Goal: Task Accomplishment & Management: Manage account settings

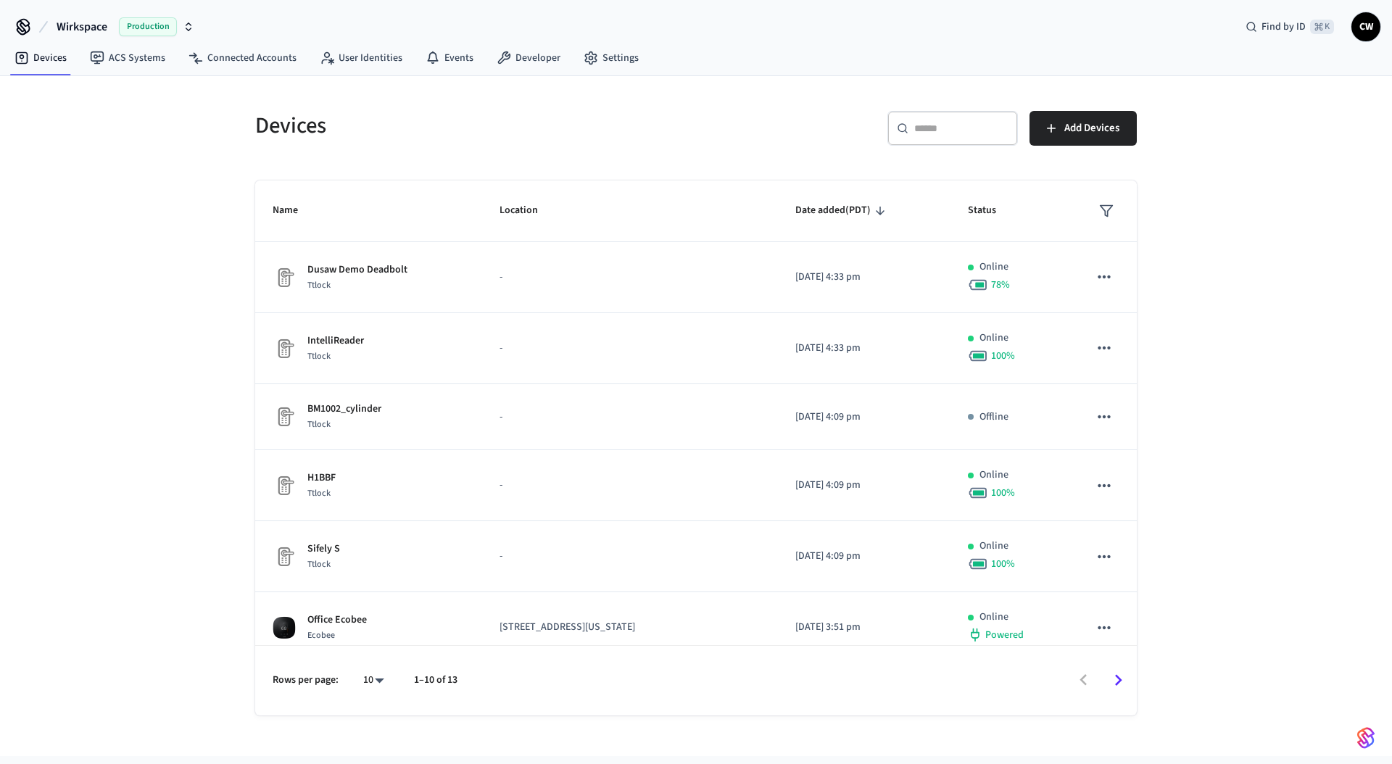
click at [117, 28] on button "Wirkspace Production" at bounding box center [125, 27] width 146 height 30
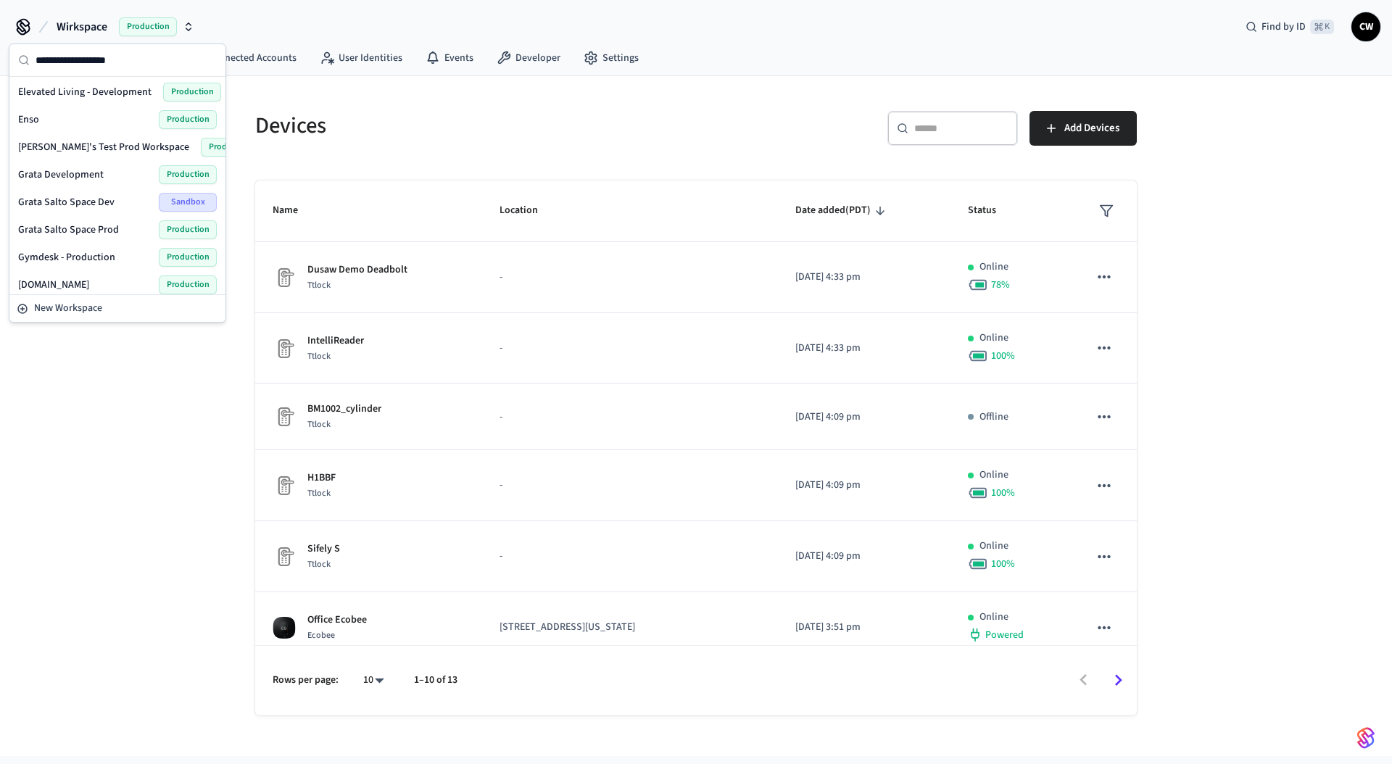
scroll to position [371, 0]
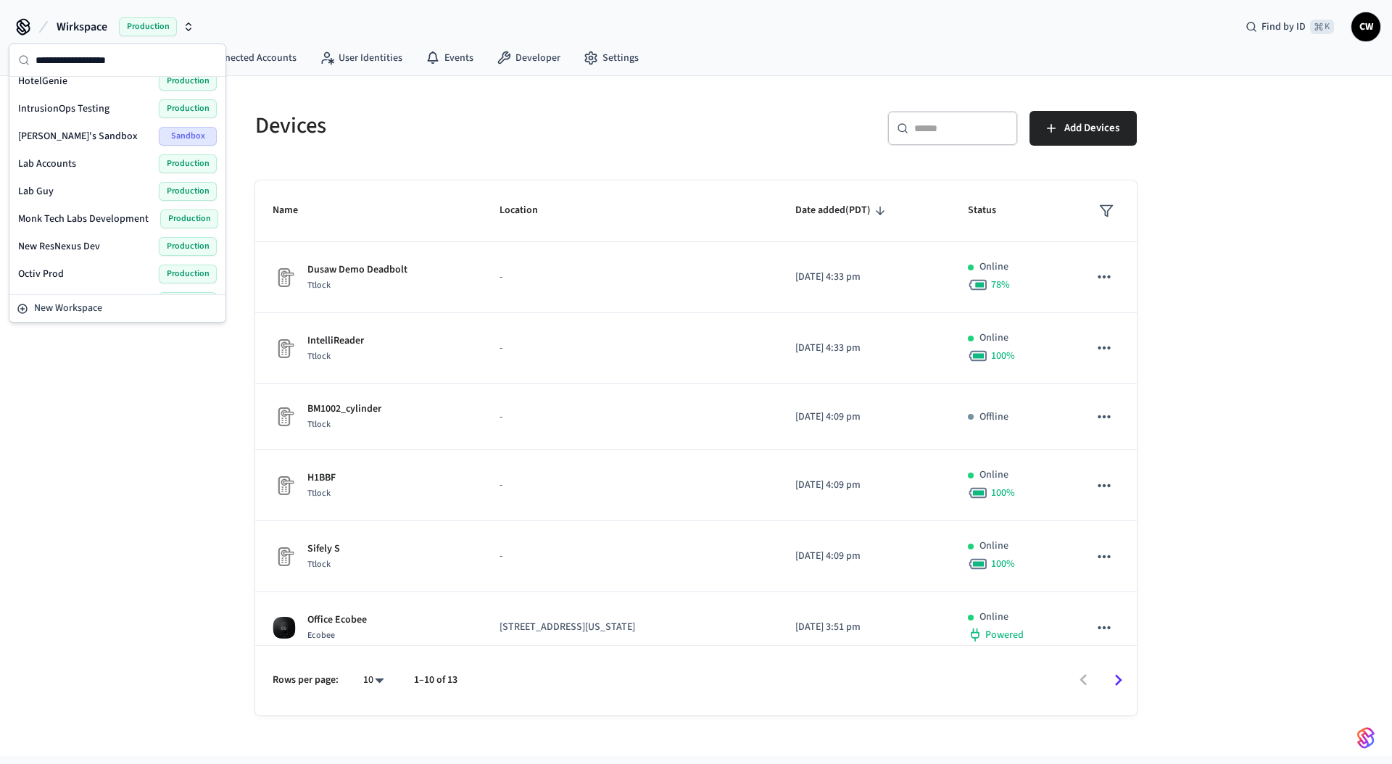
click at [98, 166] on div "Lab Accounts Production" at bounding box center [117, 163] width 199 height 19
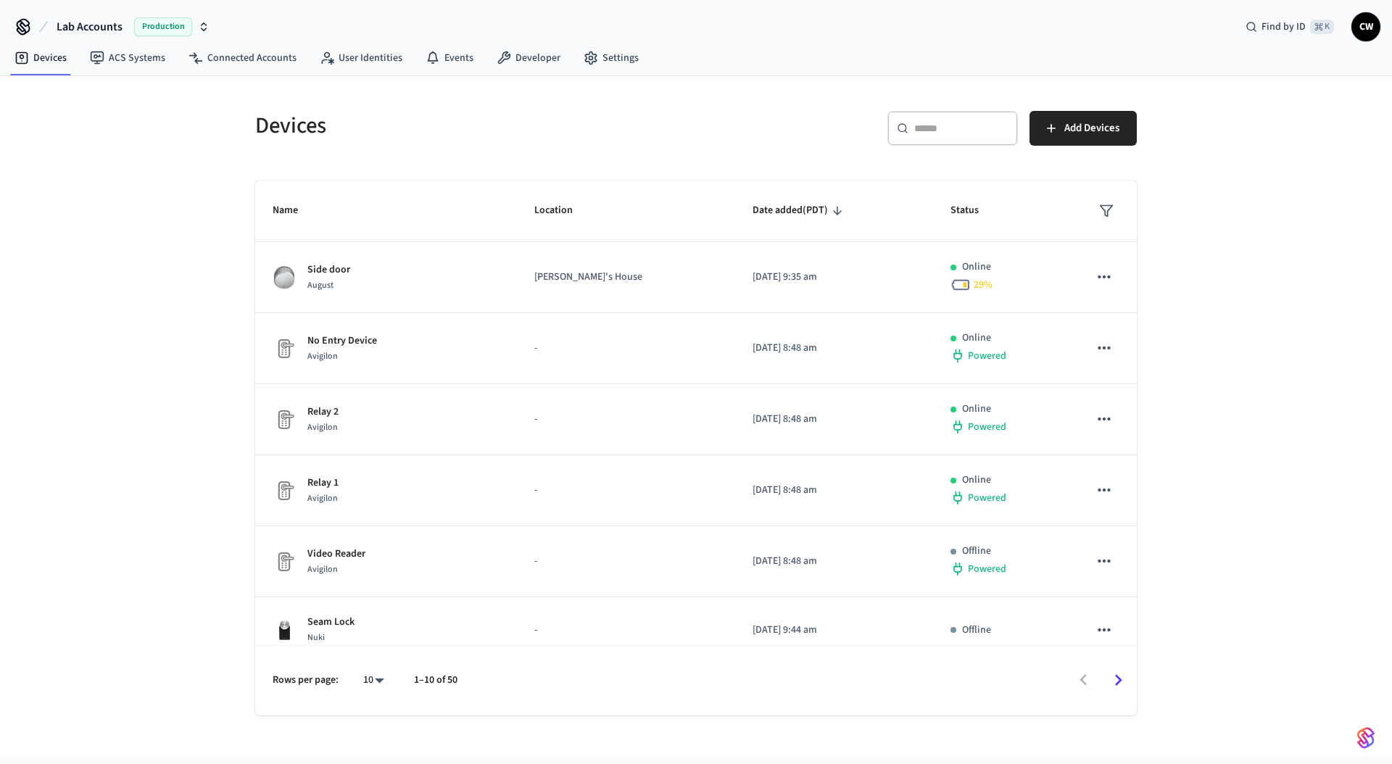
click at [196, 183] on div "Devices ​ ​ Add Devices Name Location Date added (PDT) Status Side door August …" at bounding box center [696, 416] width 1392 height 680
click at [368, 65] on link "User Identities" at bounding box center [361, 58] width 106 height 26
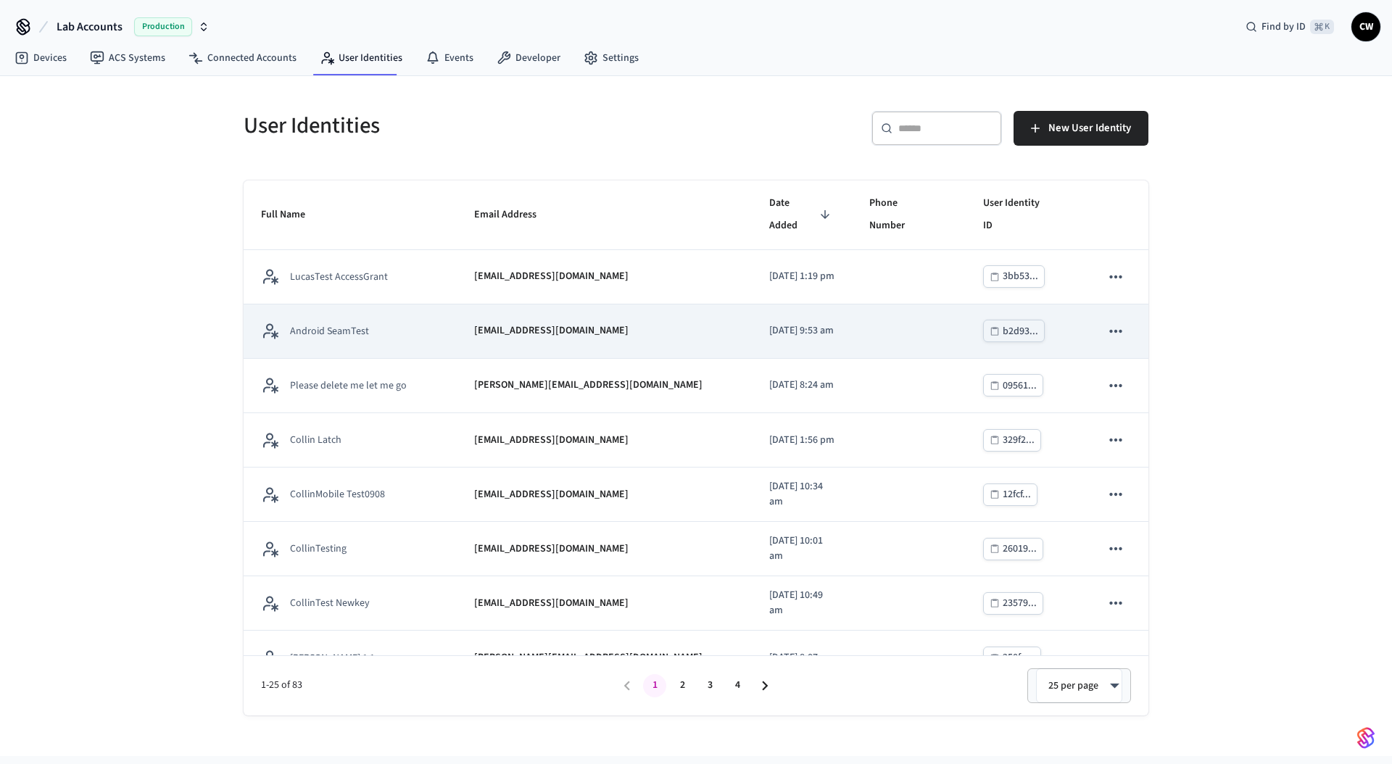
click at [408, 322] on div "Android SeamTest" at bounding box center [350, 331] width 178 height 18
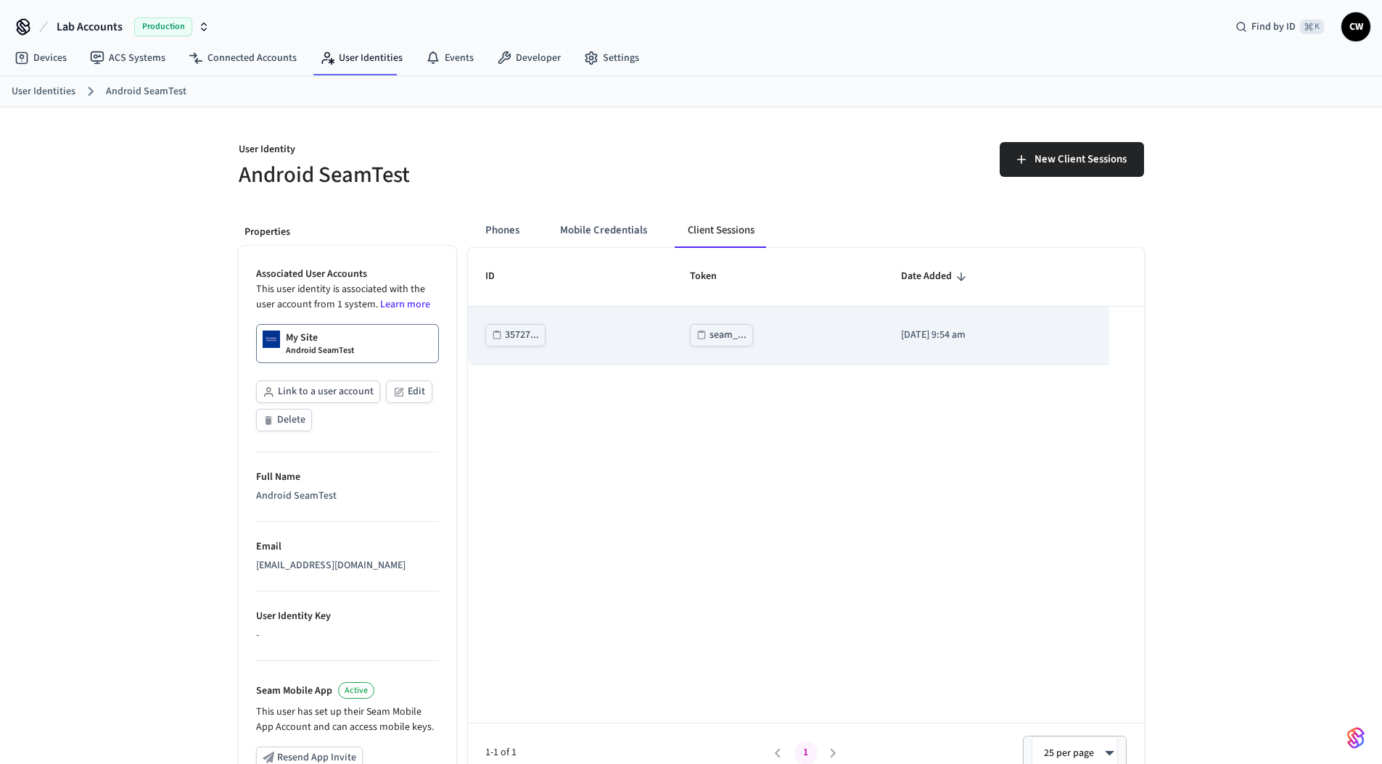
click at [709, 326] on div "seam_..." at bounding box center [727, 335] width 37 height 18
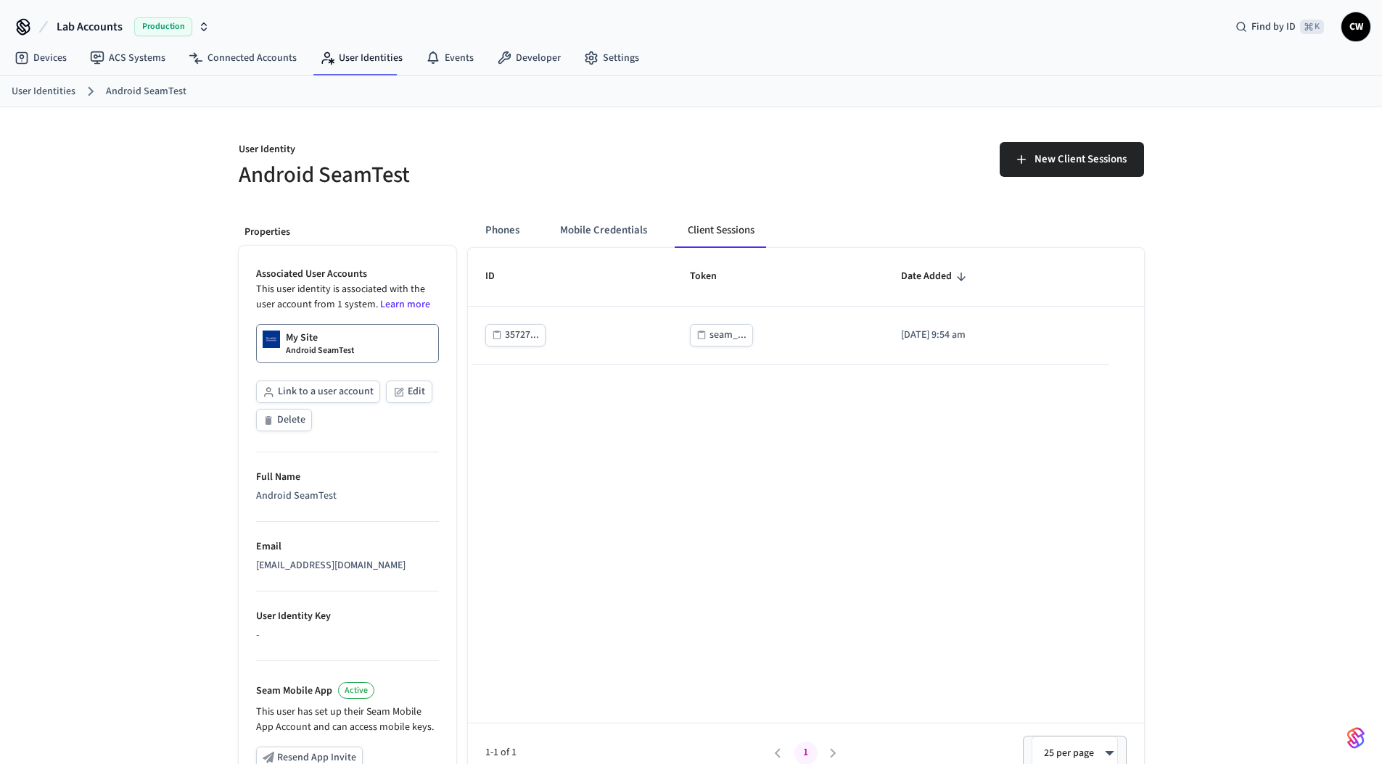
click at [183, 189] on div "User Identity Android SeamTest New Client Sessions Properties Associated User A…" at bounding box center [691, 549] width 1382 height 884
click at [381, 44] on nav "Devices ACS Systems Connected Accounts User Identities Events Developer Settings" at bounding box center [327, 58] width 648 height 33
click at [378, 48] on link "User Identities" at bounding box center [361, 58] width 106 height 26
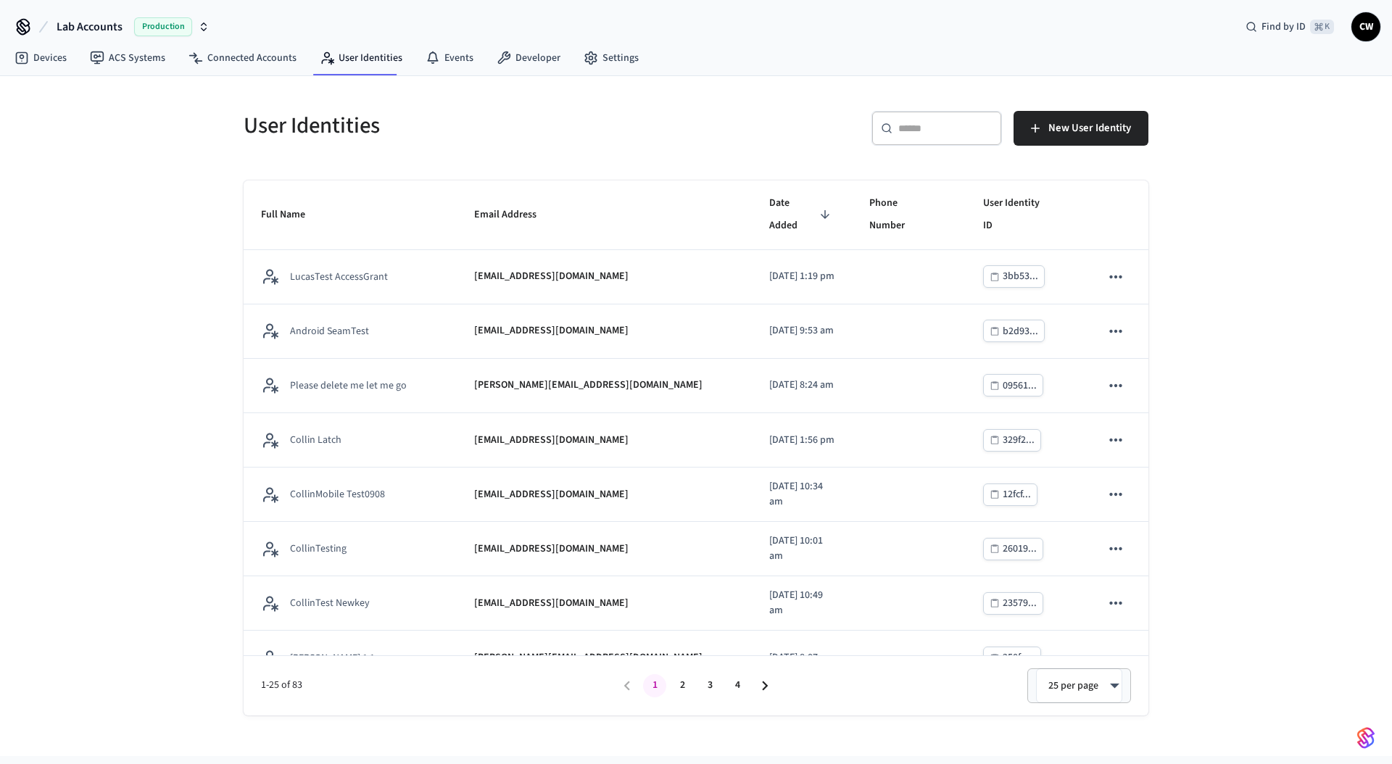
click at [202, 238] on div "User Identities ​ ​ New User Identity Full Name Email Address Date Added Phone …" at bounding box center [696, 416] width 1392 height 680
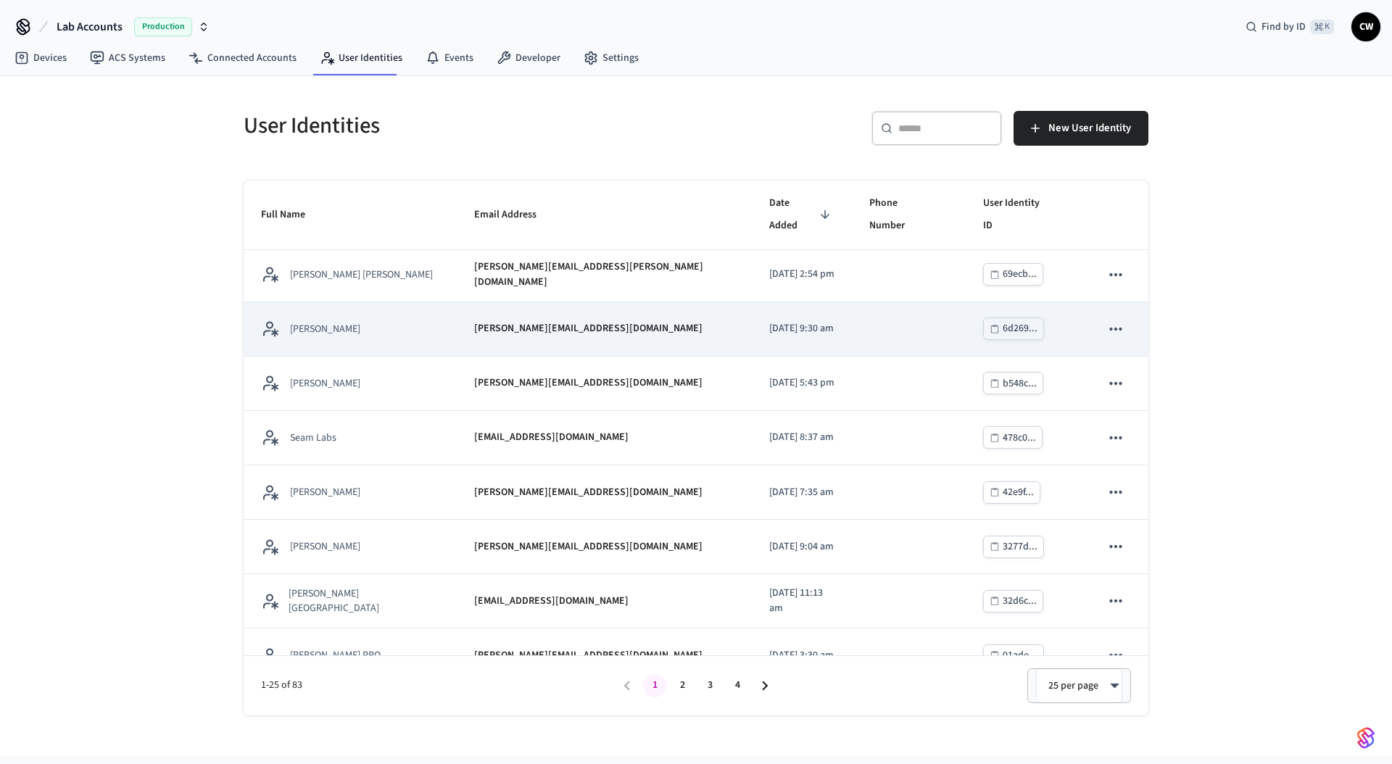
scroll to position [439, 0]
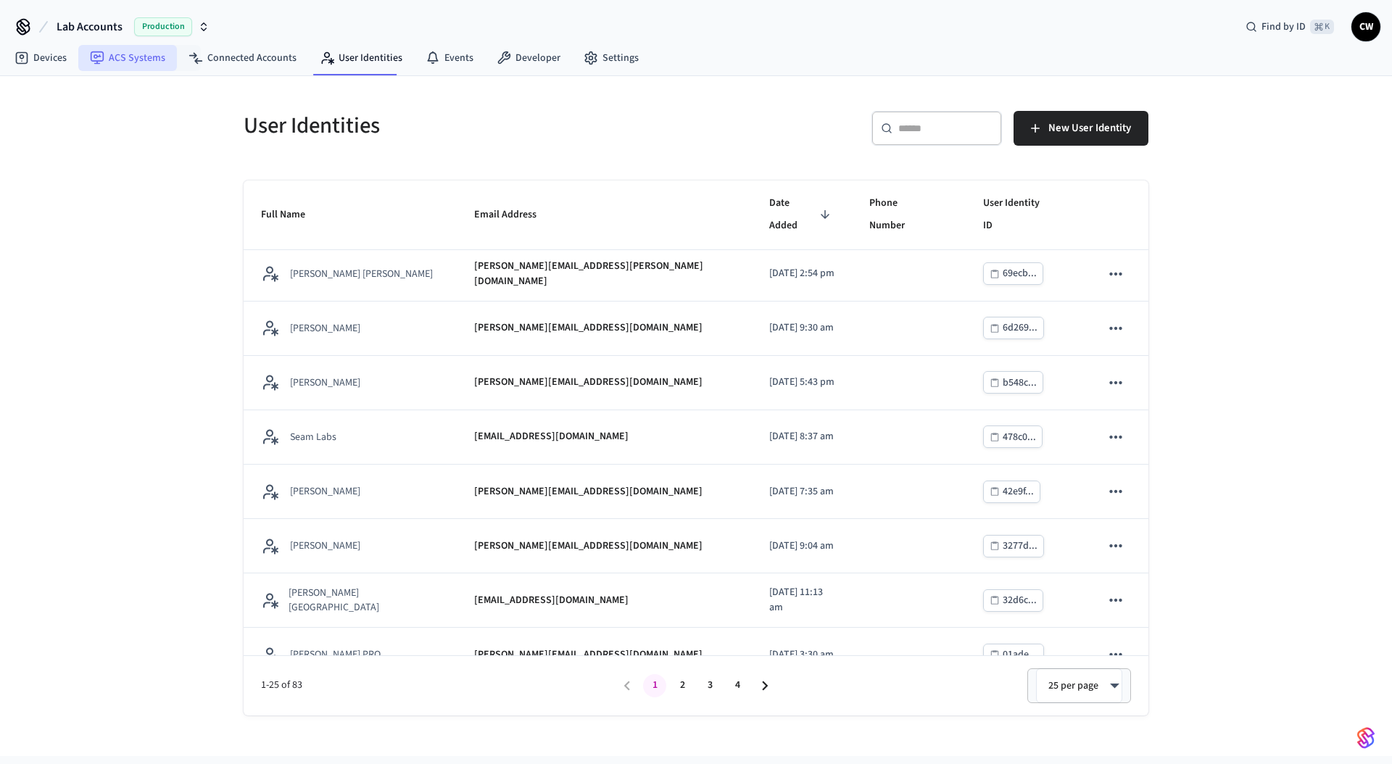
click at [160, 58] on link "ACS Systems" at bounding box center [127, 58] width 99 height 26
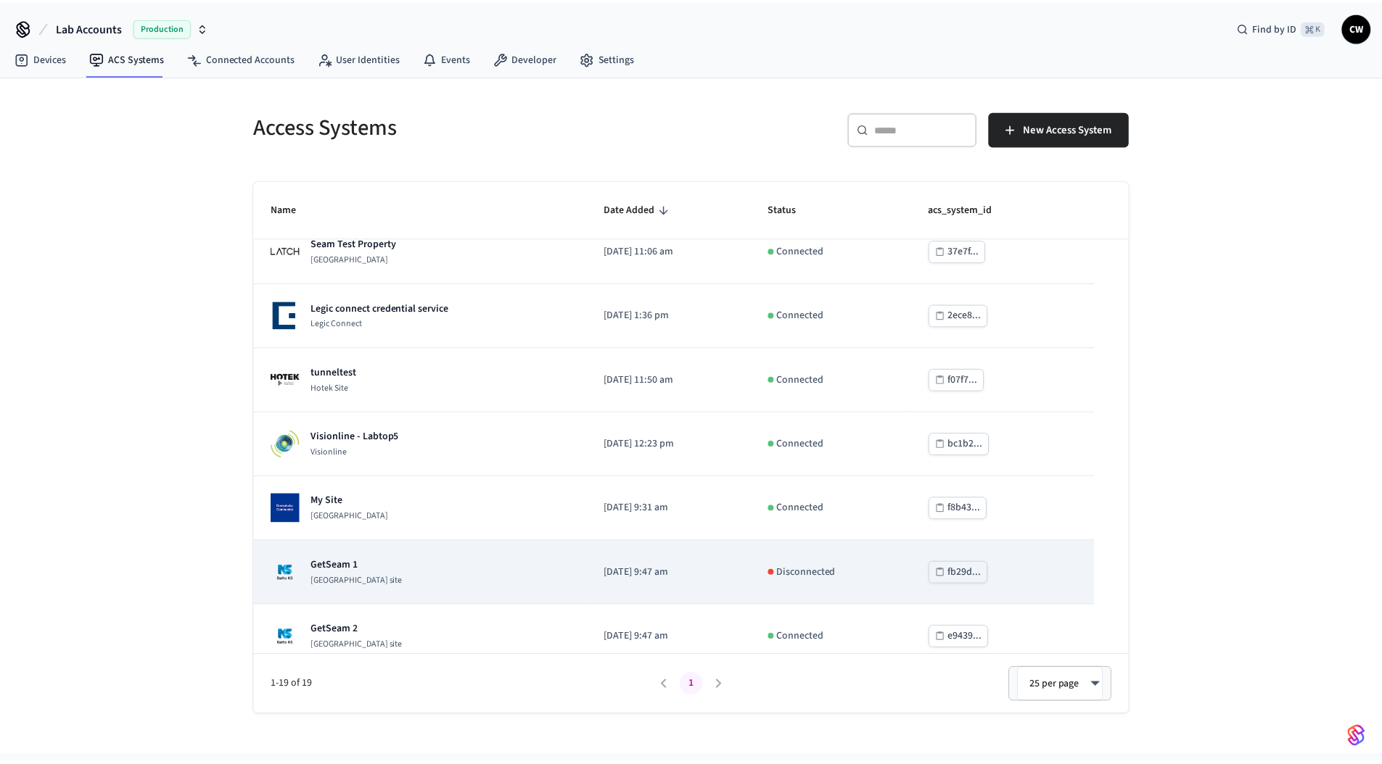
scroll to position [445, 0]
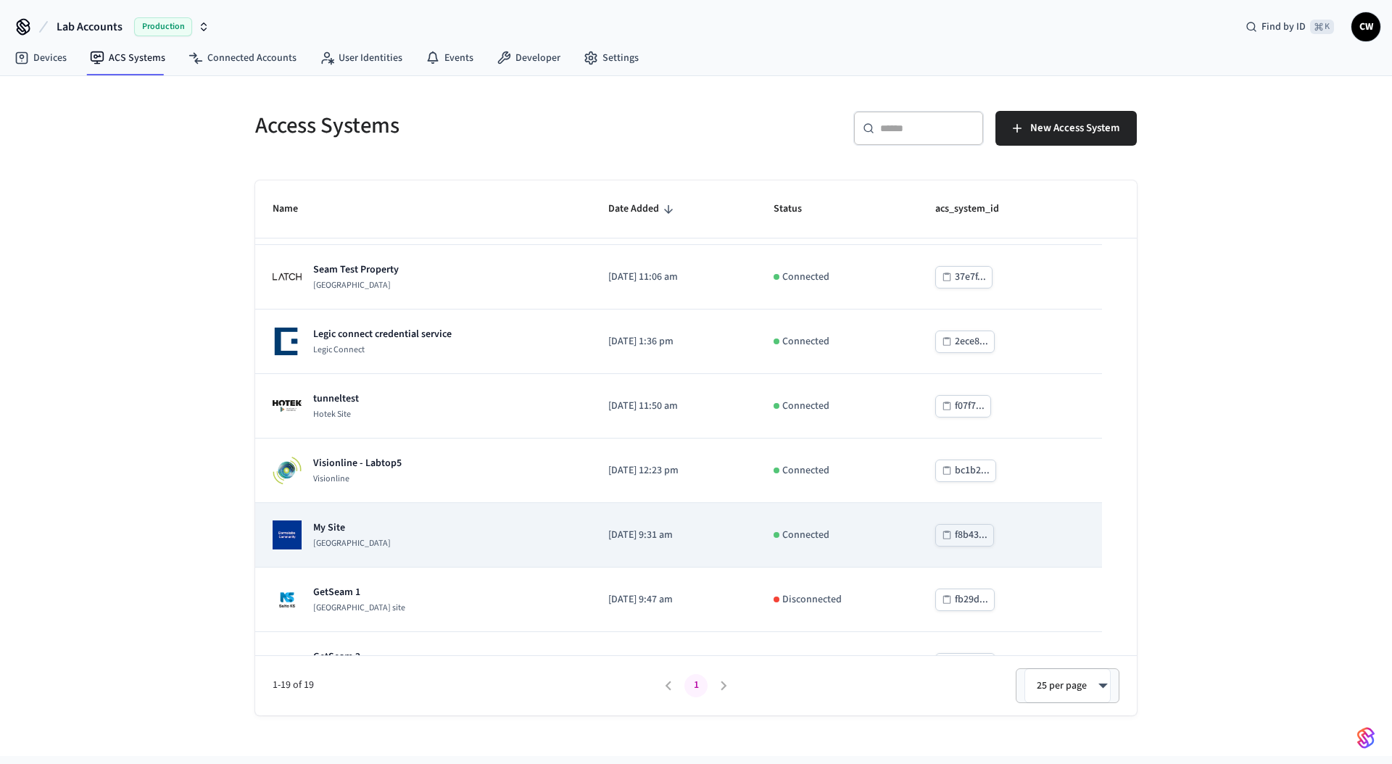
click at [442, 555] on td "My Site Dormakaba Community Site" at bounding box center [423, 535] width 336 height 65
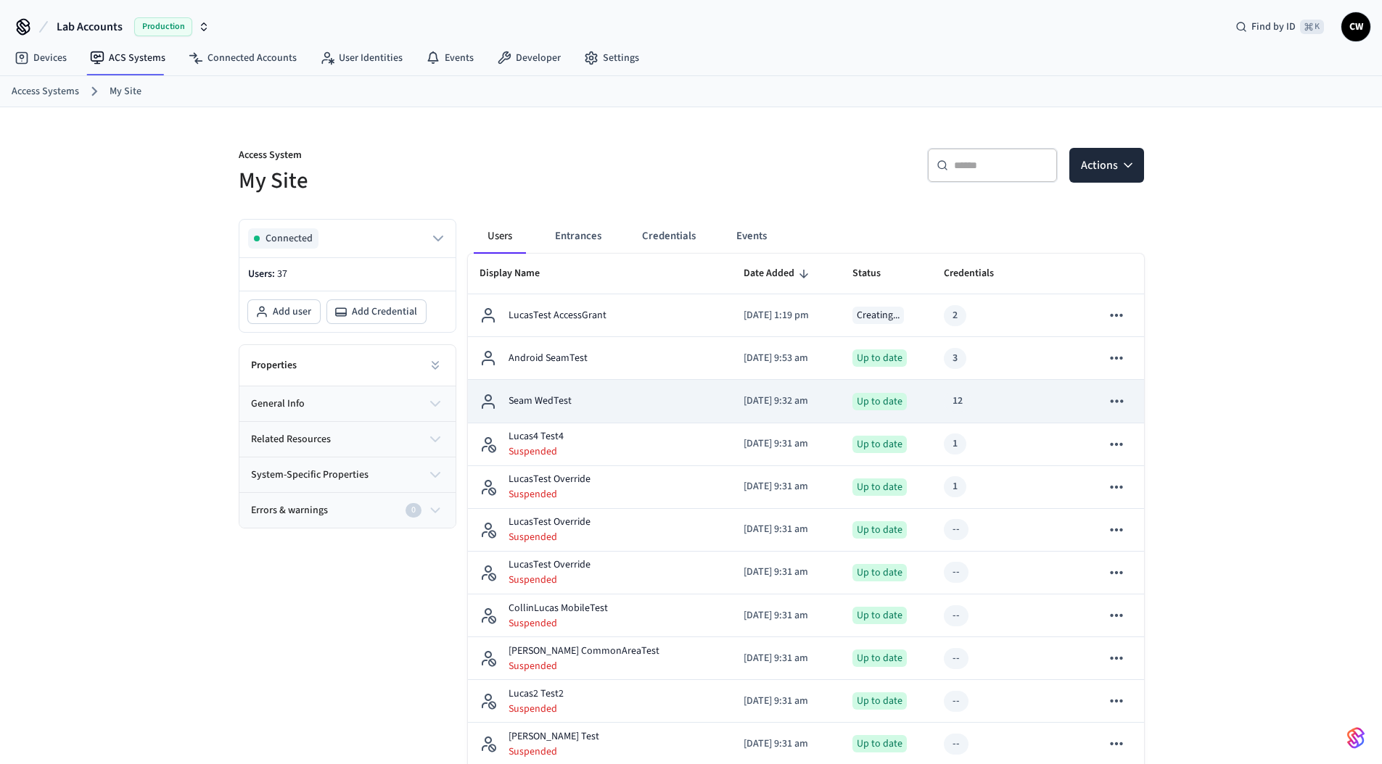
click at [598, 400] on div "Seam WedTest" at bounding box center [599, 401] width 241 height 17
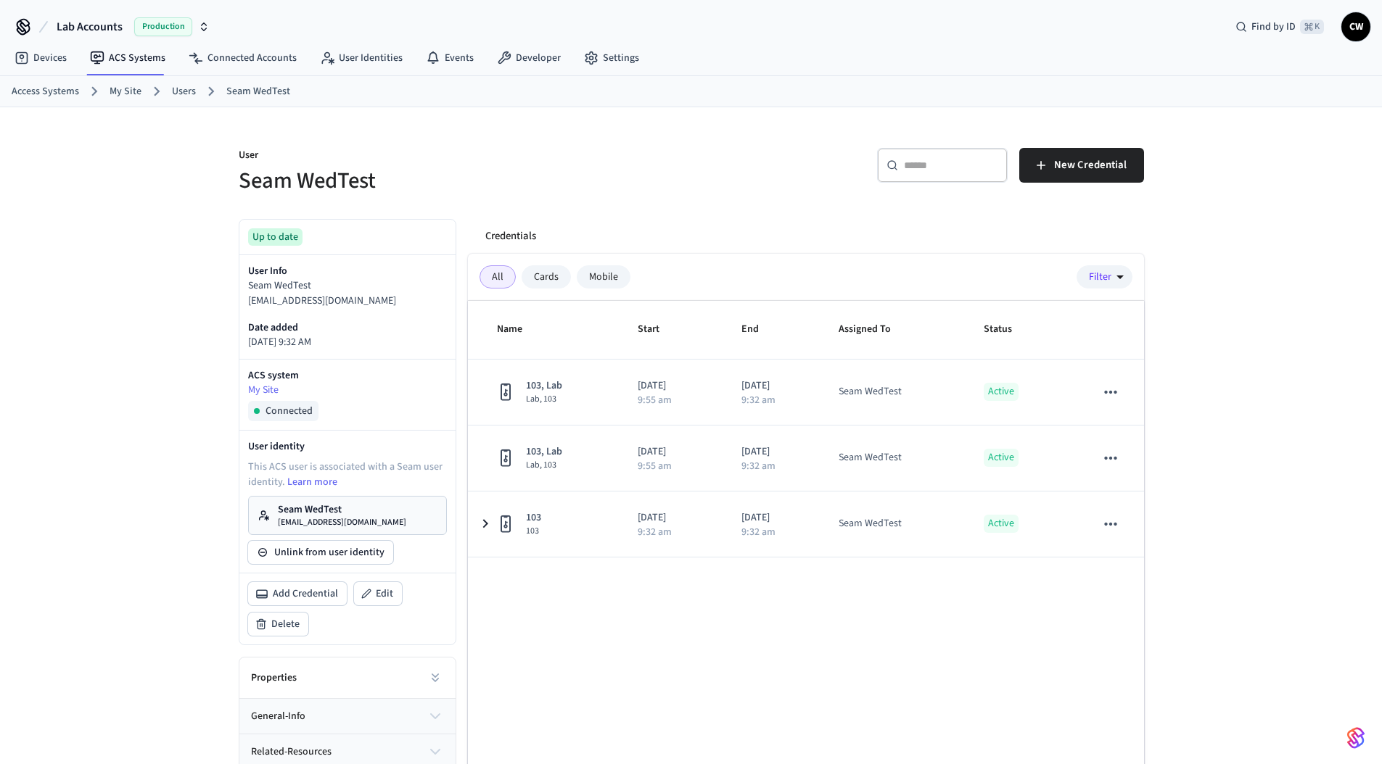
click at [705, 207] on div "User Seam WedTest ​ ​ New Credential Up to date User Info Seam WedTest seamwedt…" at bounding box center [691, 474] width 928 height 734
click at [700, 599] on div "Name Start End Assigned To Status 103, Lab Lab, 103 2025/09/10 9:55 am 2025/09/…" at bounding box center [806, 568] width 676 height 535
click at [649, 592] on div "Name Start End Assigned To Status 103, Lab Lab, 103 2025/09/10 9:55 am 2025/09/…" at bounding box center [806, 568] width 676 height 535
click at [125, 474] on div "User Seam WedTest ​ ​ New Credential Up to date User Info Seam WedTest seamwedt…" at bounding box center [691, 474] width 1382 height 734
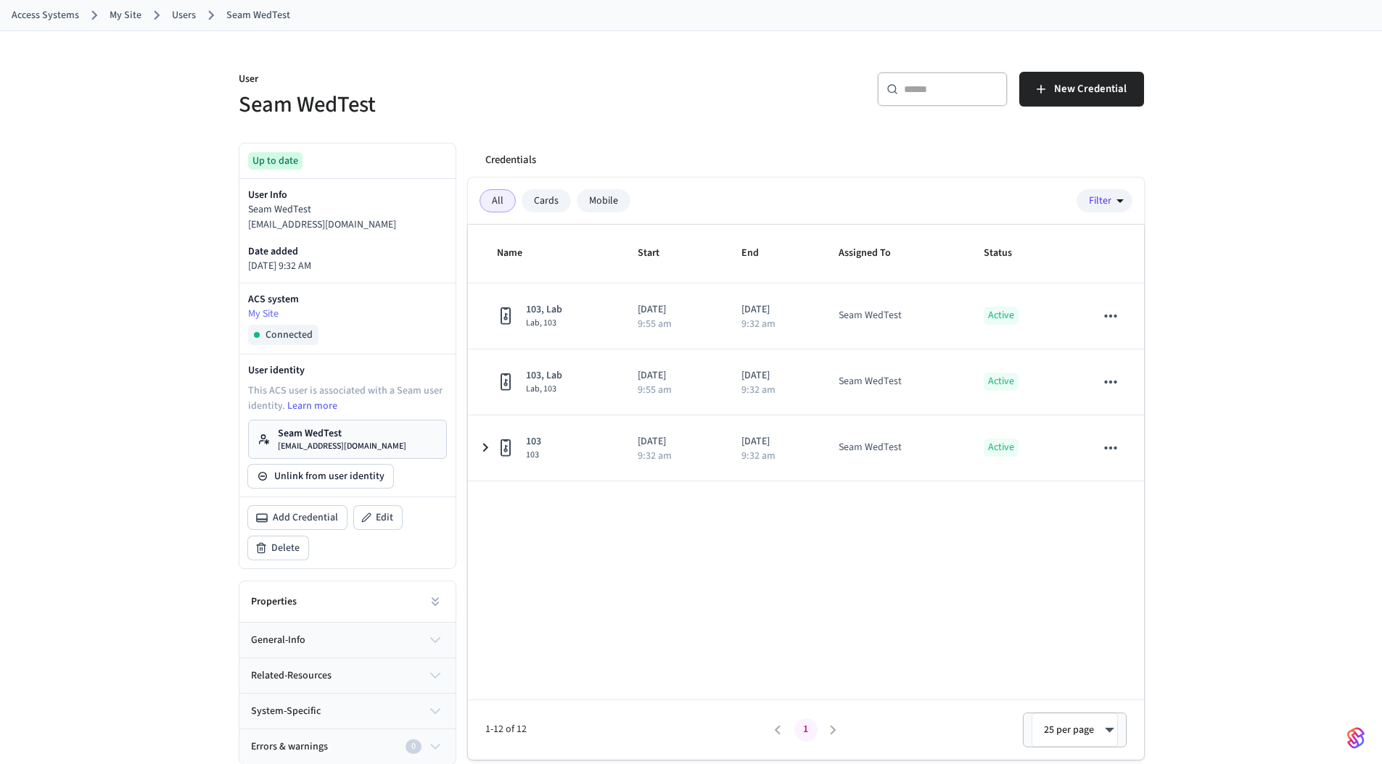
scroll to position [77, 0]
click at [357, 607] on div "Properties" at bounding box center [347, 601] width 216 height 41
click at [437, 607] on icon at bounding box center [435, 601] width 15 height 15
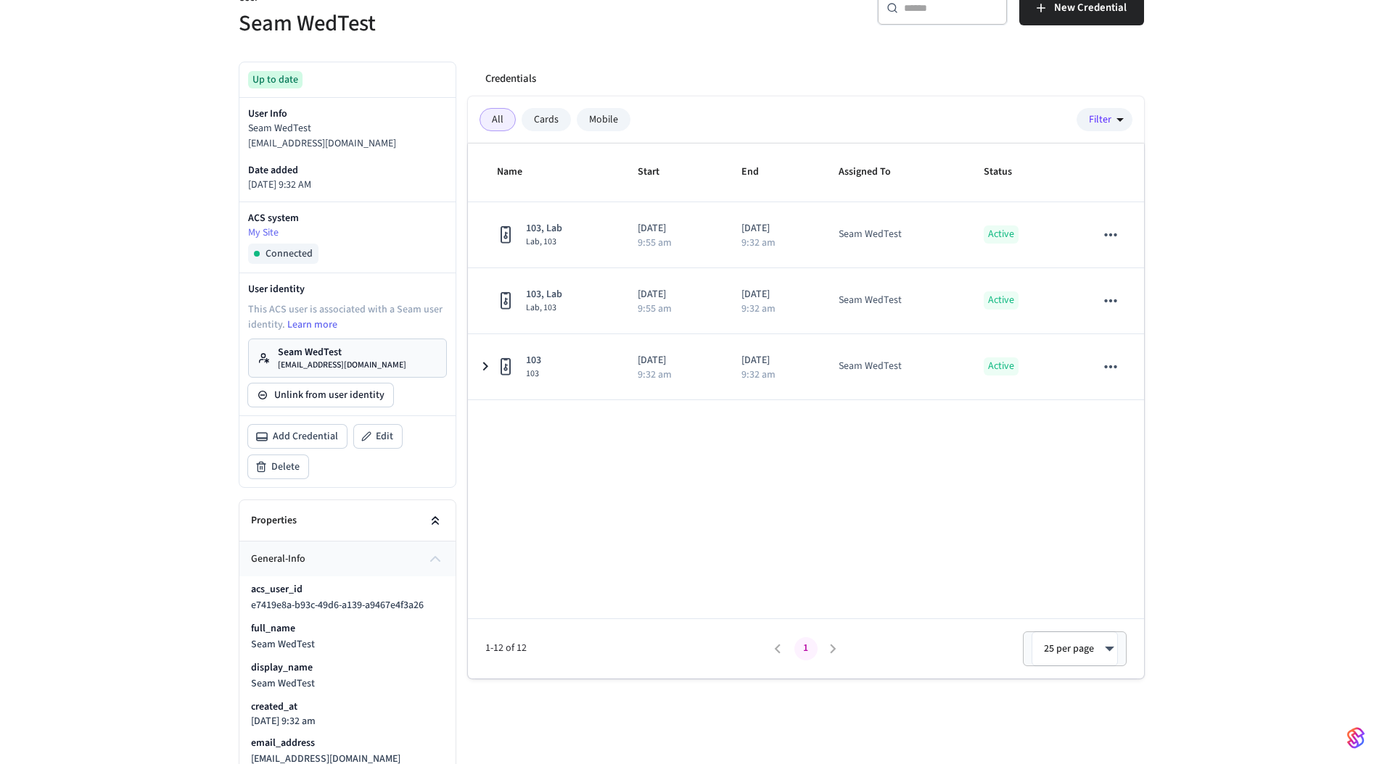
scroll to position [306, 0]
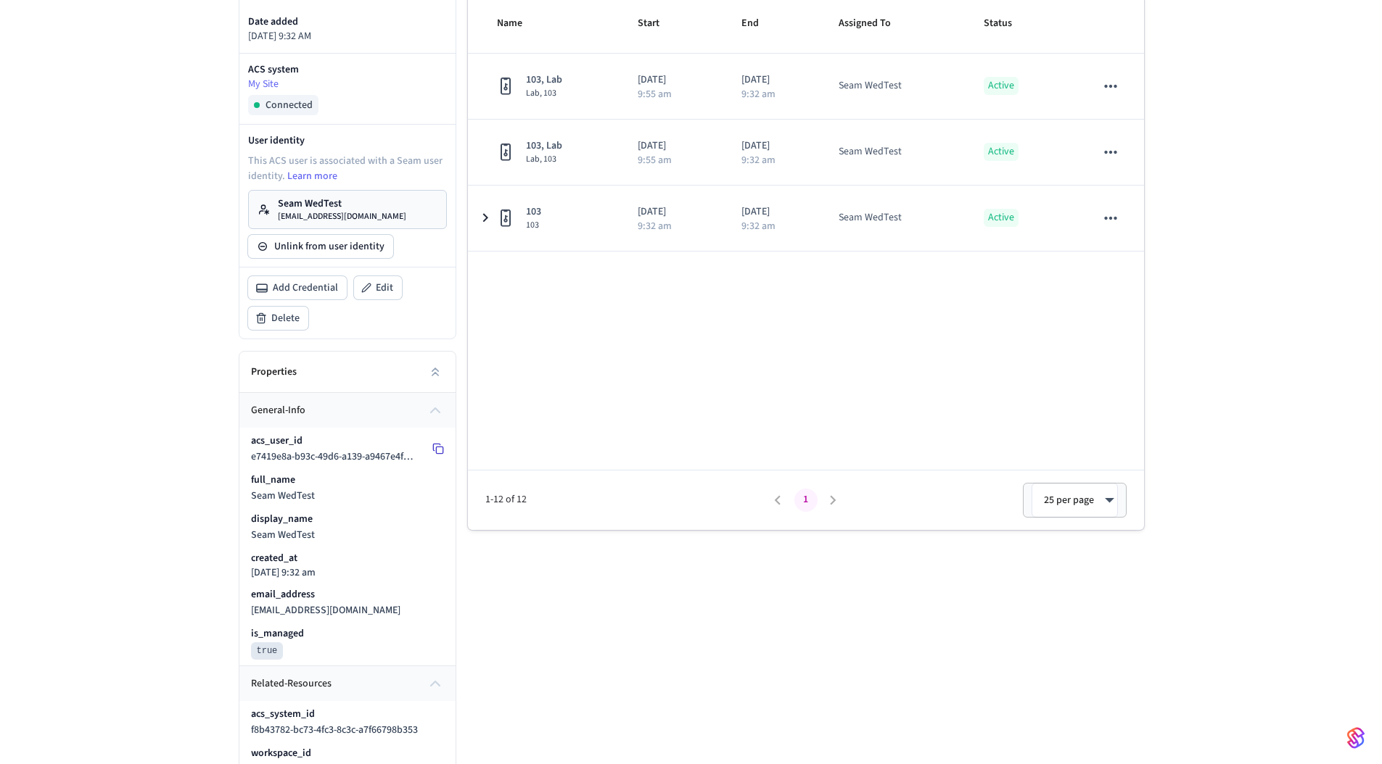
click at [434, 449] on icon at bounding box center [438, 449] width 12 height 12
click at [152, 392] on div "User Seam WedTest ​ ​ New Credential Up to date User Info Seam WedTest seamwedt…" at bounding box center [691, 445] width 1382 height 1289
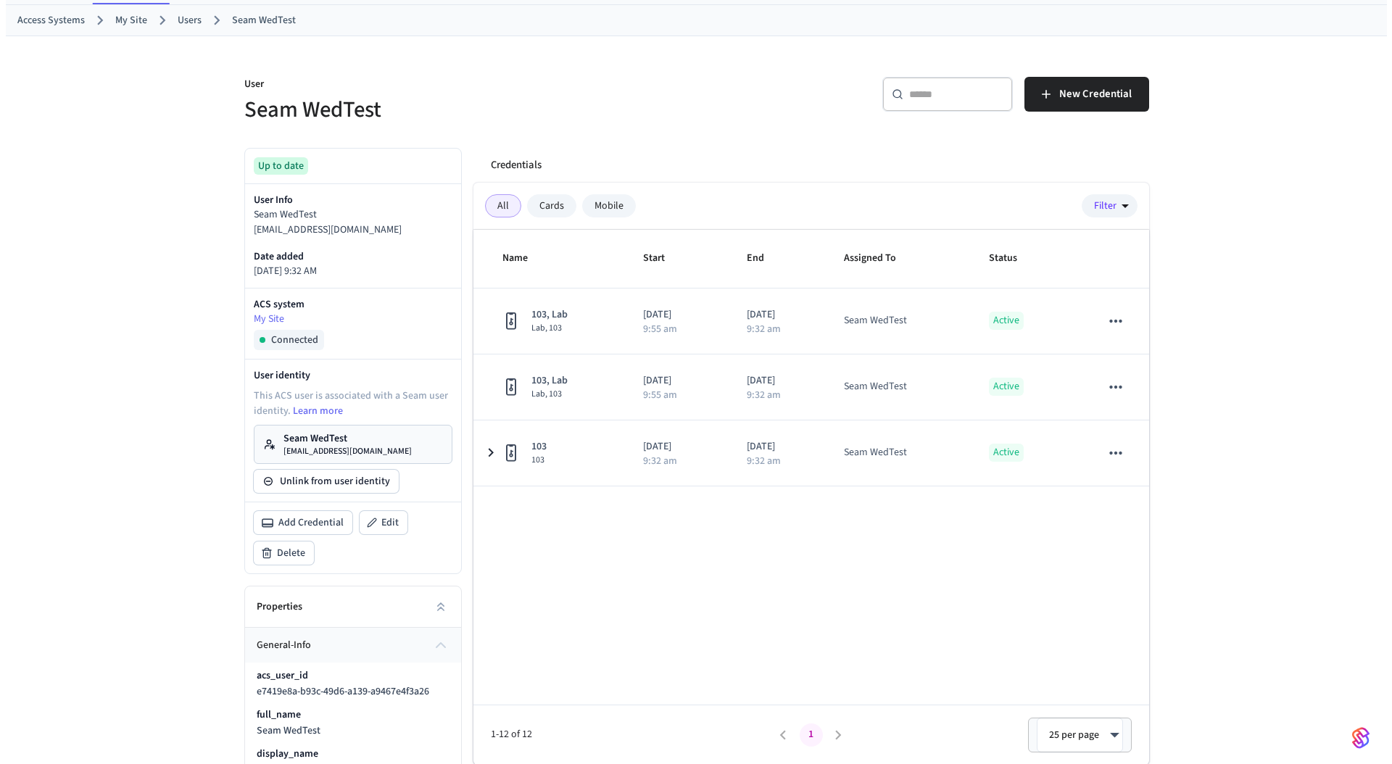
scroll to position [0, 0]
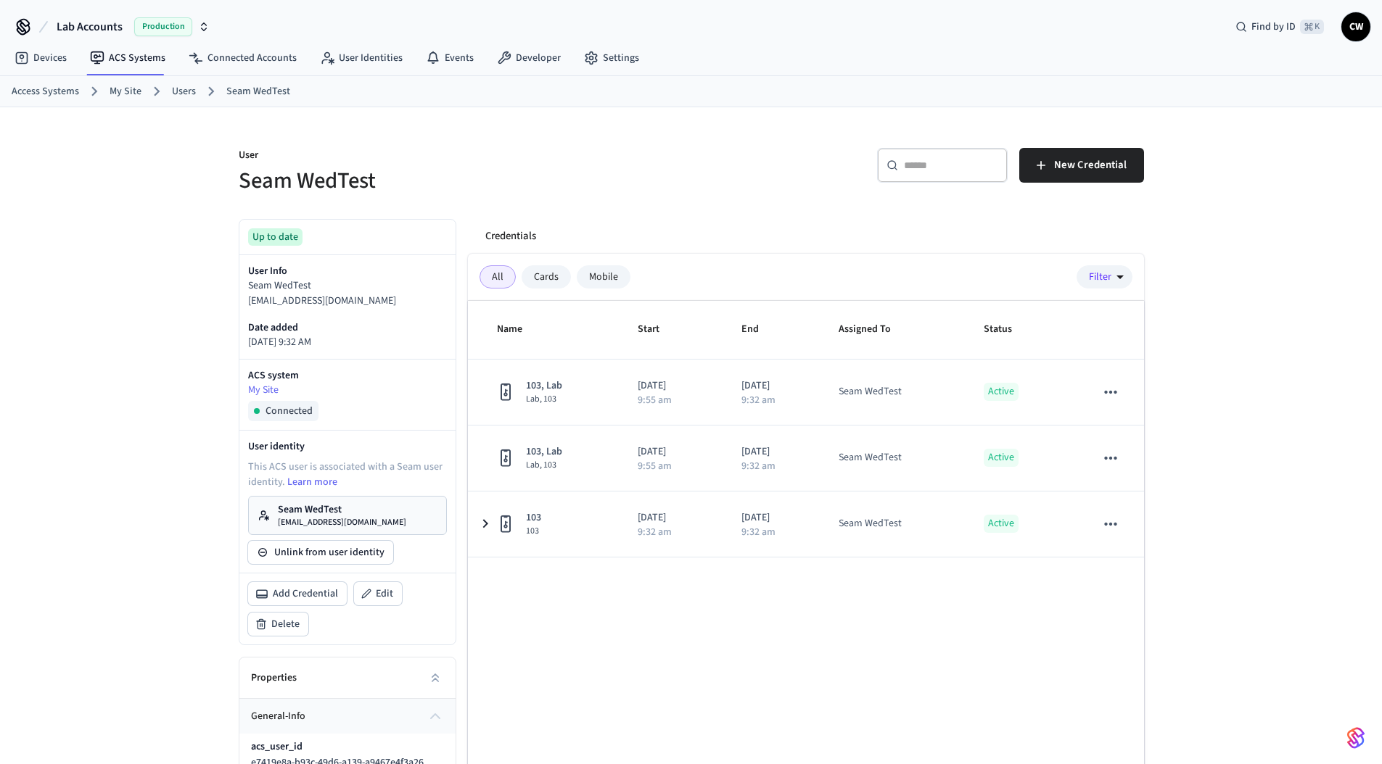
click at [197, 239] on div "User Seam WedTest ​ ​ New Credential Up to date User Info Seam WedTest seamwedt…" at bounding box center [691, 751] width 1382 height 1289
click at [355, 60] on link "User Identities" at bounding box center [361, 58] width 106 height 26
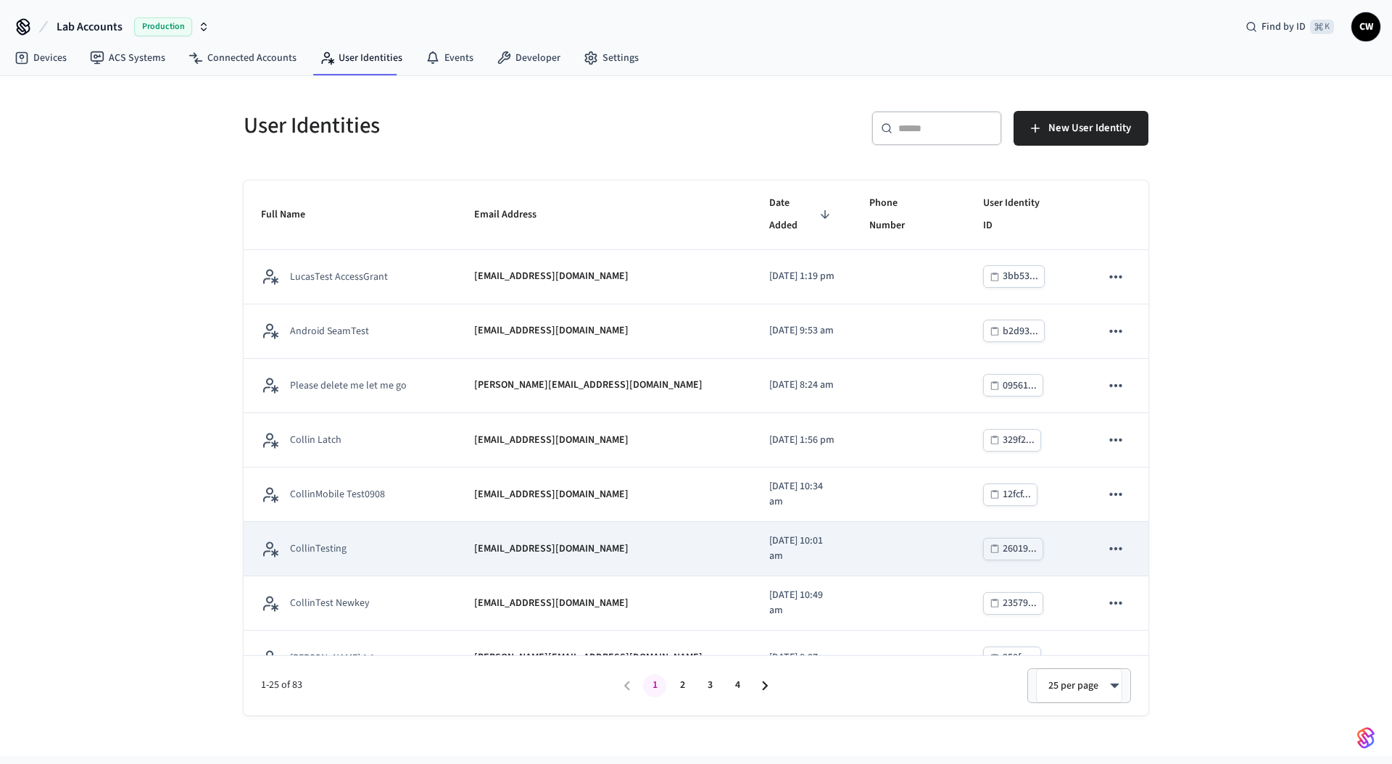
click at [262, 537] on td "CollinTesting" at bounding box center [350, 549] width 213 height 54
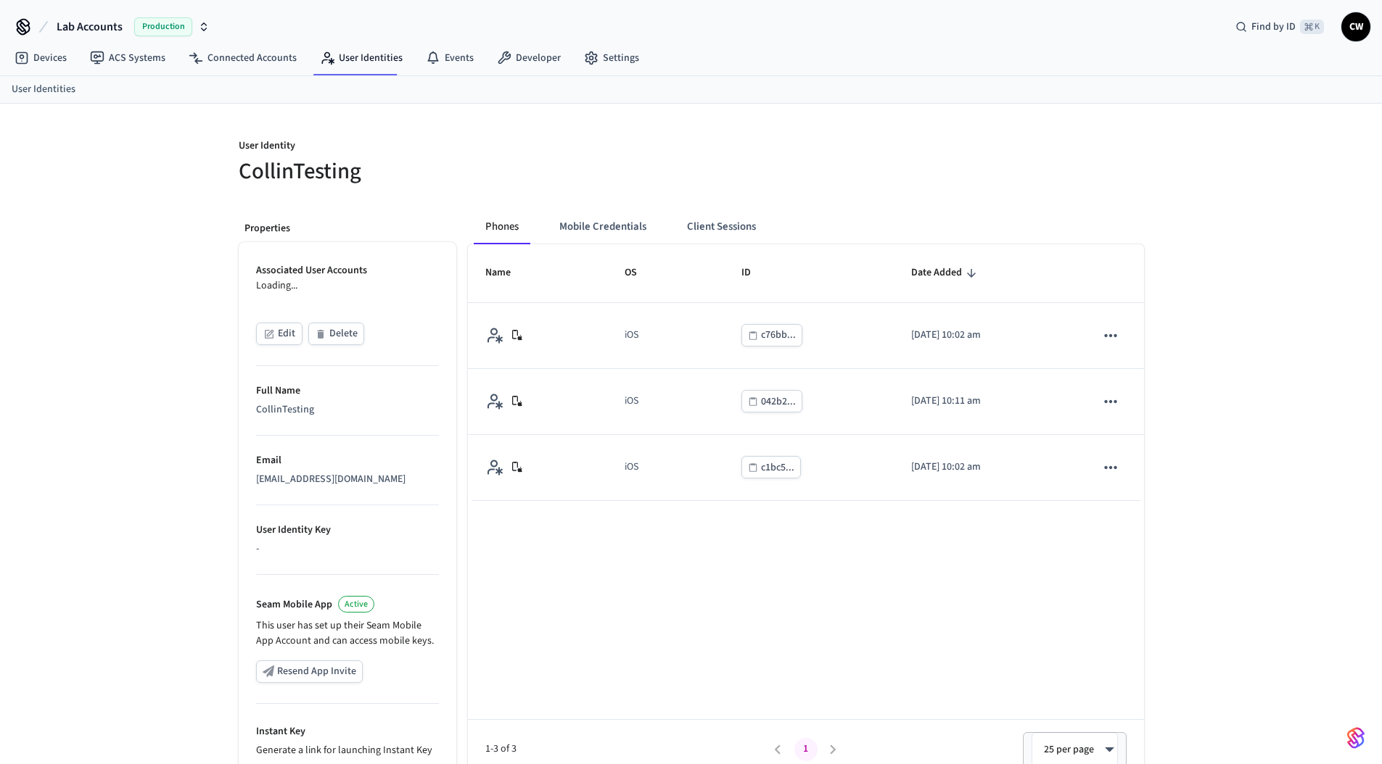
click at [176, 390] on div "User Identity CollinTesting Properties Associated User Accounts Loading... Edit…" at bounding box center [691, 504] width 1382 height 801
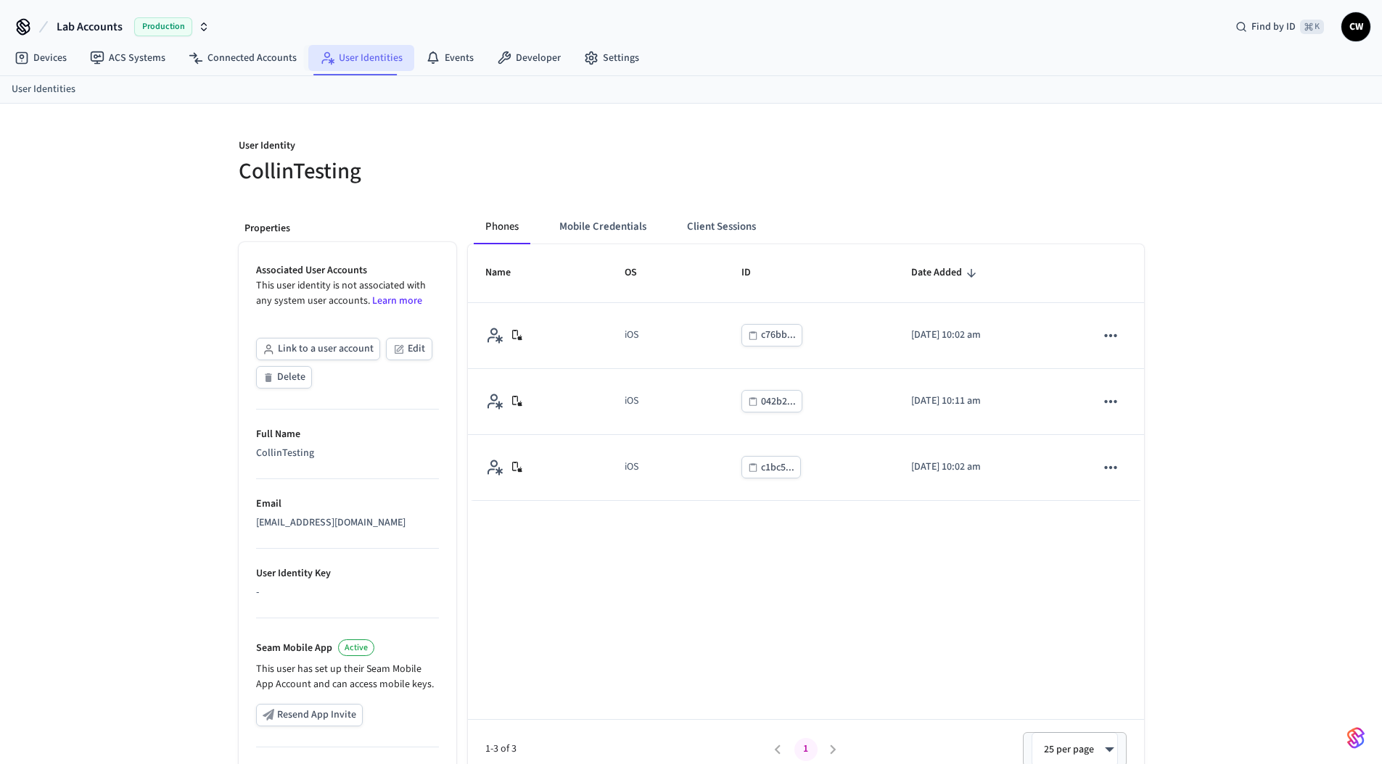
click at [366, 57] on link "User Identities" at bounding box center [361, 58] width 106 height 26
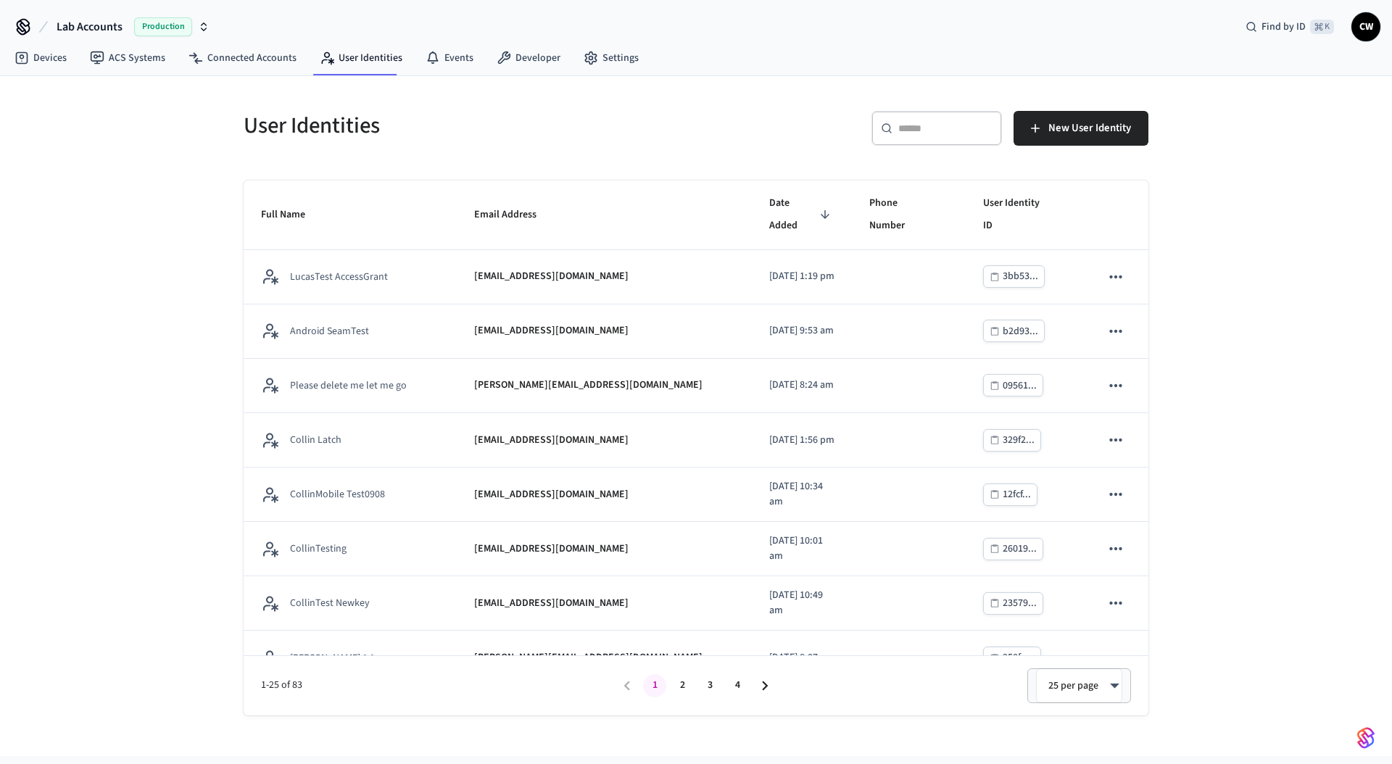
click at [151, 207] on div "User Identities ​ ​ New User Identity Full Name Email Address Date Added Phone …" at bounding box center [696, 416] width 1392 height 680
click at [131, 256] on div "User Identities ​ ​ New User Identity Full Name Email Address Date Added Phone …" at bounding box center [696, 416] width 1392 height 680
click at [170, 194] on div "User Identities ​ ​ New User Identity Full Name Email Address Date Added Phone …" at bounding box center [696, 416] width 1392 height 680
click at [202, 170] on div "User Identities ​ ​ New User Identity Full Name Email Address Date Added Phone …" at bounding box center [696, 416] width 1392 height 680
click at [113, 26] on span "Lab Accounts" at bounding box center [90, 26] width 66 height 17
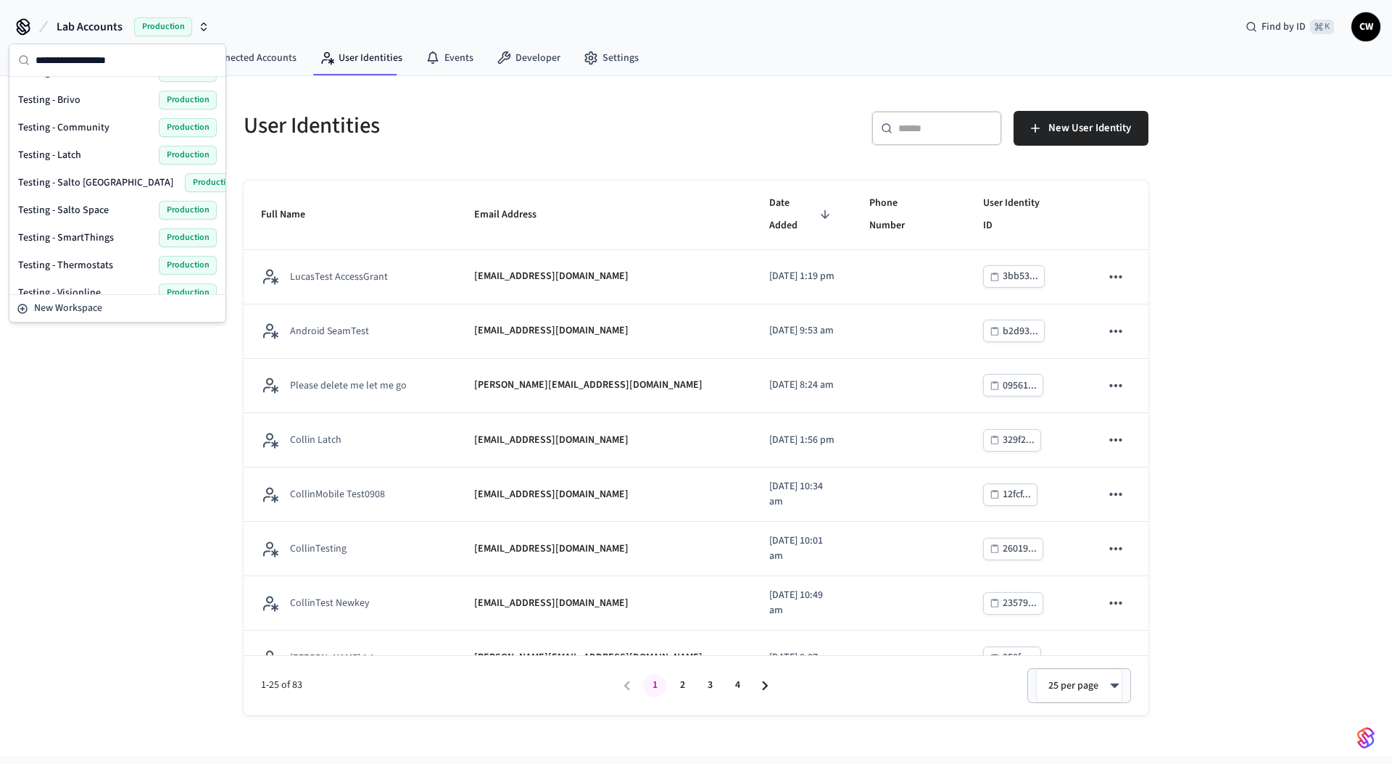
scroll to position [707, 0]
click at [96, 130] on span "Testing - Community" at bounding box center [63, 130] width 91 height 15
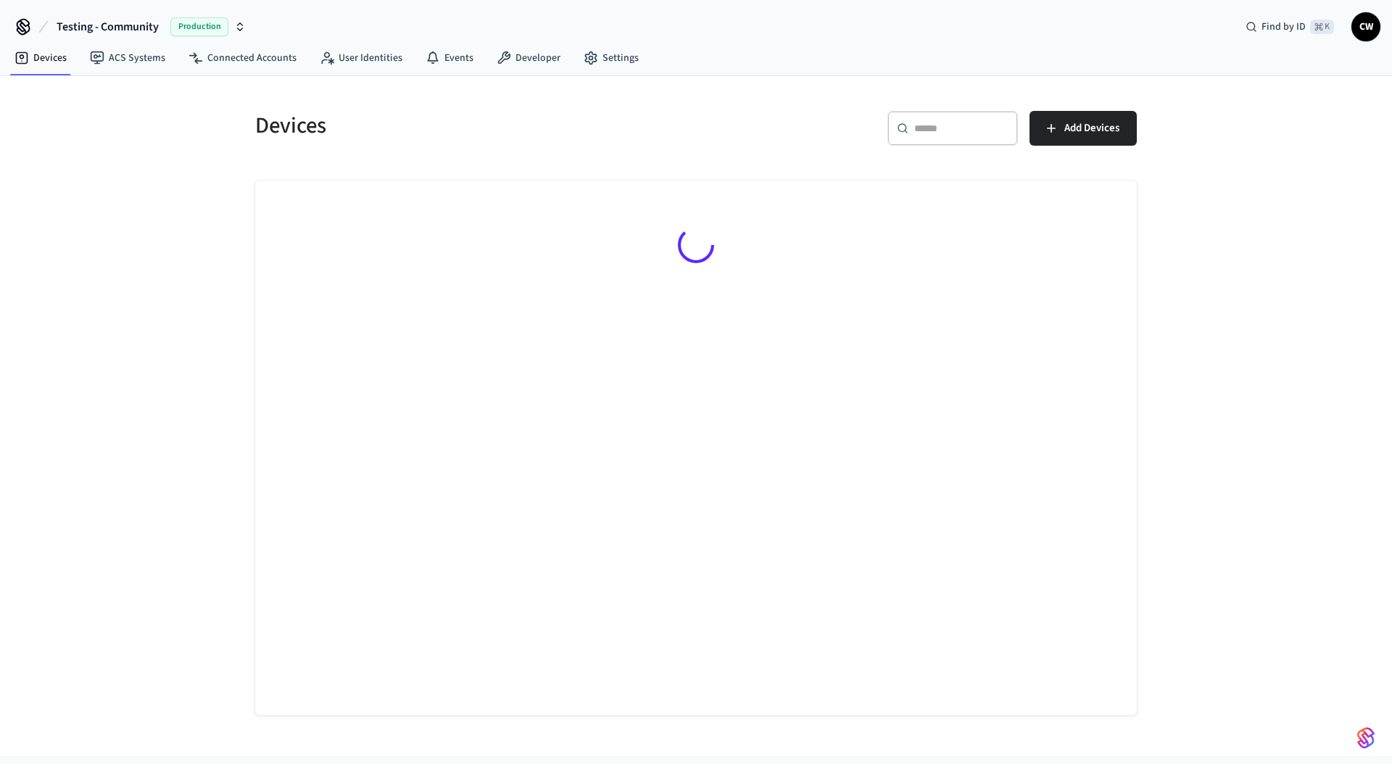
click at [186, 214] on div "Devices ​ ​ Add Devices" at bounding box center [696, 416] width 1392 height 680
click at [145, 121] on div "Devices ​ ​ Add Devices No Devices yet. Add a Connected Account to view its dev…" at bounding box center [696, 416] width 1392 height 680
click at [144, 59] on link "ACS Systems" at bounding box center [127, 58] width 99 height 26
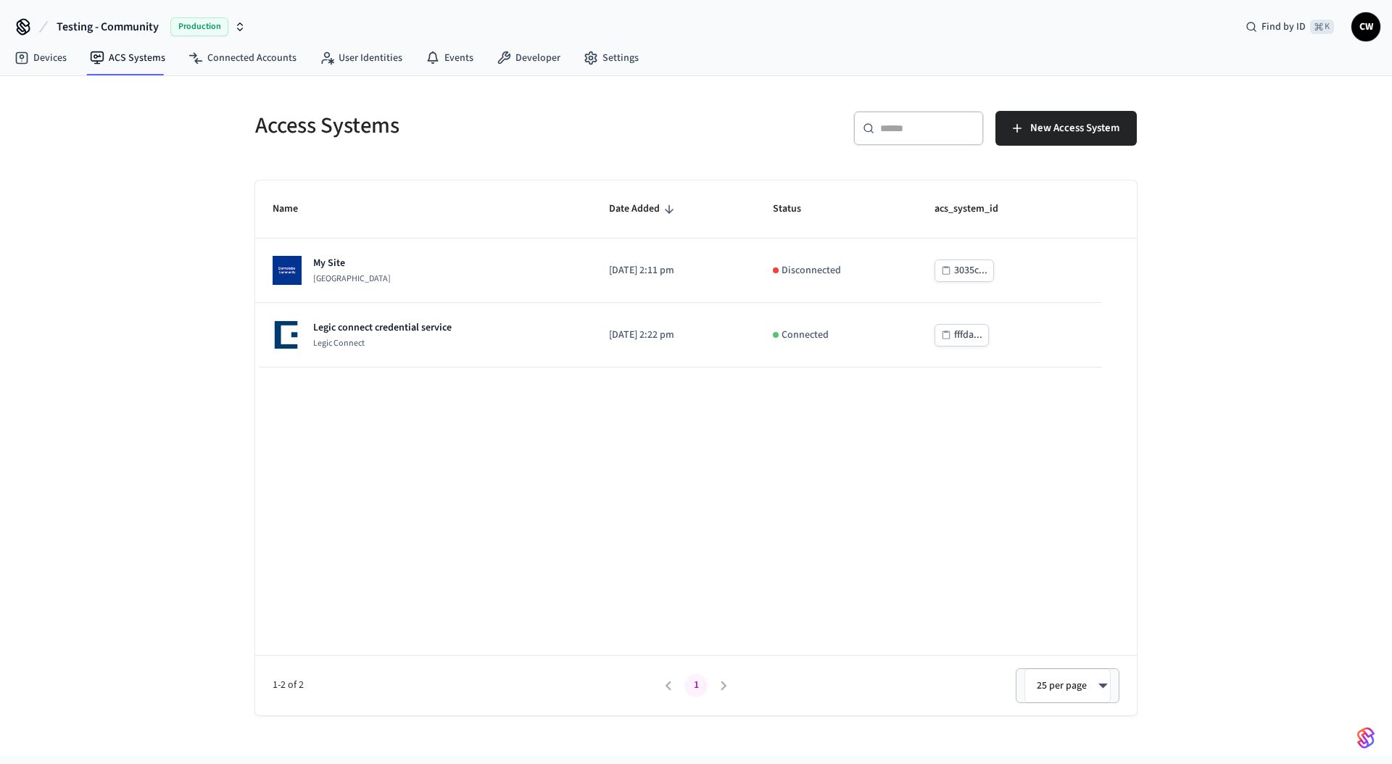
click at [165, 175] on div "Access Systems ​ ​ New Access System Name Date Added Status acs_system_id My Si…" at bounding box center [696, 416] width 1392 height 680
click at [146, 34] on span "Testing - Community" at bounding box center [108, 26] width 102 height 17
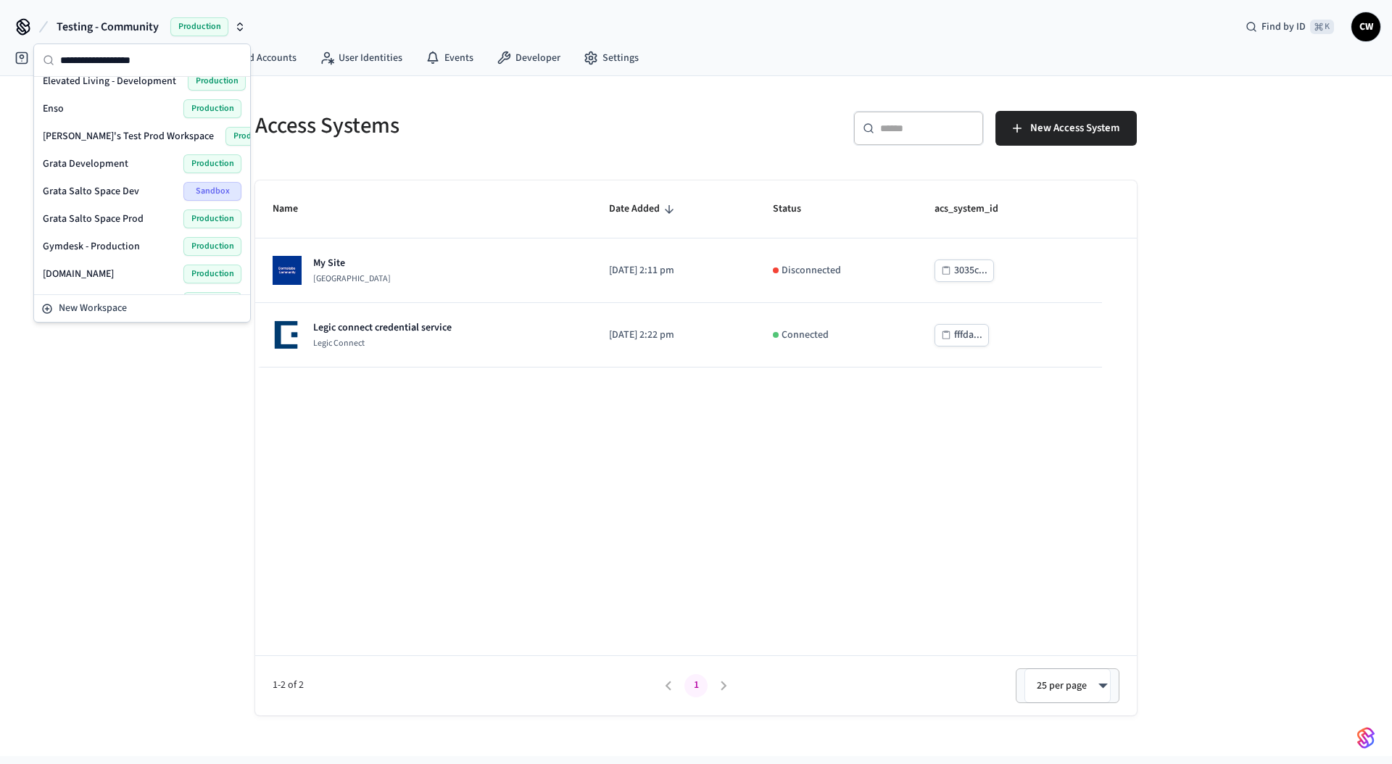
scroll to position [252, 0]
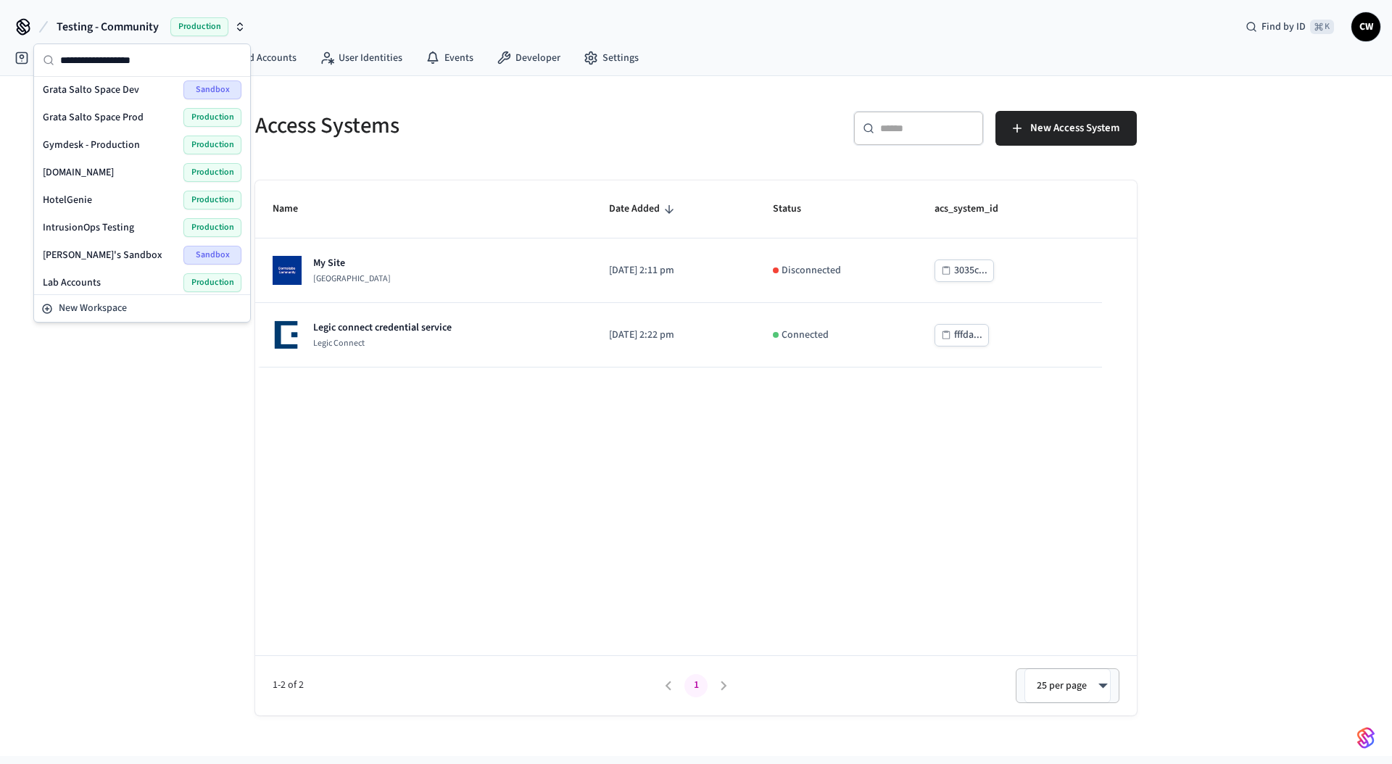
click at [125, 284] on div "Lab Accounts Production" at bounding box center [142, 282] width 199 height 19
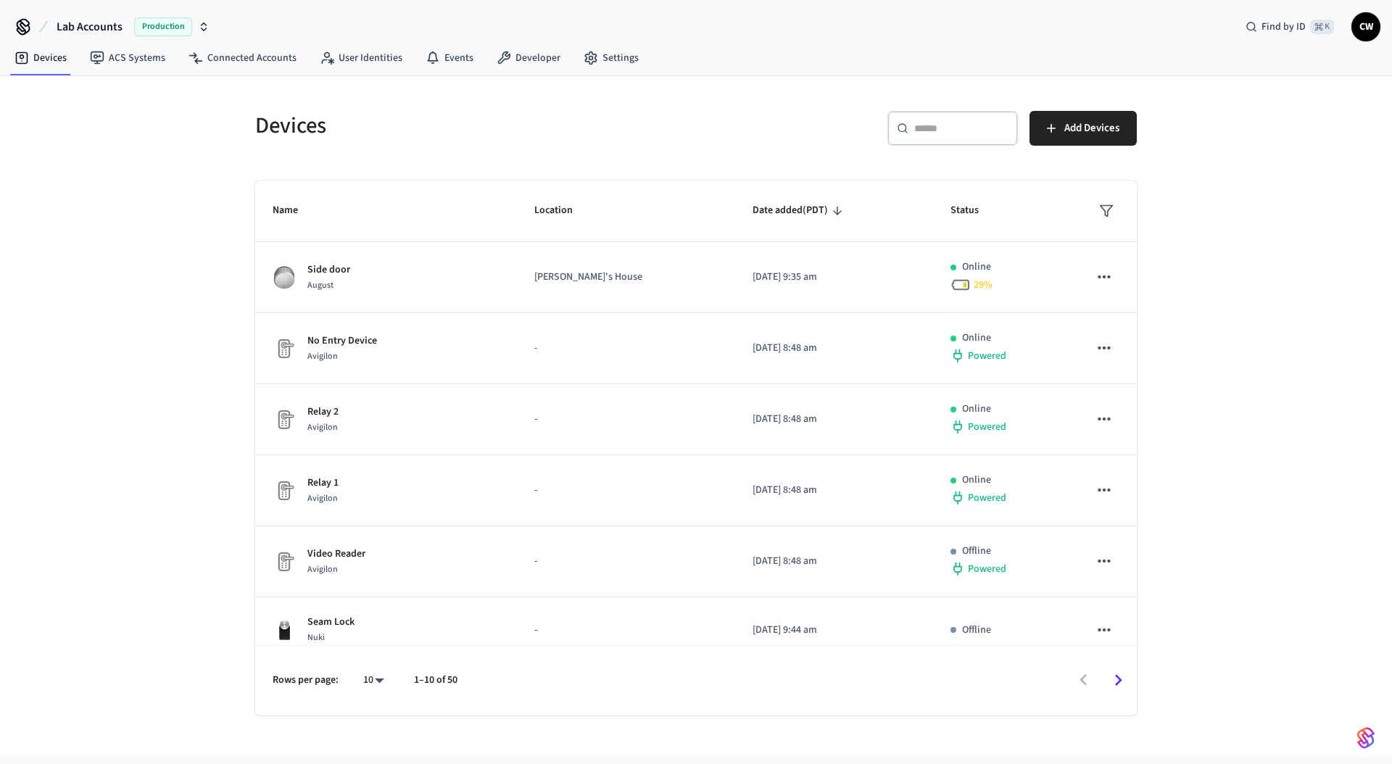
click at [139, 263] on div "Devices ​ ​ Add Devices Name Location Date added (PDT) Status Side door August …" at bounding box center [696, 416] width 1392 height 680
click at [341, 66] on link "User Identities" at bounding box center [361, 58] width 106 height 26
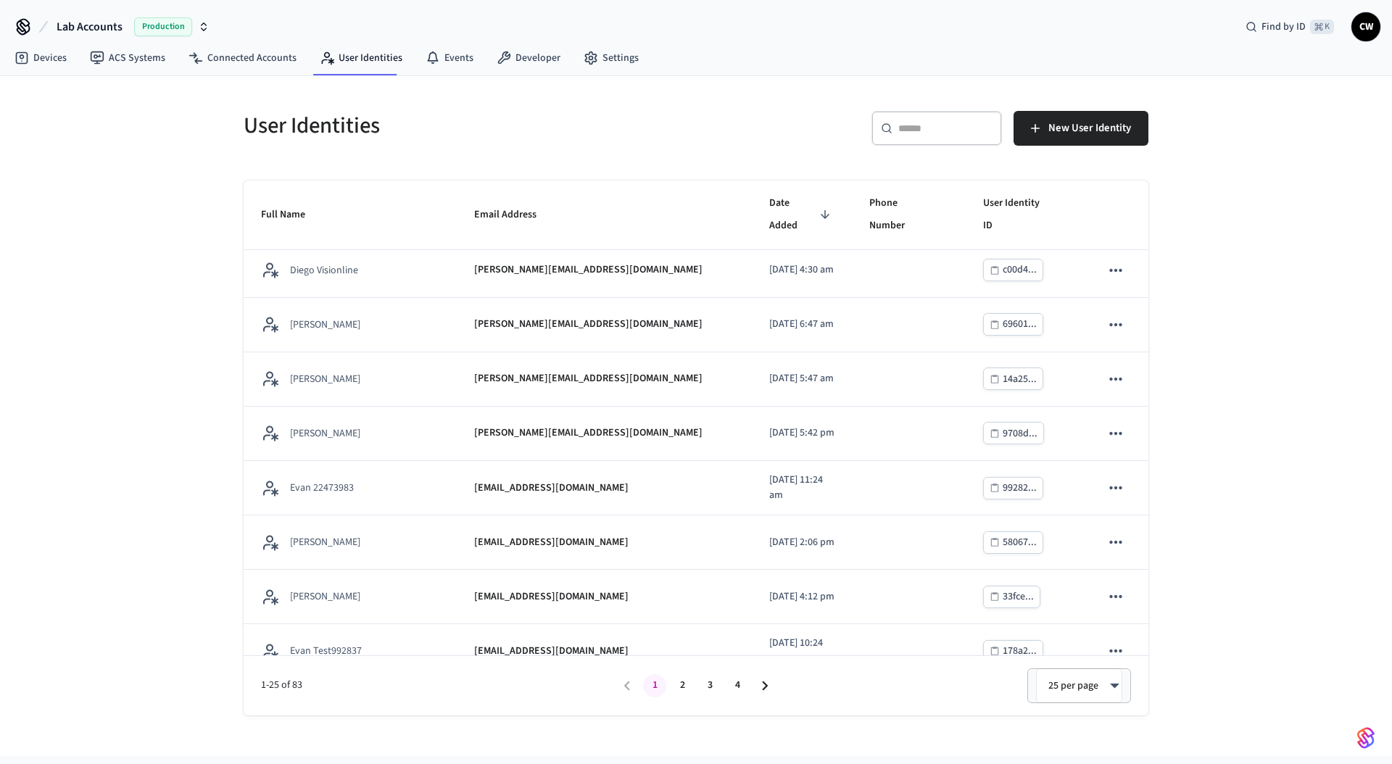
scroll to position [933, 0]
click at [963, 147] on div "​ ​" at bounding box center [937, 131] width 131 height 41
click at [962, 131] on input "text" at bounding box center [946, 128] width 94 height 15
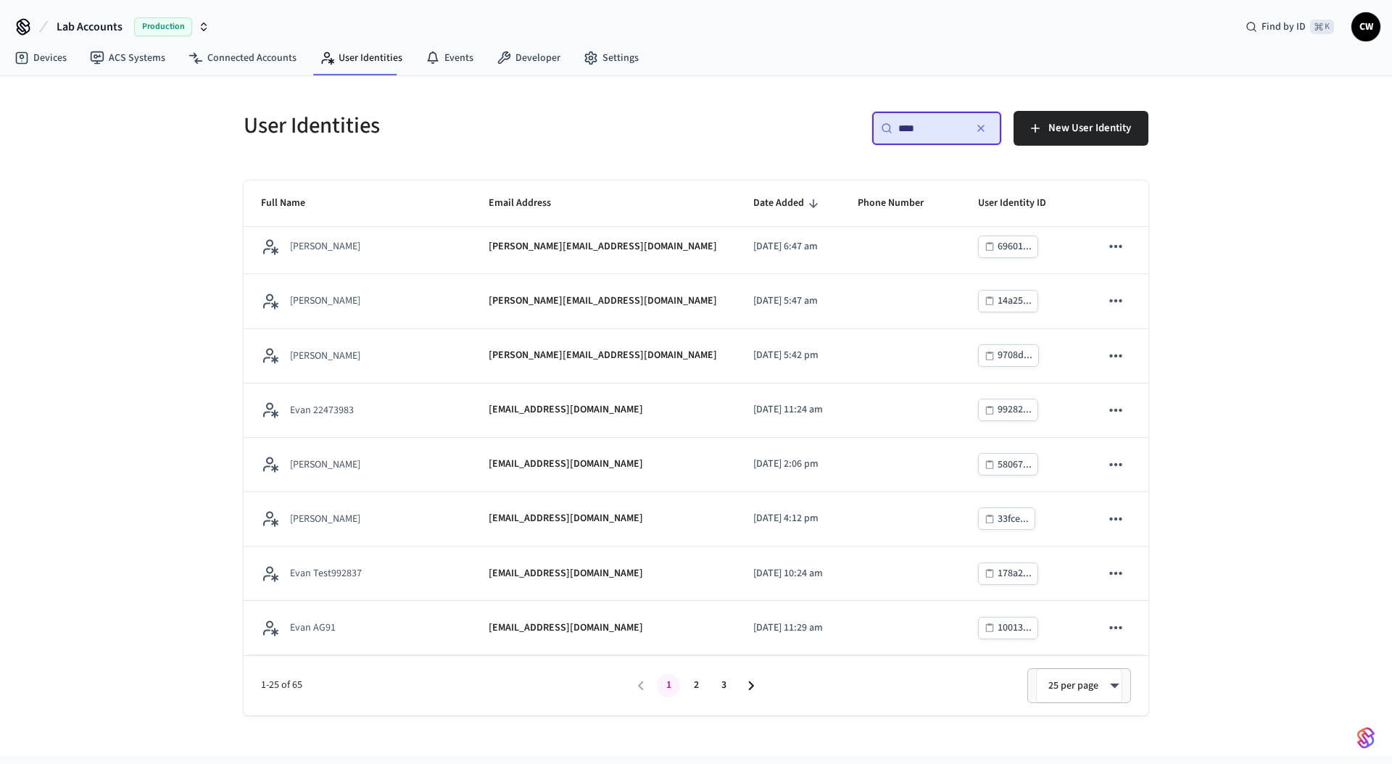
type input "****"
click at [689, 687] on button "2" at bounding box center [696, 685] width 23 height 23
click at [717, 685] on button "3" at bounding box center [723, 685] width 23 height 23
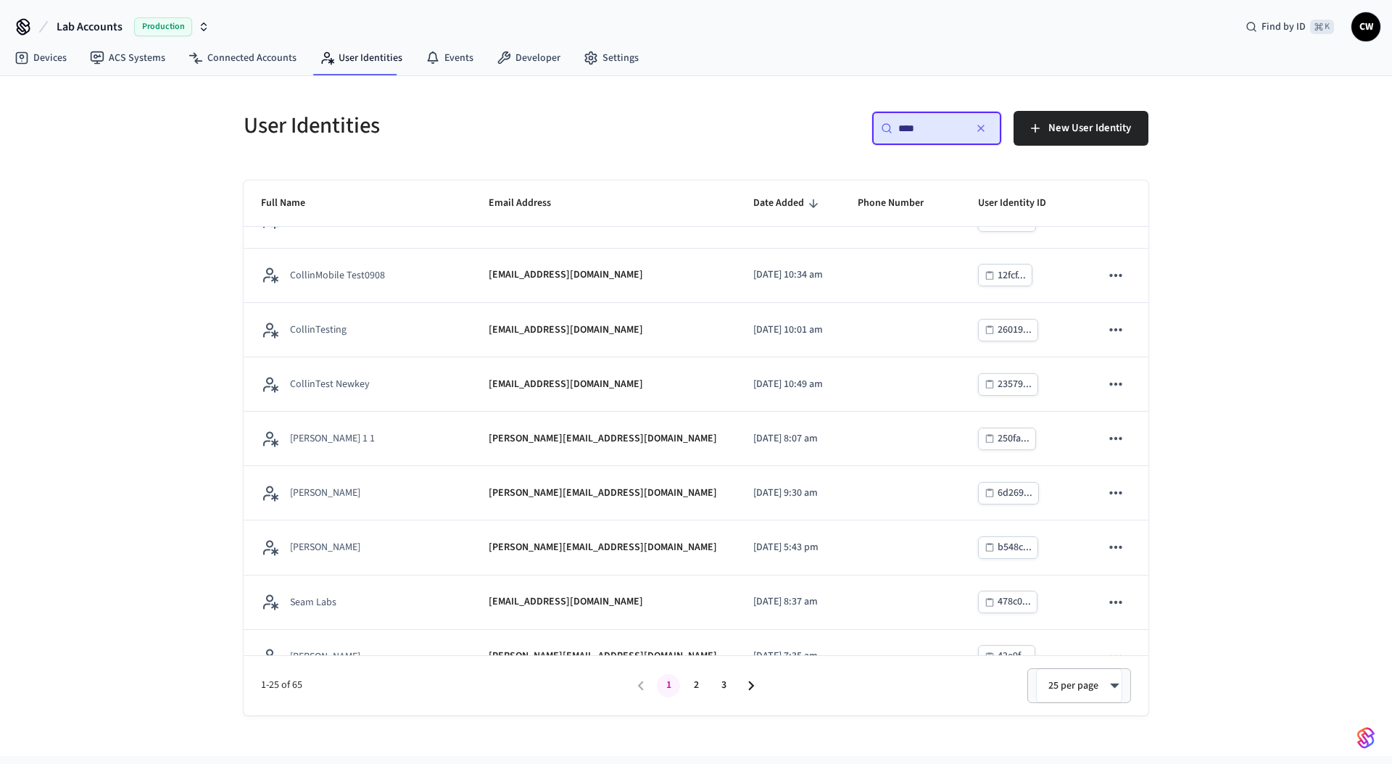
scroll to position [0, 0]
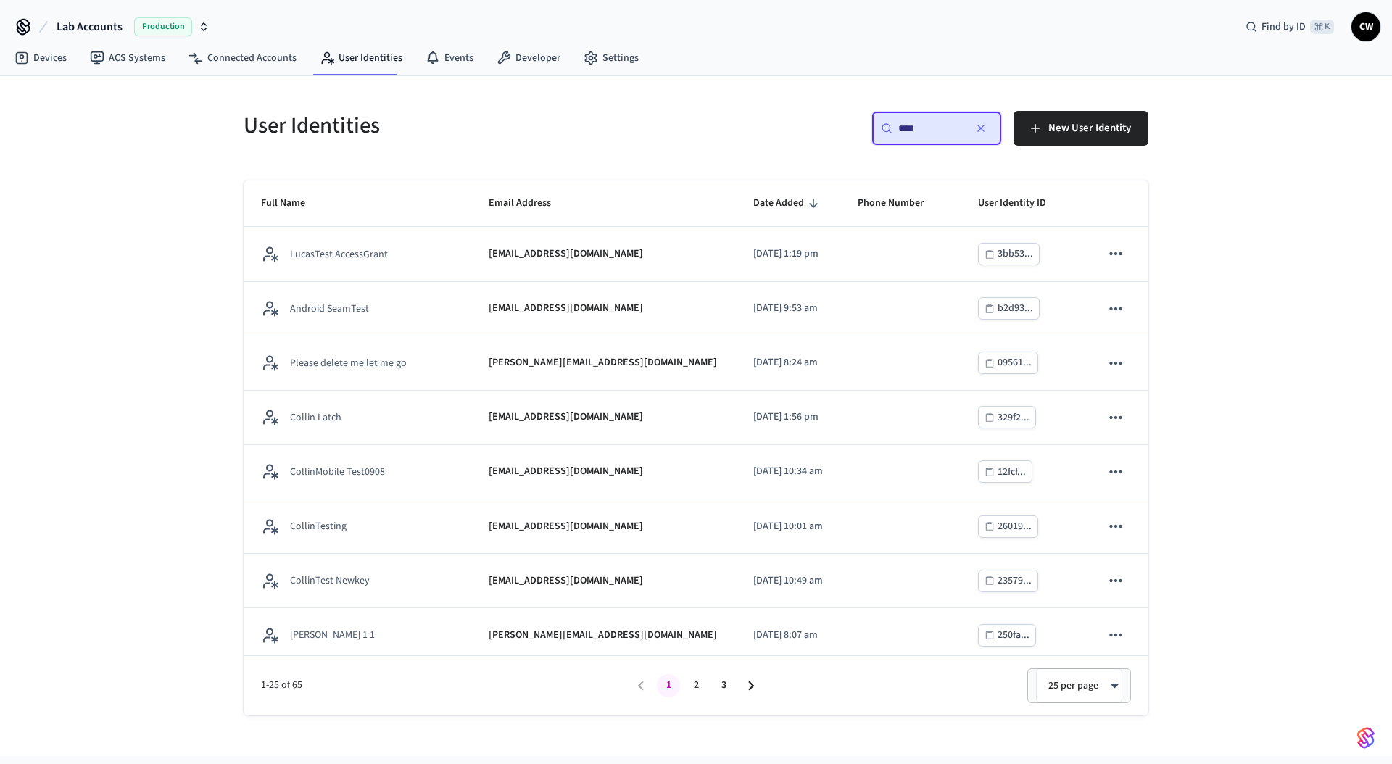
click at [653, 128] on h5 "User Identities" at bounding box center [466, 126] width 444 height 30
click at [695, 682] on button "2" at bounding box center [696, 685] width 23 height 23
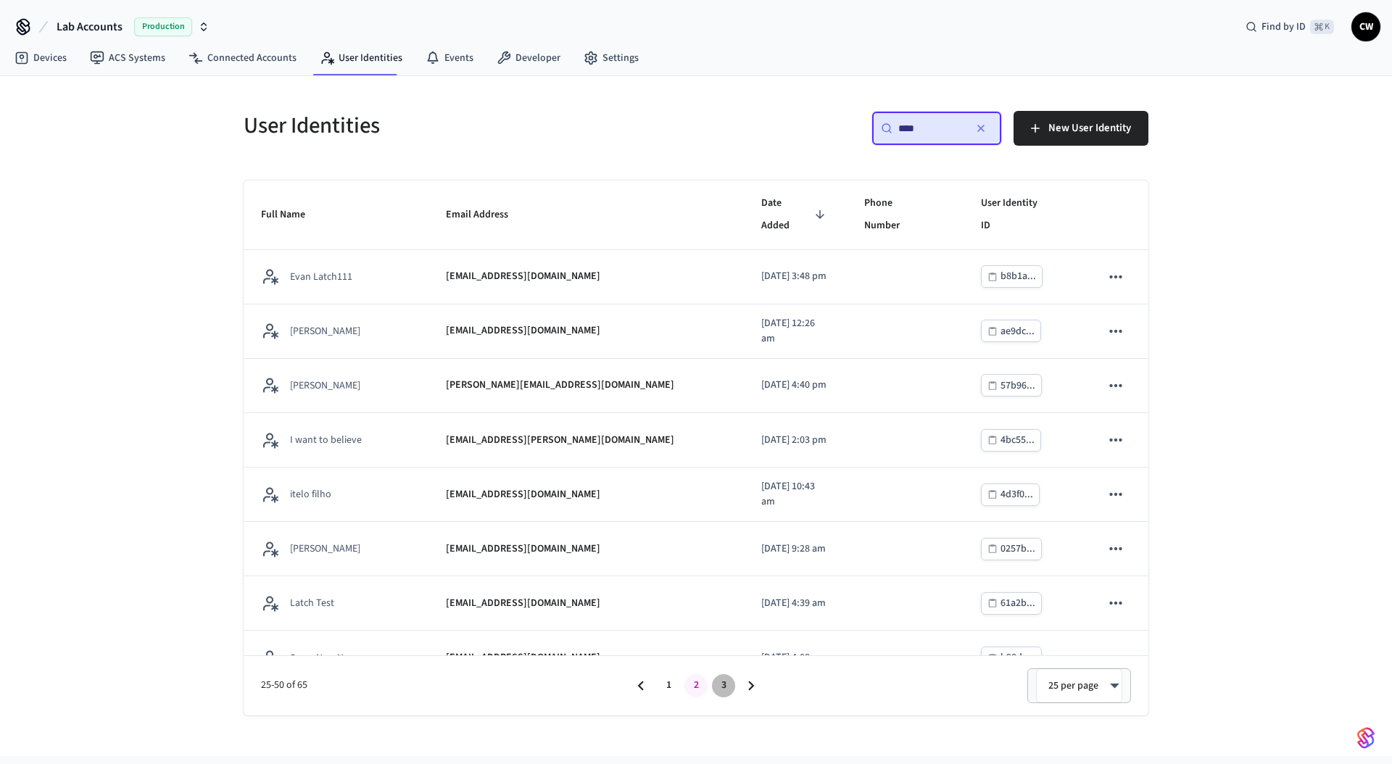
click at [724, 693] on button "3" at bounding box center [723, 685] width 23 height 23
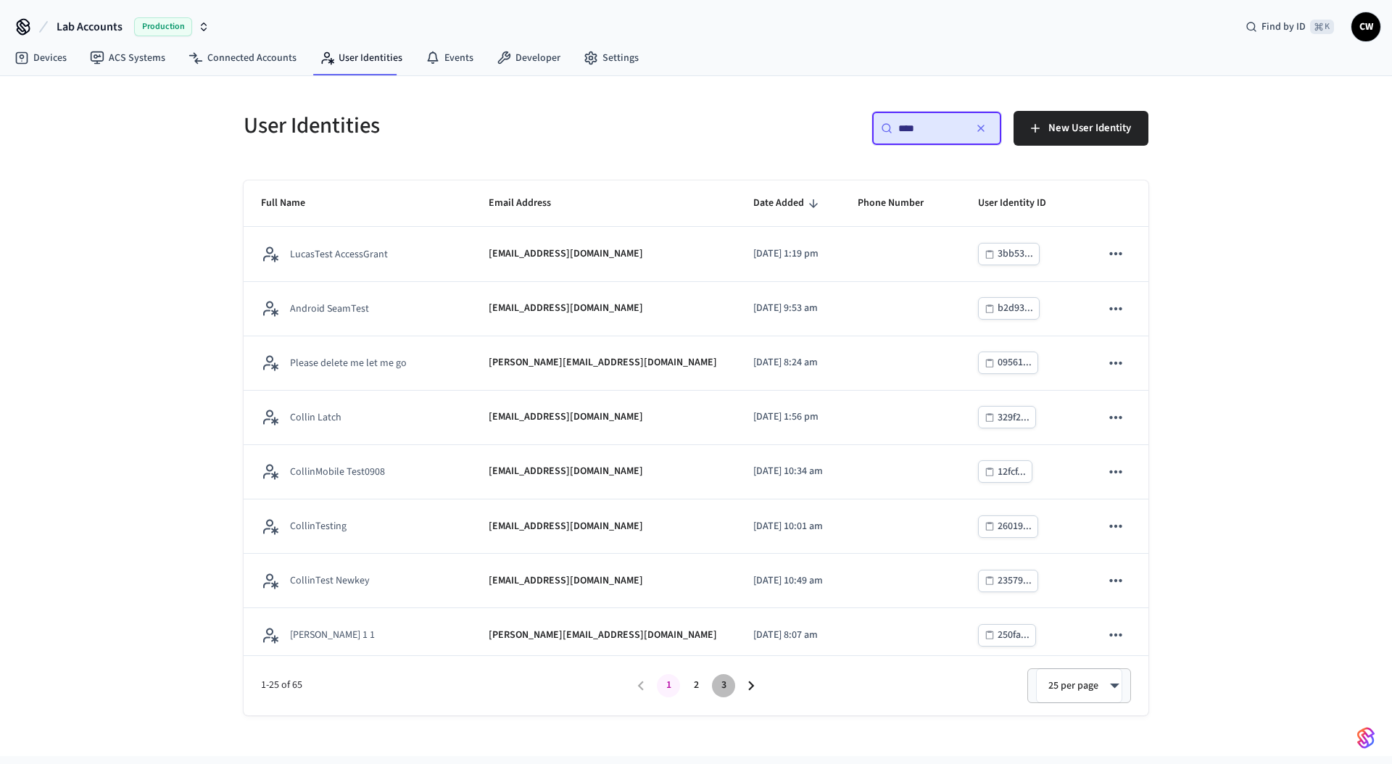
click at [725, 687] on button "3" at bounding box center [723, 685] width 23 height 23
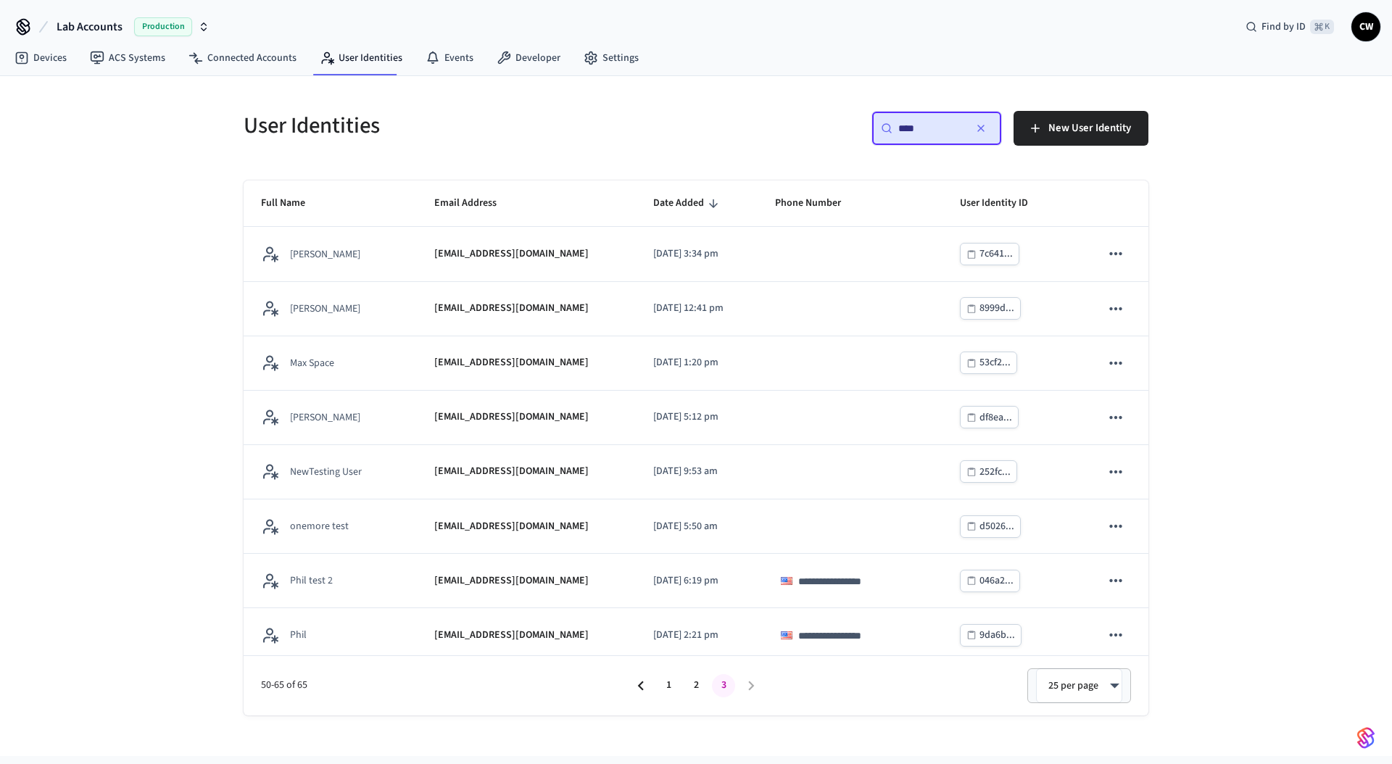
click at [800, 691] on div "25 per page ** ​" at bounding box center [948, 686] width 366 height 35
click at [167, 340] on div "**********" at bounding box center [696, 416] width 1392 height 680
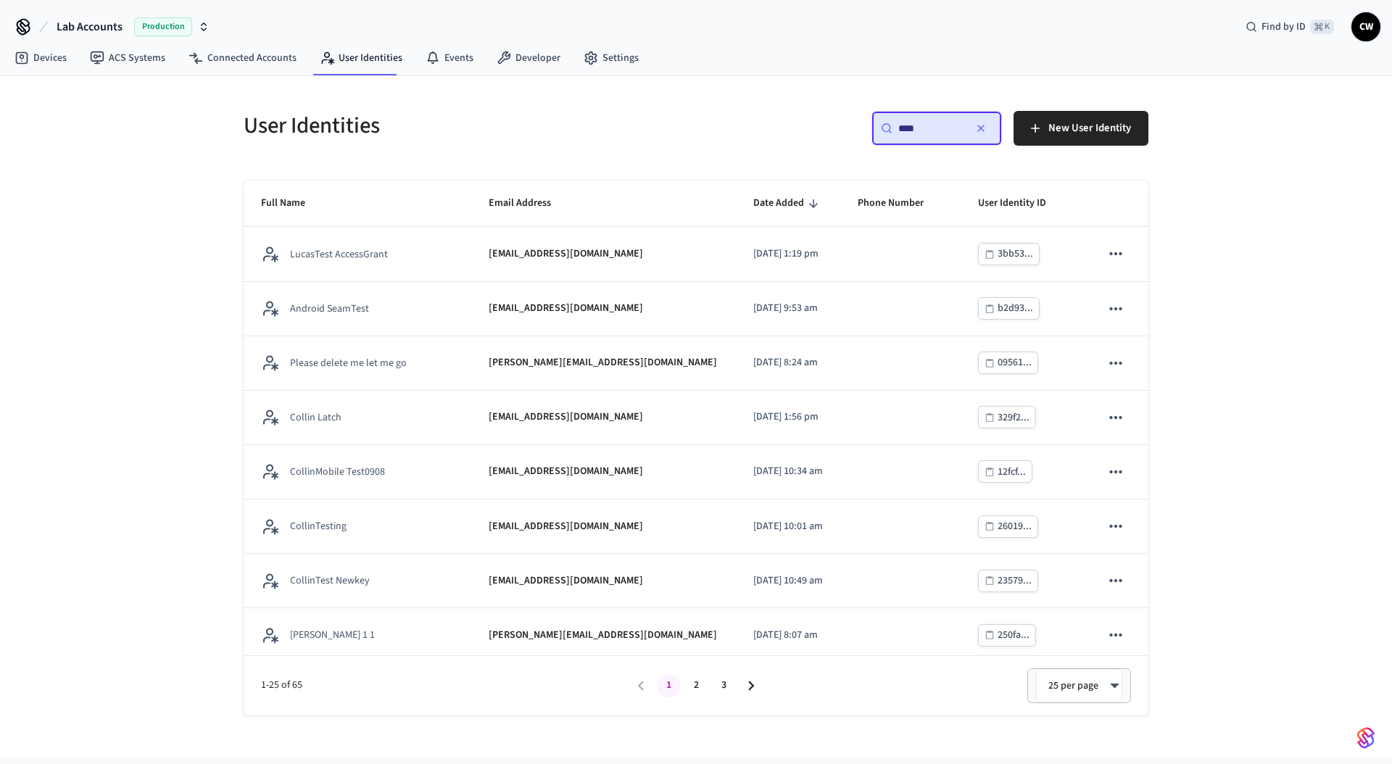
click at [723, 690] on button "3" at bounding box center [723, 685] width 23 height 23
click at [193, 468] on div "User Identities ​ **** ​ New User Identity Full Name Email Address Date Added P…" at bounding box center [696, 416] width 1392 height 680
click at [723, 685] on button "3" at bounding box center [723, 685] width 23 height 23
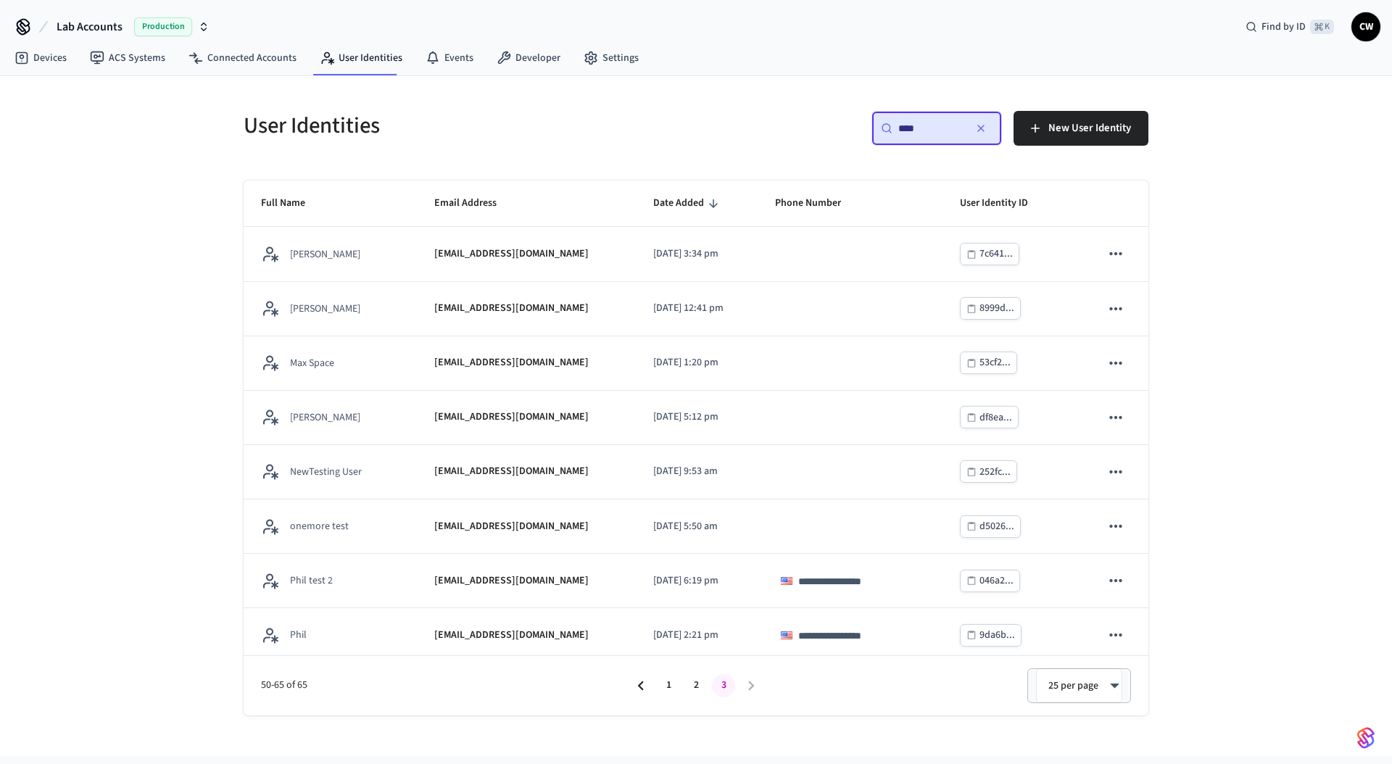
click at [202, 426] on div "**********" at bounding box center [696, 416] width 1392 height 680
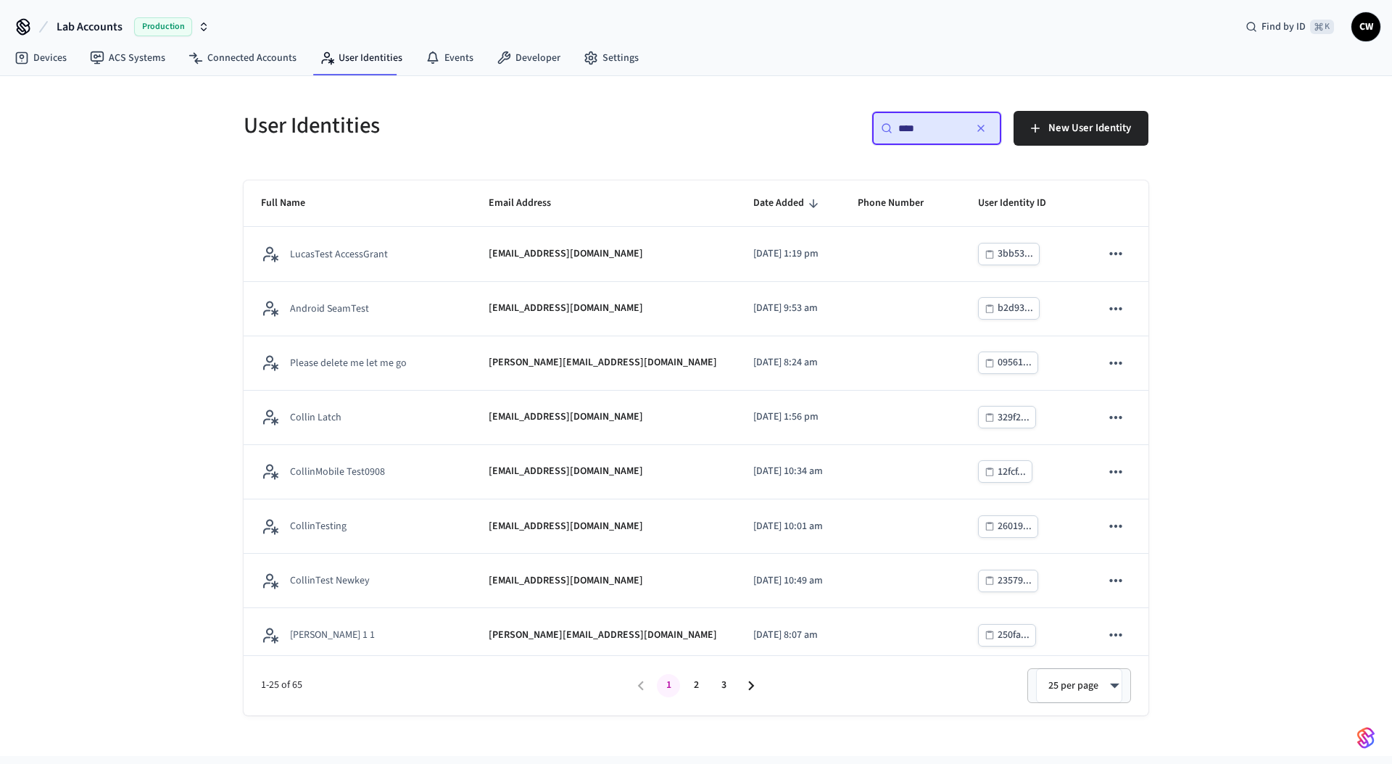
click at [194, 421] on div "User Identities ​ **** ​ New User Identity Full Name Email Address Date Added P…" at bounding box center [696, 416] width 1392 height 680
click at [195, 189] on div "User Identities ​ **** ​ New User Identity Full Name Email Address Date Added P…" at bounding box center [696, 416] width 1392 height 680
click at [980, 129] on icon "button" at bounding box center [981, 128] width 6 height 6
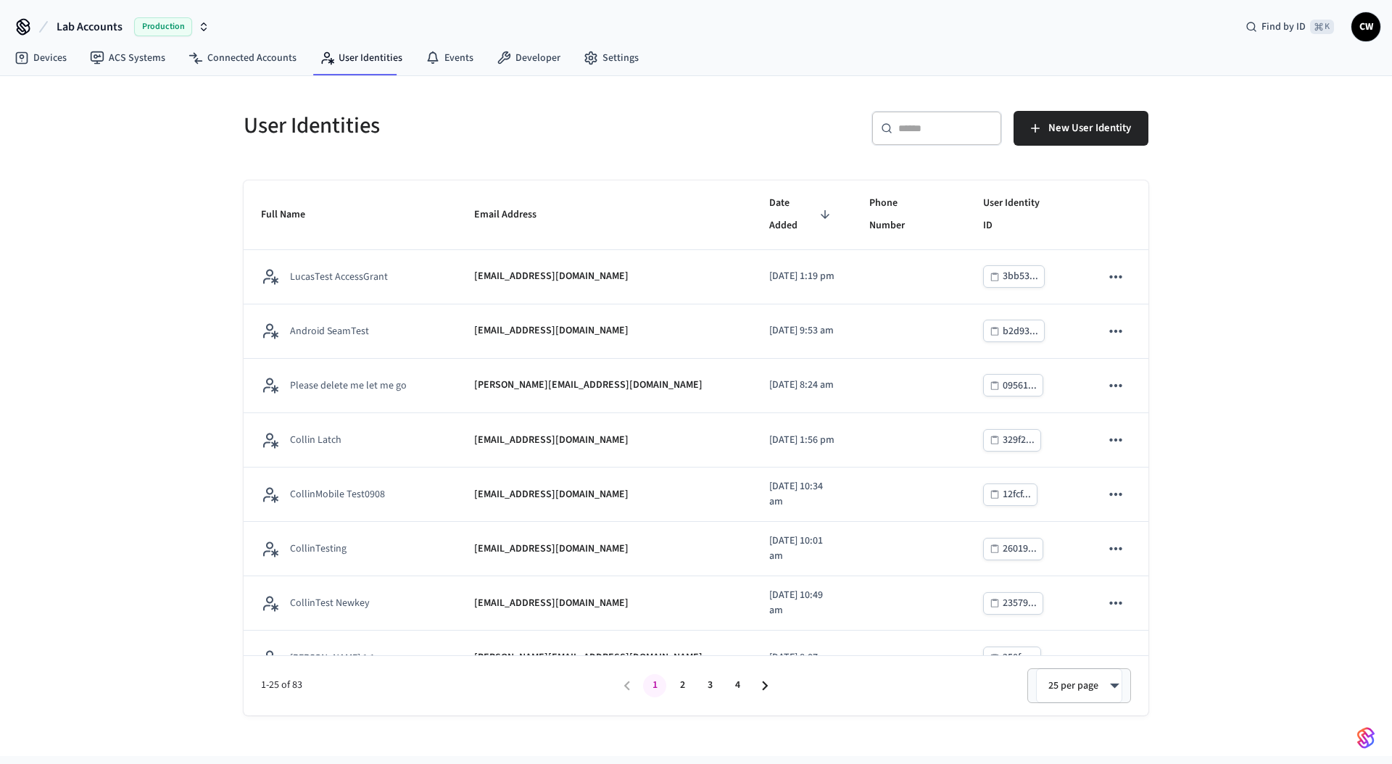
click at [14, 123] on div "User Identities ​ ​ New User Identity Full Name Email Address Date Added Phone …" at bounding box center [696, 416] width 1392 height 680
click at [93, 24] on span "Lab Accounts" at bounding box center [90, 26] width 66 height 17
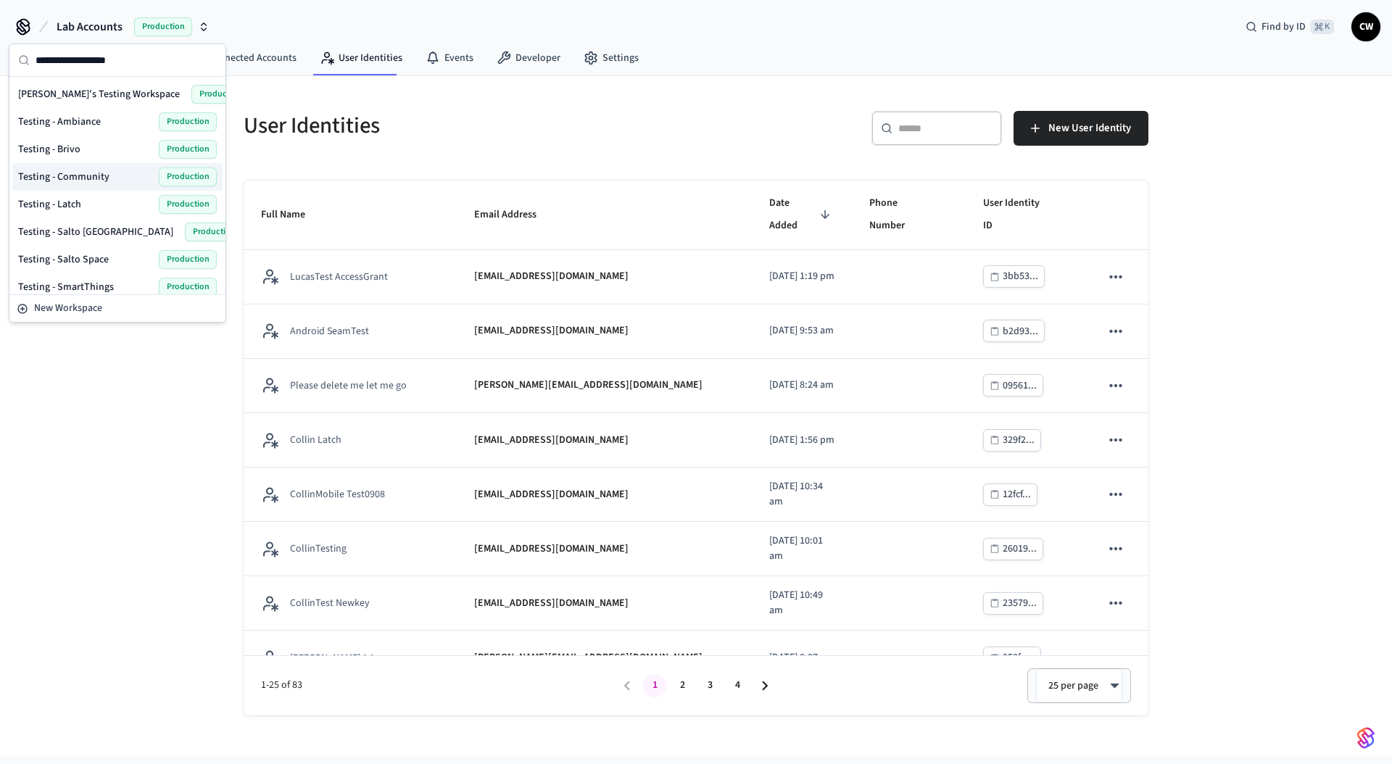
scroll to position [658, 0]
click at [89, 179] on span "Testing - Community" at bounding box center [63, 180] width 91 height 15
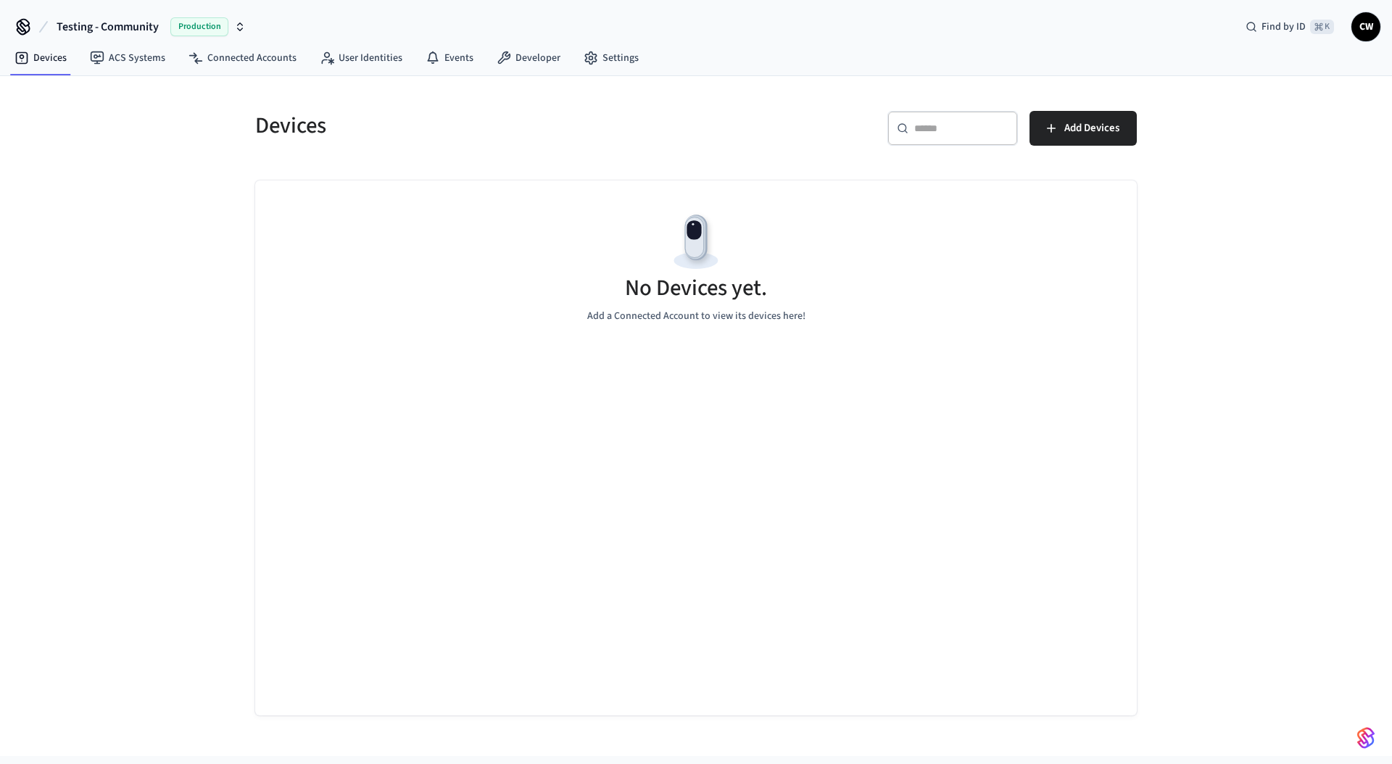
click at [186, 180] on div "Devices ​ ​ Add Devices No Devices yet. Add a Connected Account to view its dev…" at bounding box center [696, 416] width 1392 height 680
click at [138, 51] on link "ACS Systems" at bounding box center [127, 58] width 99 height 26
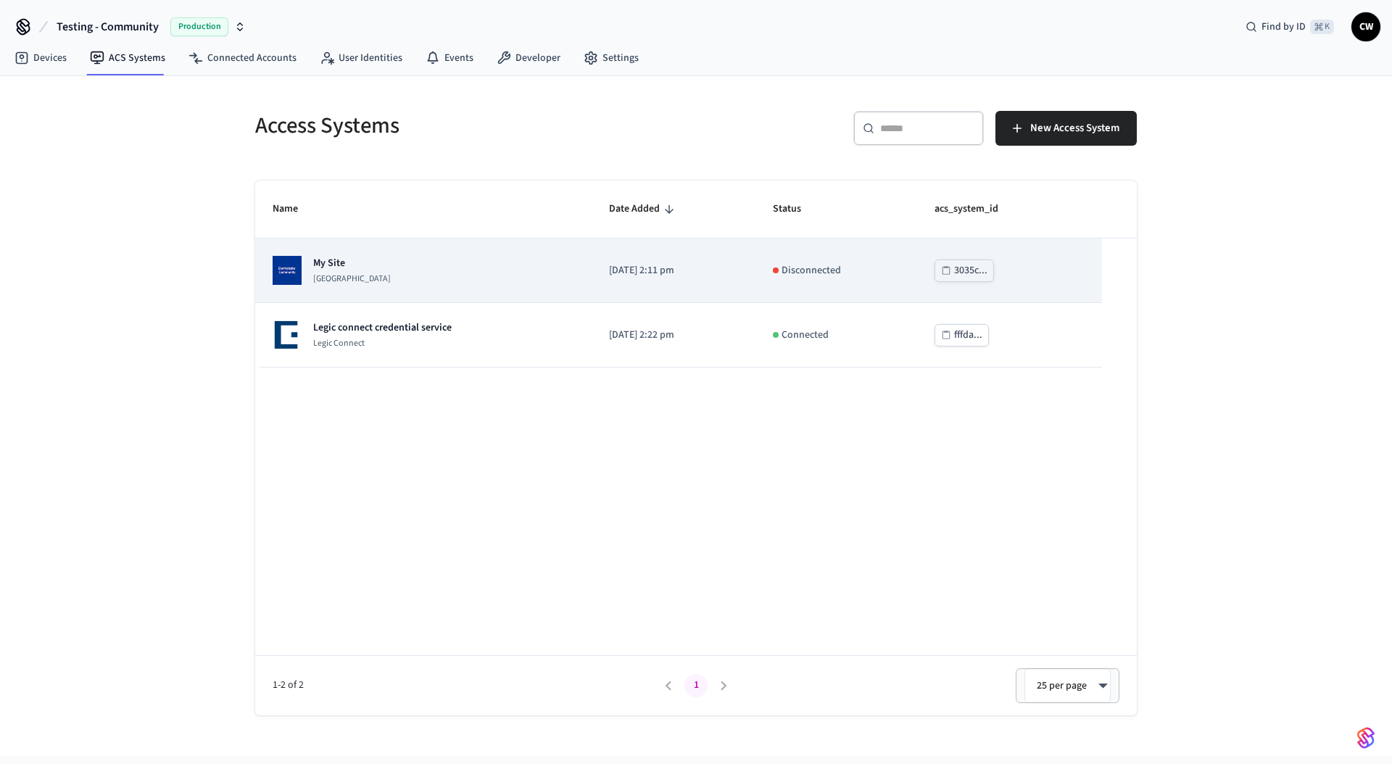
click at [458, 278] on div "My Site Dormakaba Community Site" at bounding box center [424, 270] width 302 height 29
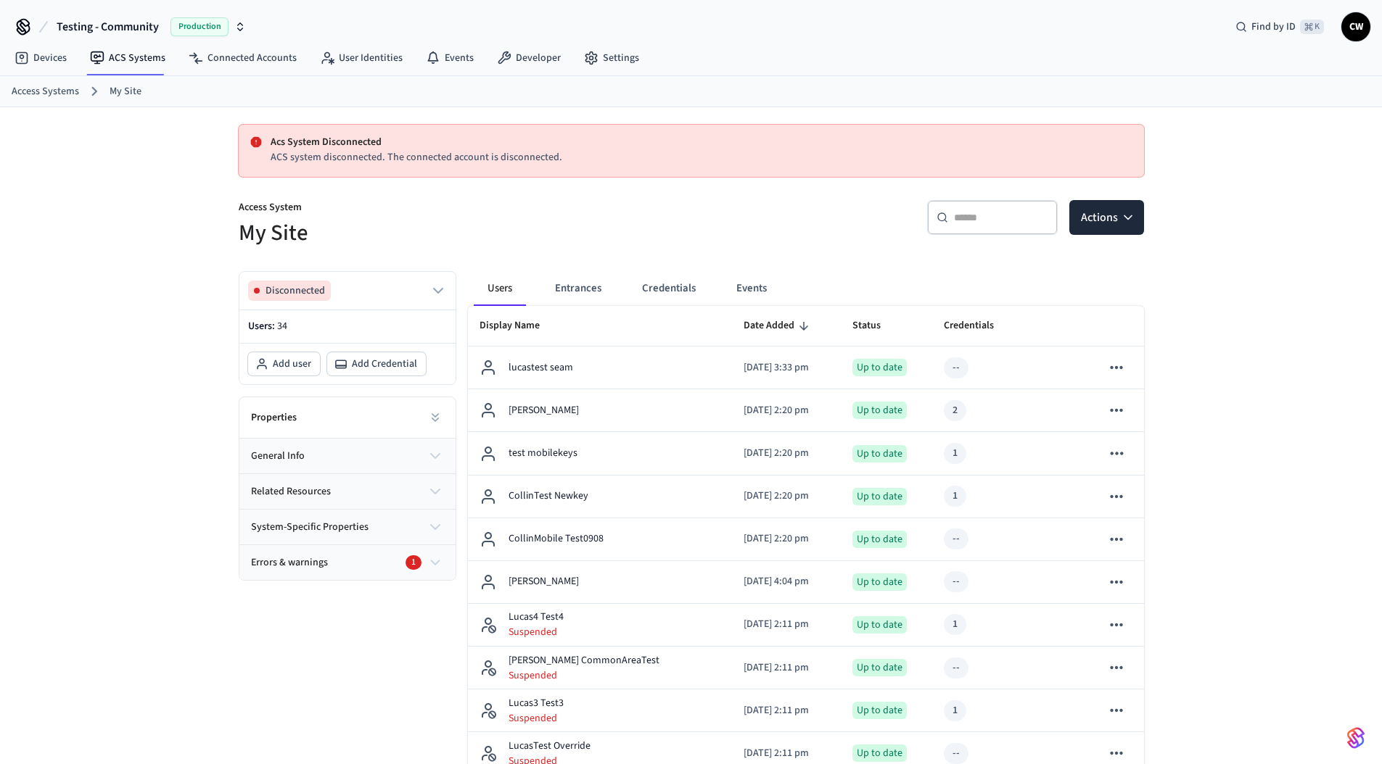
click at [150, 54] on link "ACS Systems" at bounding box center [127, 58] width 99 height 26
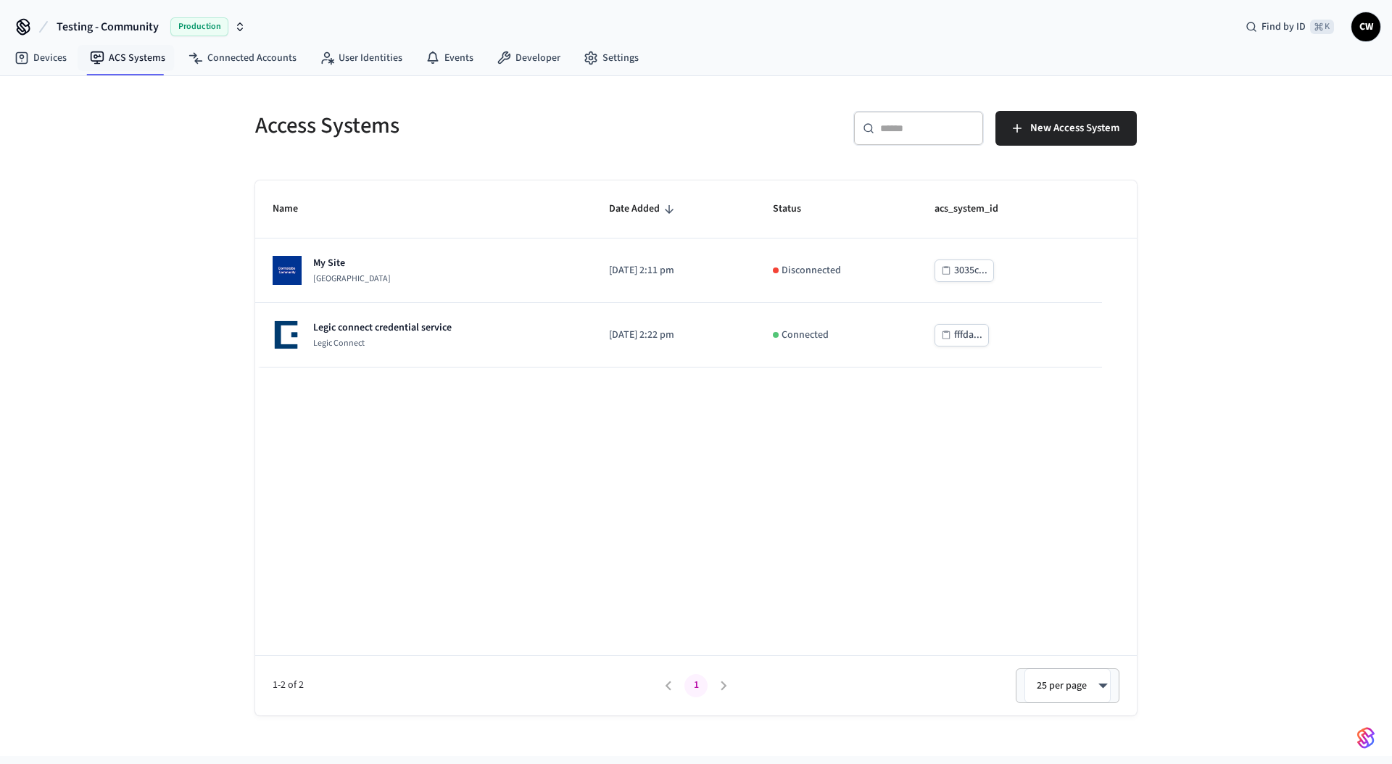
click at [117, 239] on div "Access Systems ​ ​ New Access System Name Date Added Status acs_system_id My Si…" at bounding box center [696, 416] width 1392 height 680
click at [673, 138] on h5 "Access Systems" at bounding box center [471, 126] width 432 height 30
click at [553, 134] on h5 "Access Systems" at bounding box center [471, 126] width 432 height 30
click at [126, 30] on span "Testing - Community" at bounding box center [108, 26] width 102 height 17
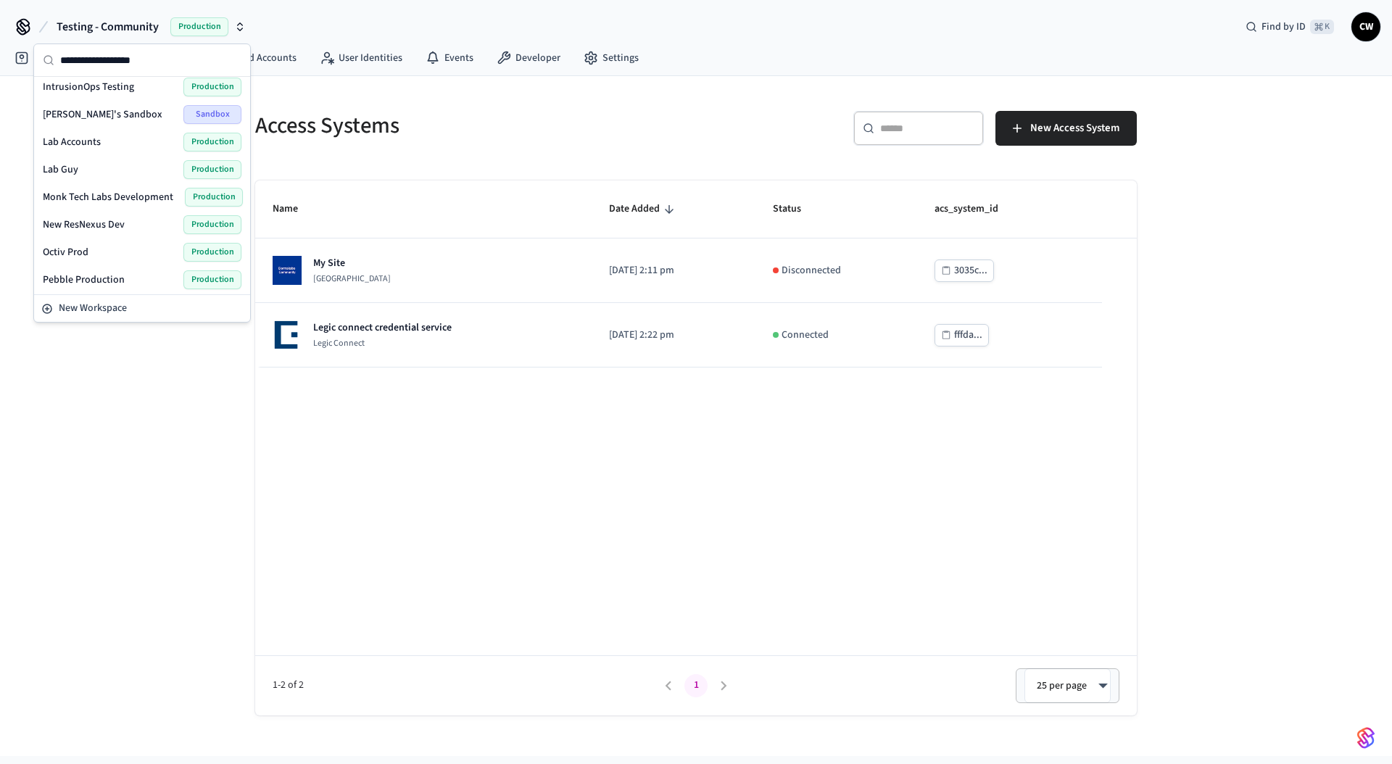
scroll to position [355, 0]
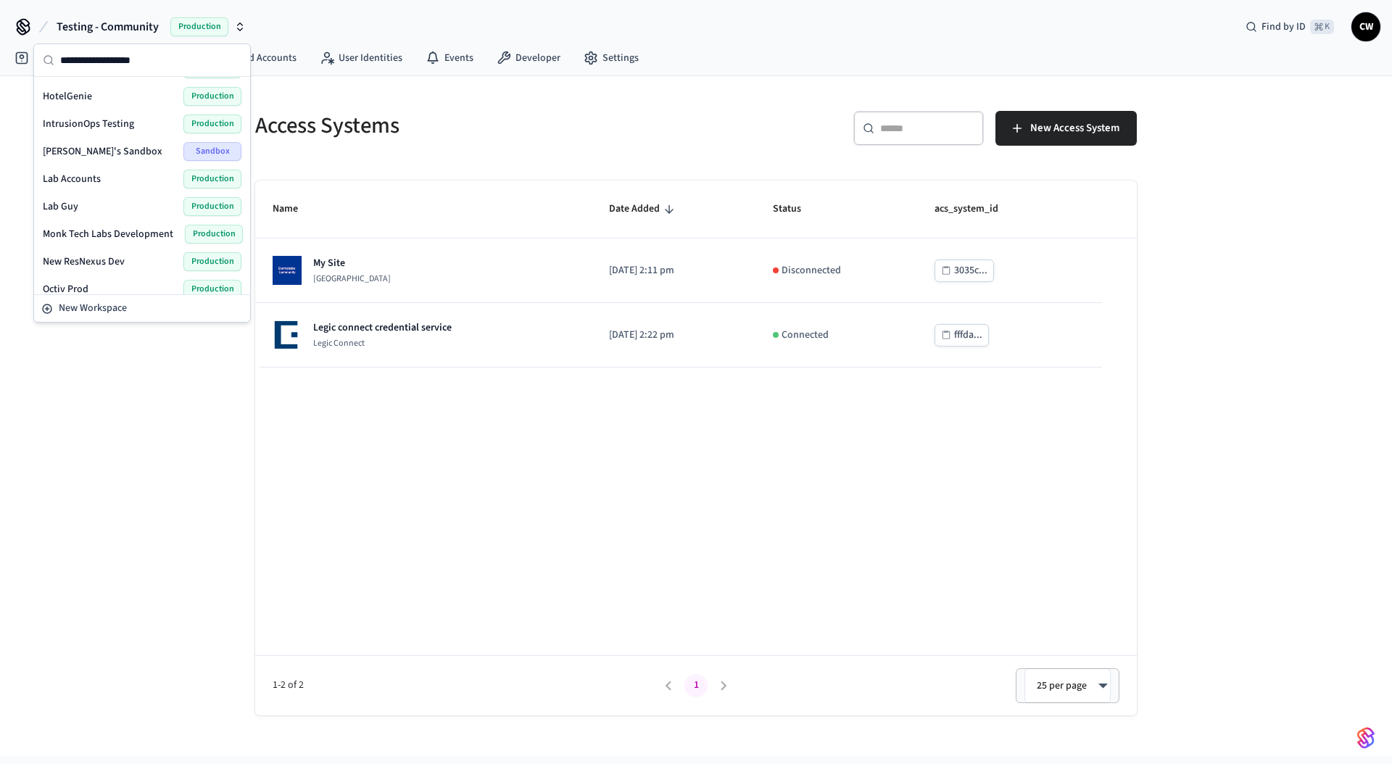
click at [80, 177] on span "Lab Accounts" at bounding box center [72, 179] width 58 height 15
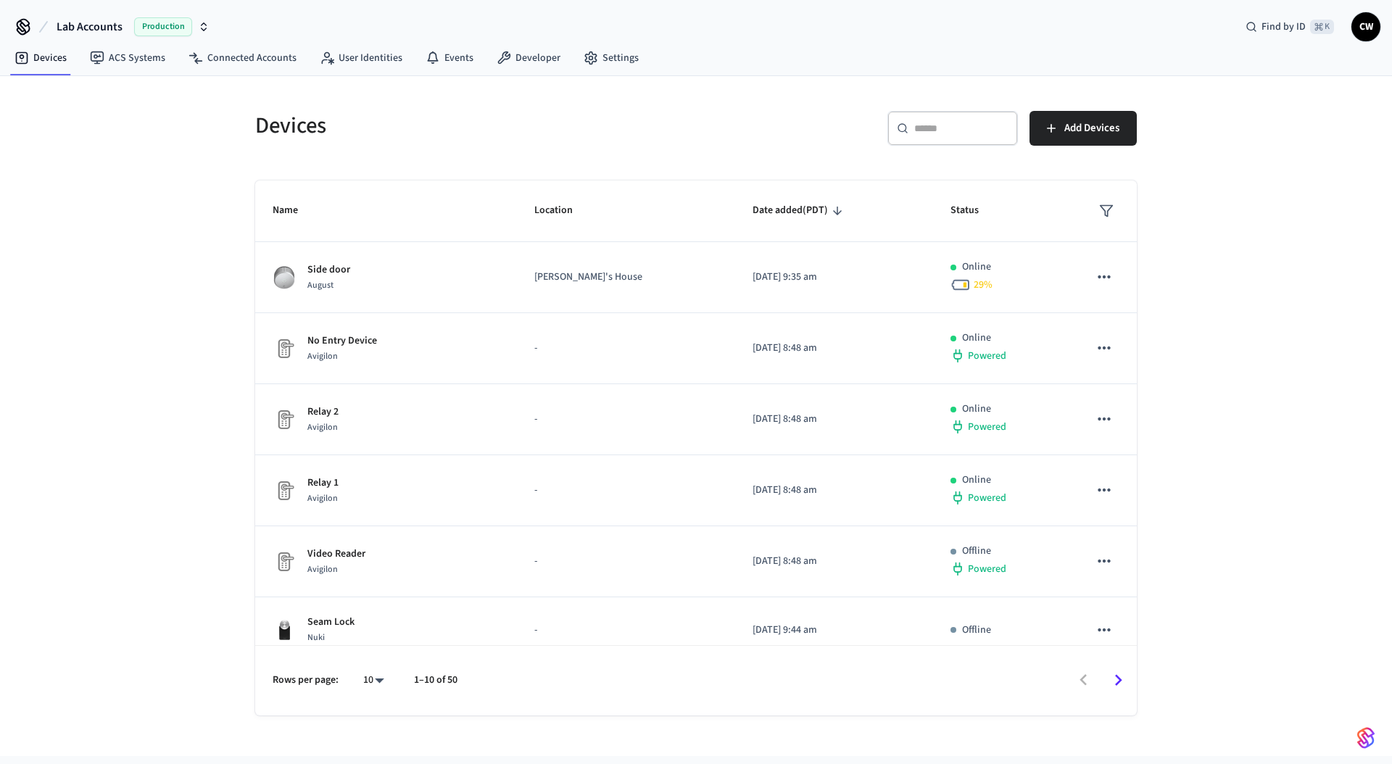
click at [147, 168] on div "Devices ​ ​ Add Devices Name Location Date added (PDT) Status Side door August …" at bounding box center [696, 416] width 1392 height 680
click at [364, 51] on link "User Identities" at bounding box center [361, 58] width 106 height 26
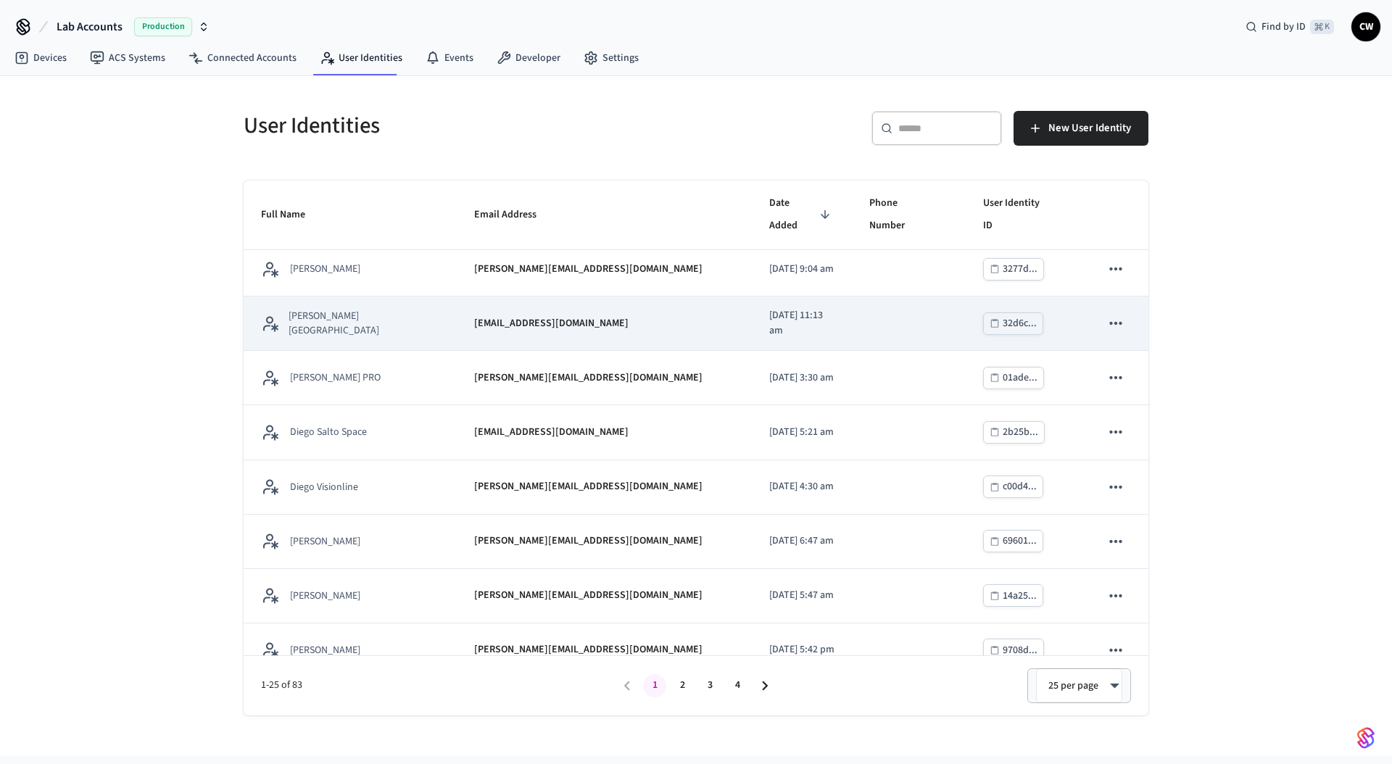
scroll to position [724, 0]
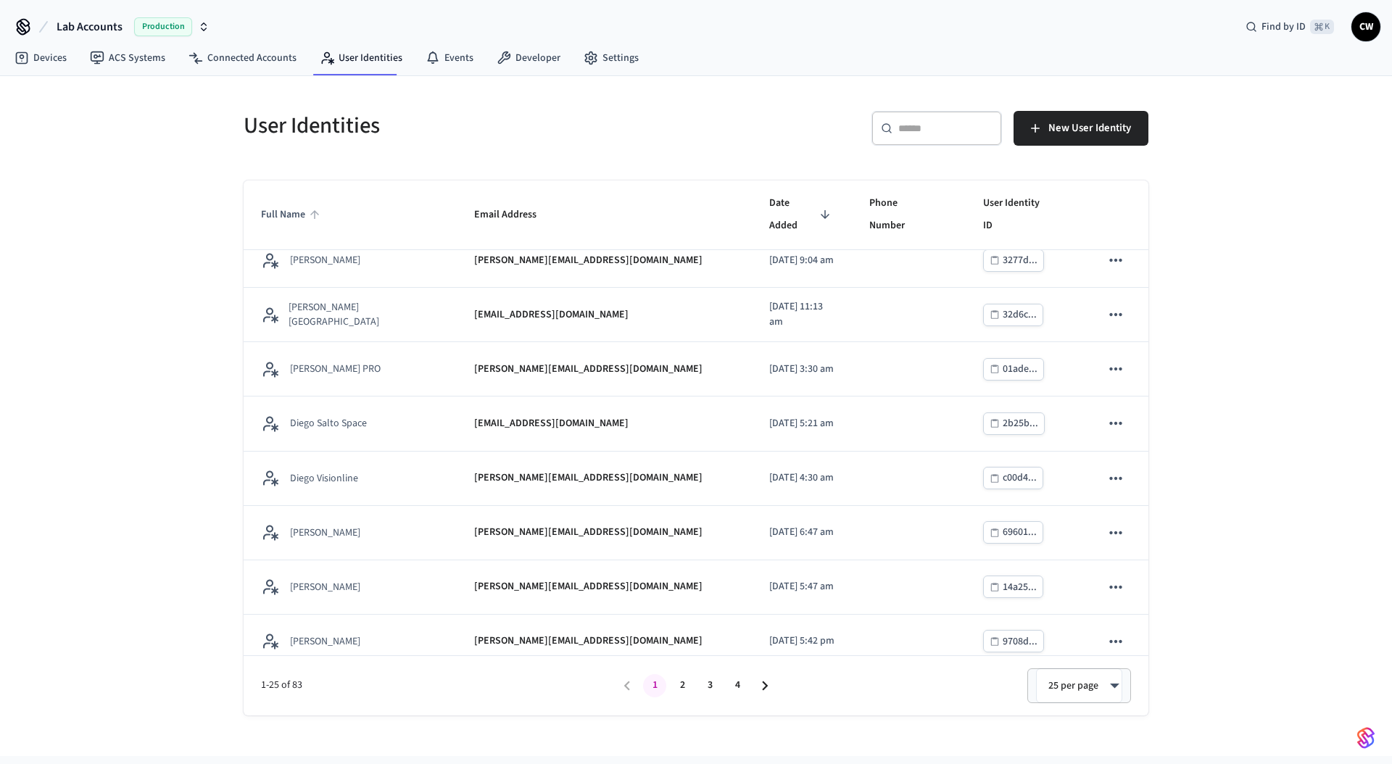
click at [279, 207] on span "Full Name" at bounding box center [292, 215] width 63 height 22
click at [304, 204] on span "Full Name" at bounding box center [292, 215] width 63 height 22
click at [310, 210] on icon "sticky table" at bounding box center [314, 214] width 9 height 9
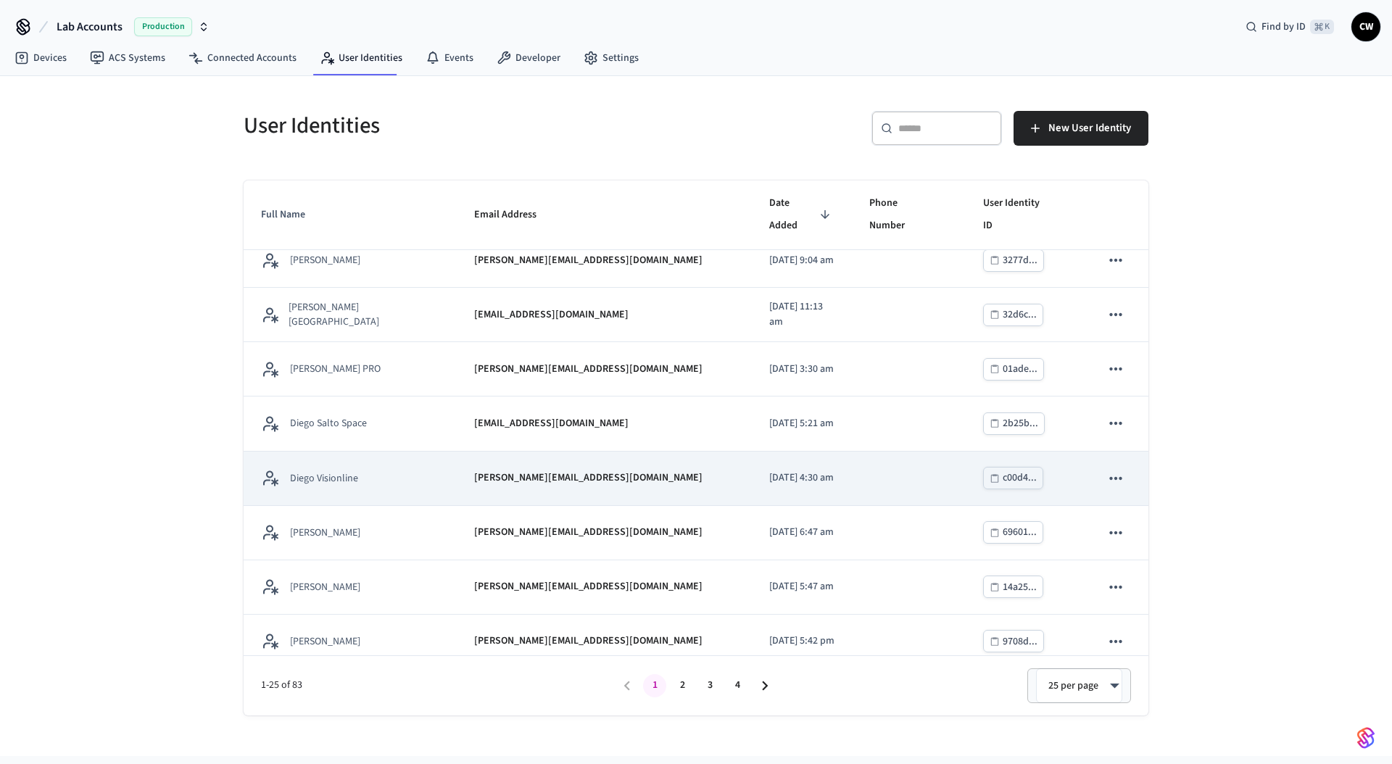
scroll to position [933, 0]
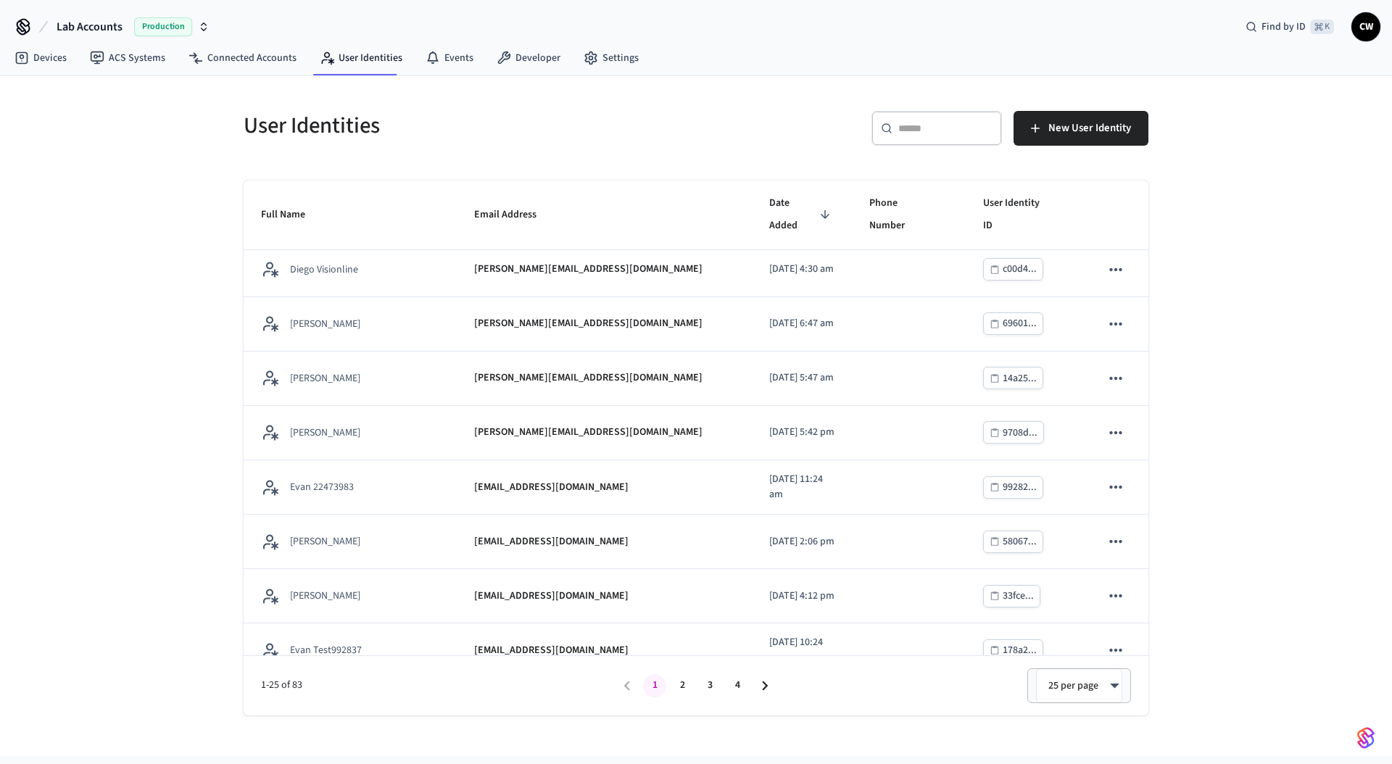
click at [685, 679] on button "2" at bounding box center [682, 685] width 23 height 23
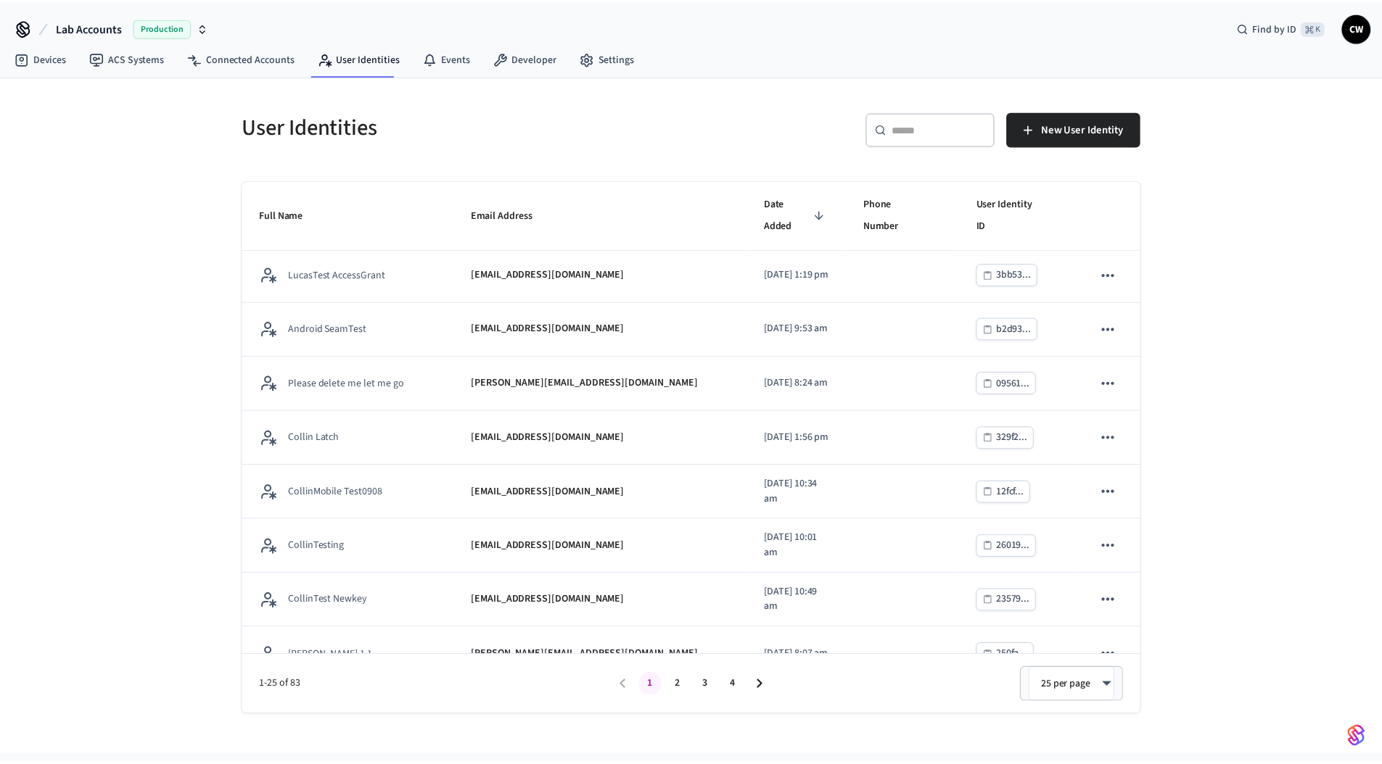
scroll to position [0, 0]
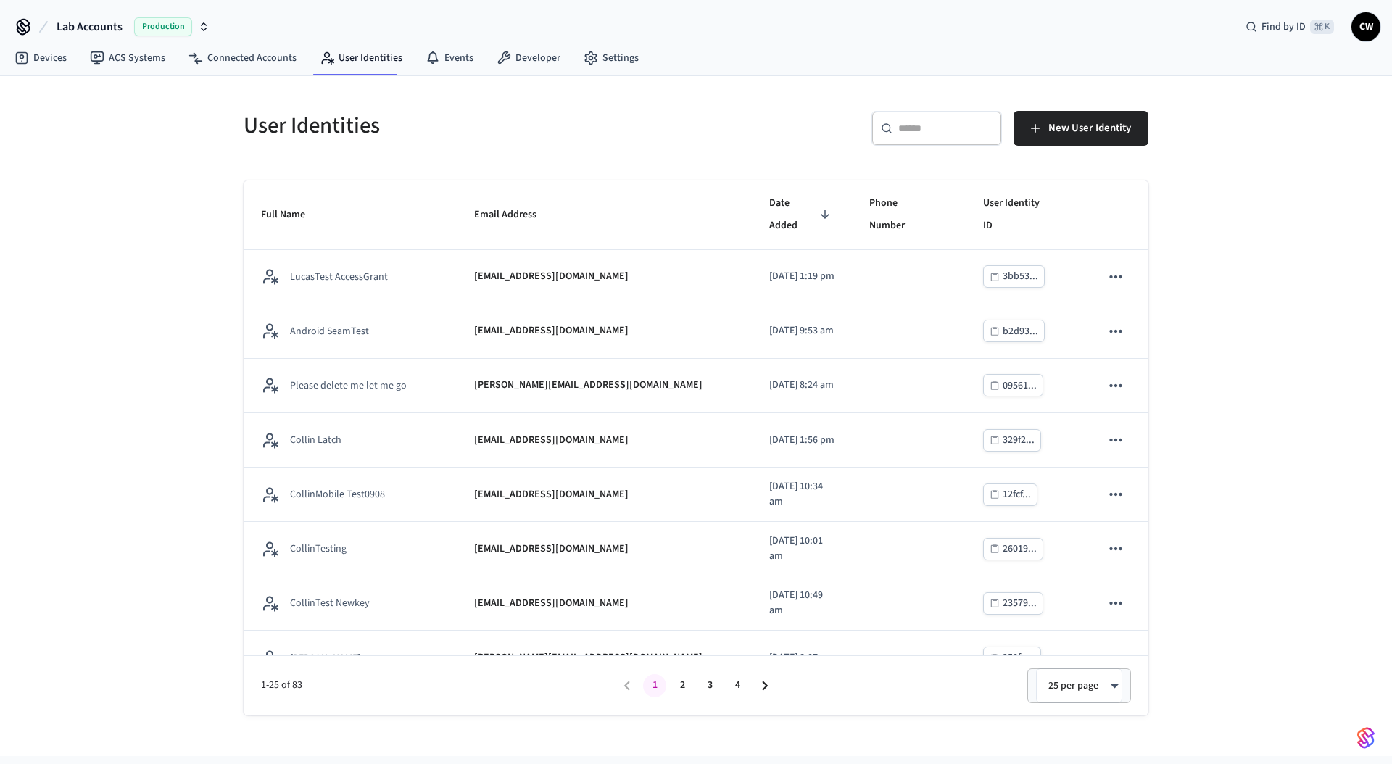
click at [946, 141] on div "​ ​" at bounding box center [937, 128] width 131 height 35
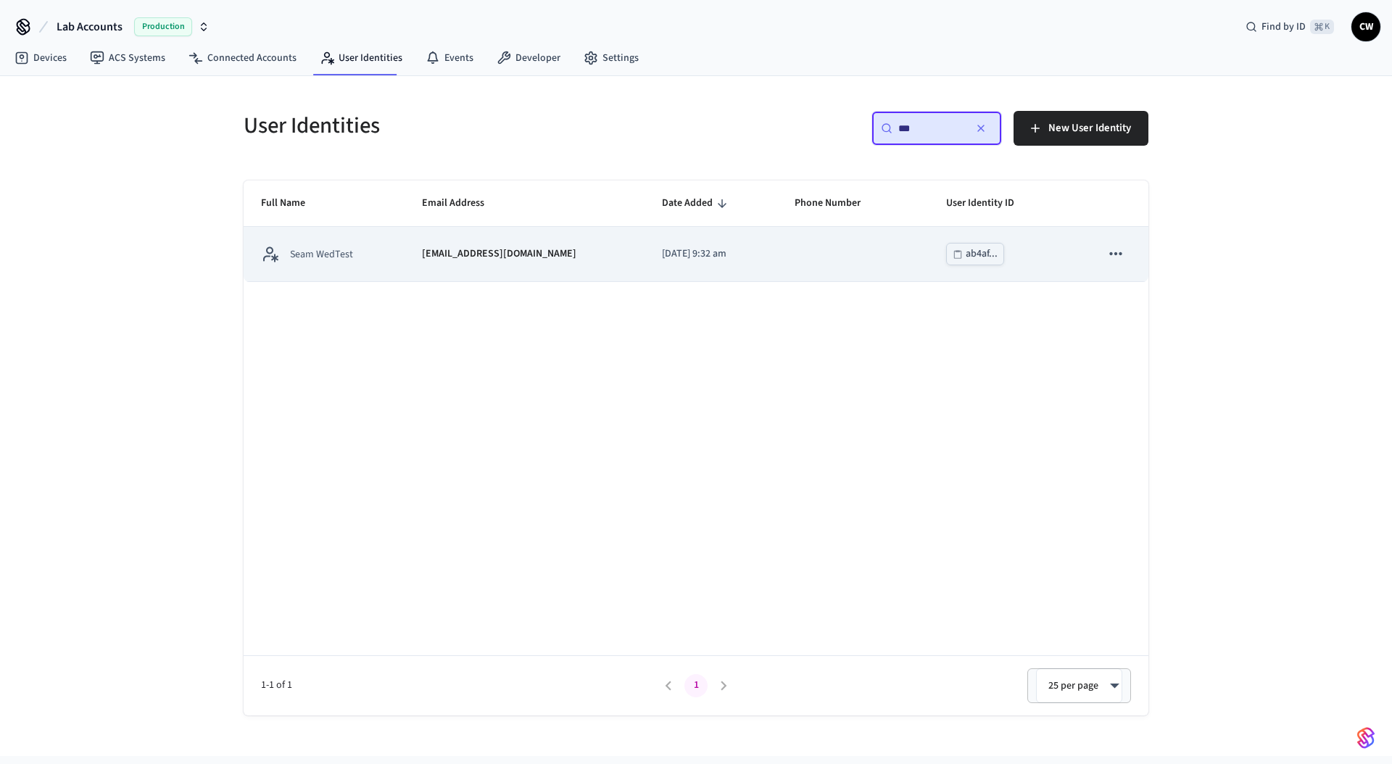
type input "***"
click at [813, 263] on td "sticky table" at bounding box center [853, 254] width 152 height 54
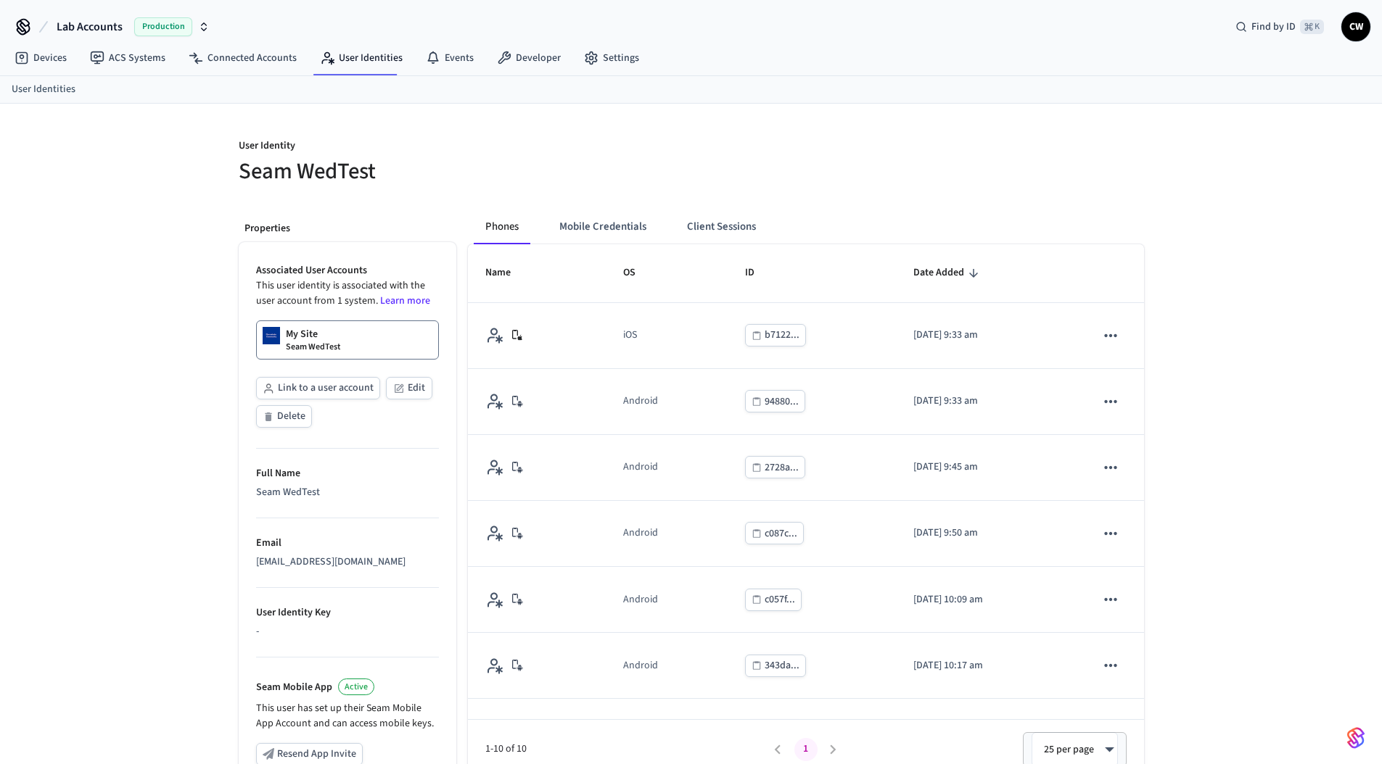
click at [128, 307] on div "User Identity Seam WedTest Properties Associated User Accounts This user identi…" at bounding box center [691, 546] width 1382 height 884
click at [738, 235] on button "Client Sessions" at bounding box center [721, 227] width 92 height 35
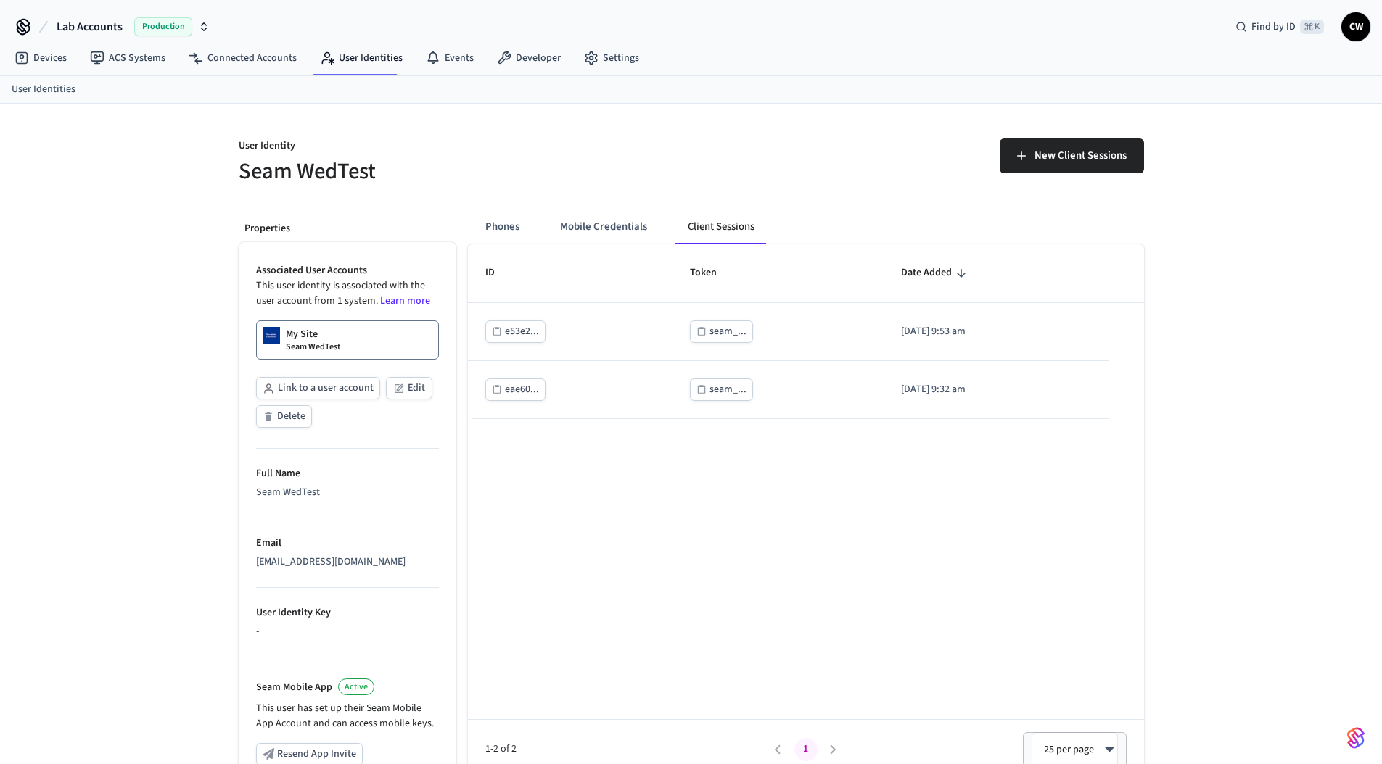
click at [743, 181] on div "New Client Sessions" at bounding box center [922, 162] width 444 height 46
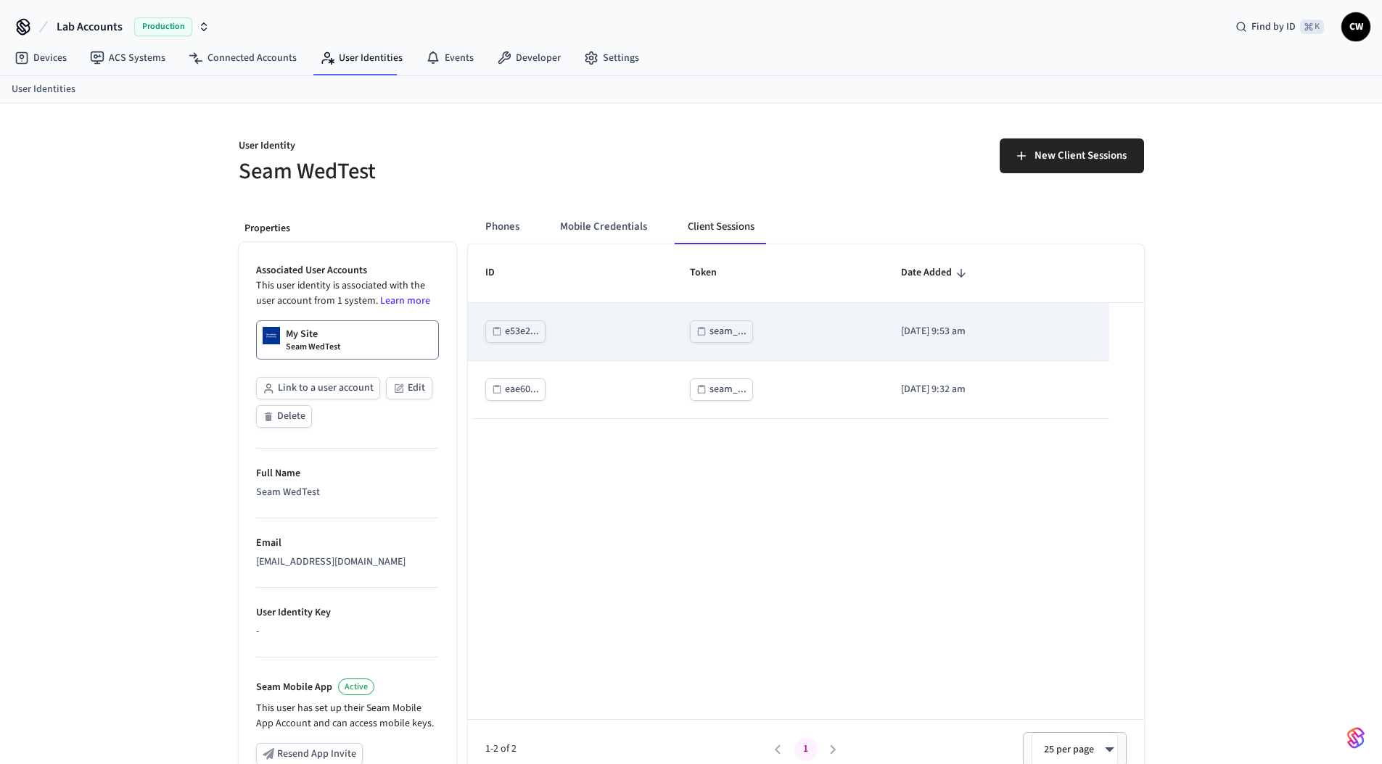
click at [718, 332] on div "seam_..." at bounding box center [727, 332] width 37 height 18
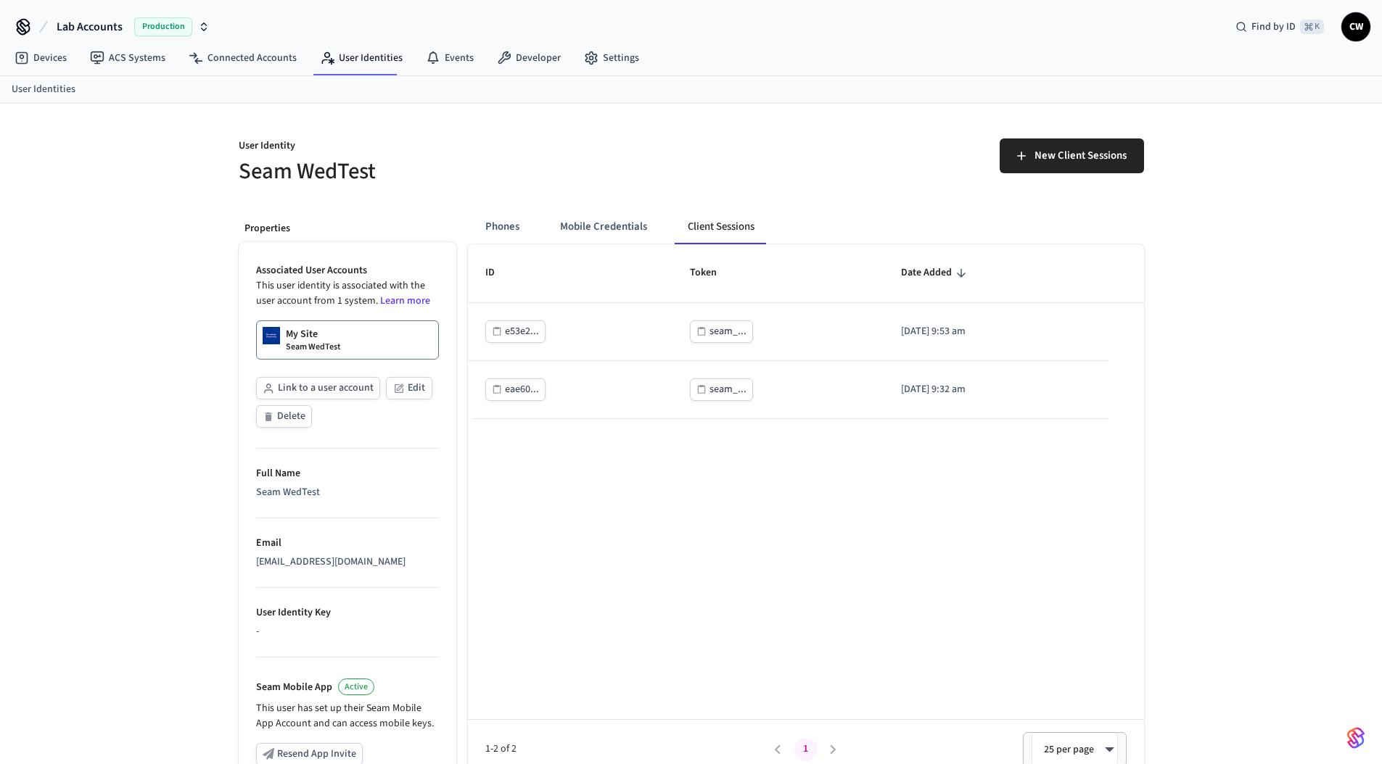
click at [700, 153] on div "New Client Sessions" at bounding box center [922, 162] width 444 height 46
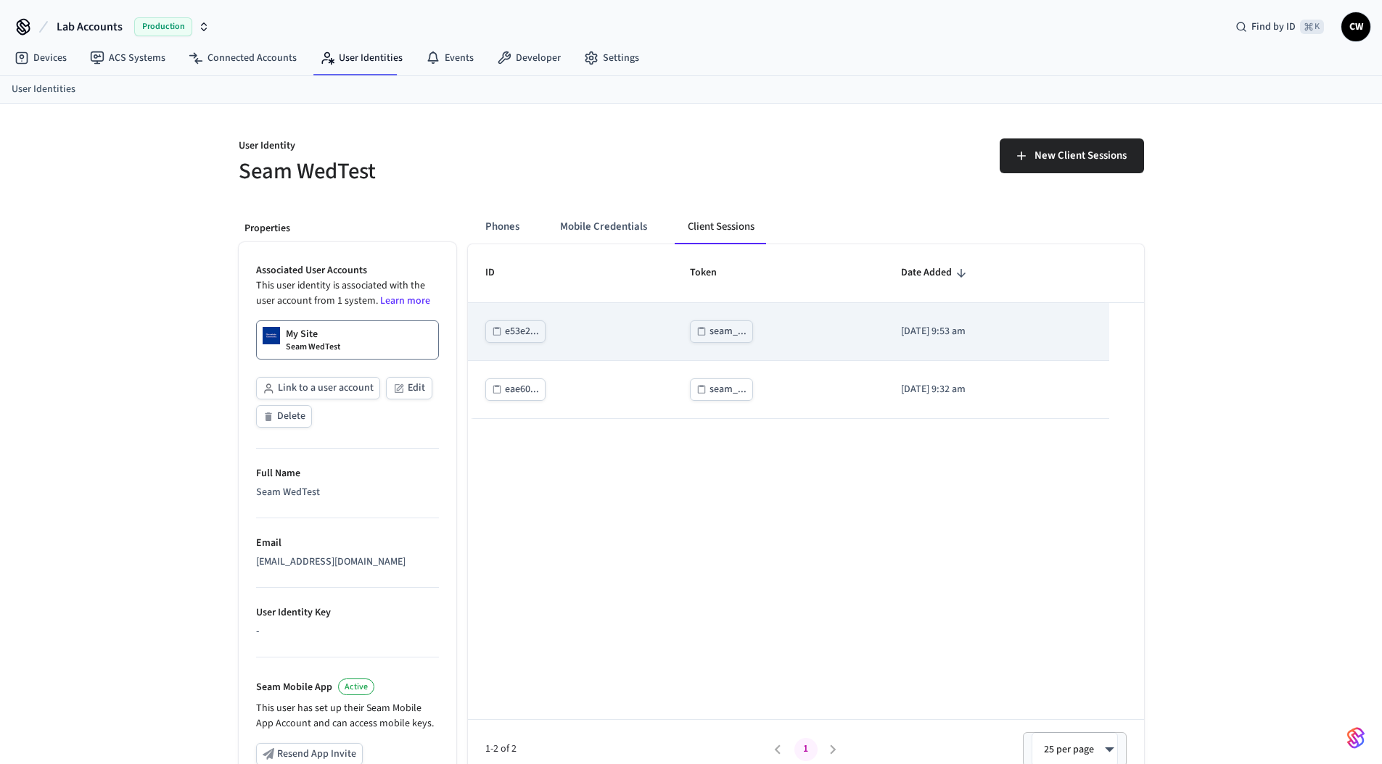
click at [523, 329] on div "e53e2..." at bounding box center [522, 332] width 34 height 18
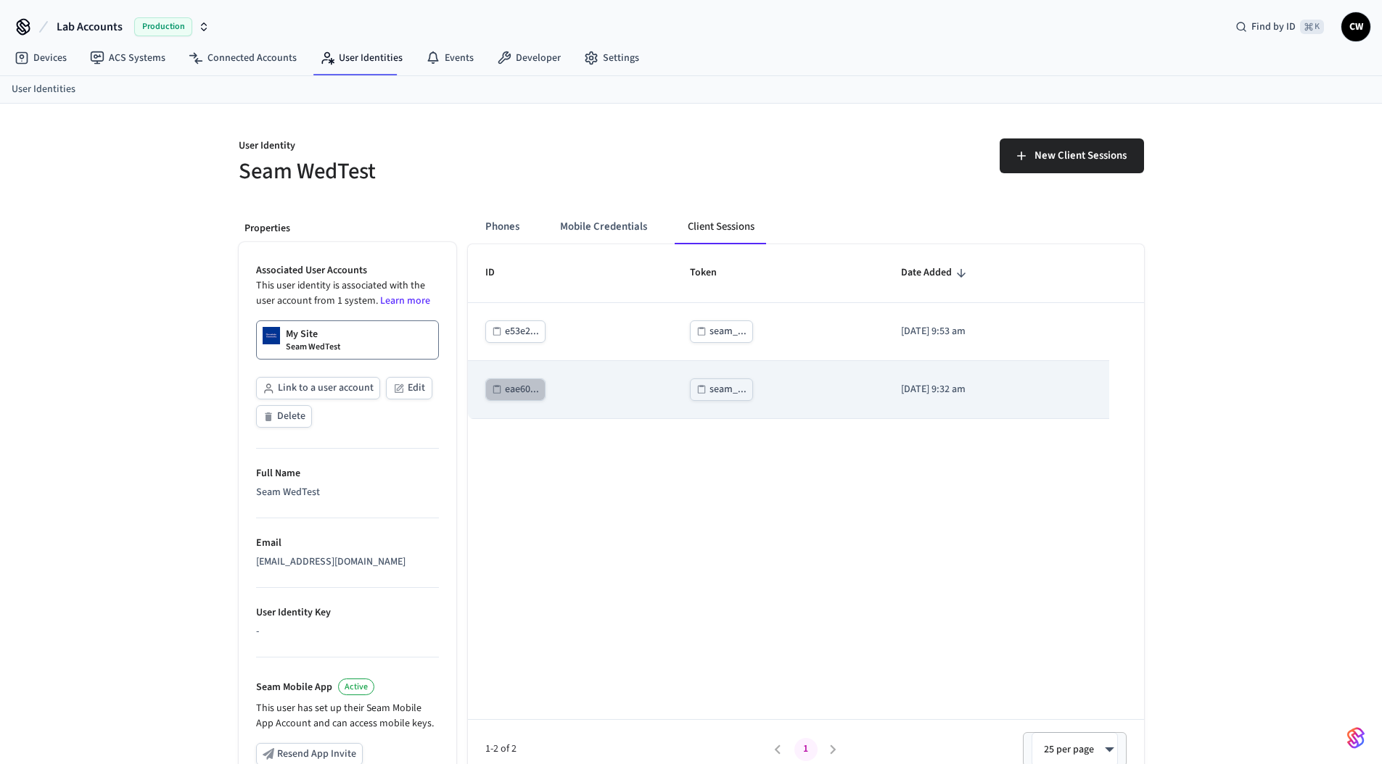
click at [528, 383] on div "eae60..." at bounding box center [522, 390] width 34 height 18
drag, startPoint x: 622, startPoint y: 428, endPoint x: 698, endPoint y: 397, distance: 81.6
click at [623, 429] on div "ID Token Date Added e53e2... seam_... 2025/09/10 at 9:53 am eae60... seam_... 2…" at bounding box center [806, 511] width 676 height 535
click at [716, 393] on div "seam_..." at bounding box center [727, 390] width 37 height 18
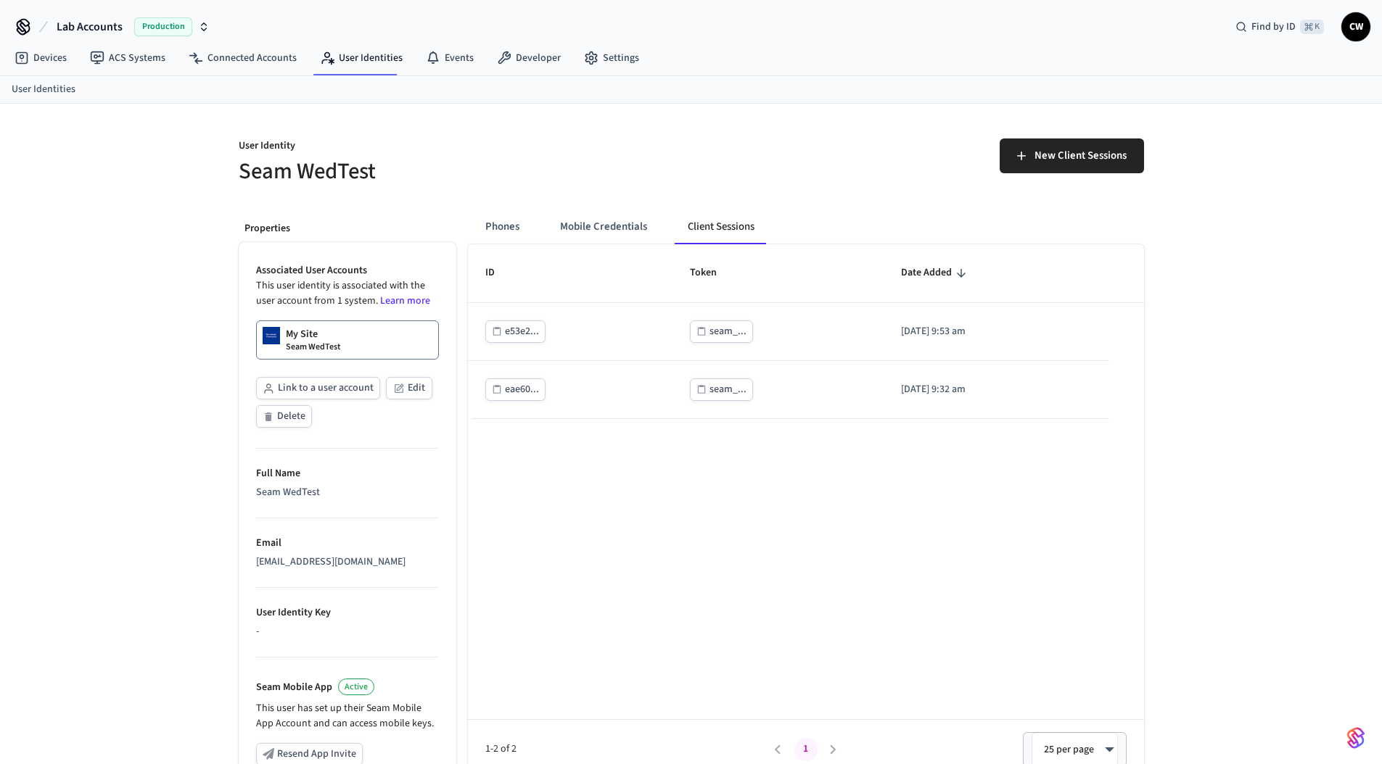
click at [691, 440] on div "ID Token Date Added e53e2... seam_... 2025/09/10 at 9:53 am eae60... seam_... 2…" at bounding box center [806, 511] width 676 height 535
click at [520, 218] on button "Phones" at bounding box center [502, 227] width 57 height 35
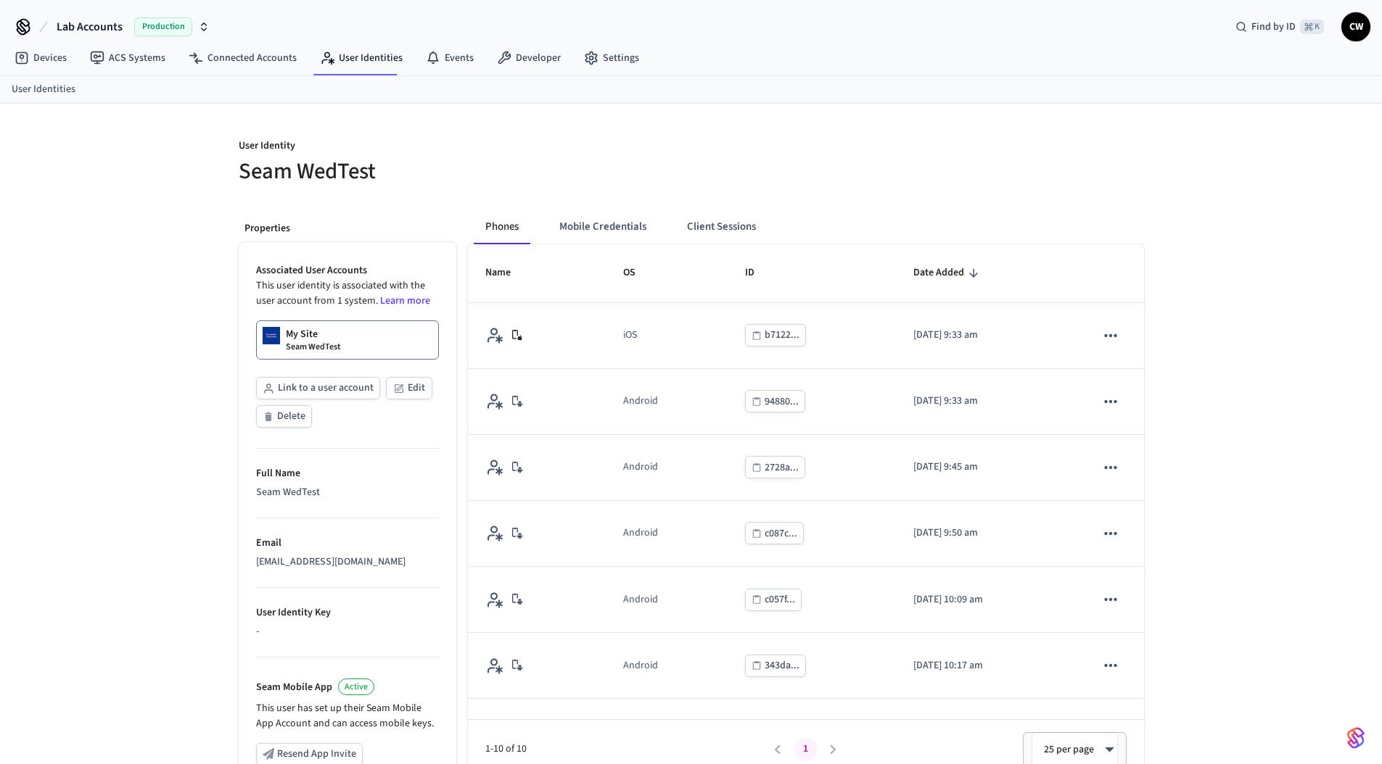
click at [666, 127] on div "User Identity Seam WedTest" at bounding box center [451, 153] width 461 height 65
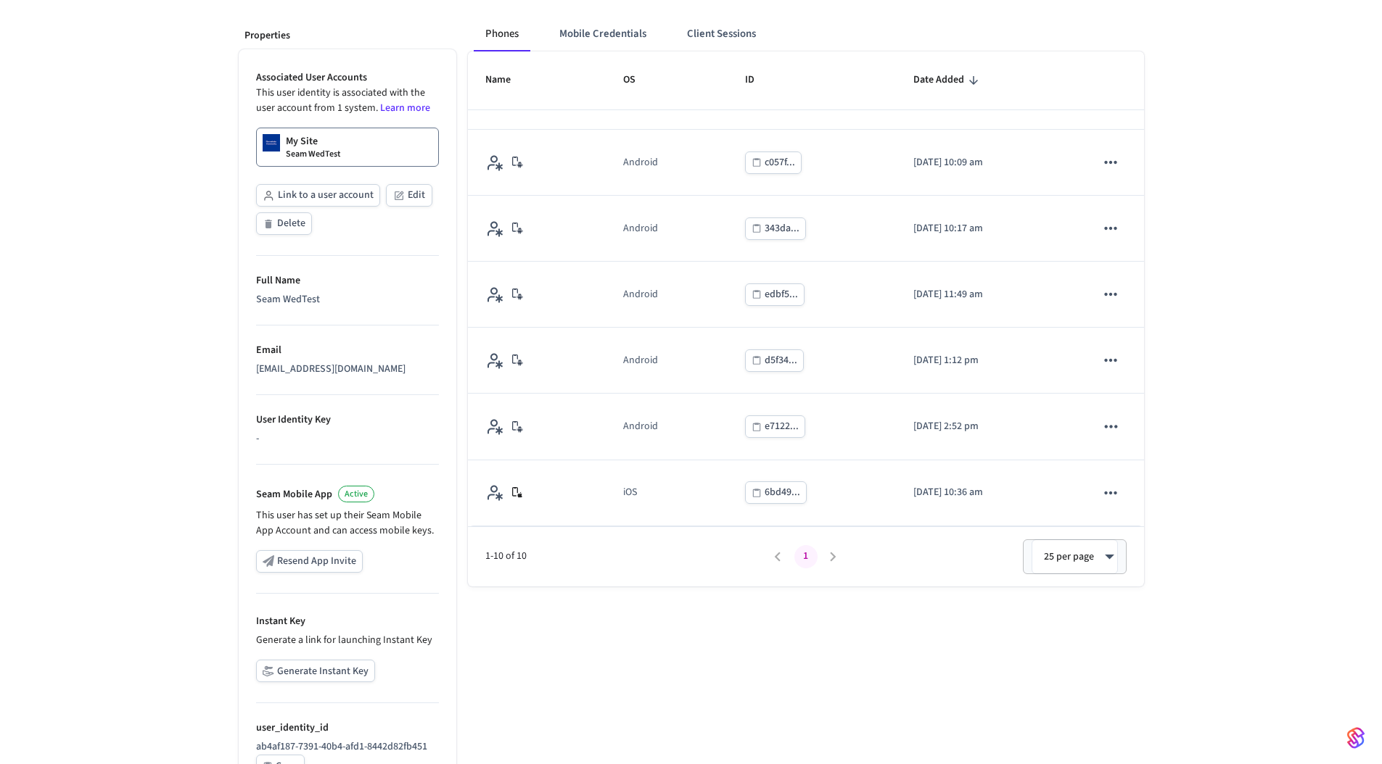
scroll to position [196, 0]
click at [1250, 420] on div "User Identity Seam WedTest Properties Associated User Accounts This user identi…" at bounding box center [691, 350] width 1382 height 884
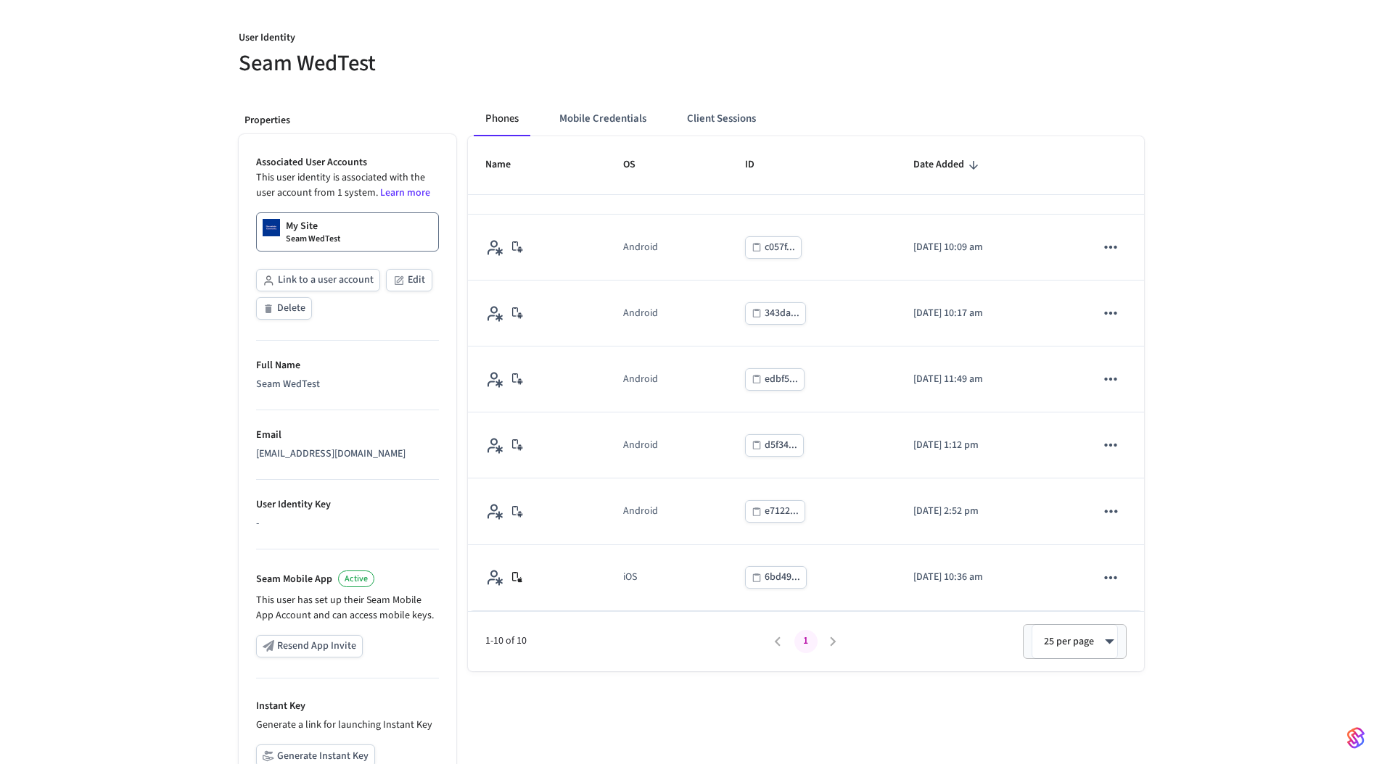
scroll to position [0, 0]
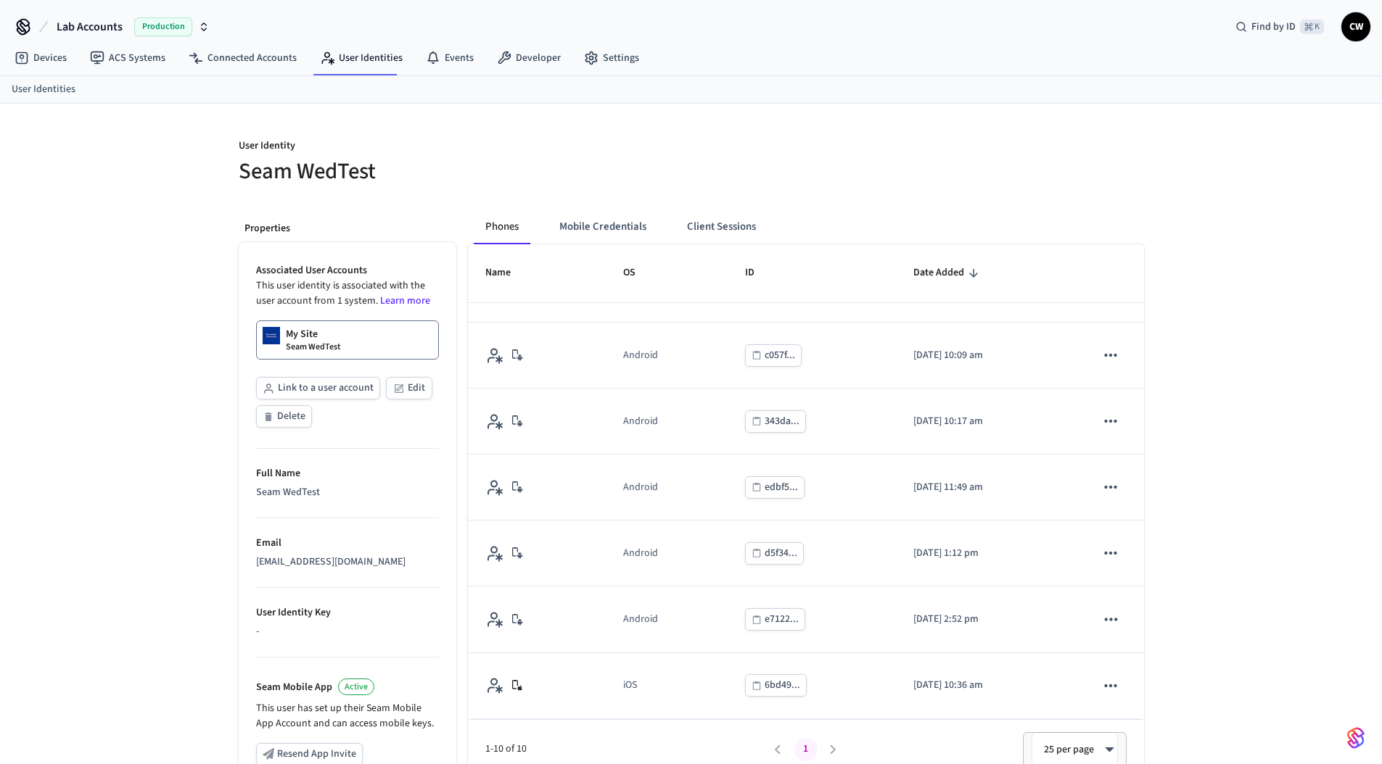
click at [458, 135] on div "User Identity Seam WedTest" at bounding box center [451, 153] width 461 height 65
click at [139, 176] on div "User Identity Seam WedTest Properties Associated User Accounts This user identi…" at bounding box center [691, 546] width 1382 height 884
click at [324, 165] on h5 "Seam WedTest" at bounding box center [461, 172] width 444 height 30
click at [325, 165] on h5 "Seam WedTest" at bounding box center [461, 172] width 444 height 30
click at [340, 169] on h5 "Seam WedTest" at bounding box center [461, 172] width 444 height 30
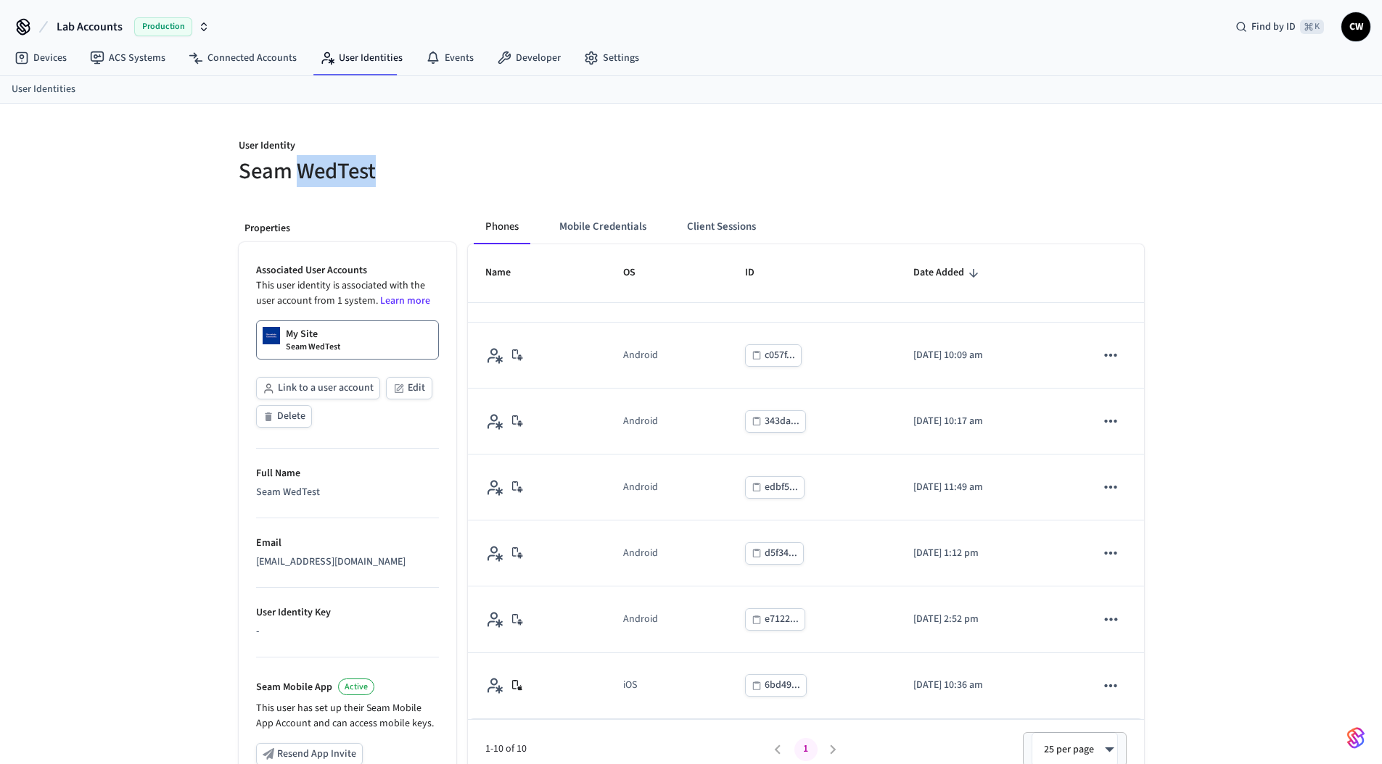
click at [340, 169] on h5 "Seam WedTest" at bounding box center [461, 172] width 444 height 30
click at [357, 170] on h5 "Seam WedTest" at bounding box center [461, 172] width 444 height 30
drag, startPoint x: 390, startPoint y: 173, endPoint x: 234, endPoint y: 144, distance: 158.7
click at [234, 144] on div "User Identity Seam WedTest" at bounding box center [451, 153] width 461 height 65
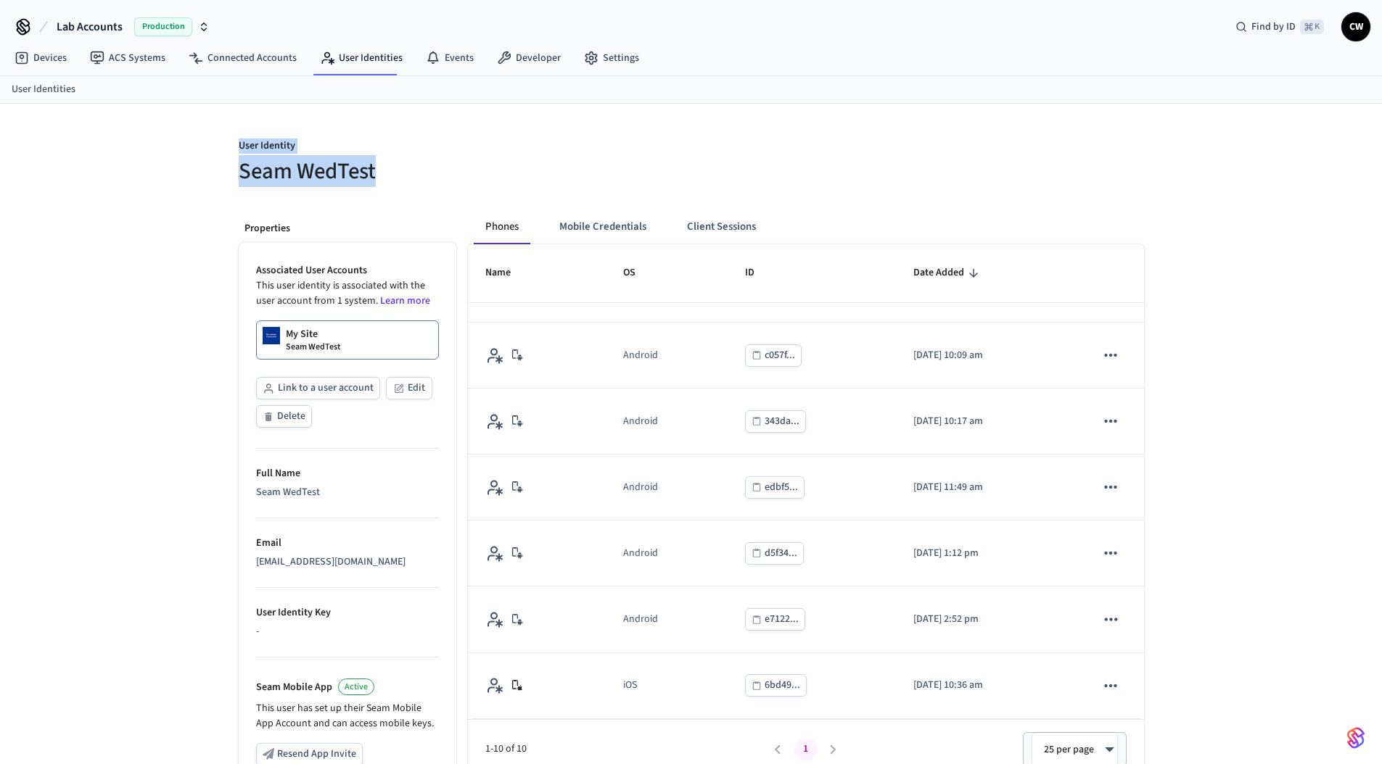
drag, startPoint x: 238, startPoint y: 145, endPoint x: 387, endPoint y: 173, distance: 151.3
click at [387, 173] on div "User Identity Seam WedTest" at bounding box center [451, 153] width 461 height 65
click at [387, 173] on h5 "Seam WedTest" at bounding box center [461, 172] width 444 height 30
drag, startPoint x: 379, startPoint y: 169, endPoint x: 227, endPoint y: 142, distance: 153.9
click at [227, 142] on div "User Identity Seam WedTest" at bounding box center [451, 153] width 461 height 65
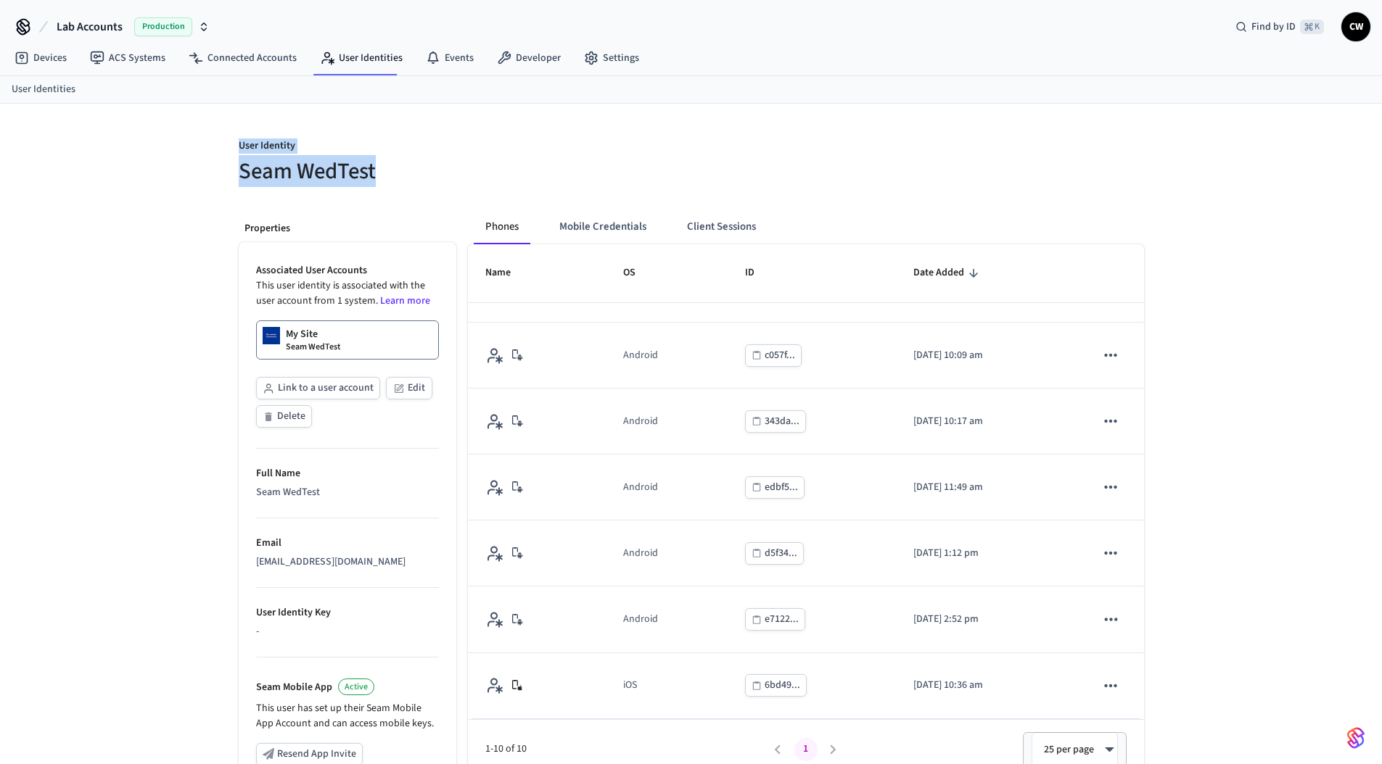
click at [228, 142] on div "User Identity Seam WedTest" at bounding box center [451, 153] width 461 height 65
drag, startPoint x: 229, startPoint y: 143, endPoint x: 426, endPoint y: 175, distance: 199.8
click at [426, 175] on div "User Identity Seam WedTest" at bounding box center [451, 153] width 461 height 65
click at [426, 175] on h5 "Seam WedTest" at bounding box center [461, 172] width 444 height 30
click at [360, 161] on h5 "Seam WedTest" at bounding box center [461, 172] width 444 height 30
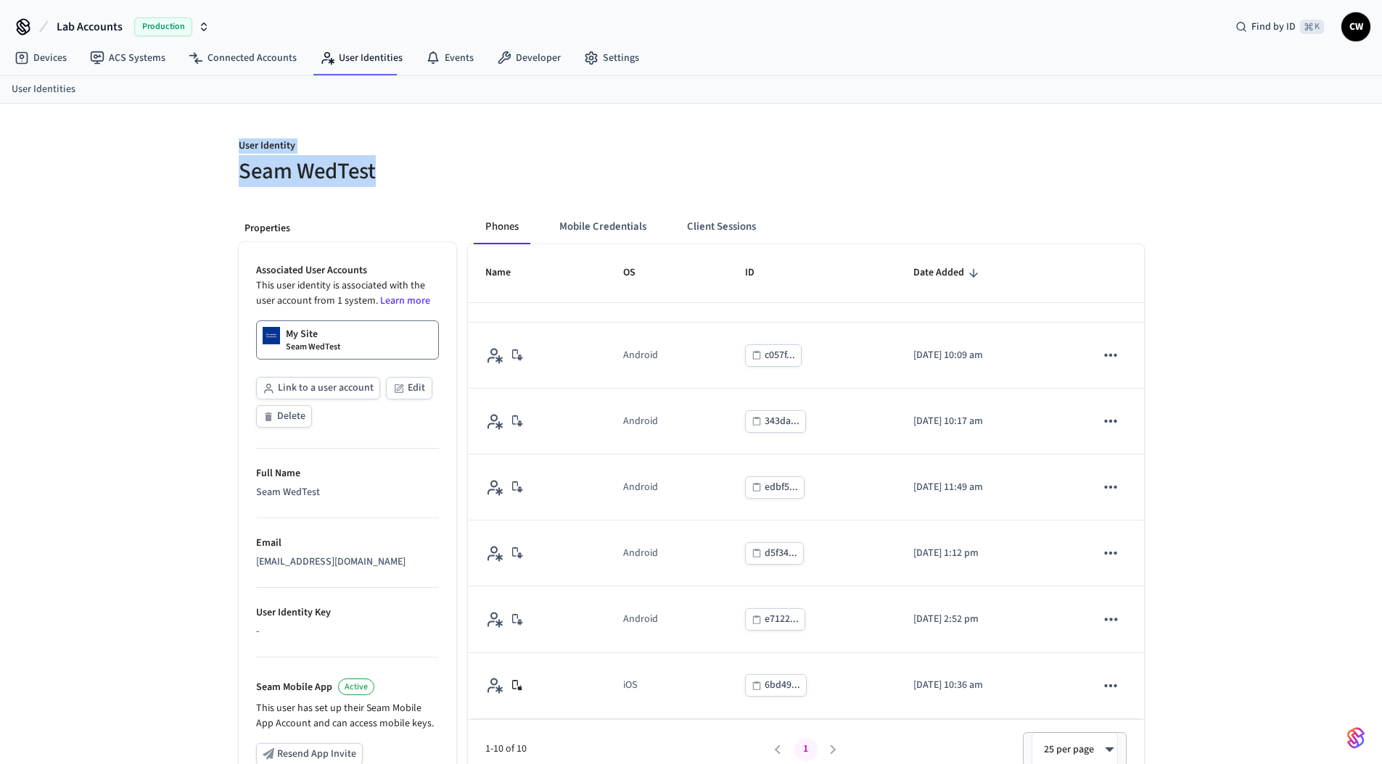
drag, startPoint x: 385, startPoint y: 176, endPoint x: 231, endPoint y: 150, distance: 156.7
click at [231, 150] on div "User Identity Seam WedTest" at bounding box center [451, 153] width 461 height 65
click at [173, 119] on div "User Identity Seam WedTest Properties Associated User Accounts This user identi…" at bounding box center [691, 546] width 1382 height 884
click at [134, 31] on span "Production" at bounding box center [163, 26] width 58 height 19
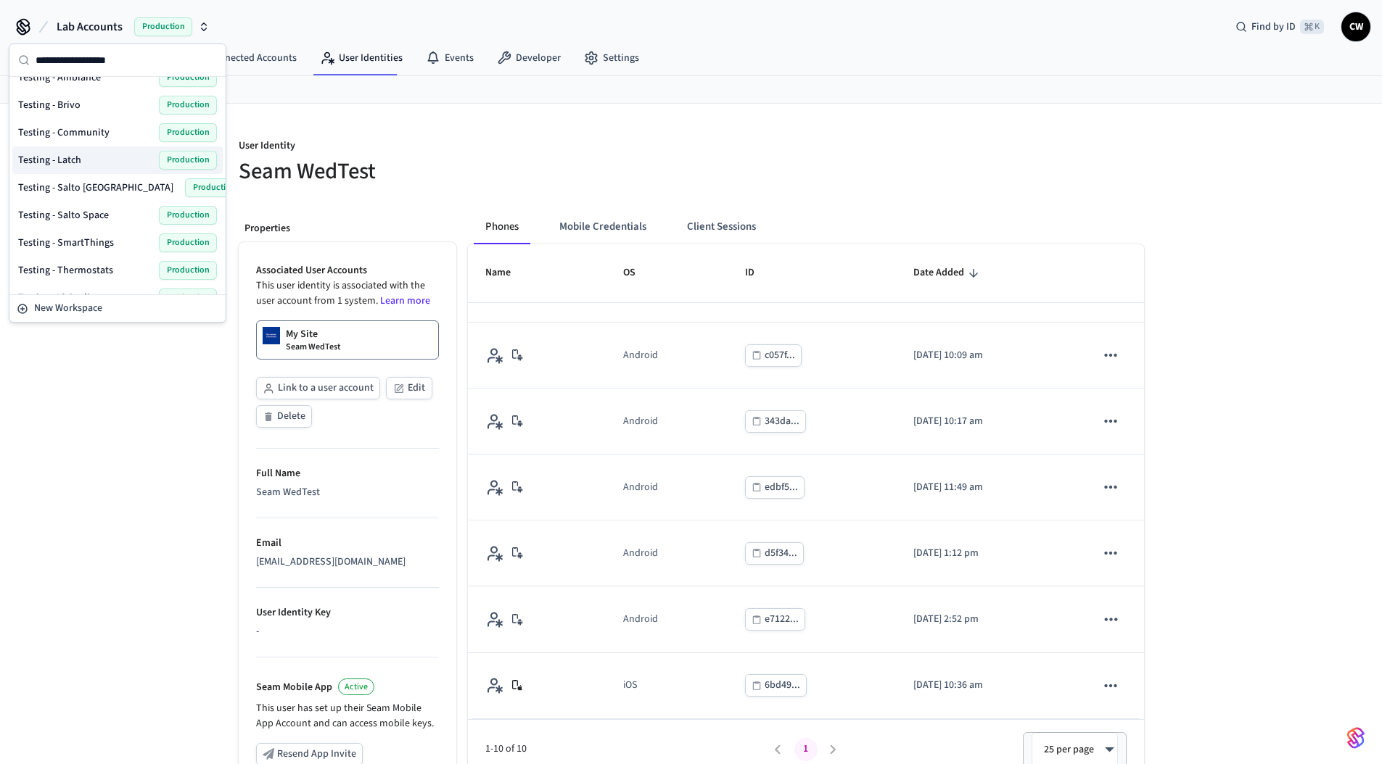
scroll to position [703, 0]
click at [126, 131] on div "Testing - Community Production" at bounding box center [117, 134] width 199 height 19
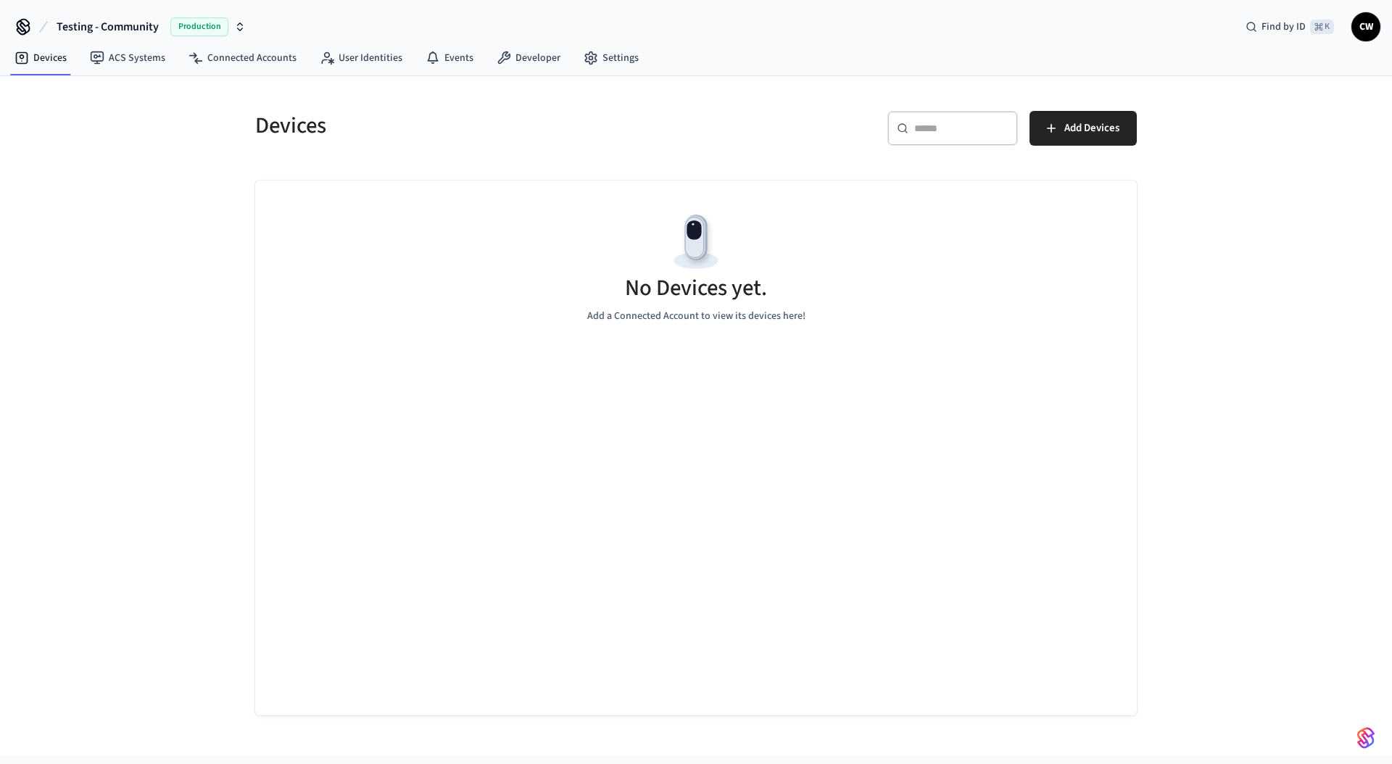
click at [163, 144] on div "Devices ​ ​ Add Devices No Devices yet. Add a Connected Account to view its dev…" at bounding box center [696, 416] width 1392 height 680
click at [123, 67] on link "ACS Systems" at bounding box center [127, 58] width 99 height 26
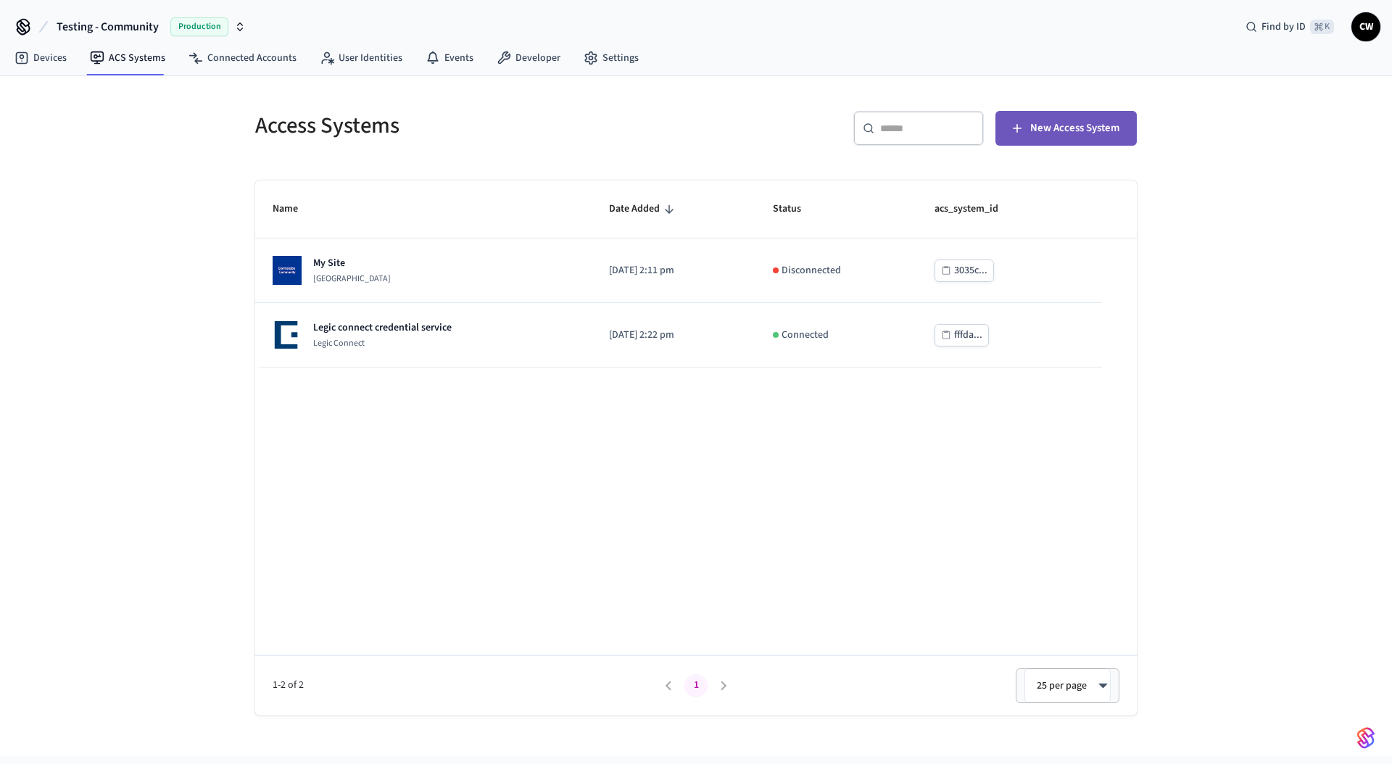
click at [1042, 137] on span "New Access System" at bounding box center [1075, 128] width 89 height 19
click at [461, 434] on div "Name Date Added Status acs_system_id My Site Dormakaba Community Site 2025/09/0…" at bounding box center [696, 448] width 882 height 535
click at [355, 136] on h5 "Access Systems" at bounding box center [471, 126] width 432 height 30
click at [350, 51] on link "User Identities" at bounding box center [361, 58] width 106 height 26
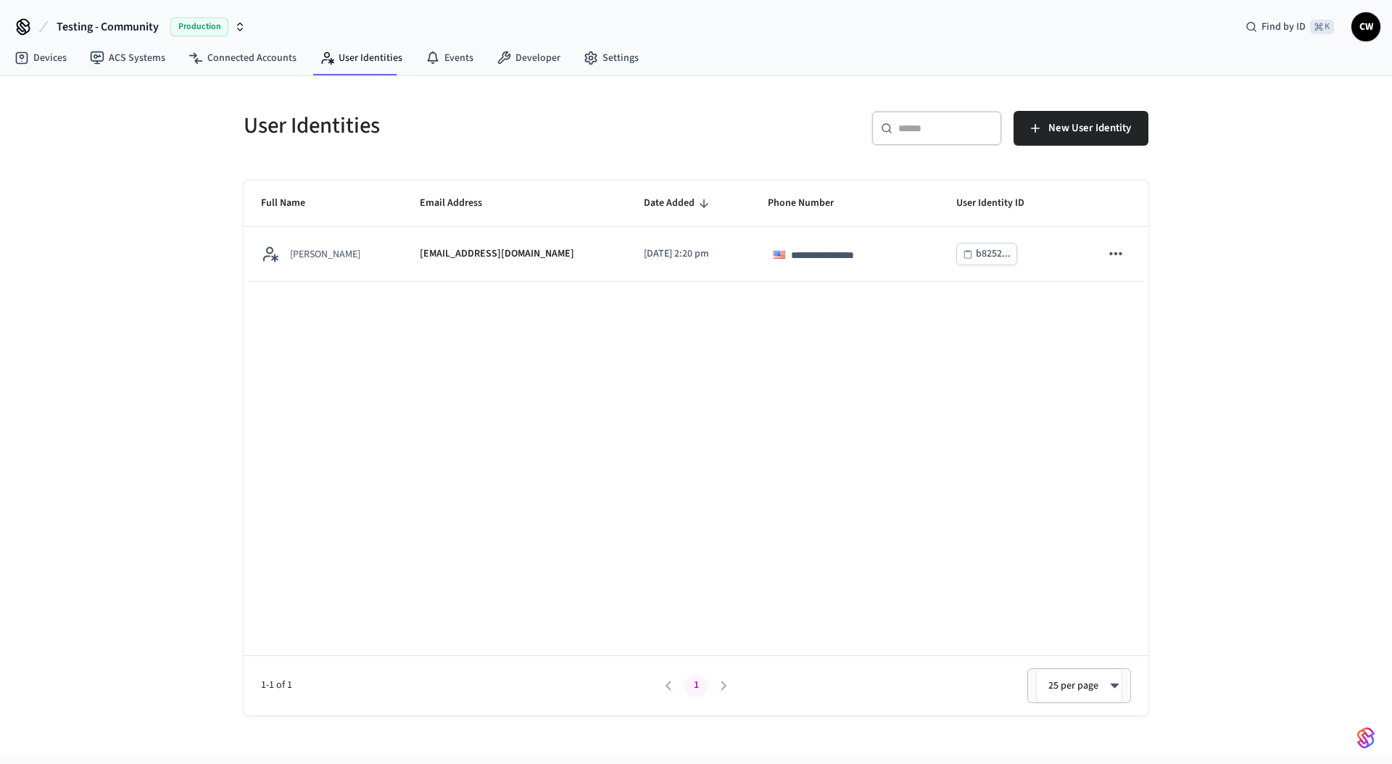
click at [194, 247] on div "**********" at bounding box center [696, 416] width 1392 height 680
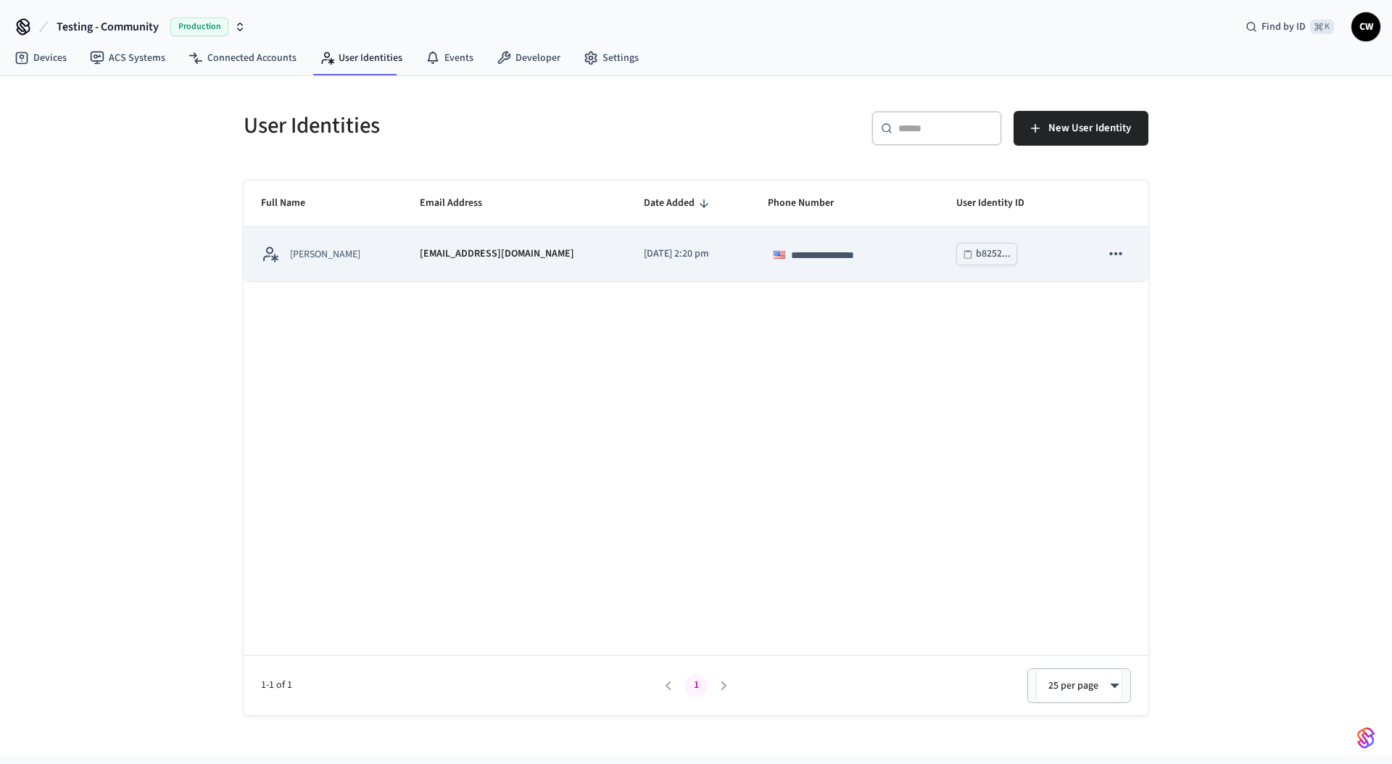
click at [475, 260] on p "[EMAIL_ADDRESS][DOMAIN_NAME]" at bounding box center [497, 254] width 154 height 15
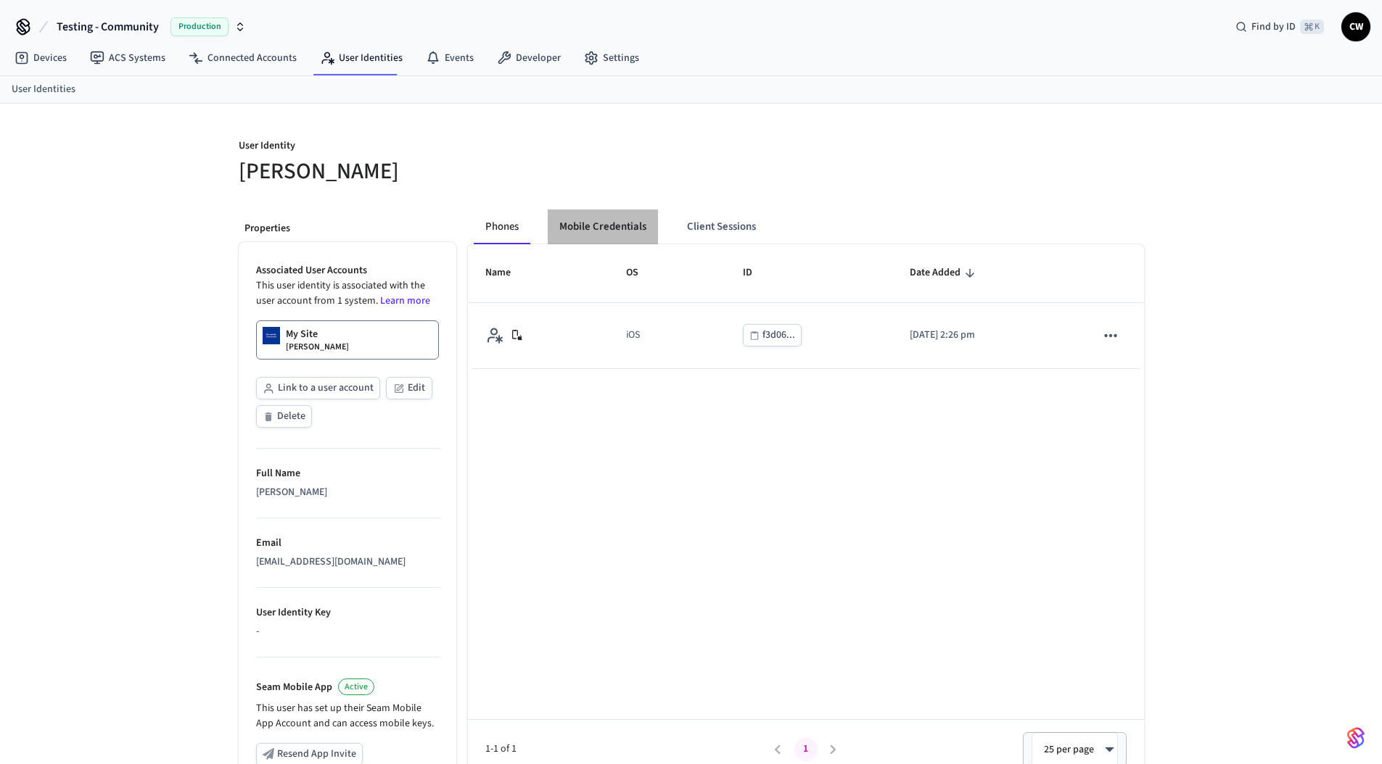
click at [620, 222] on button "Mobile Credentials" at bounding box center [603, 227] width 110 height 35
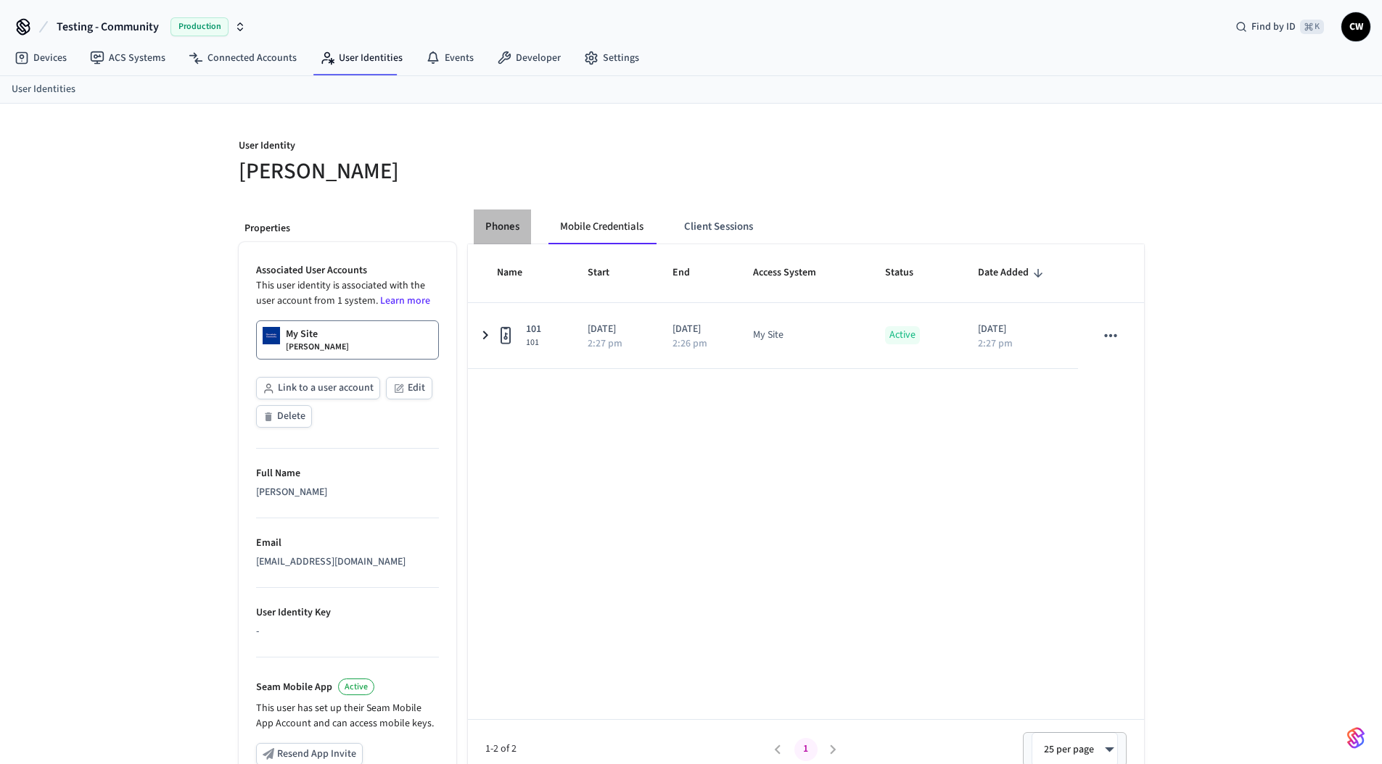
click at [495, 233] on button "Phones" at bounding box center [502, 227] width 57 height 35
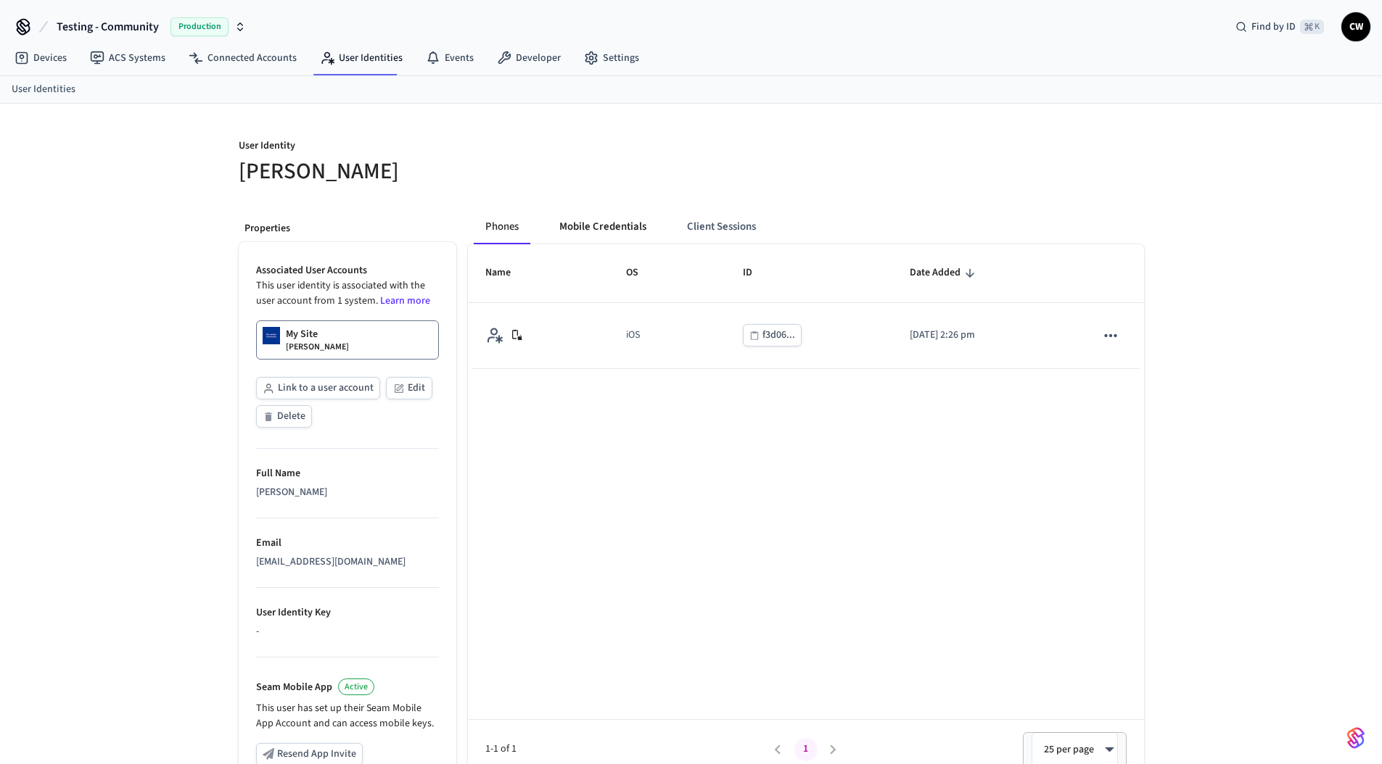
click at [604, 225] on button "Mobile Credentials" at bounding box center [603, 227] width 110 height 35
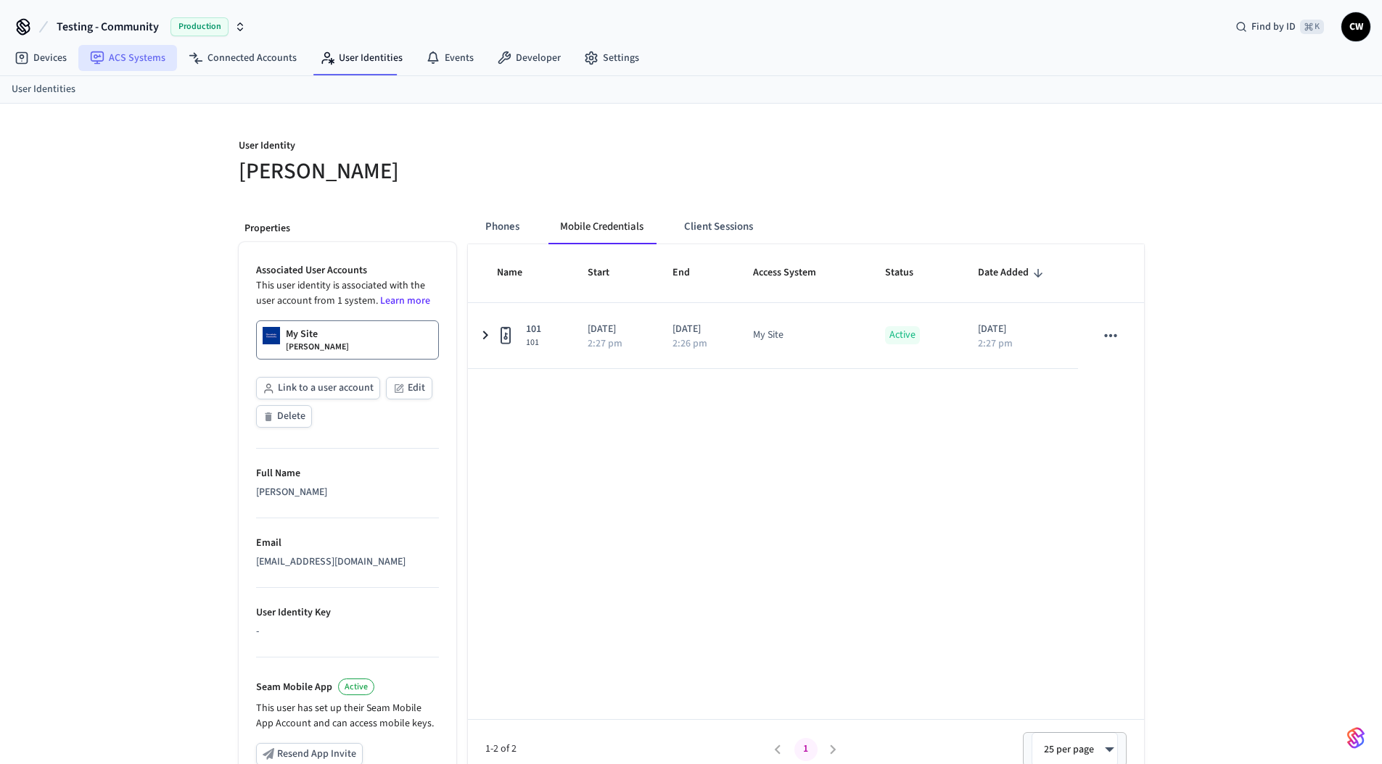
click at [143, 60] on link "ACS Systems" at bounding box center [127, 58] width 99 height 26
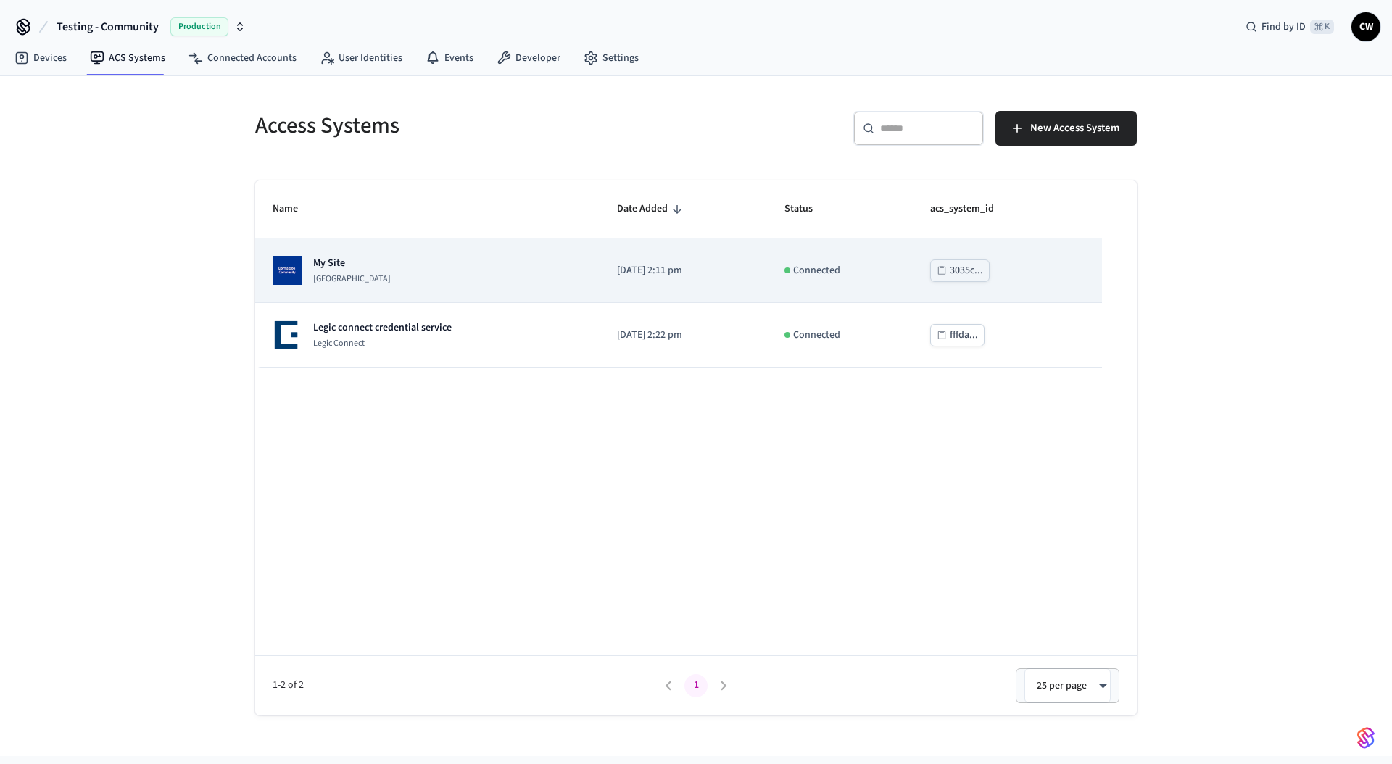
click at [426, 259] on div "My Site Dormakaba Community Site" at bounding box center [428, 270] width 310 height 29
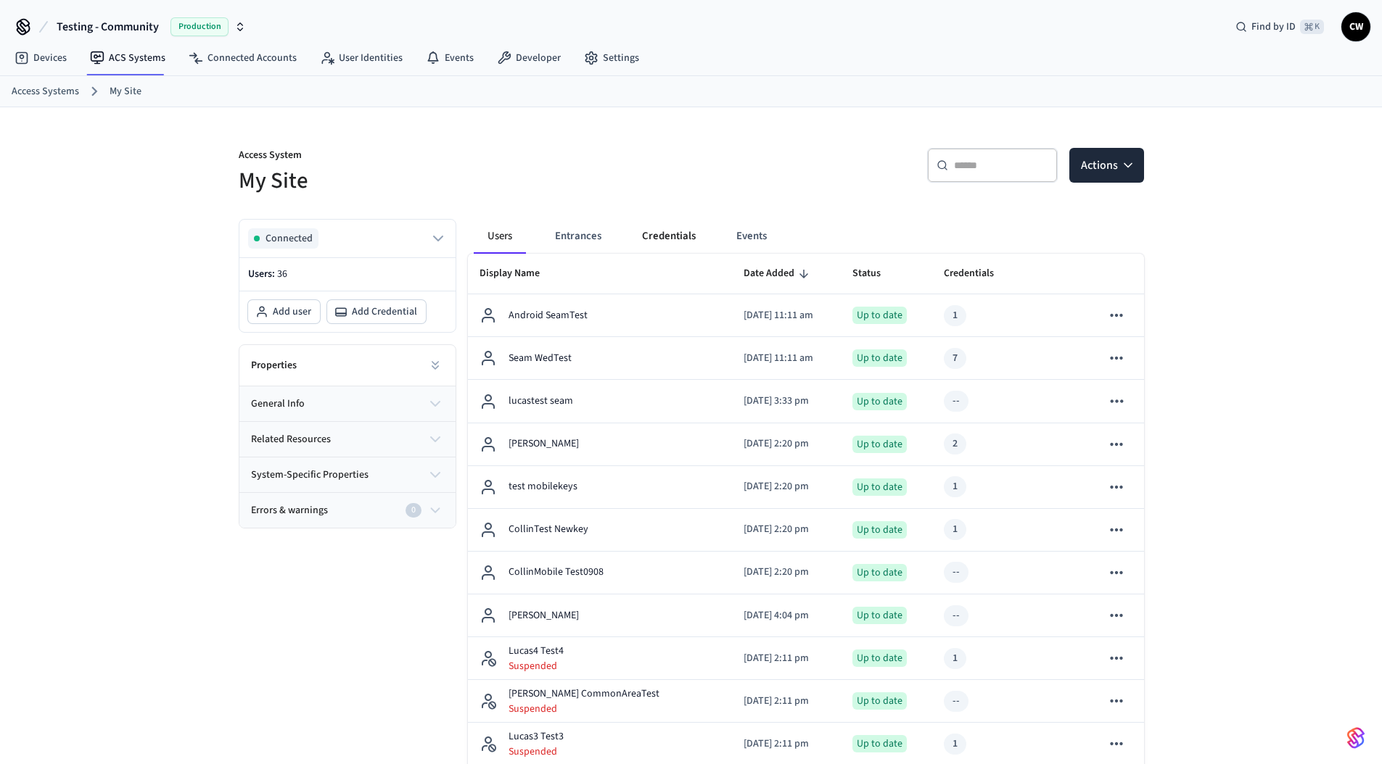
click at [652, 228] on button "Credentials" at bounding box center [668, 236] width 77 height 35
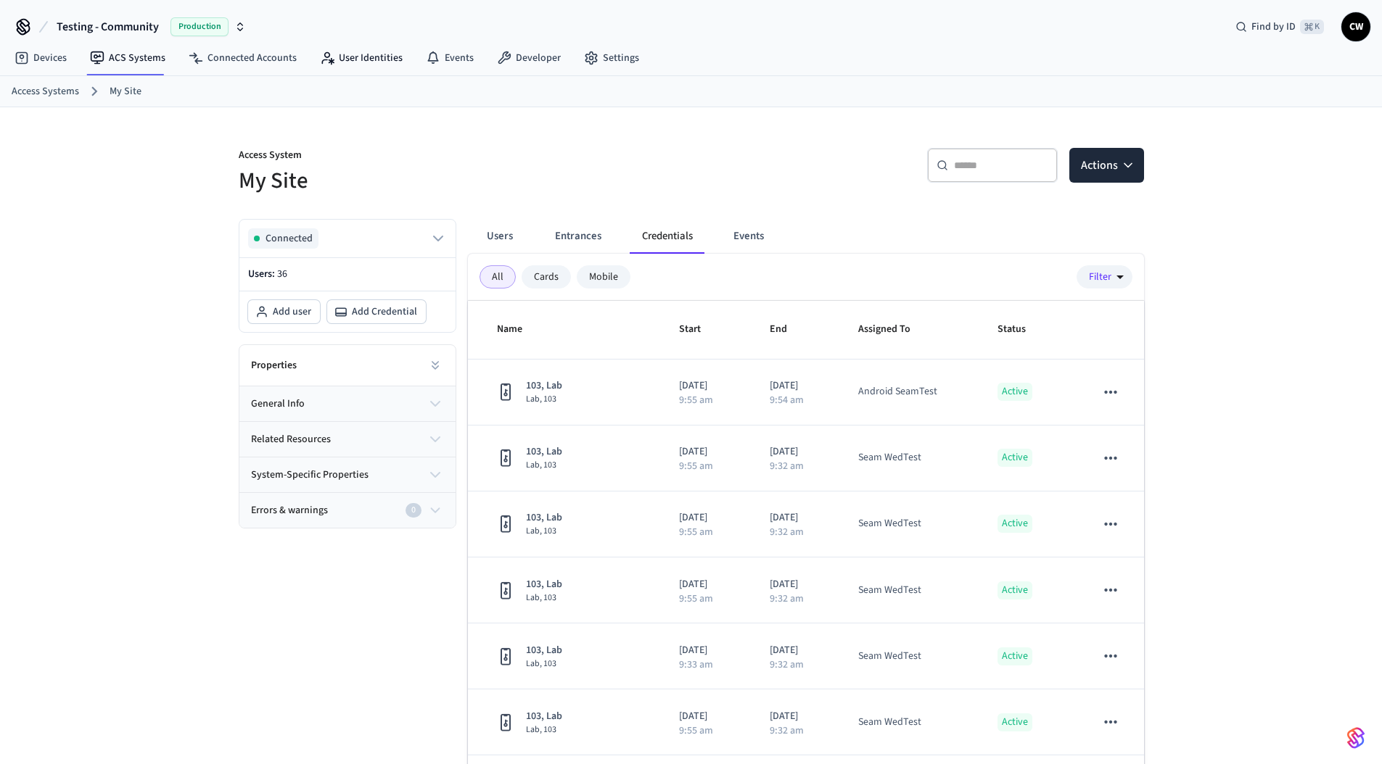
click at [368, 41] on div "Testing - Community Production Find by ID ⌘ K CW" at bounding box center [691, 21] width 1382 height 42
click at [372, 48] on link "User Identities" at bounding box center [361, 58] width 106 height 26
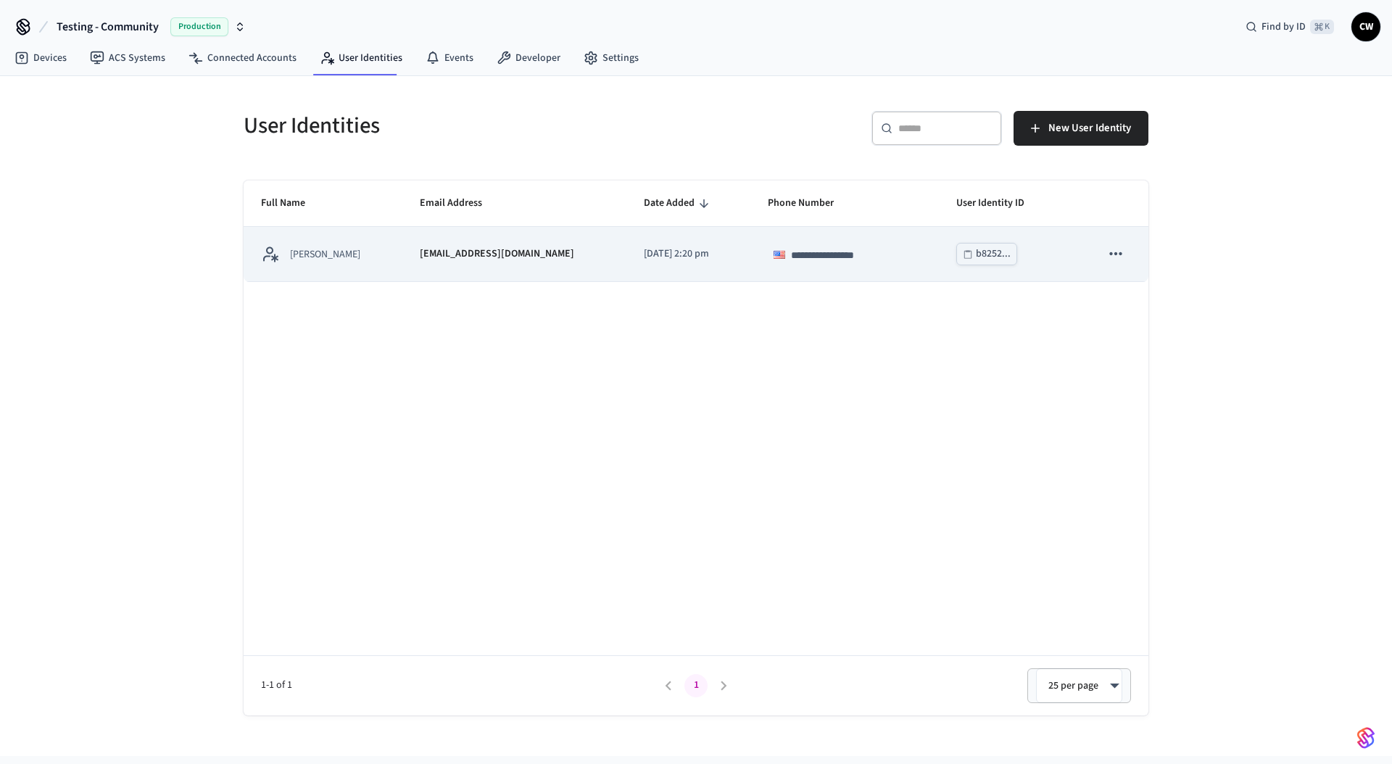
click at [492, 250] on p "[EMAIL_ADDRESS][DOMAIN_NAME]" at bounding box center [497, 254] width 154 height 15
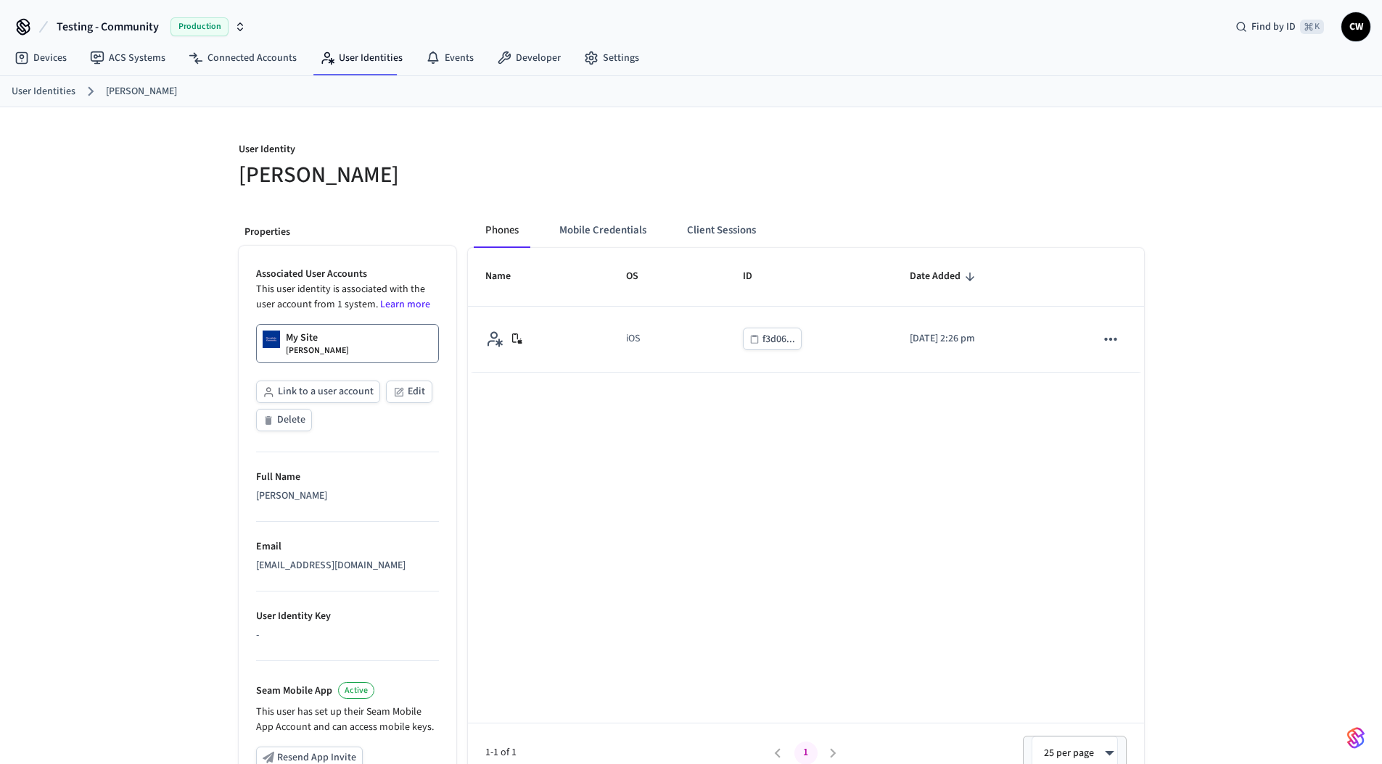
click at [644, 413] on div "Name OS ID Date Added iOS f3d06... 2025/09/08 at 2:26 pm 1-1 of 1 1 25 per page…" at bounding box center [806, 515] width 676 height 535
click at [606, 241] on button "Mobile Credentials" at bounding box center [603, 230] width 110 height 35
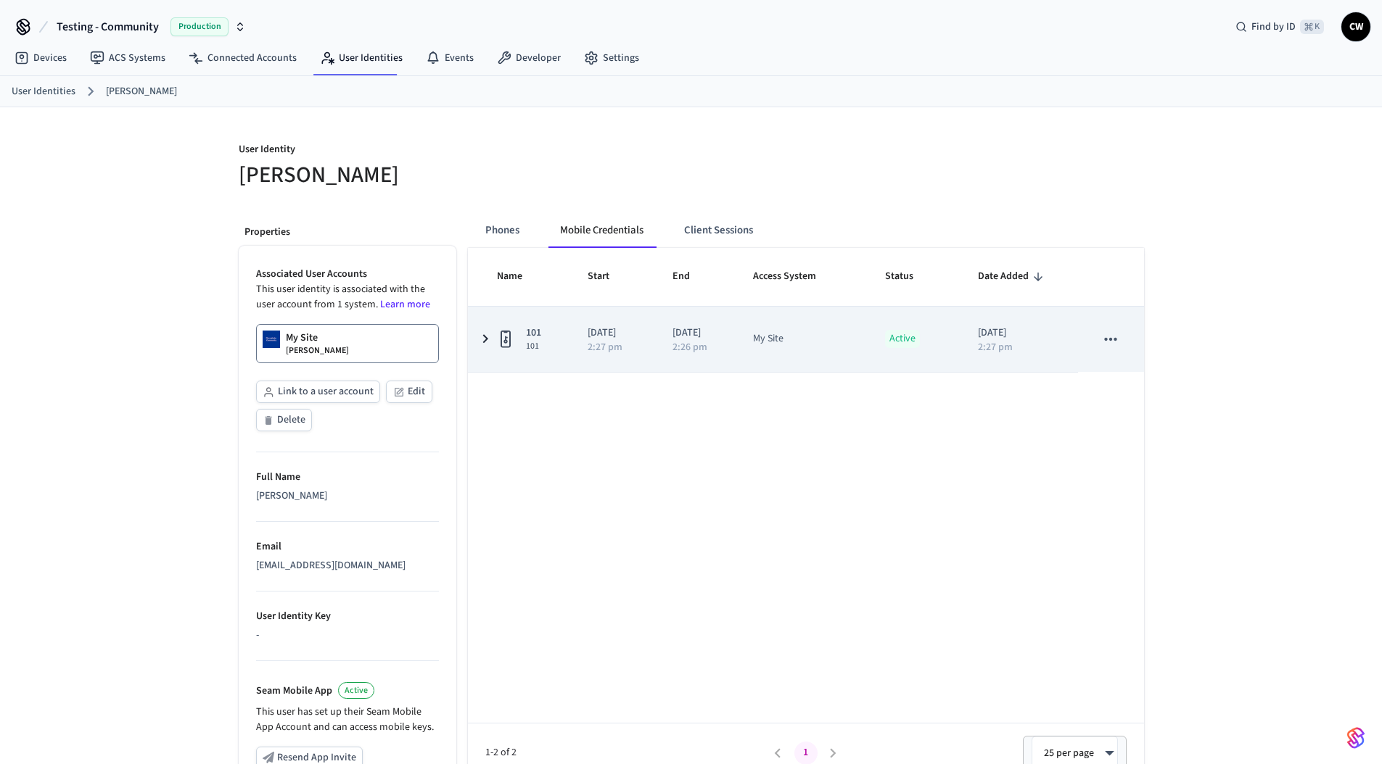
click at [1117, 340] on icon "sticky table" at bounding box center [1110, 339] width 19 height 19
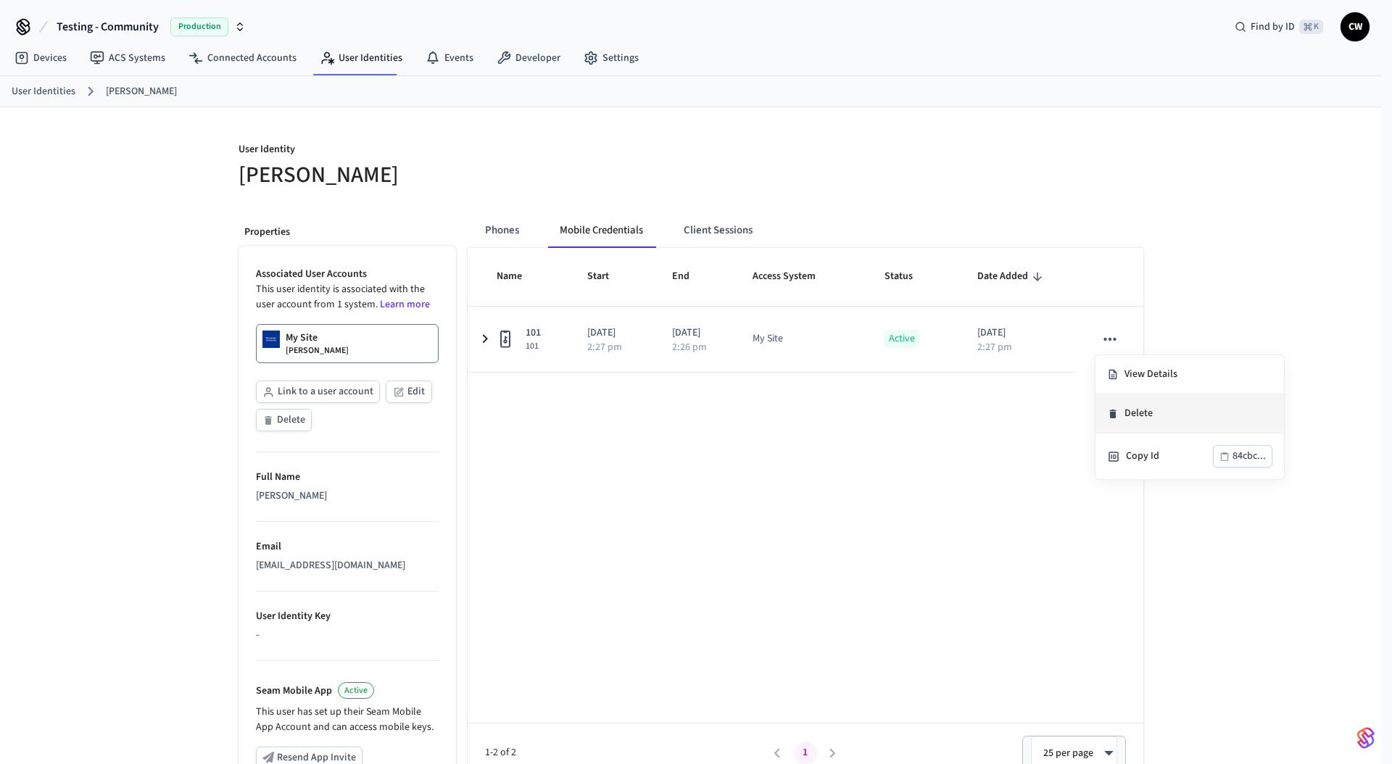
click at [1157, 416] on li "Delete" at bounding box center [1190, 414] width 189 height 39
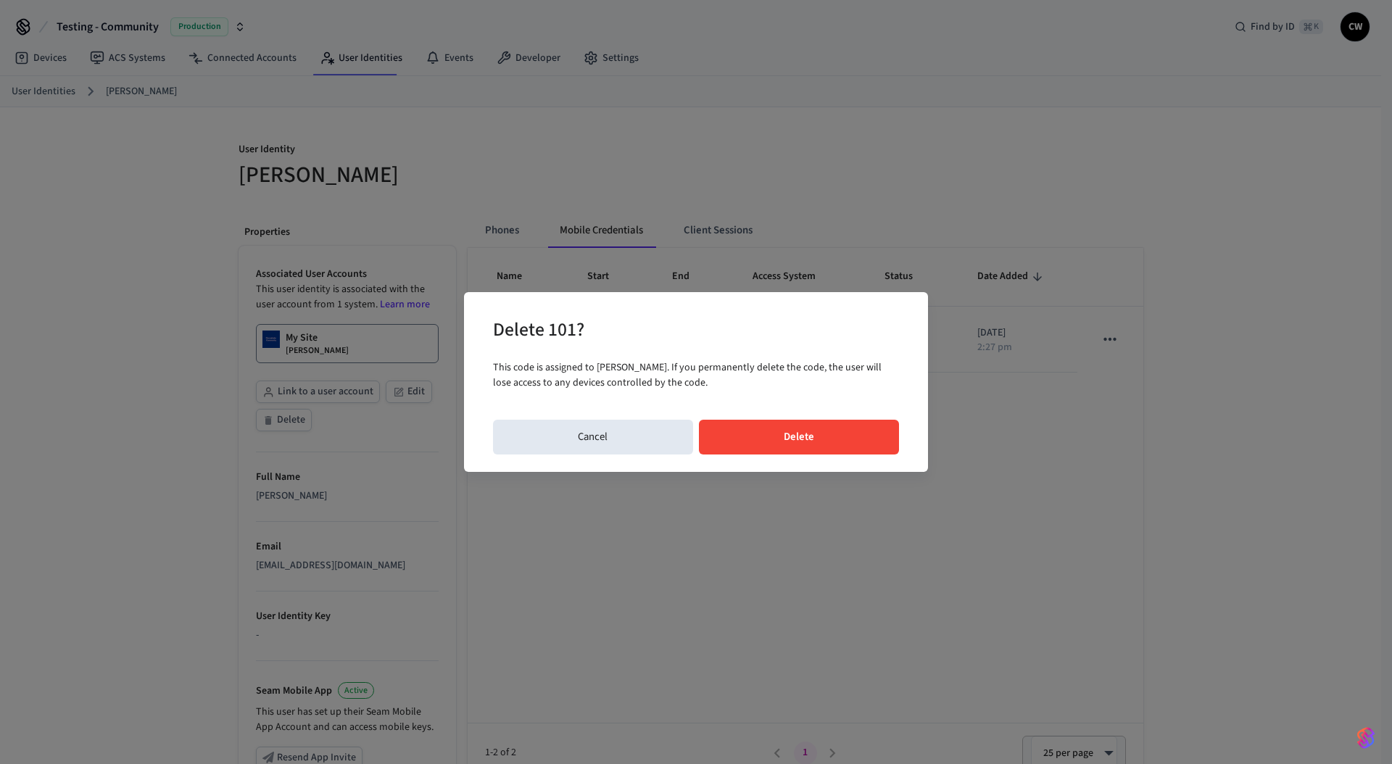
click at [870, 438] on button "Delete" at bounding box center [799, 437] width 201 height 35
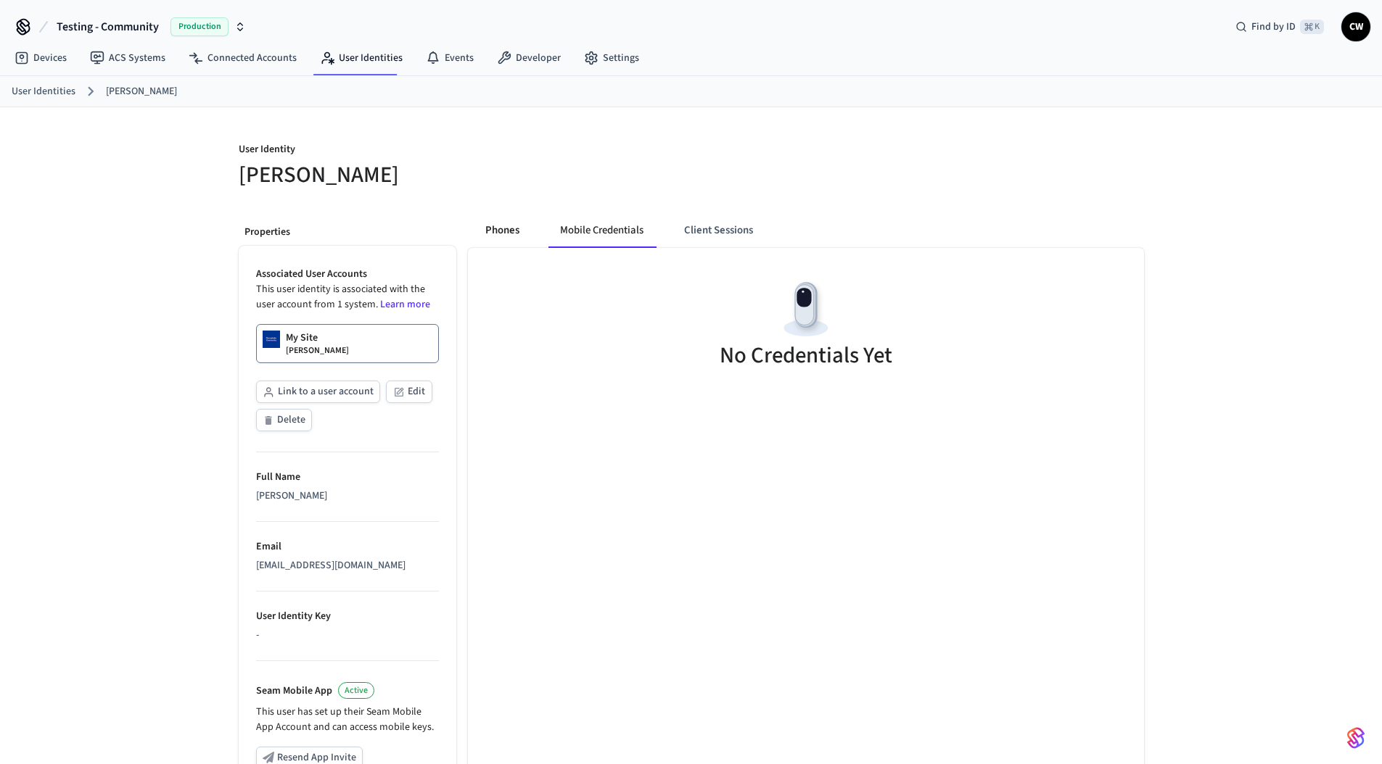
click at [503, 228] on button "Phones" at bounding box center [502, 230] width 57 height 35
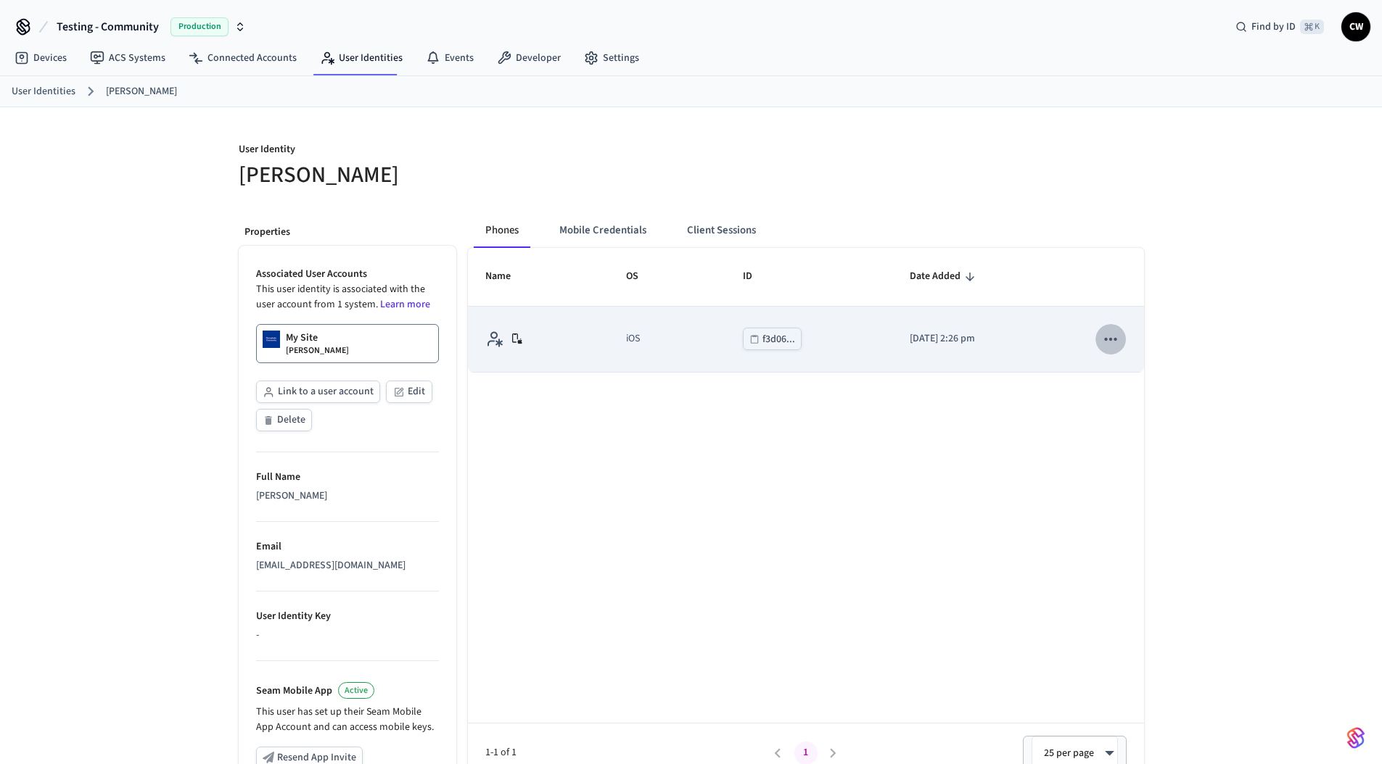
click at [1118, 340] on icon "sticky table" at bounding box center [1110, 339] width 19 height 19
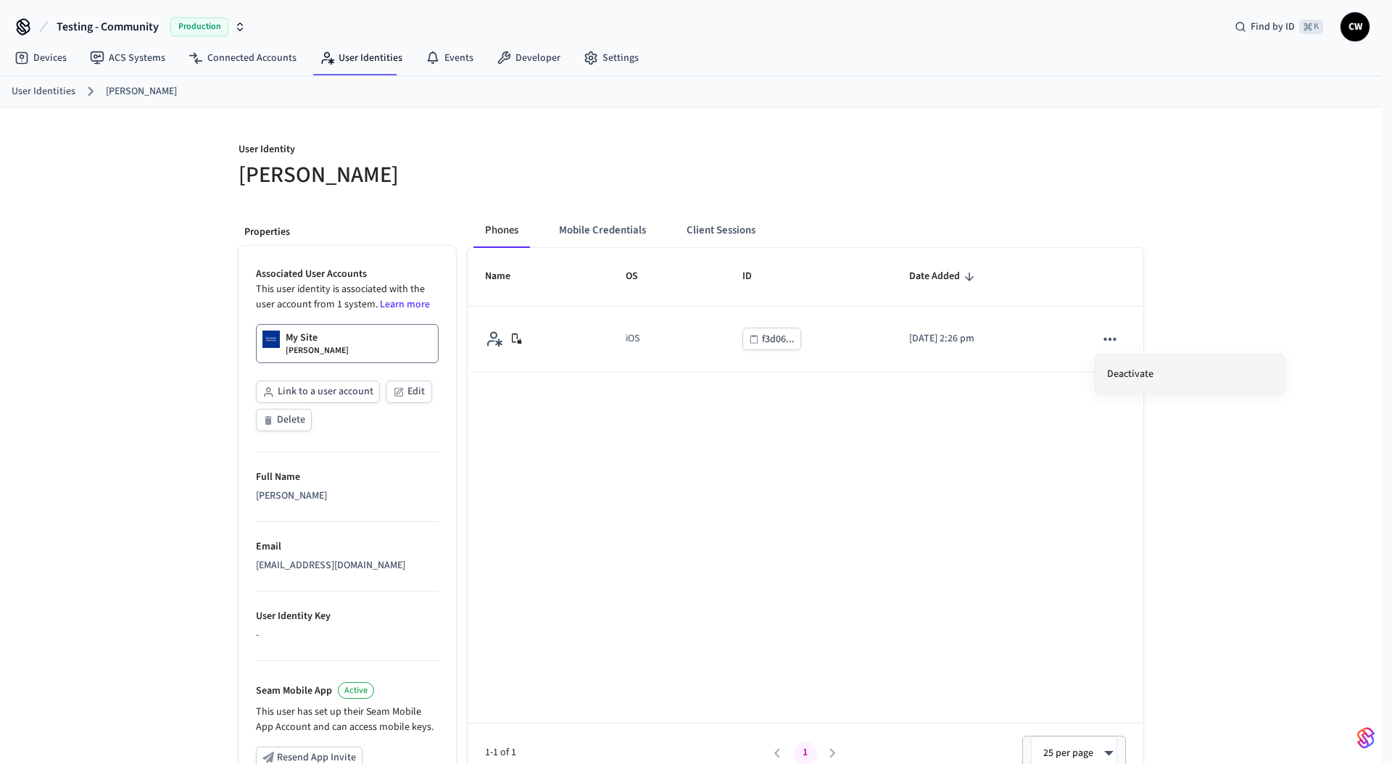
click at [1143, 371] on li "Deactivate" at bounding box center [1190, 374] width 189 height 38
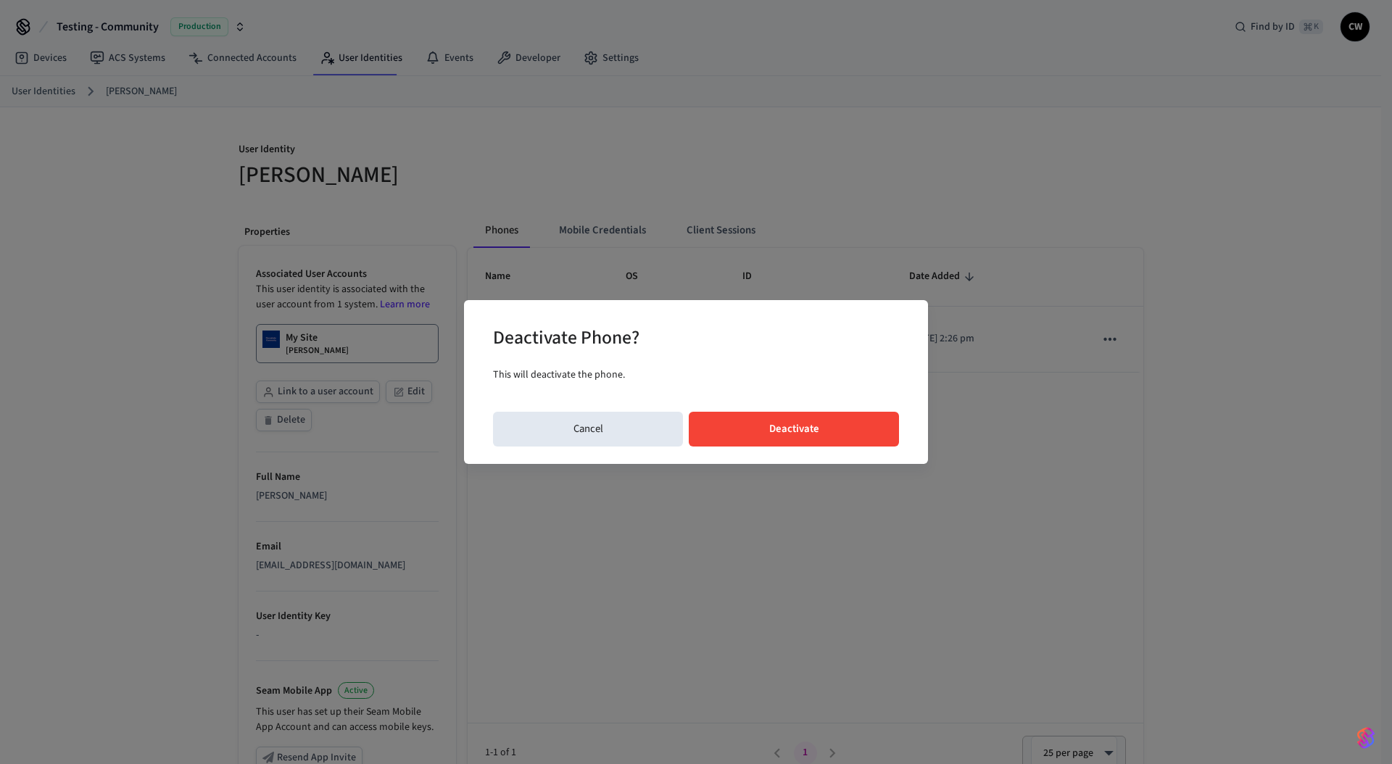
click at [813, 439] on button "Deactivate" at bounding box center [794, 429] width 210 height 35
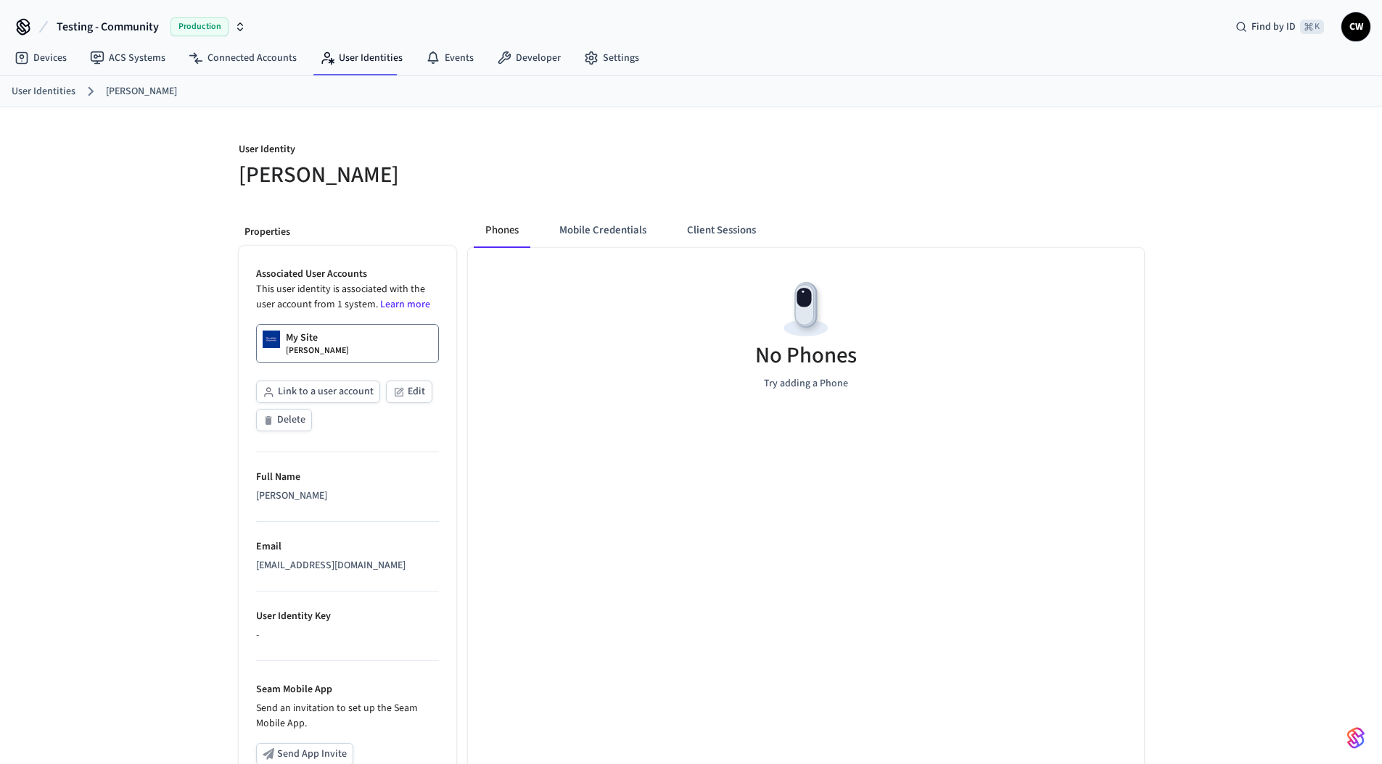
click at [722, 234] on button "Client Sessions" at bounding box center [721, 230] width 92 height 35
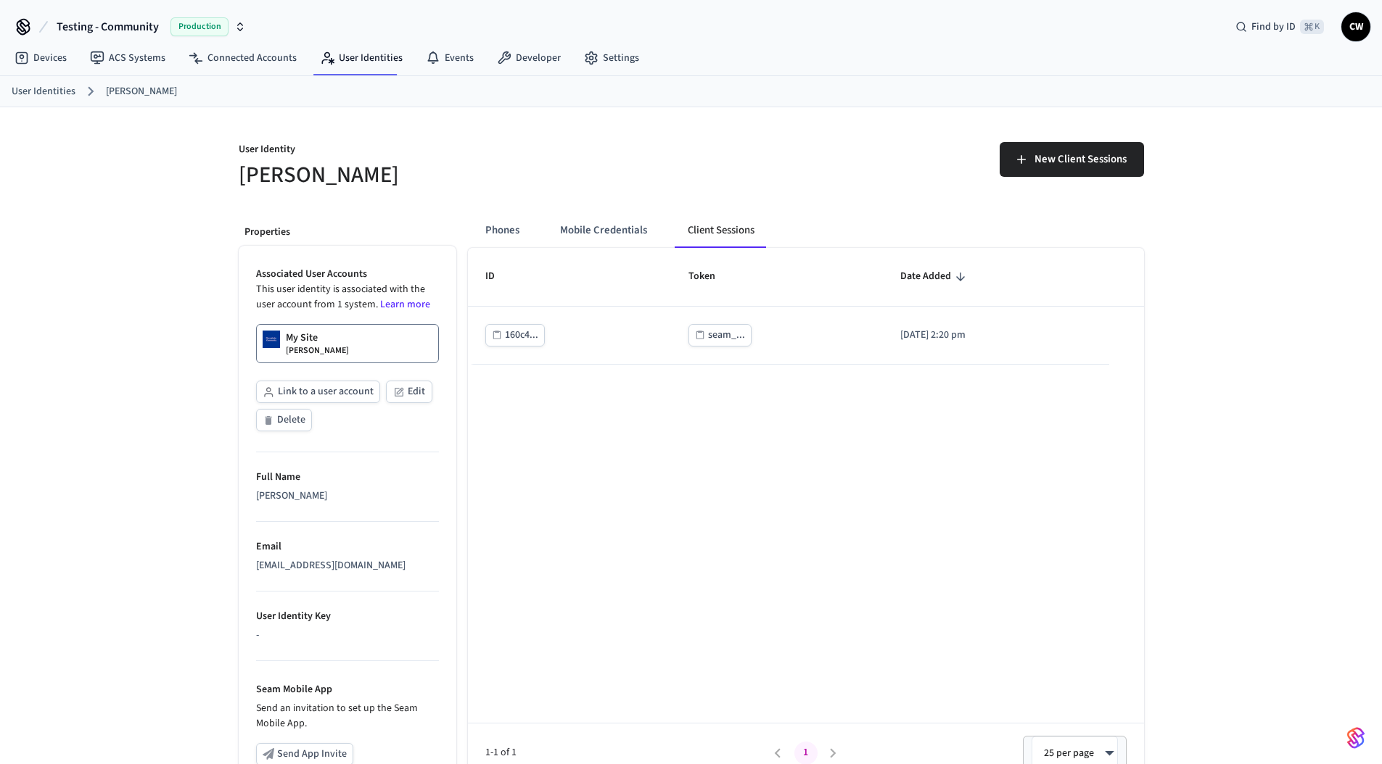
click at [822, 460] on div "ID Token Date Added 160c4... seam_... 2025/09/08 at 2:20 pm 1-1 of 1 1 25 per p…" at bounding box center [806, 515] width 676 height 535
click at [814, 131] on div "New Client Sessions" at bounding box center [912, 157] width 461 height 65
click at [117, 57] on link "ACS Systems" at bounding box center [127, 58] width 99 height 26
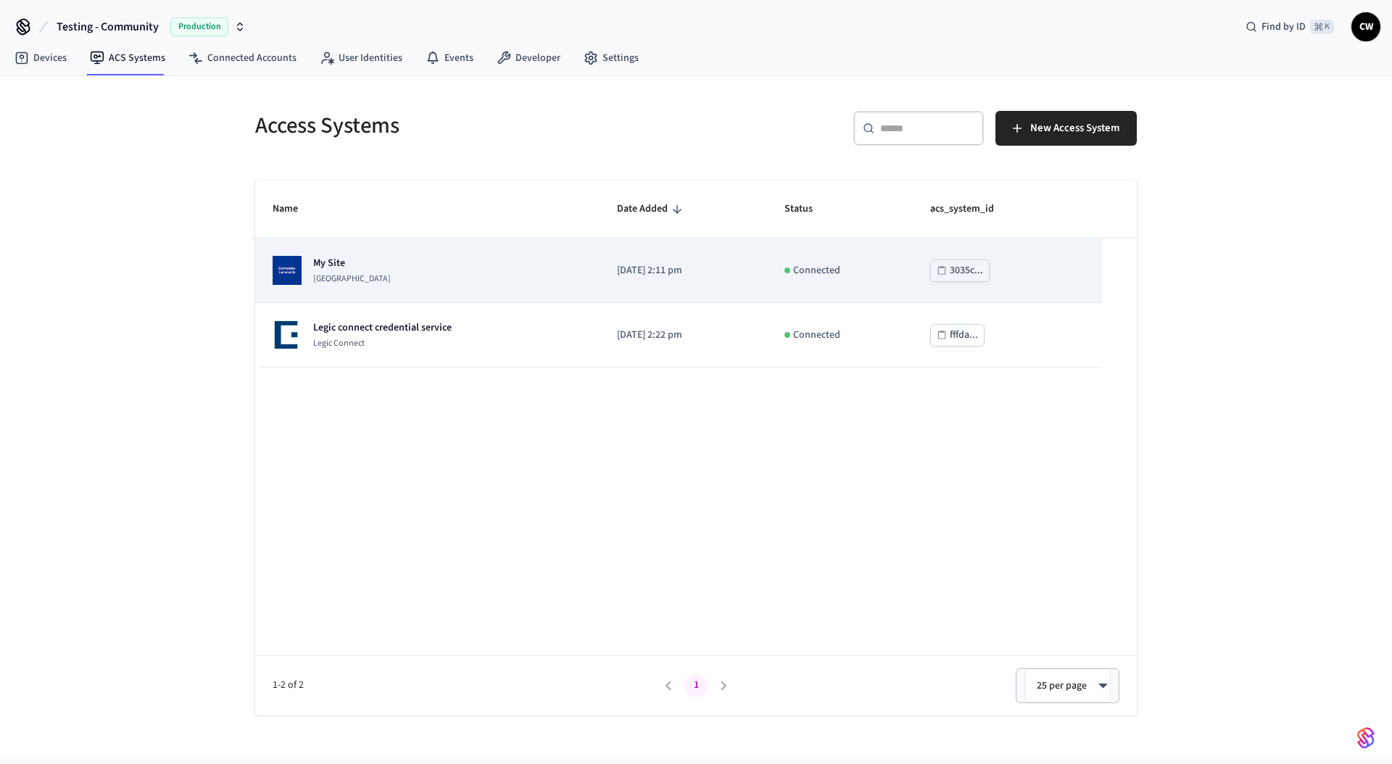
click at [389, 280] on p "Dormakaba Community Site" at bounding box center [352, 279] width 78 height 12
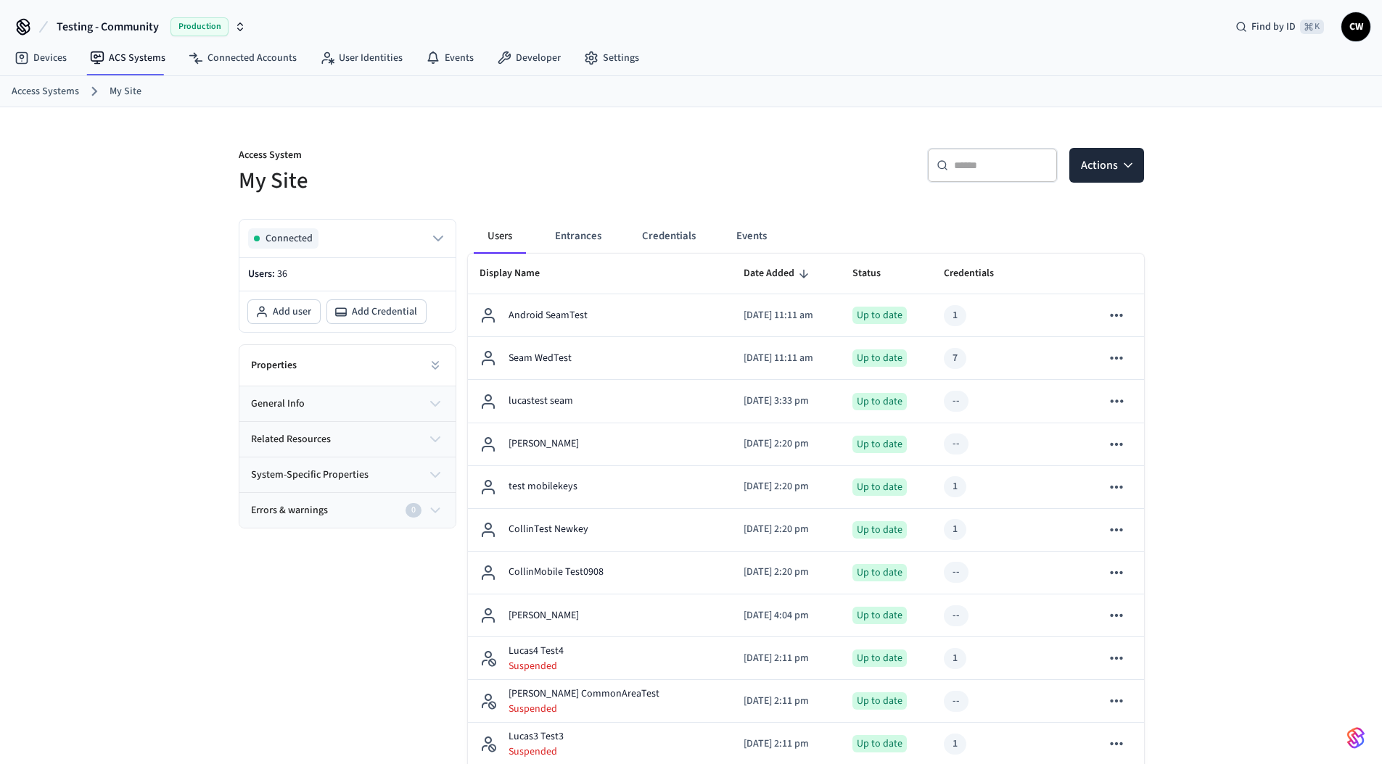
click at [332, 70] on link "User Identities" at bounding box center [361, 58] width 106 height 26
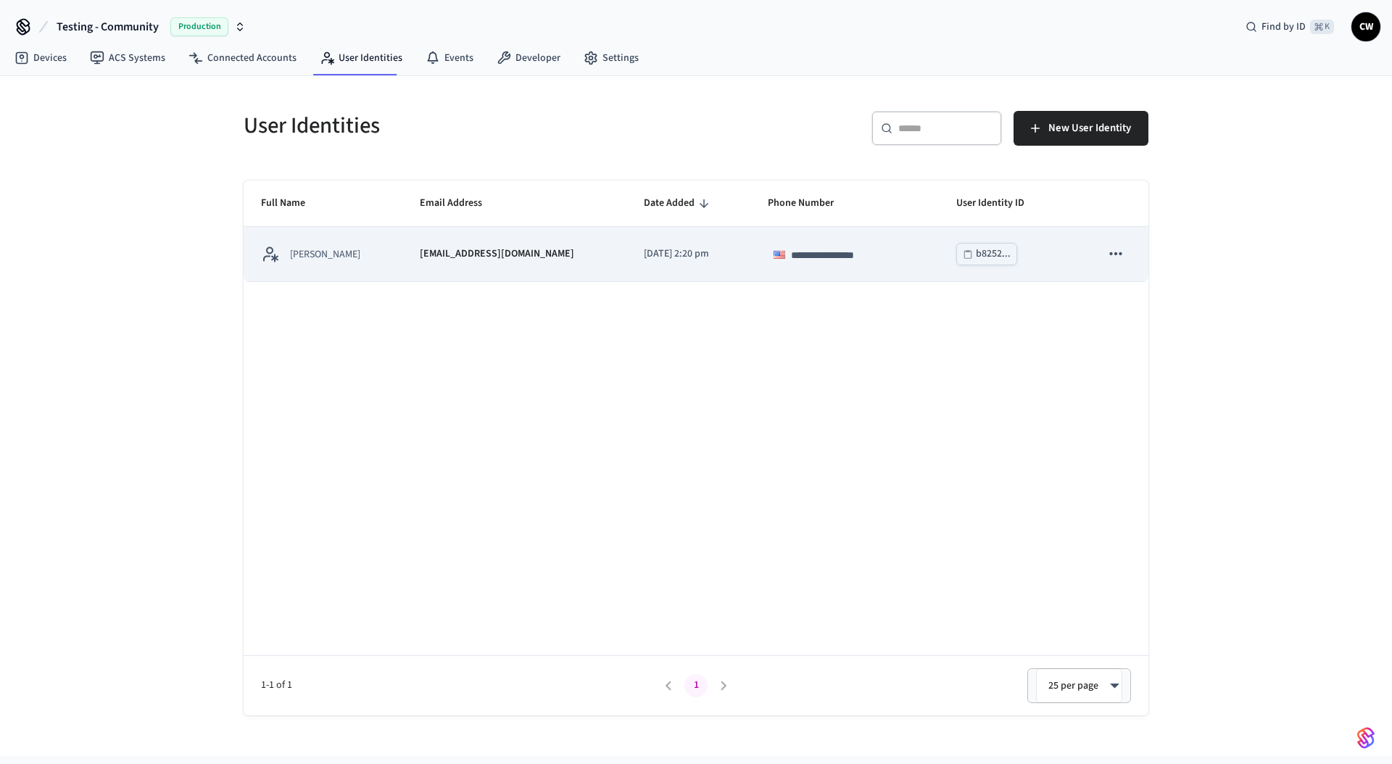
click at [420, 260] on p "collin@getseam.com" at bounding box center [497, 254] width 154 height 15
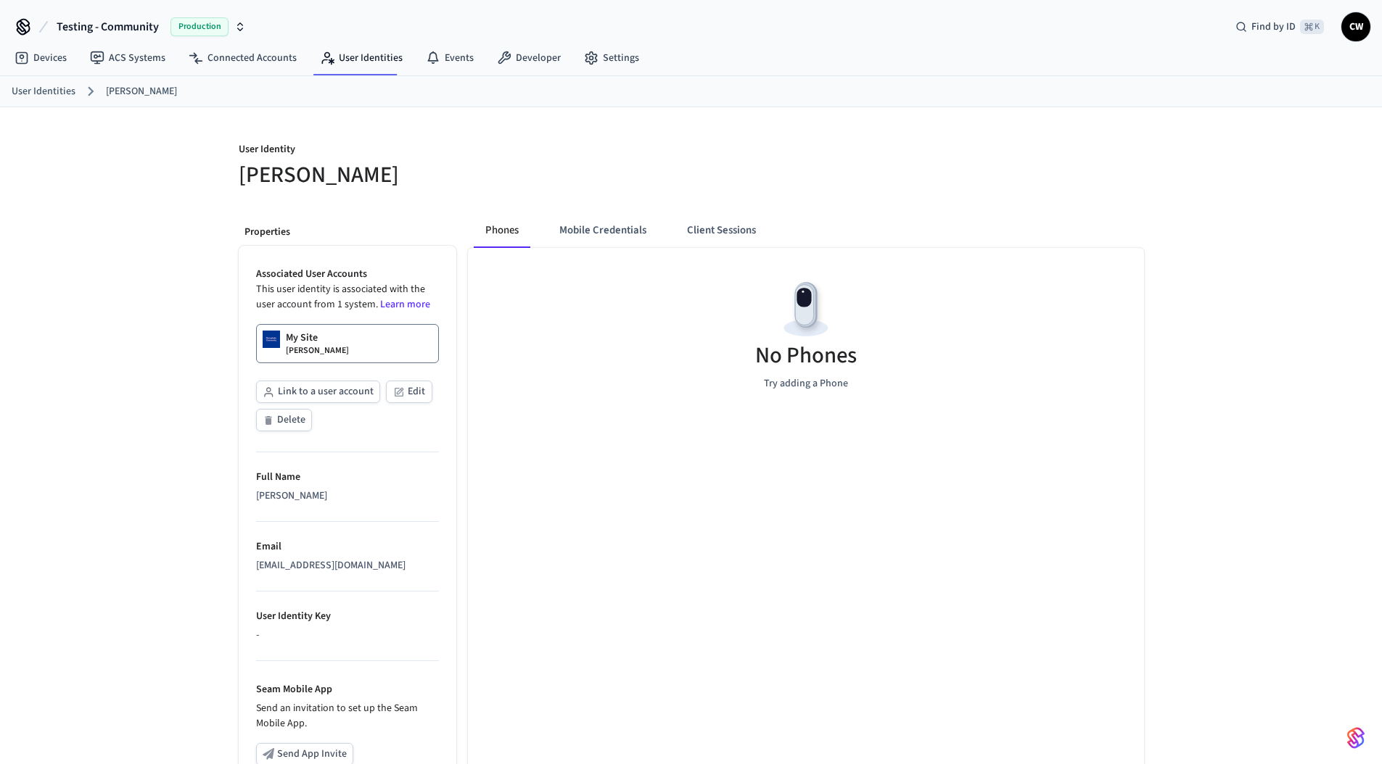
click at [336, 355] on link "My Site Collin Wirkus" at bounding box center [347, 343] width 183 height 39
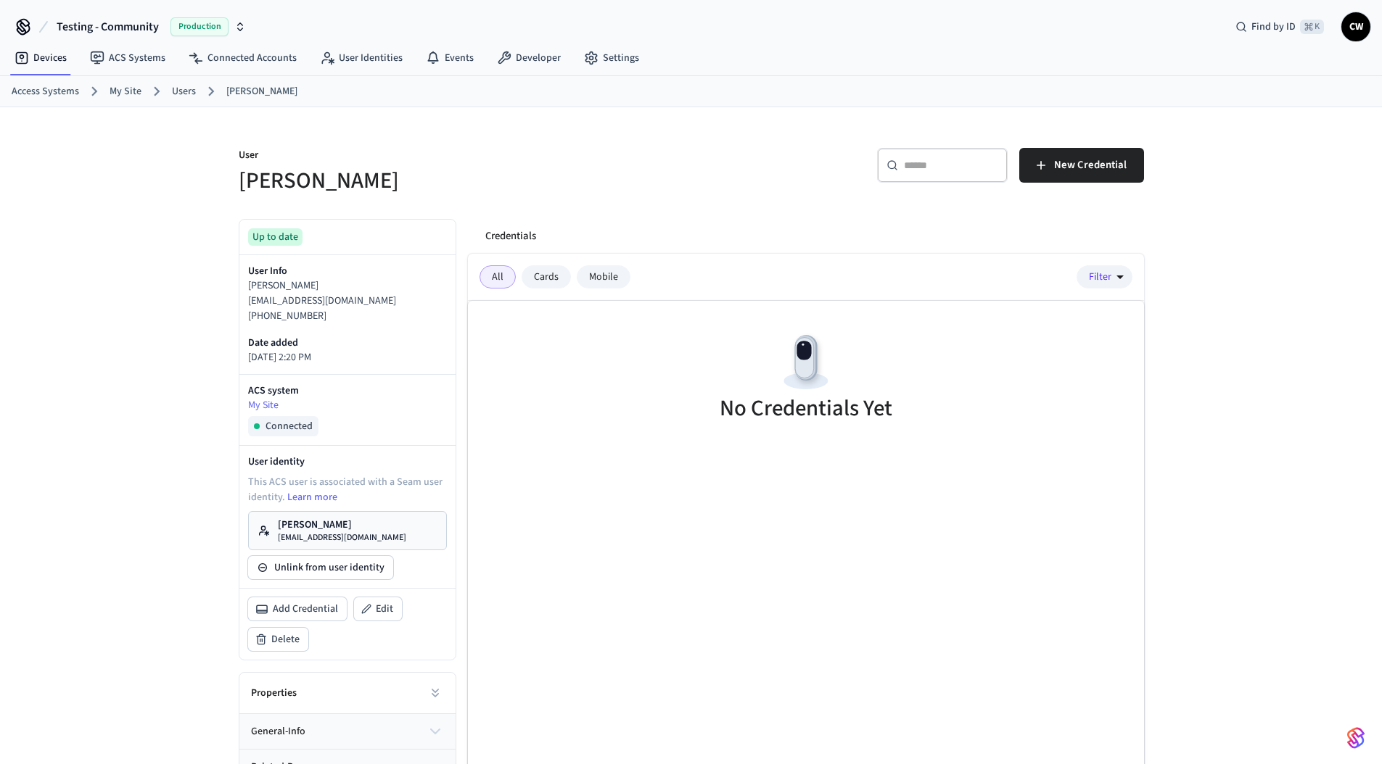
click at [620, 185] on h5 "[PERSON_NAME]" at bounding box center [461, 181] width 444 height 30
click at [1082, 165] on span "New Credential" at bounding box center [1090, 165] width 73 height 19
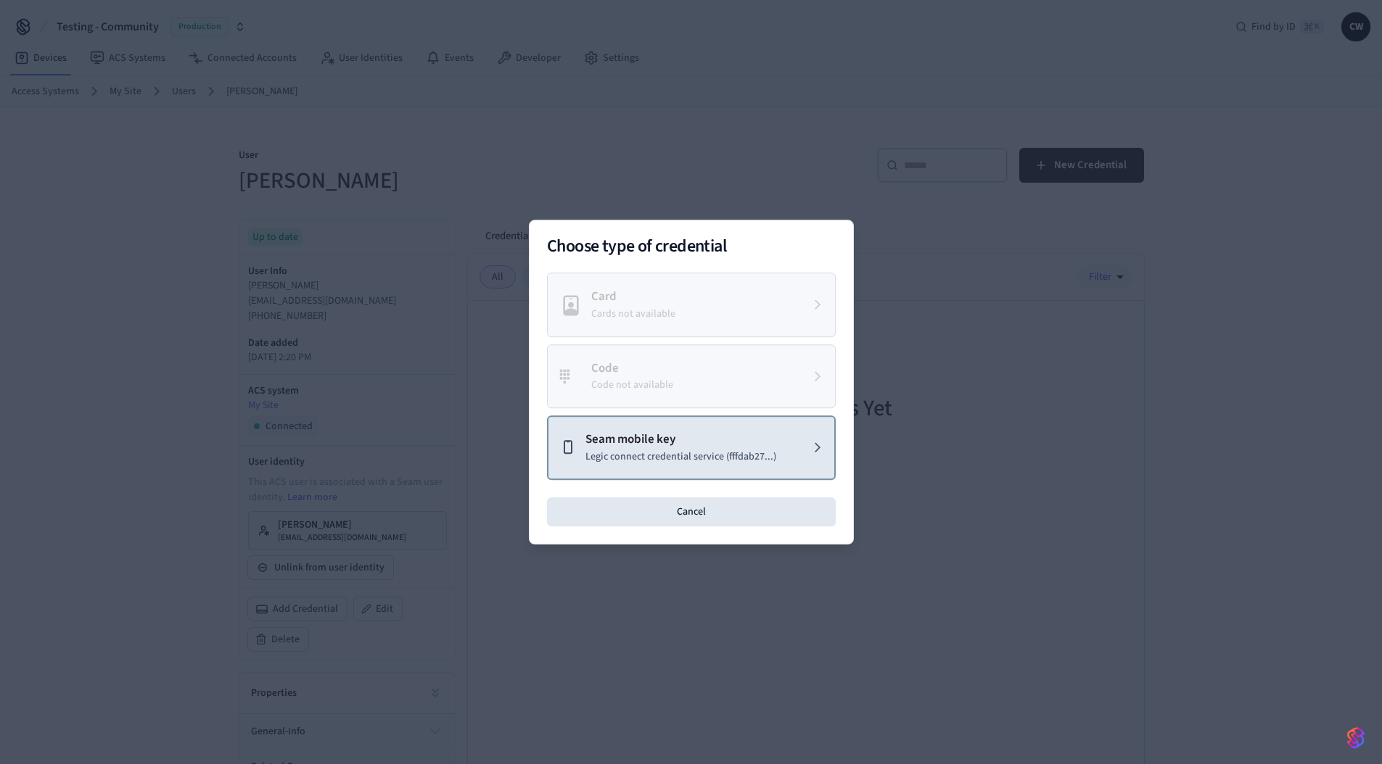
click at [672, 444] on p "Seam mobile key" at bounding box center [680, 440] width 191 height 19
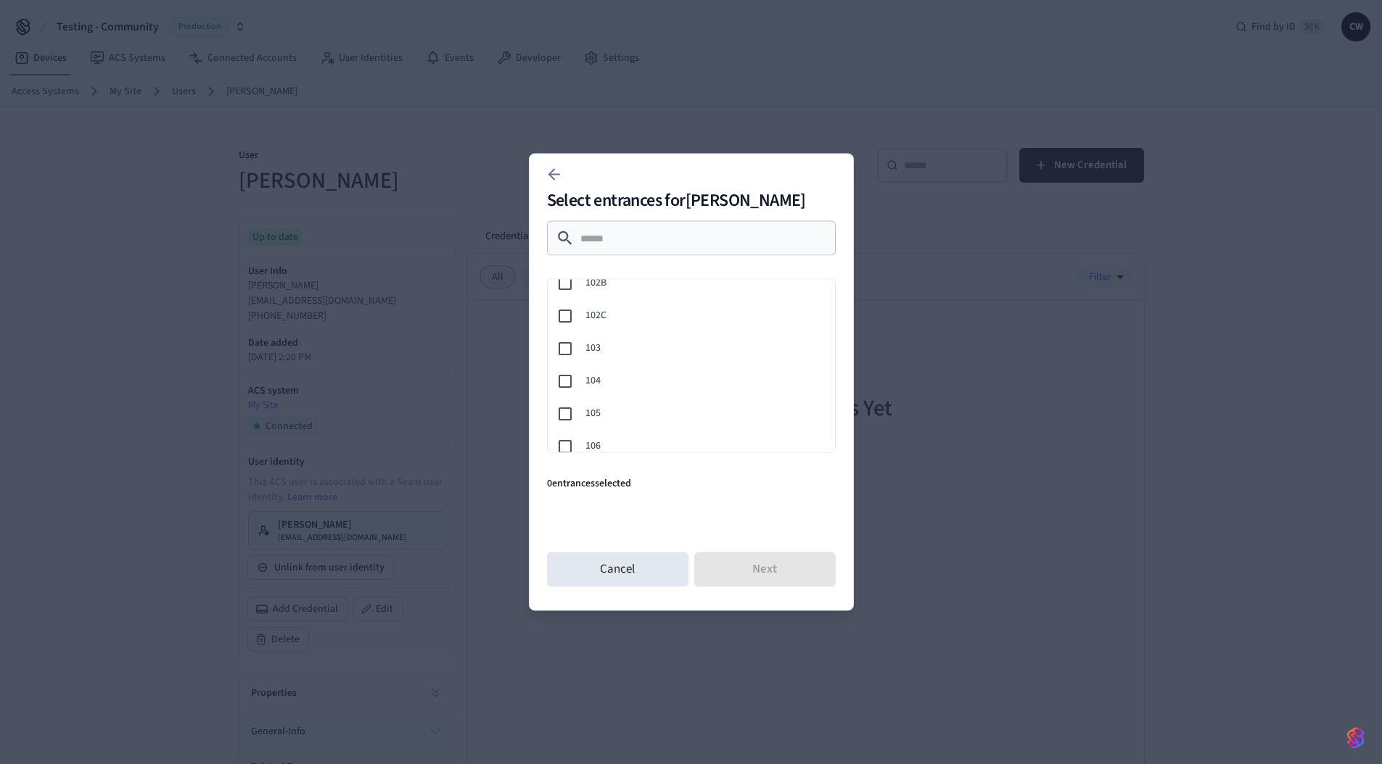
scroll to position [195, 0]
click at [598, 331] on span "103" at bounding box center [704, 329] width 238 height 15
click at [753, 567] on button "Next" at bounding box center [764, 570] width 141 height 35
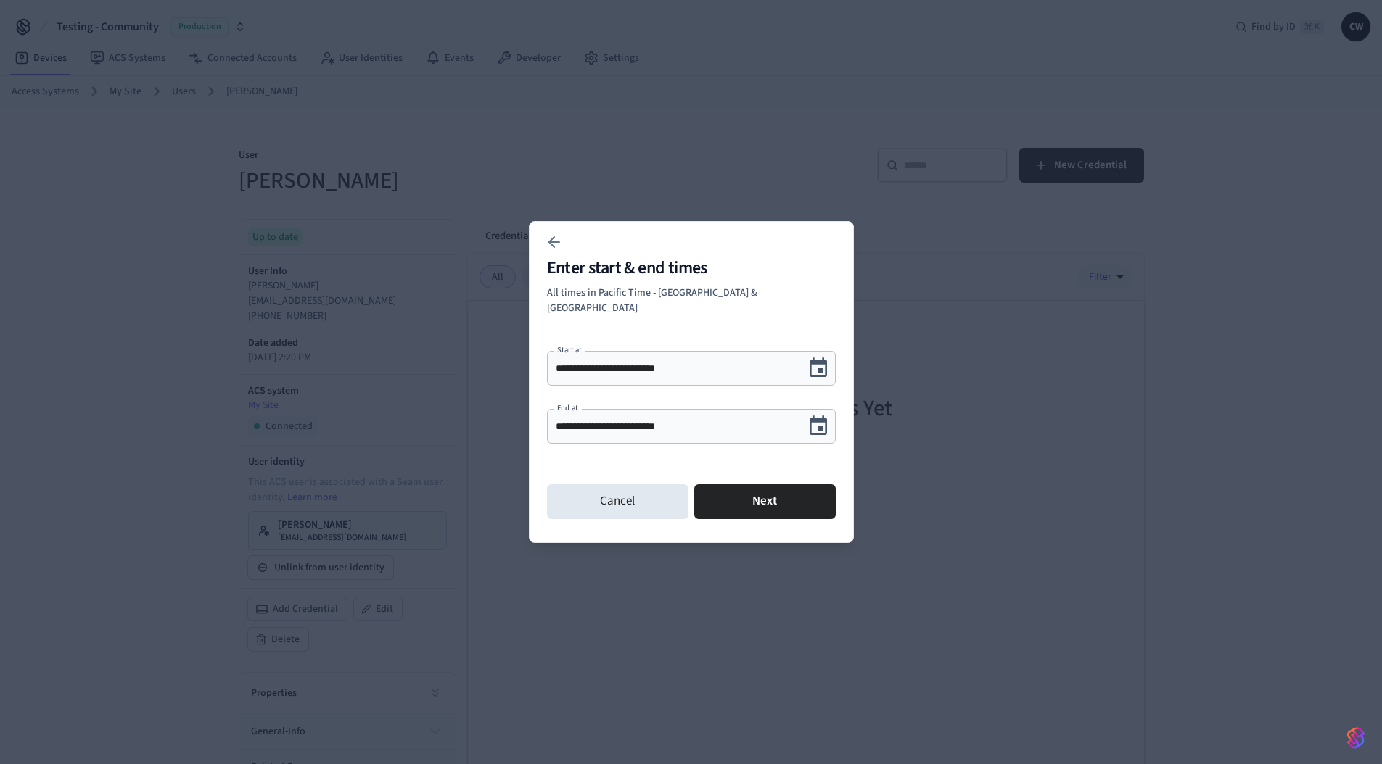
click at [816, 417] on icon "Choose date, selected date is Sep 12, 2025" at bounding box center [817, 426] width 22 height 22
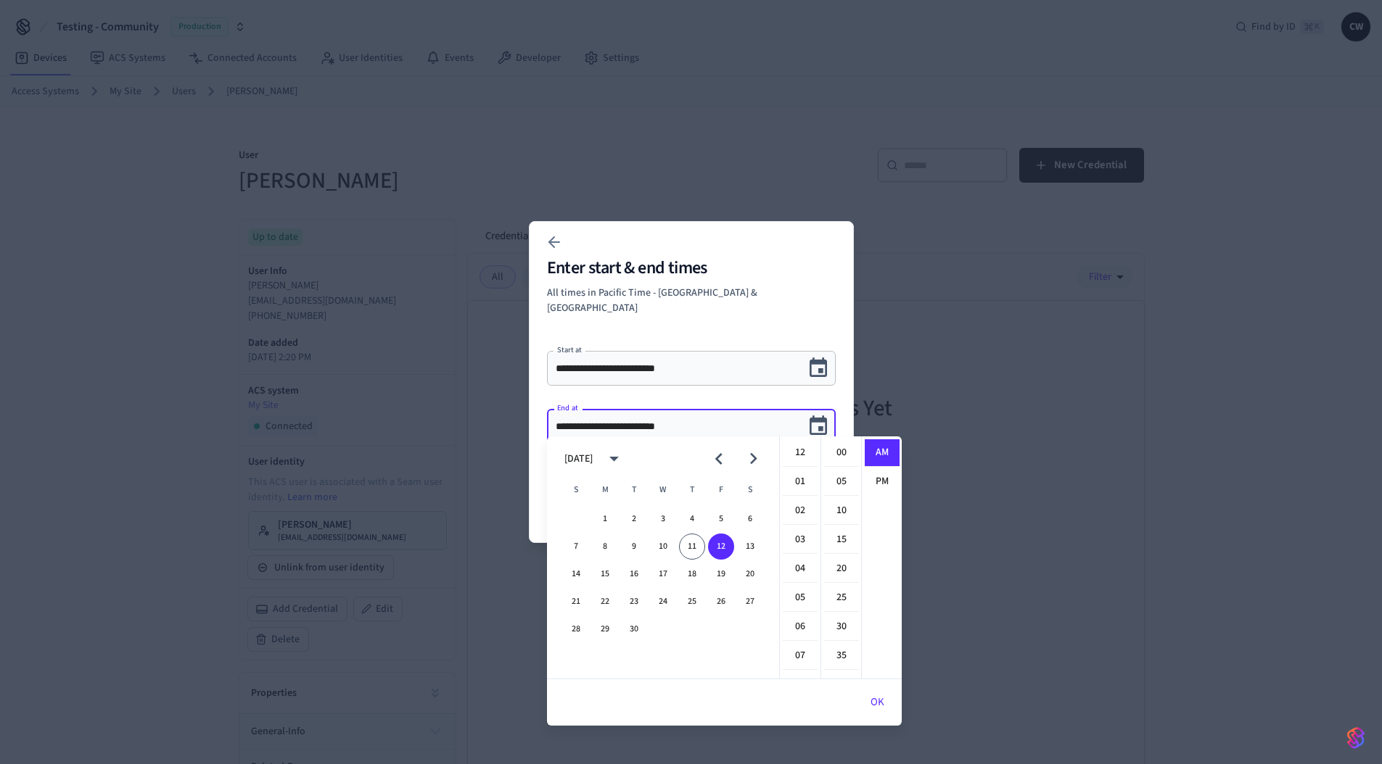
scroll to position [317, 0]
click at [721, 575] on button "19" at bounding box center [721, 574] width 26 height 26
click at [748, 572] on button "20" at bounding box center [750, 574] width 26 height 26
type input "**********"
click at [821, 421] on icon "Choose date, selected date is Sep 20, 2025" at bounding box center [817, 425] width 17 height 19
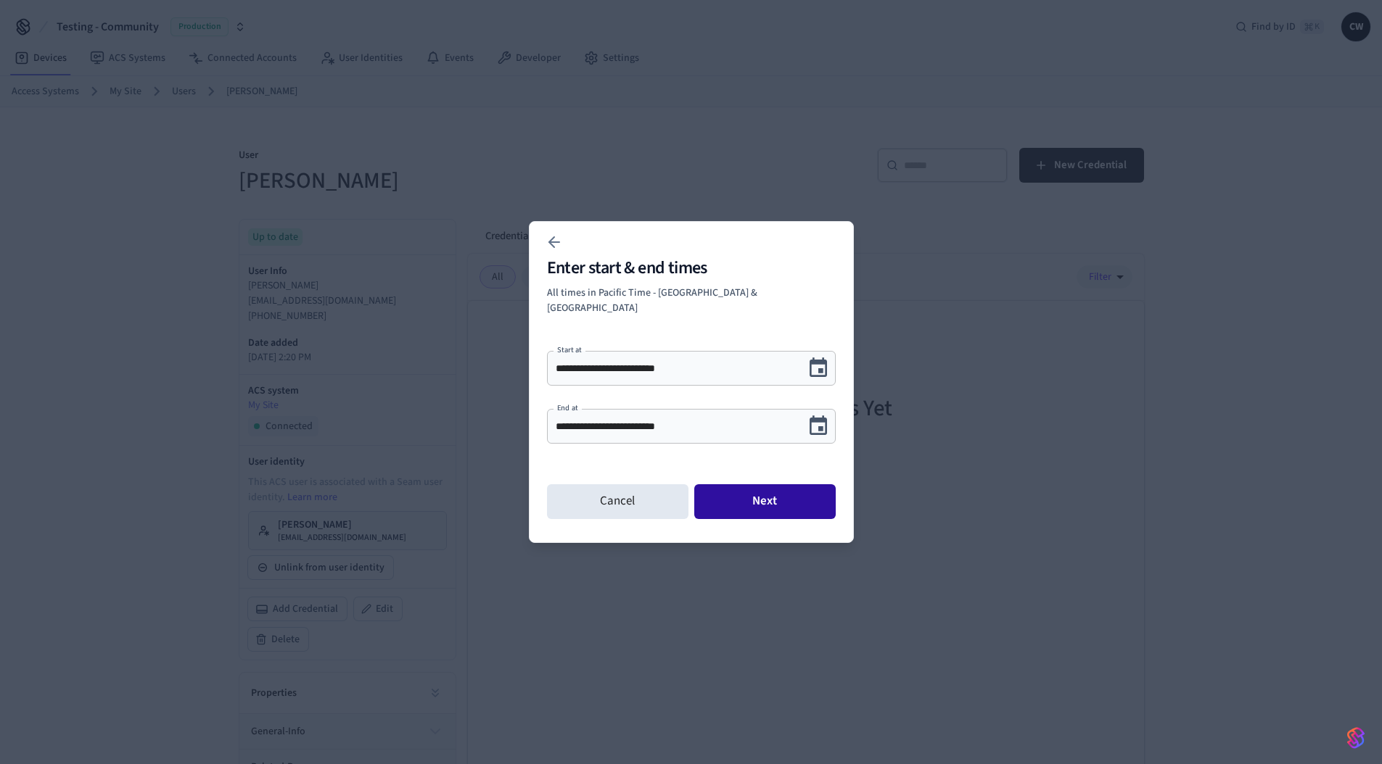
click at [756, 492] on button "Next" at bounding box center [764, 501] width 141 height 35
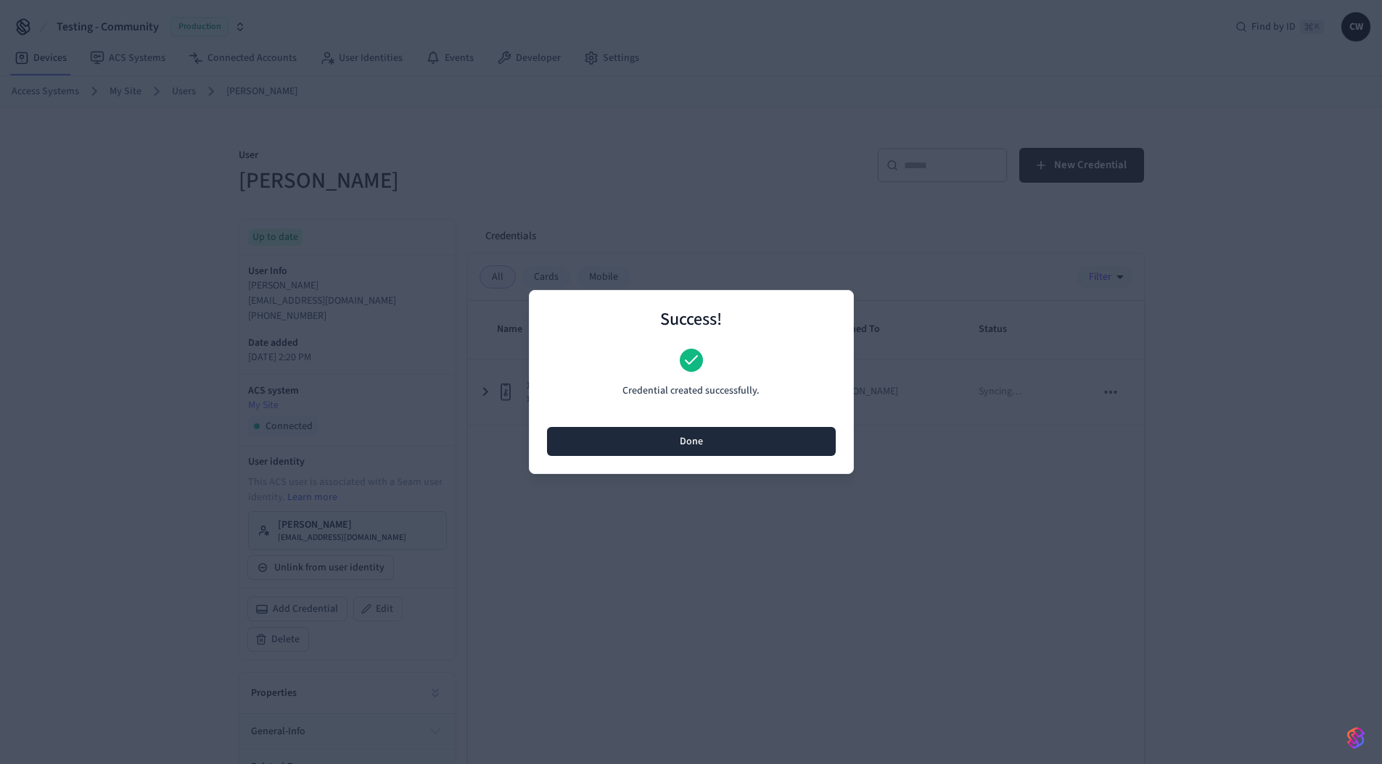
click at [708, 442] on button "Done" at bounding box center [691, 441] width 289 height 29
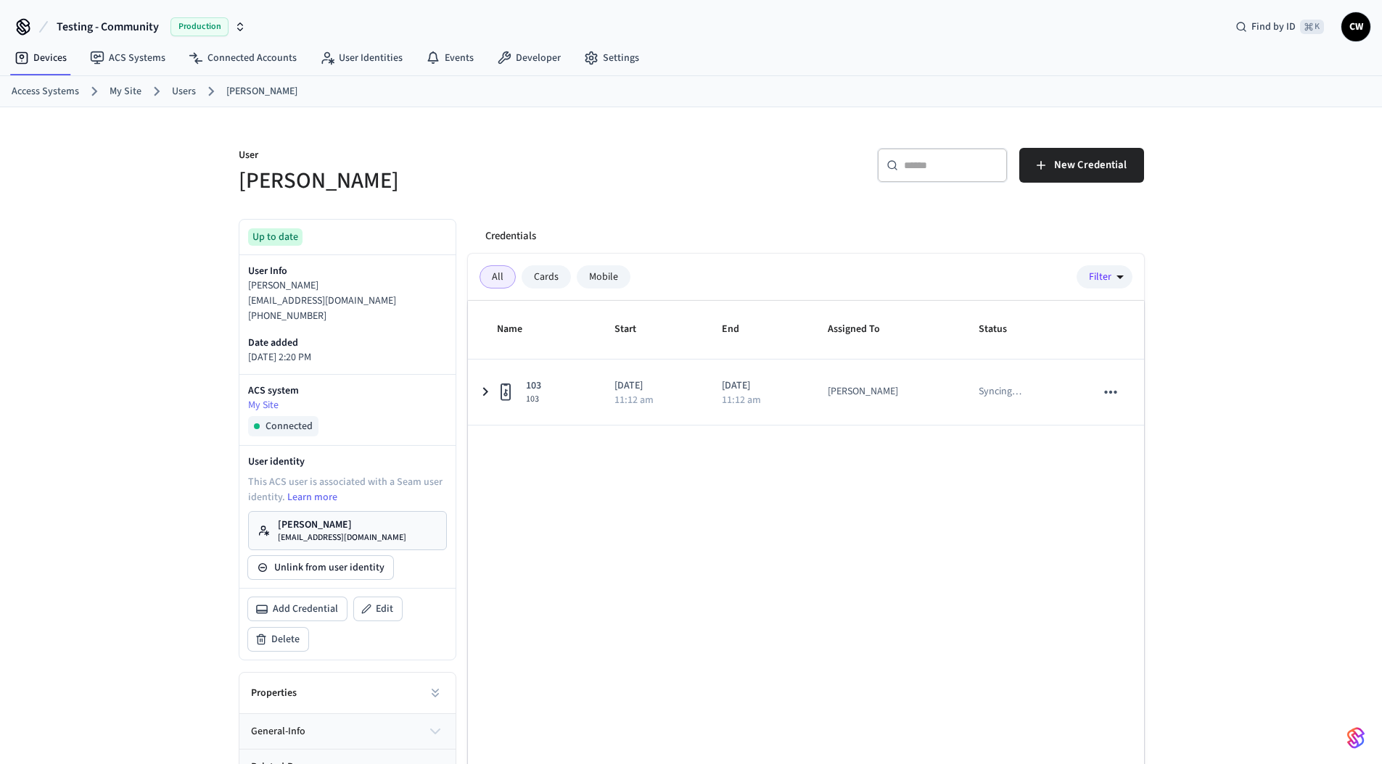
click at [704, 472] on div "Name Start End Assigned To Status 103 103 2025/09/11 11:12 am 2025/09/20 11:12 …" at bounding box center [806, 568] width 676 height 535
click at [654, 168] on h5 "[PERSON_NAME]" at bounding box center [461, 181] width 444 height 30
click at [385, 527] on link "Collin Wirkus collin@getseam.com" at bounding box center [347, 530] width 199 height 39
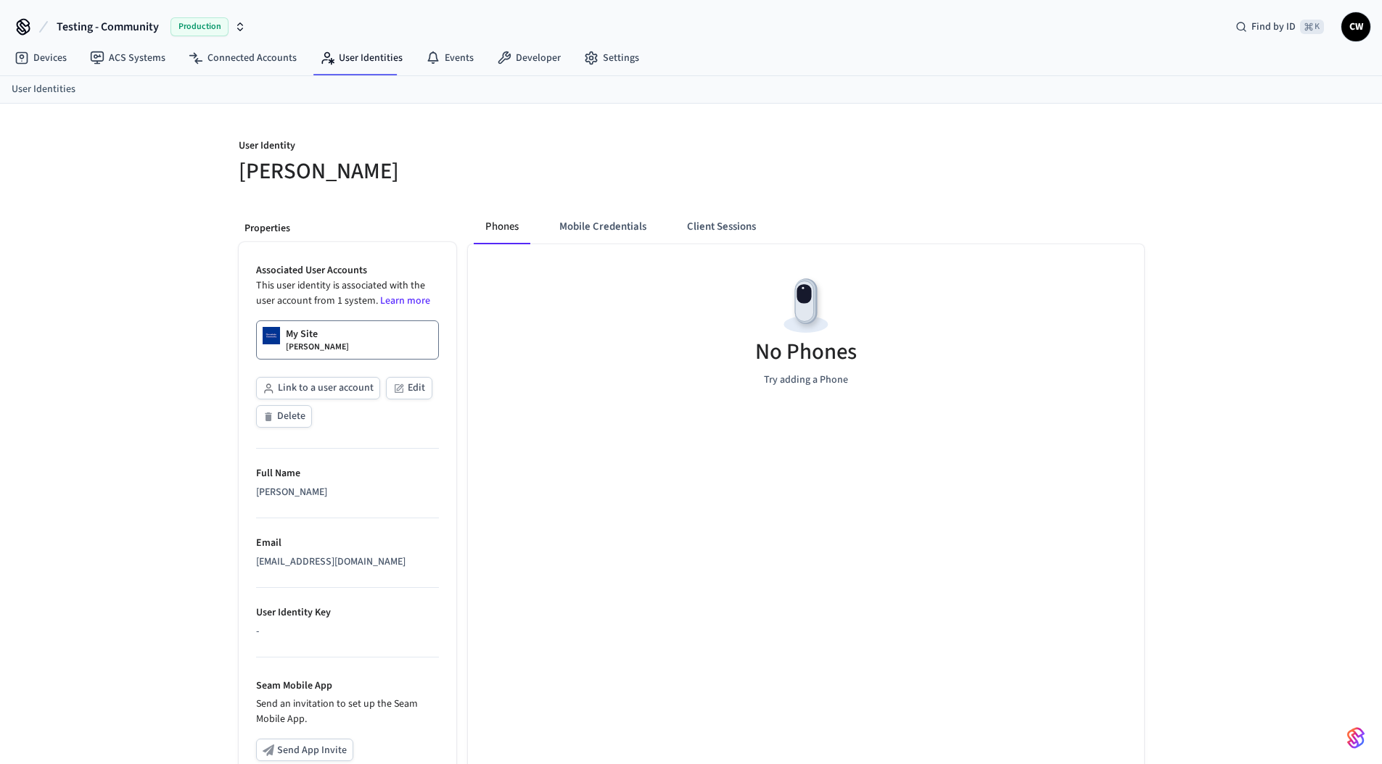
click at [358, 162] on h5 "[PERSON_NAME]" at bounding box center [461, 172] width 444 height 30
click at [102, 54] on icon at bounding box center [97, 58] width 15 height 15
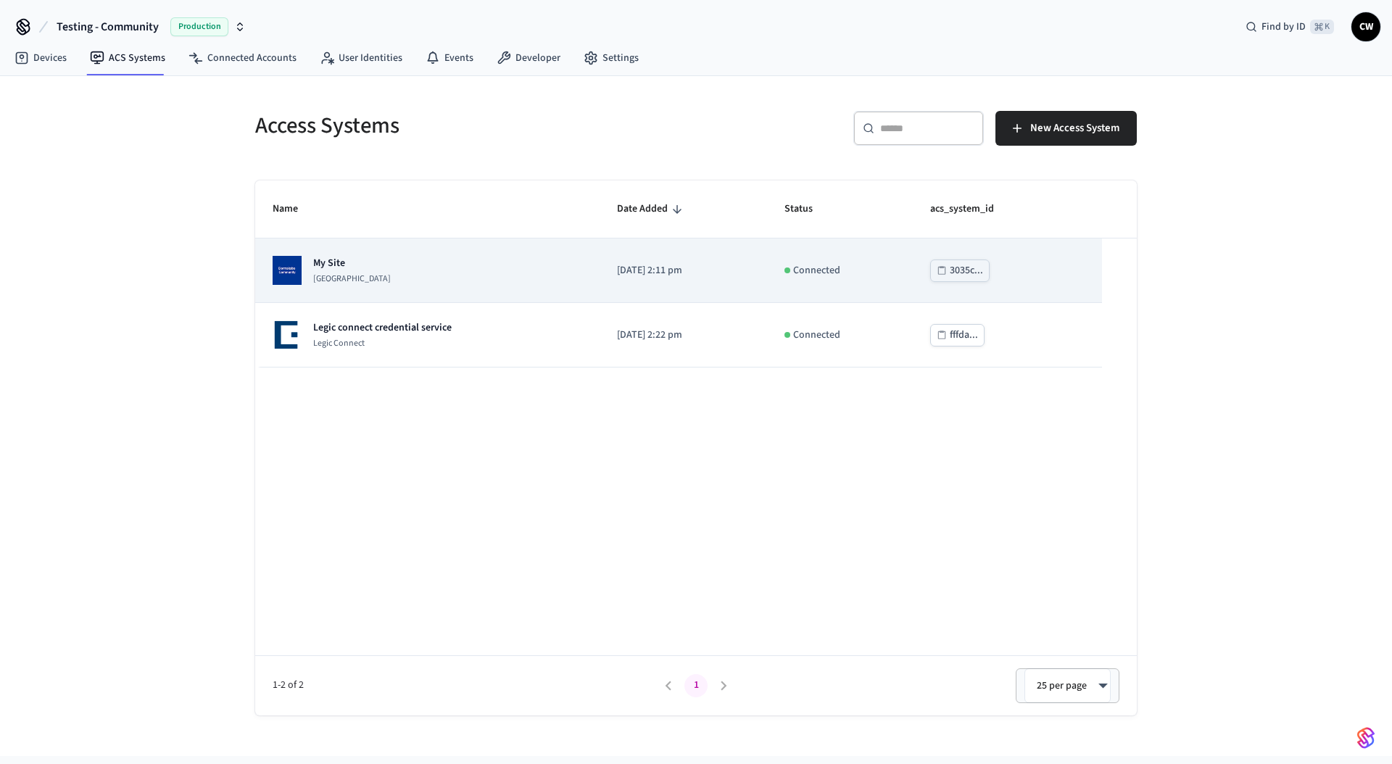
click at [388, 277] on p "[GEOGRAPHIC_DATA]" at bounding box center [352, 279] width 78 height 12
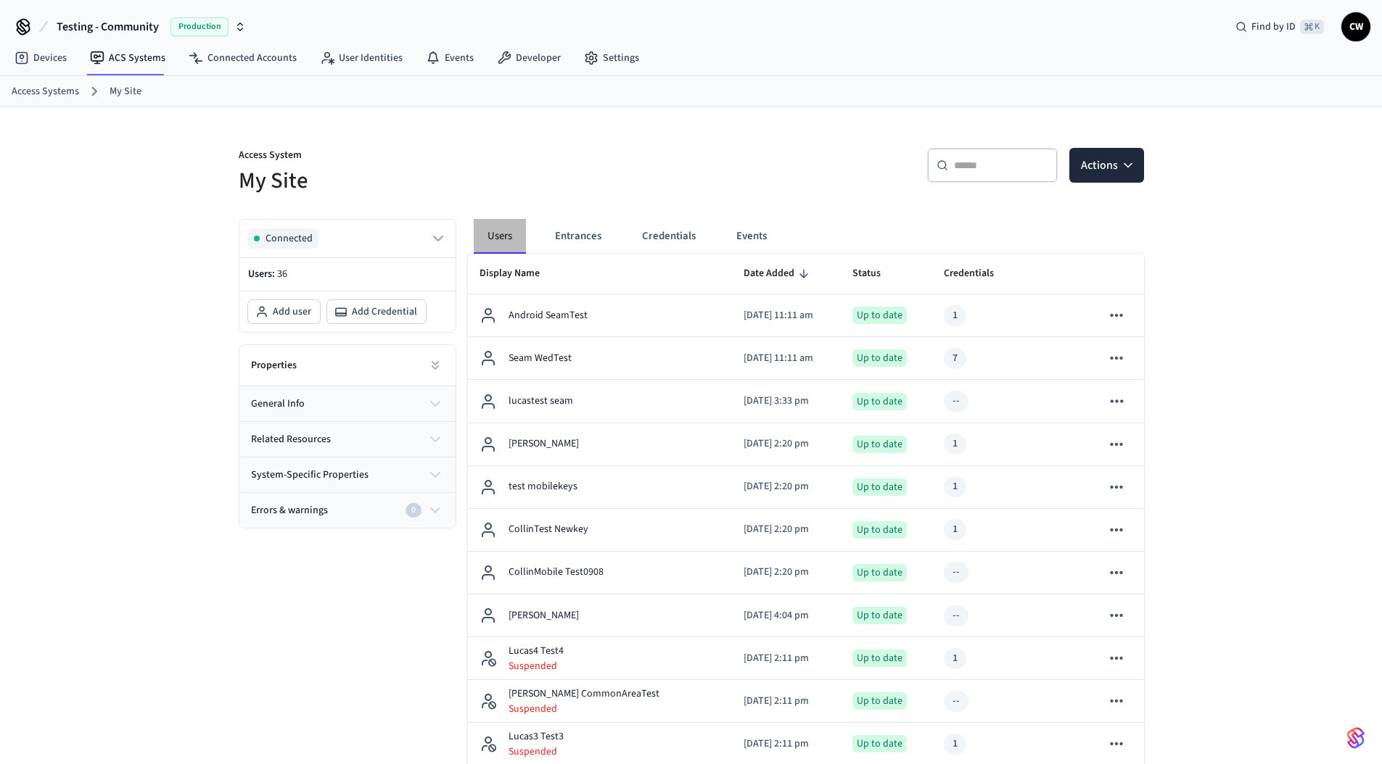
click at [512, 240] on button "Users" at bounding box center [500, 236] width 52 height 35
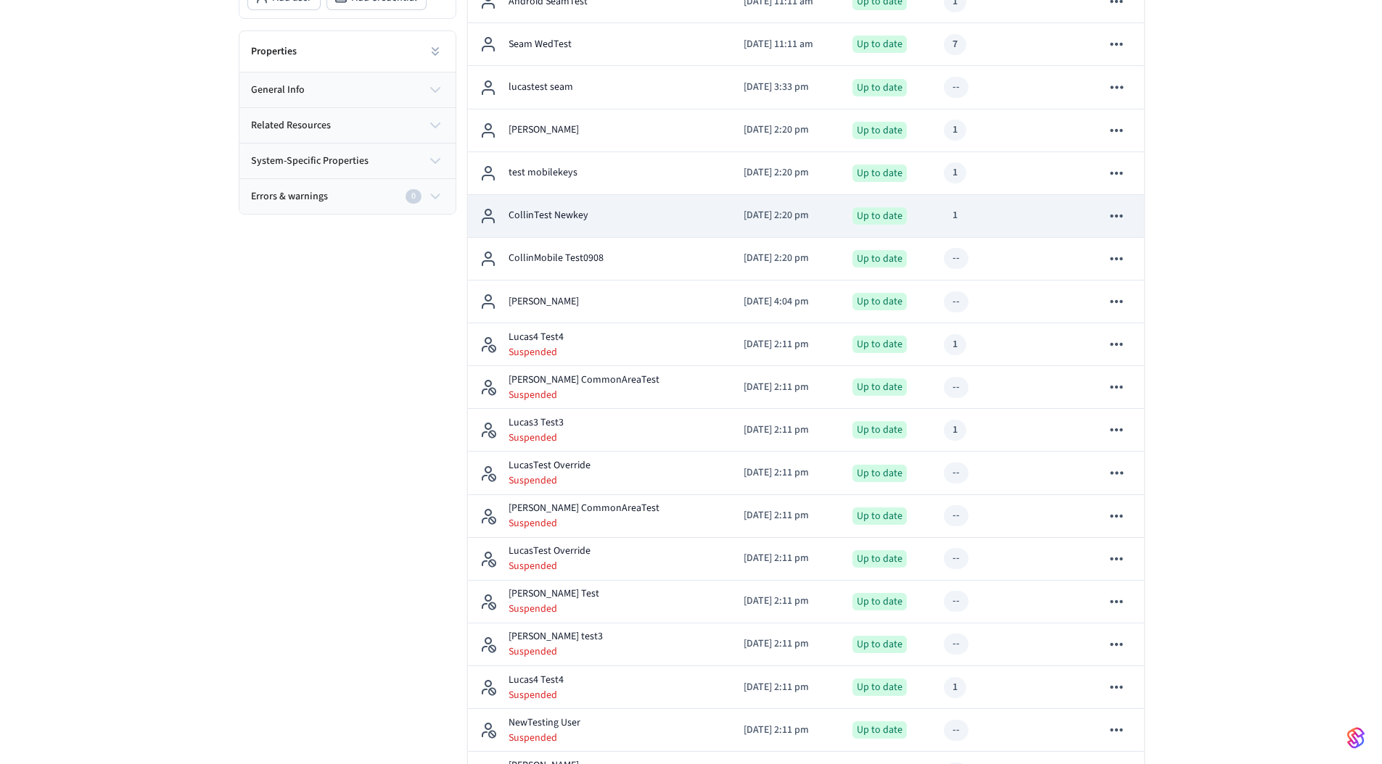
scroll to position [317, 0]
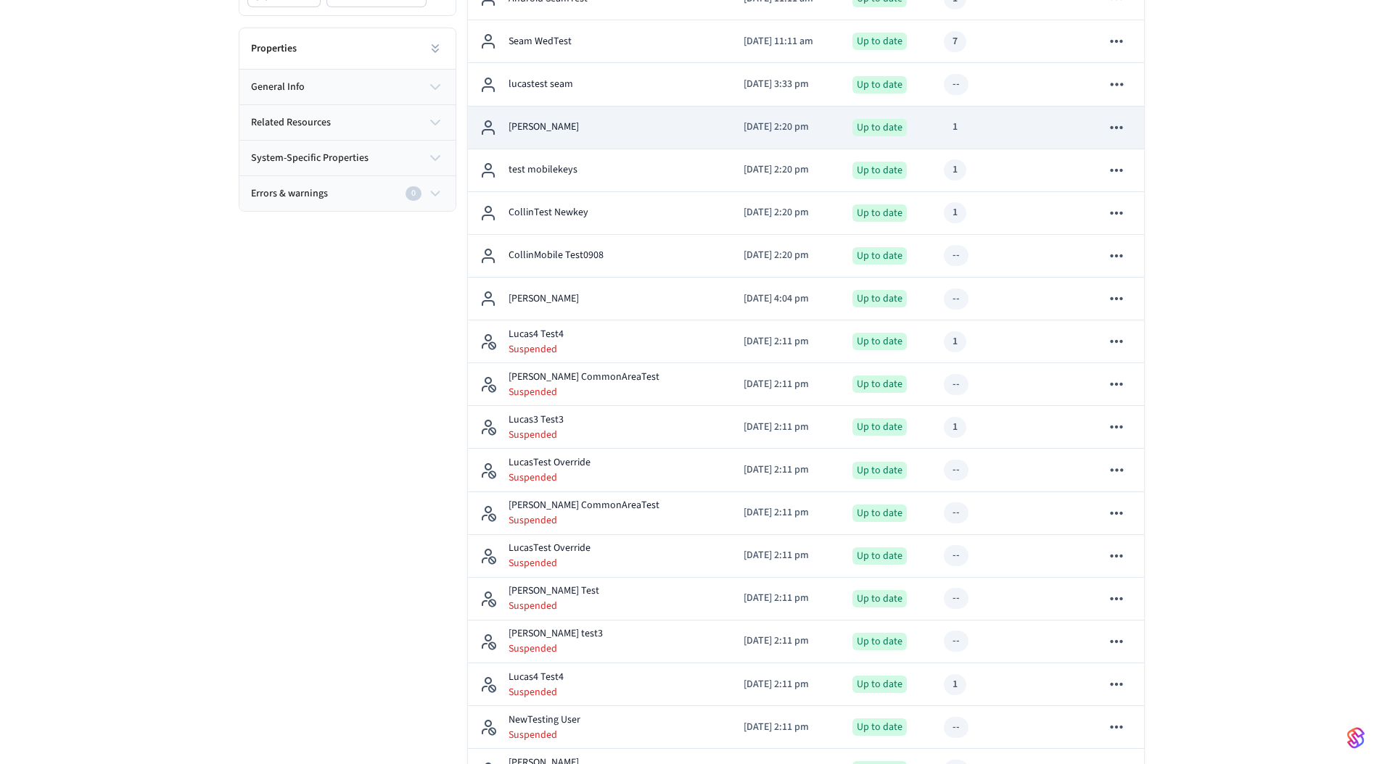
click at [665, 137] on td "[PERSON_NAME]" at bounding box center [600, 128] width 264 height 43
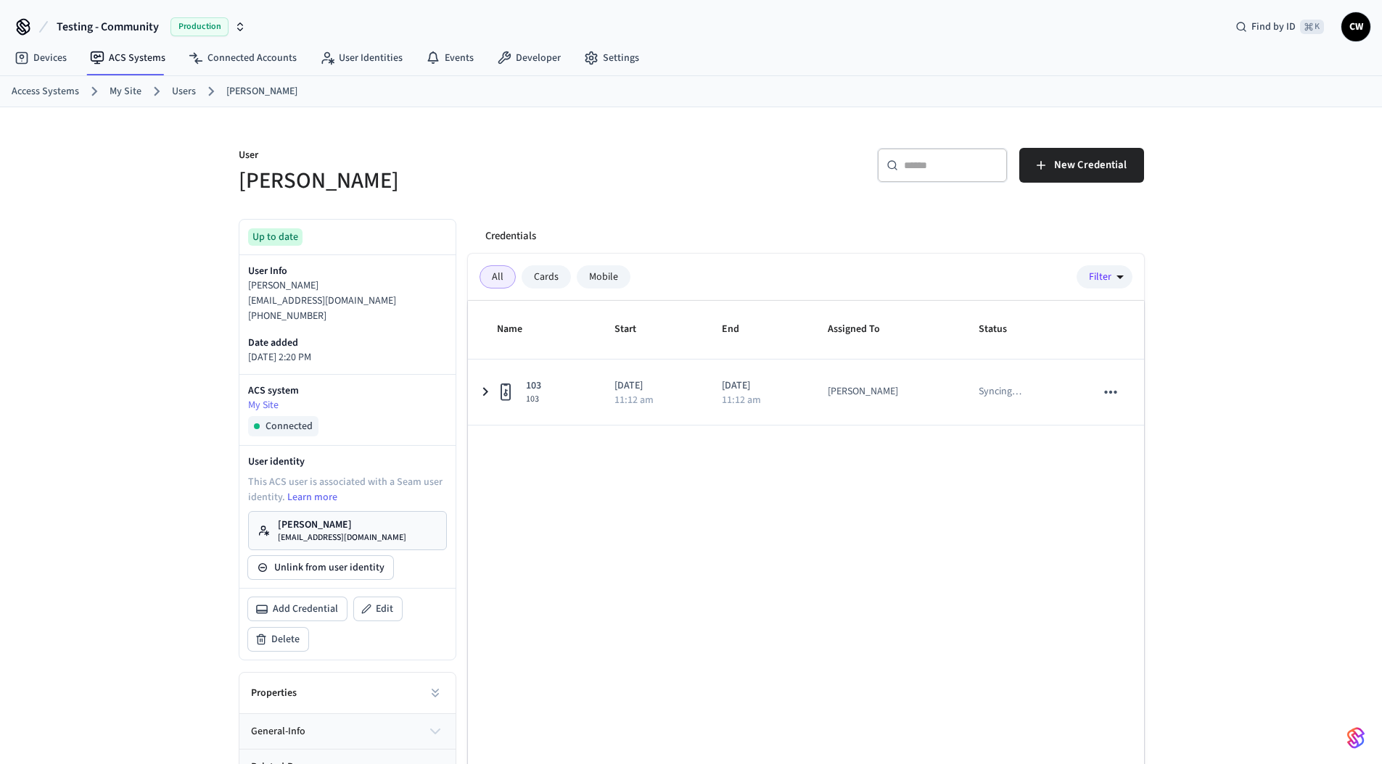
click at [556, 205] on div "User Collin Wirkus ​ ​ New Credential Up to date User Info Collin Wirkus collin…" at bounding box center [691, 481] width 928 height 749
click at [187, 96] on link "Users" at bounding box center [184, 91] width 24 height 15
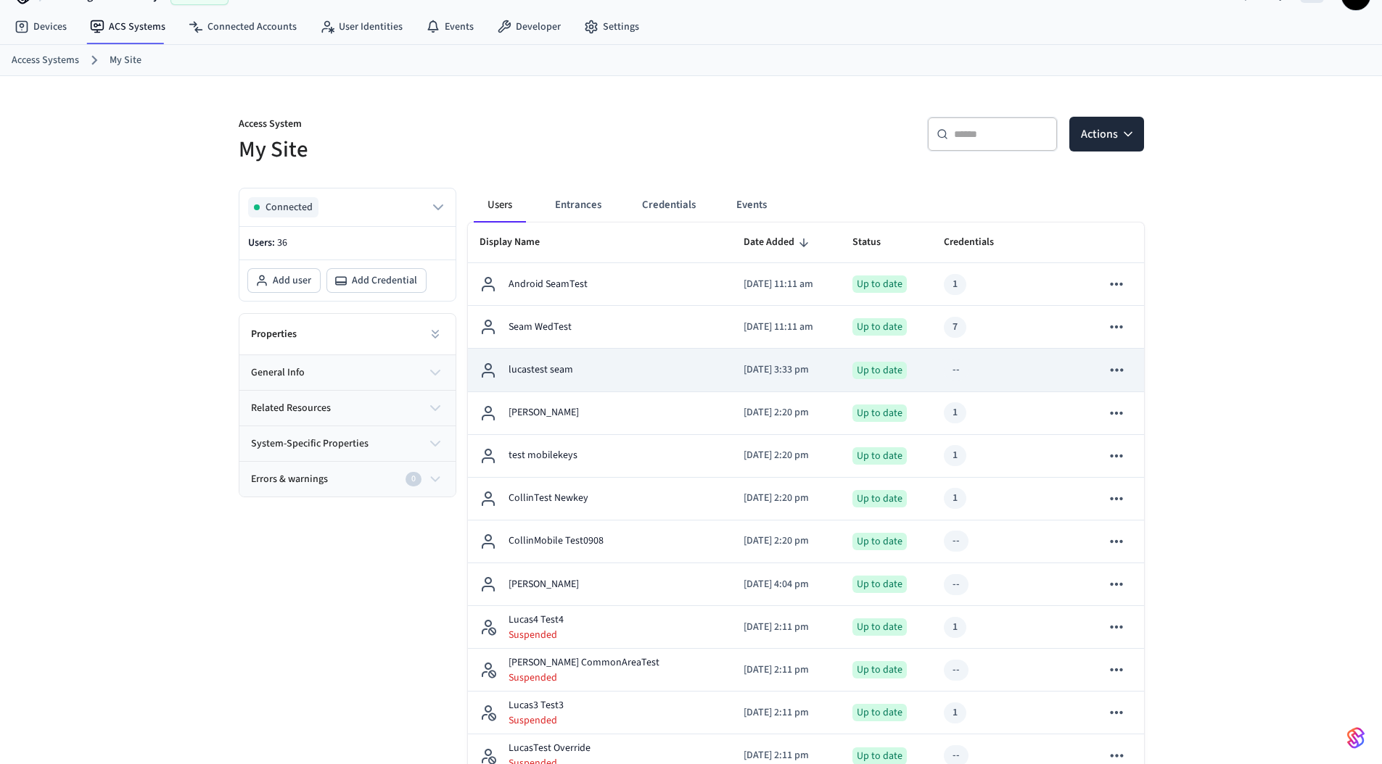
scroll to position [392, 0]
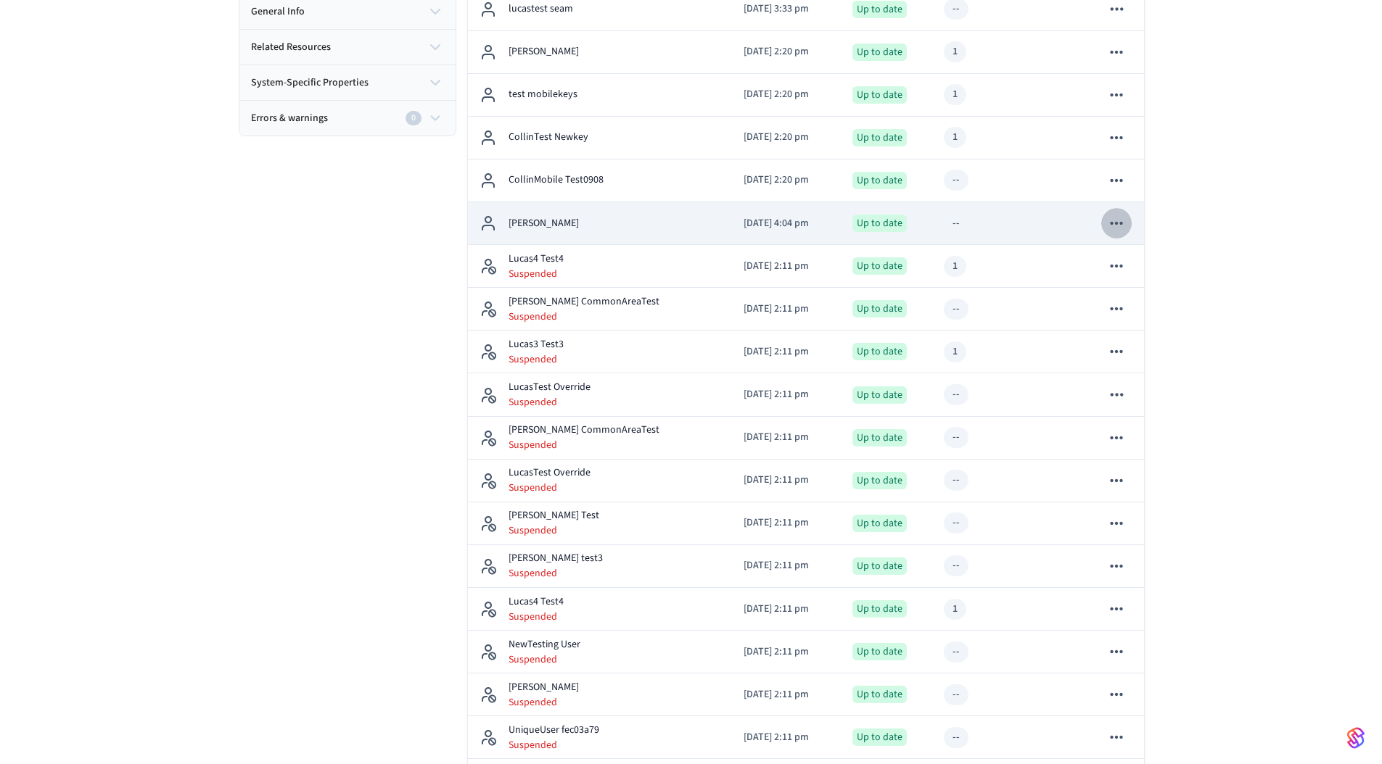
click at [1113, 220] on icon "sticky table" at bounding box center [1116, 223] width 19 height 19
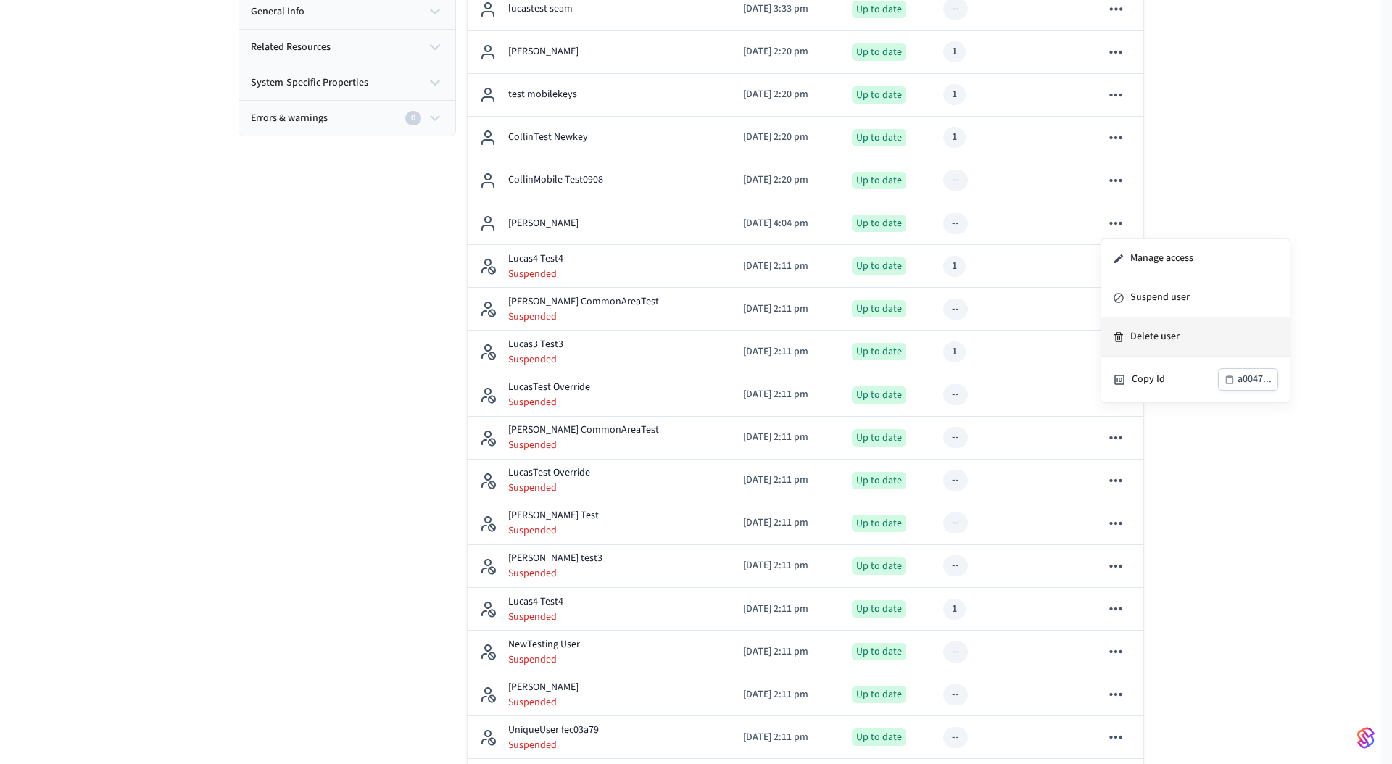
click at [1186, 332] on li "Delete user" at bounding box center [1196, 337] width 189 height 39
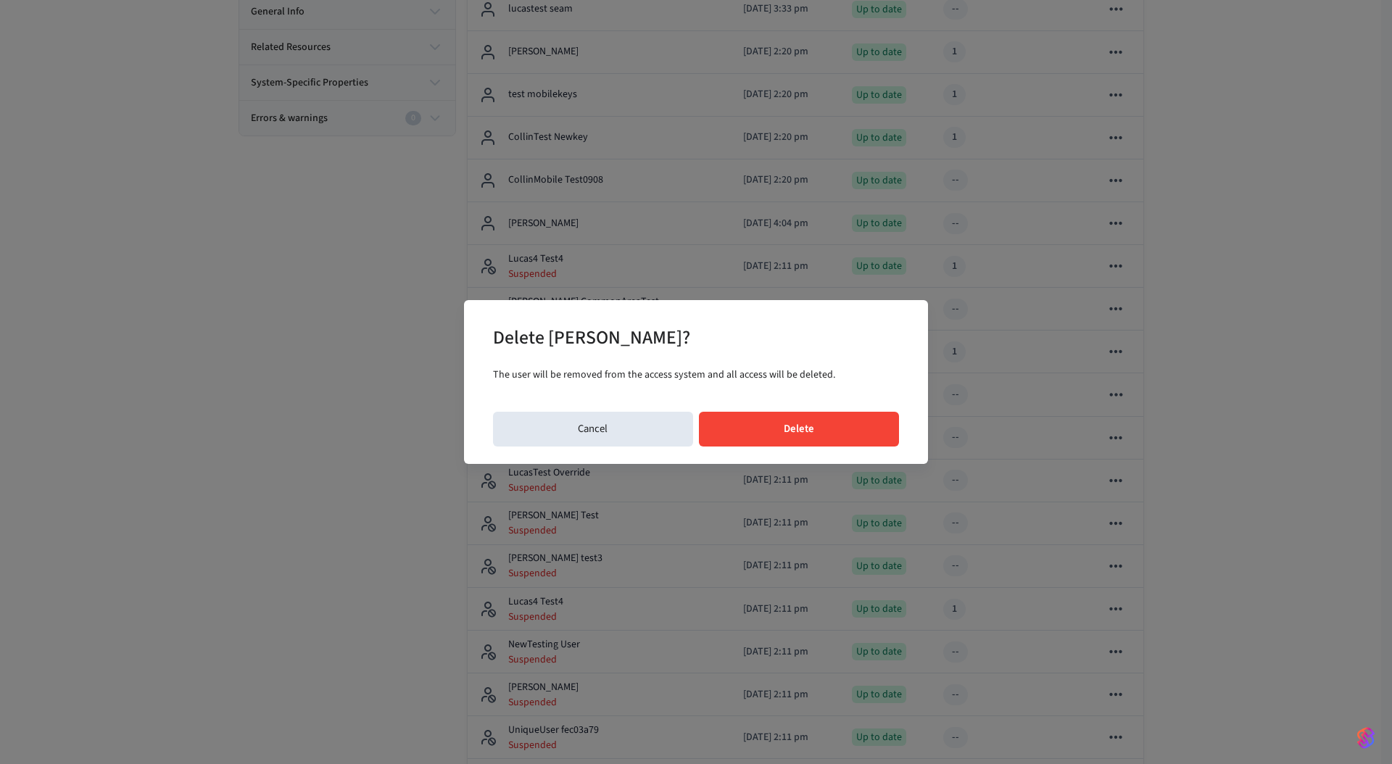
click at [849, 434] on button "Delete" at bounding box center [799, 429] width 201 height 35
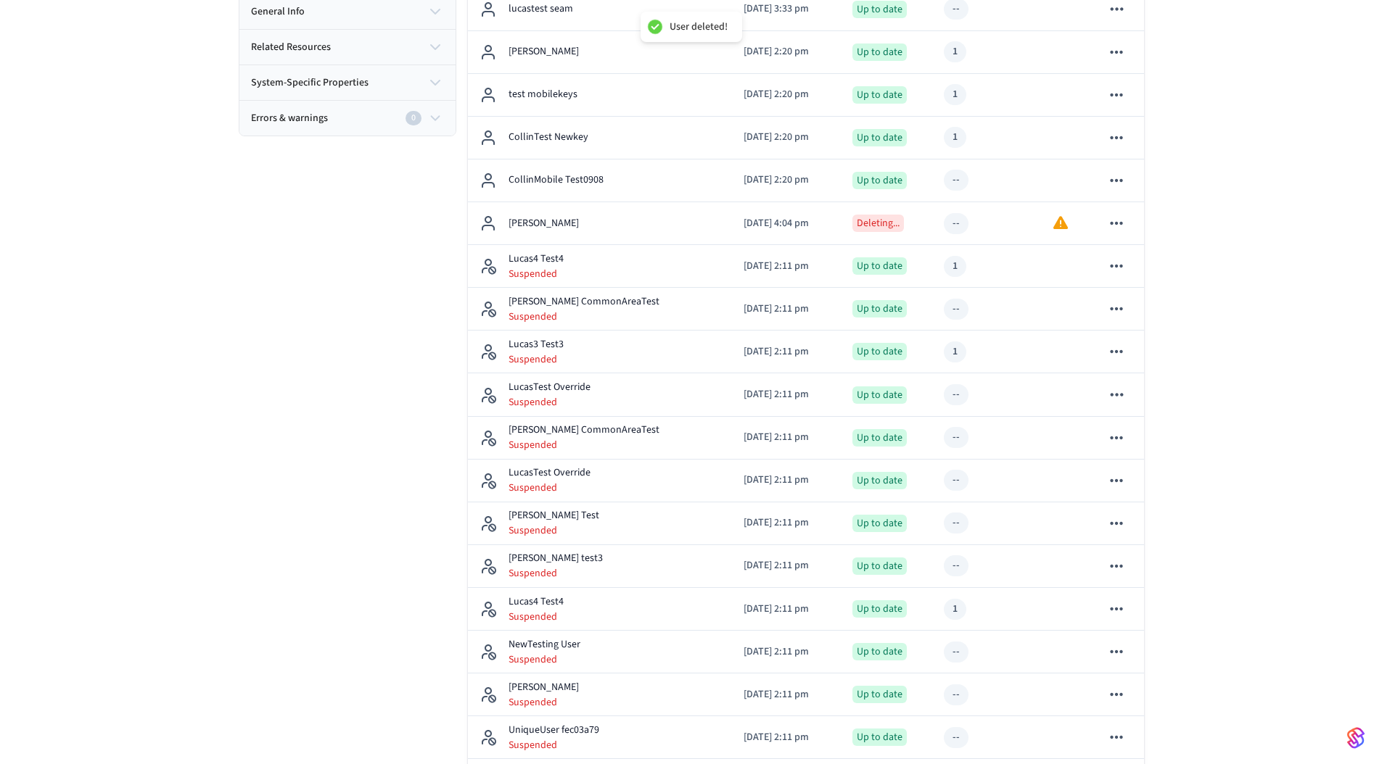
click at [308, 396] on div "Connected Users: 36 Add user Add Credential Properties general info related res…" at bounding box center [341, 675] width 229 height 1721
click at [1275, 235] on div "Access System My Site ​ ​ Actions Connected Users: 36 Add user Add Credential P…" at bounding box center [691, 625] width 1382 height 1821
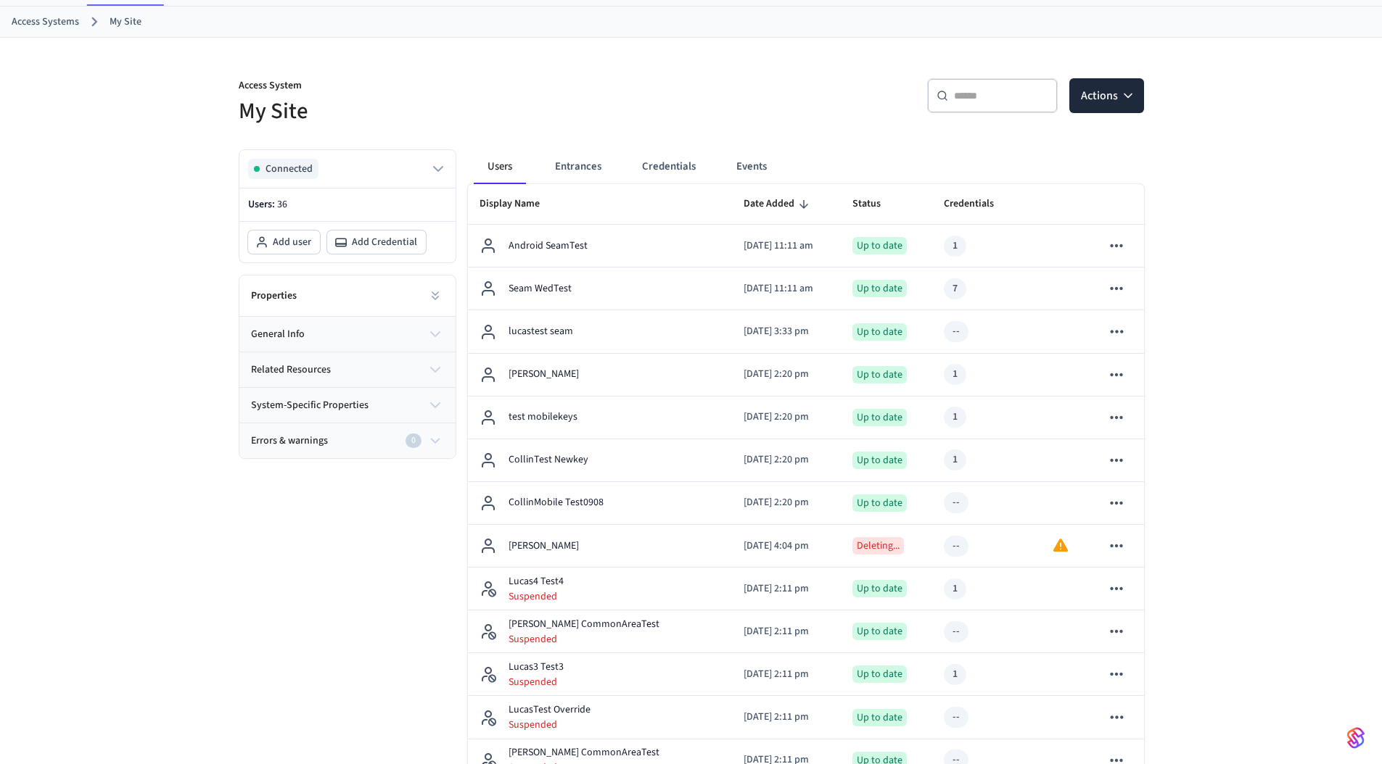
scroll to position [0, 0]
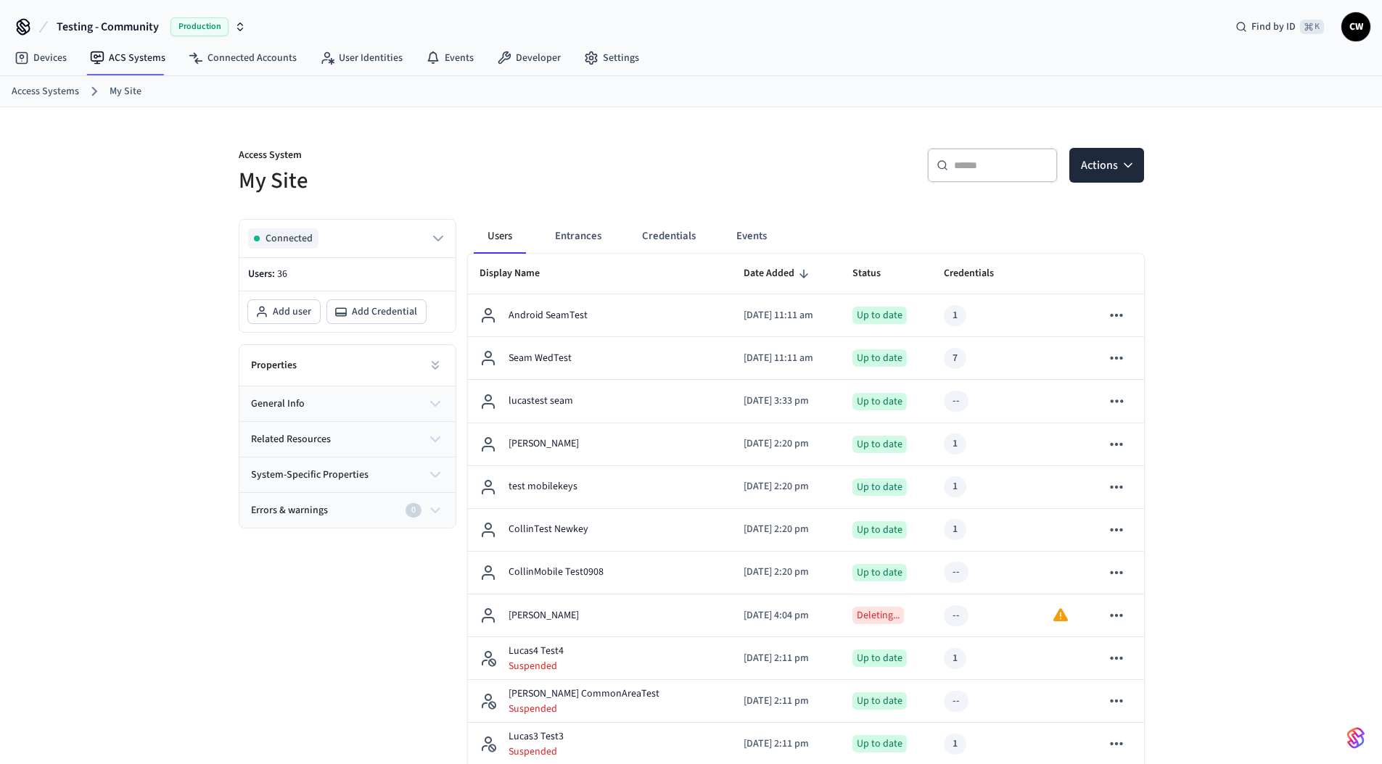
click at [645, 67] on div "Devices ACS Systems Connected Accounts User Identities Events Developer Settings" at bounding box center [691, 59] width 1382 height 34
click at [571, 157] on p "Access System" at bounding box center [461, 157] width 444 height 18
click at [700, 177] on div "​ ​ Actions" at bounding box center [922, 171] width 444 height 46
click at [577, 236] on button "Entrances" at bounding box center [578, 236] width 70 height 35
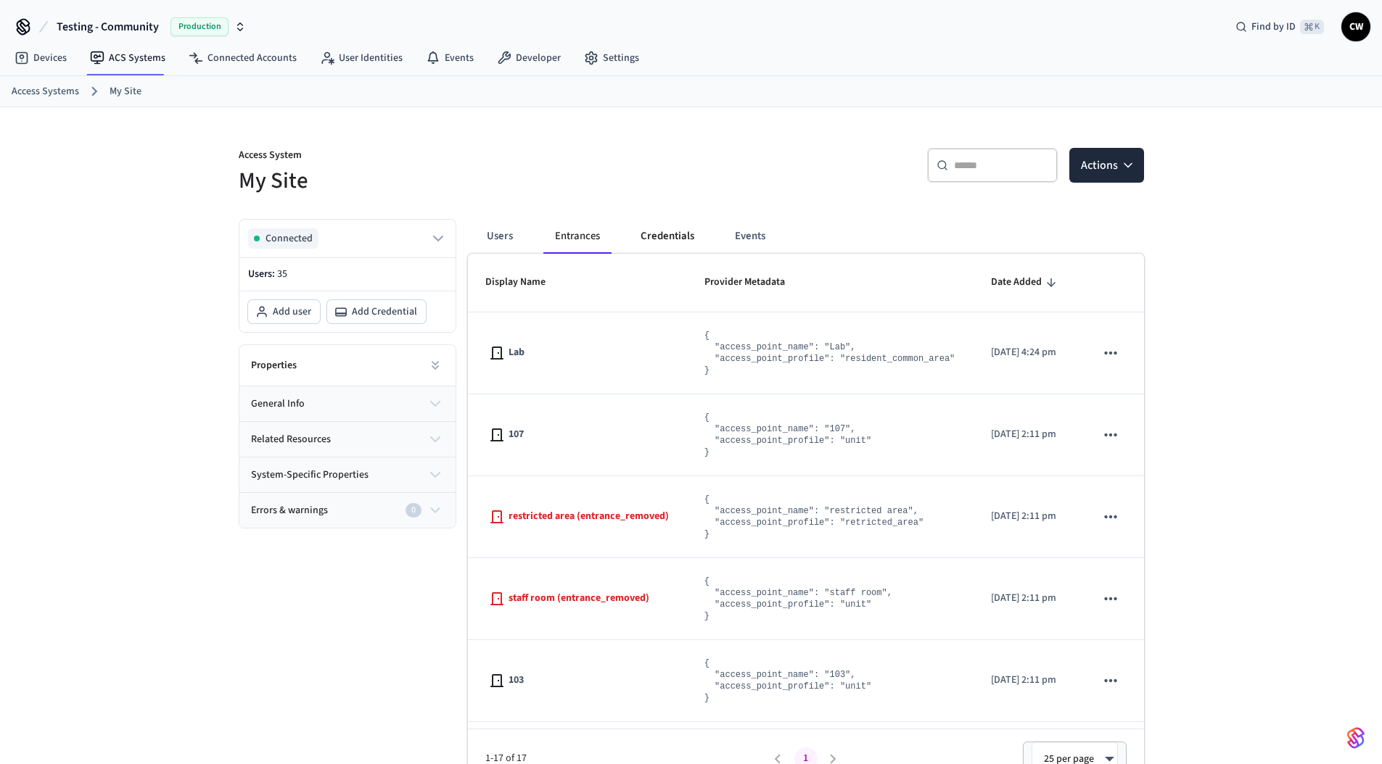
click at [667, 236] on button "Credentials" at bounding box center [667, 236] width 77 height 35
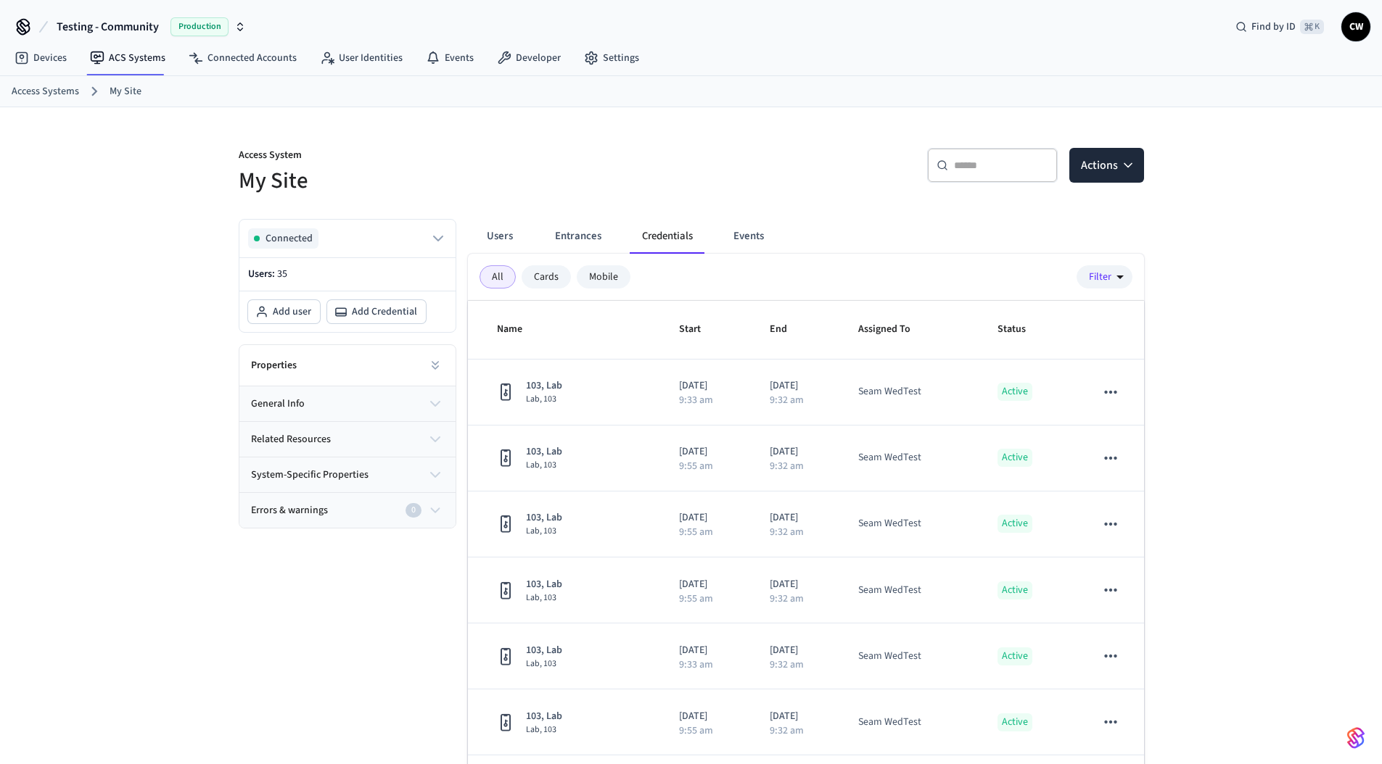
click at [651, 187] on h5 "My Site" at bounding box center [461, 181] width 444 height 30
click at [505, 168] on h5 "My Site" at bounding box center [461, 181] width 444 height 30
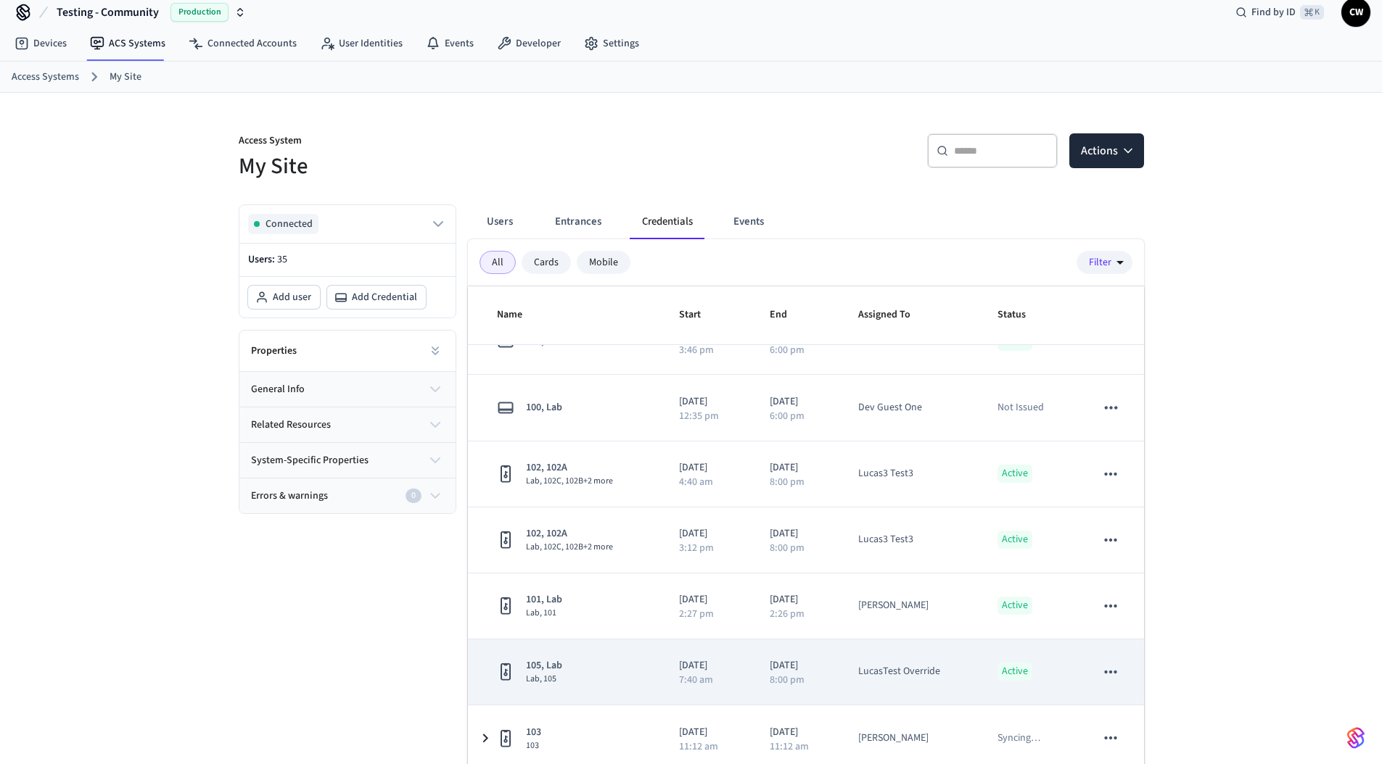
scroll to position [111, 0]
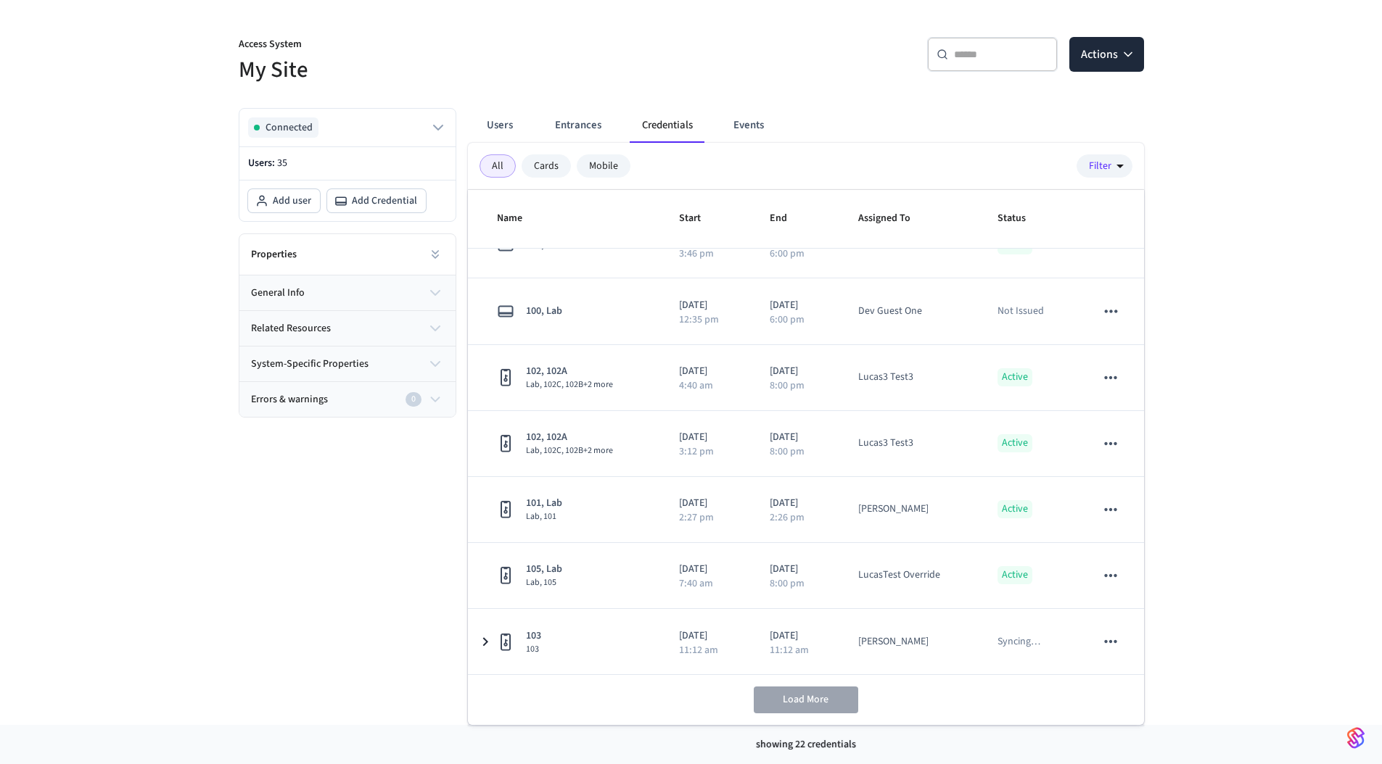
click at [569, 88] on div "Access System My Site ​ ​ Actions Connected Users: 35 Add user Add Credential P…" at bounding box center [691, 360] width 928 height 729
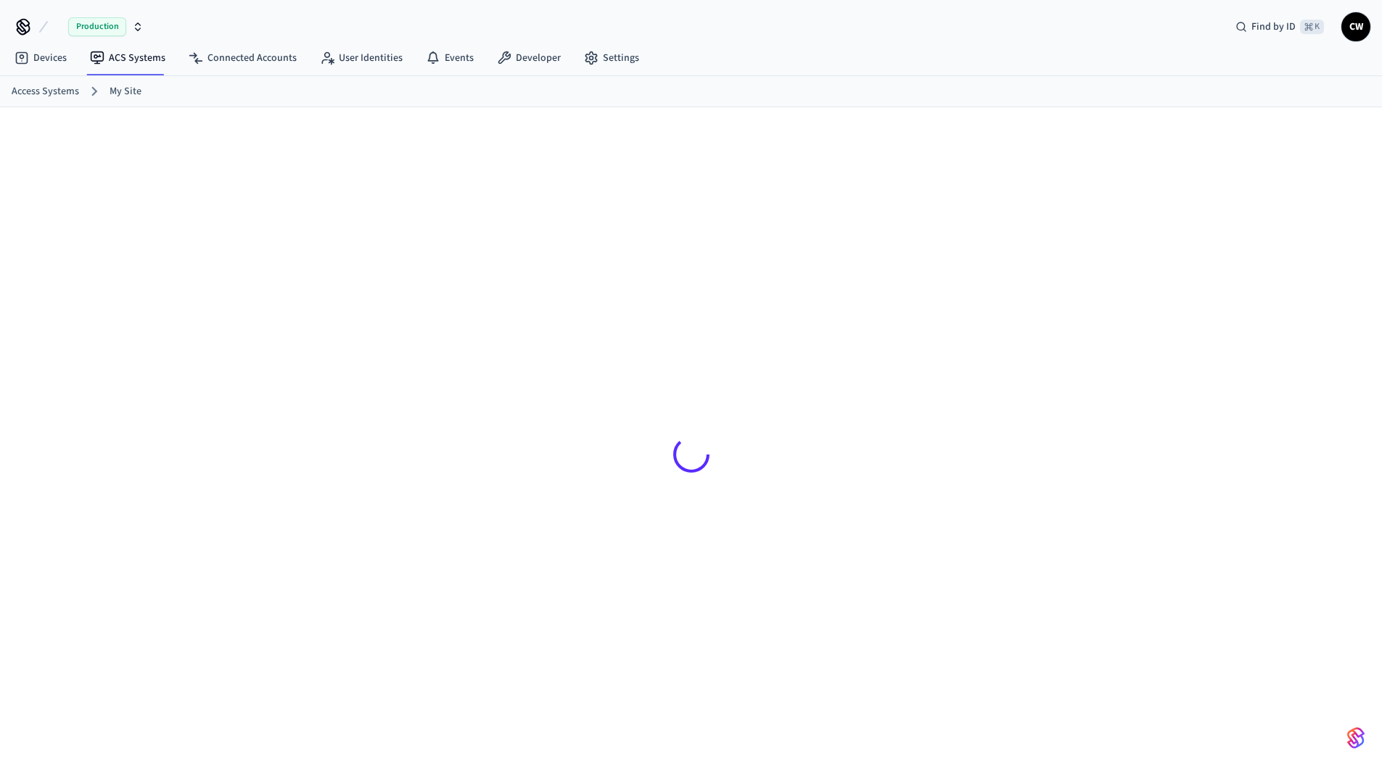
scroll to position [23, 0]
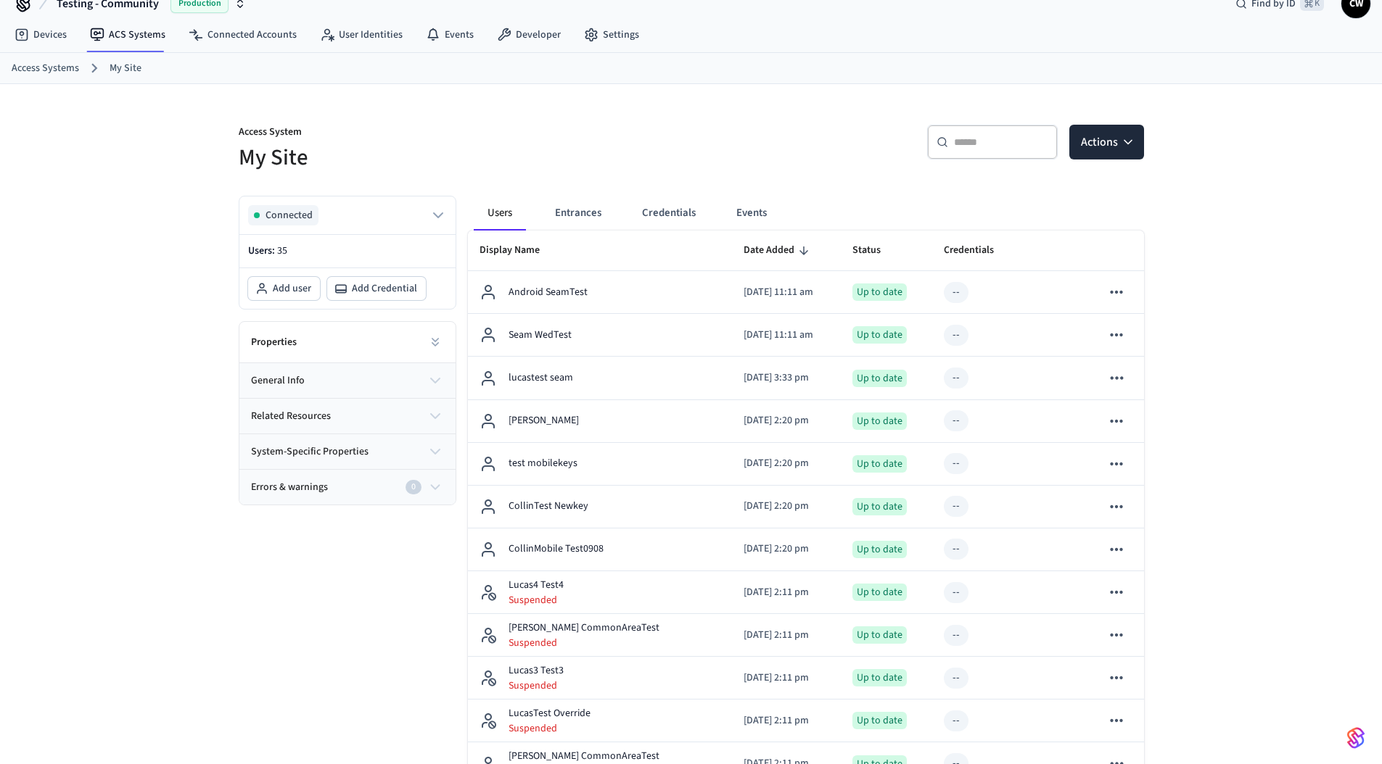
click at [684, 213] on button "Credentials" at bounding box center [668, 213] width 77 height 35
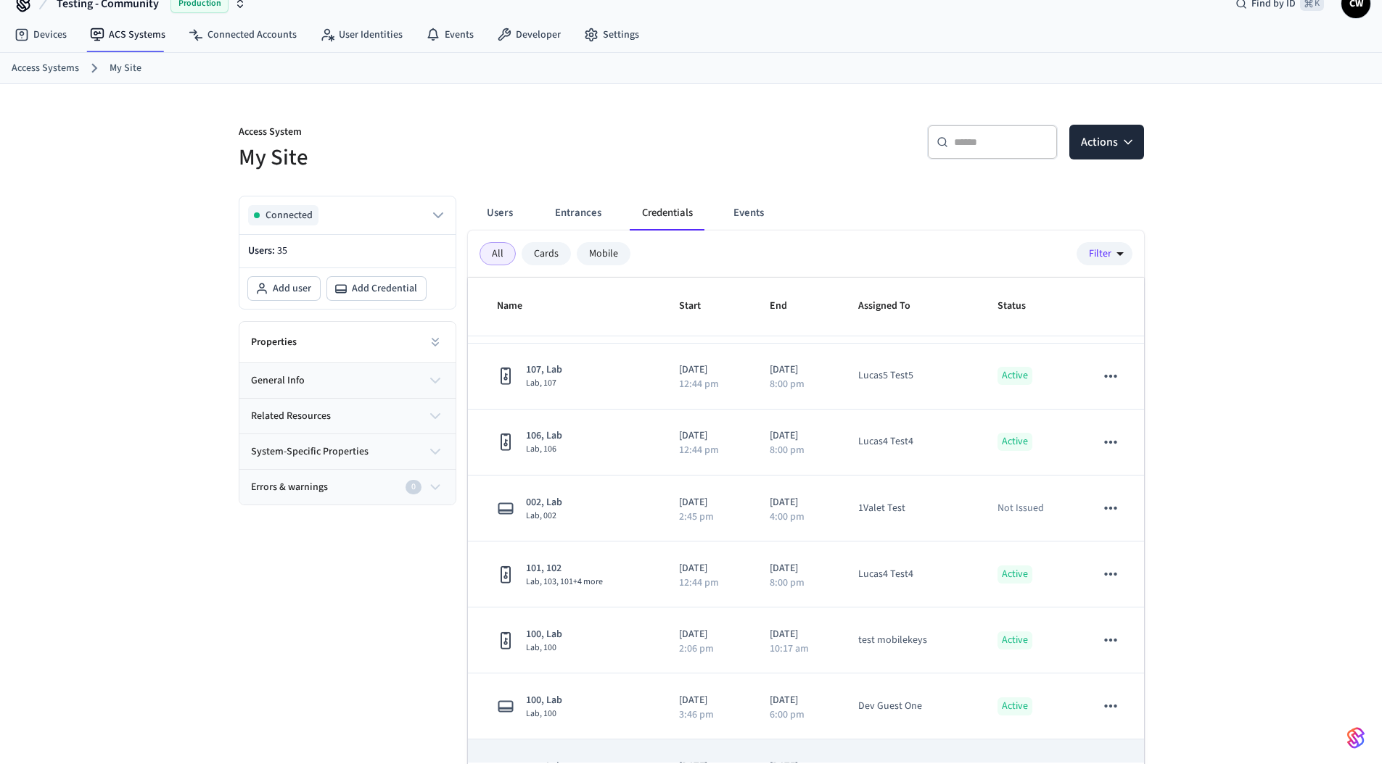
scroll to position [649, 0]
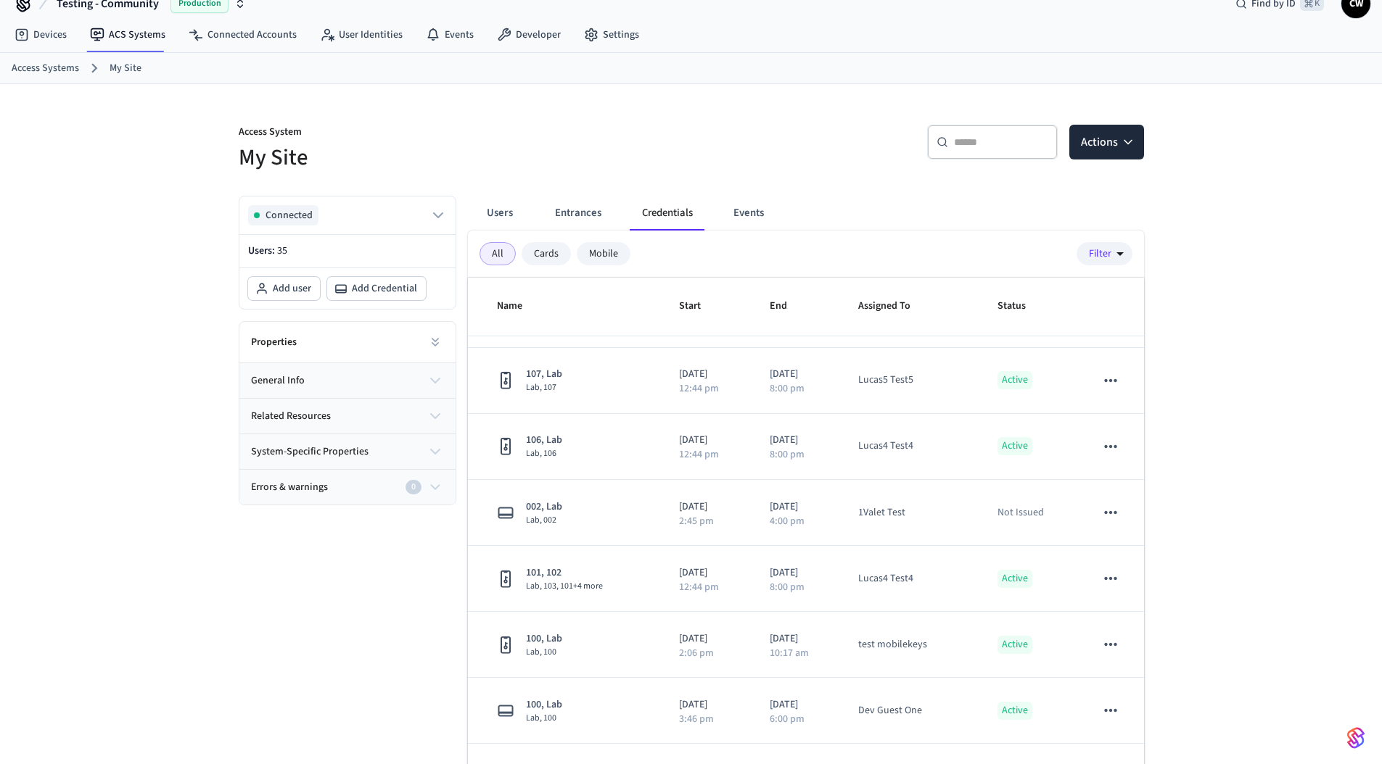
click at [725, 143] on div "​ ​ Actions" at bounding box center [922, 148] width 444 height 46
click at [505, 223] on button "Users" at bounding box center [500, 213] width 52 height 35
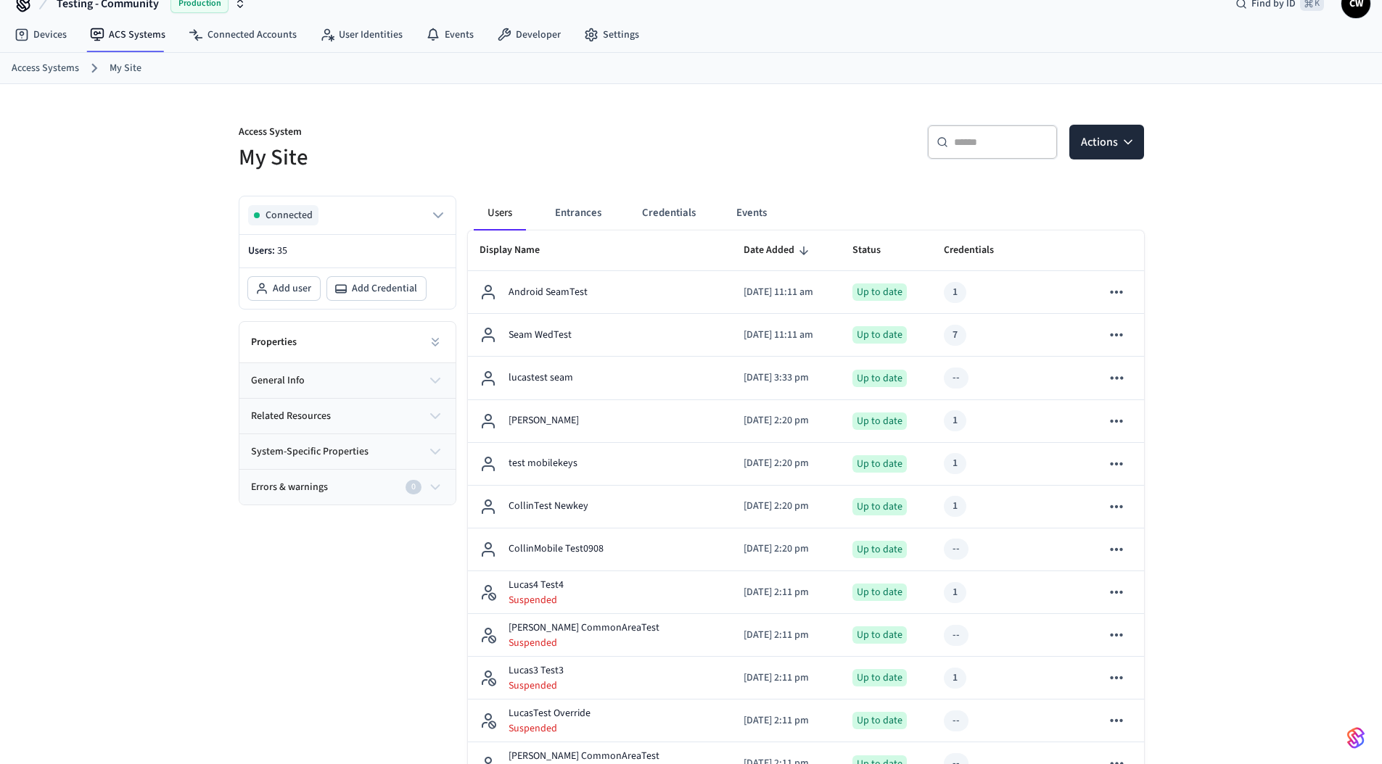
click at [648, 143] on h5 "My Site" at bounding box center [461, 158] width 444 height 30
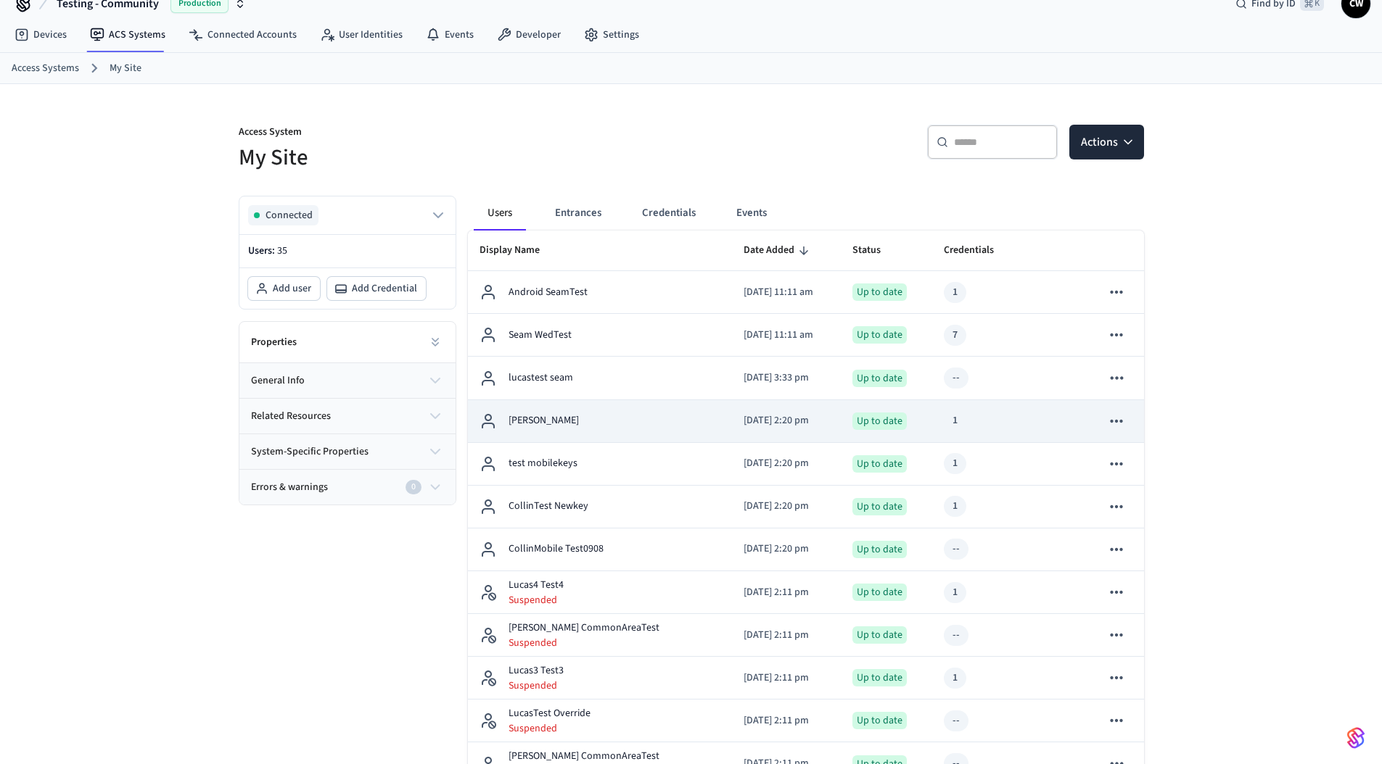
click at [1134, 419] on td "sticky table" at bounding box center [1116, 421] width 54 height 43
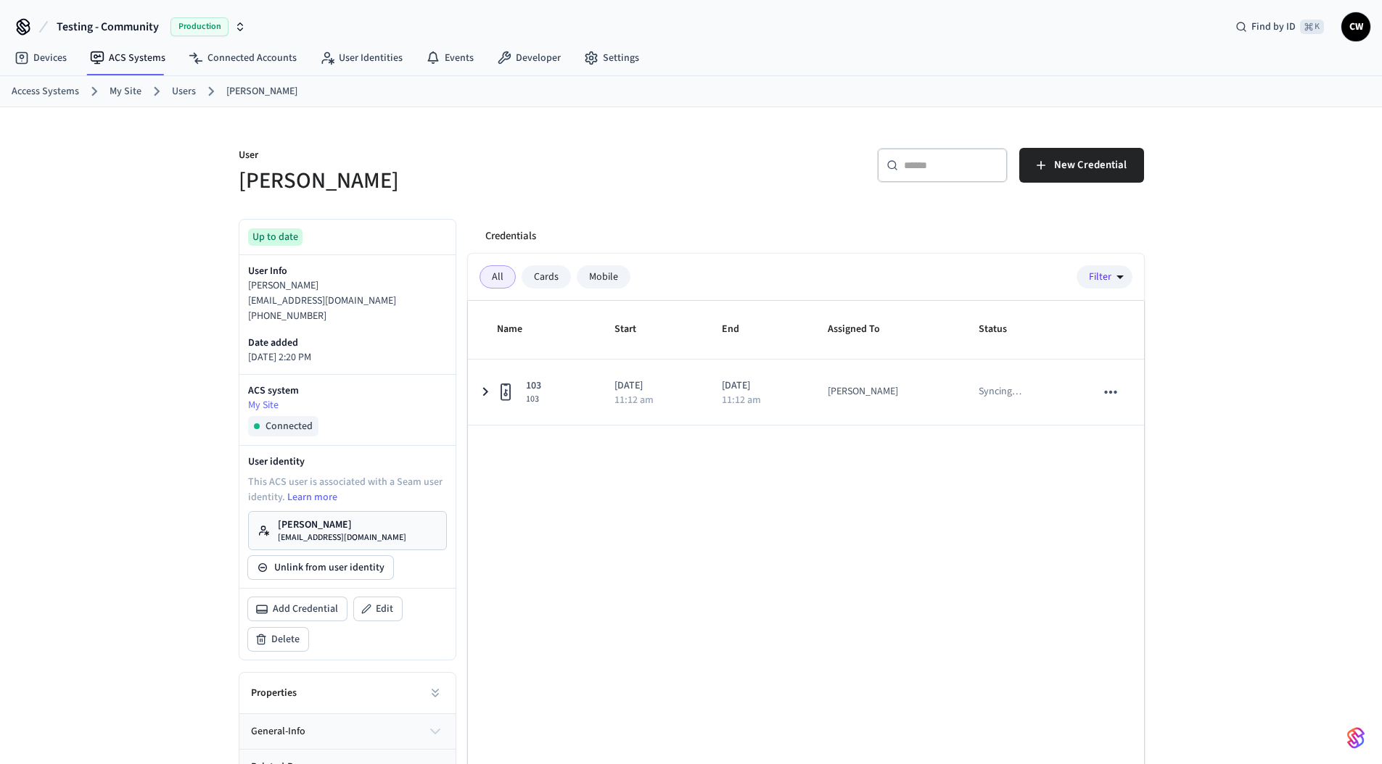
click at [574, 172] on h5 "[PERSON_NAME]" at bounding box center [461, 181] width 444 height 30
click at [323, 566] on button "Unlink from user identity" at bounding box center [320, 567] width 145 height 23
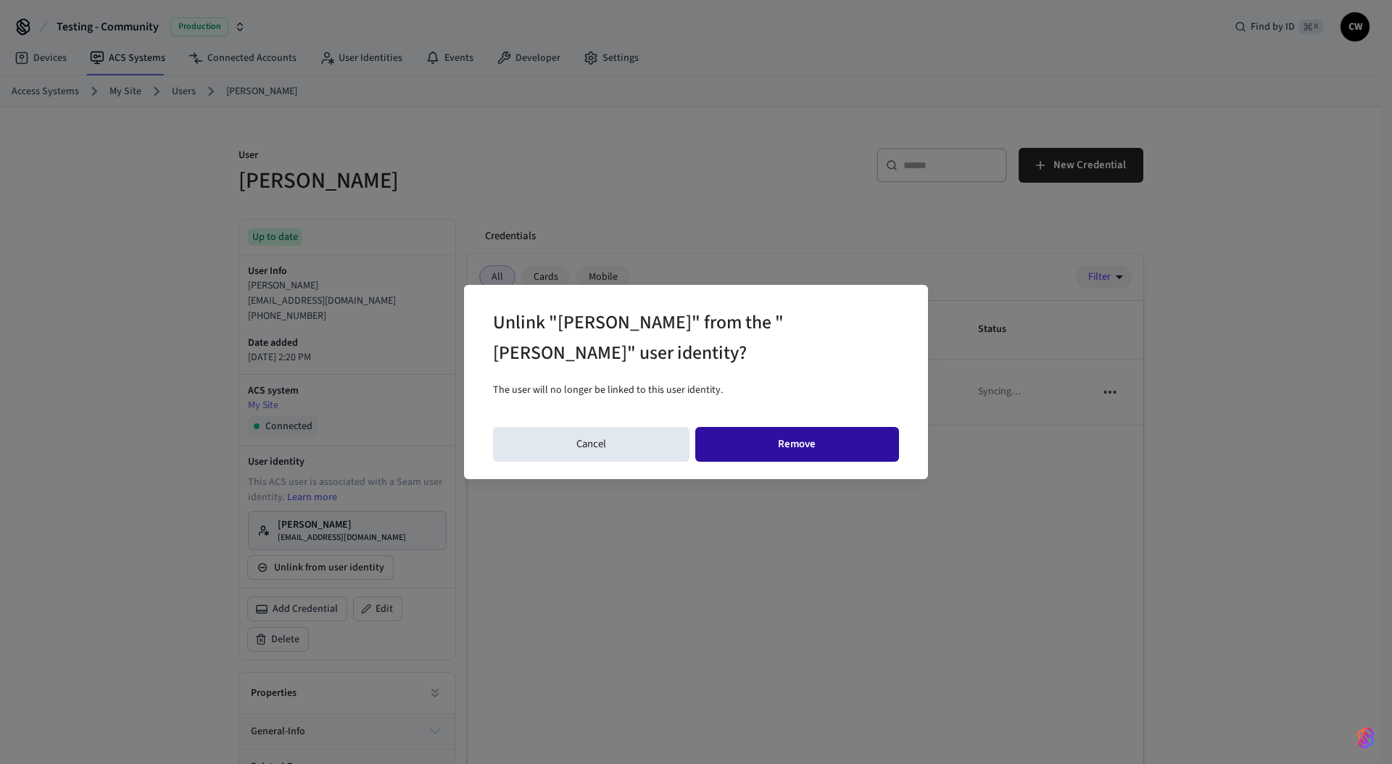
click at [764, 450] on button "Remove" at bounding box center [797, 444] width 205 height 35
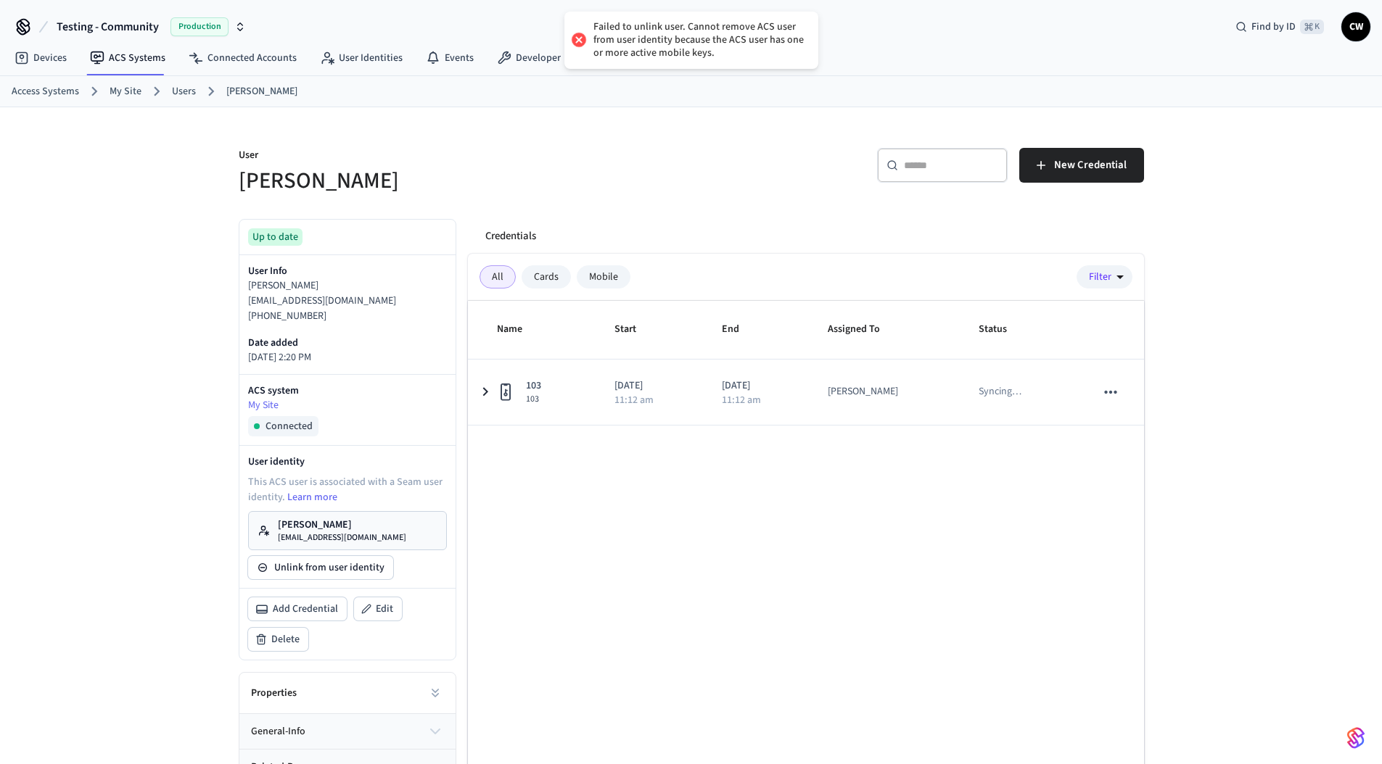
click at [738, 128] on div at bounding box center [691, 136] width 905 height 23
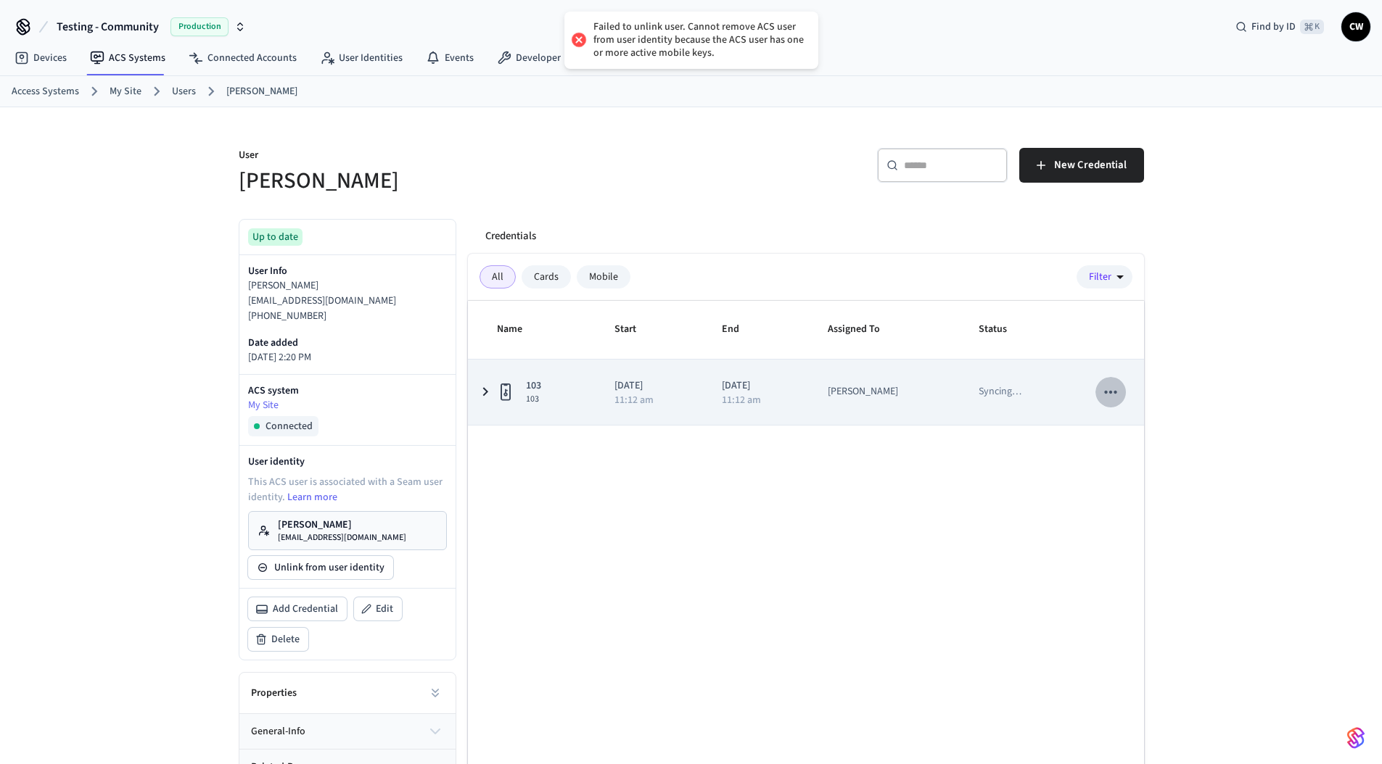
click at [1104, 392] on icon "sticky table" at bounding box center [1110, 392] width 12 height 3
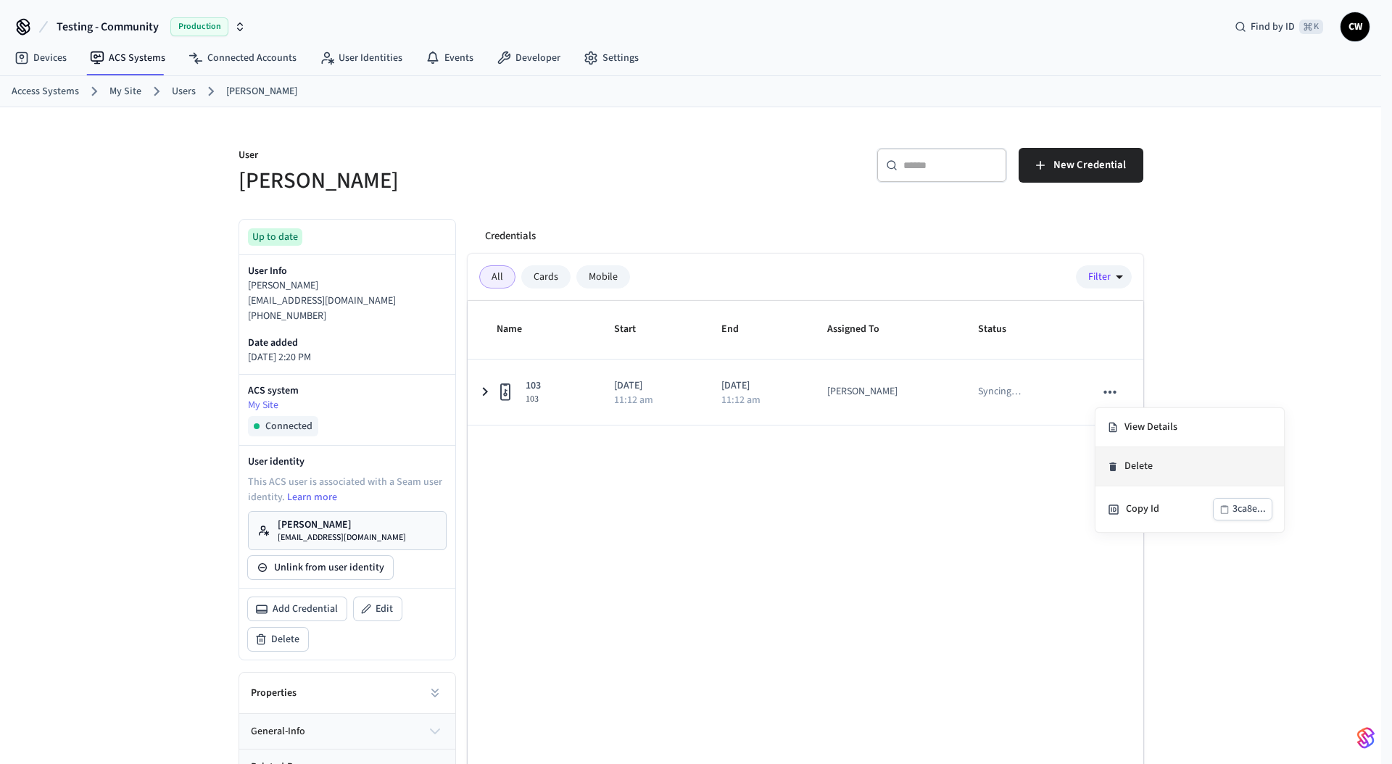
click at [1131, 462] on li "Delete" at bounding box center [1190, 466] width 189 height 39
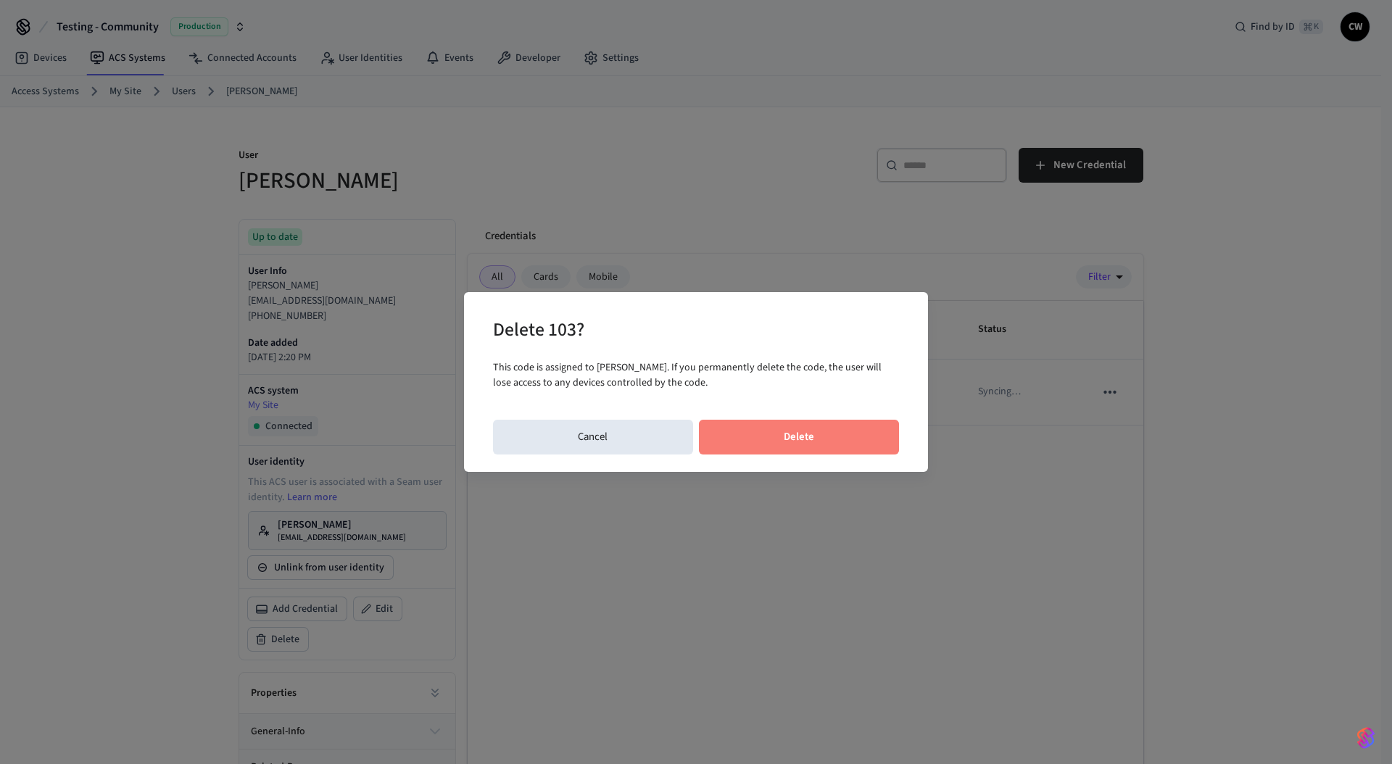
click at [787, 424] on button "Delete" at bounding box center [799, 437] width 201 height 35
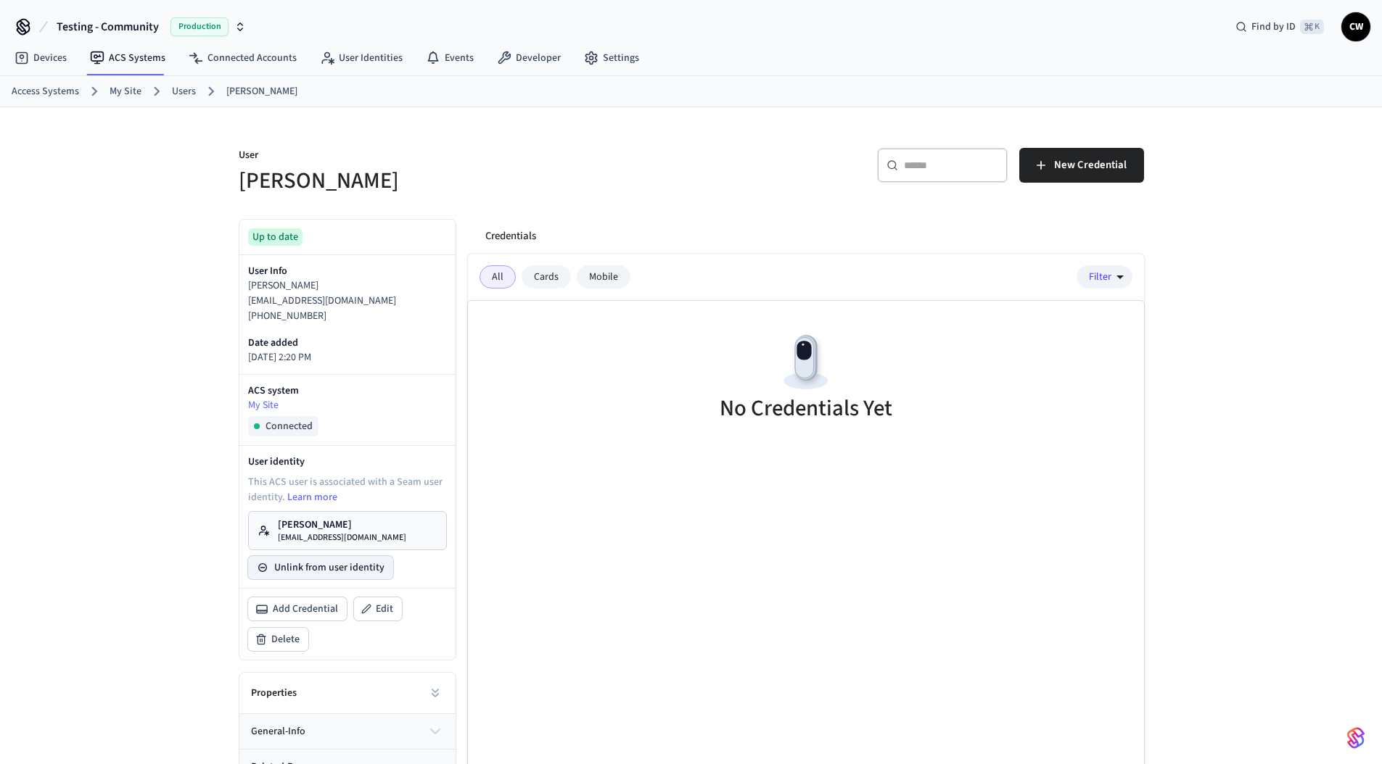
click at [363, 569] on button "Unlink from user identity" at bounding box center [320, 567] width 145 height 23
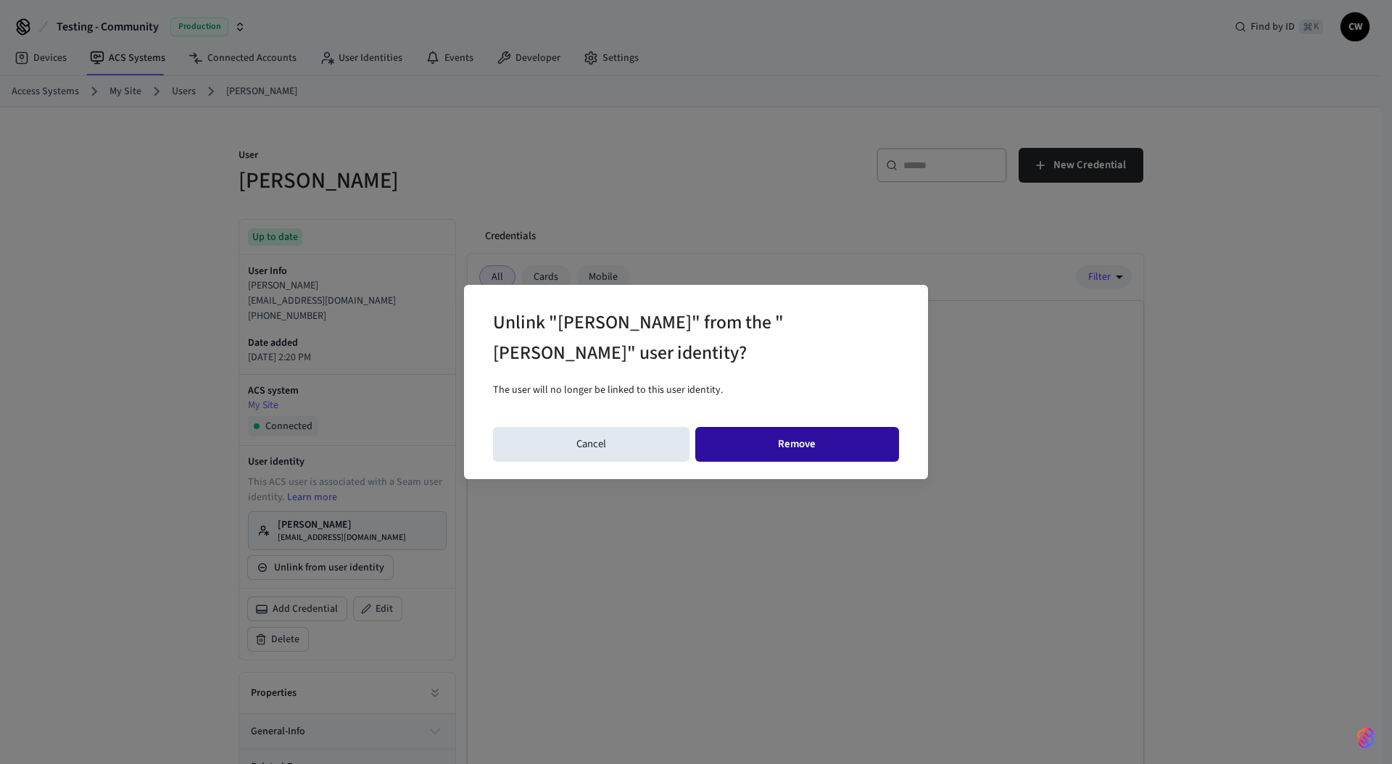
click at [871, 445] on button "Remove" at bounding box center [797, 444] width 205 height 35
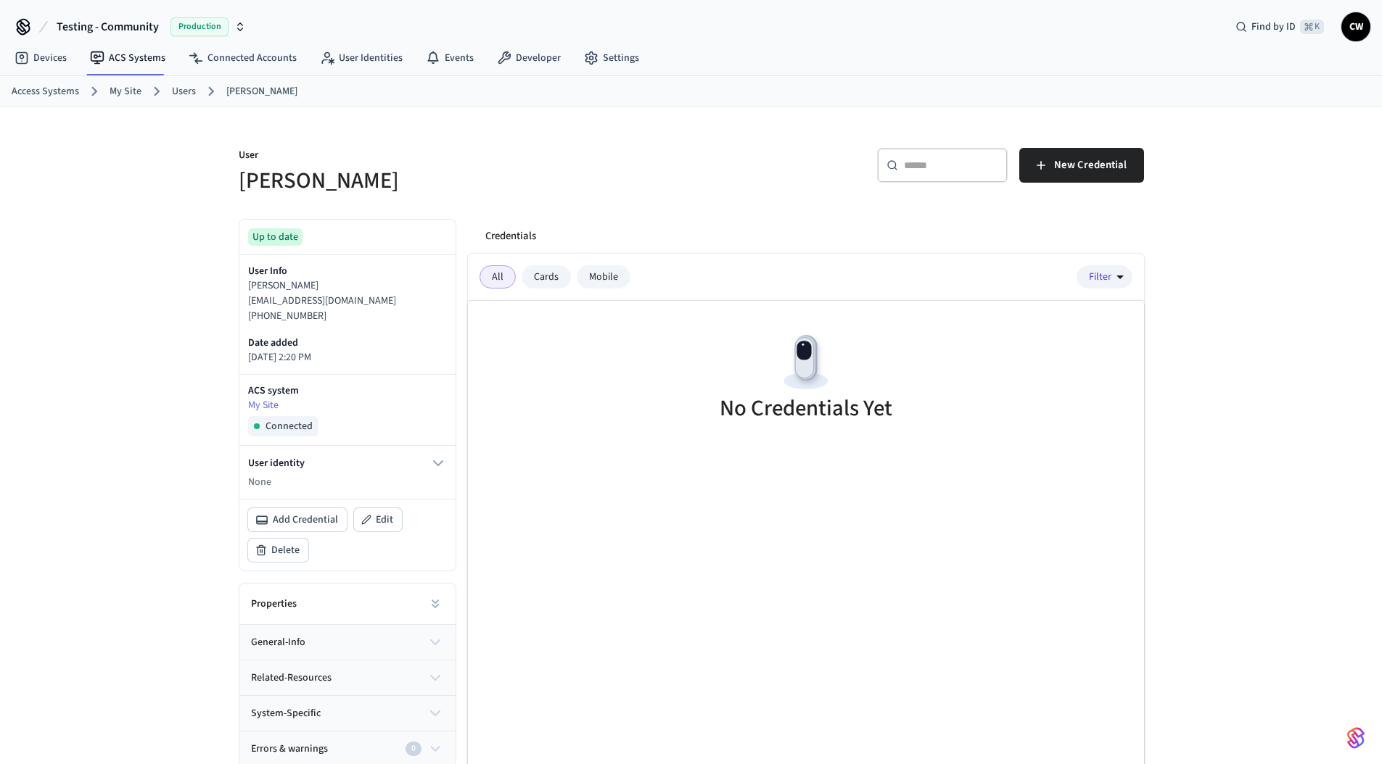
click at [126, 89] on link "My Site" at bounding box center [126, 91] width 32 height 15
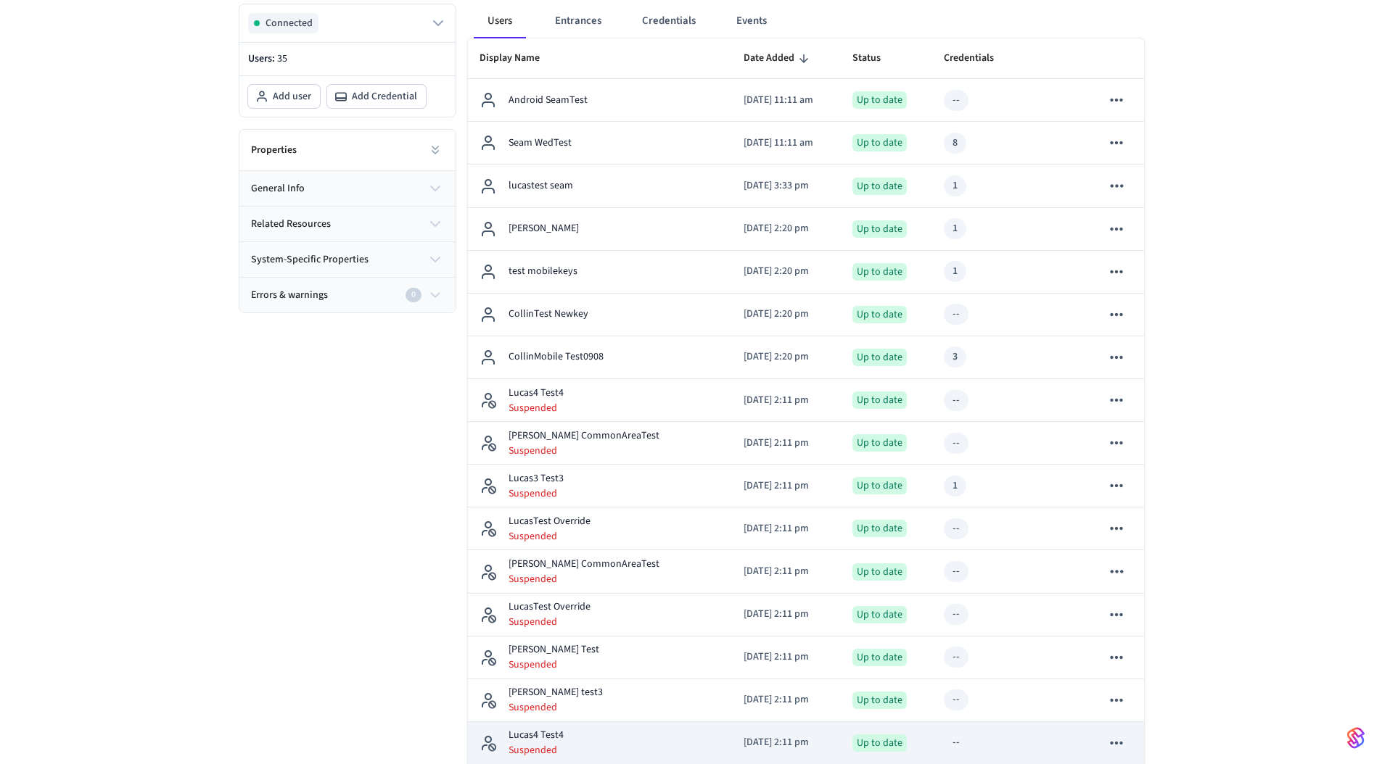
scroll to position [199, 0]
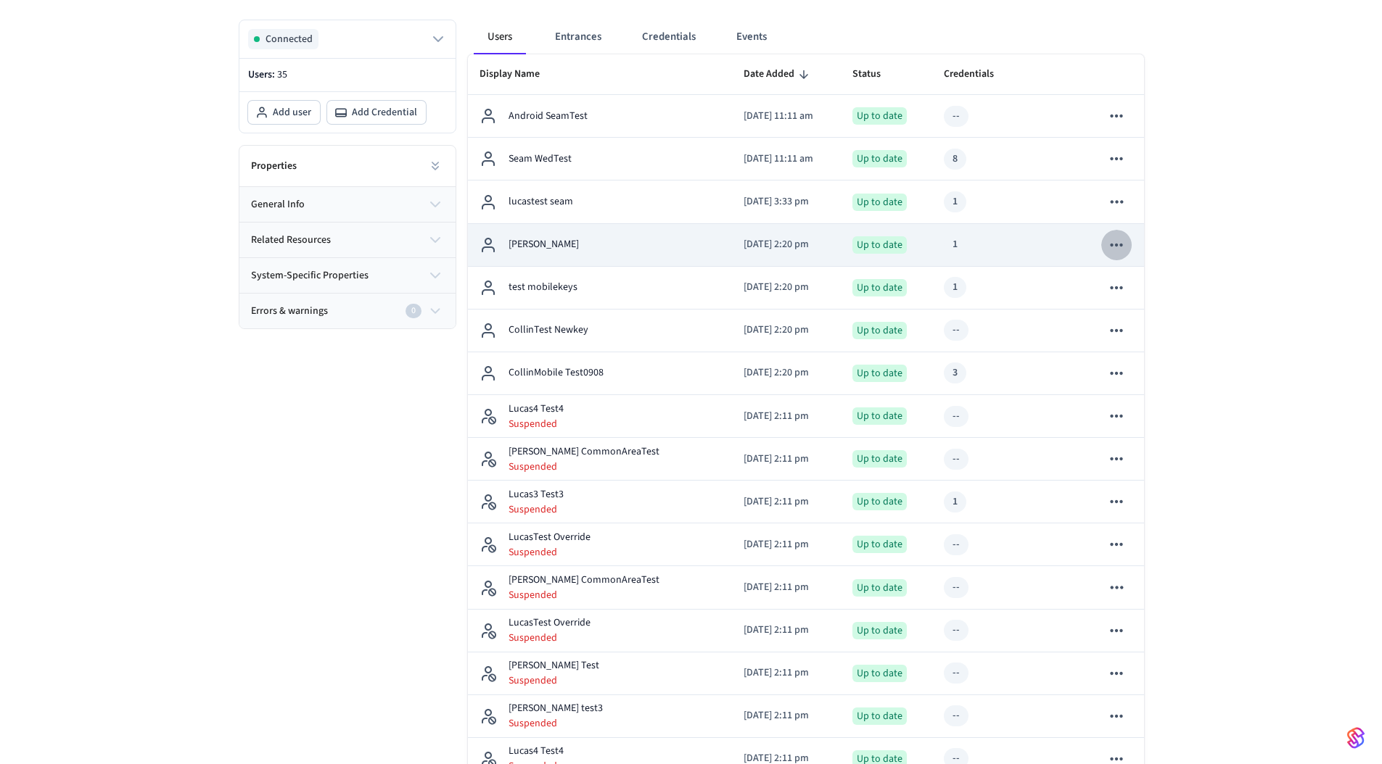
click at [1115, 247] on icon "sticky table" at bounding box center [1116, 245] width 19 height 19
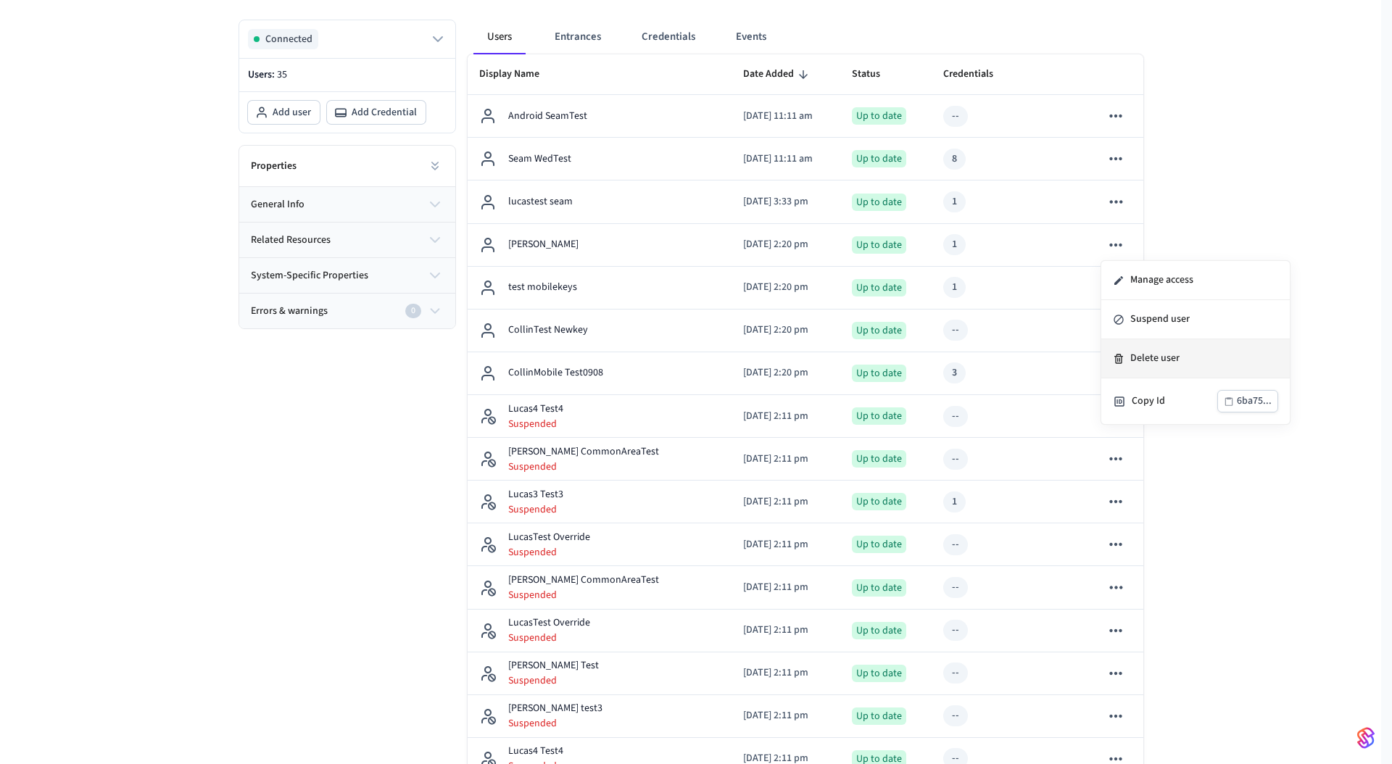
click at [1142, 354] on li "Delete user" at bounding box center [1196, 358] width 189 height 39
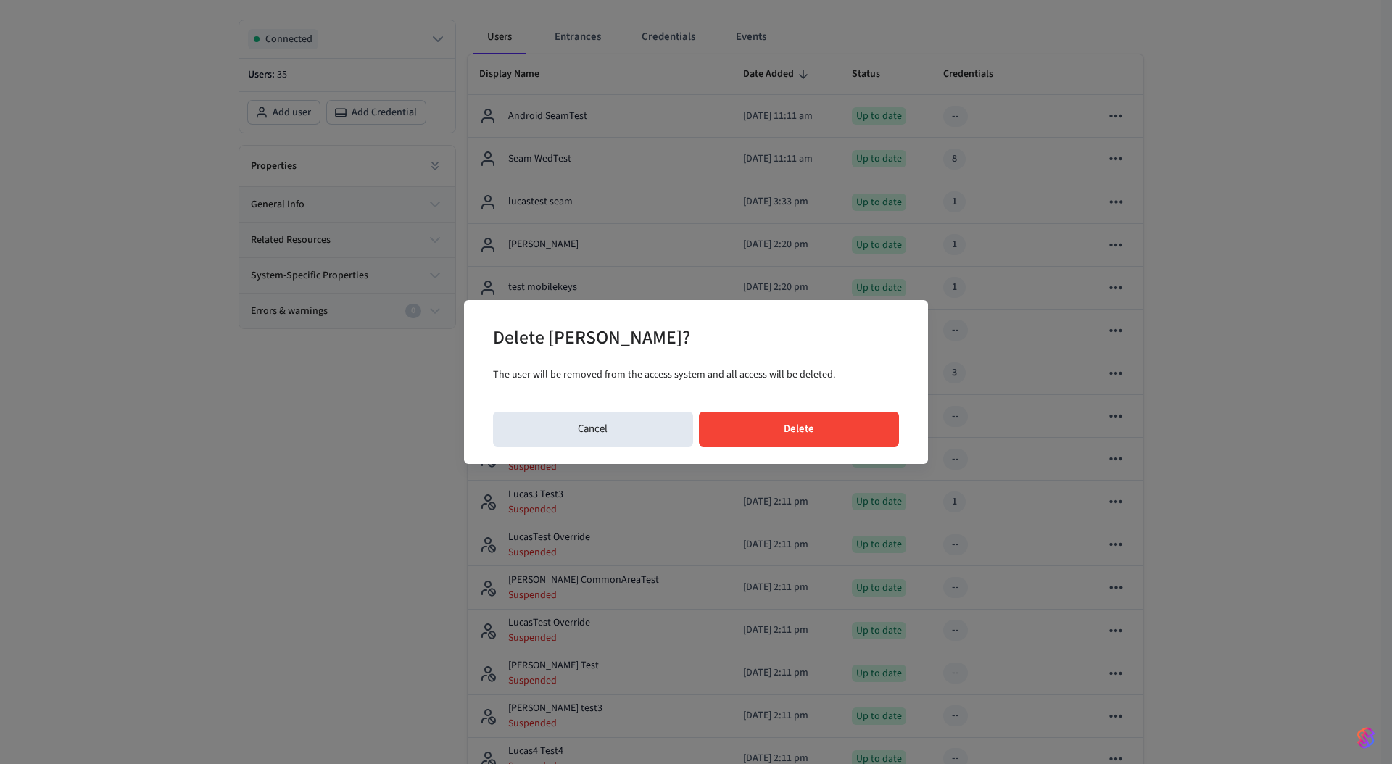
click at [781, 426] on button "Delete" at bounding box center [799, 429] width 201 height 35
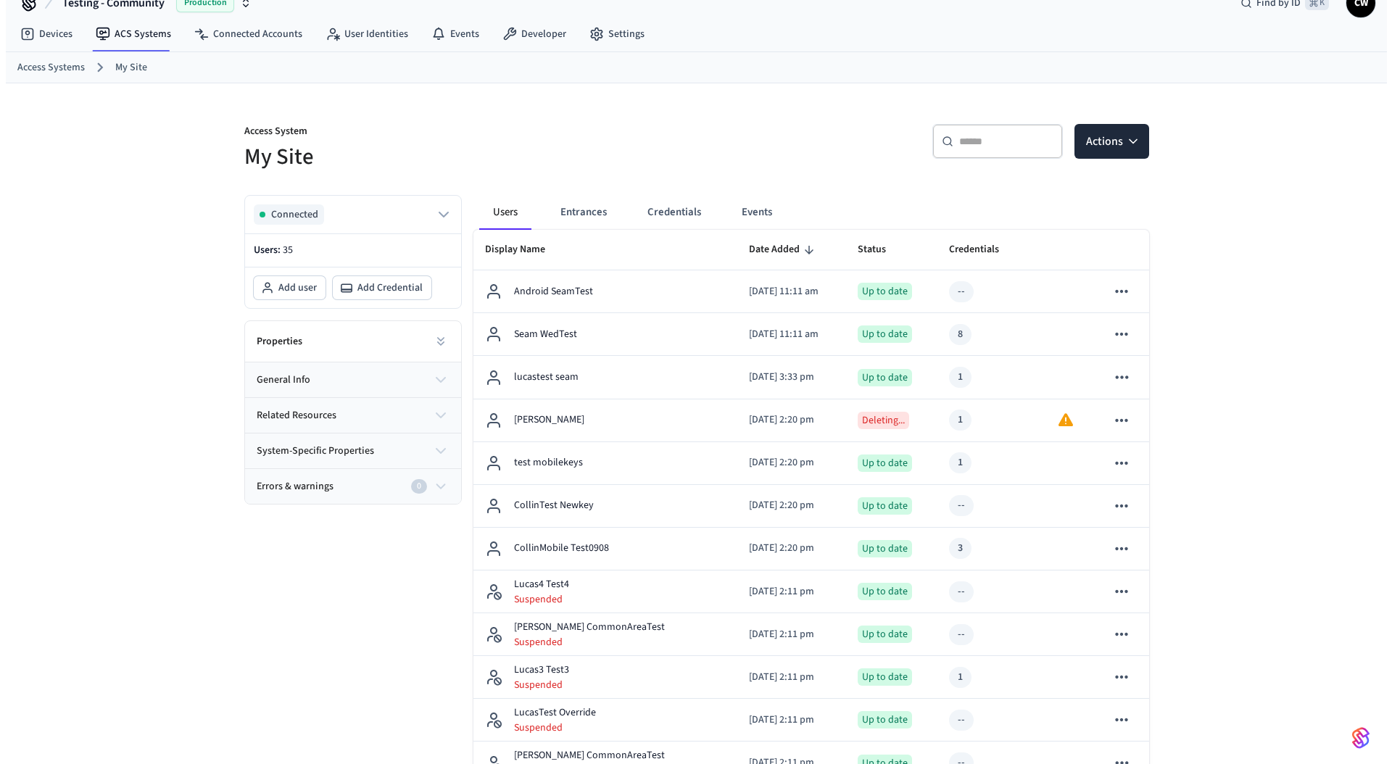
scroll to position [0, 0]
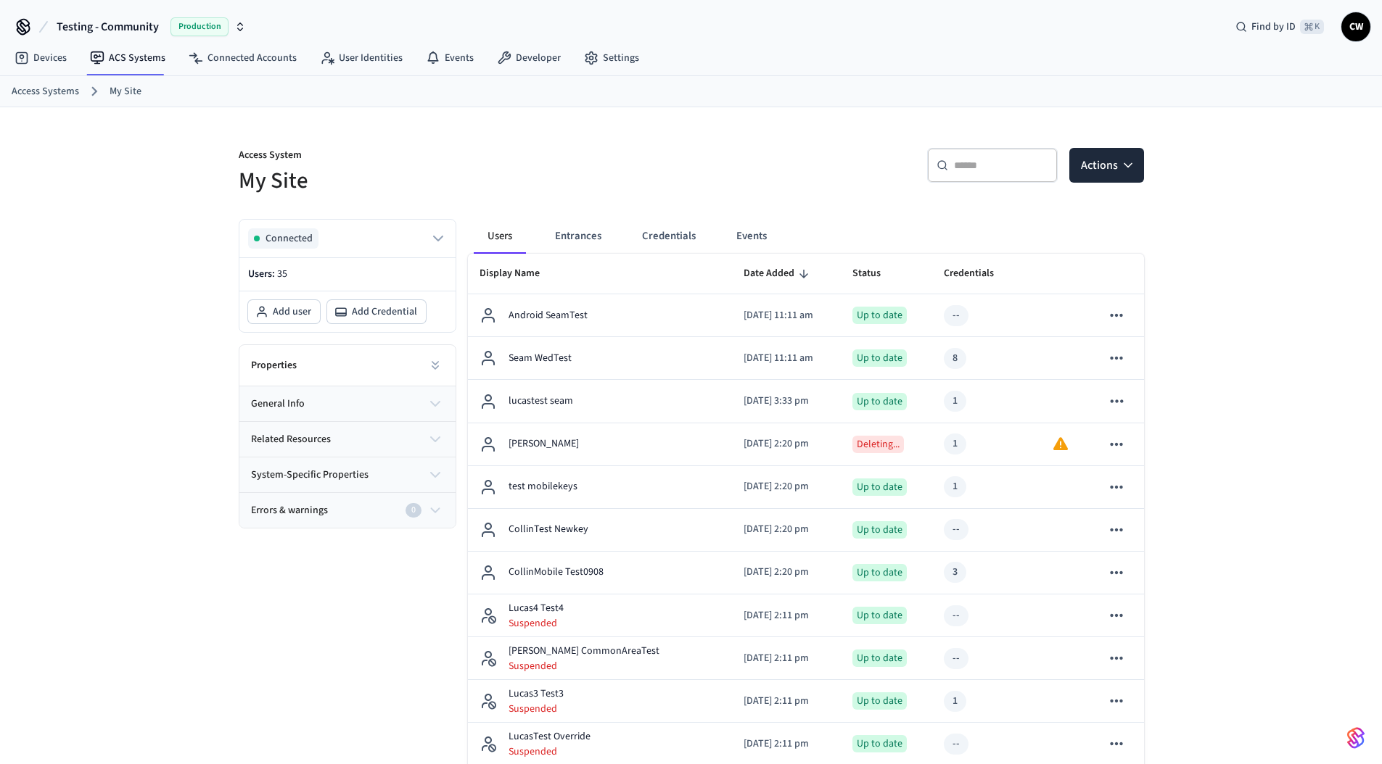
click at [573, 173] on h5 "My Site" at bounding box center [461, 181] width 444 height 30
click at [344, 54] on link "User Identities" at bounding box center [361, 58] width 106 height 26
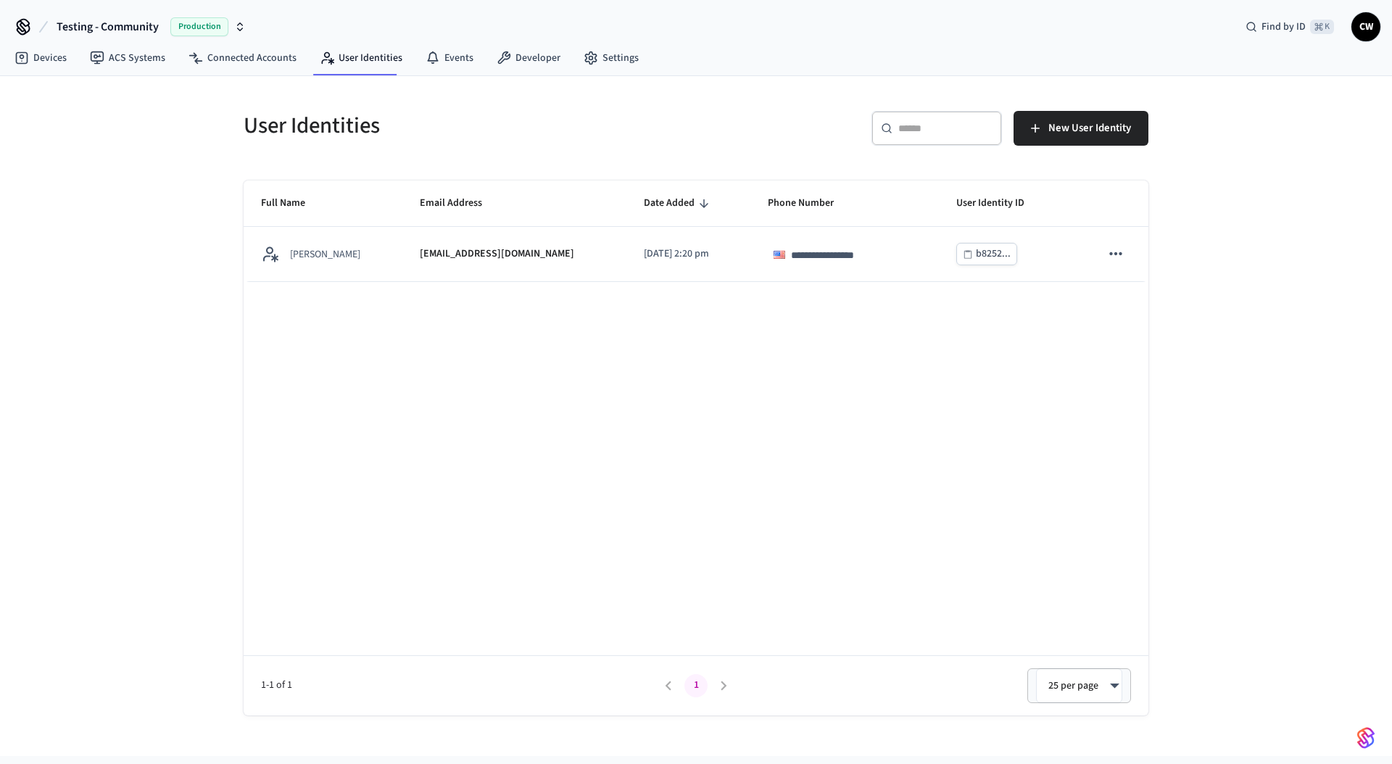
click at [162, 178] on div "**********" at bounding box center [696, 416] width 1392 height 680
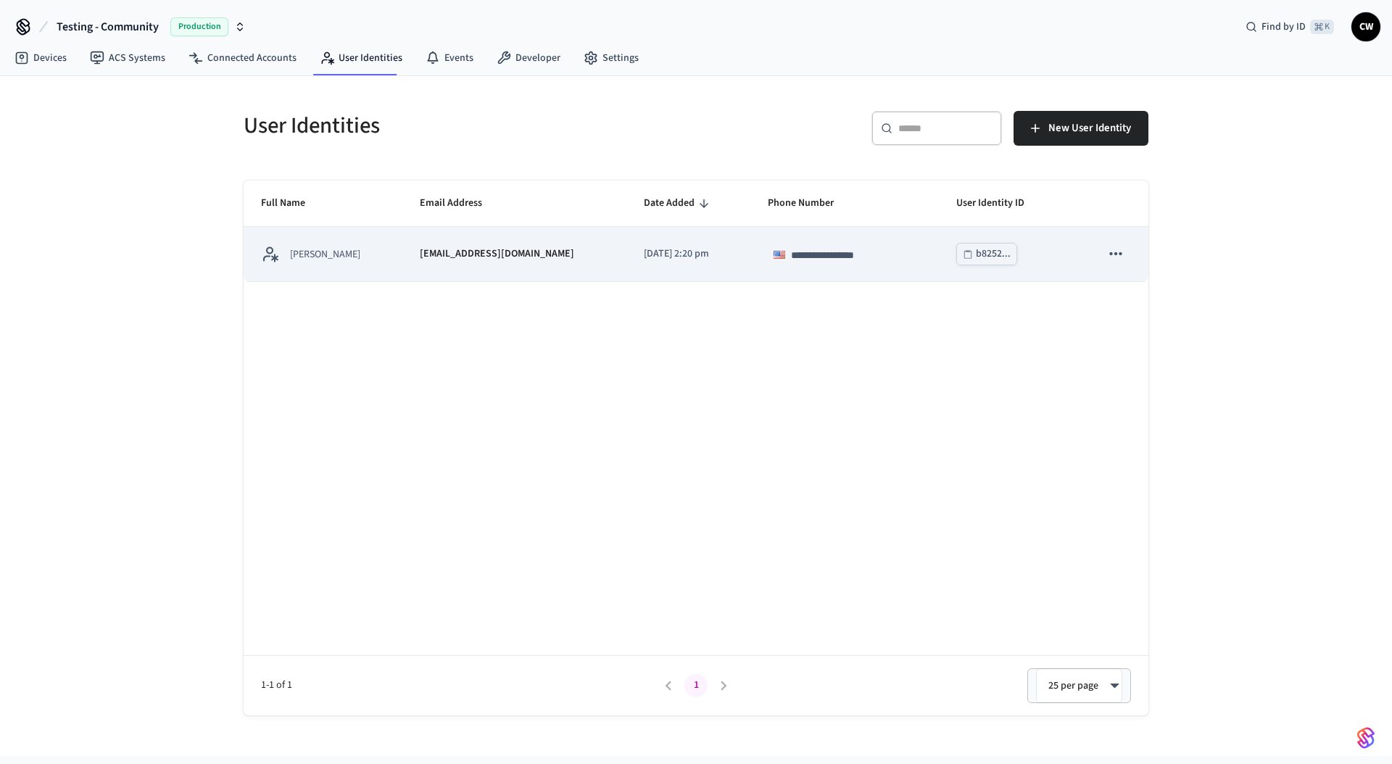
click at [1116, 249] on icon "sticky table" at bounding box center [1116, 253] width 19 height 19
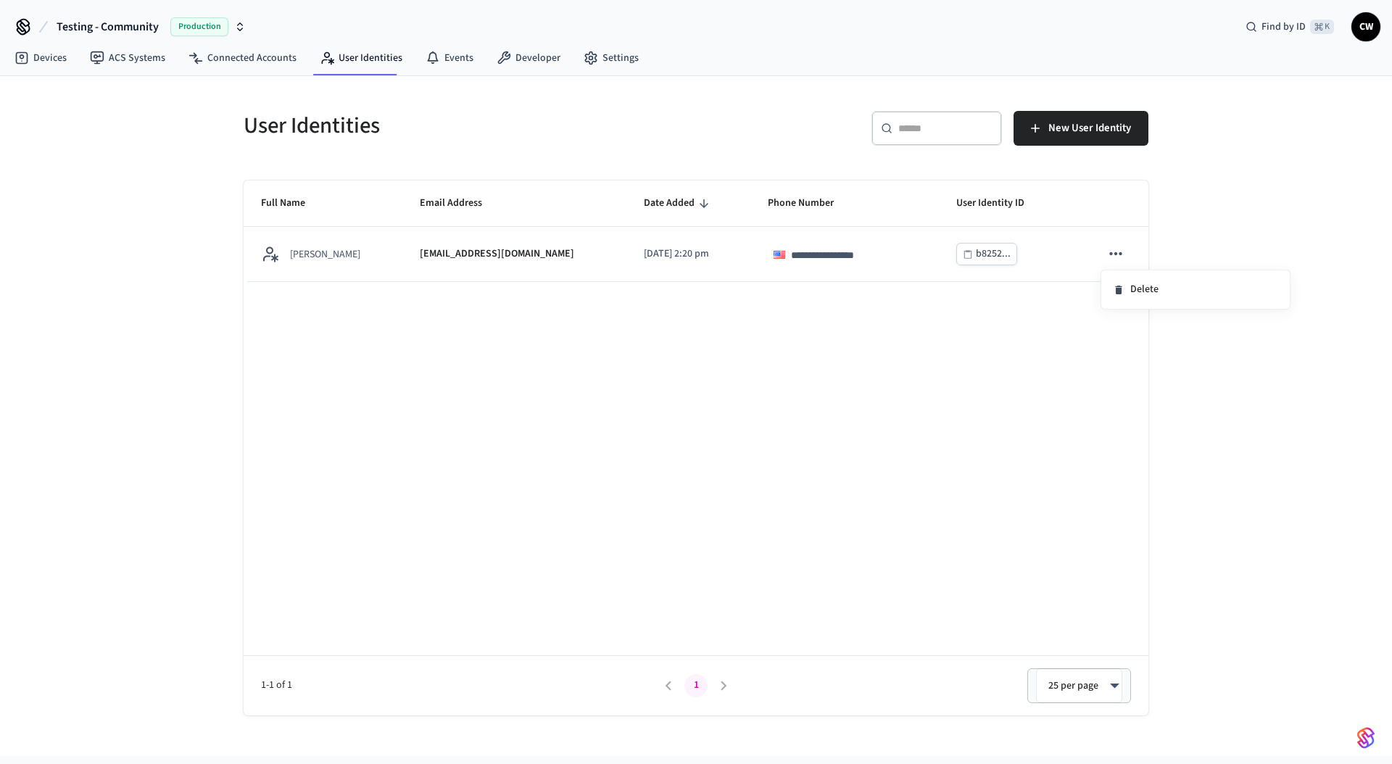
click at [1211, 239] on div at bounding box center [696, 382] width 1392 height 764
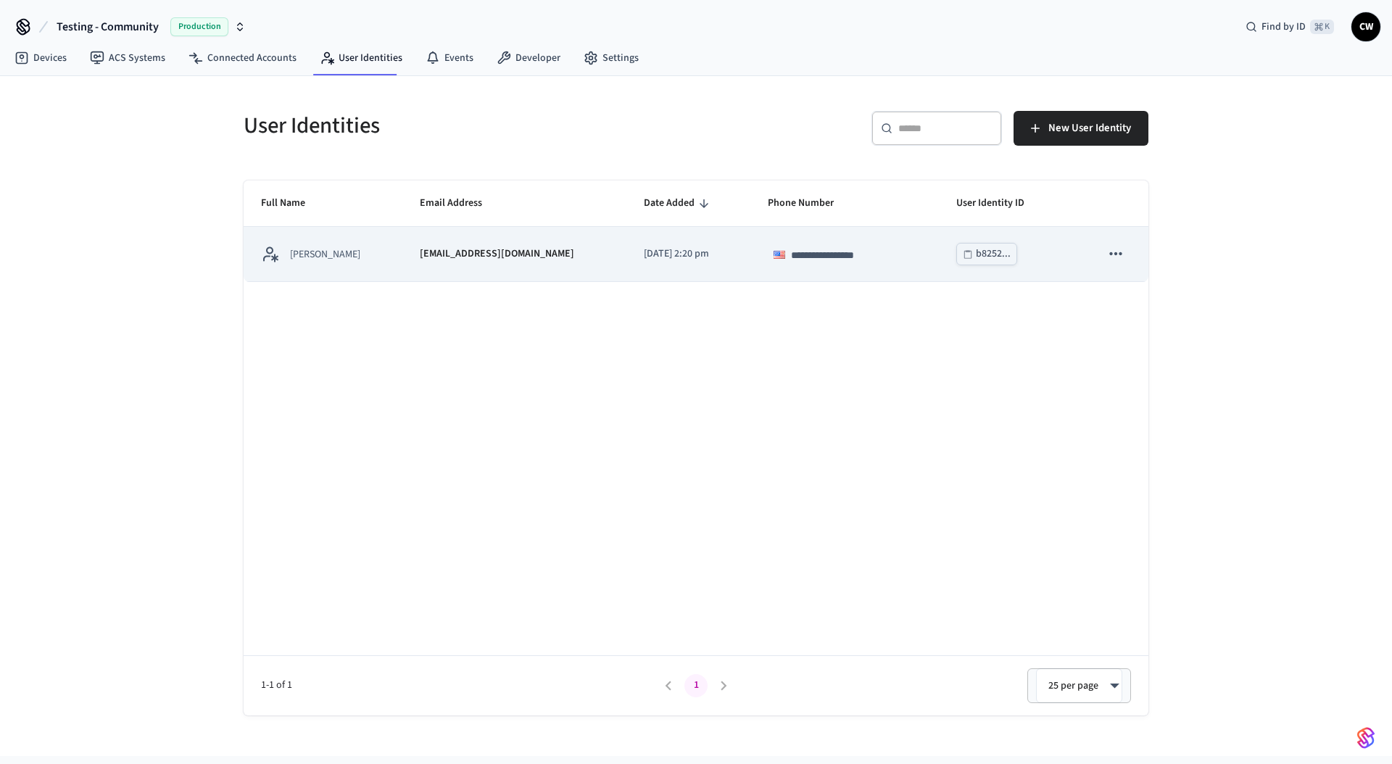
click at [1115, 252] on icon "sticky table" at bounding box center [1116, 253] width 12 height 3
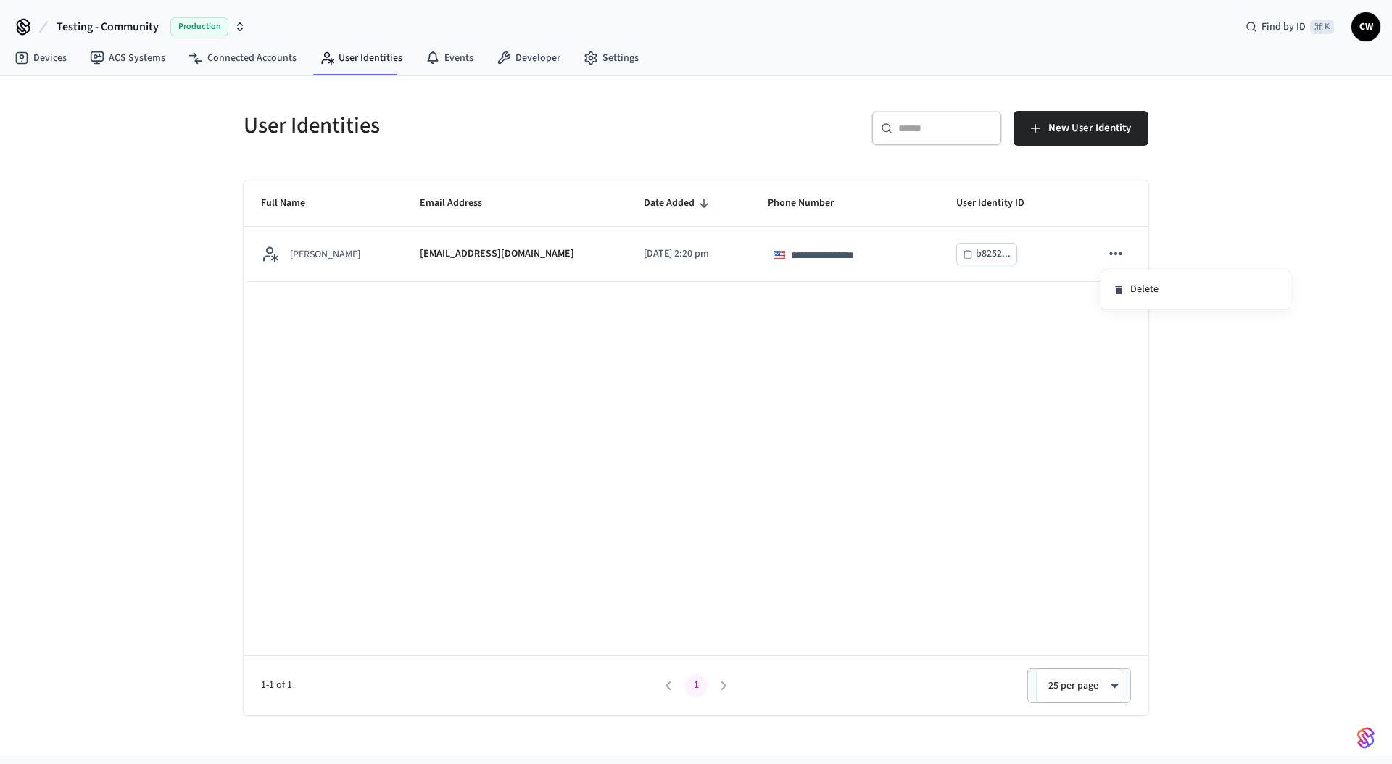
click at [379, 127] on div at bounding box center [696, 382] width 1392 height 764
click at [272, 73] on nav "Devices ACS Systems Connected Accounts User Identities Events Developer Settings" at bounding box center [327, 58] width 648 height 33
click at [268, 62] on link "Connected Accounts" at bounding box center [242, 58] width 131 height 26
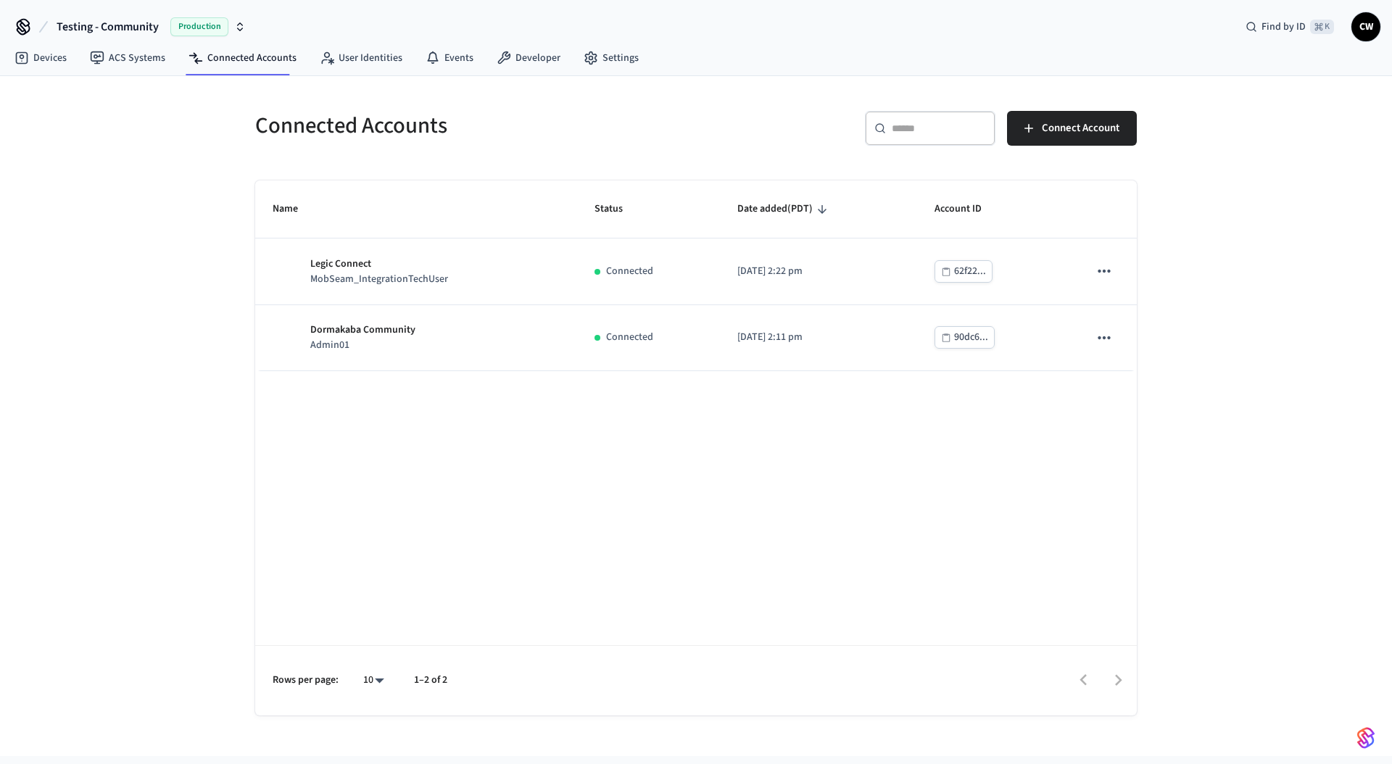
click at [595, 97] on div "Connected Accounts" at bounding box center [463, 126] width 450 height 64
click at [604, 59] on link "Settings" at bounding box center [611, 58] width 78 height 26
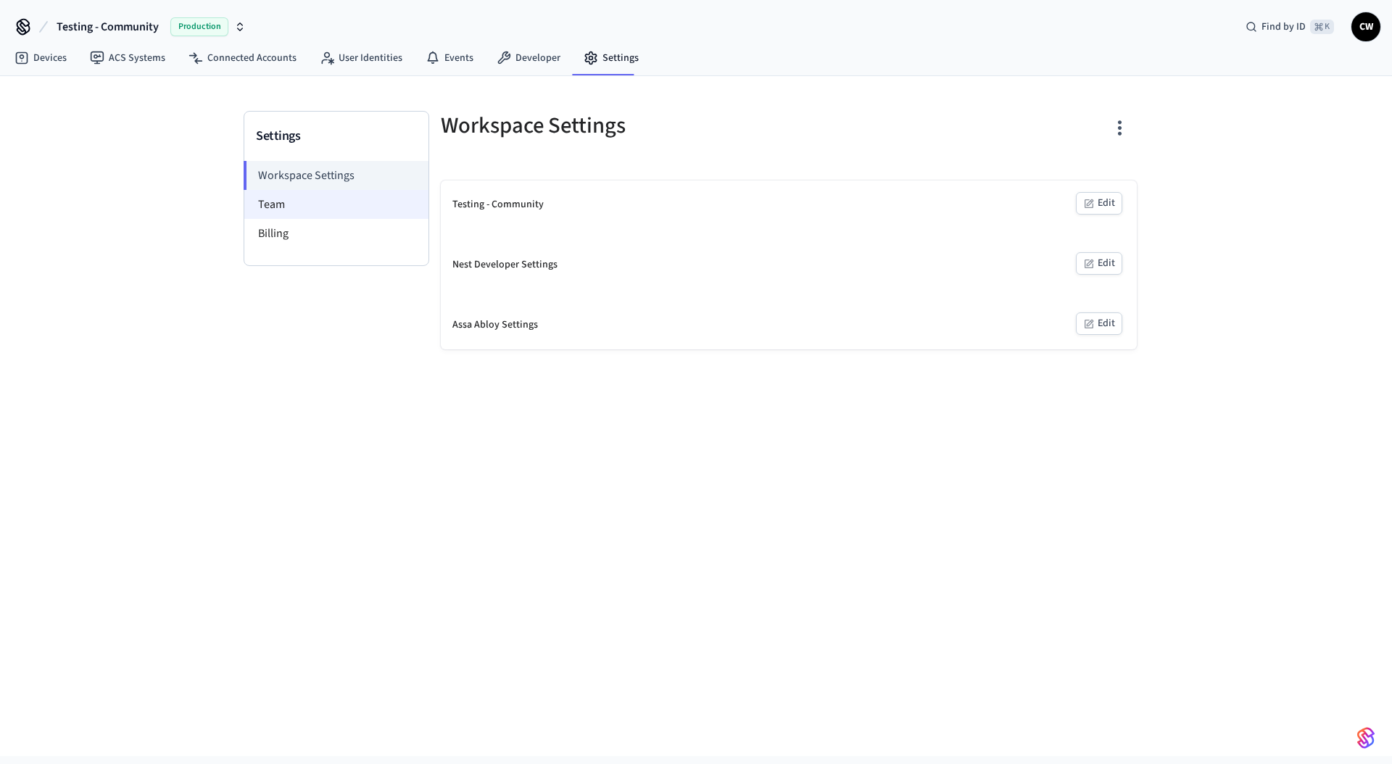
click at [318, 203] on li "Team" at bounding box center [336, 204] width 184 height 29
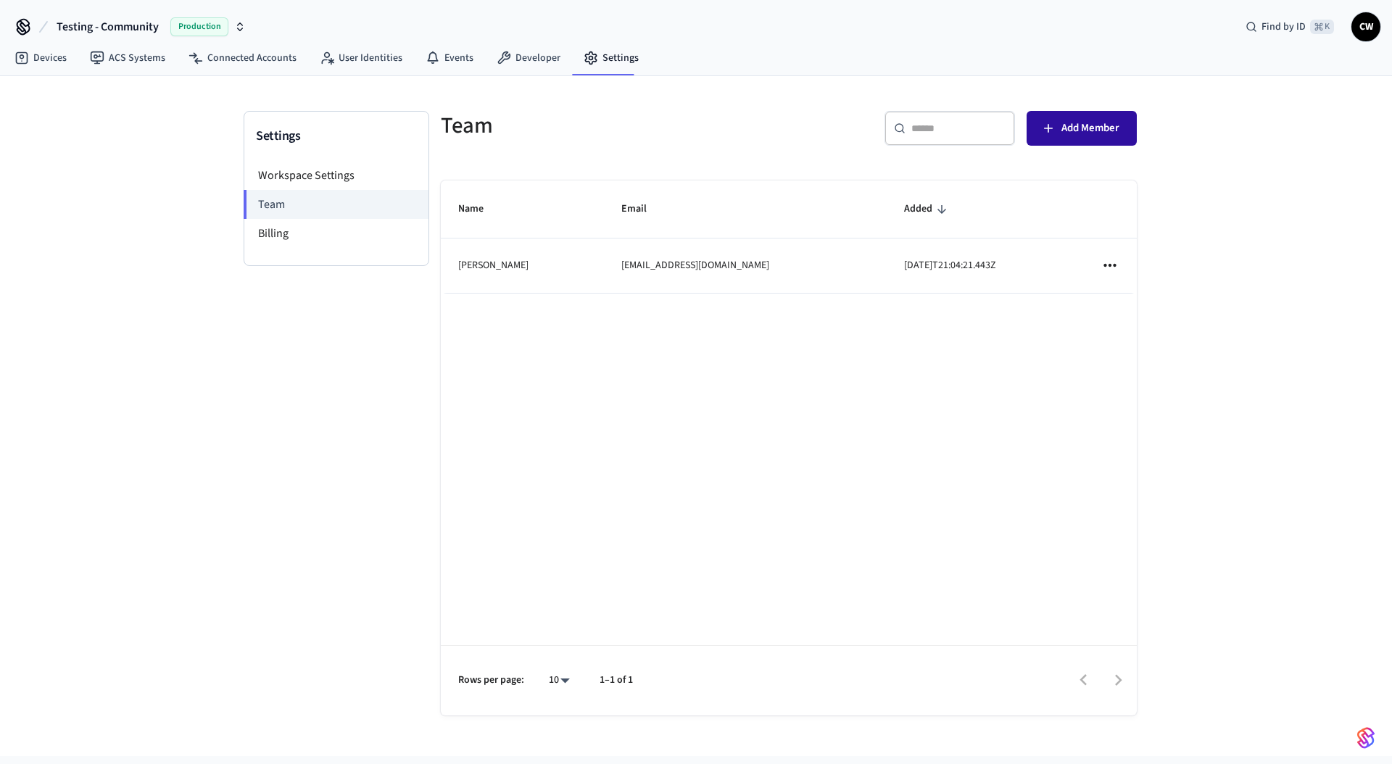
click at [1115, 125] on span "Add Member" at bounding box center [1091, 128] width 58 height 19
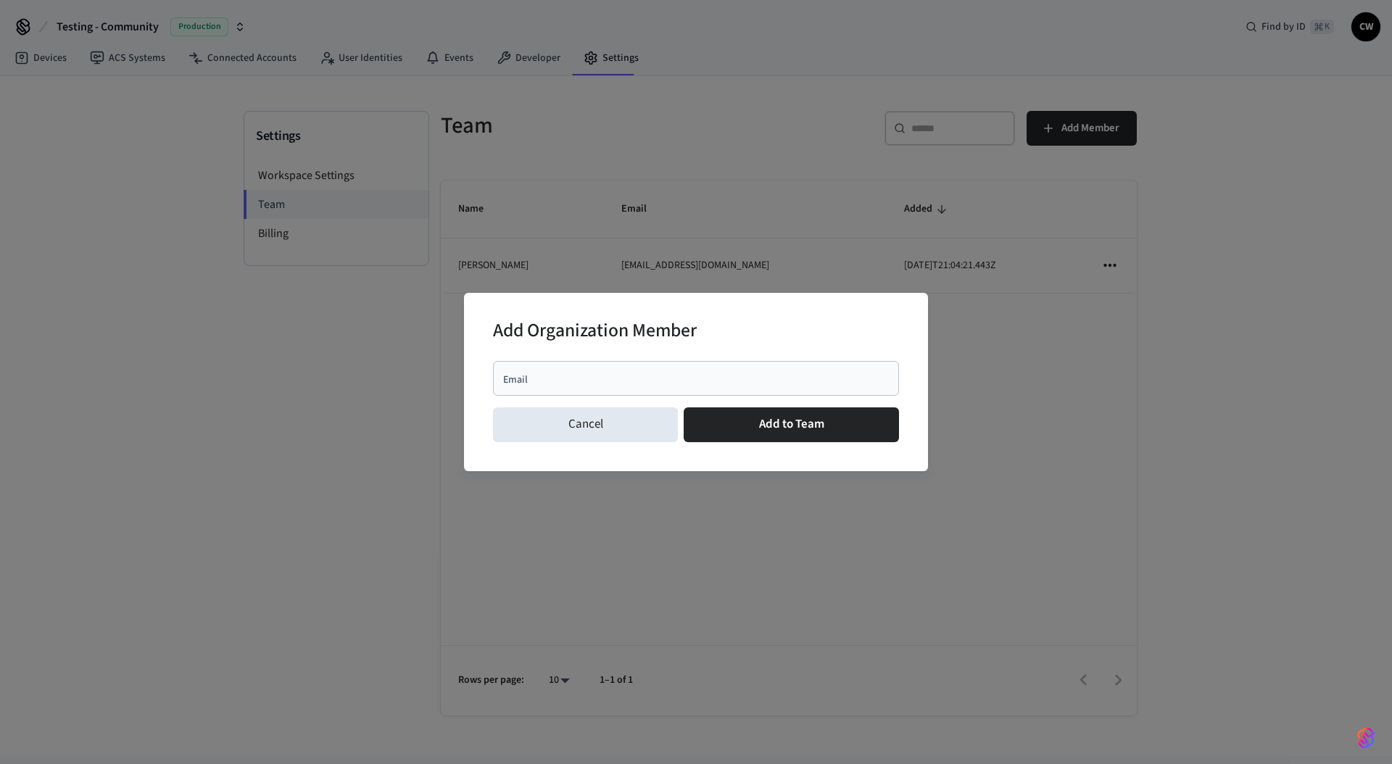
click at [640, 383] on input "Email" at bounding box center [696, 378] width 389 height 15
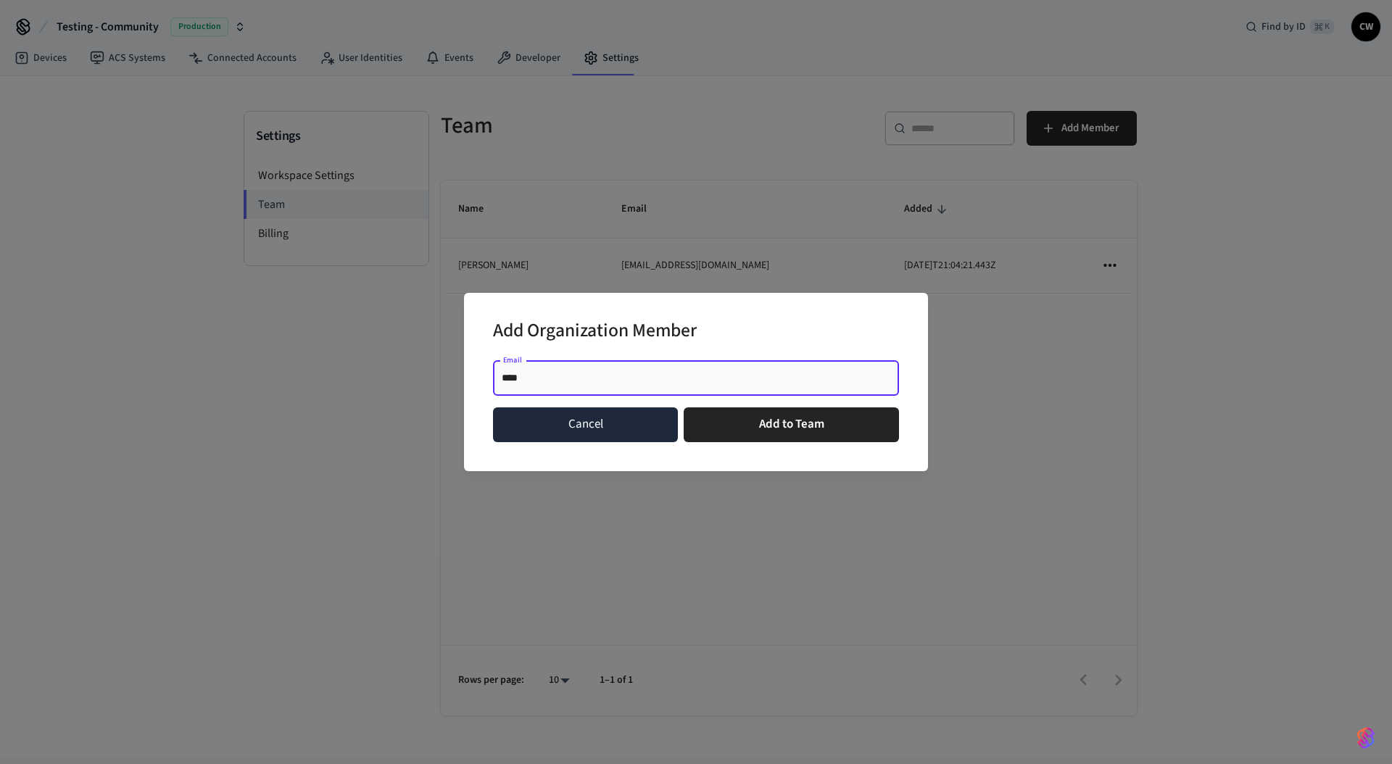
type input "****"
click at [585, 437] on button "Cancel" at bounding box center [585, 425] width 185 height 35
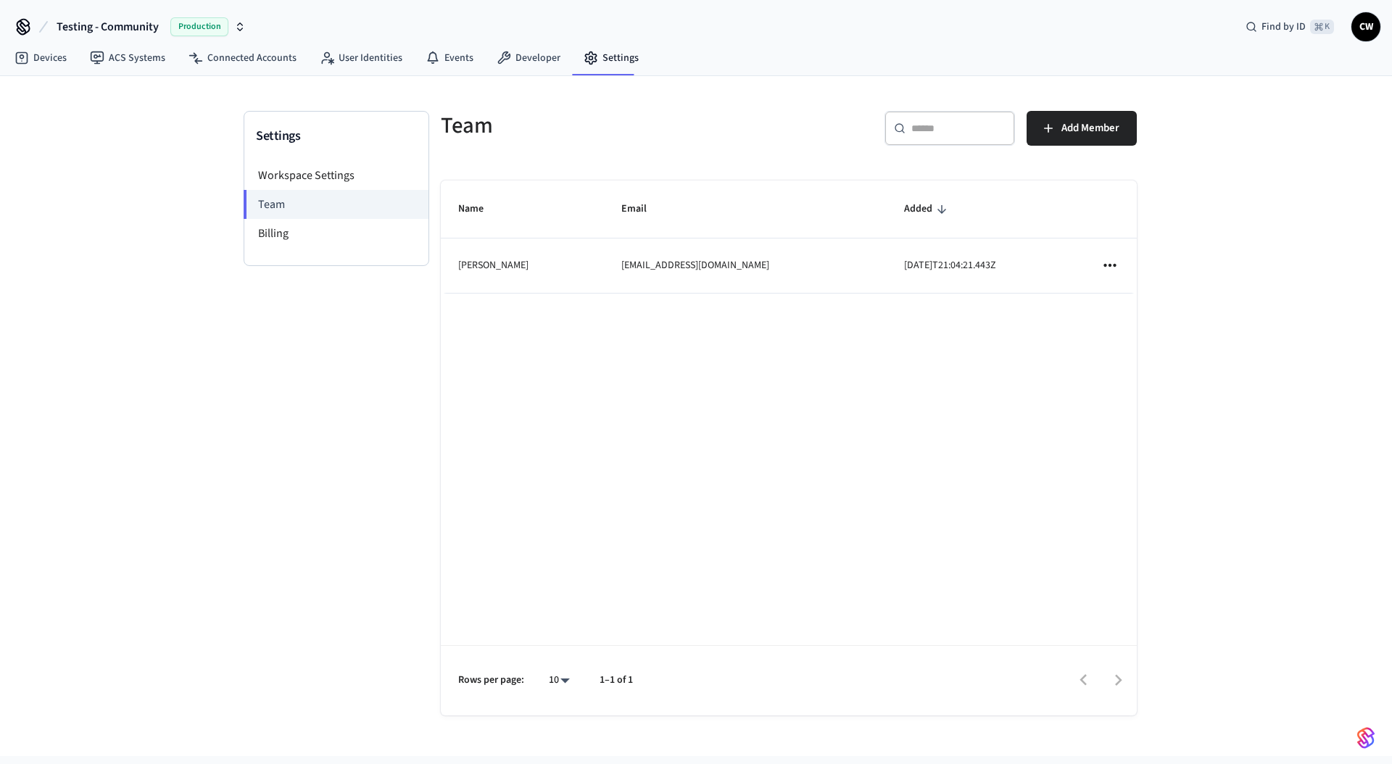
click at [80, 24] on span "Testing - Community" at bounding box center [108, 26] width 102 height 17
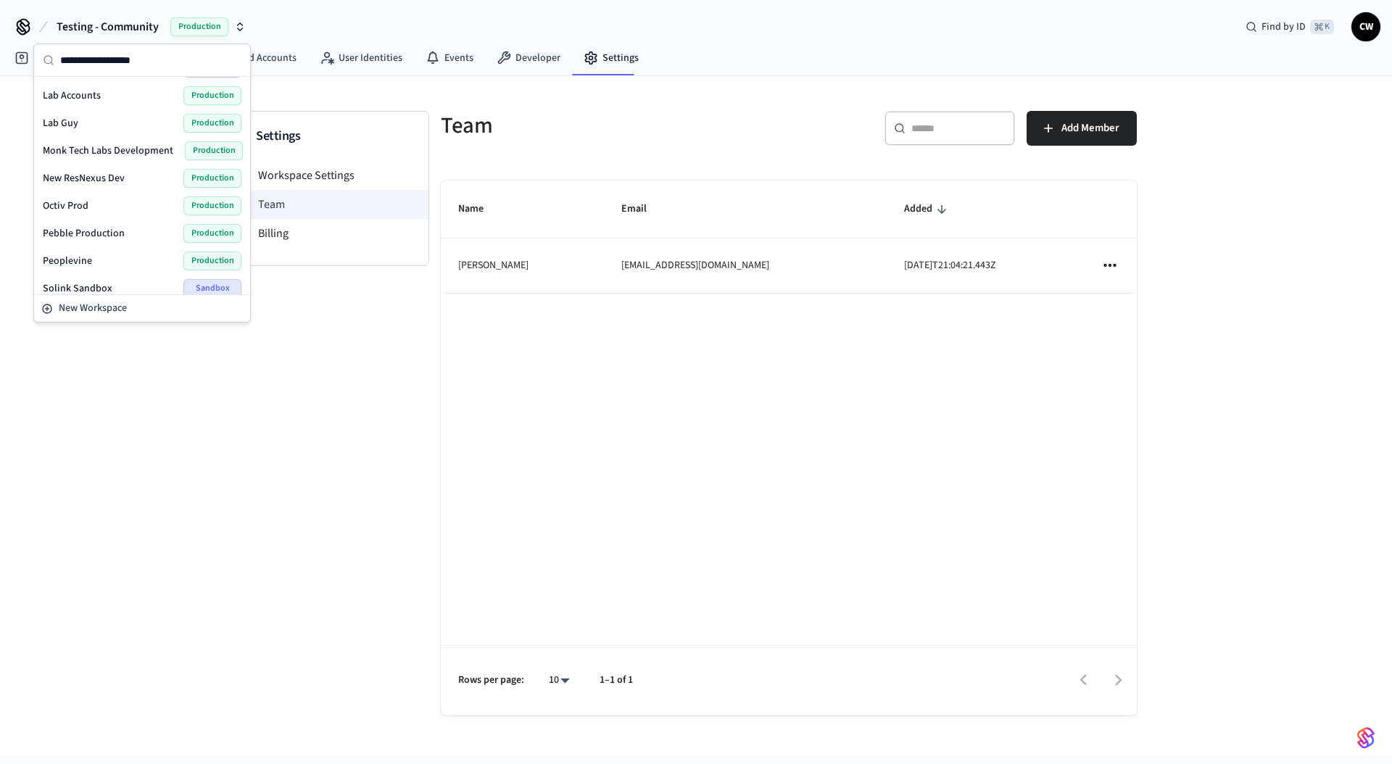
scroll to position [445, 0]
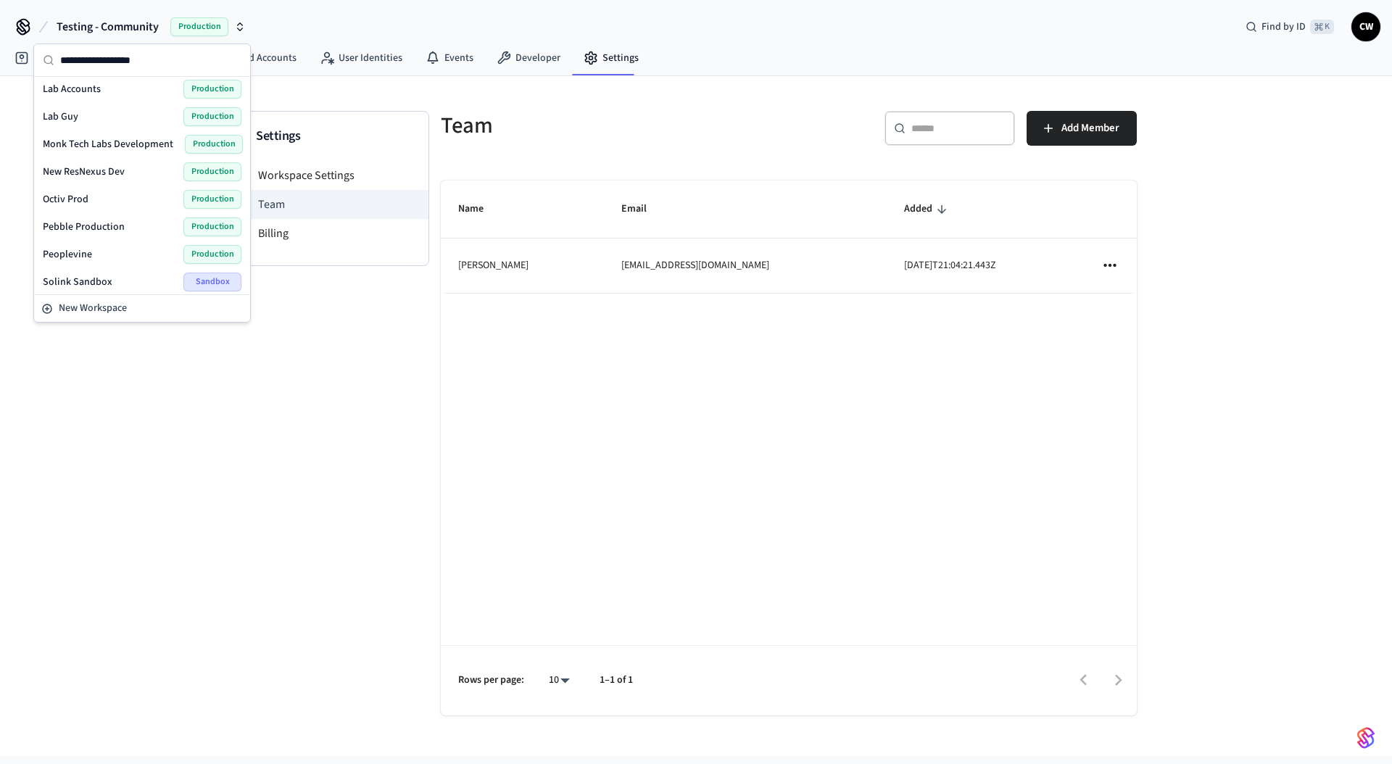
click at [113, 93] on div "Lab Accounts Production" at bounding box center [142, 89] width 199 height 19
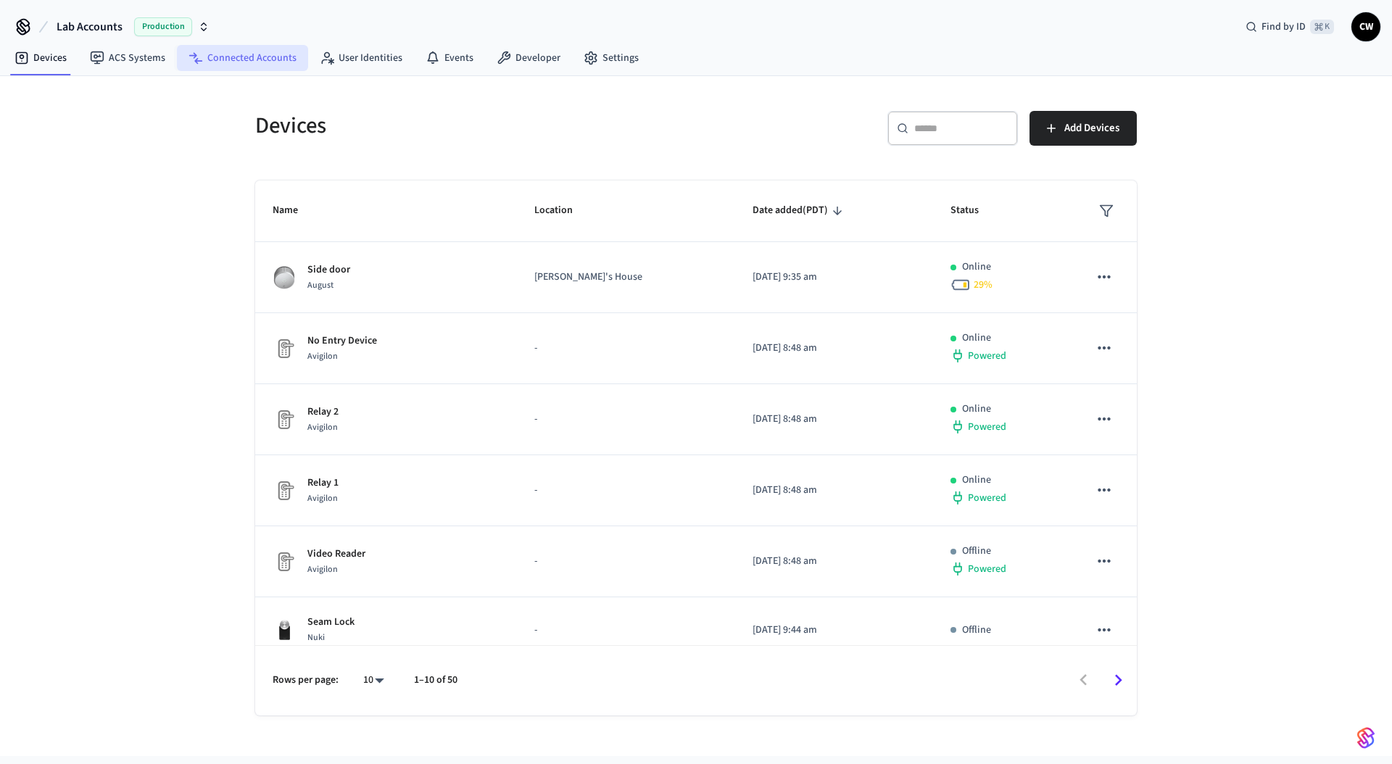
click at [227, 50] on link "Connected Accounts" at bounding box center [242, 58] width 131 height 26
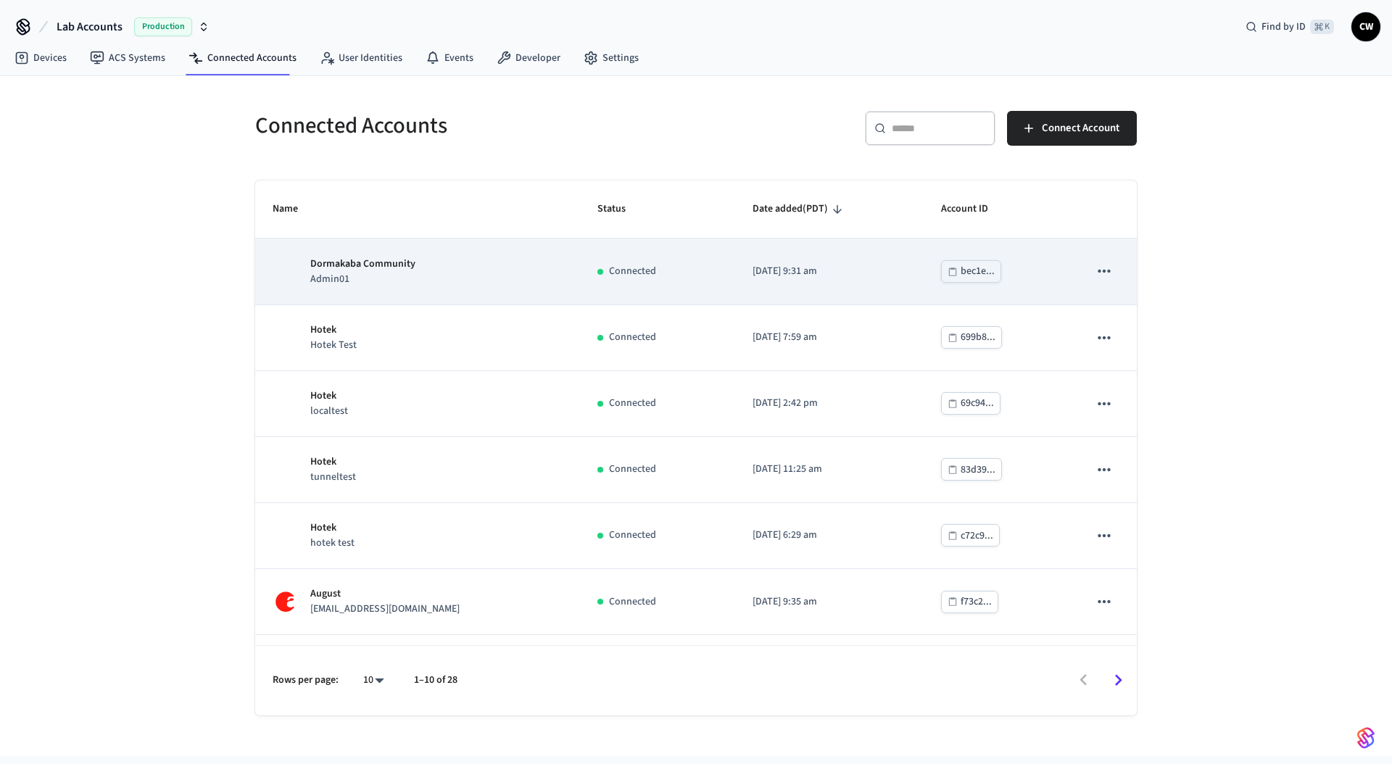
click at [546, 274] on div "Dormakaba Community Admin01" at bounding box center [418, 272] width 290 height 30
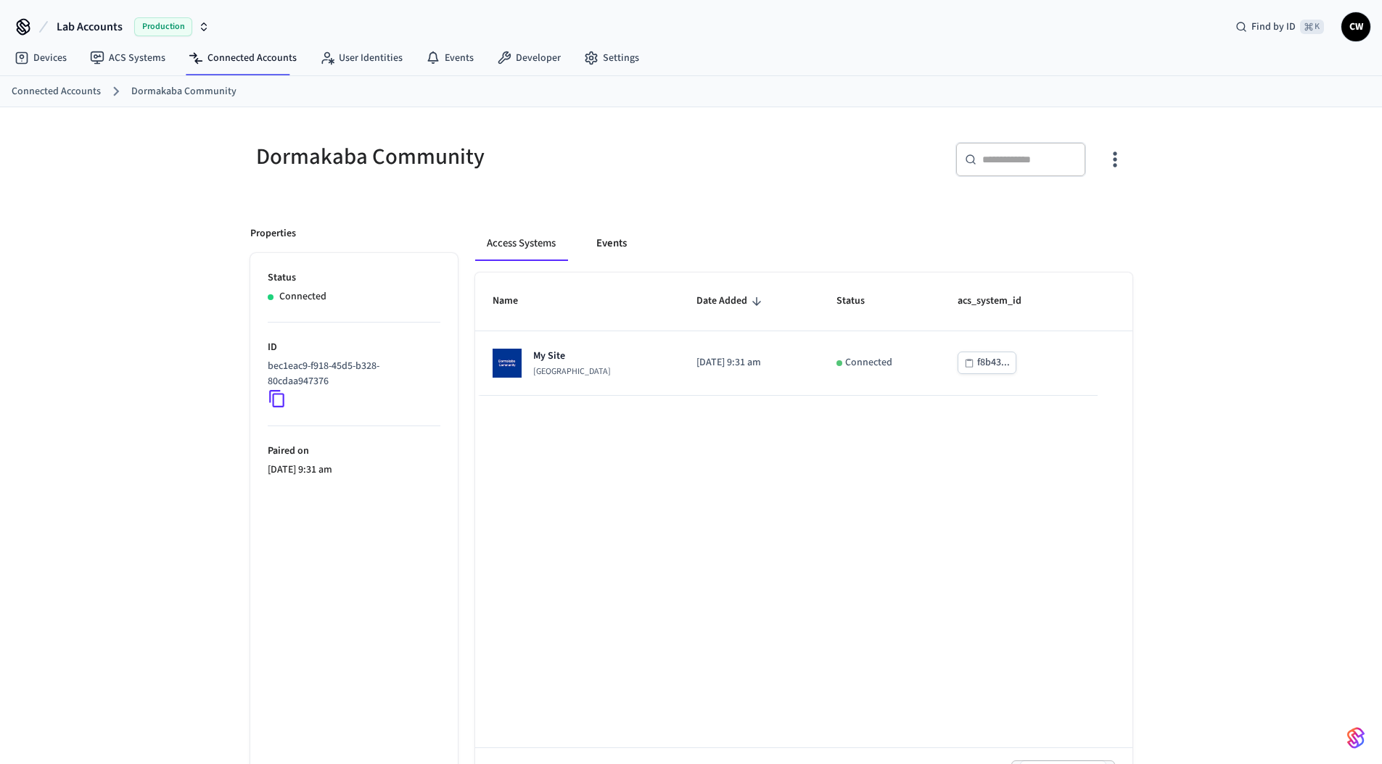
click at [624, 239] on button "Events" at bounding box center [612, 243] width 54 height 35
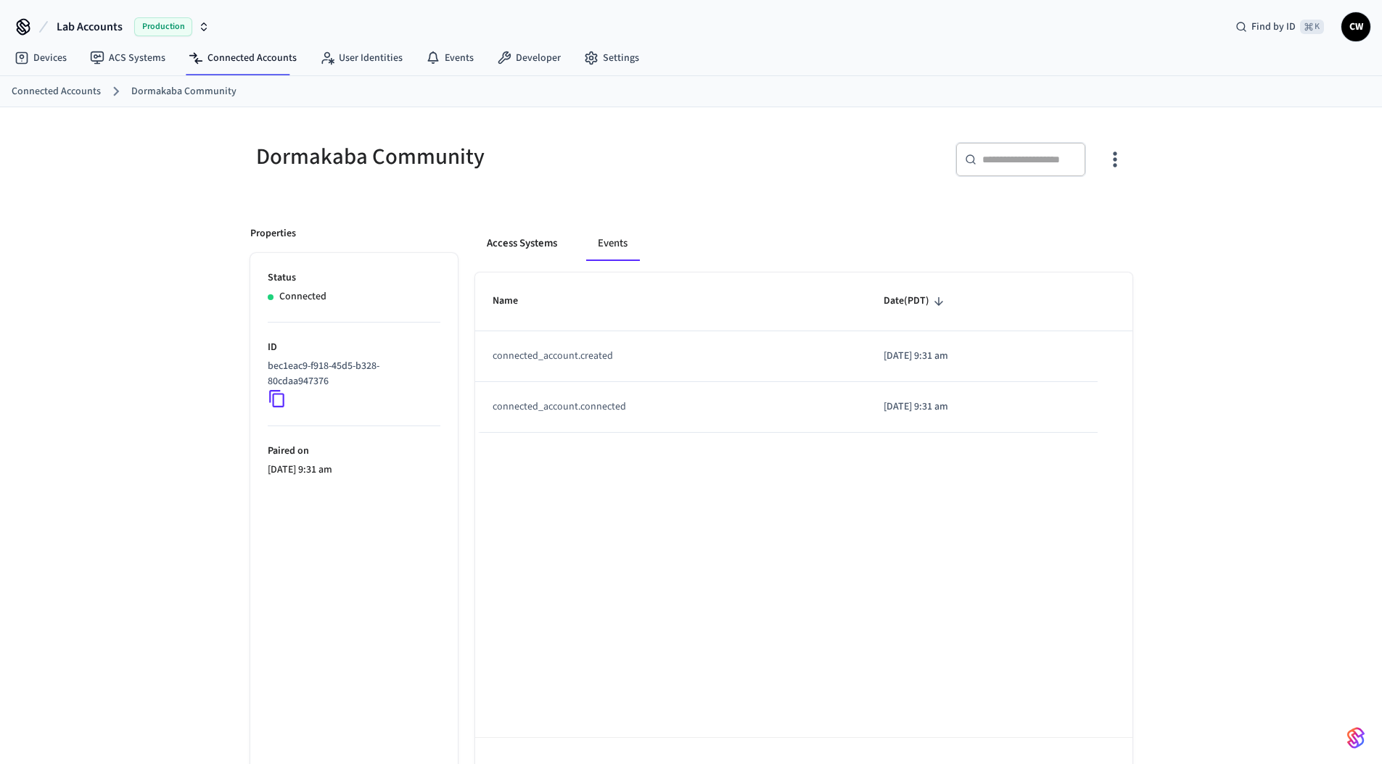
click at [520, 251] on button "Access Systems" at bounding box center [522, 243] width 94 height 35
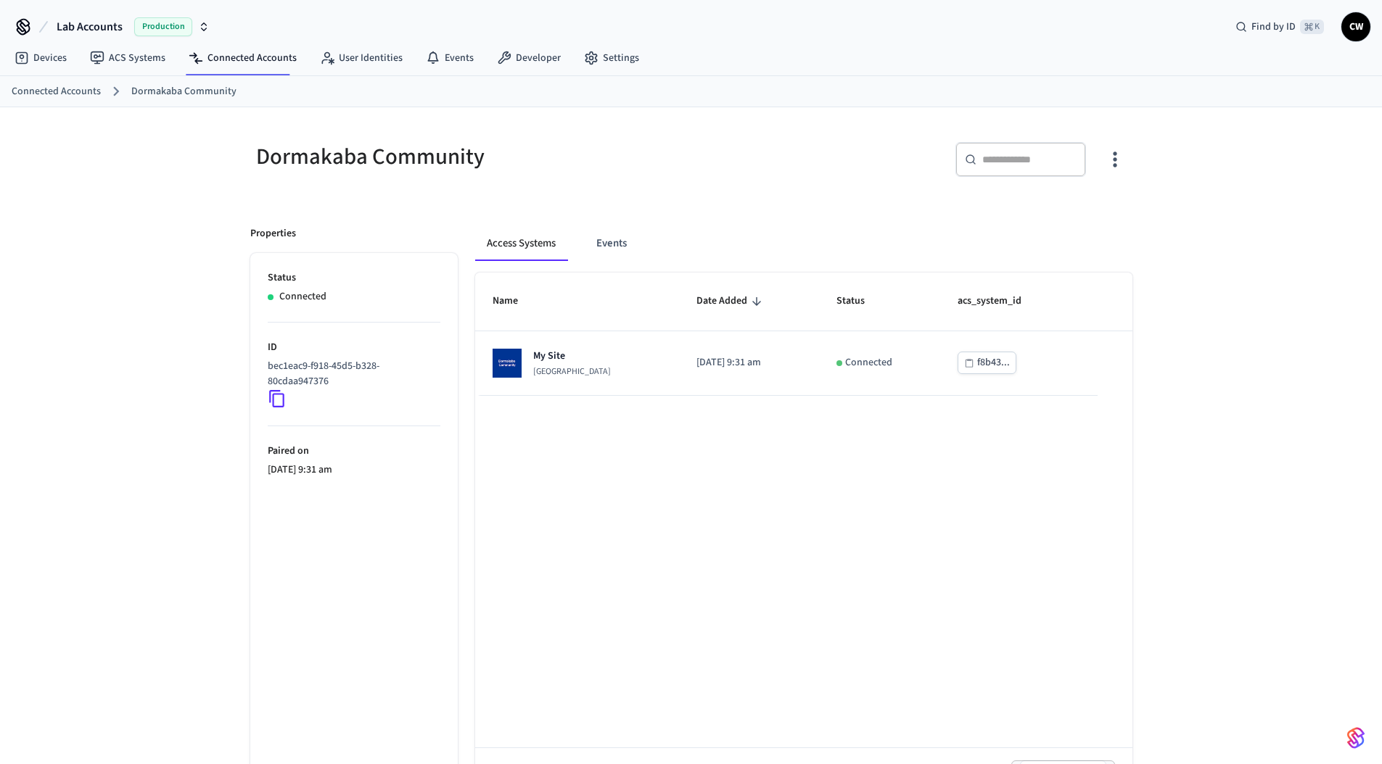
click at [454, 220] on div "Properties Status Connected ID bec1eac9-f918-45d5-b328-80cdaa947376 Paired on 2…" at bounding box center [345, 508] width 225 height 599
click at [239, 65] on link "Connected Accounts" at bounding box center [242, 58] width 131 height 26
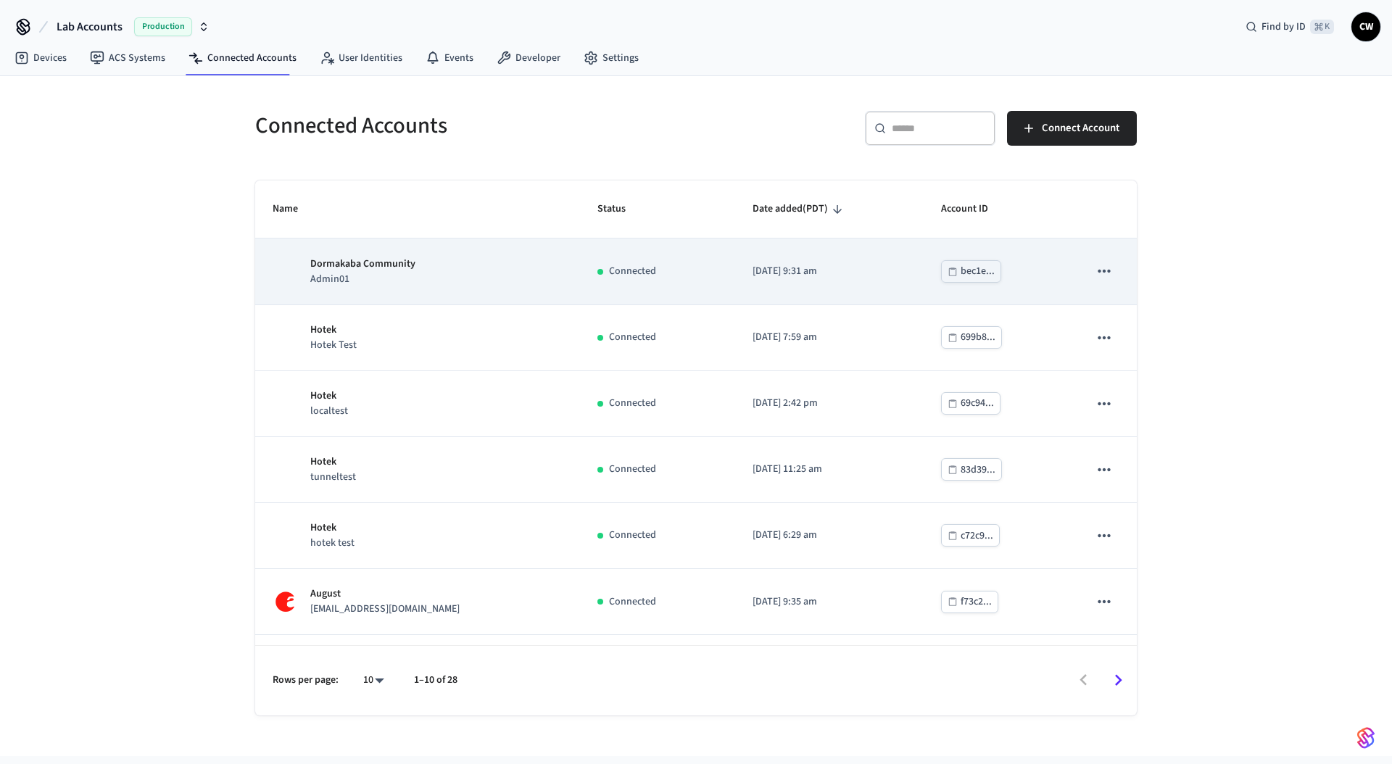
click at [438, 258] on div "Dormakaba Community Admin01" at bounding box center [418, 272] width 290 height 30
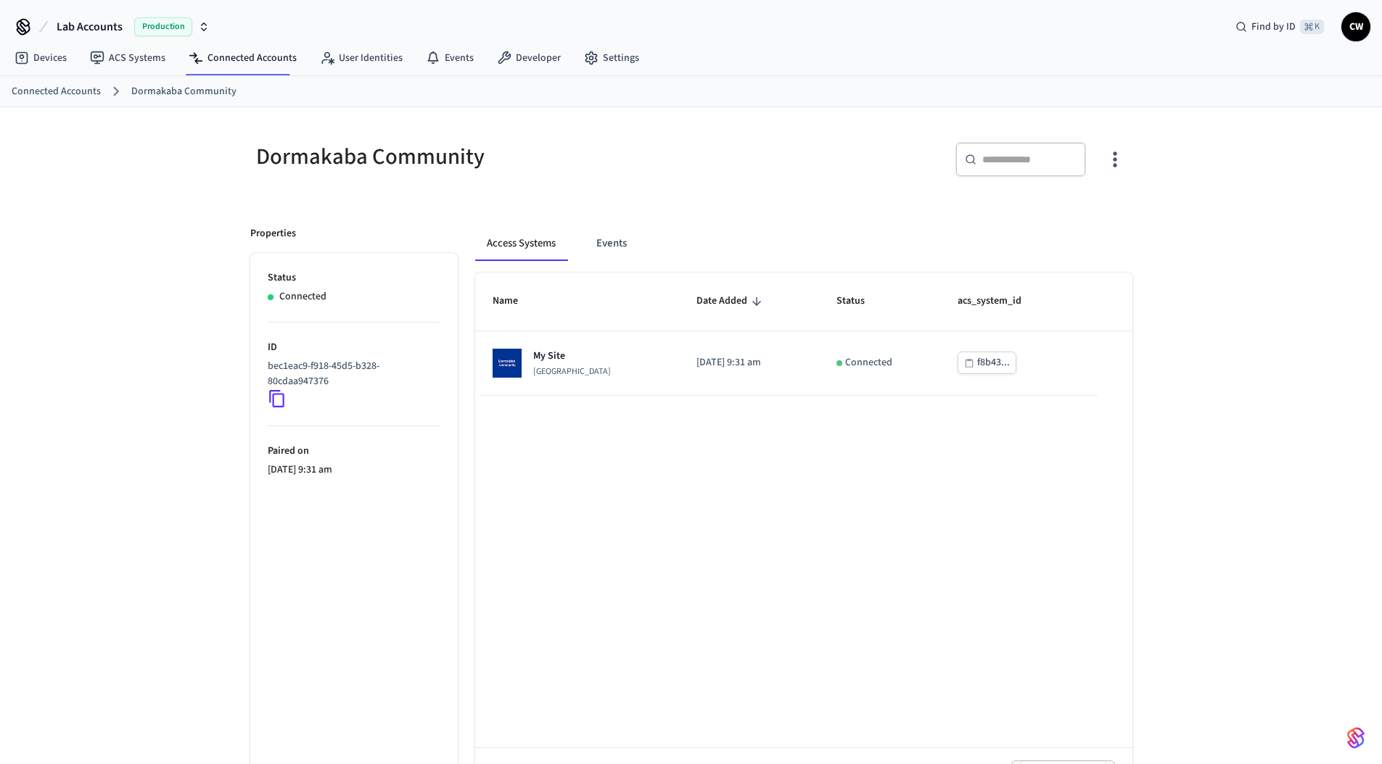
drag, startPoint x: 114, startPoint y: 349, endPoint x: 123, endPoint y: 347, distance: 8.8
click at [117, 348] on div "Dormakaba Community ​ ​ Properties Status Connected ID bec1eac9-f918-45d5-b328-…" at bounding box center [691, 457] width 1382 height 701
click at [125, 31] on button "Lab Accounts Production" at bounding box center [133, 27] width 162 height 30
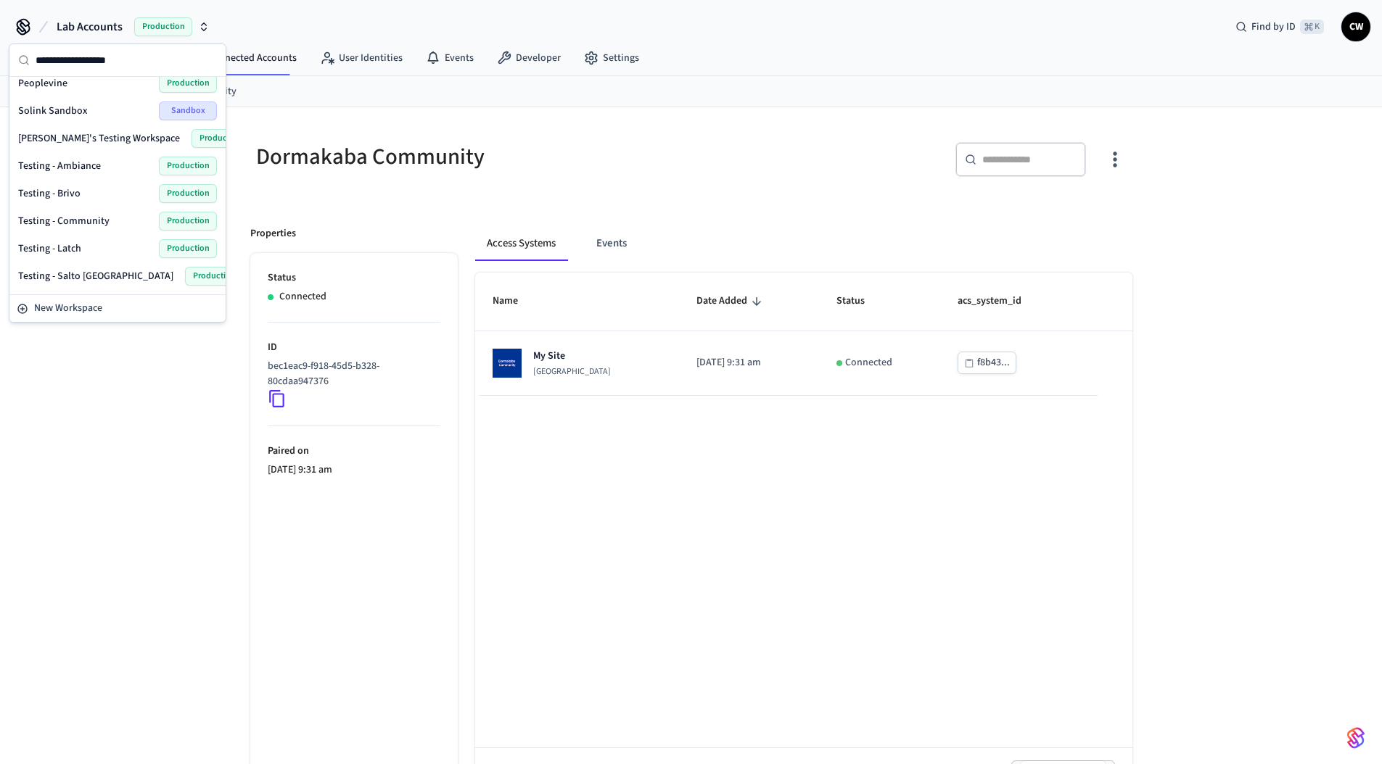
scroll to position [609, 0]
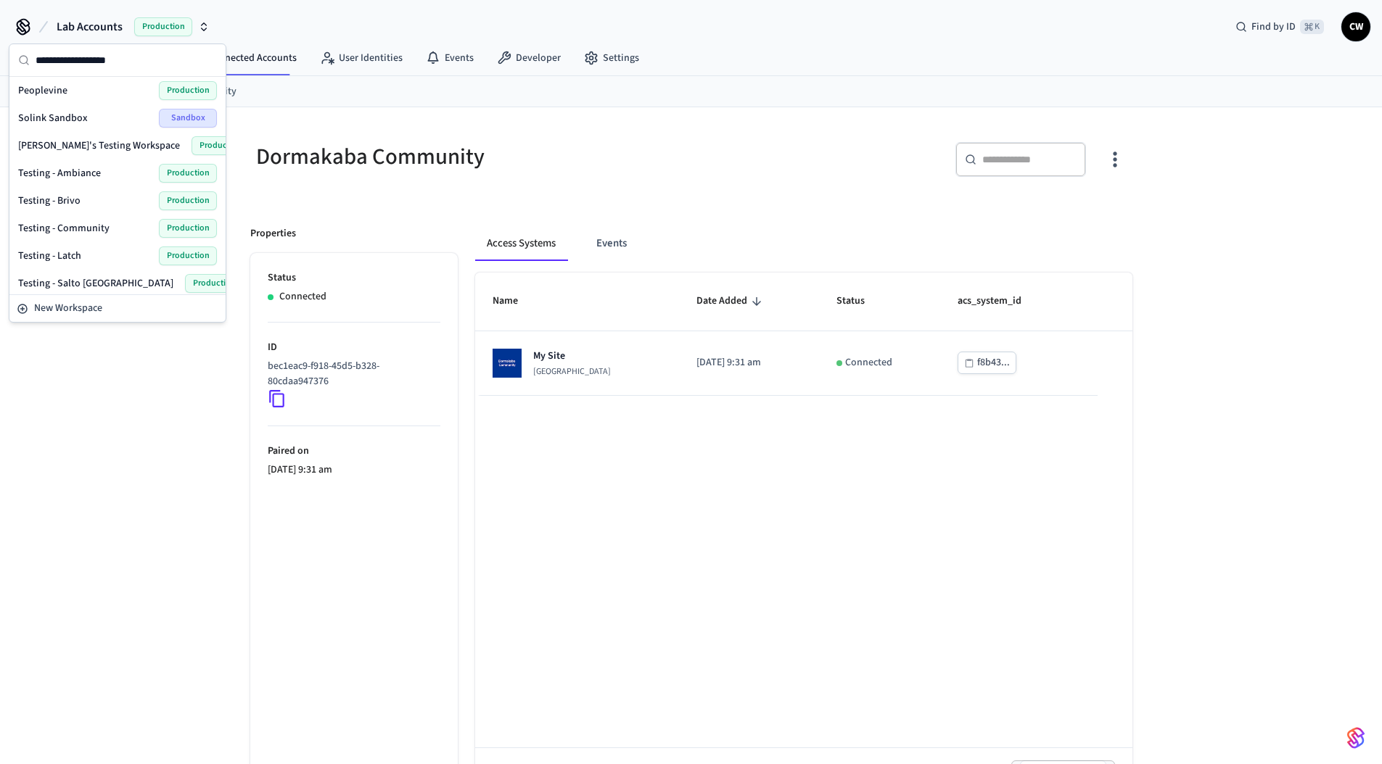
click at [101, 225] on span "Testing - Community" at bounding box center [63, 228] width 91 height 15
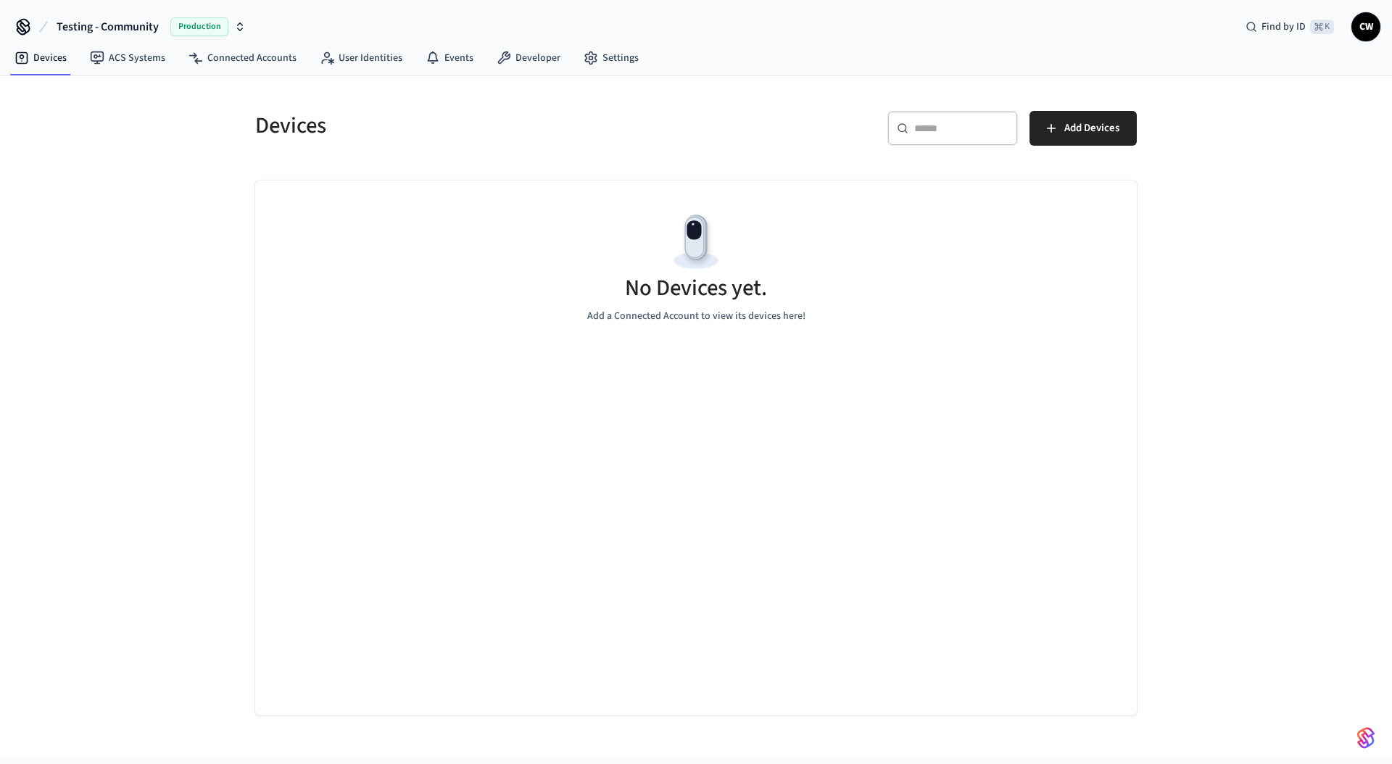
click at [154, 260] on div "Devices ​ ​ Add Devices No Devices yet. Add a Connected Account to view its dev…" at bounding box center [696, 416] width 1392 height 680
click at [121, 55] on link "ACS Systems" at bounding box center [127, 58] width 99 height 26
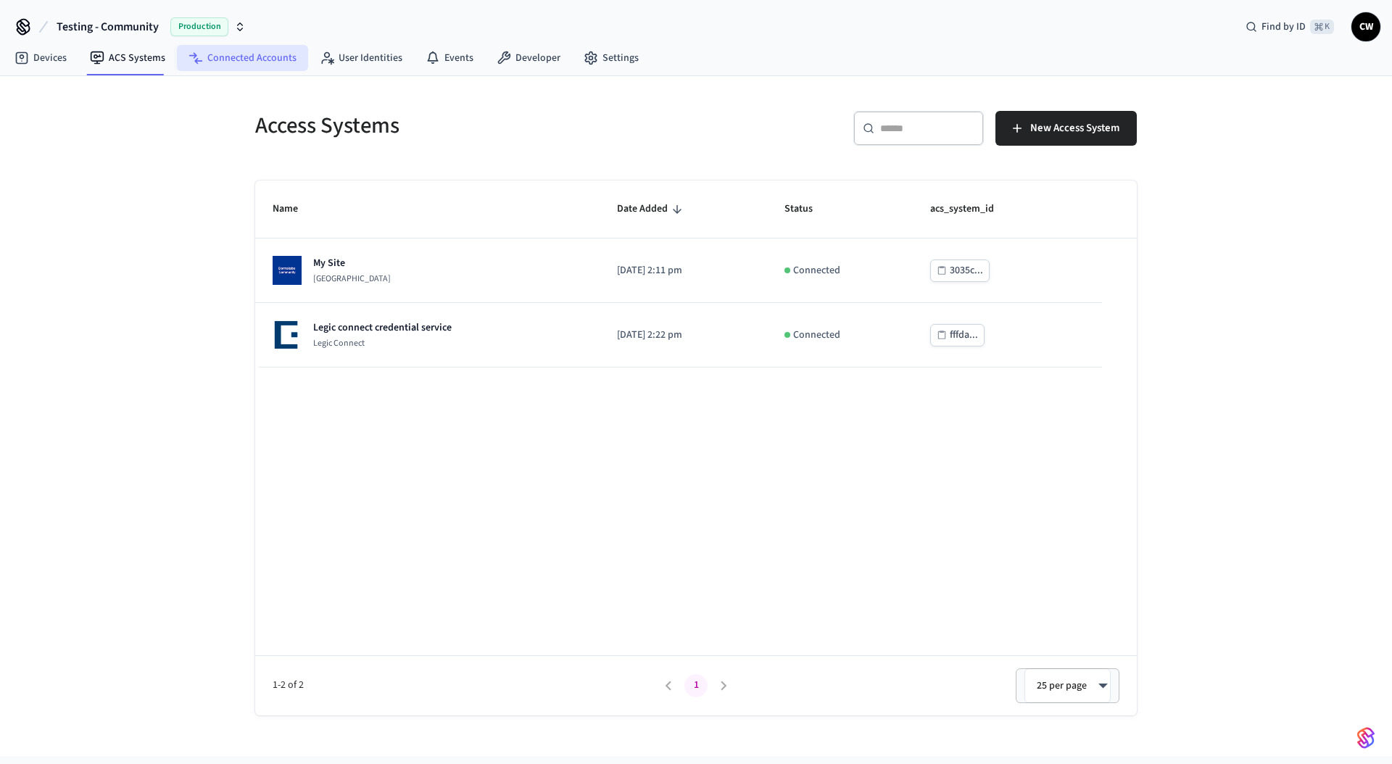
click at [260, 60] on link "Connected Accounts" at bounding box center [242, 58] width 131 height 26
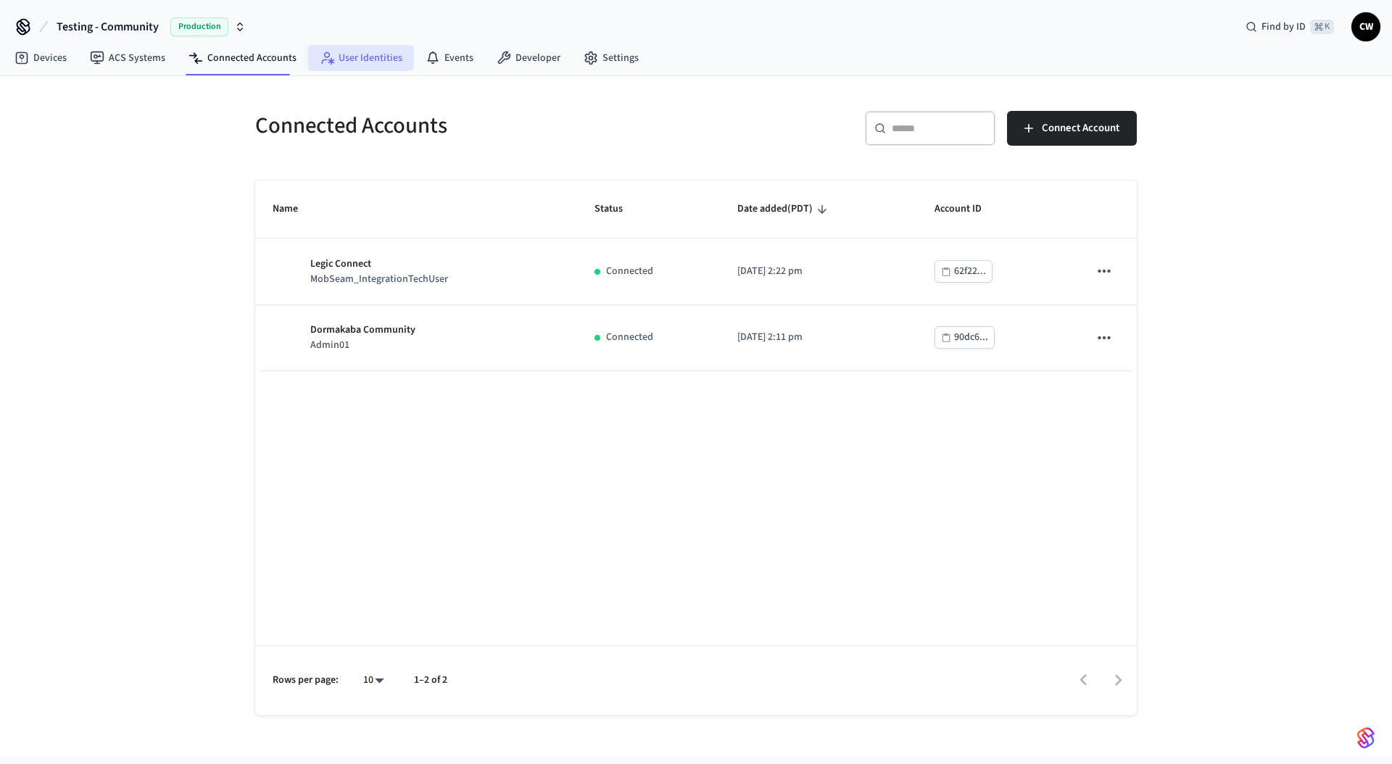
click at [360, 54] on link "User Identities" at bounding box center [361, 58] width 106 height 26
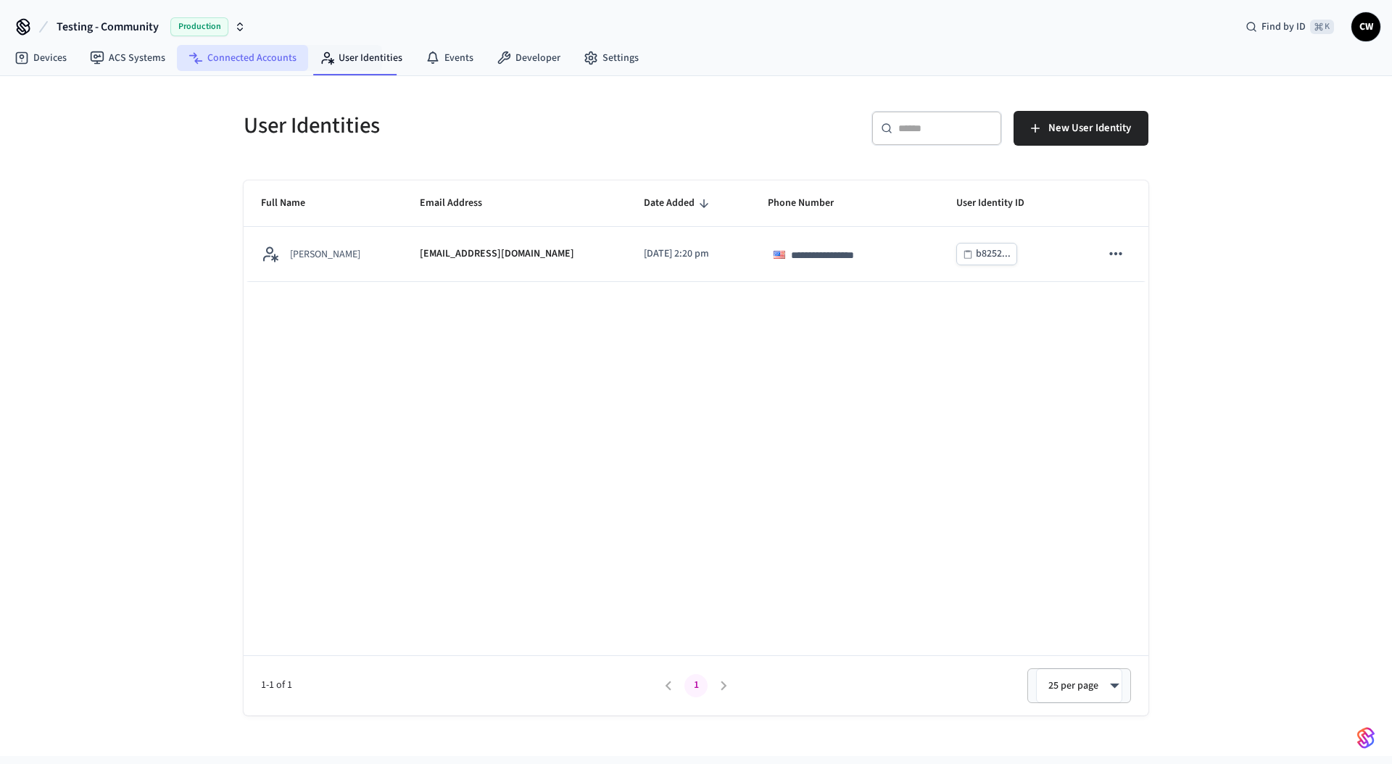
click at [248, 60] on link "Connected Accounts" at bounding box center [242, 58] width 131 height 26
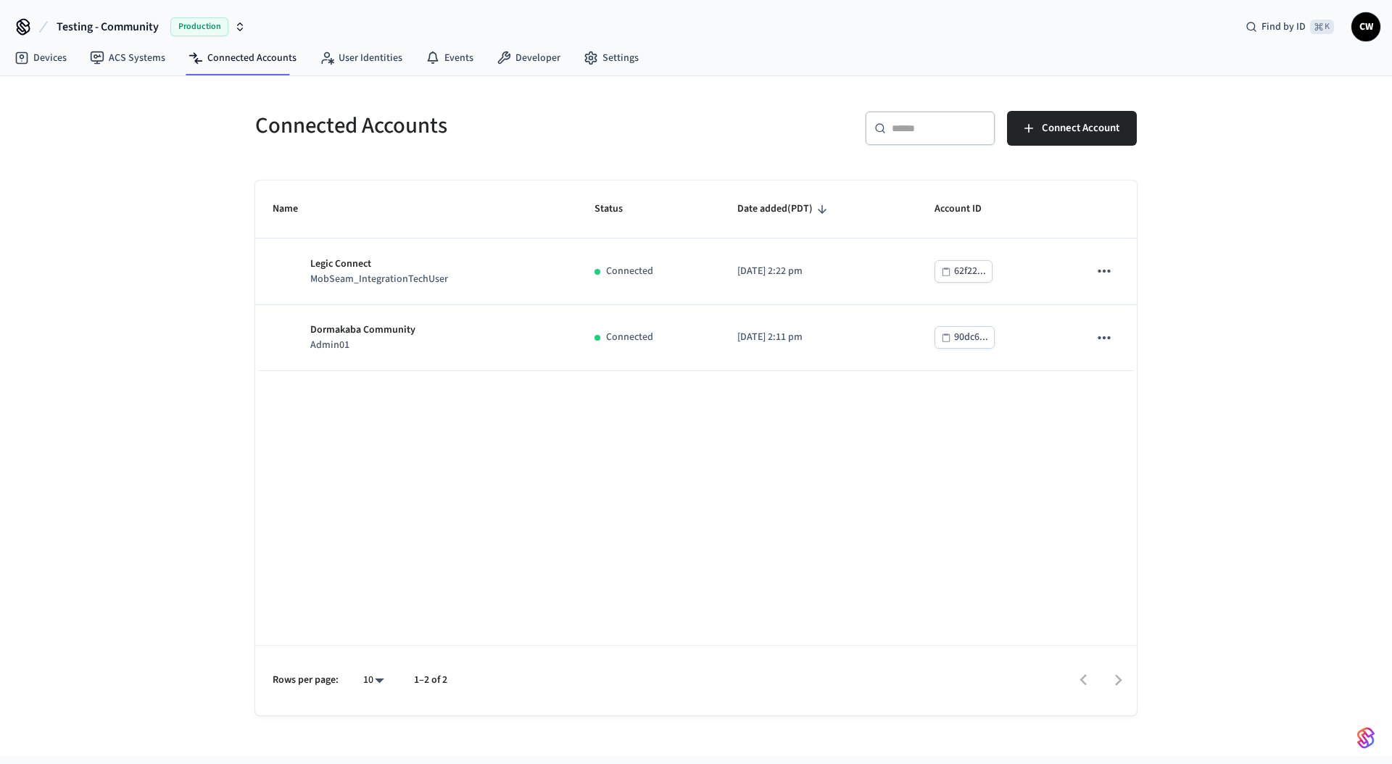
click at [402, 137] on h5 "Connected Accounts" at bounding box center [471, 126] width 432 height 30
click at [360, 47] on link "User Identities" at bounding box center [361, 58] width 106 height 26
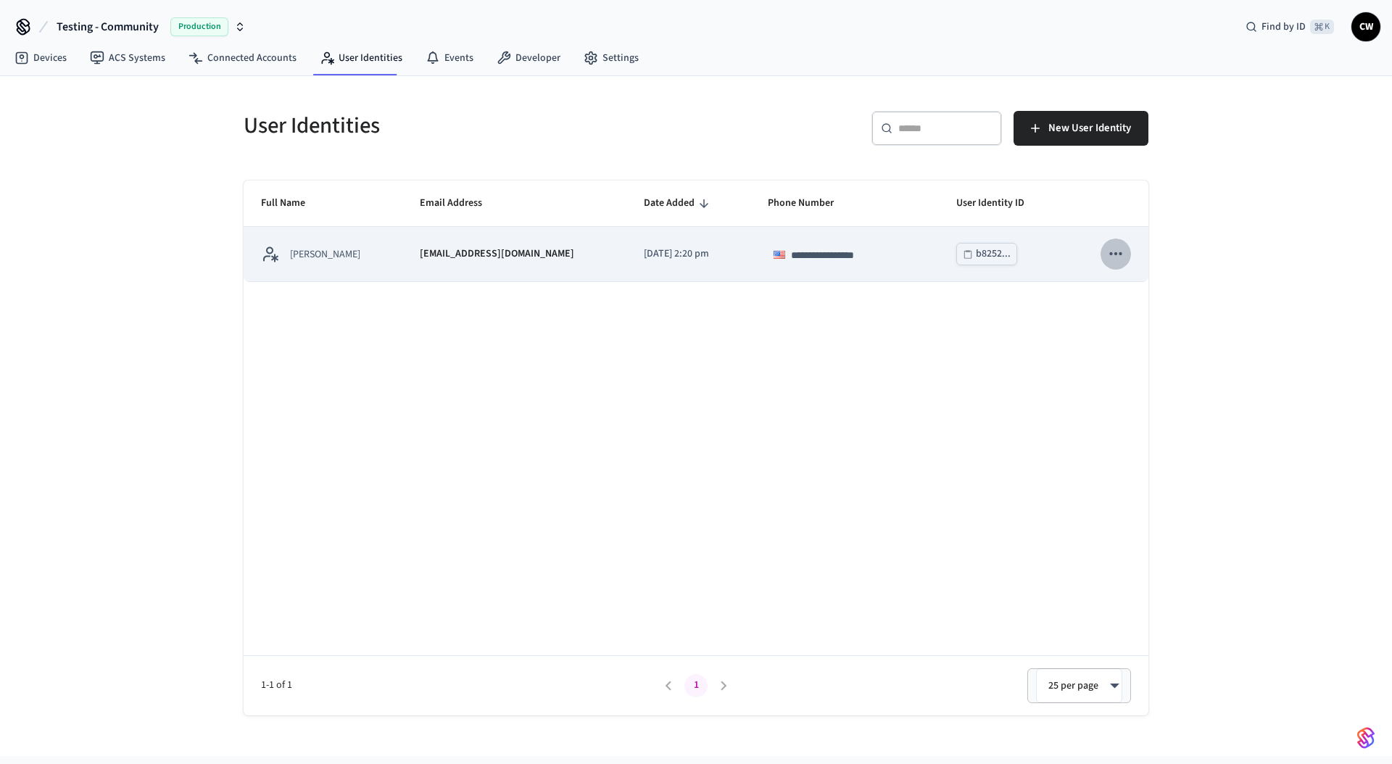
click at [1115, 252] on icon "sticky table" at bounding box center [1116, 253] width 19 height 19
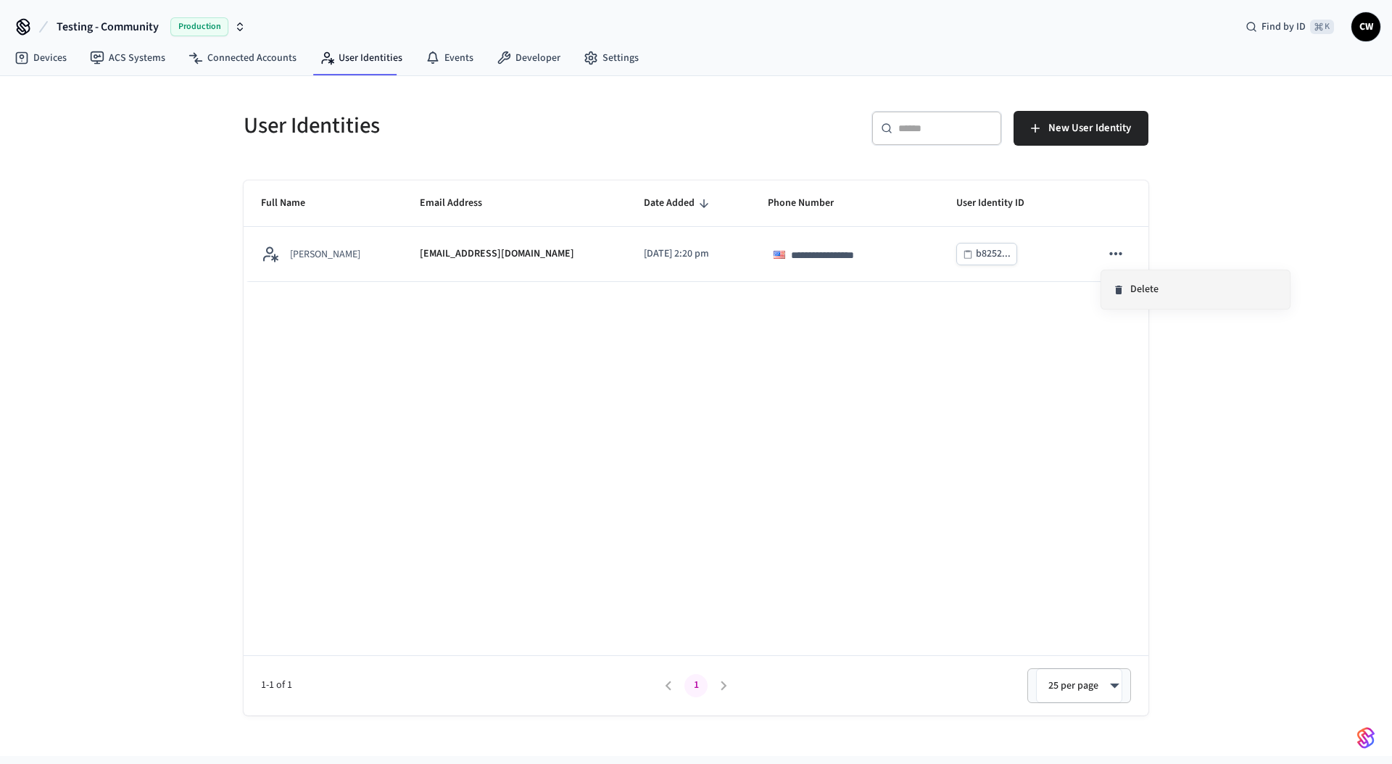
click at [1149, 292] on li "Delete" at bounding box center [1196, 290] width 189 height 38
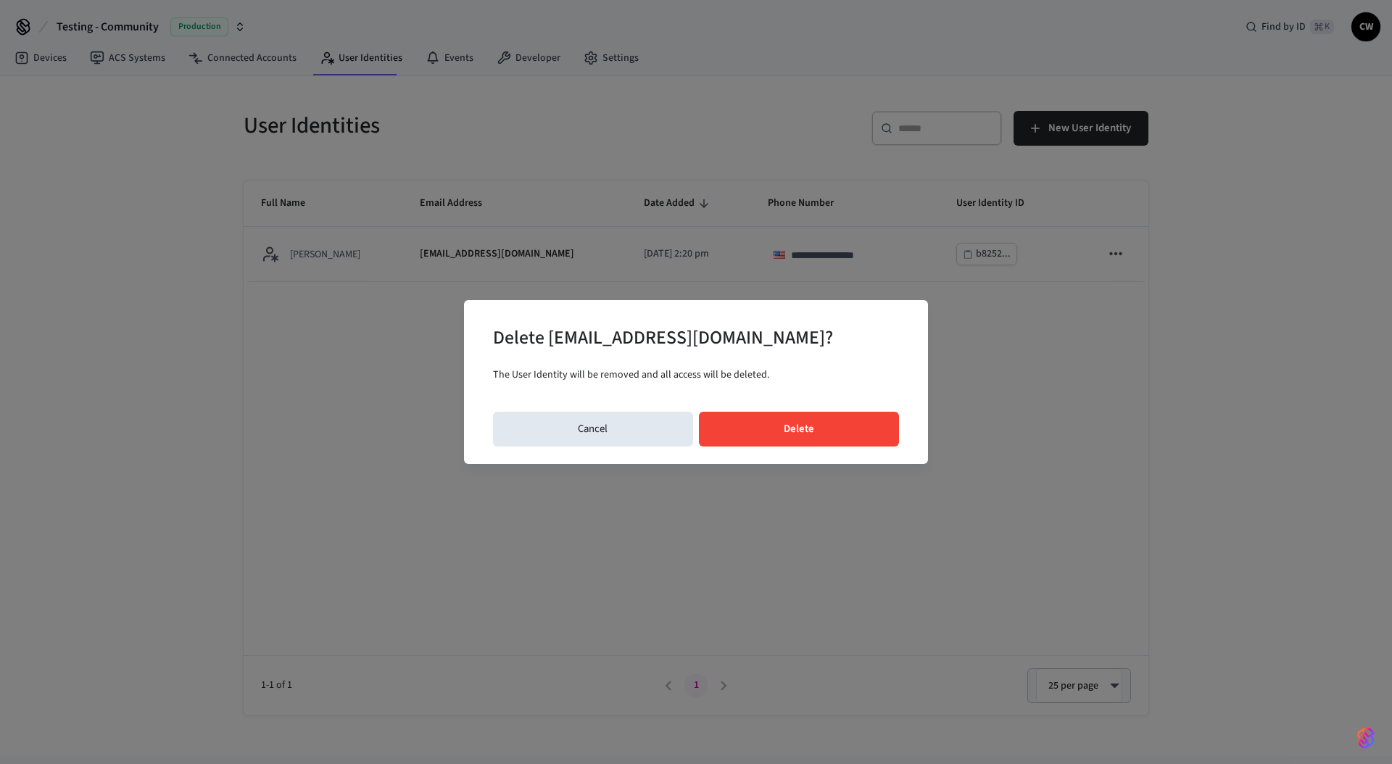
click at [832, 434] on button "Delete" at bounding box center [799, 429] width 201 height 35
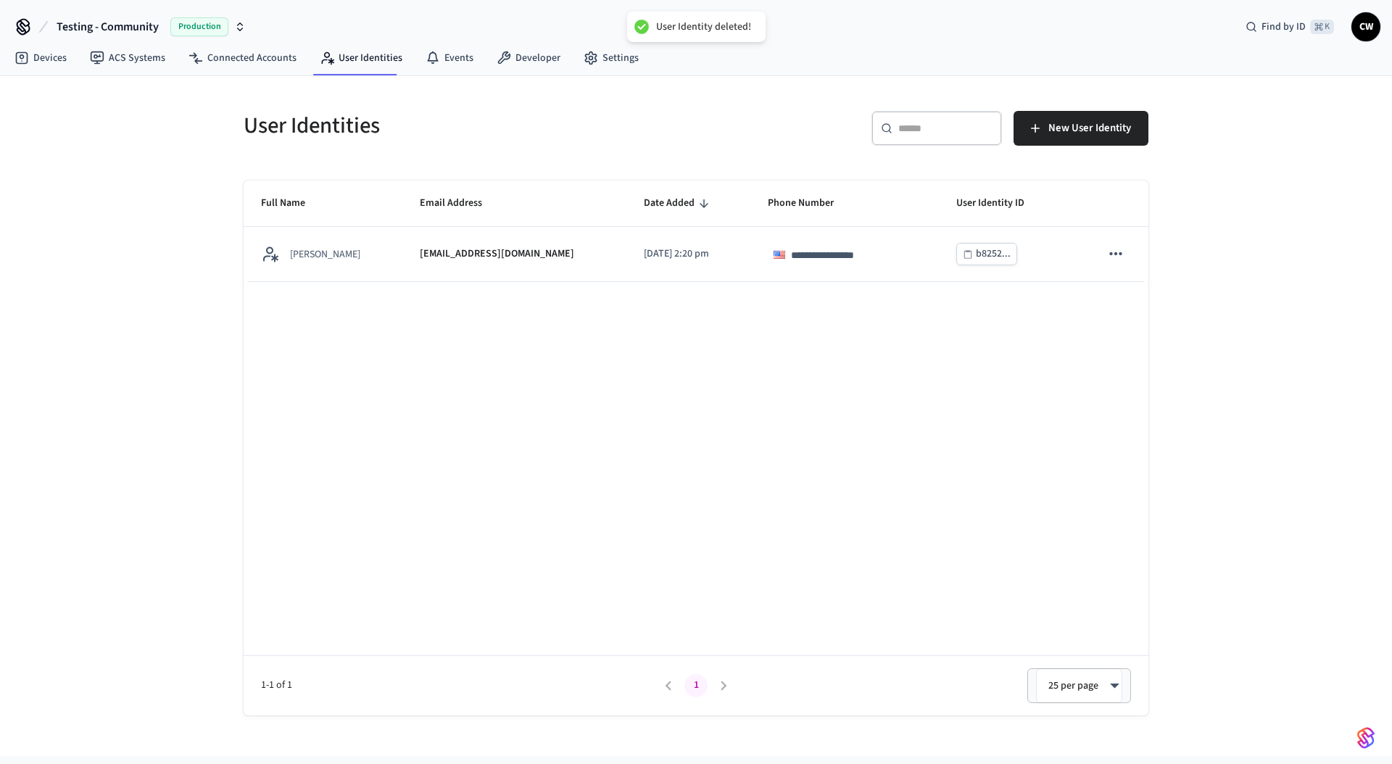
click at [95, 398] on div "**********" at bounding box center [696, 416] width 1392 height 680
click at [112, 243] on div "**********" at bounding box center [696, 416] width 1392 height 680
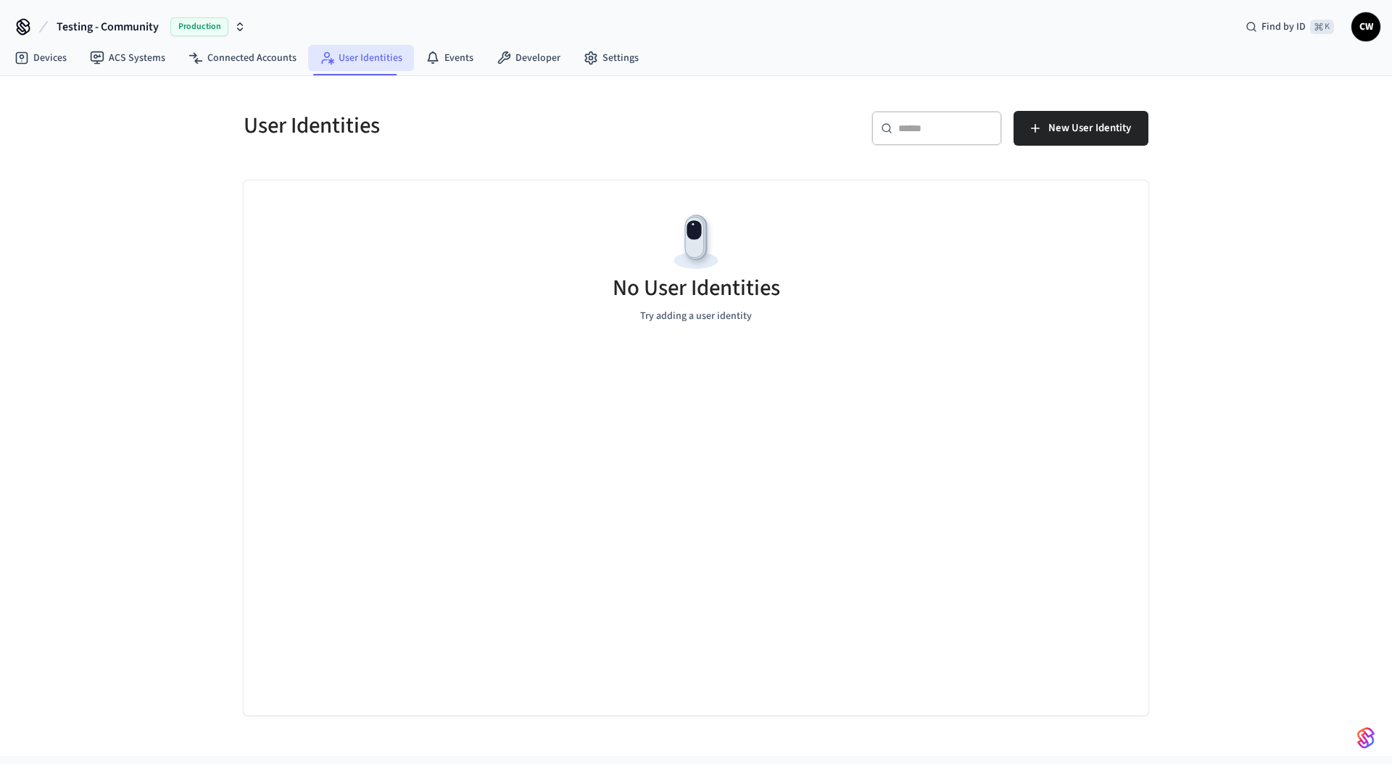
click at [363, 63] on link "User Identities" at bounding box center [361, 58] width 106 height 26
click at [773, 158] on div "User Identities ​ ​ New User Identity No User Identities Try adding a user iden…" at bounding box center [696, 396] width 928 height 640
click at [1091, 125] on span "New User Identity" at bounding box center [1090, 128] width 83 height 19
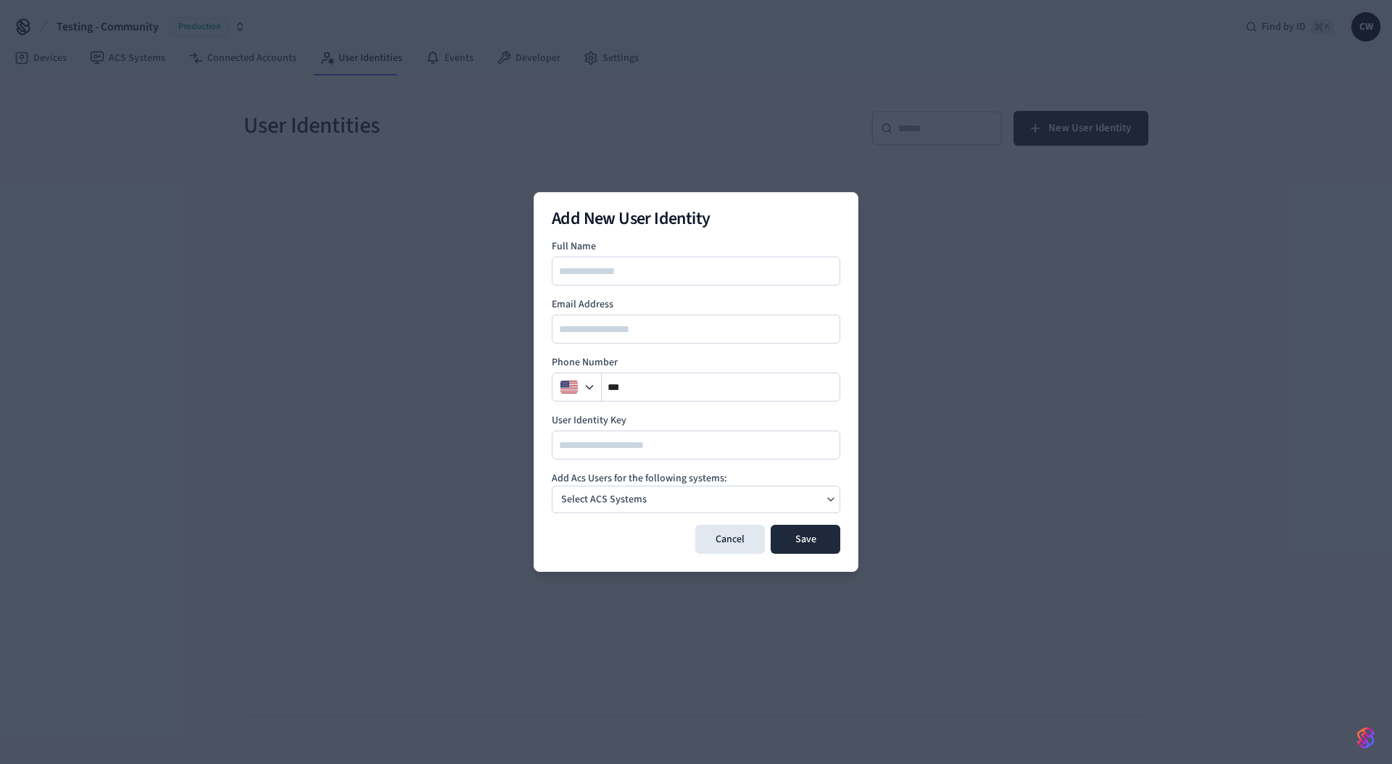
type input "**********"
click at [680, 388] on input "**" at bounding box center [721, 387] width 239 height 17
type input "**********"
click at [698, 505] on div "Select ACS Systems" at bounding box center [696, 500] width 289 height 28
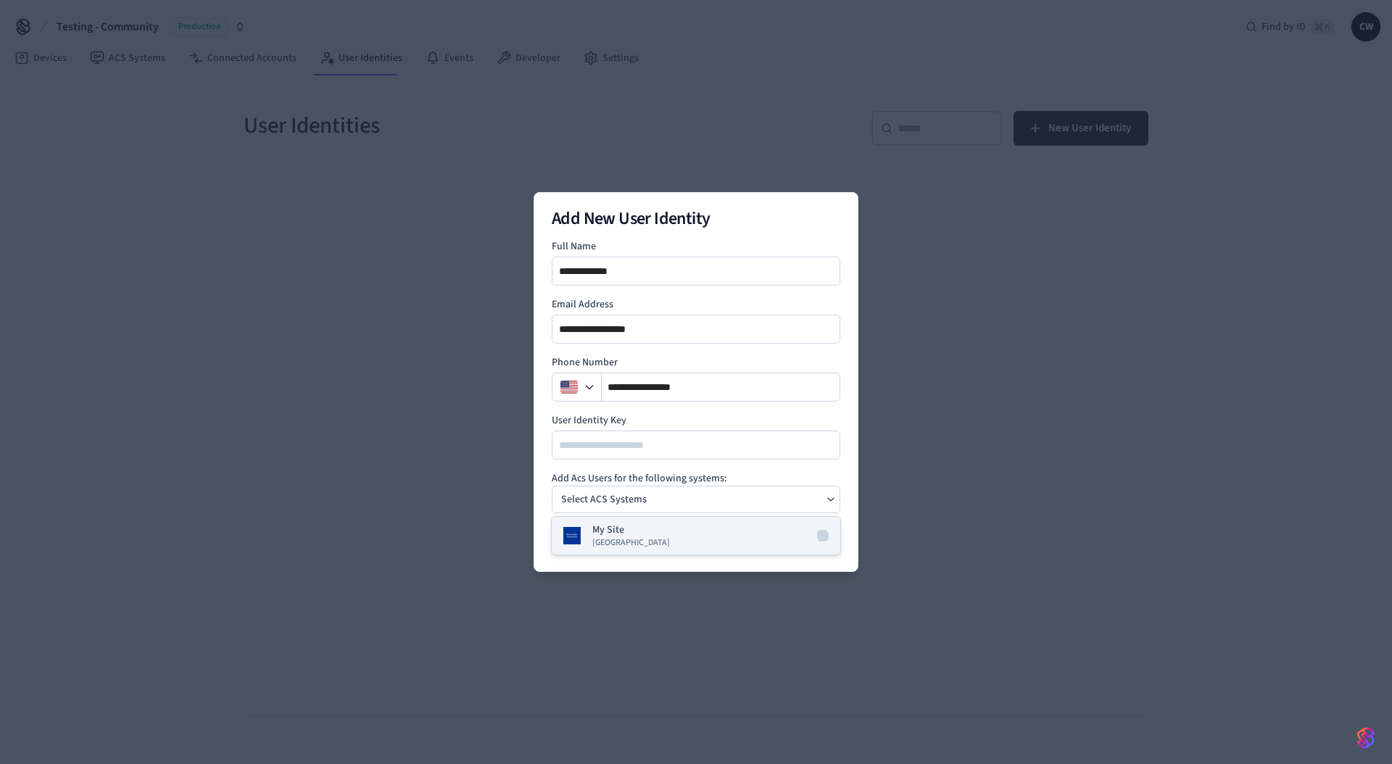
click at [626, 523] on div "My Site Dormakaba Community Site" at bounding box center [631, 536] width 78 height 26
click at [683, 492] on div "My Site" at bounding box center [696, 500] width 289 height 28
click at [611, 550] on div "Cancel Save" at bounding box center [696, 539] width 289 height 29
click at [607, 539] on div "Cancel Save" at bounding box center [696, 539] width 289 height 29
click at [725, 544] on button "Cancel" at bounding box center [730, 539] width 70 height 29
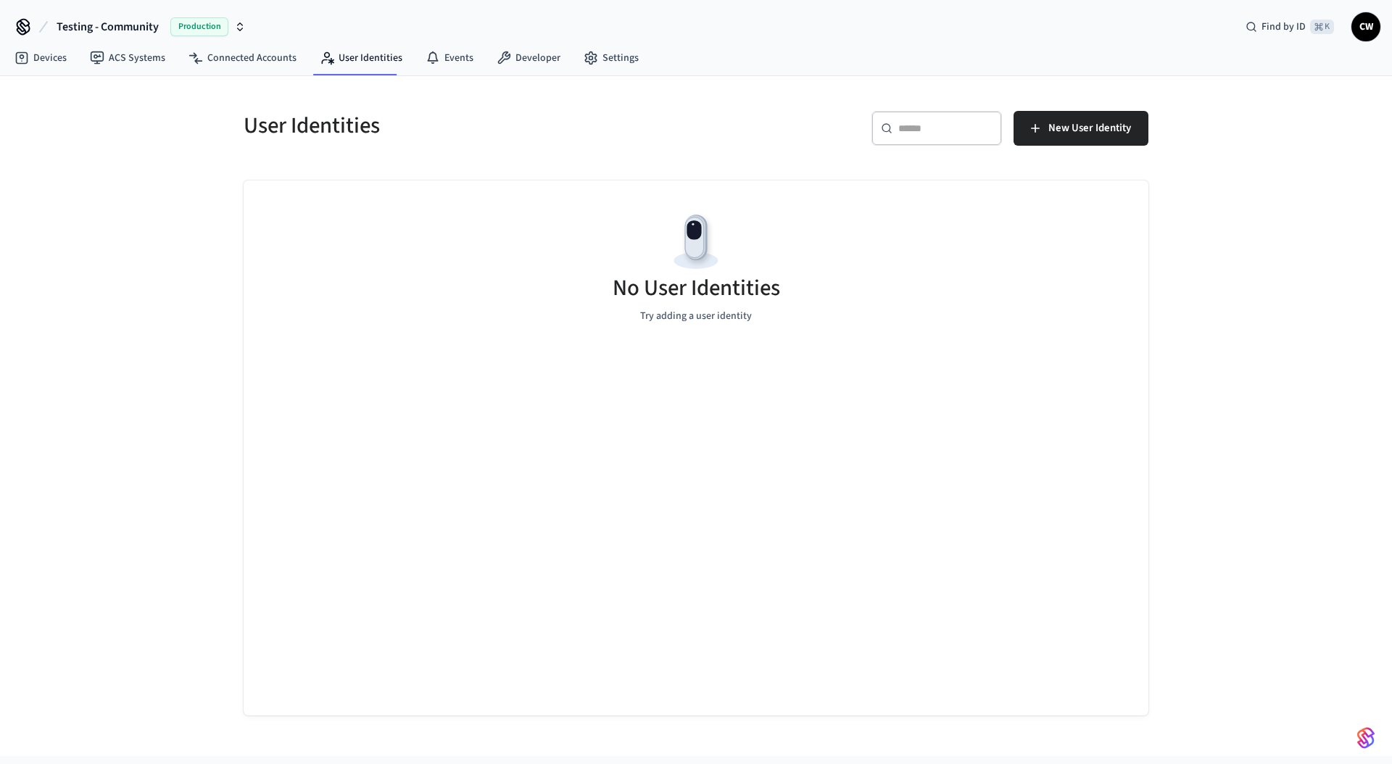
click at [571, 377] on div "No User Identities Try adding a user identity" at bounding box center [696, 448] width 905 height 535
click at [141, 230] on div "User Identities ​ ​ New User Identity No User Identities Try adding a user iden…" at bounding box center [696, 416] width 1392 height 680
click at [1075, 132] on span "New User Identity" at bounding box center [1090, 128] width 83 height 19
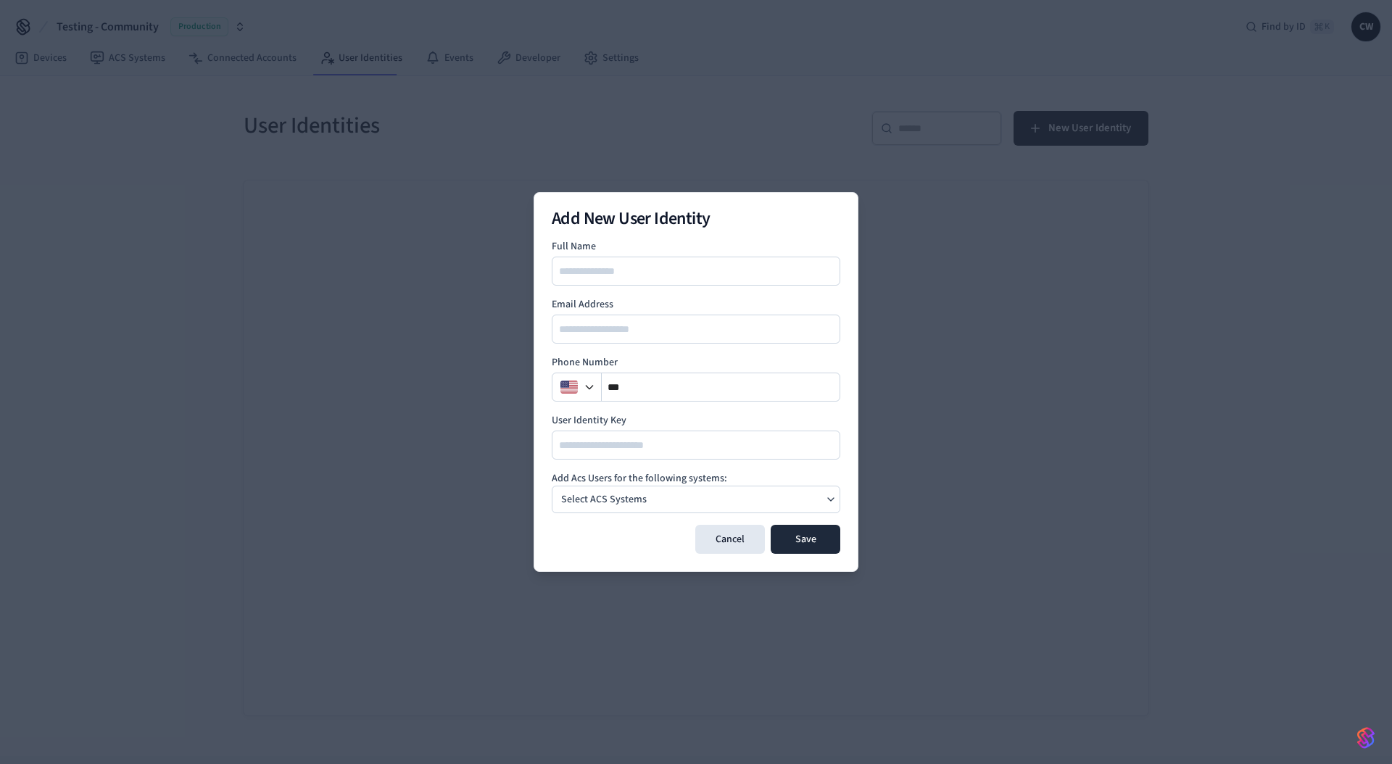
type input "**********"
click at [673, 387] on input "**" at bounding box center [721, 387] width 239 height 17
type input "**********"
click at [664, 516] on form "**********" at bounding box center [696, 396] width 289 height 315
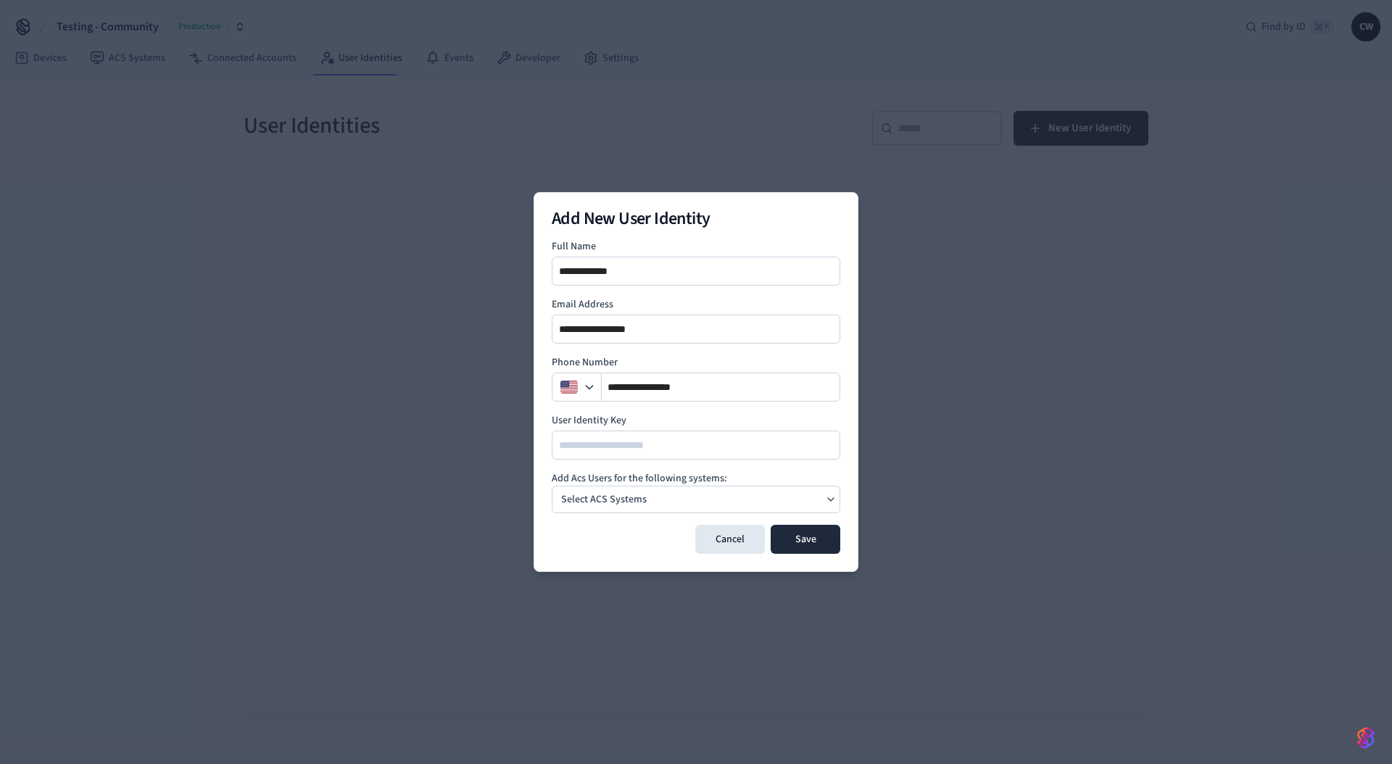
click at [645, 502] on div "Select ACS Systems" at bounding box center [604, 500] width 97 height 20
click at [603, 539] on span "Dormakaba Community Site" at bounding box center [631, 543] width 78 height 12
click at [618, 462] on form "**********" at bounding box center [696, 396] width 289 height 315
click at [824, 540] on button "Save" at bounding box center [806, 539] width 70 height 29
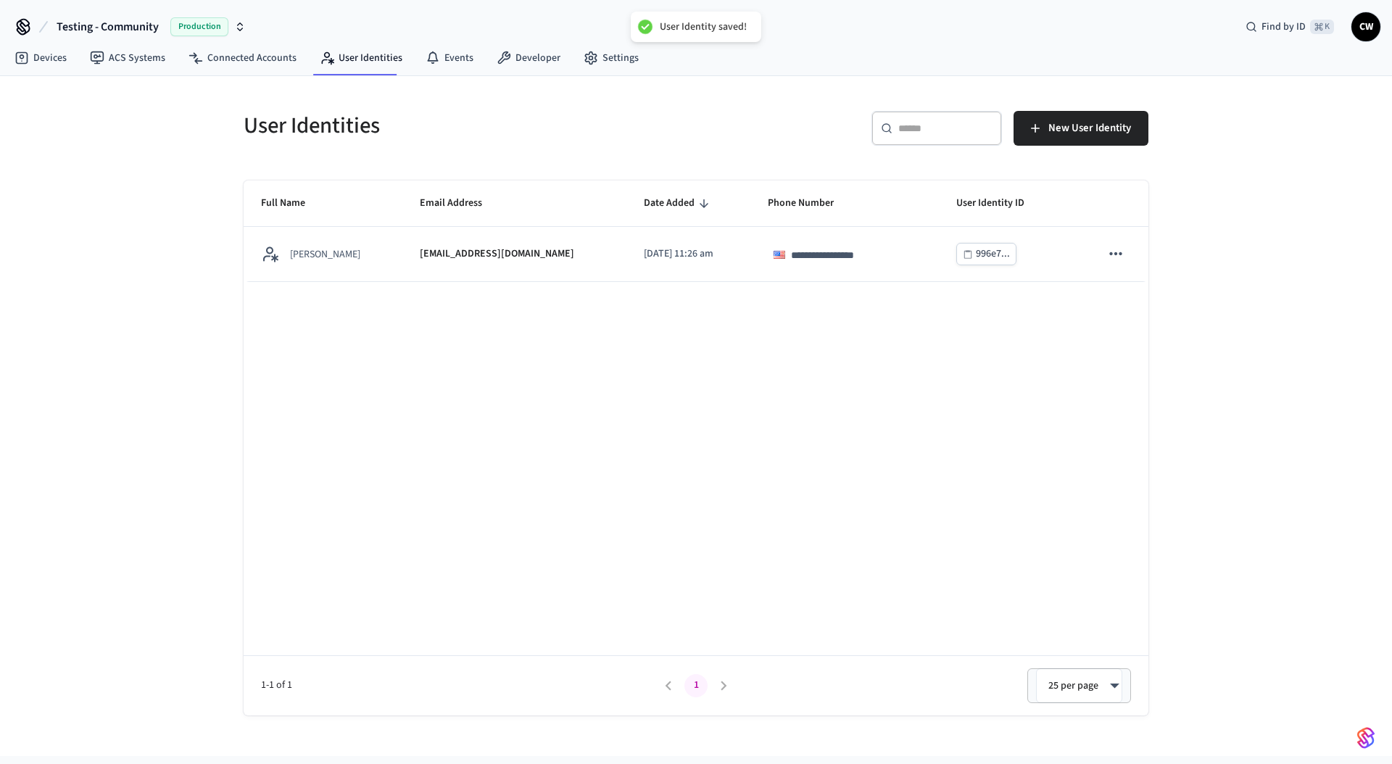
click at [464, 331] on div "**********" at bounding box center [696, 448] width 905 height 535
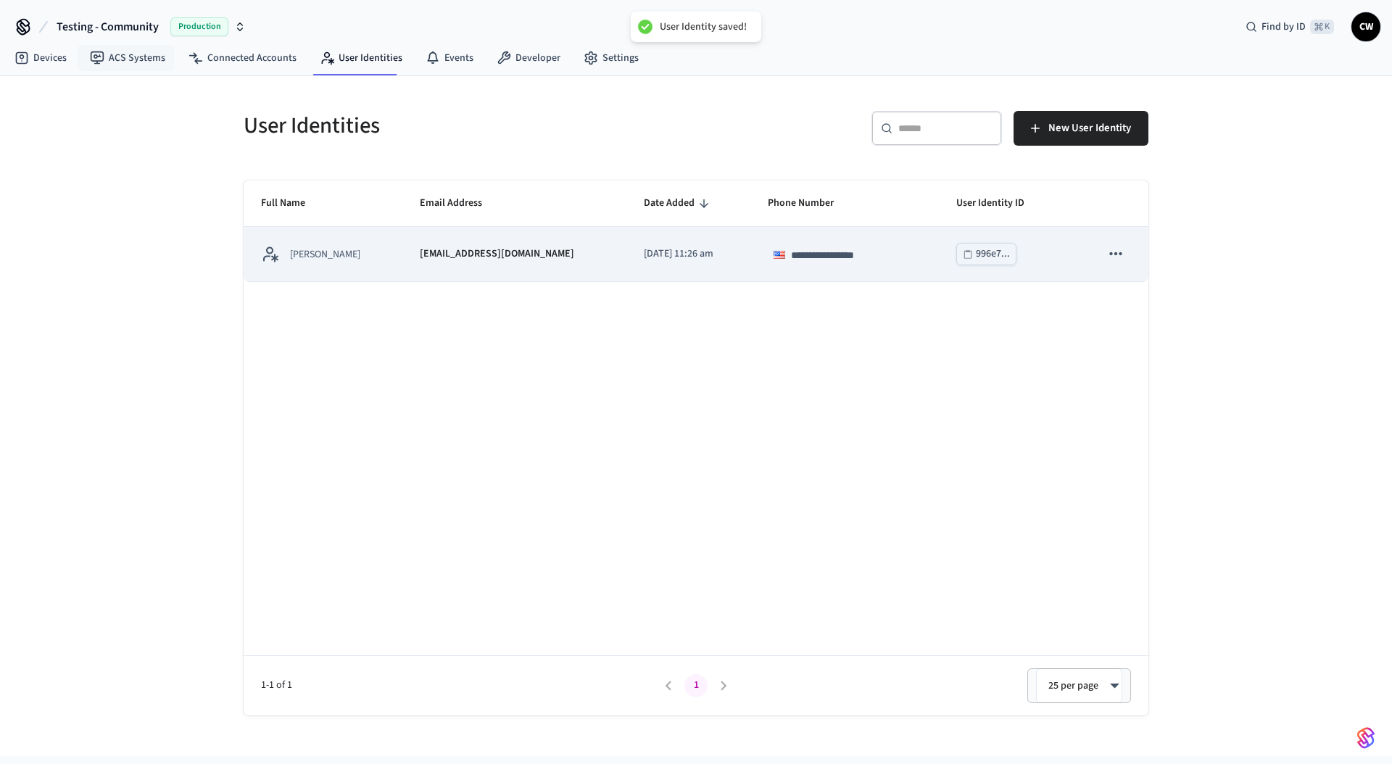
click at [423, 251] on p "collin@getseam.com" at bounding box center [497, 254] width 154 height 15
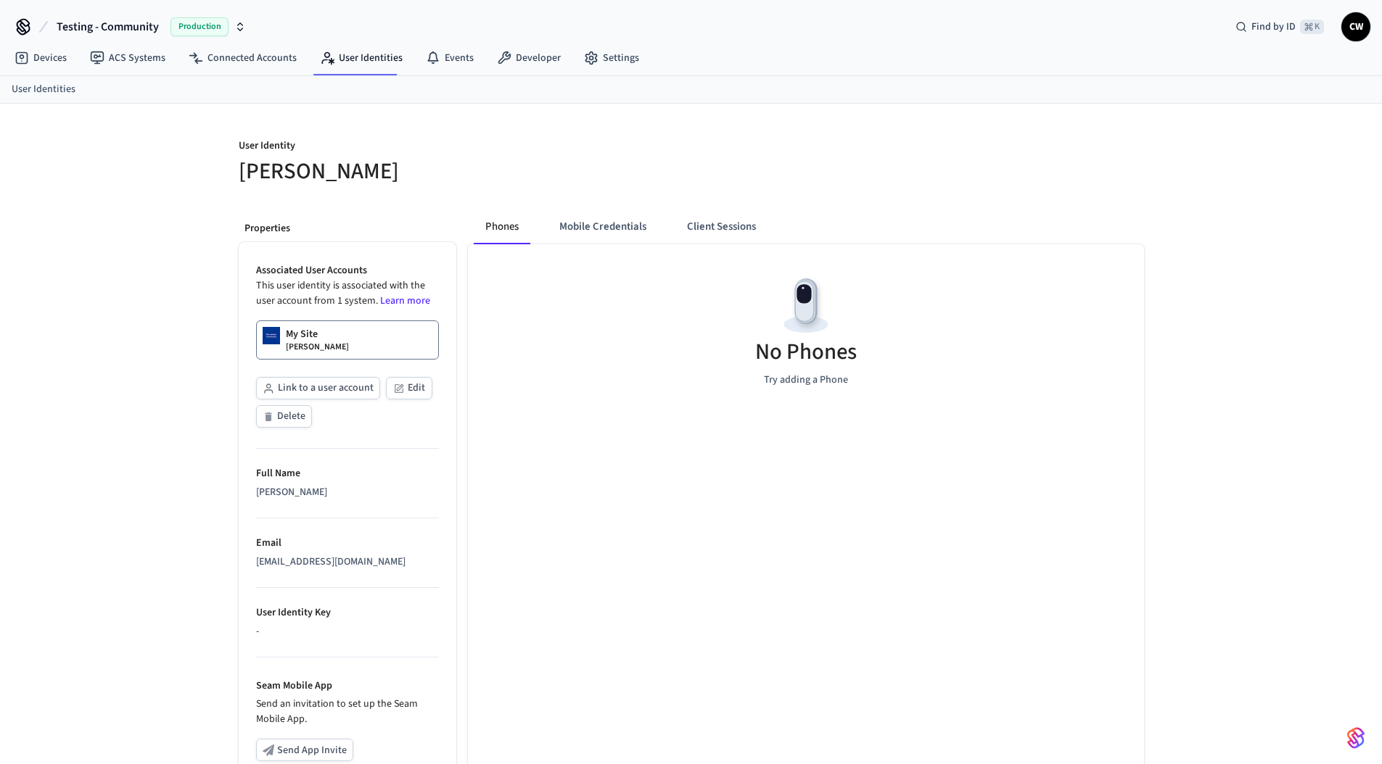
click at [319, 347] on p "Collin Wirkus" at bounding box center [317, 348] width 63 height 12
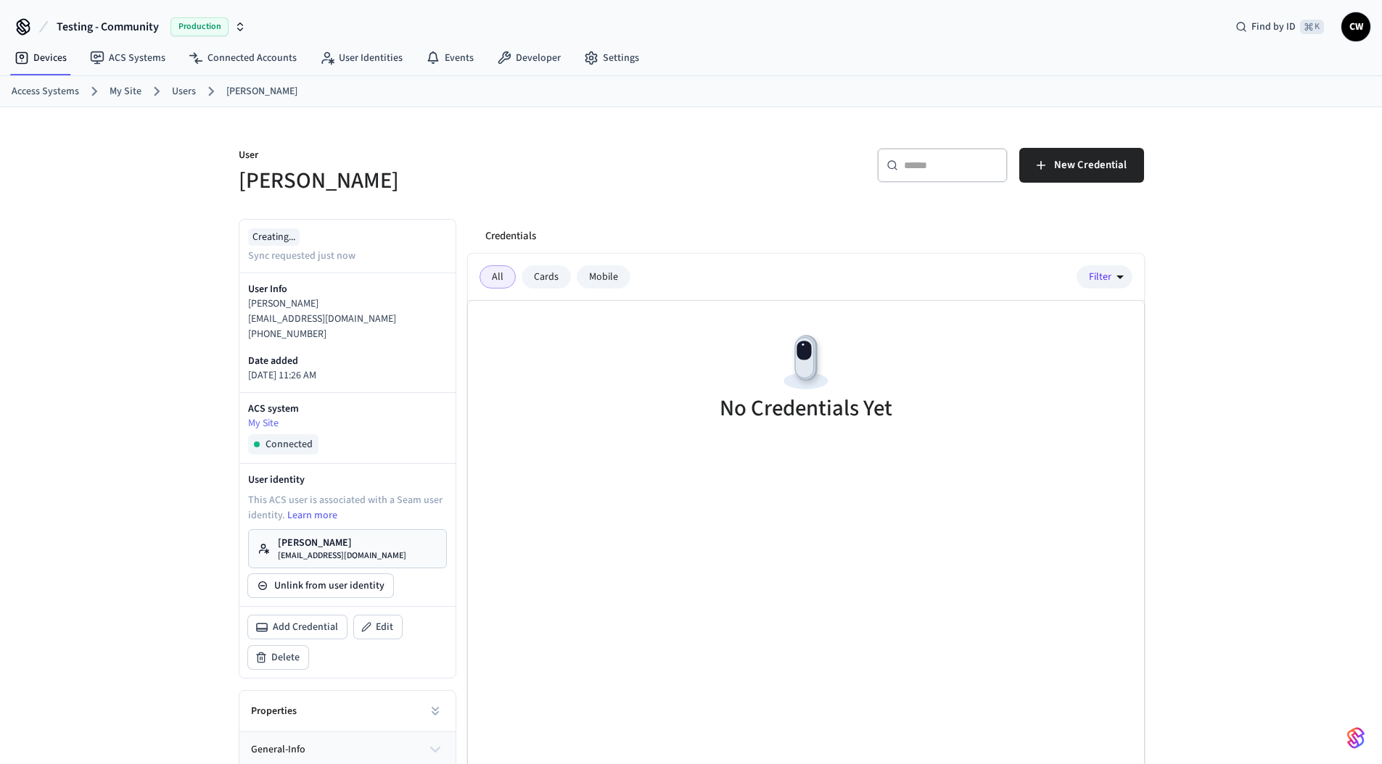
click at [193, 354] on div "User [PERSON_NAME] ​ ​ New Credential Creating... Sync requested just now User …" at bounding box center [691, 490] width 1382 height 767
click at [571, 166] on h5 "[PERSON_NAME]" at bounding box center [461, 181] width 444 height 30
click at [1065, 161] on span "New Credential" at bounding box center [1090, 165] width 73 height 19
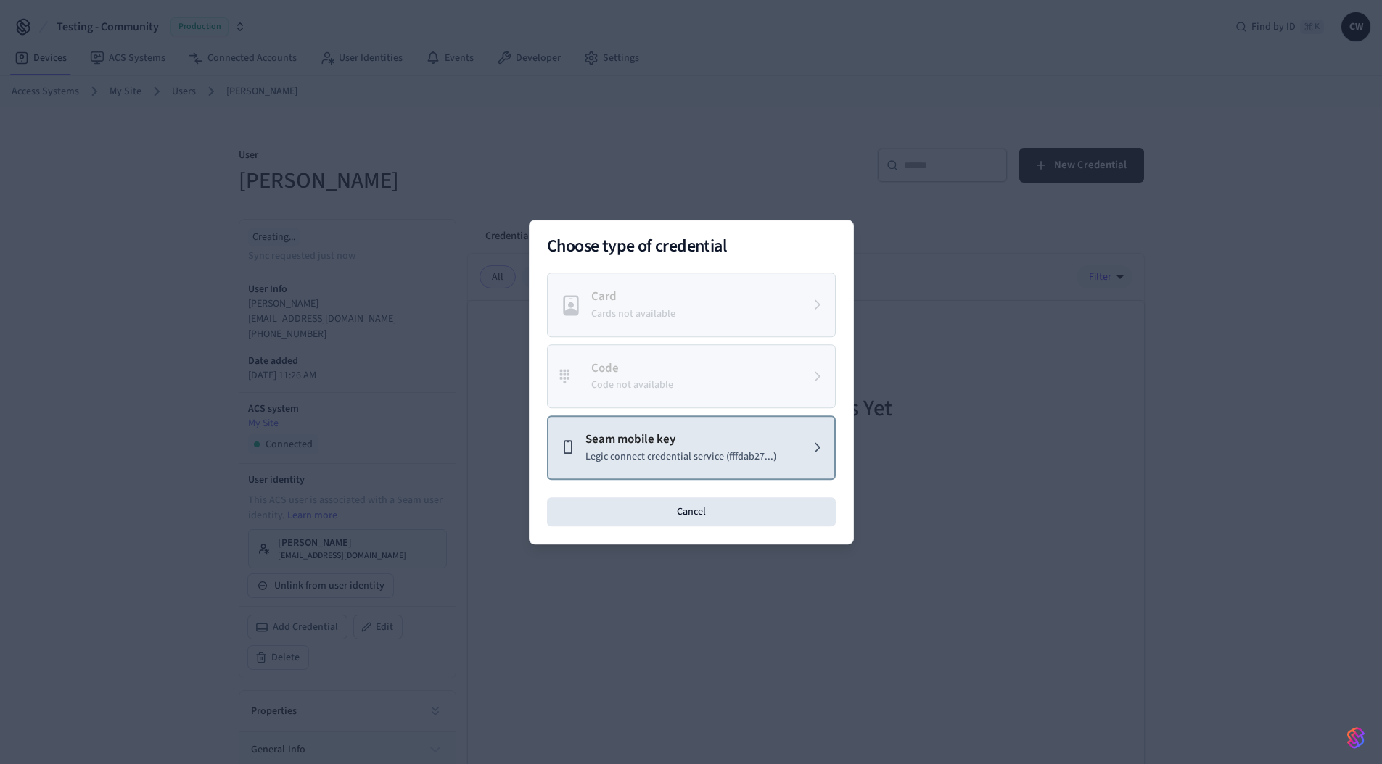
click at [714, 444] on p "Seam mobile key" at bounding box center [680, 440] width 191 height 19
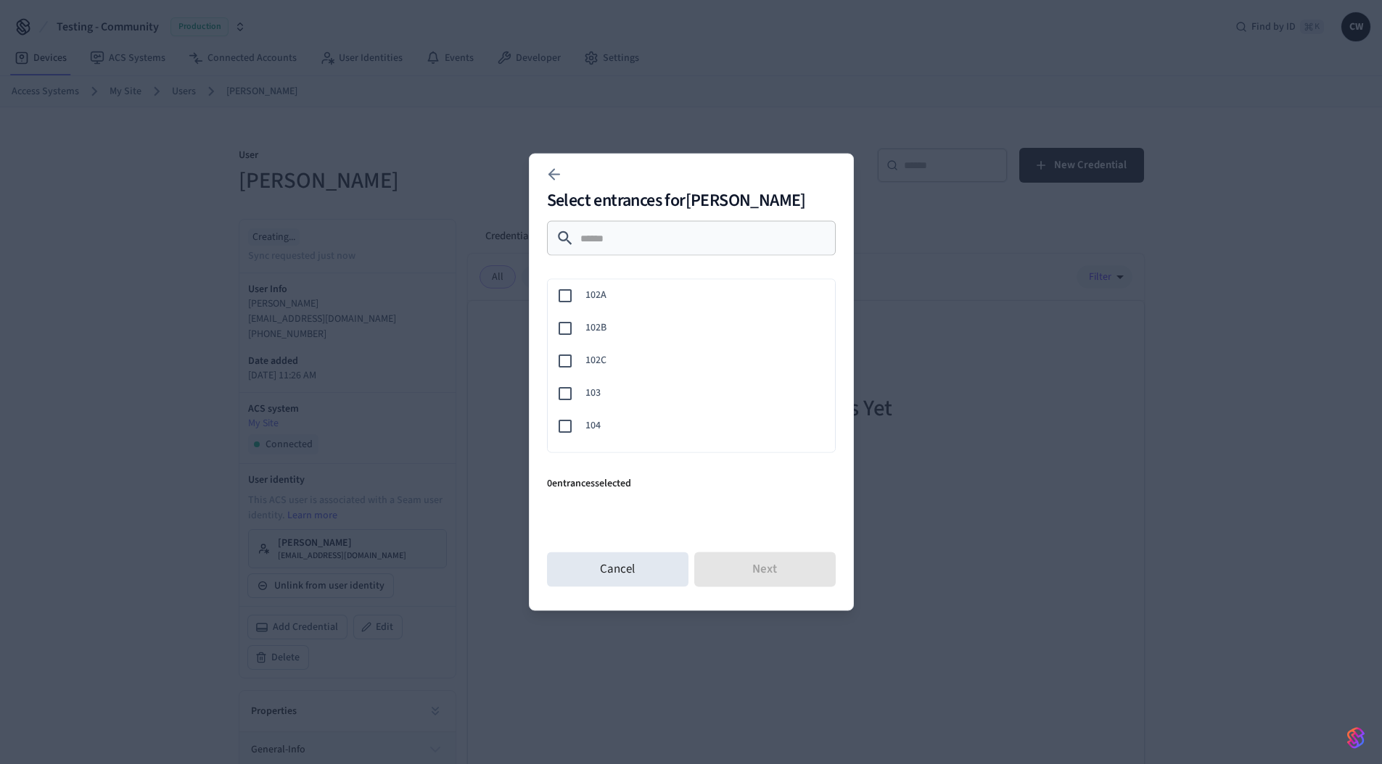
scroll to position [159, 0]
click at [606, 361] on span "103" at bounding box center [704, 365] width 238 height 15
click at [770, 567] on button "Next" at bounding box center [764, 570] width 141 height 35
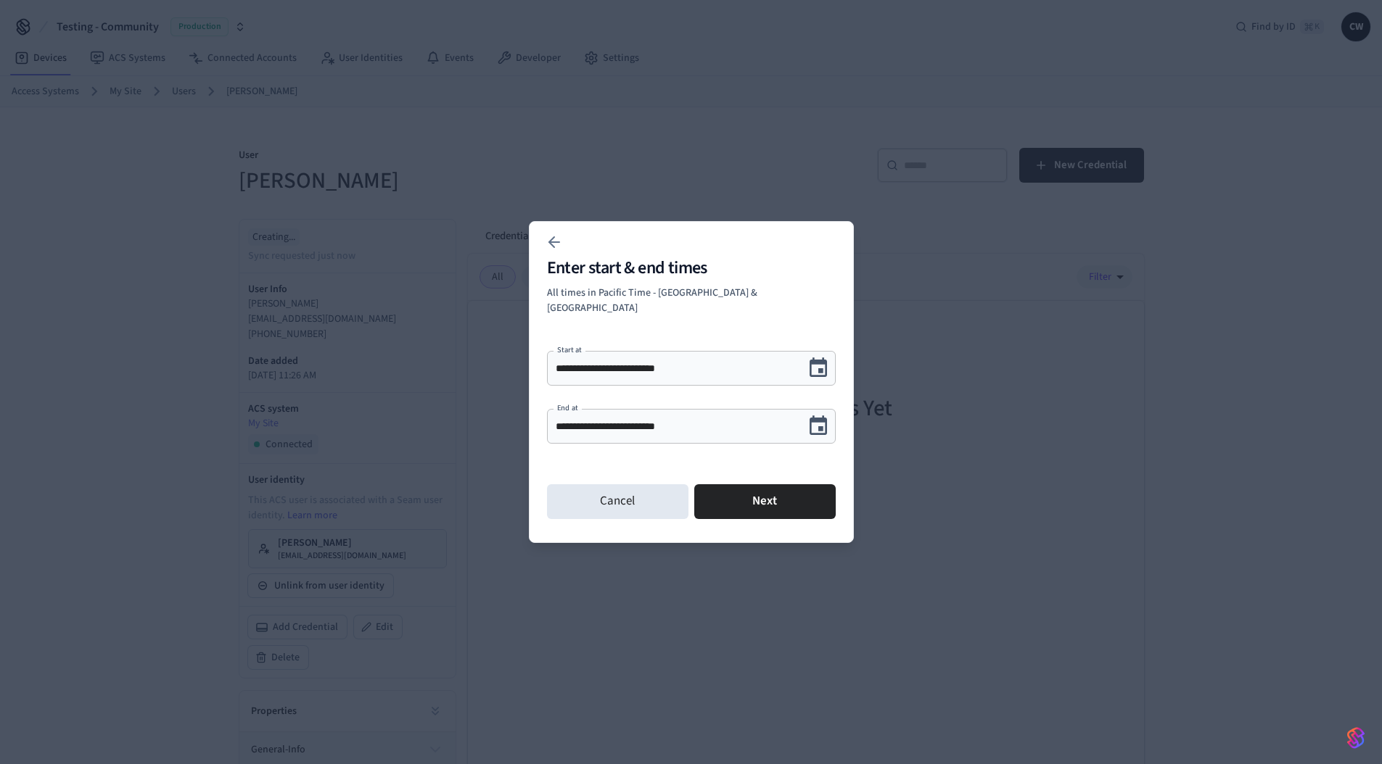
click at [817, 416] on icon "Choose date, selected date is Sep 12, 2025" at bounding box center [817, 425] width 17 height 19
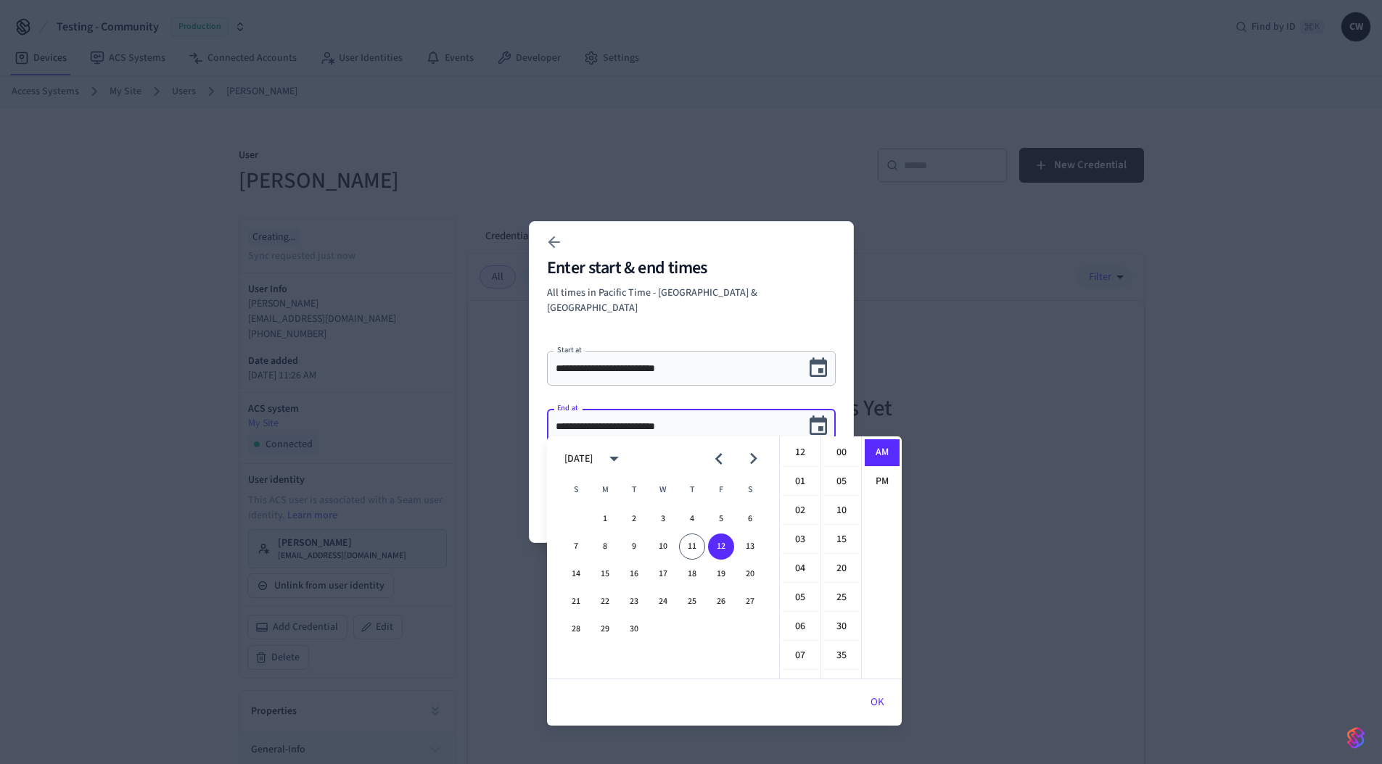
scroll to position [317, 0]
click at [714, 574] on button "19" at bounding box center [721, 574] width 26 height 26
click at [825, 416] on icon "Choose date, selected date is Sep 19, 2025" at bounding box center [817, 425] width 17 height 19
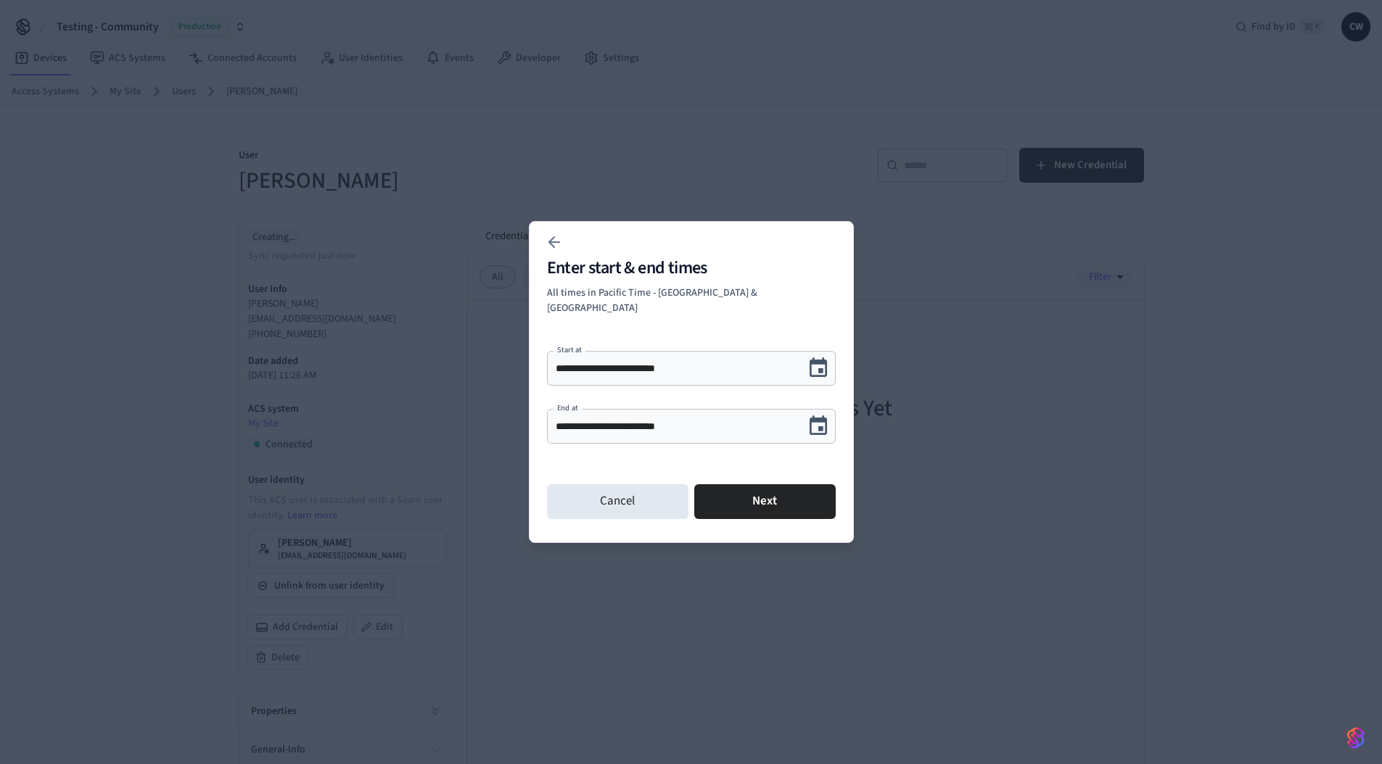
click at [825, 416] on icon "Choose date, selected date is Sep 19, 2025" at bounding box center [817, 425] width 17 height 19
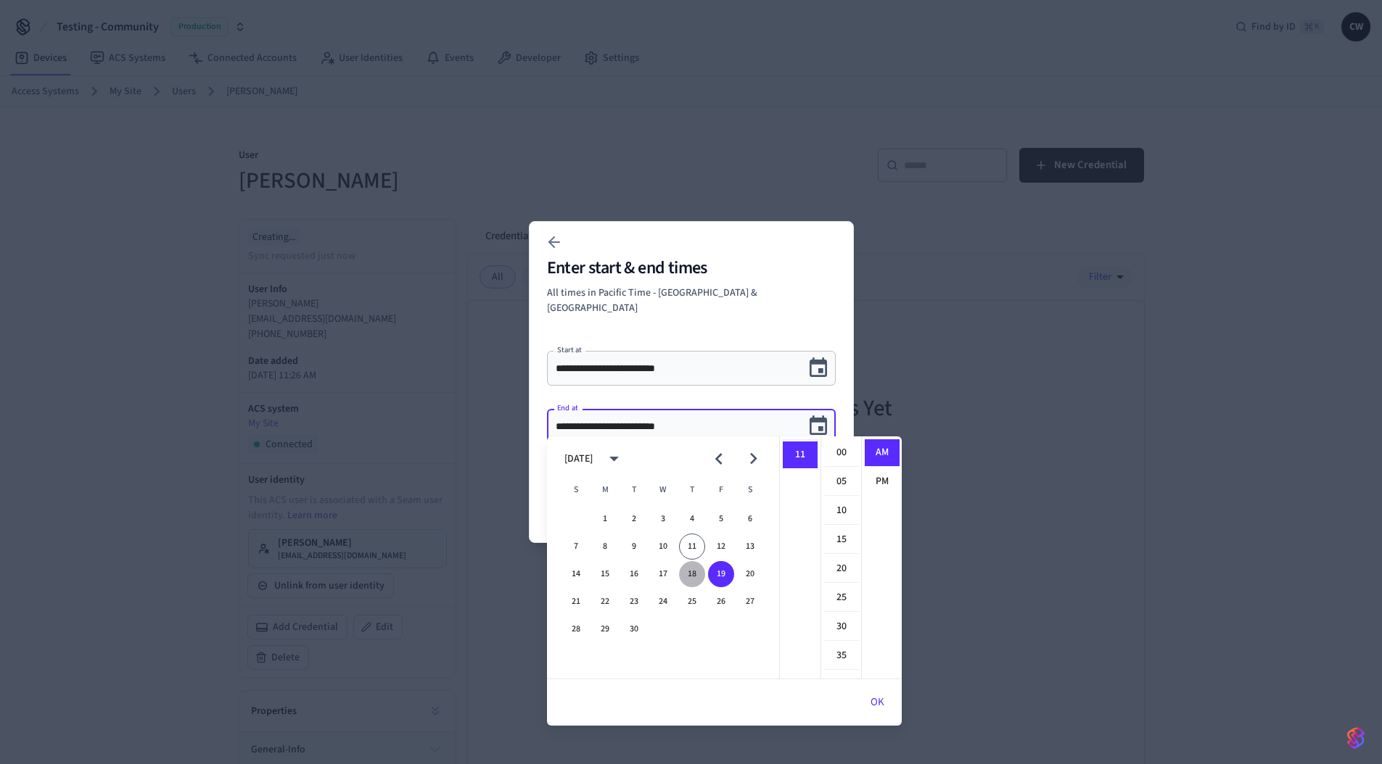
click at [692, 566] on button "18" at bounding box center [692, 574] width 26 height 26
type input "**********"
click at [814, 416] on icon "Choose date, selected date is Sep 18, 2025" at bounding box center [817, 425] width 17 height 19
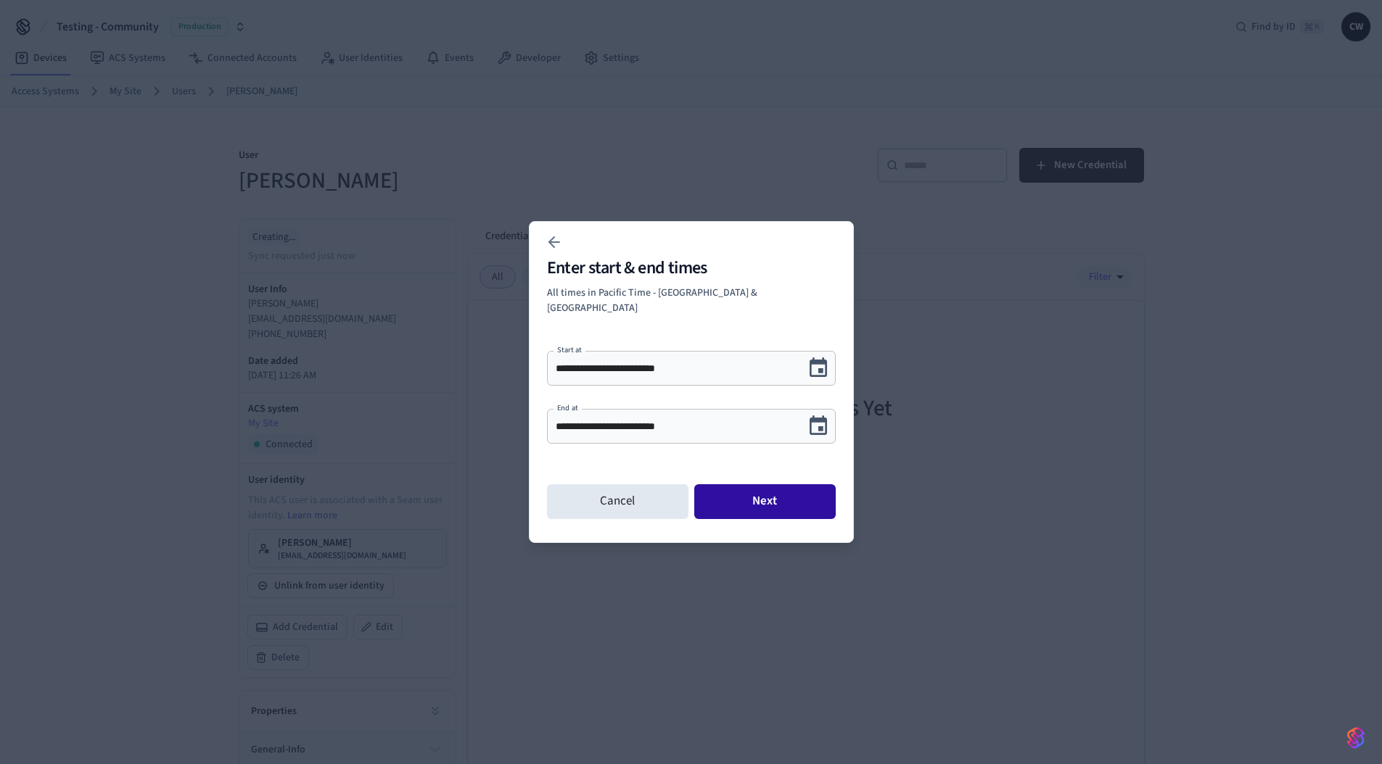
click at [766, 503] on button "Next" at bounding box center [764, 501] width 141 height 35
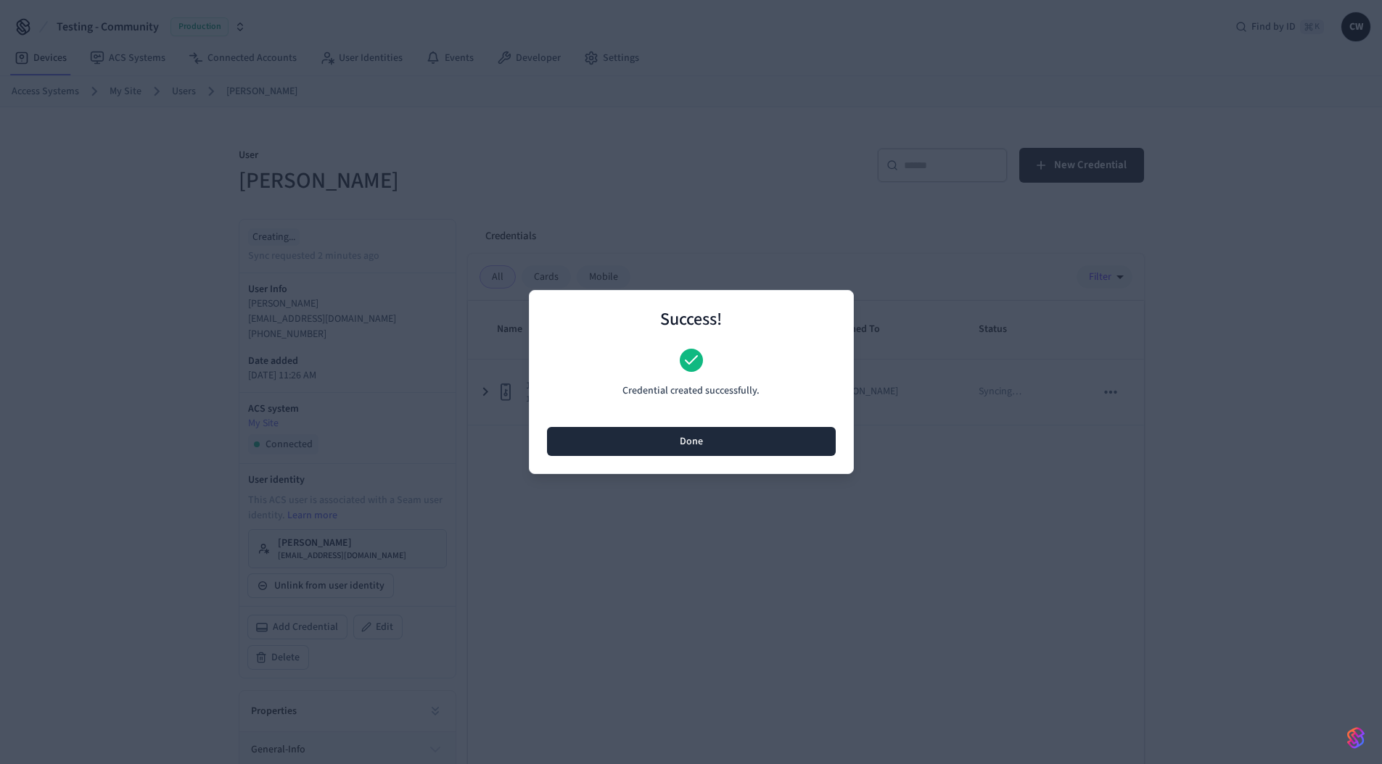
click at [717, 447] on button "Done" at bounding box center [691, 441] width 289 height 29
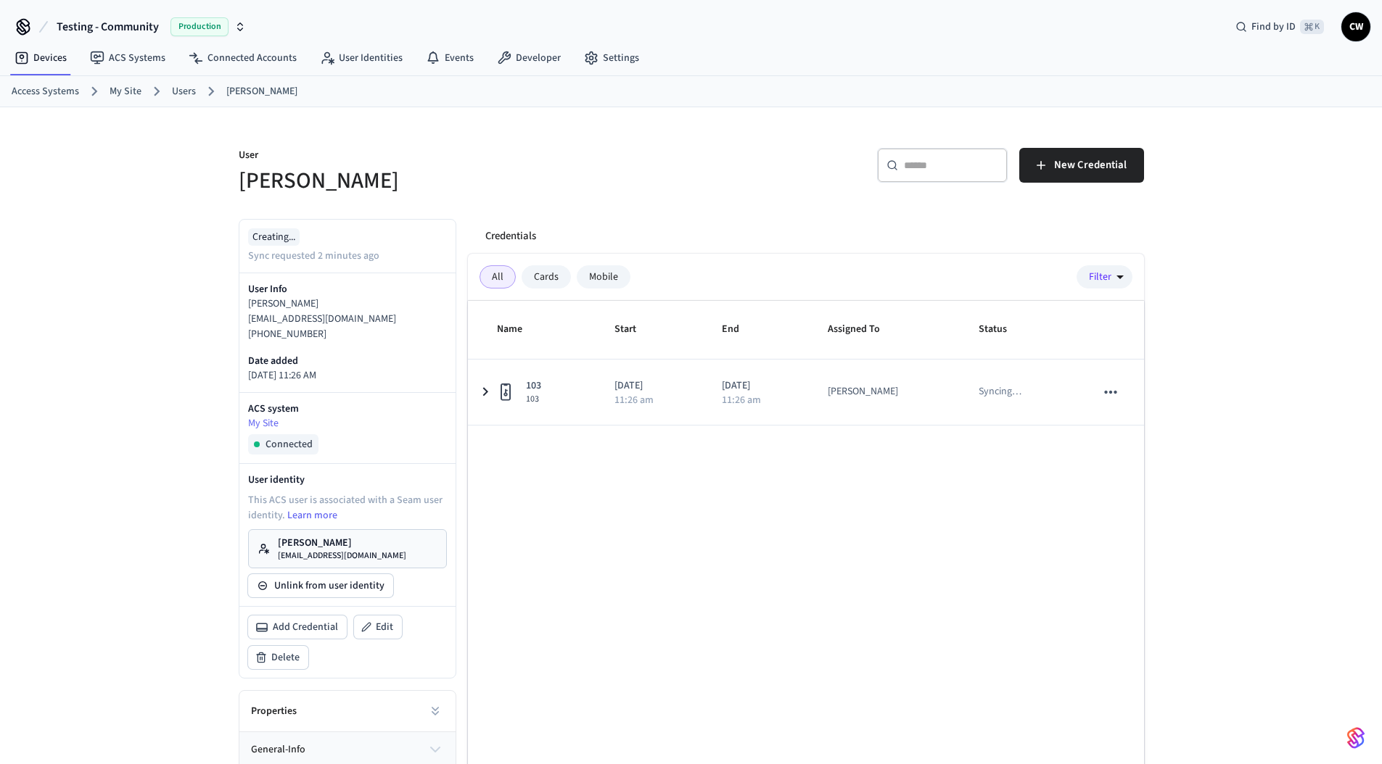
click at [656, 519] on div "Name Start End Assigned To Status 103 103 [DATE] 11:26 am [DATE] 11:26 am [PERS…" at bounding box center [806, 568] width 676 height 535
click at [688, 505] on div "Name Start End Assigned To Status 103 103 [DATE] 11:26 am [DATE] 11:26 am [PERS…" at bounding box center [806, 568] width 676 height 535
drag, startPoint x: 380, startPoint y: 127, endPoint x: 331, endPoint y: 100, distance: 55.5
click at [380, 126] on div at bounding box center [691, 136] width 905 height 23
click at [243, 53] on link "Connected Accounts" at bounding box center [242, 58] width 131 height 26
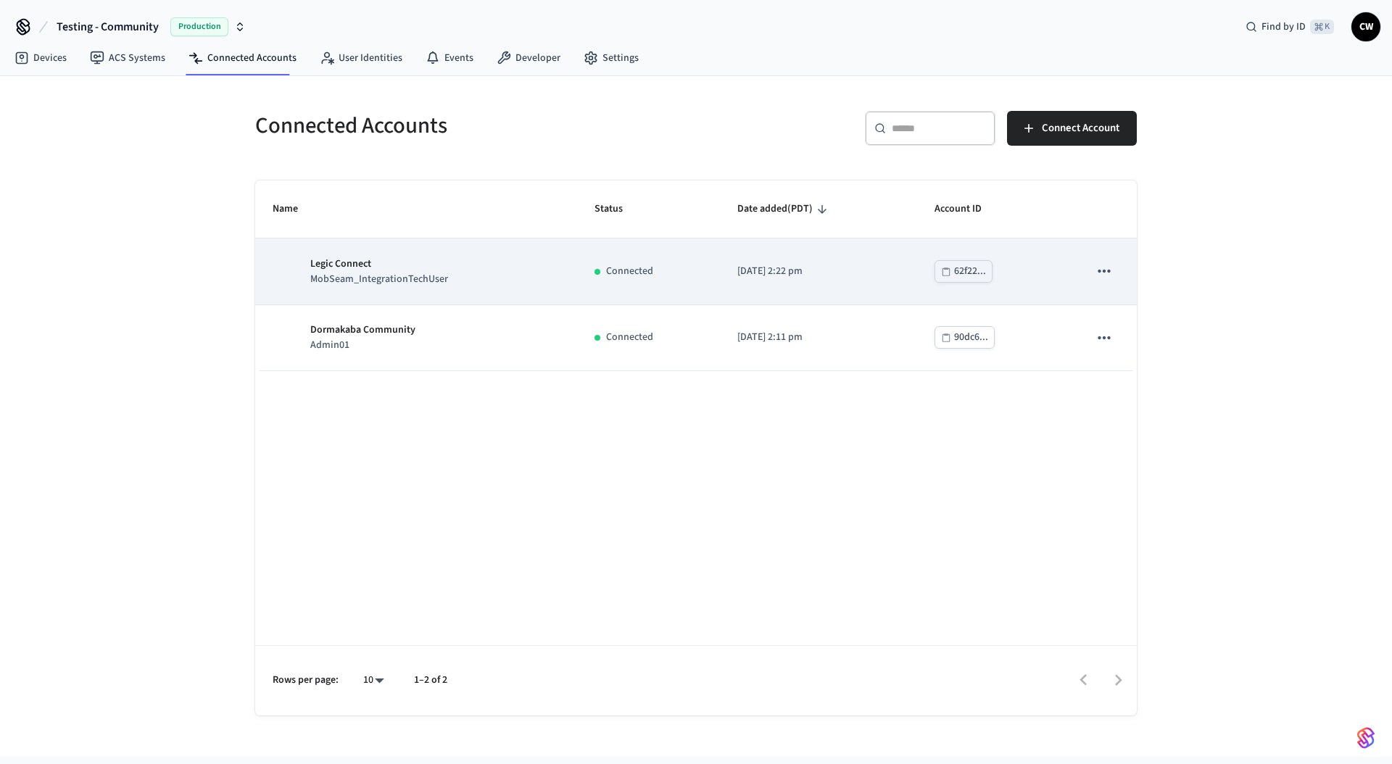
click at [459, 267] on div "Legic Connect MobSeam_IntegrationTechUser" at bounding box center [416, 272] width 287 height 30
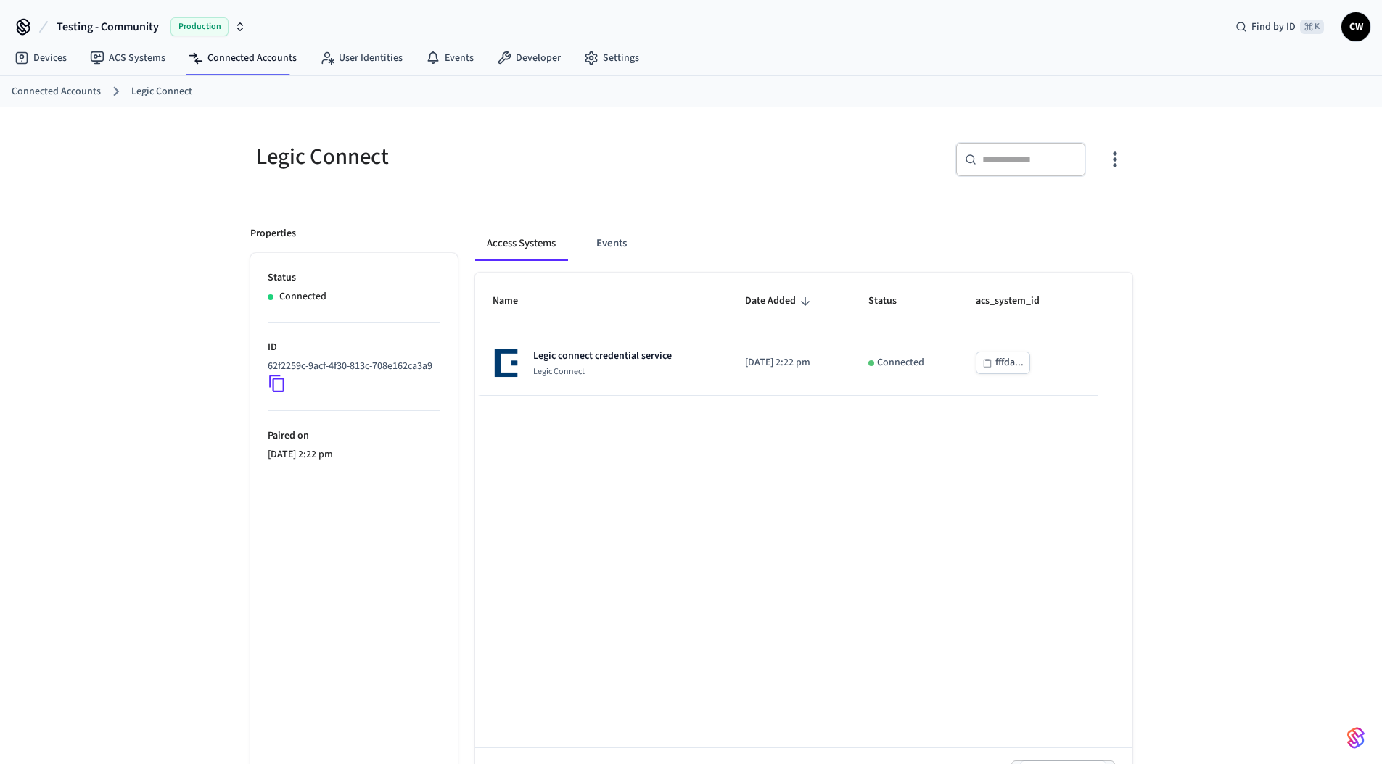
click at [1133, 164] on div "Legic Connect ​ ​ Properties Status Connected ID 62f2259c-9acf-4f30-813c-708e16…" at bounding box center [691, 466] width 905 height 683
click at [1120, 162] on icon "button" at bounding box center [1114, 159] width 22 height 22
click at [1103, 220] on li "Sync Account" at bounding box center [1067, 219] width 110 height 38
click at [523, 200] on div at bounding box center [696, 382] width 1392 height 764
click at [255, 57] on link "Connected Accounts" at bounding box center [242, 58] width 131 height 26
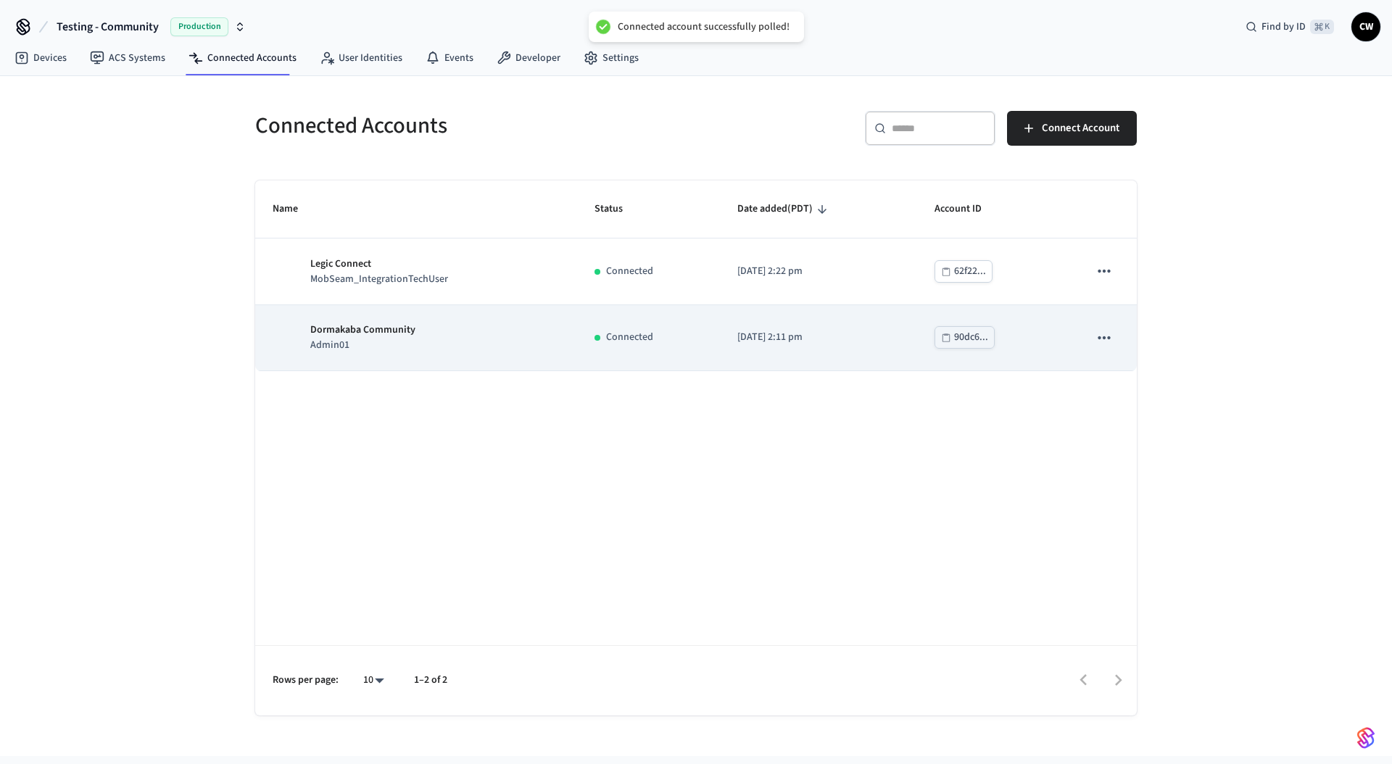
click at [585, 355] on td "Connected" at bounding box center [648, 338] width 143 height 66
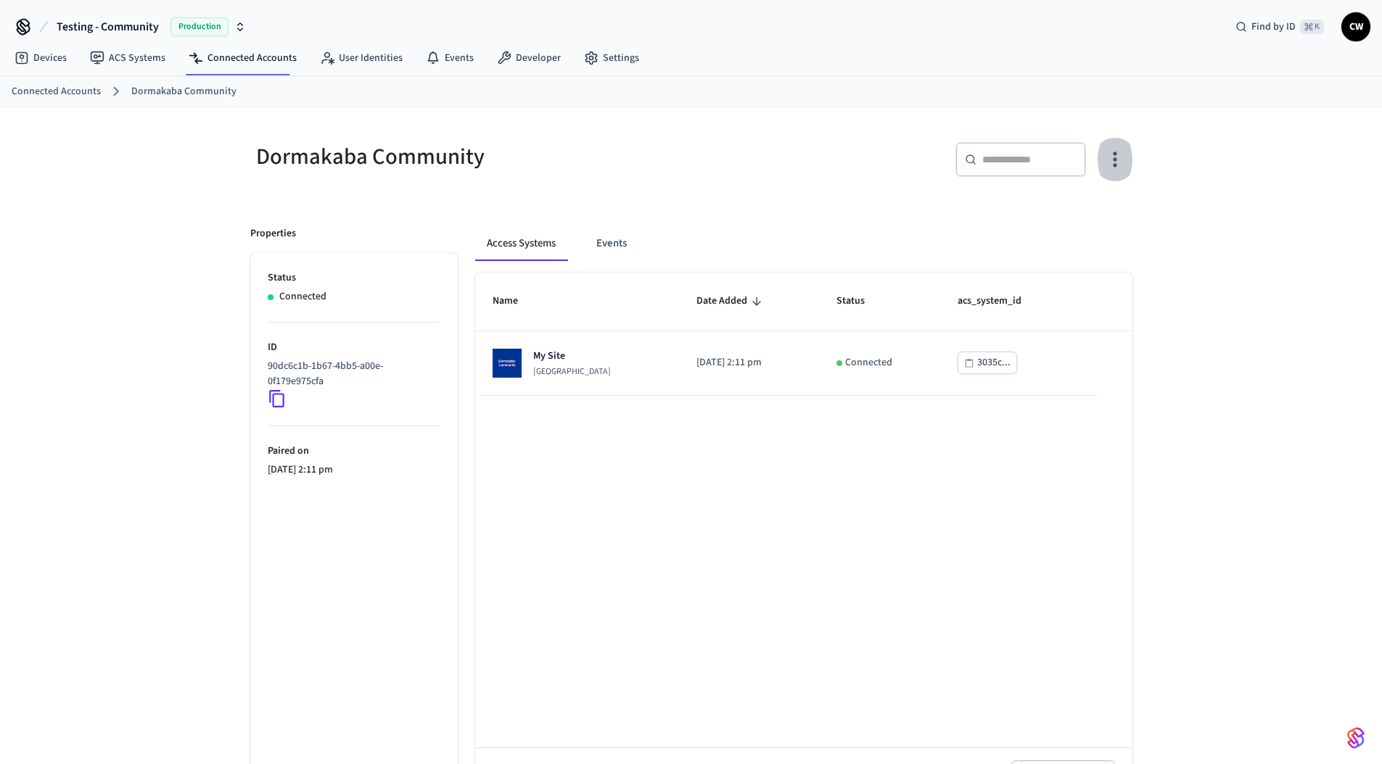
click at [1109, 161] on icon "button" at bounding box center [1114, 159] width 22 height 22
click at [1065, 212] on span "Sync Account" at bounding box center [1073, 219] width 59 height 15
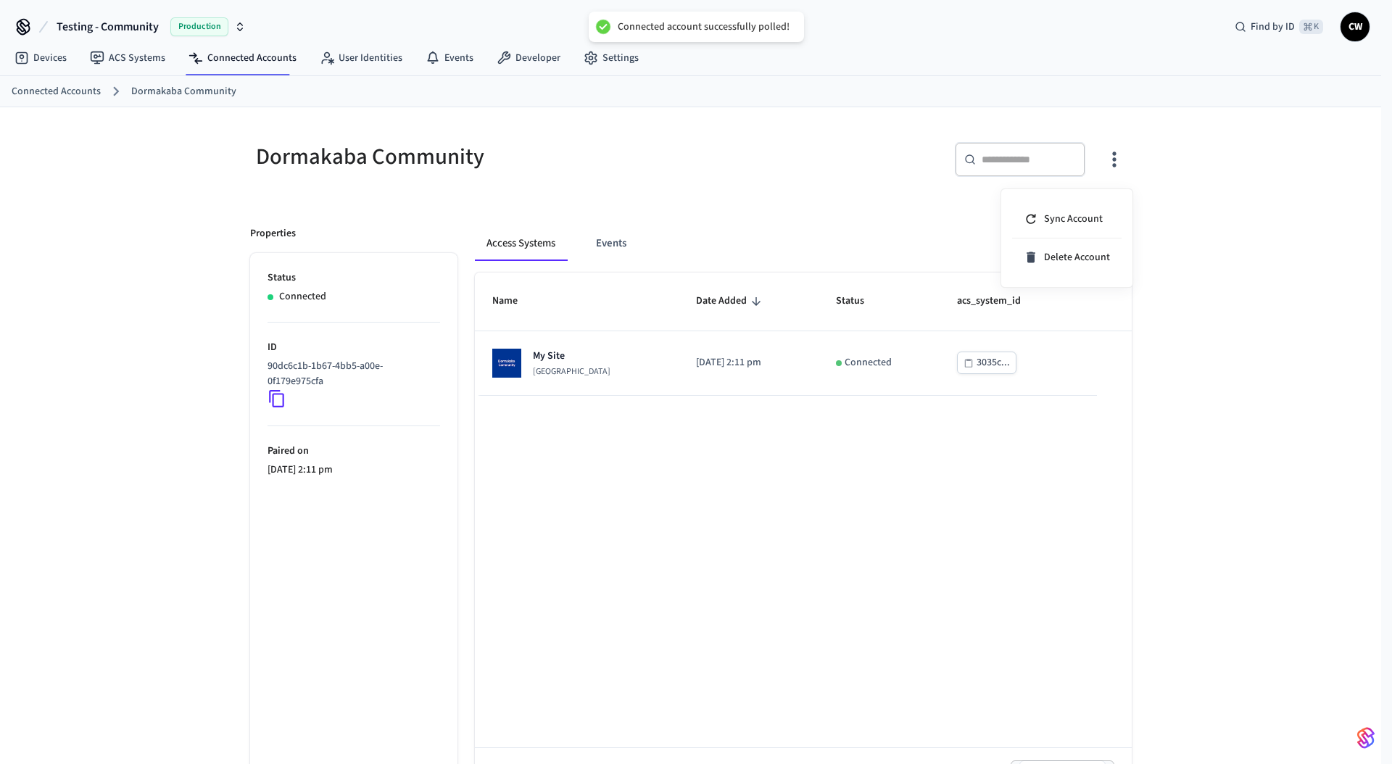
click at [702, 202] on div at bounding box center [696, 382] width 1392 height 764
click at [604, 68] on link "Settings" at bounding box center [611, 58] width 78 height 26
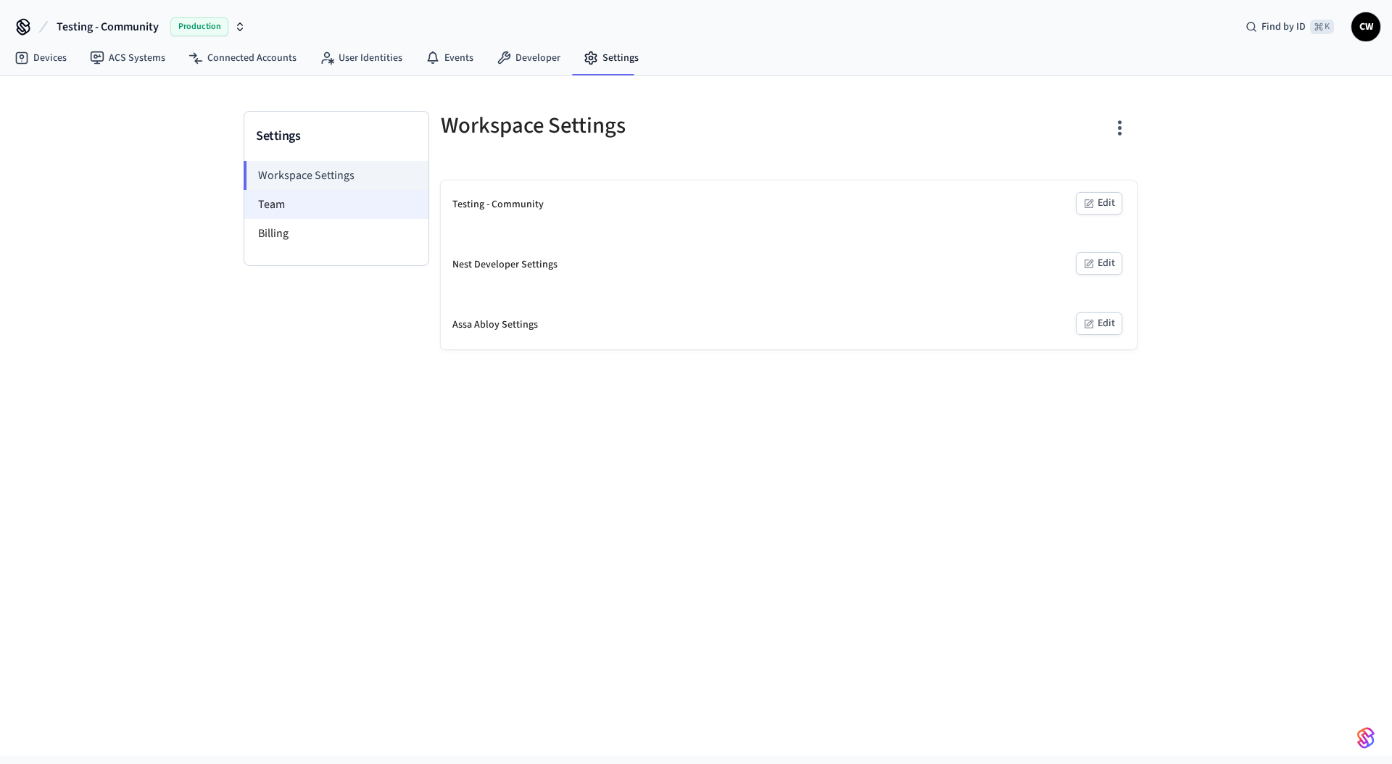
click at [269, 209] on li "Team" at bounding box center [336, 204] width 184 height 29
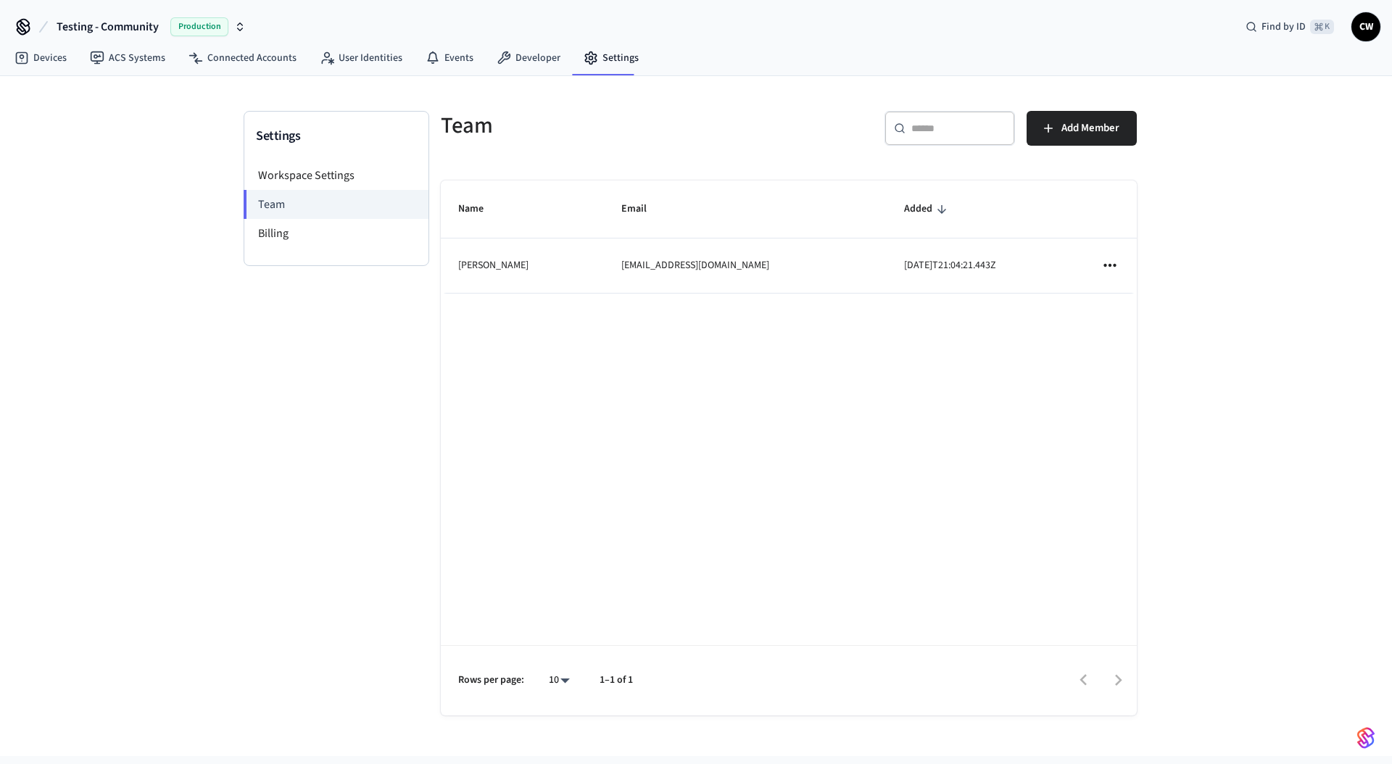
click at [344, 434] on div "Settings Workspace Settings Team Billing" at bounding box center [337, 428] width 186 height 634
click at [632, 465] on div "Name Email Added Collin Wirkus collin@getseam.com 2025-09-04T21:04:21.443Z Rows…" at bounding box center [789, 448] width 696 height 535
click at [313, 392] on div "Settings Workspace Settings Team Billing" at bounding box center [337, 428] width 186 height 634
click at [180, 190] on div "Settings Workspace Settings Team Billing Team ​ ​ Add Member Name Email Added C…" at bounding box center [696, 416] width 1392 height 680
click at [138, 44] on nav "Devices ACS Systems Connected Accounts User Identities Events Developer Settings" at bounding box center [327, 58] width 648 height 33
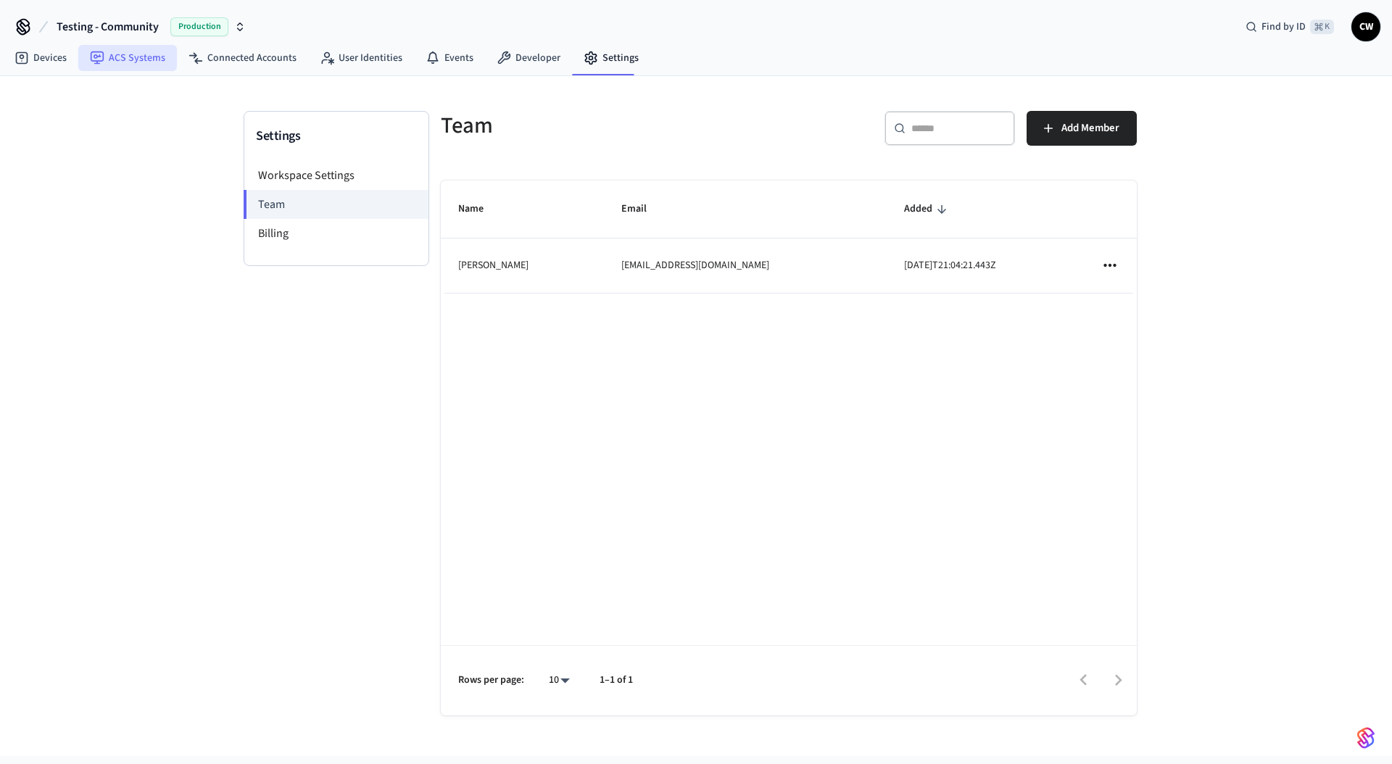
click at [141, 52] on link "ACS Systems" at bounding box center [127, 58] width 99 height 26
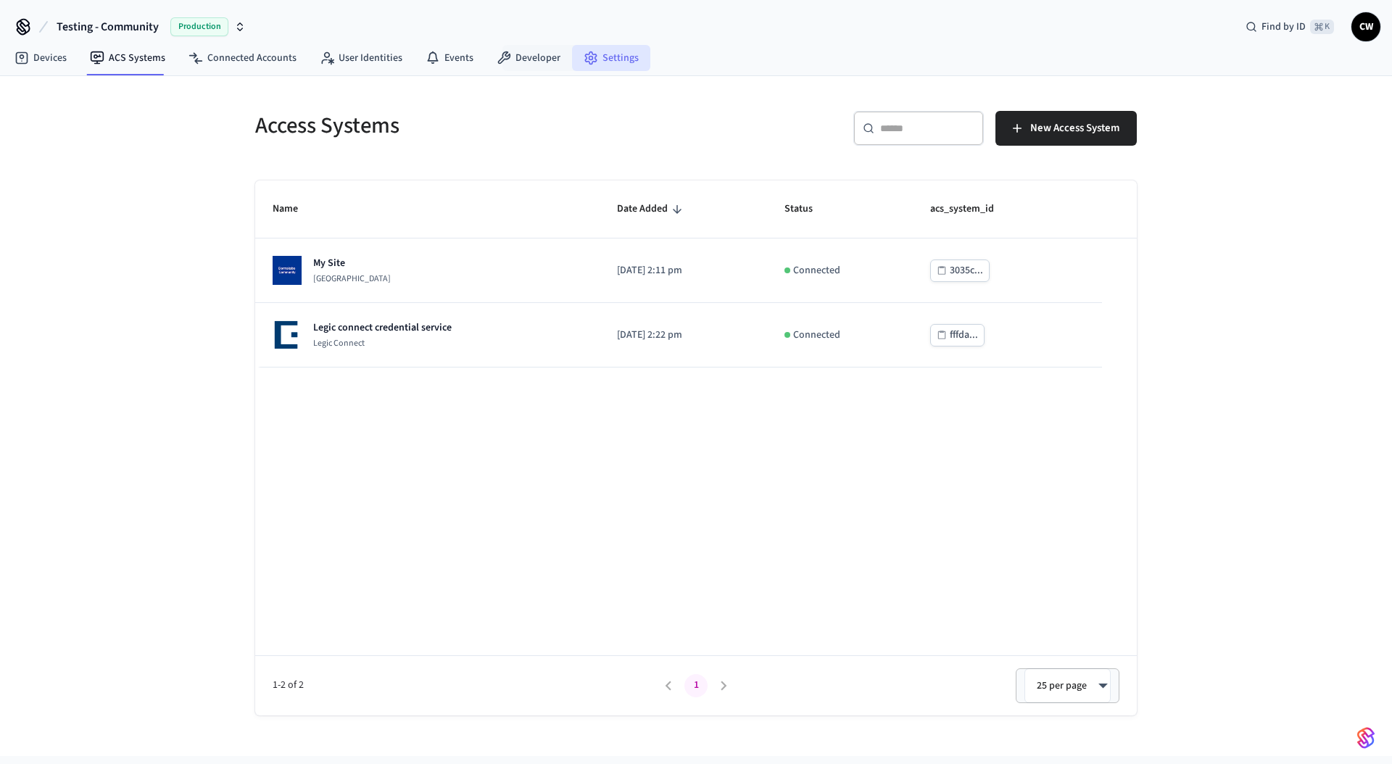
click at [574, 51] on link "Settings" at bounding box center [611, 58] width 78 height 26
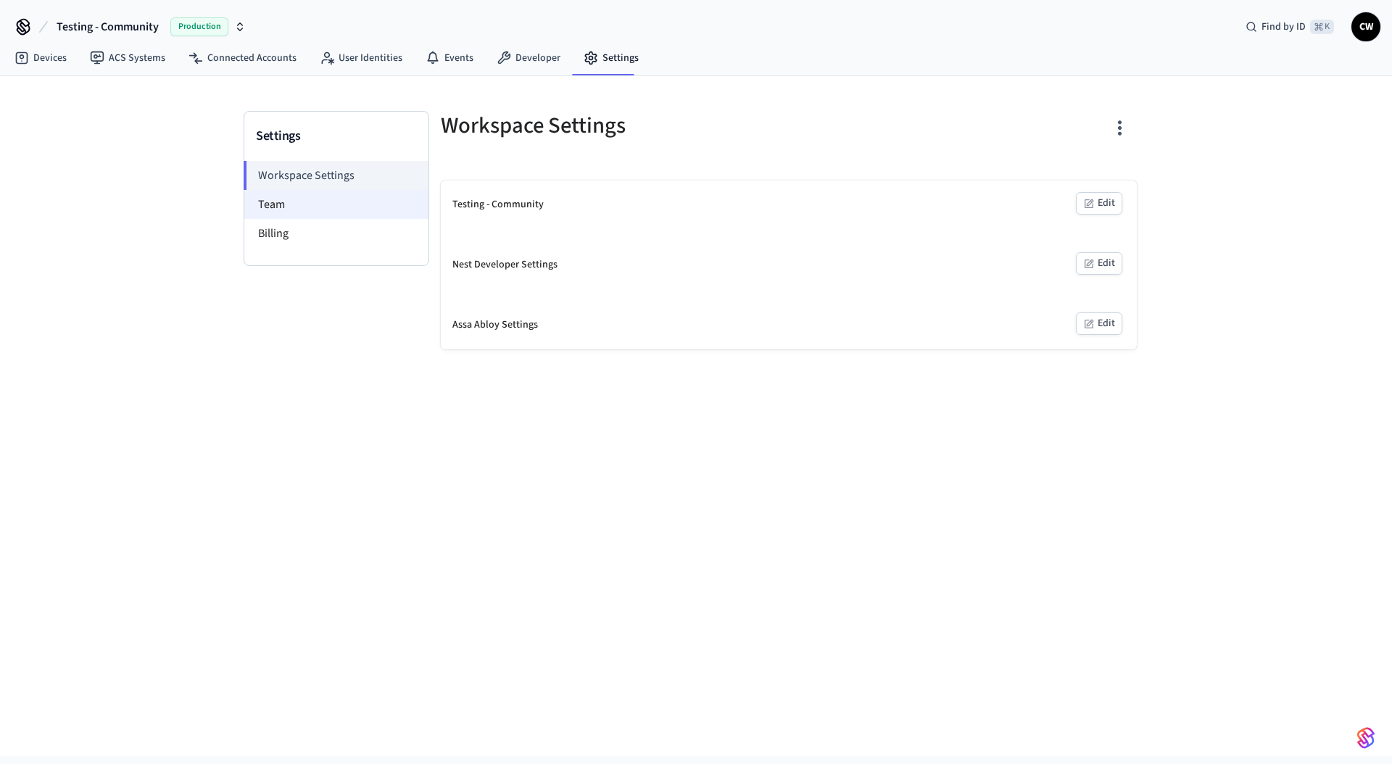
click at [347, 212] on li "Team" at bounding box center [336, 204] width 184 height 29
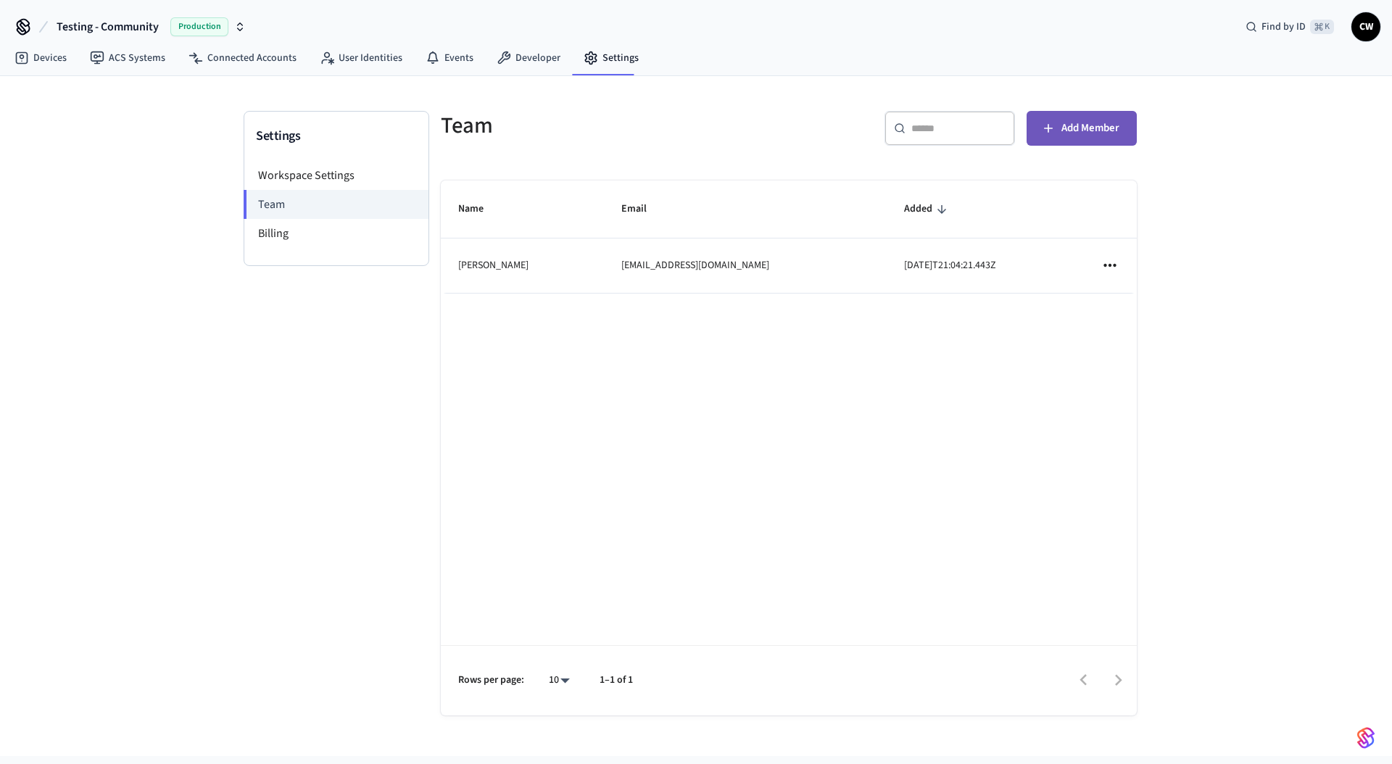
click at [1121, 125] on button "Add Member" at bounding box center [1082, 128] width 110 height 35
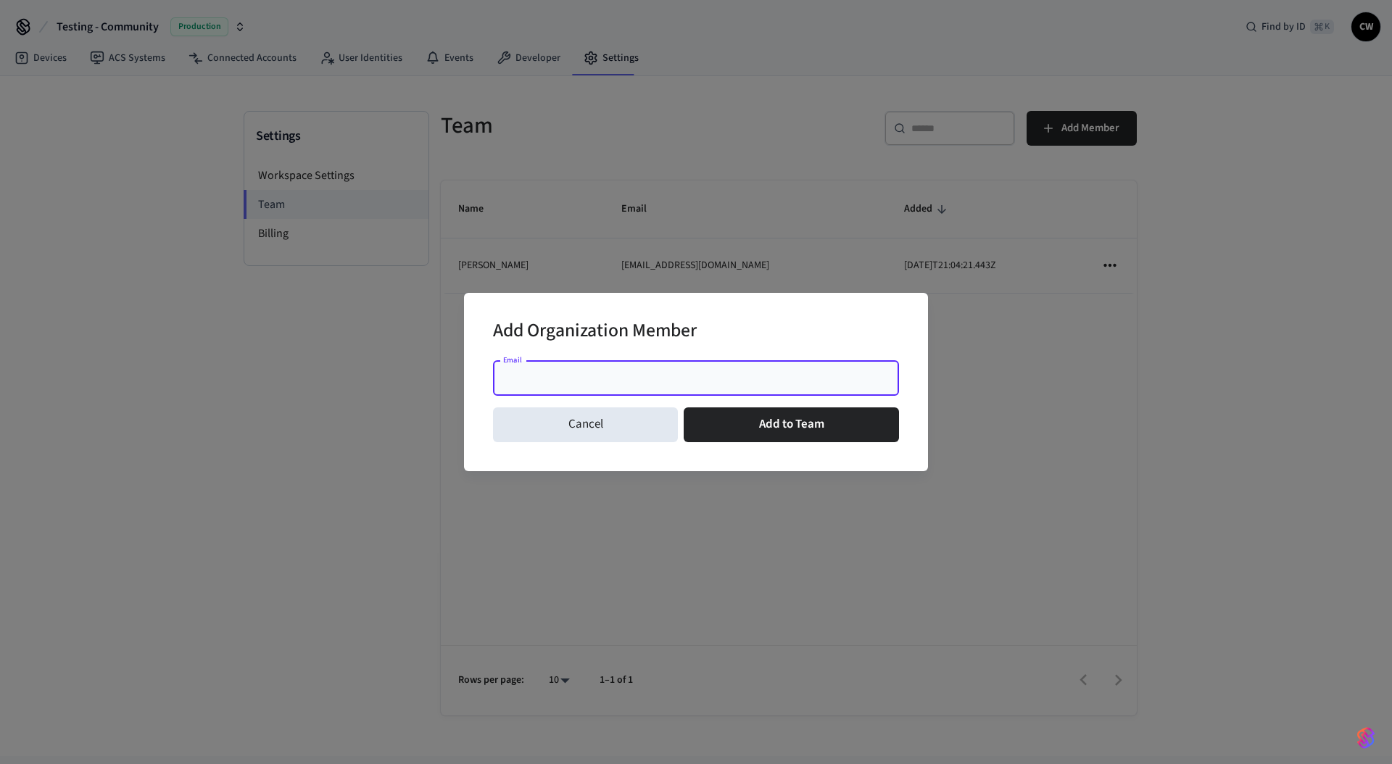
click at [803, 374] on input "Email" at bounding box center [696, 378] width 389 height 15
type input "**********"
click at [829, 344] on div "Add Organization Member" at bounding box center [696, 332] width 406 height 44
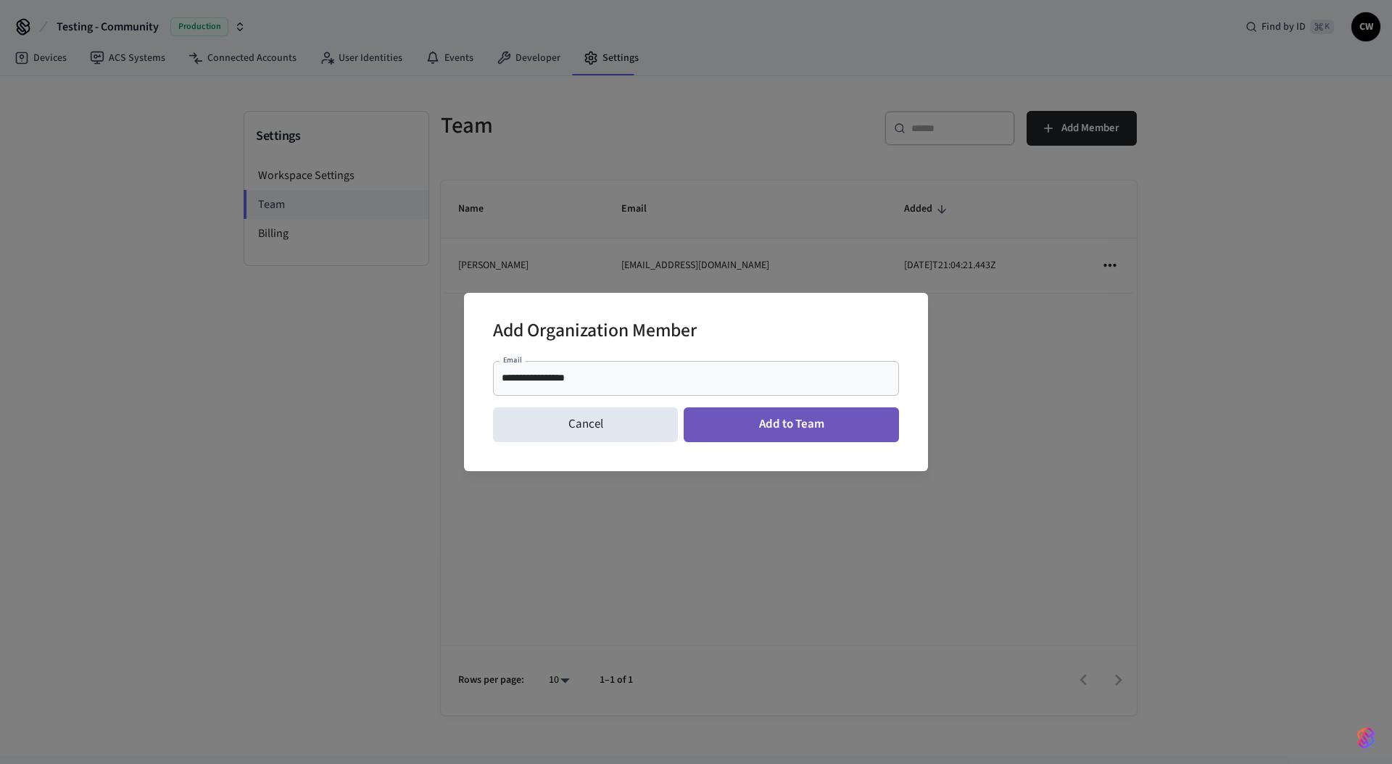
click at [829, 425] on button "Add to Team" at bounding box center [791, 425] width 215 height 35
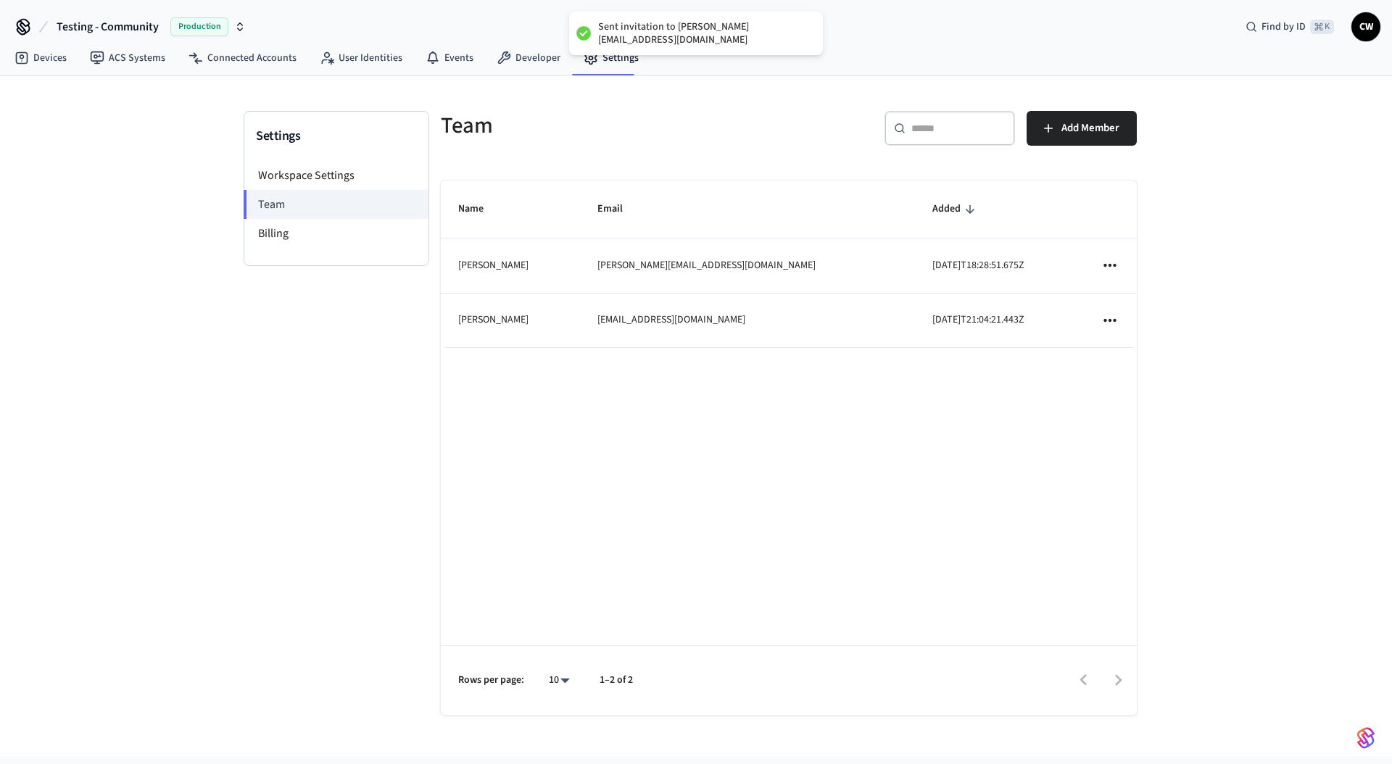
click at [959, 133] on input "text" at bounding box center [959, 128] width 94 height 15
click at [1102, 120] on span "Add Member" at bounding box center [1091, 128] width 58 height 19
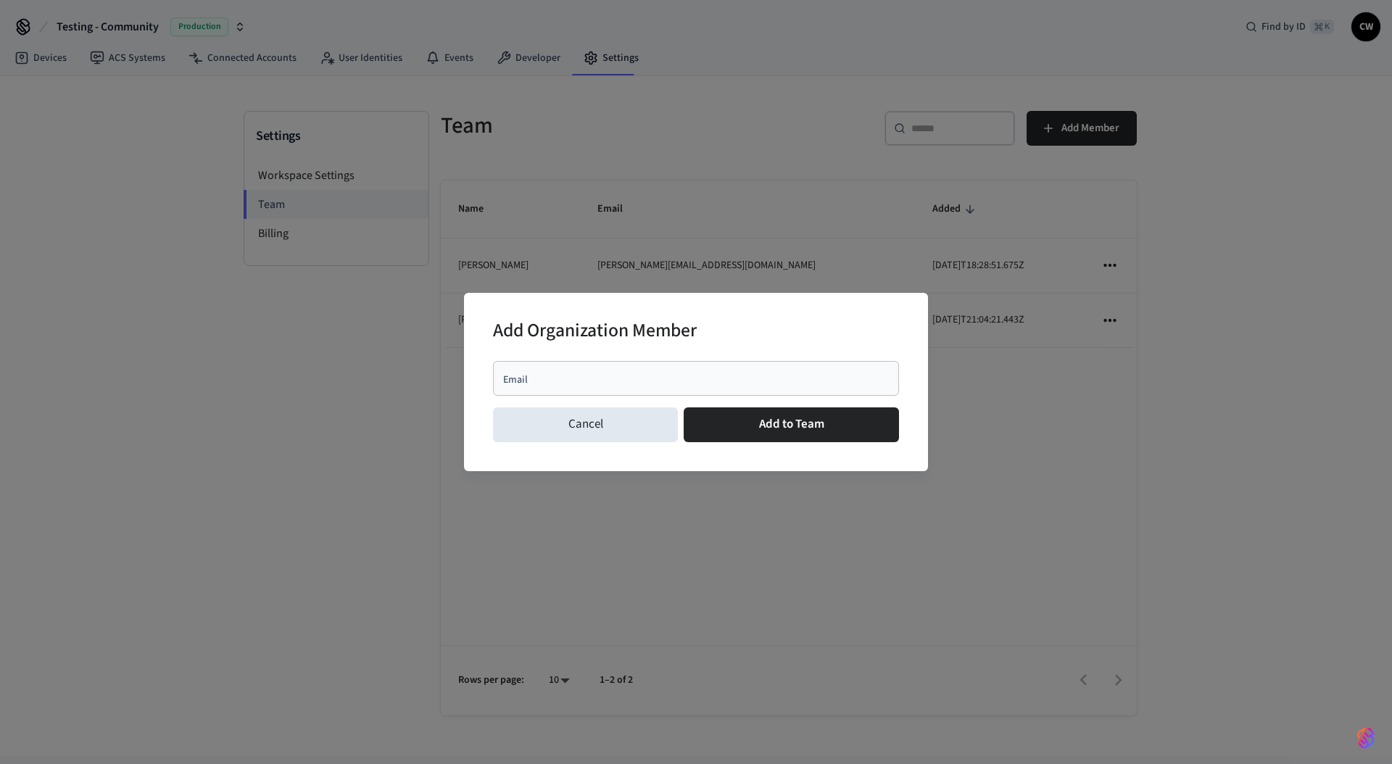
click at [662, 368] on div "Email" at bounding box center [696, 378] width 406 height 35
type input "**********"
click at [748, 323] on div "Add Organization Member" at bounding box center [696, 332] width 406 height 44
click at [777, 418] on button "Add to Team" at bounding box center [791, 425] width 215 height 35
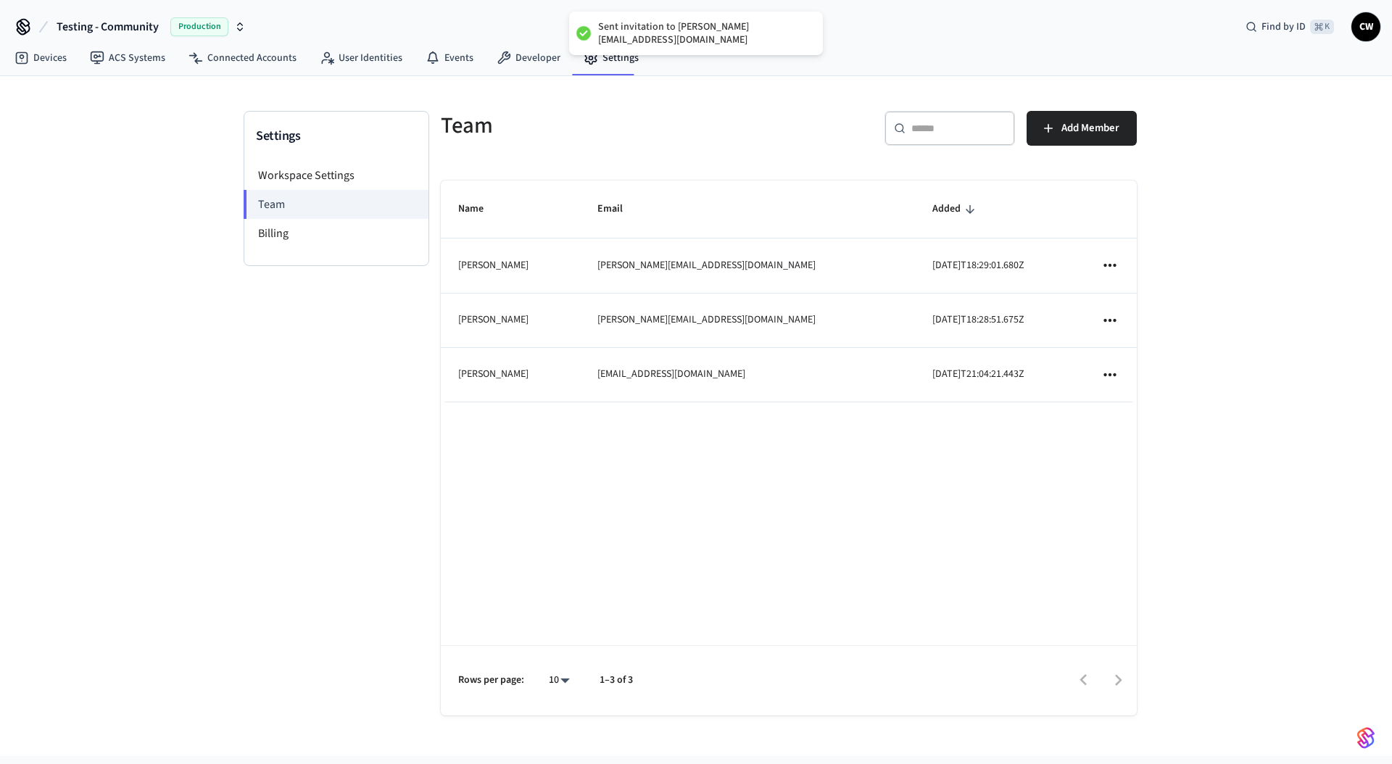
click at [945, 123] on input "text" at bounding box center [959, 128] width 94 height 15
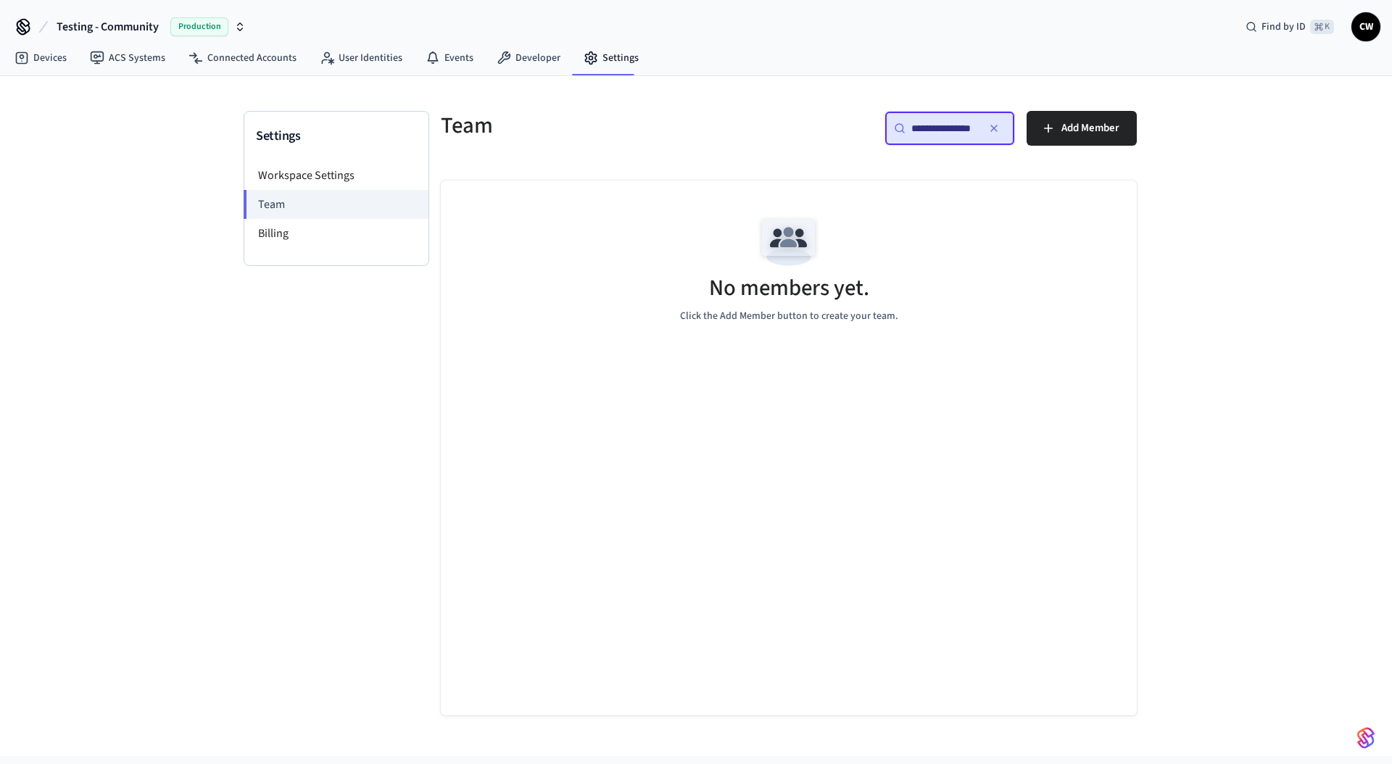
scroll to position [0, 17]
type input "**********"
click at [1096, 125] on span "Add Member" at bounding box center [1091, 128] width 58 height 19
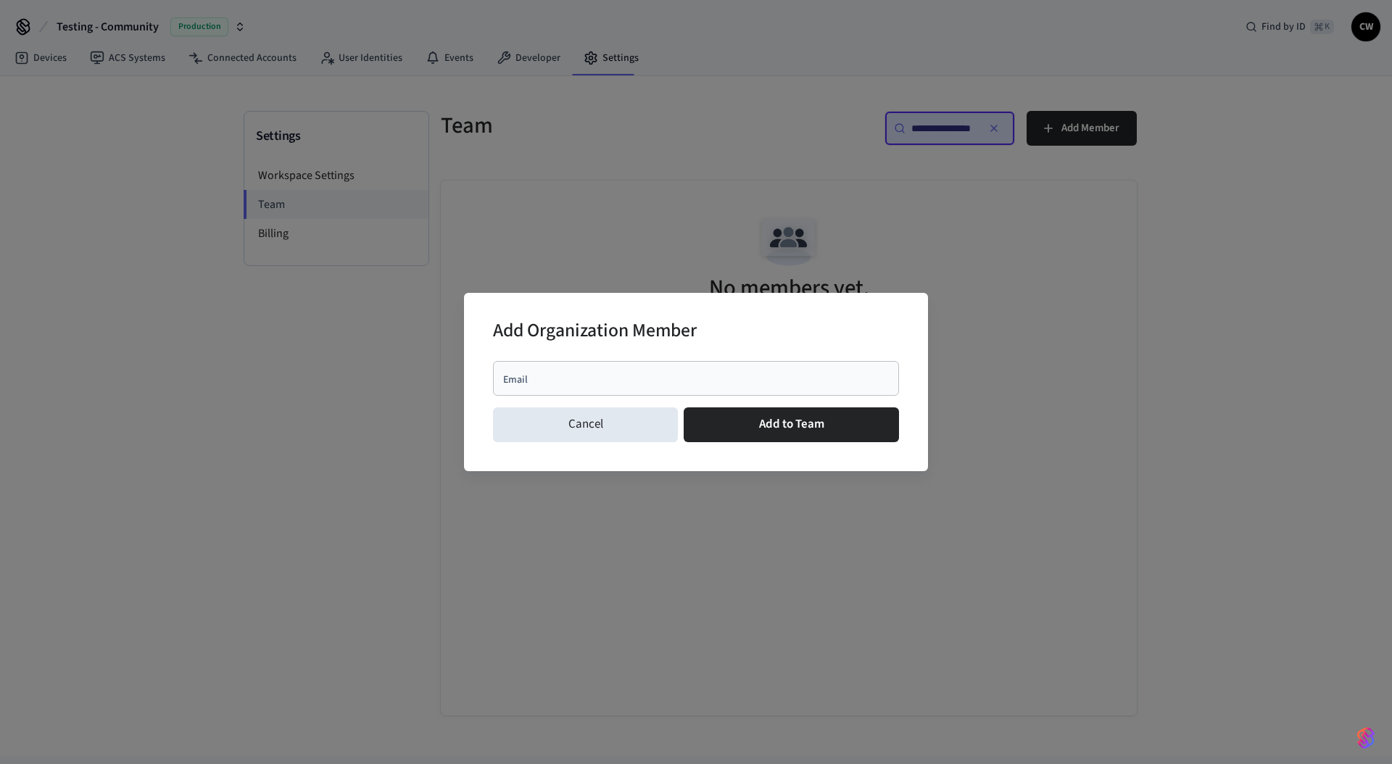
click at [629, 385] on div "Email" at bounding box center [696, 378] width 406 height 35
type input "**********"
click at [729, 320] on div "Add Organization Member" at bounding box center [696, 332] width 406 height 44
click at [803, 424] on button "Add to Team" at bounding box center [791, 425] width 215 height 35
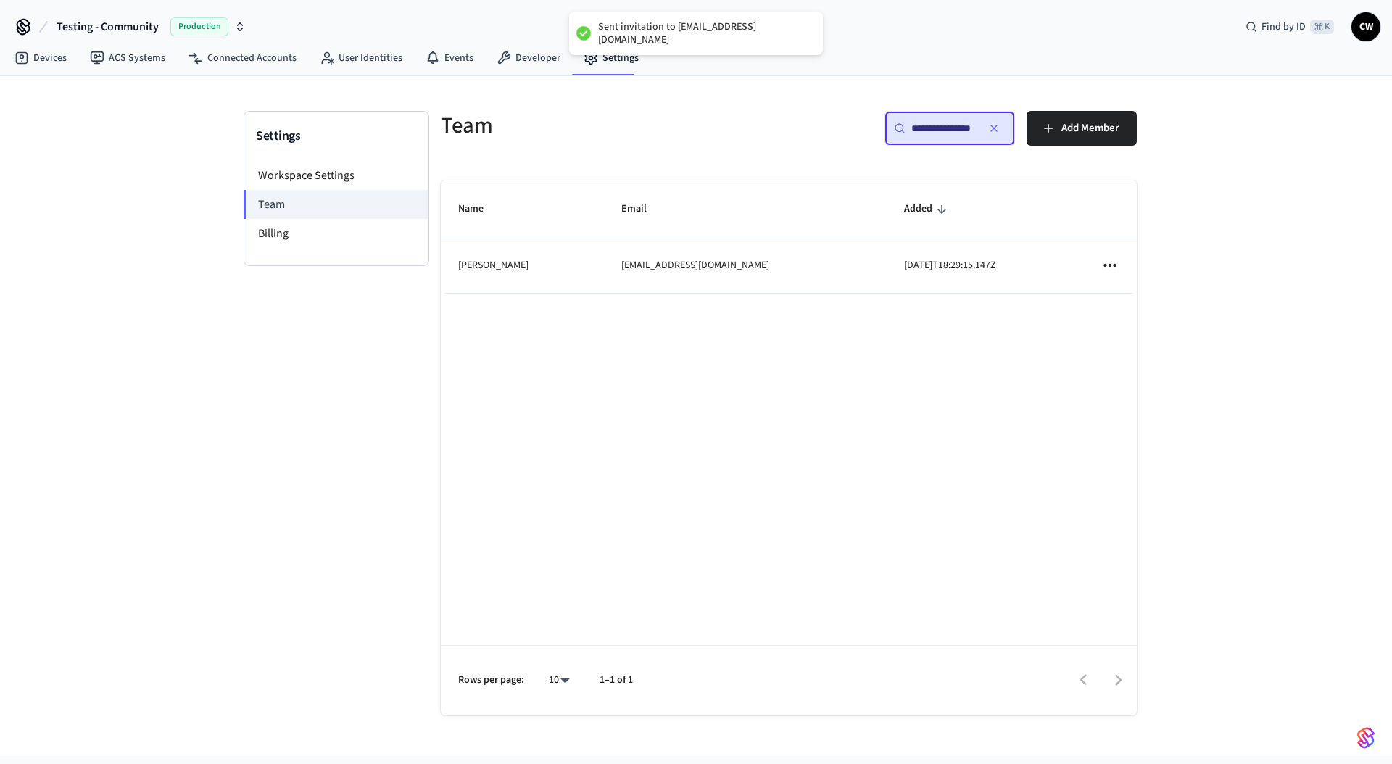
click at [691, 242] on td "phil@getseam.com" at bounding box center [745, 266] width 283 height 54
click at [342, 199] on li "Team" at bounding box center [336, 204] width 185 height 29
drag, startPoint x: 1004, startPoint y: 128, endPoint x: 995, endPoint y: 127, distance: 9.5
click at [1002, 127] on button "button" at bounding box center [994, 128] width 23 height 23
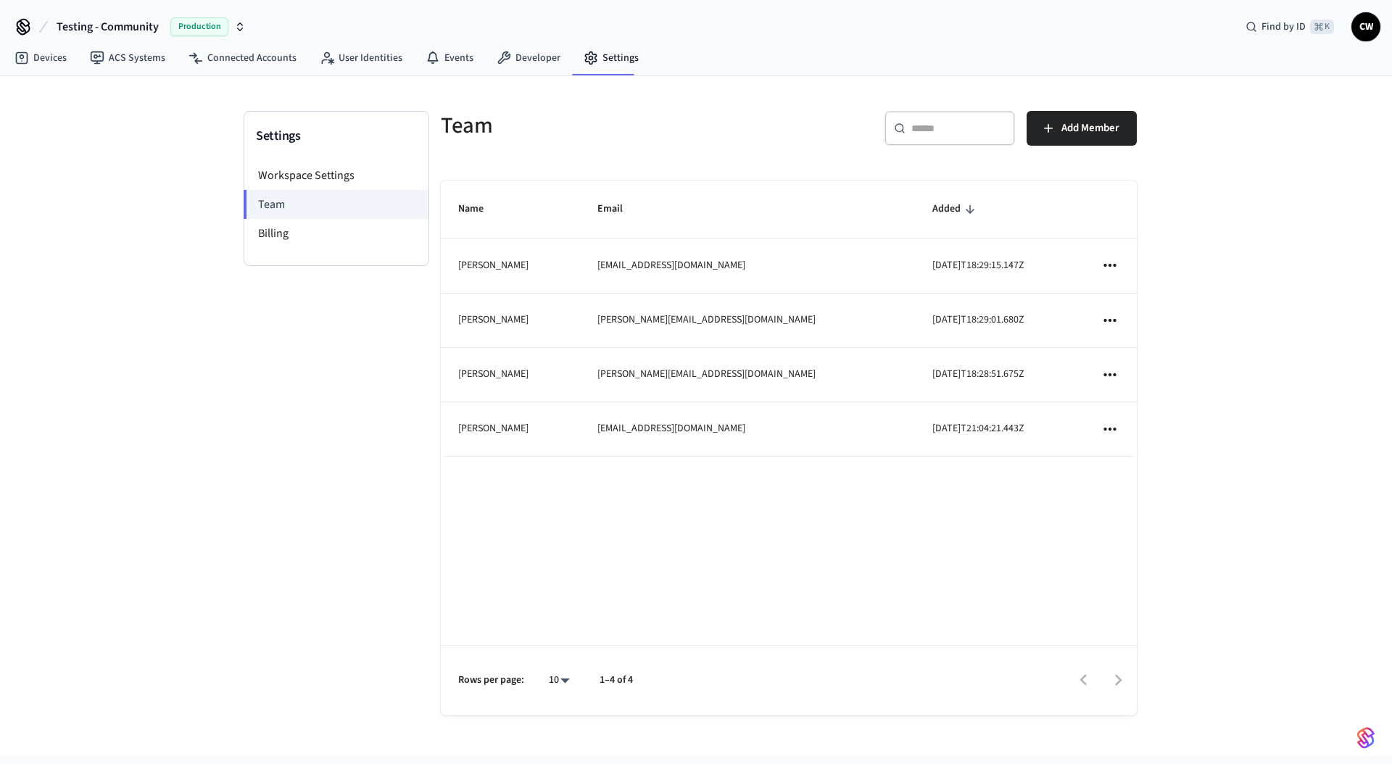
click at [994, 127] on input "text" at bounding box center [959, 128] width 94 height 15
click at [691, 139] on h5 "Team" at bounding box center [610, 126] width 339 height 30
click at [114, 95] on div "Settings Workspace Settings Team Billing Team ​ ​ Add Member Name Email Added P…" at bounding box center [696, 416] width 1392 height 680
click at [249, 57] on link "Connected Accounts" at bounding box center [242, 58] width 131 height 26
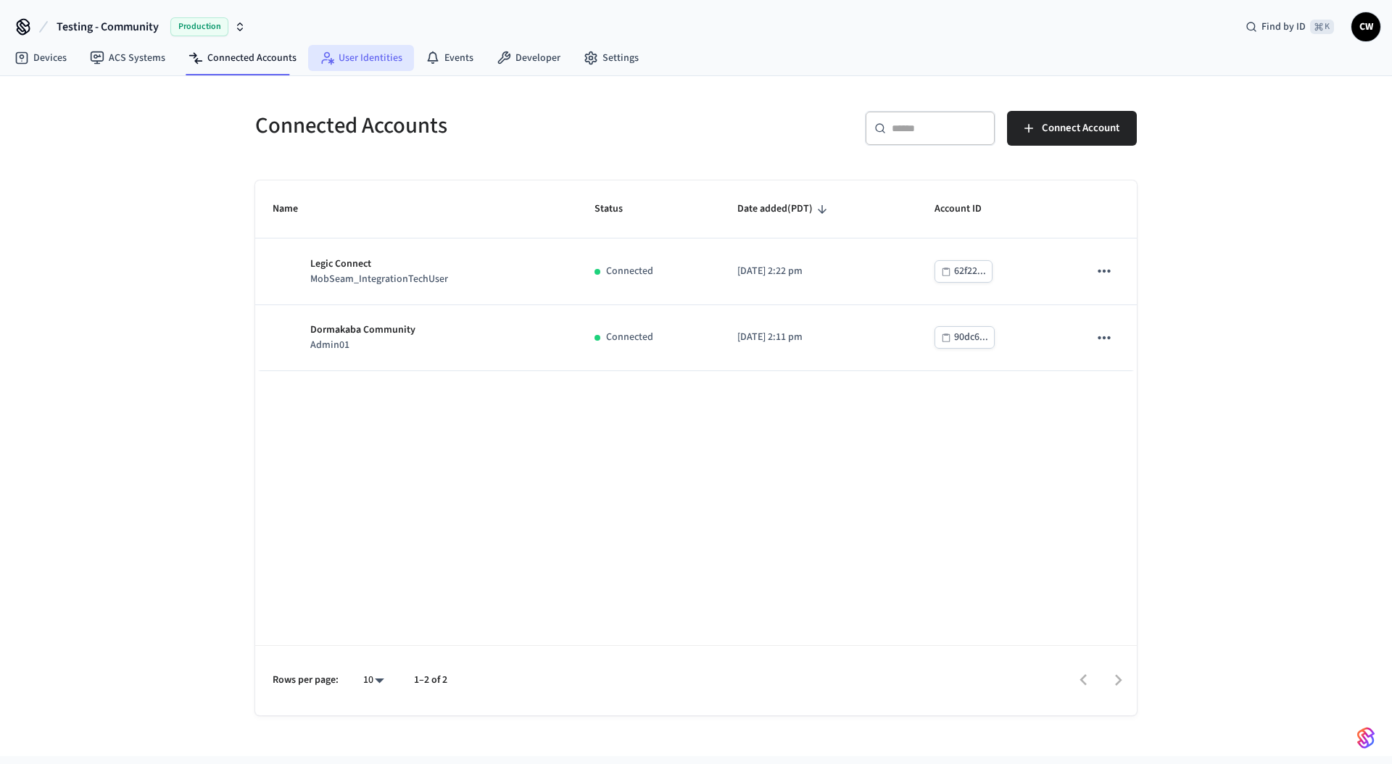
click at [337, 59] on link "User Identities" at bounding box center [361, 58] width 106 height 26
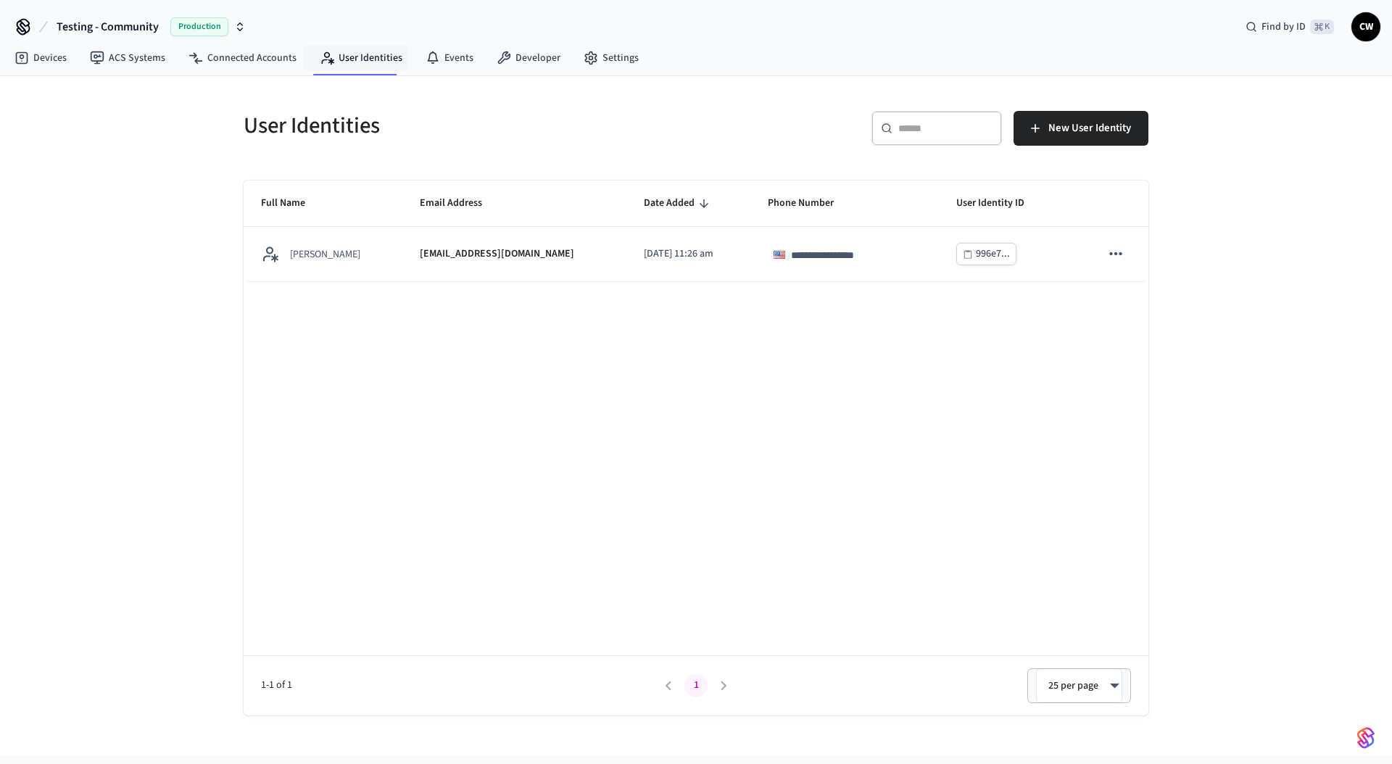
click at [128, 218] on div "**********" at bounding box center [696, 416] width 1392 height 680
click at [137, 326] on div "**********" at bounding box center [696, 416] width 1392 height 680
click at [152, 340] on div "**********" at bounding box center [696, 416] width 1392 height 680
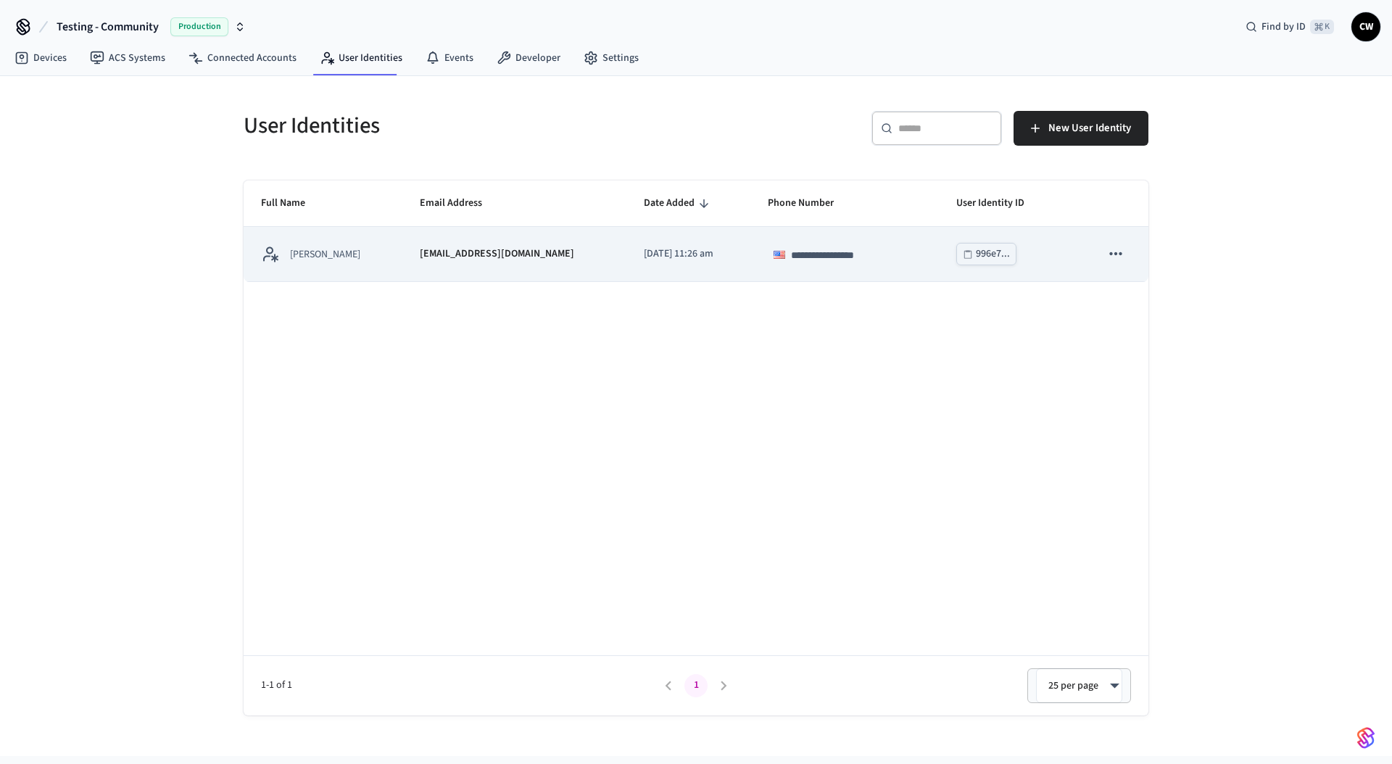
click at [366, 246] on div "Collin Wirkus" at bounding box center [323, 254] width 124 height 18
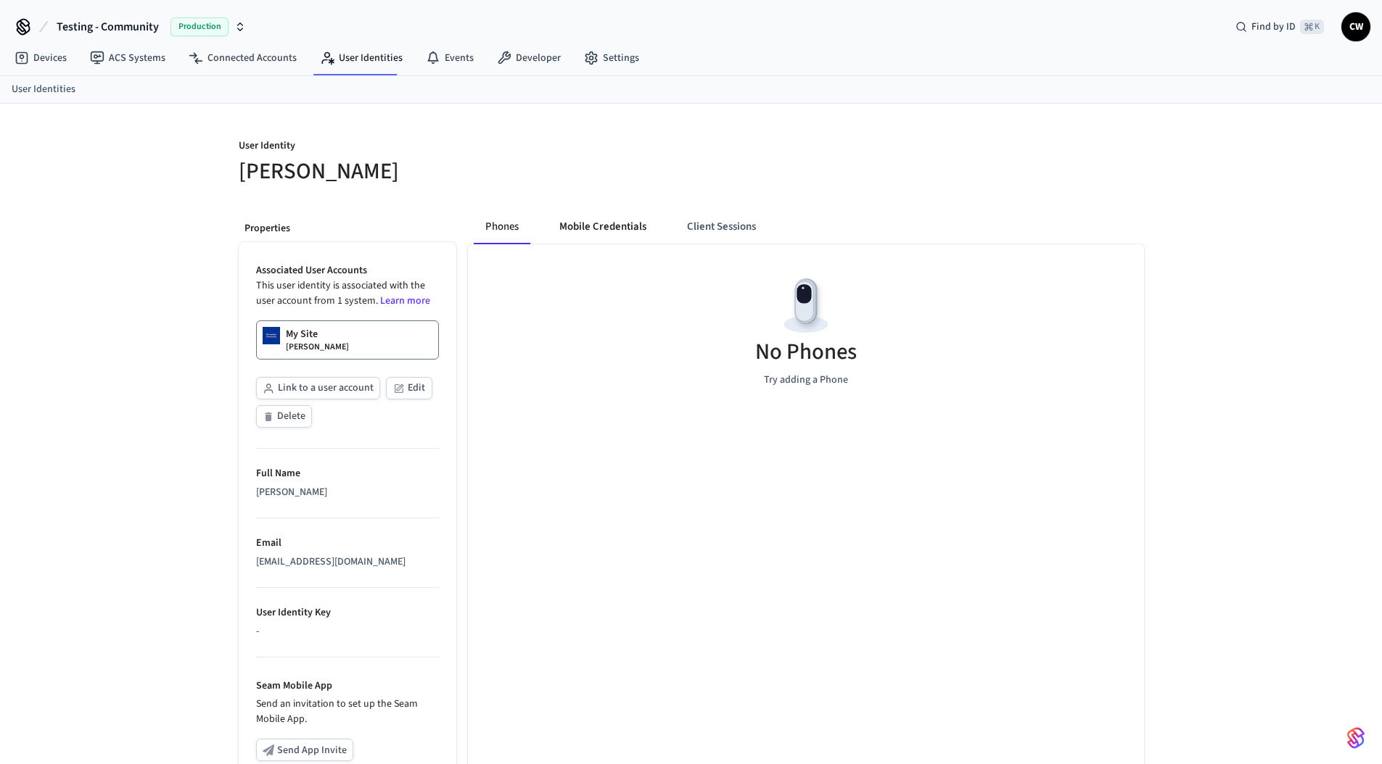
click at [611, 227] on button "Mobile Credentials" at bounding box center [603, 227] width 110 height 35
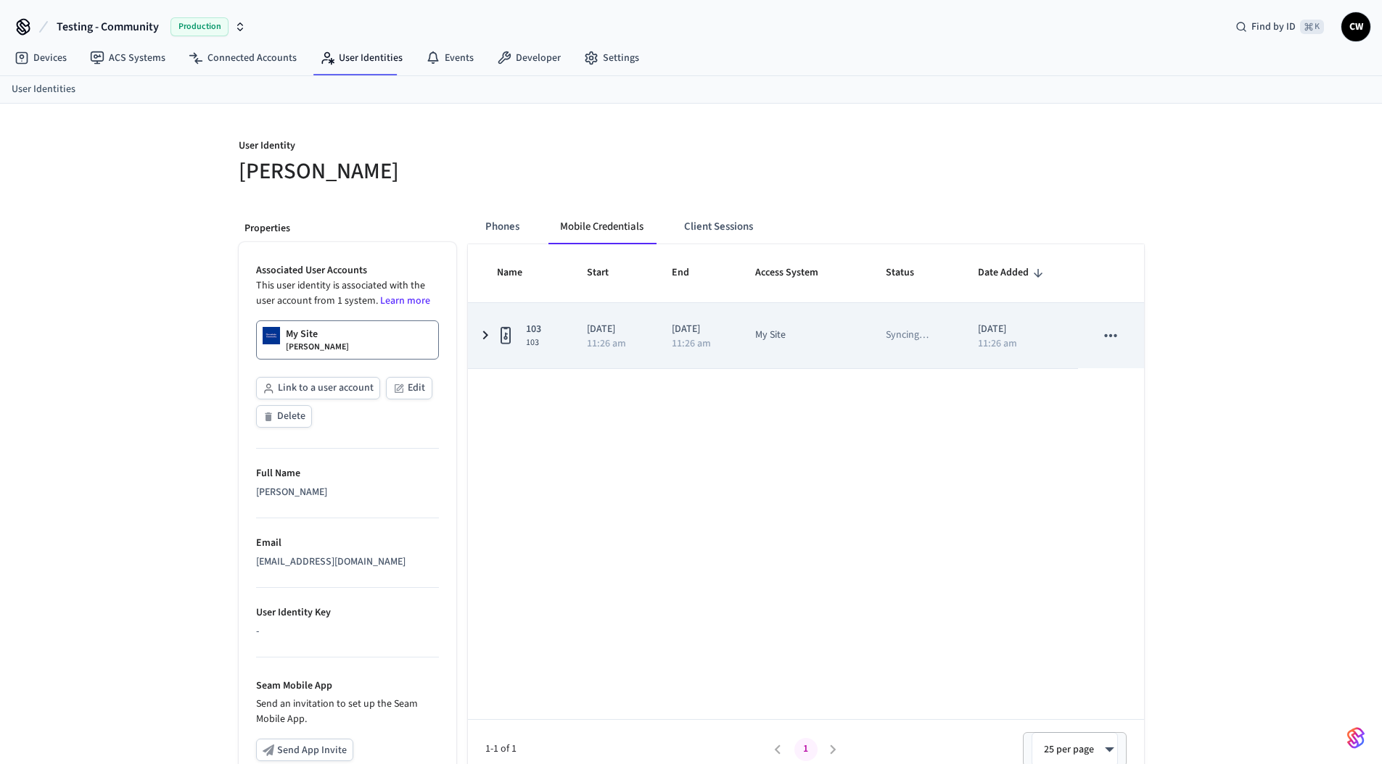
click at [600, 335] on p "2025/09/11" at bounding box center [612, 329] width 50 height 15
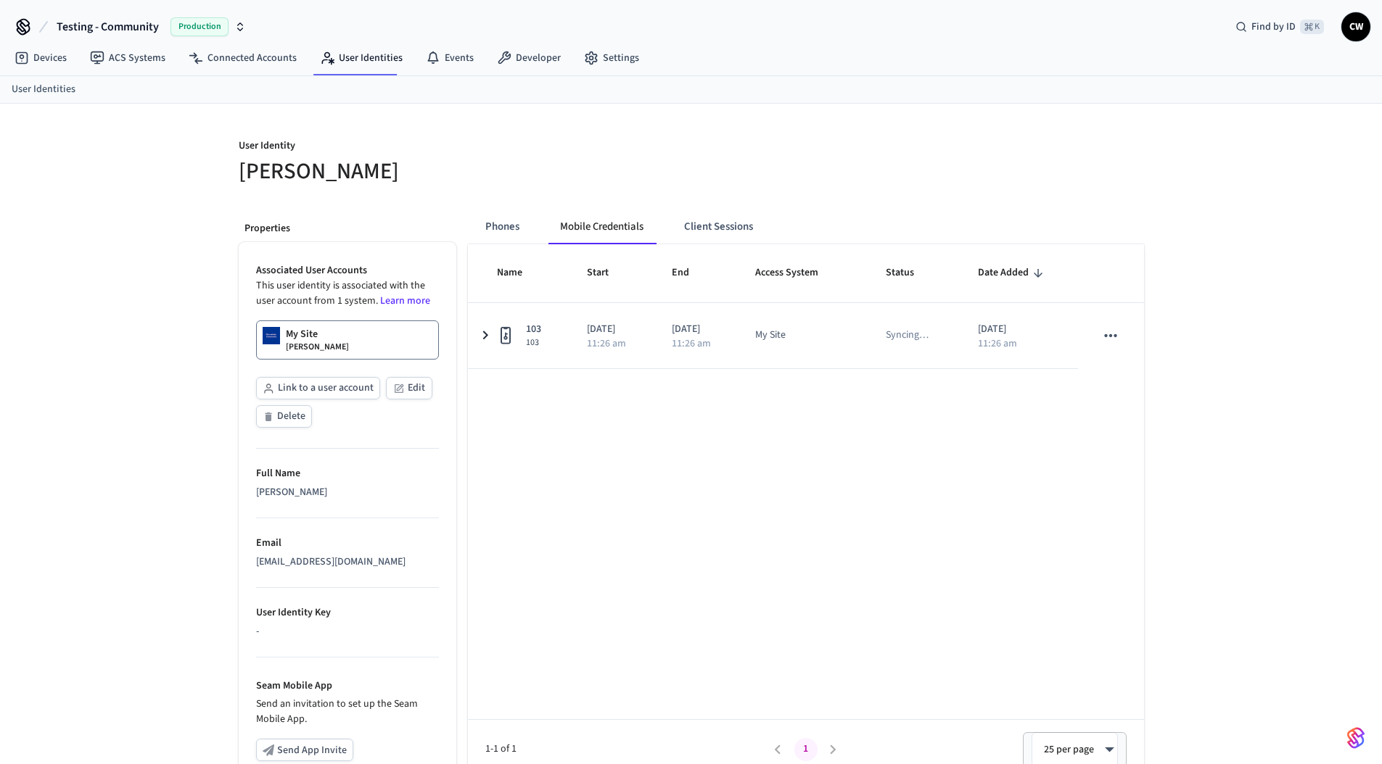
drag, startPoint x: 496, startPoint y: 161, endPoint x: 363, endPoint y: 126, distance: 137.2
click at [496, 160] on h5 "Collin Wirkus" at bounding box center [461, 172] width 444 height 30
click at [121, 62] on link "ACS Systems" at bounding box center [127, 58] width 99 height 26
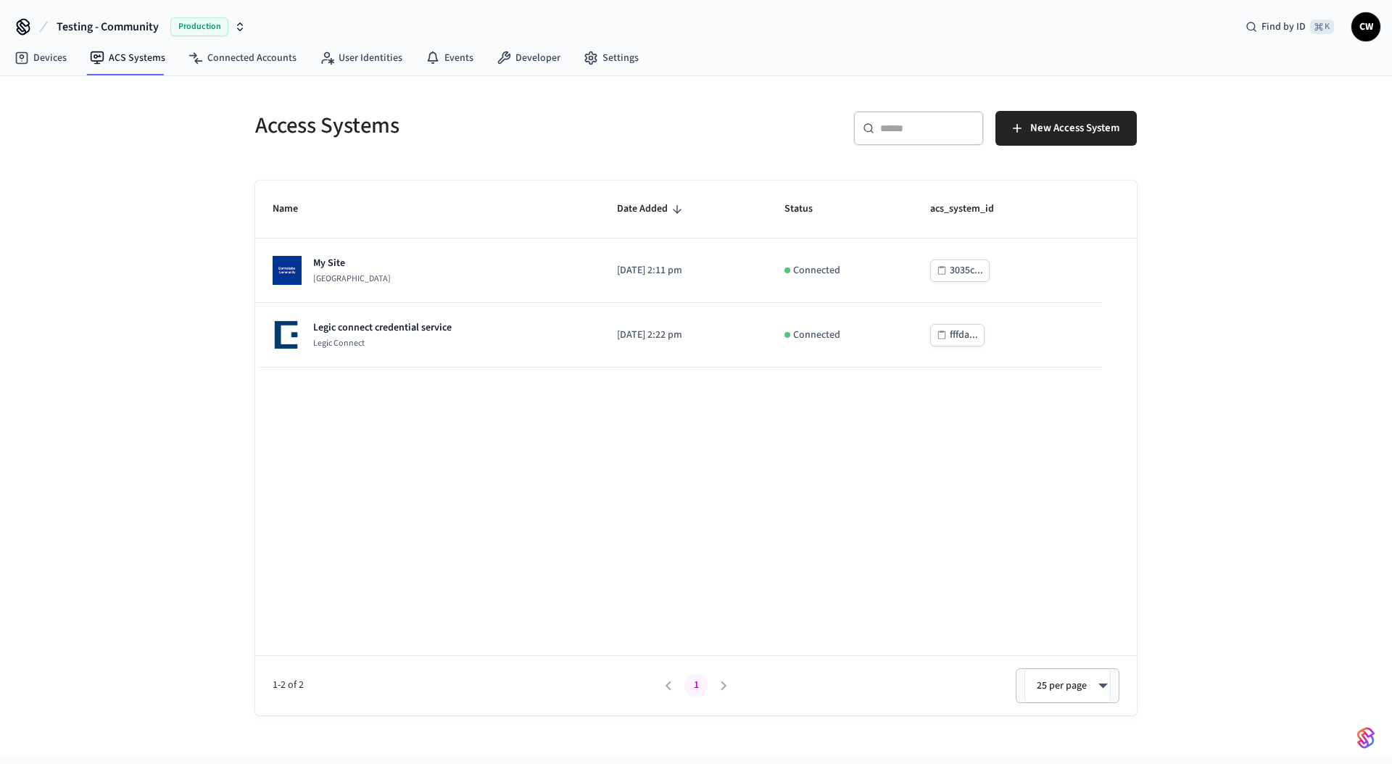
click at [149, 277] on div "Access Systems ​ ​ New Access System Name Date Added Status acs_system_id My Si…" at bounding box center [696, 416] width 1392 height 680
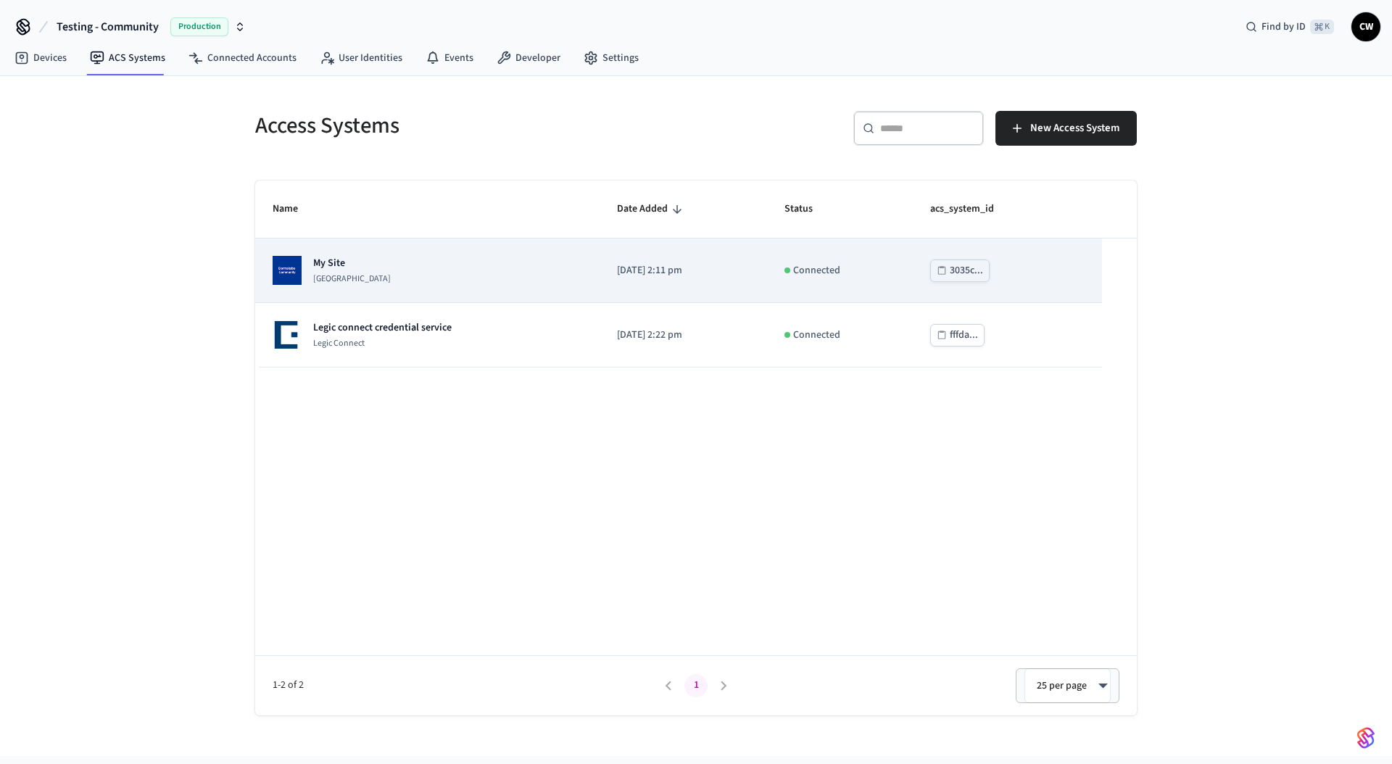
click at [436, 265] on div "My Site Dormakaba Community Site" at bounding box center [428, 270] width 310 height 29
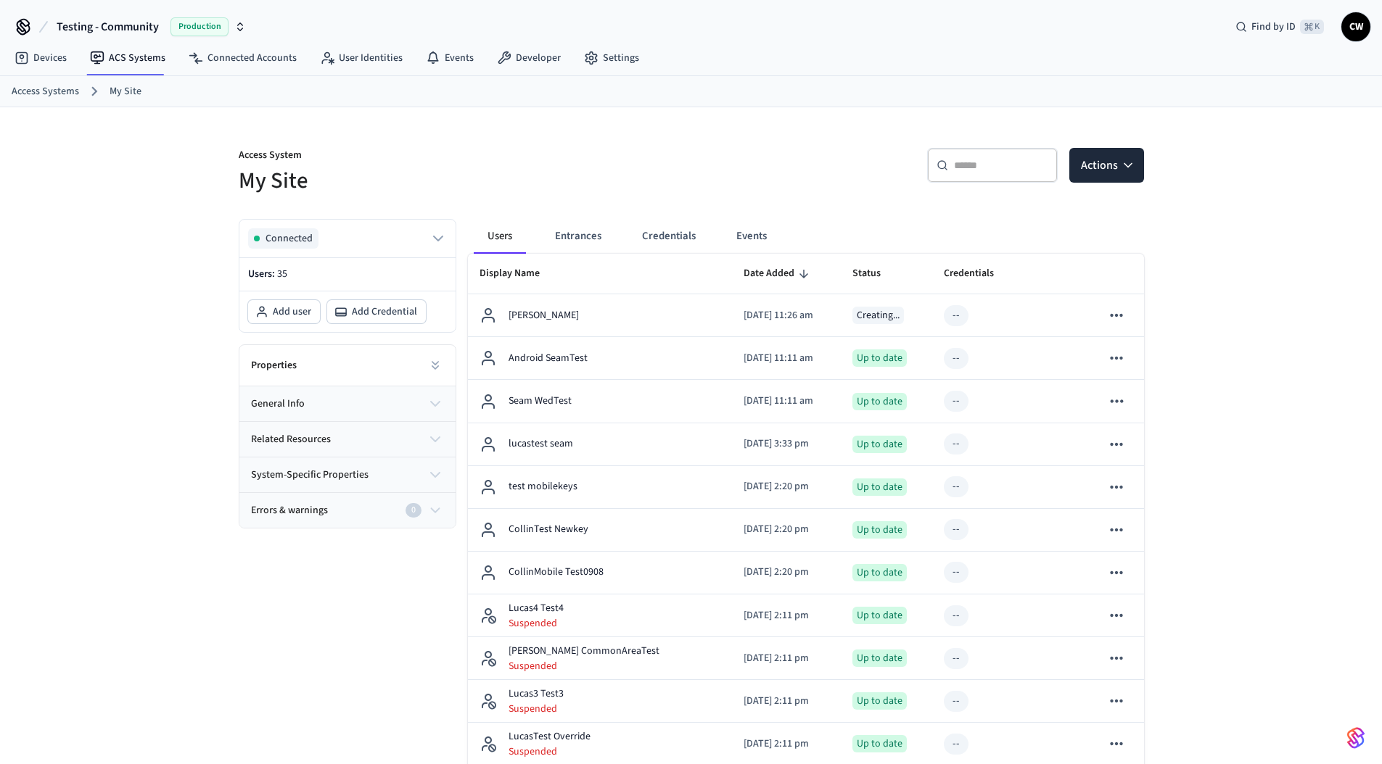
click at [627, 139] on div "Access System My Site" at bounding box center [451, 163] width 461 height 65
click at [659, 239] on button "Credentials" at bounding box center [668, 236] width 77 height 35
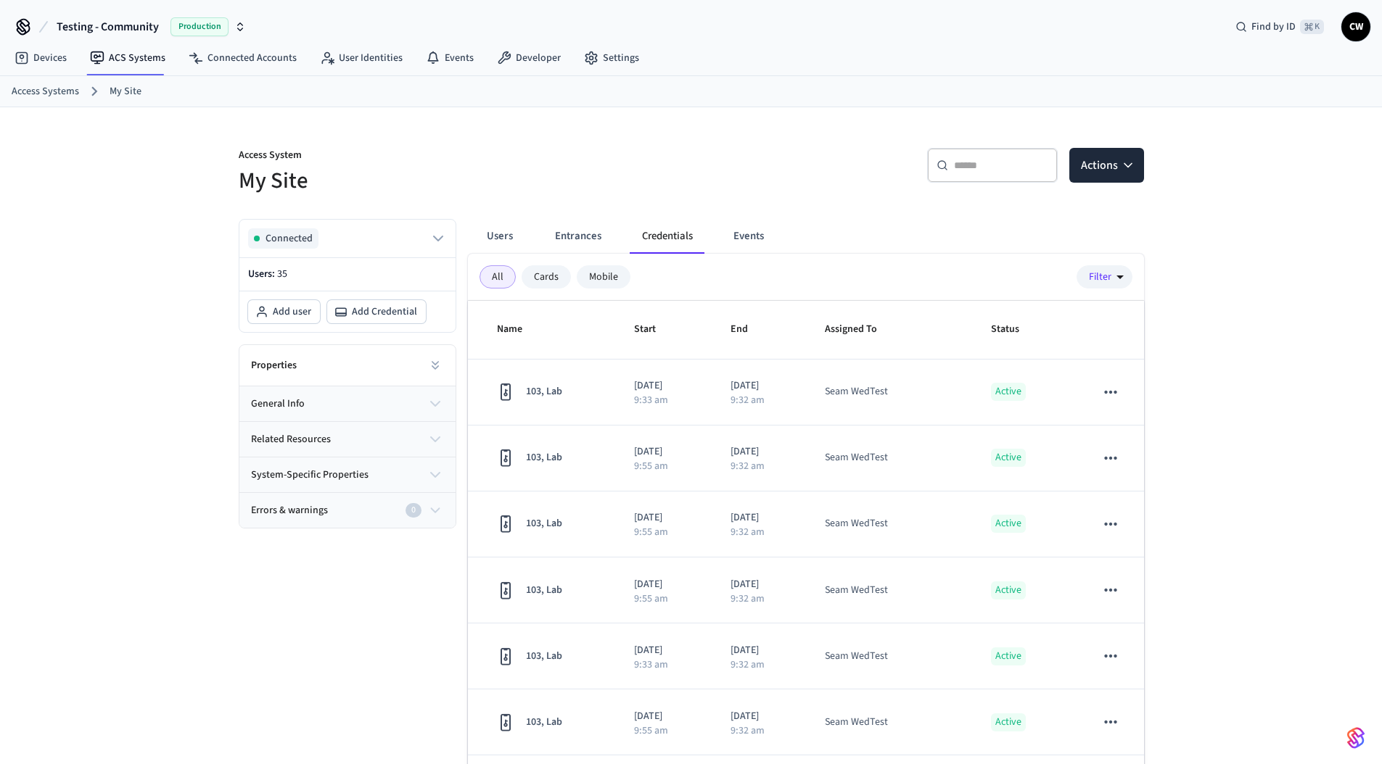
click at [611, 188] on h5 "My Site" at bounding box center [461, 181] width 444 height 30
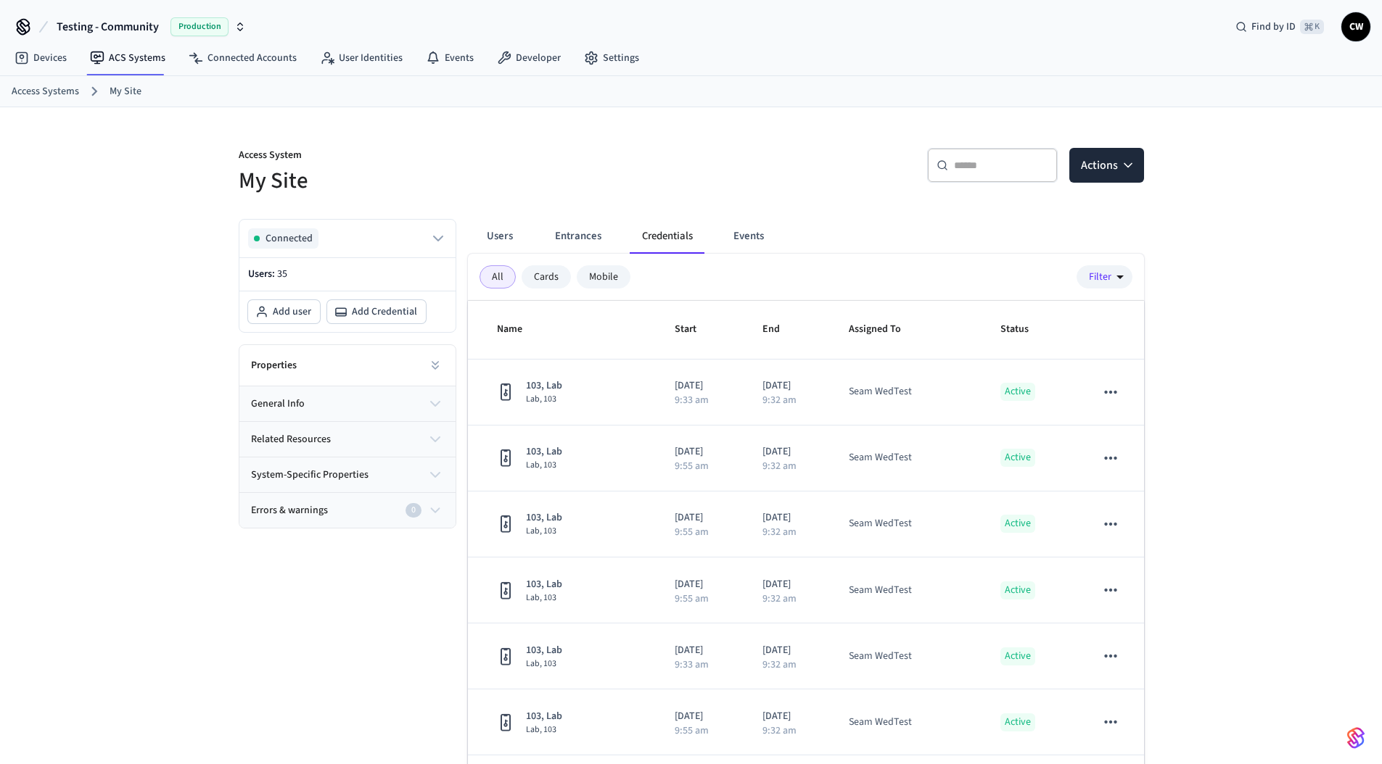
click at [544, 170] on h5 "My Site" at bounding box center [461, 181] width 444 height 30
click at [353, 64] on link "User Identities" at bounding box center [361, 58] width 106 height 26
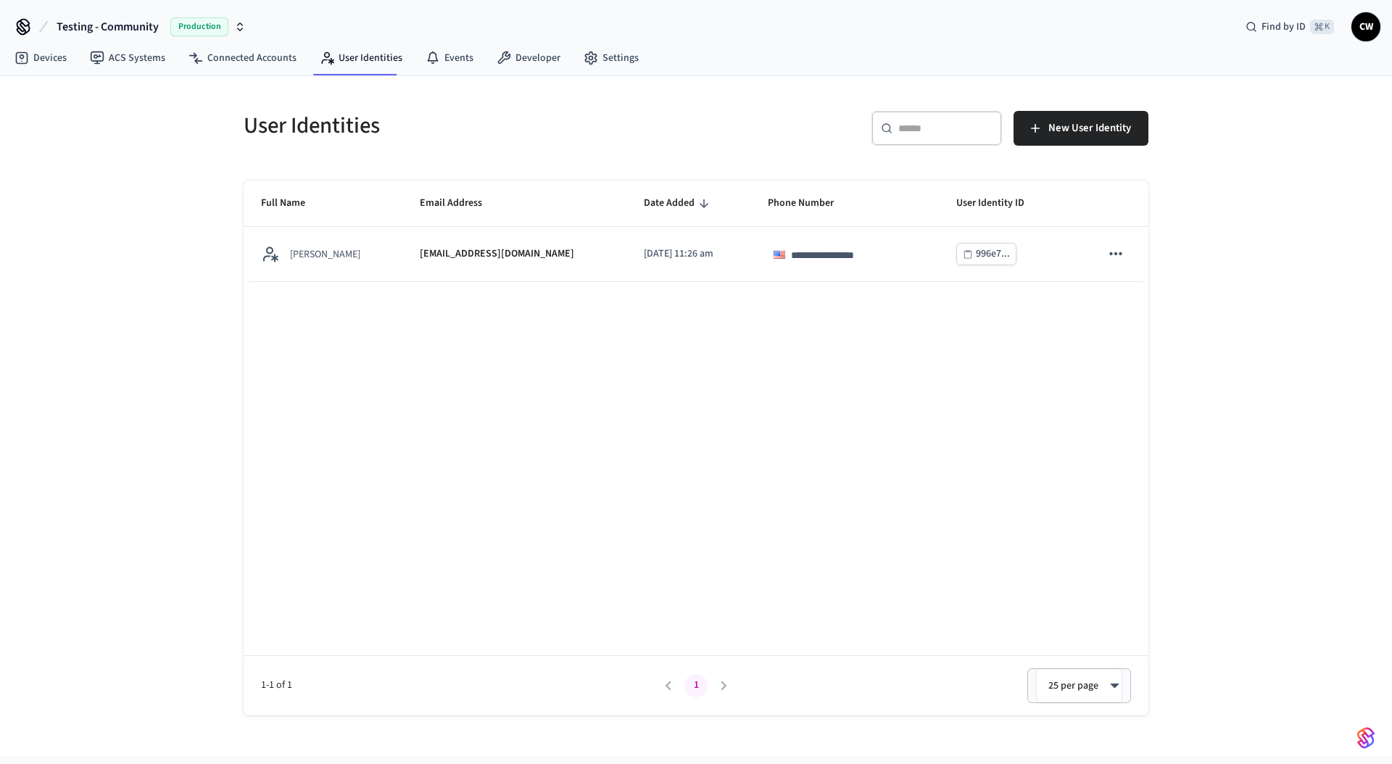
click at [156, 205] on div "**********" at bounding box center [696, 416] width 1392 height 680
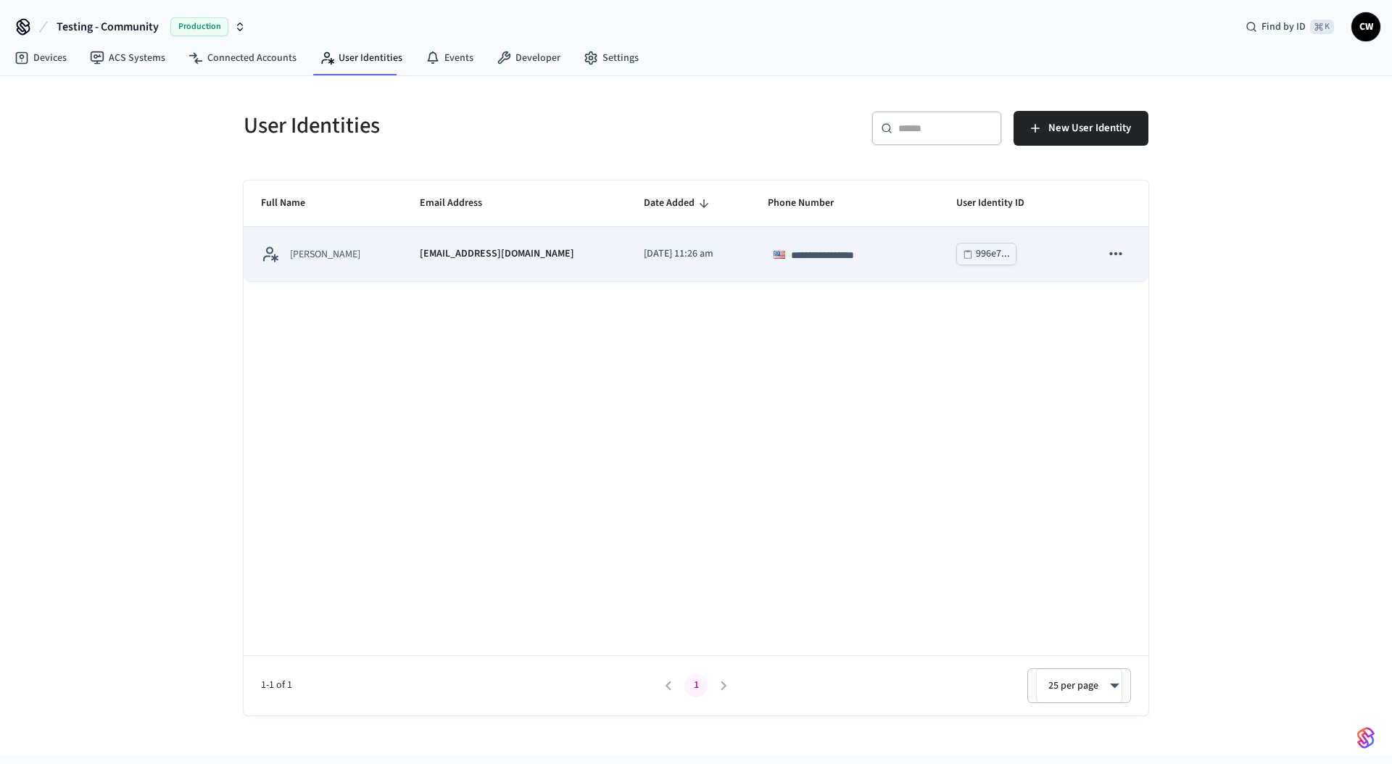
click at [488, 236] on td "collin@getseam.com" at bounding box center [514, 254] width 224 height 54
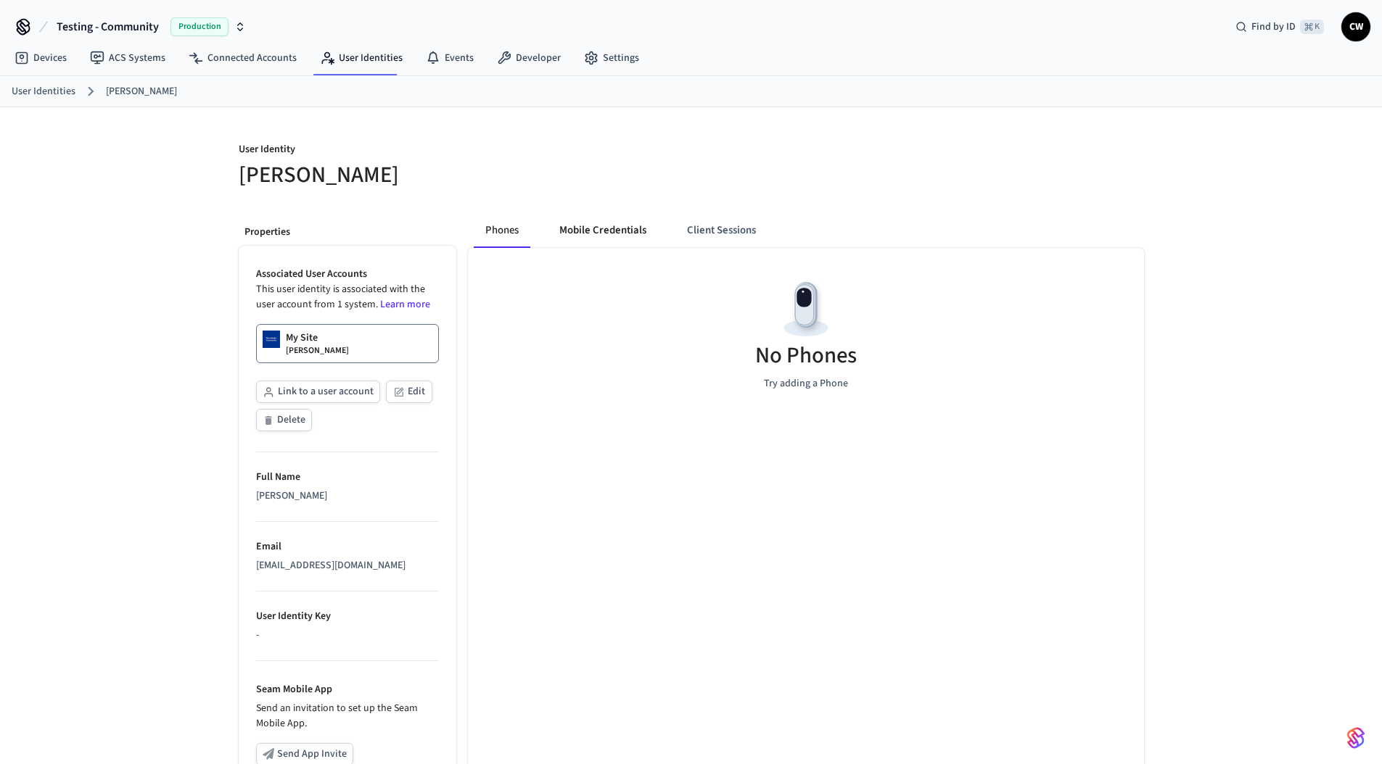
click at [561, 230] on button "Mobile Credentials" at bounding box center [603, 230] width 110 height 35
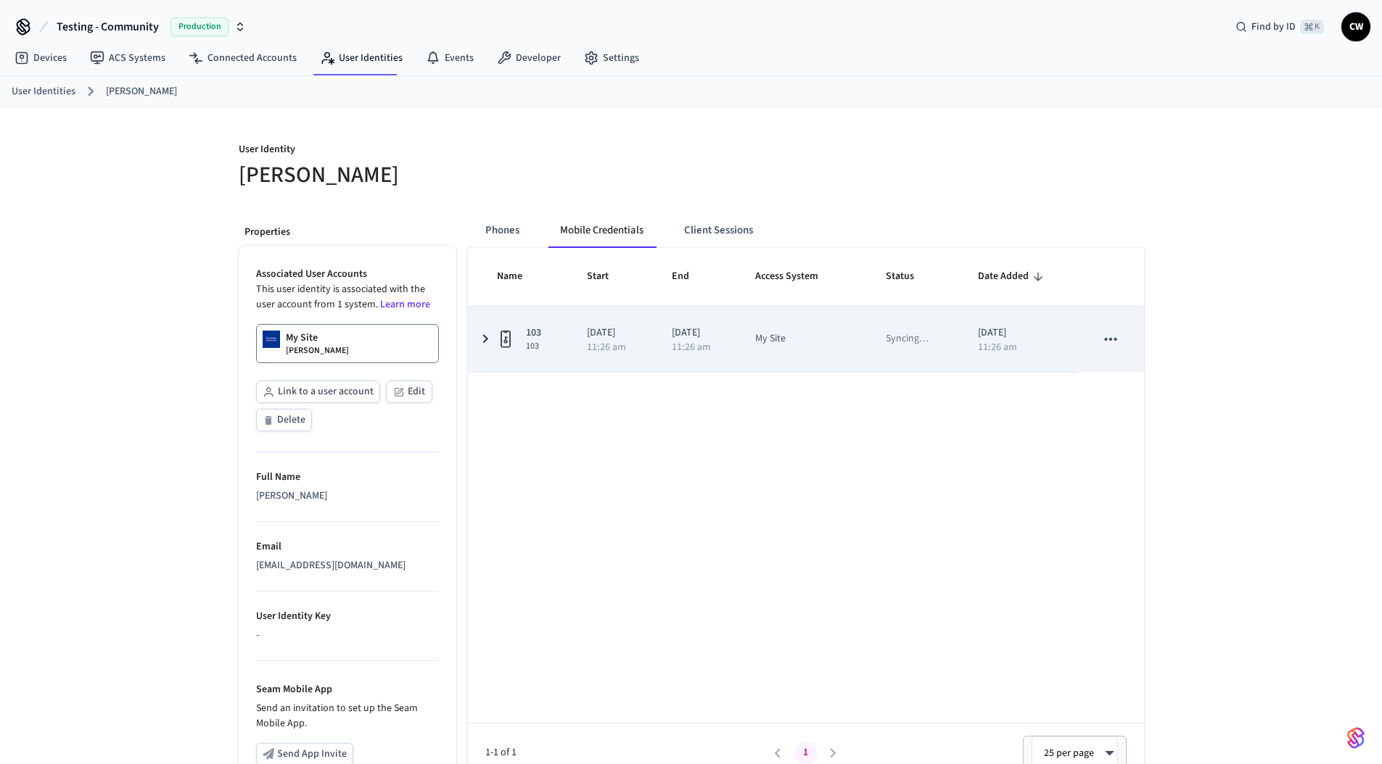
click at [669, 334] on td "2025/09/18 11:26 am" at bounding box center [695, 339] width 83 height 65
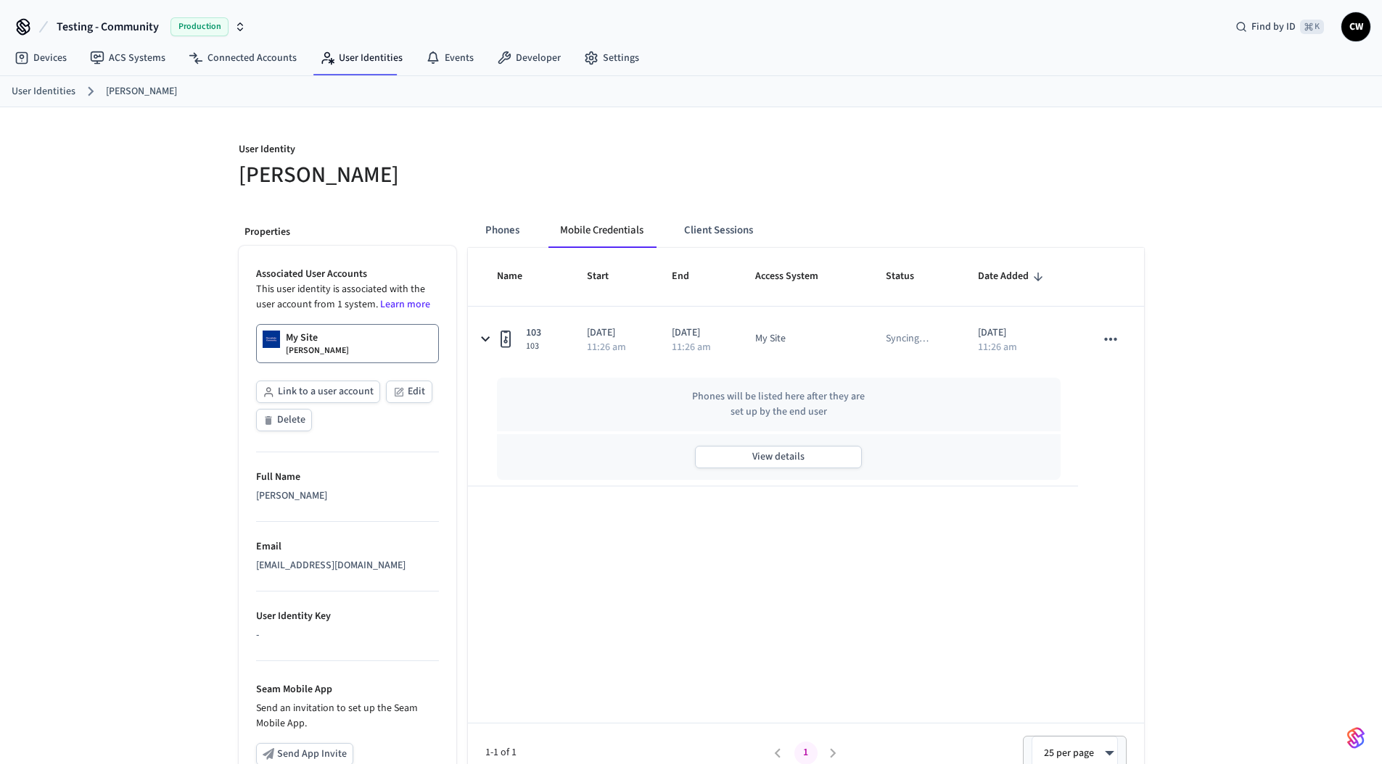
click at [621, 150] on p "User Identity" at bounding box center [461, 151] width 444 height 18
click at [390, 67] on link "User Identities" at bounding box center [361, 58] width 106 height 26
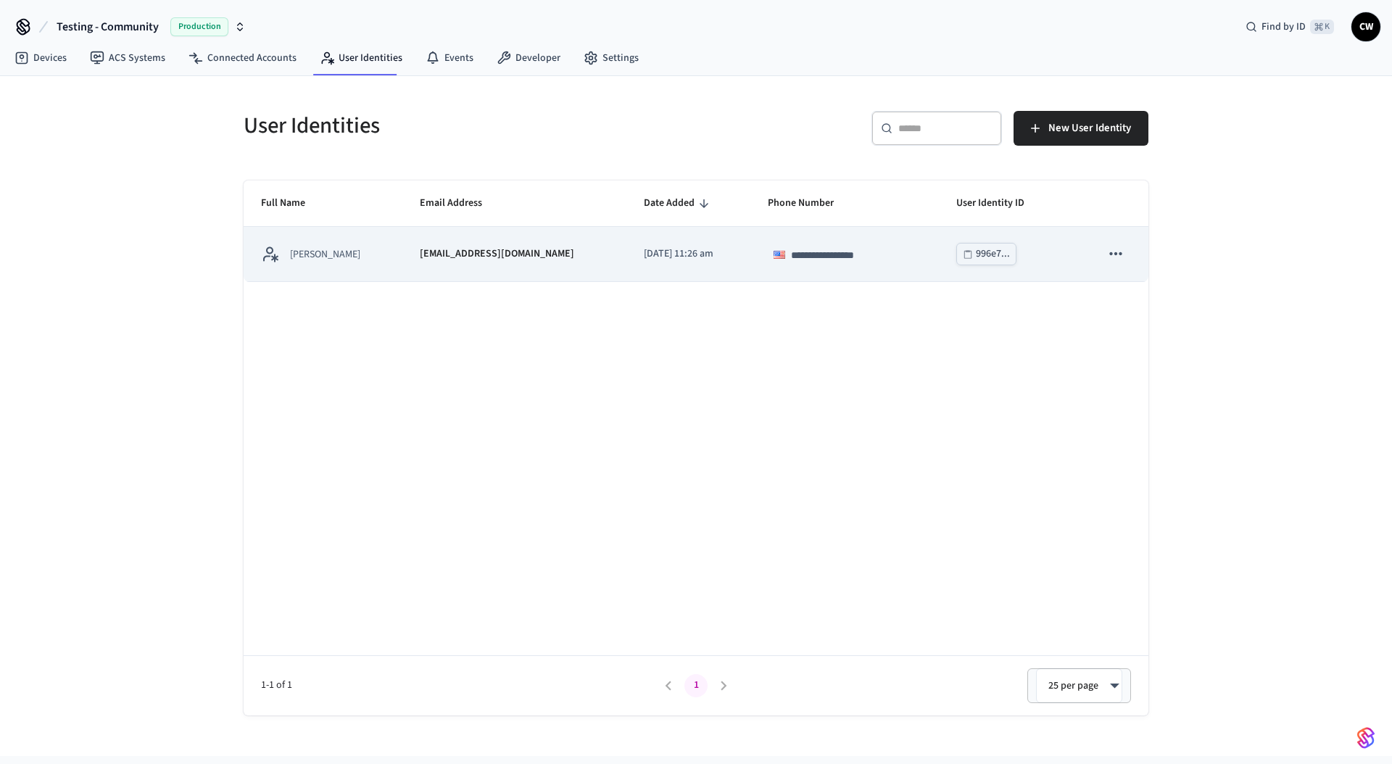
click at [714, 252] on td "2025/09/11 at 11:26 am" at bounding box center [688, 254] width 123 height 54
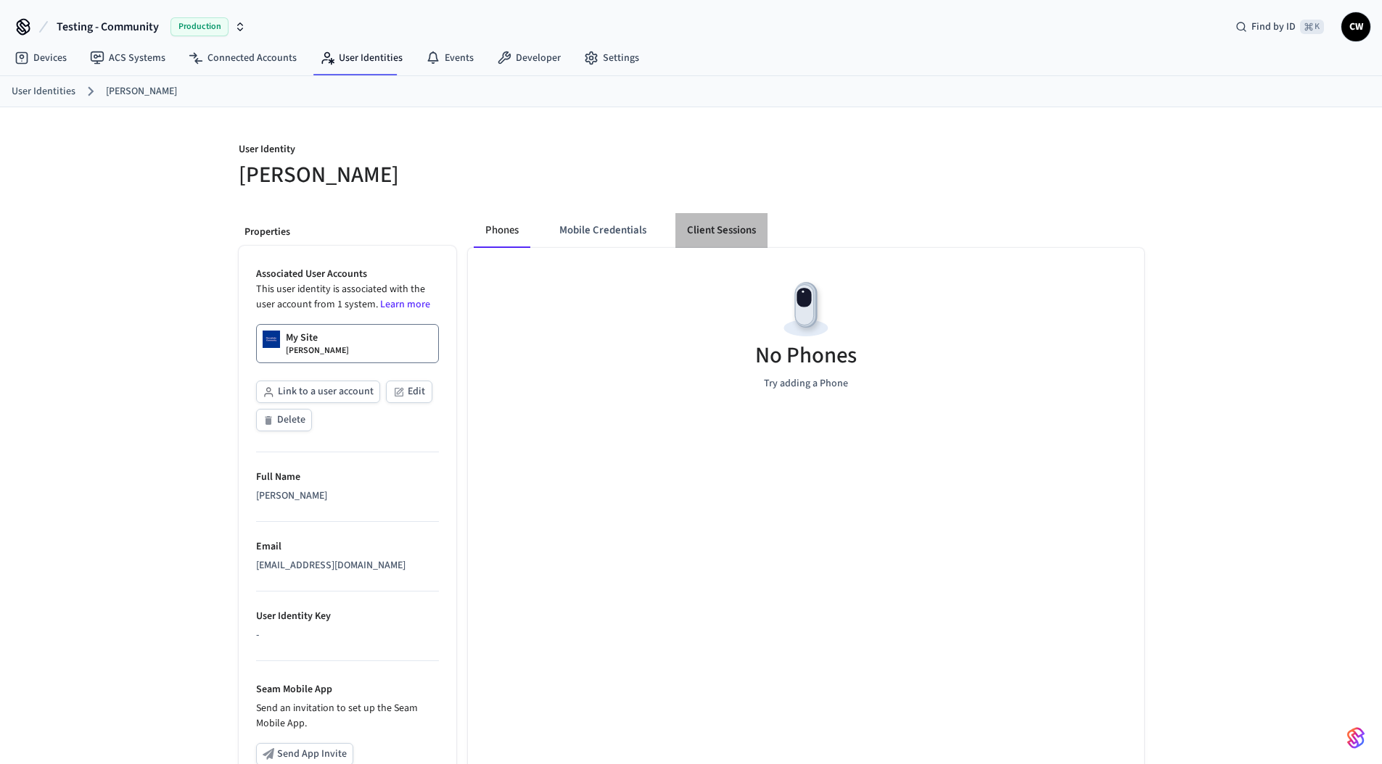
click at [706, 233] on button "Client Sessions" at bounding box center [721, 230] width 92 height 35
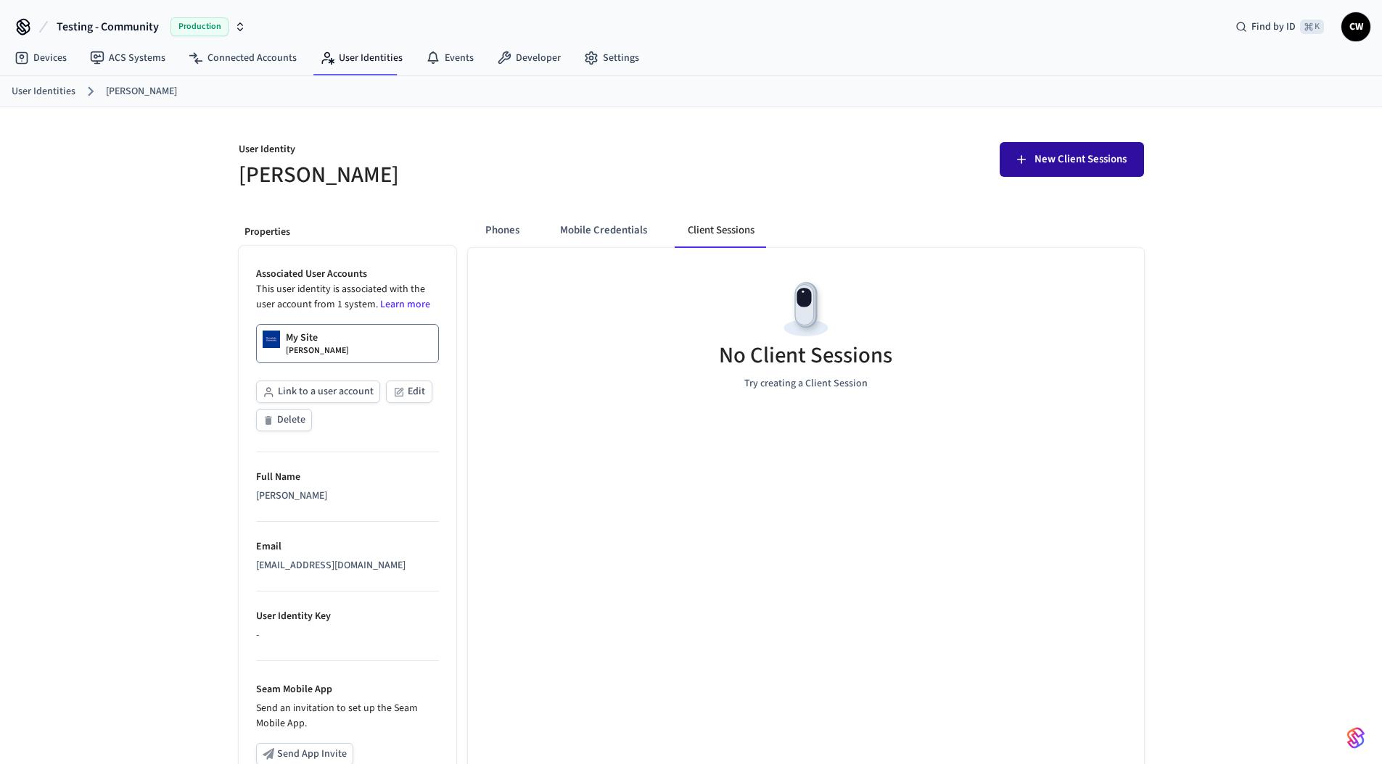
click at [1081, 160] on span "New Client Sessions" at bounding box center [1080, 159] width 92 height 19
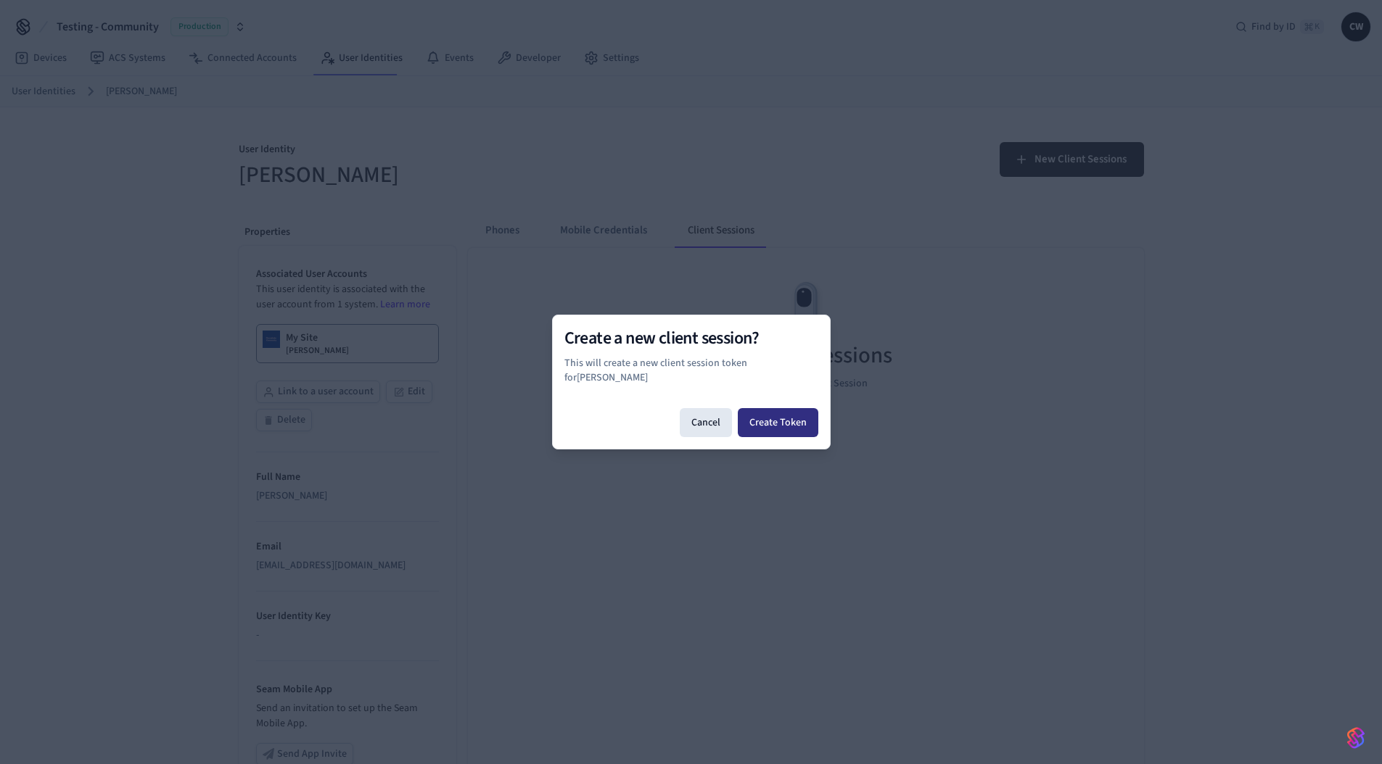
click at [781, 414] on button "Create Token" at bounding box center [778, 422] width 80 height 29
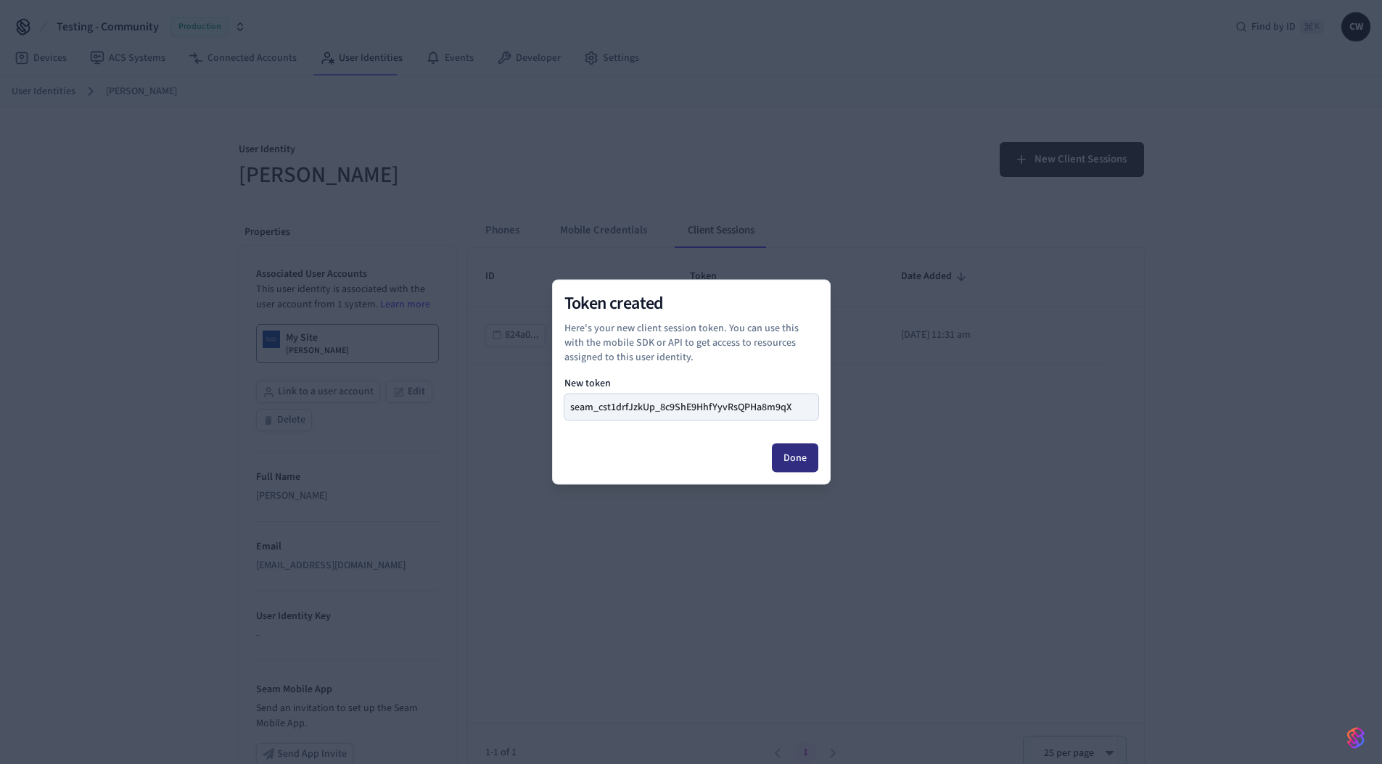
click at [801, 454] on button "Done" at bounding box center [795, 458] width 46 height 29
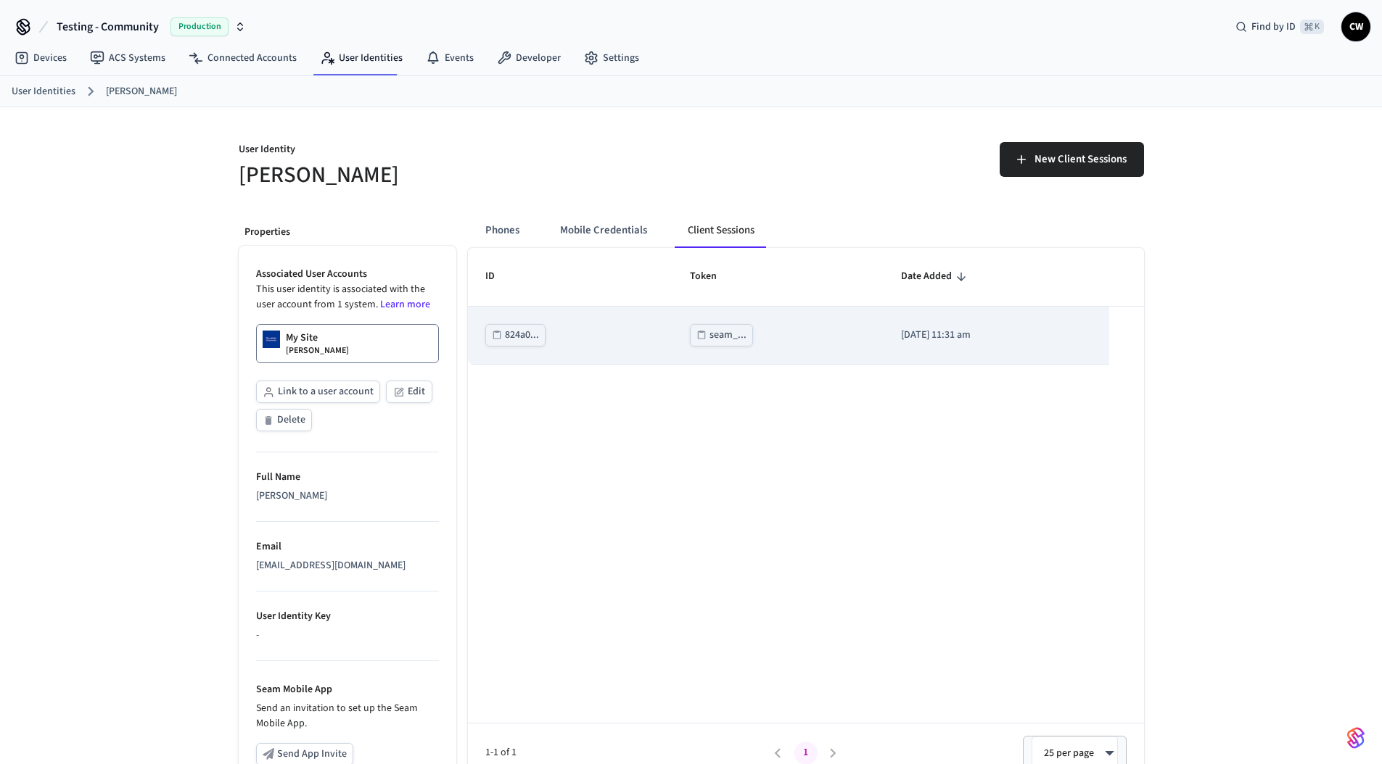
click at [716, 340] on div "seam_..." at bounding box center [727, 335] width 37 height 18
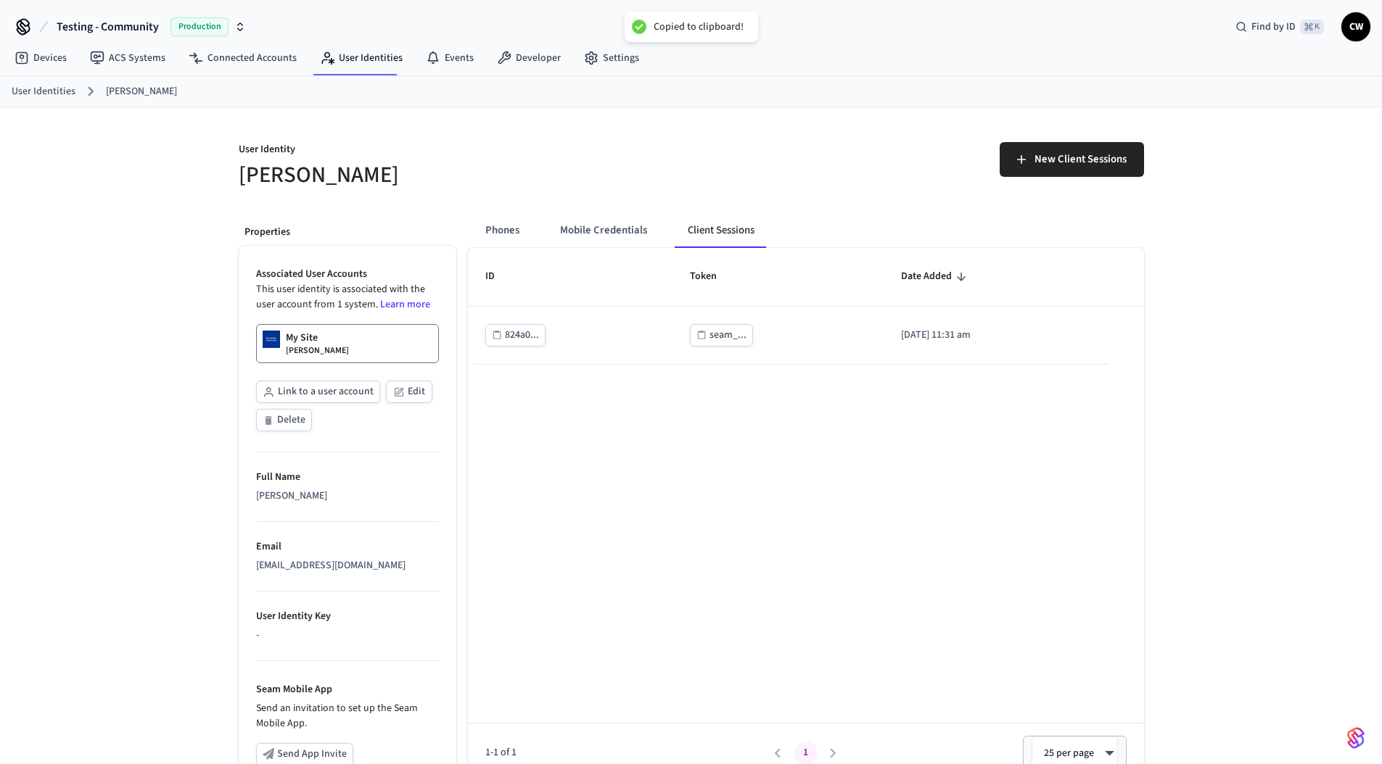
click at [598, 527] on div "ID Token Date Added 824a0... seam_... 2025/09/11 at 11:31 am 1-1 of 1 1 25 per …" at bounding box center [806, 515] width 676 height 535
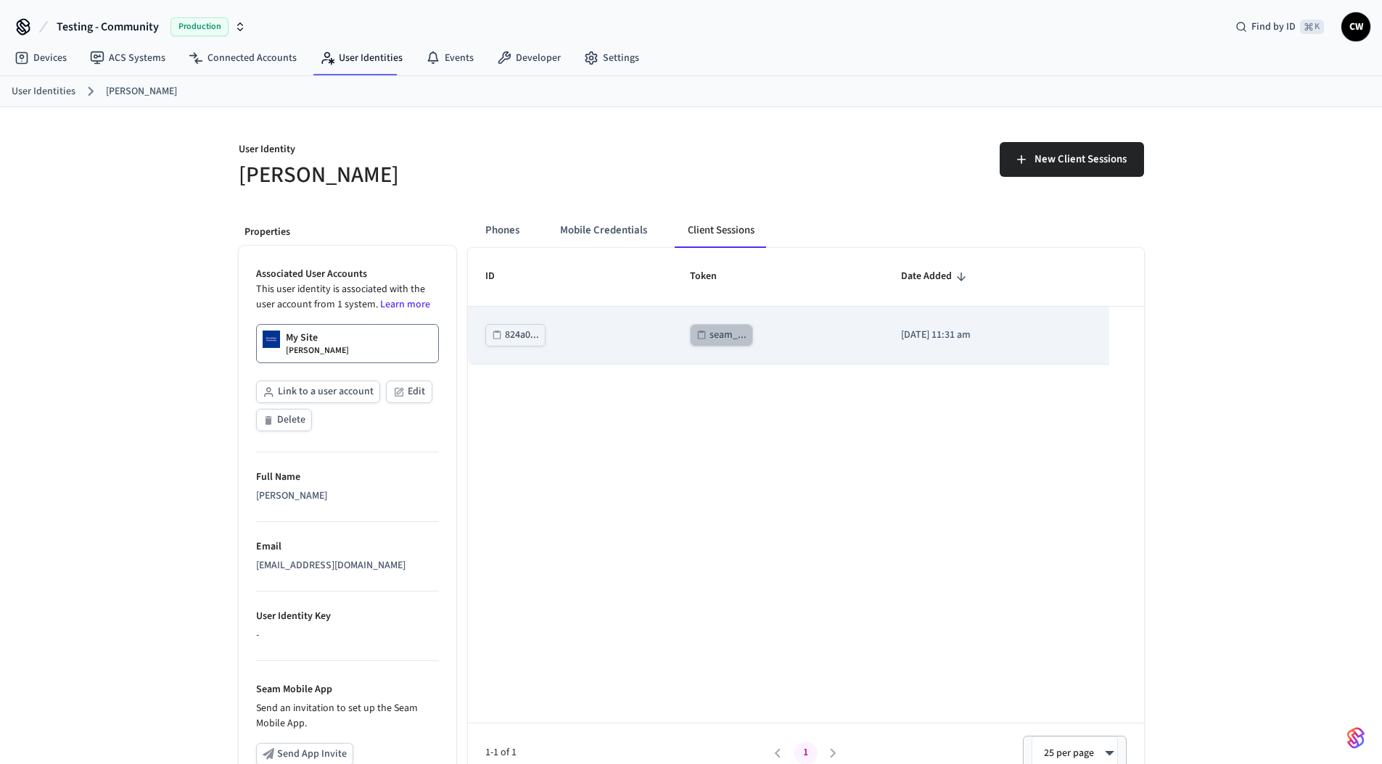
click at [709, 341] on div "seam_..." at bounding box center [727, 335] width 37 height 18
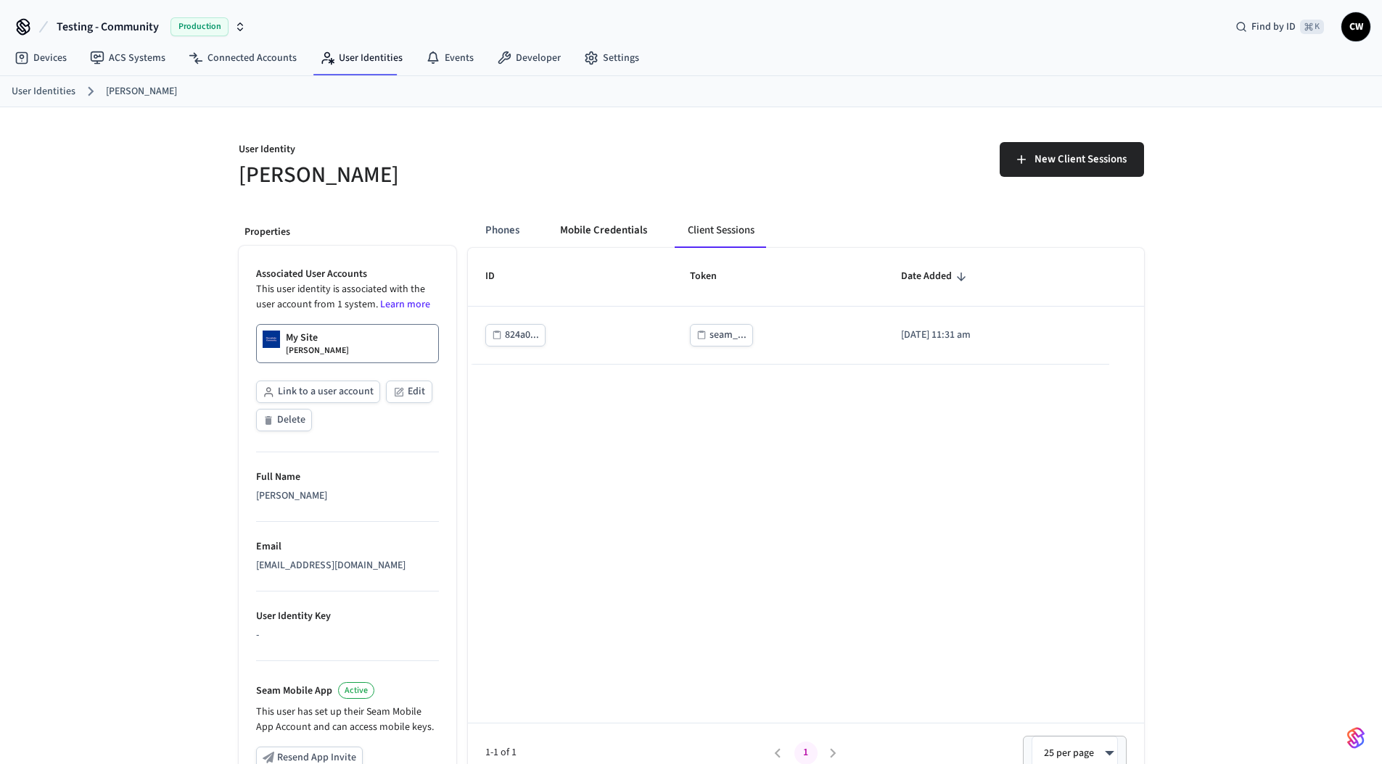
click at [608, 232] on button "Mobile Credentials" at bounding box center [603, 230] width 110 height 35
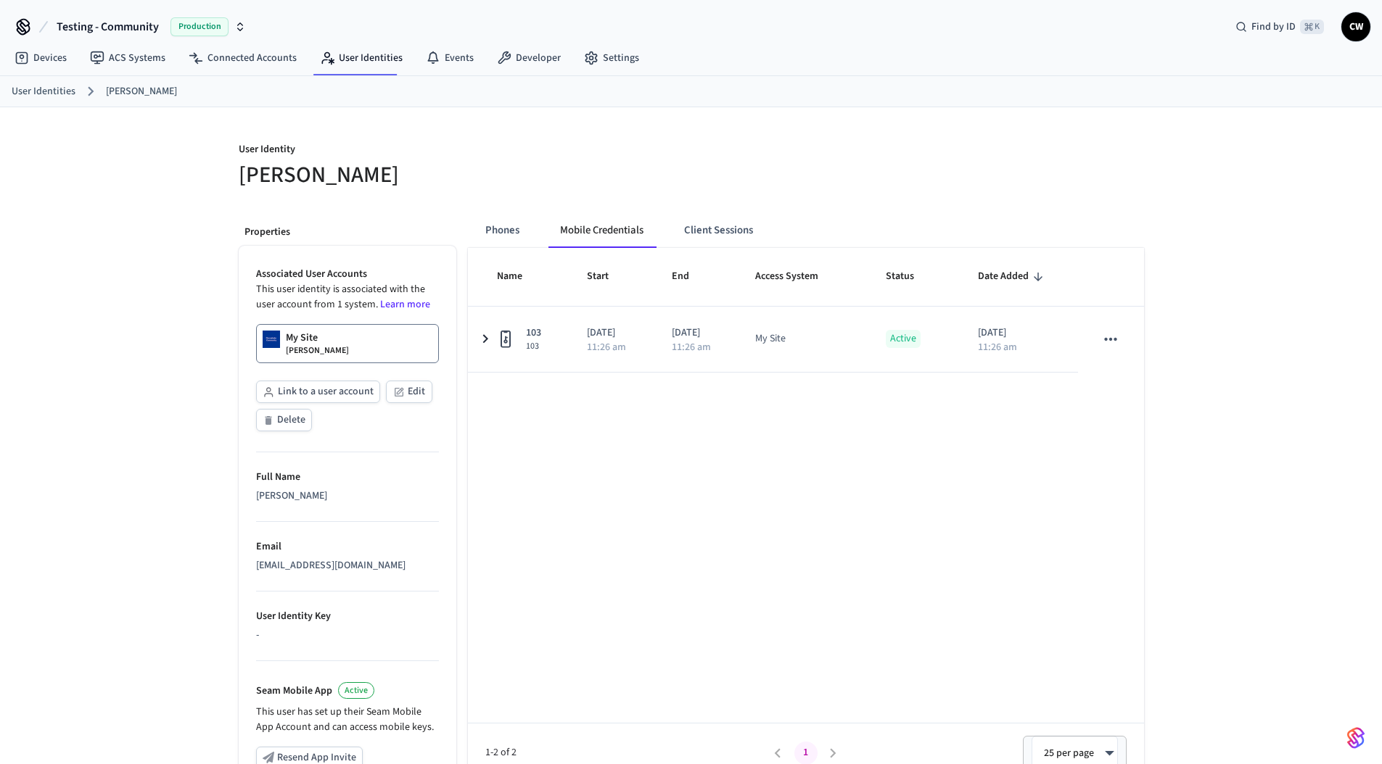
click at [480, 163] on h5 "Collin Wirkus" at bounding box center [461, 175] width 444 height 30
click at [151, 65] on link "ACS Systems" at bounding box center [127, 58] width 99 height 26
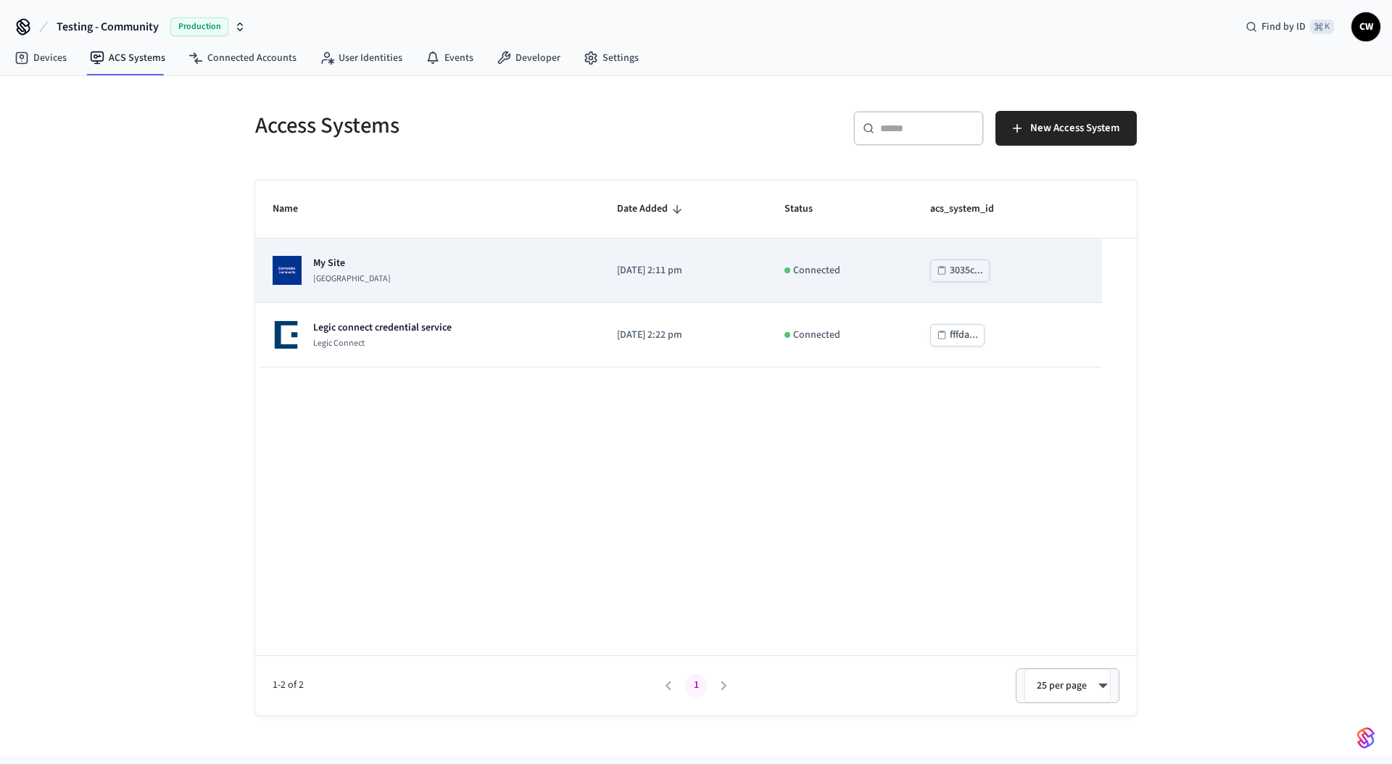
click at [450, 277] on div "My Site Dormakaba Community Site" at bounding box center [428, 270] width 310 height 29
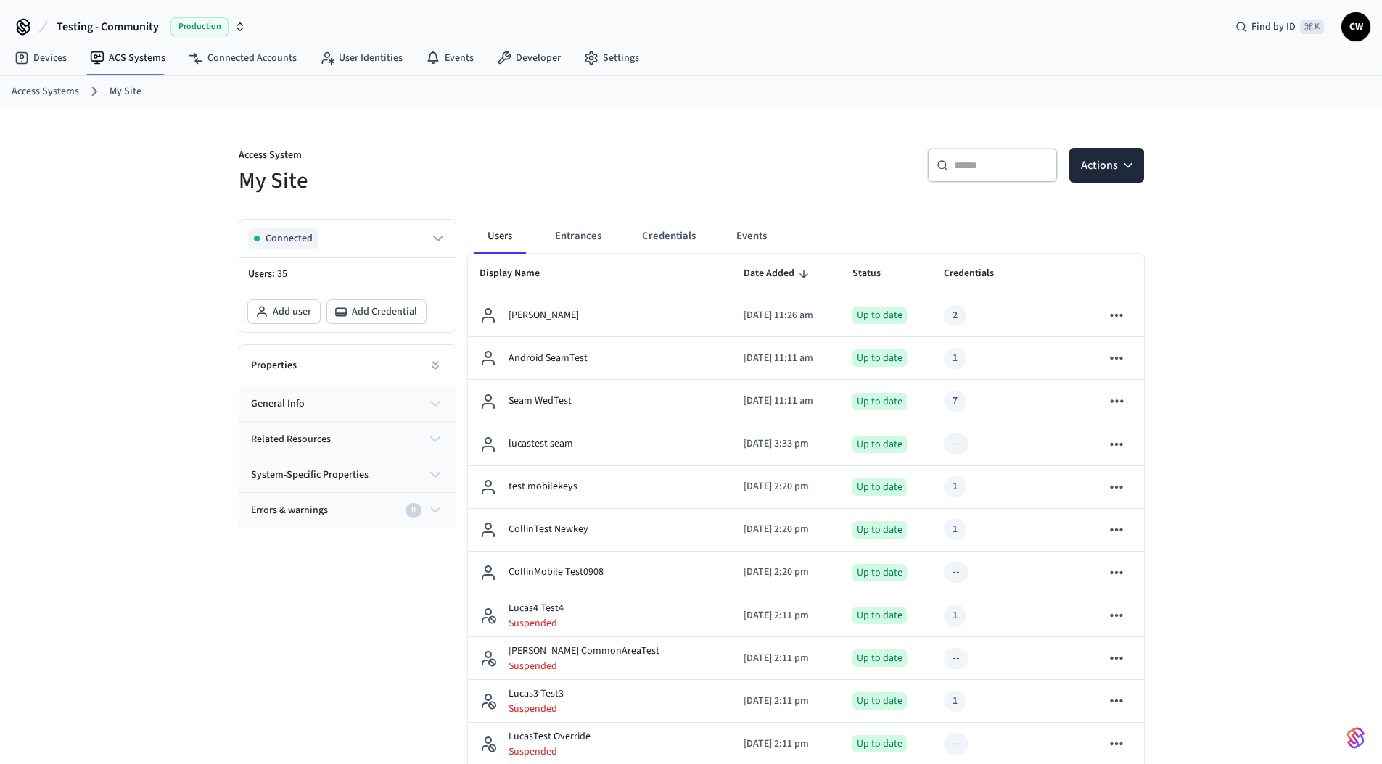
click at [655, 162] on p "Access System" at bounding box center [461, 157] width 444 height 18
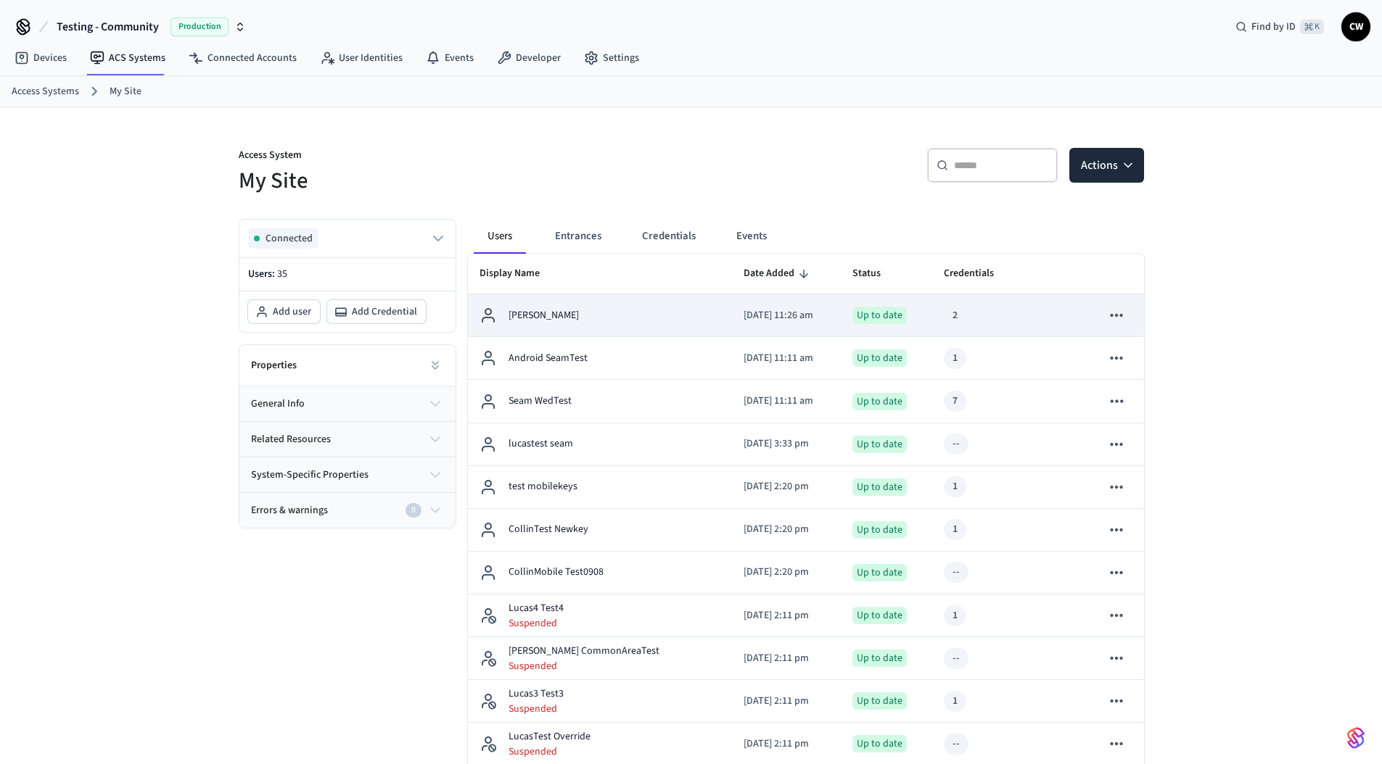
click at [911, 308] on div "Up to date" at bounding box center [886, 315] width 68 height 17
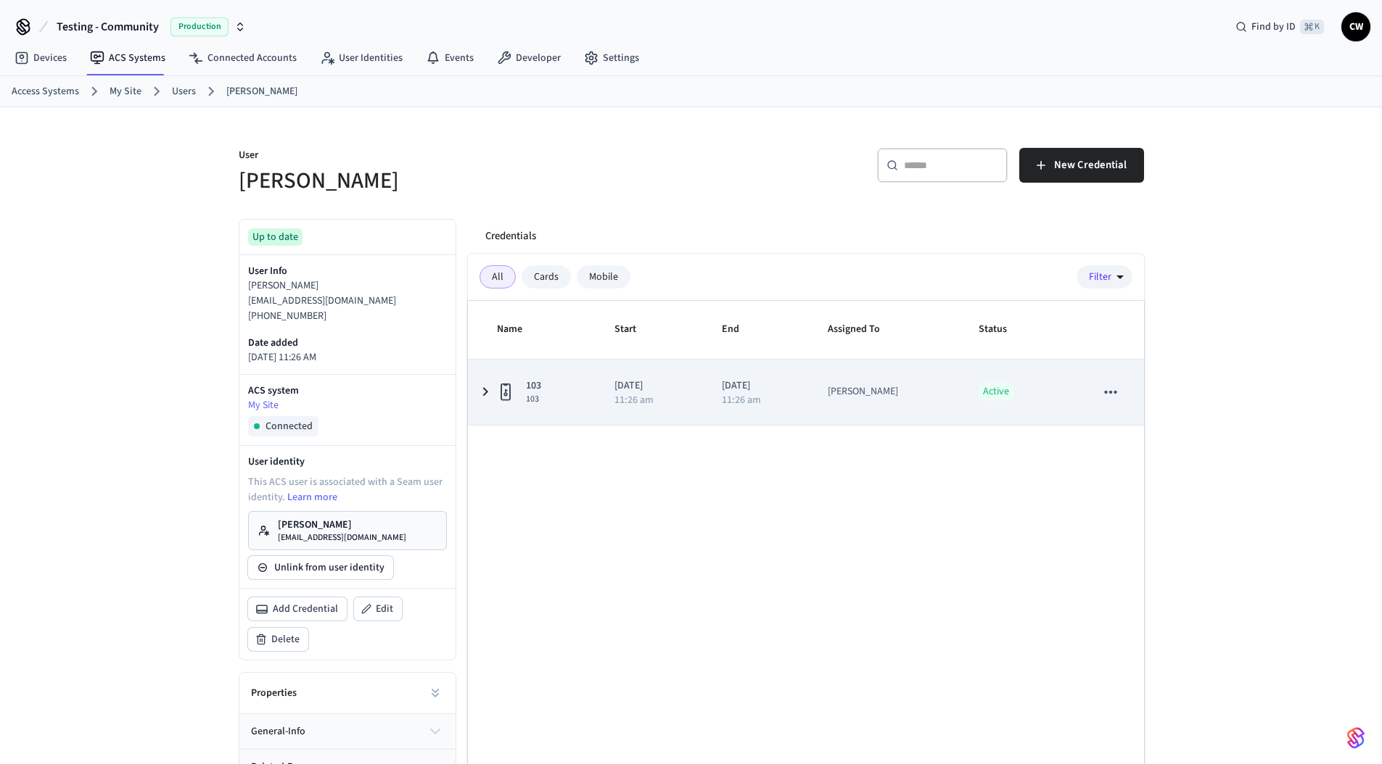
click at [715, 377] on td "2025/09/18 11:26 am" at bounding box center [757, 392] width 106 height 65
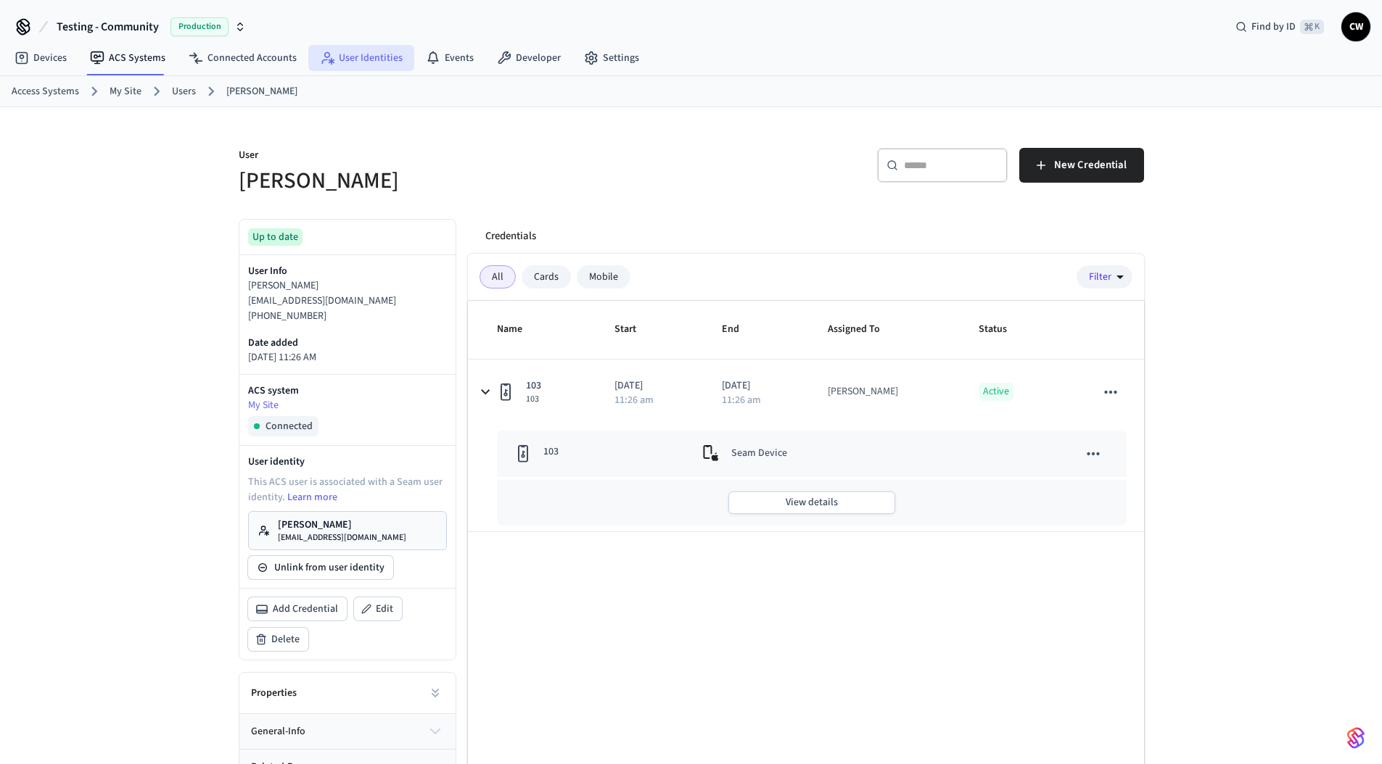
click at [366, 54] on link "User Identities" at bounding box center [361, 58] width 106 height 26
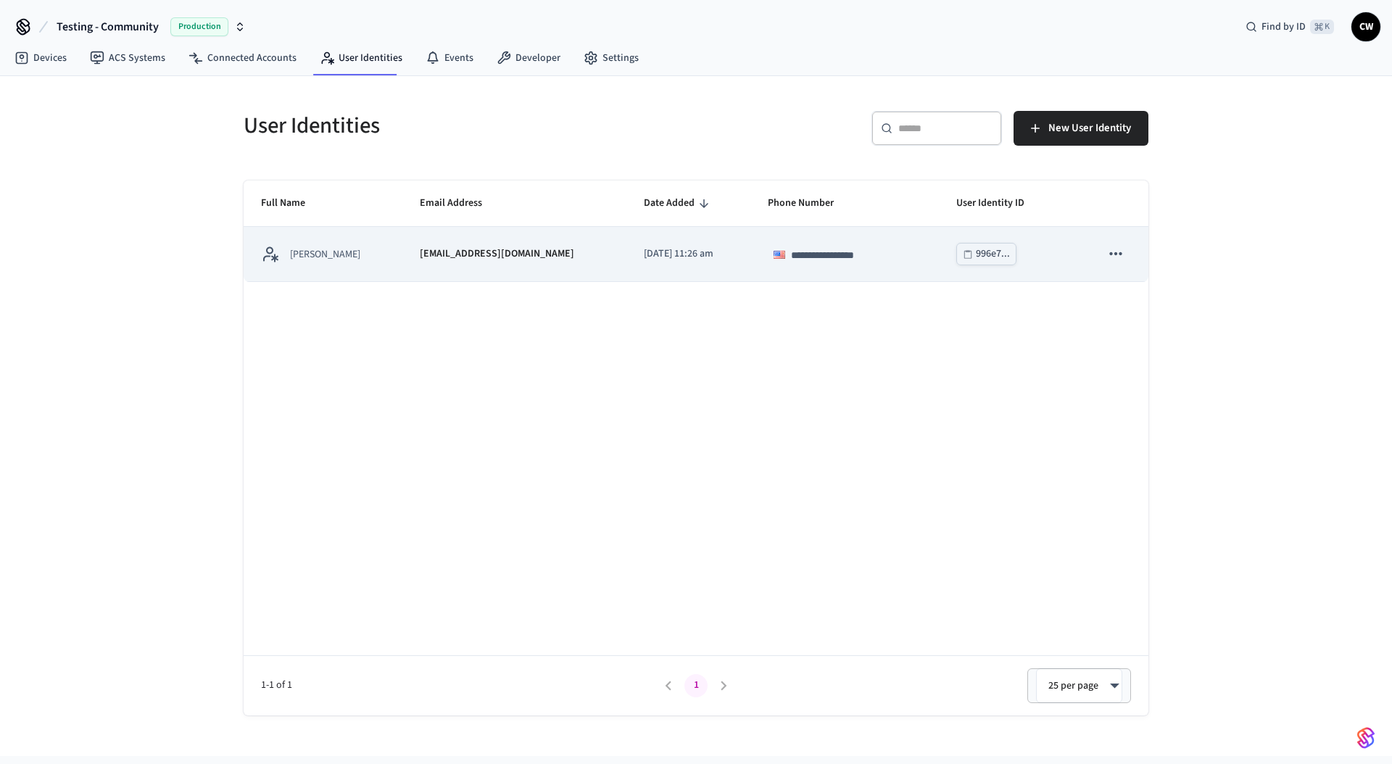
click at [688, 261] on p "2025/09/11 at 11:26 am" at bounding box center [688, 254] width 88 height 15
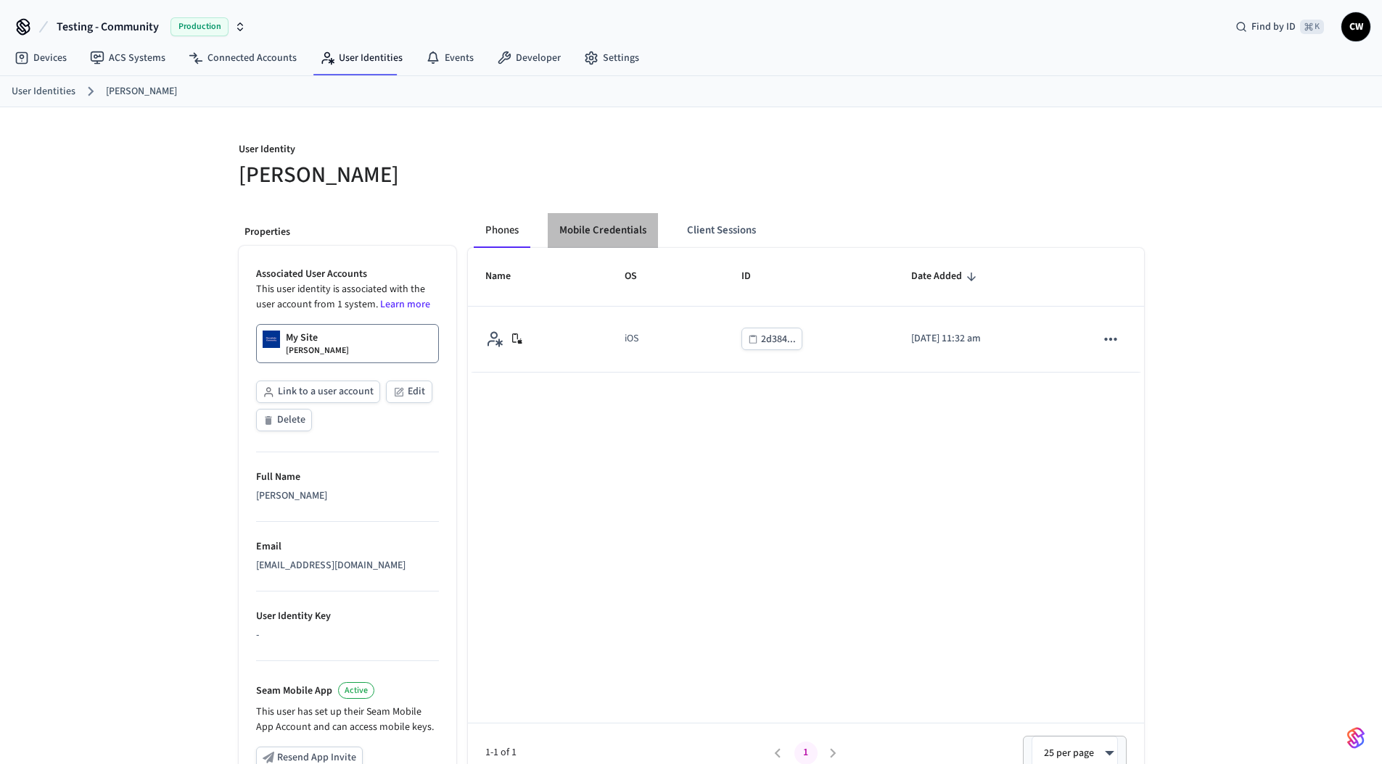
click at [593, 224] on button "Mobile Credentials" at bounding box center [603, 230] width 110 height 35
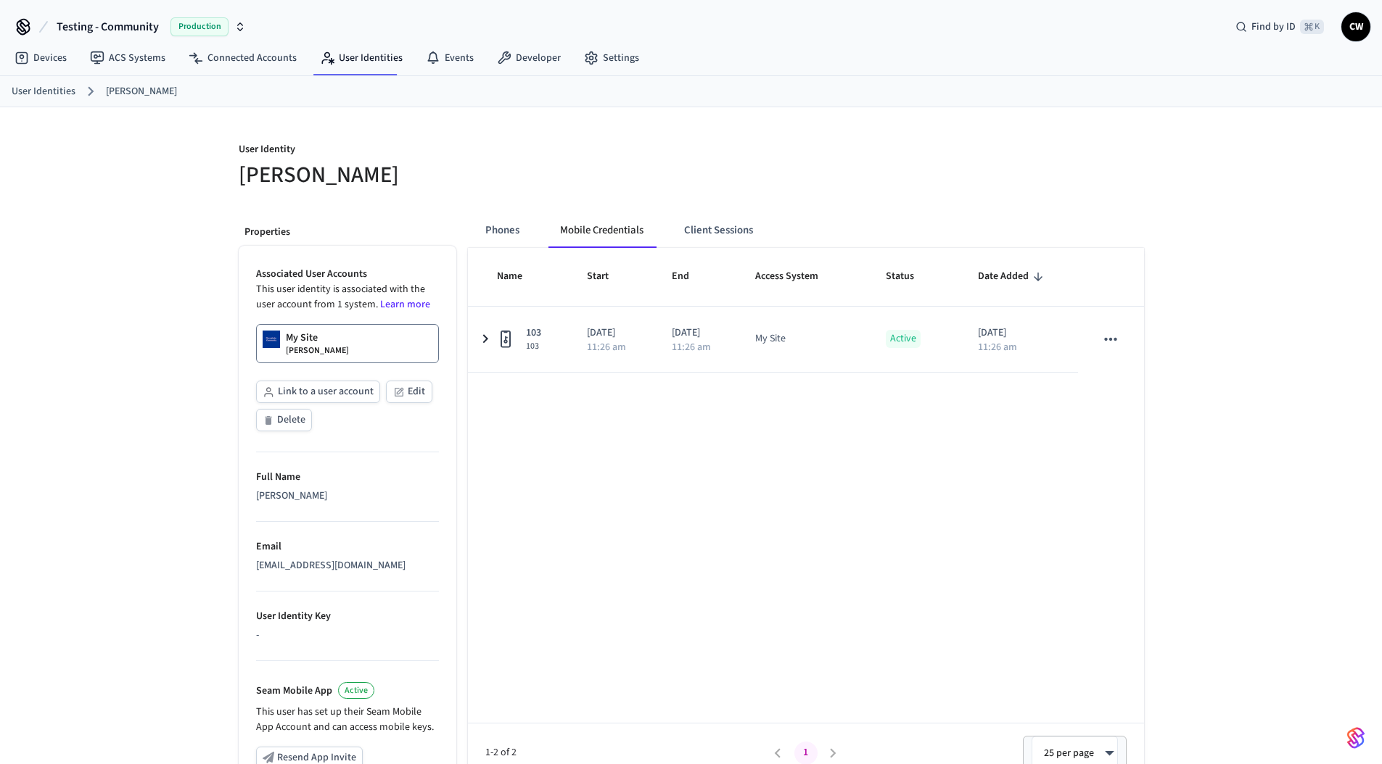
click at [618, 167] on h5 "Collin Wirkus" at bounding box center [461, 175] width 444 height 30
click at [346, 165] on h5 "Collin Wirkus" at bounding box center [461, 175] width 444 height 30
click at [119, 67] on link "ACS Systems" at bounding box center [127, 58] width 99 height 26
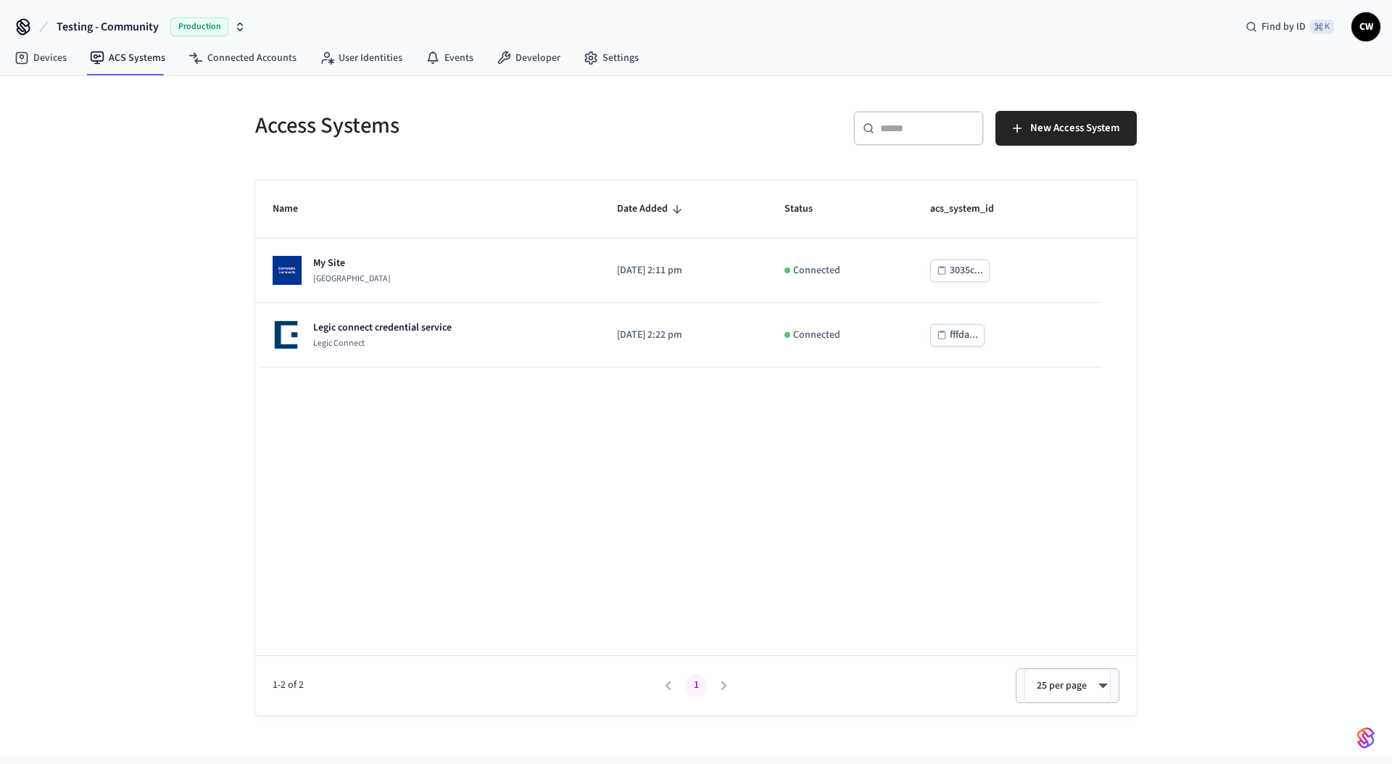
click at [178, 205] on div "Access Systems ​ ​ New Access System Name Date Added Status acs_system_id My Si…" at bounding box center [696, 416] width 1392 height 680
click at [234, 15] on button "Testing - Community Production" at bounding box center [151, 27] width 198 height 30
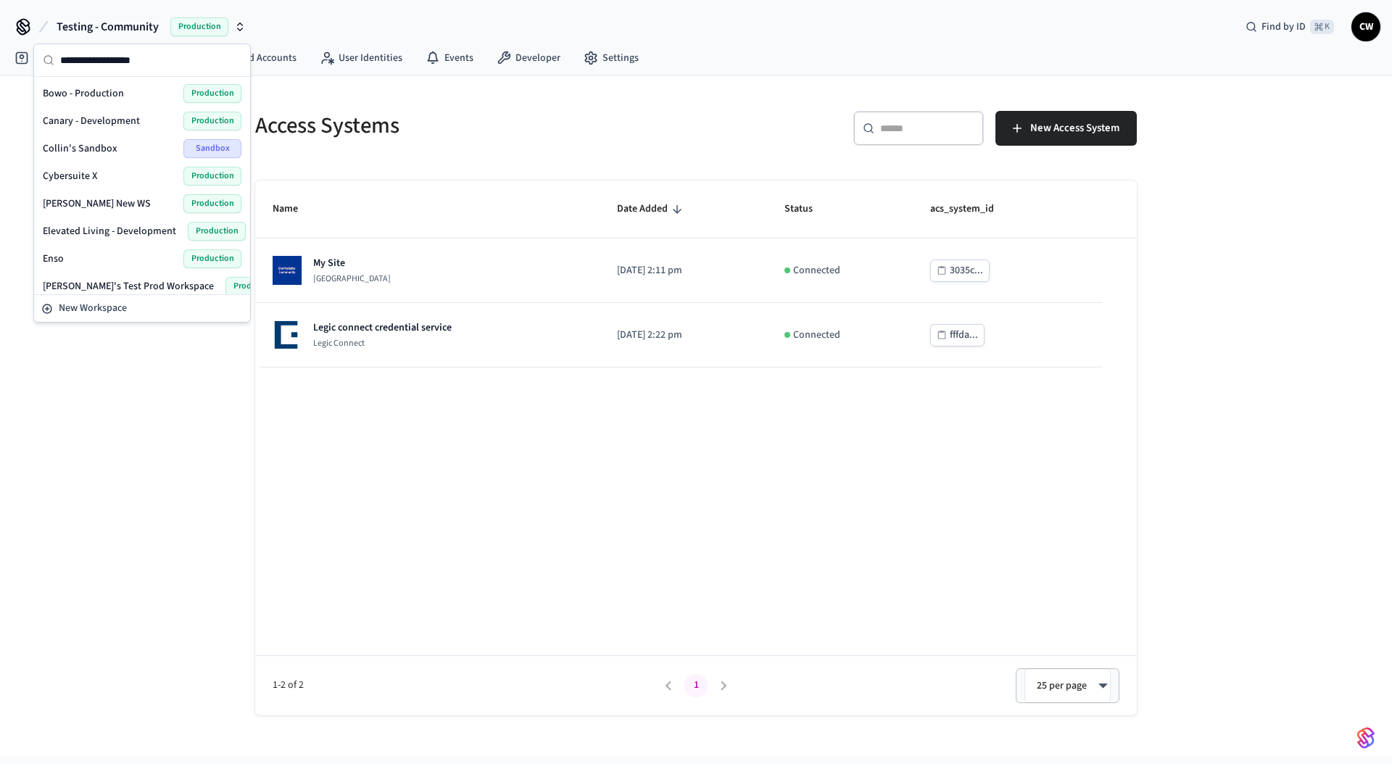
click at [441, 129] on h5 "Access Systems" at bounding box center [471, 126] width 432 height 30
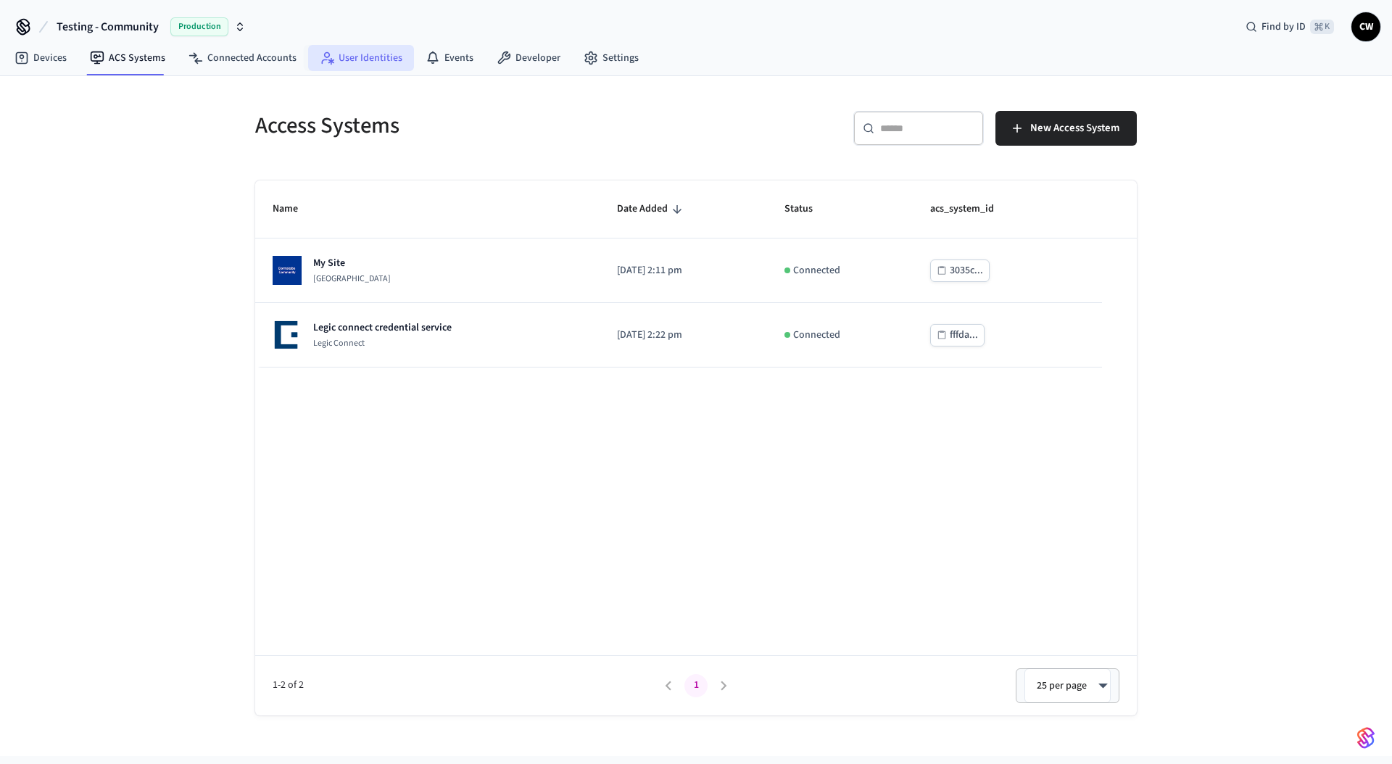
click at [376, 52] on link "User Identities" at bounding box center [361, 58] width 106 height 26
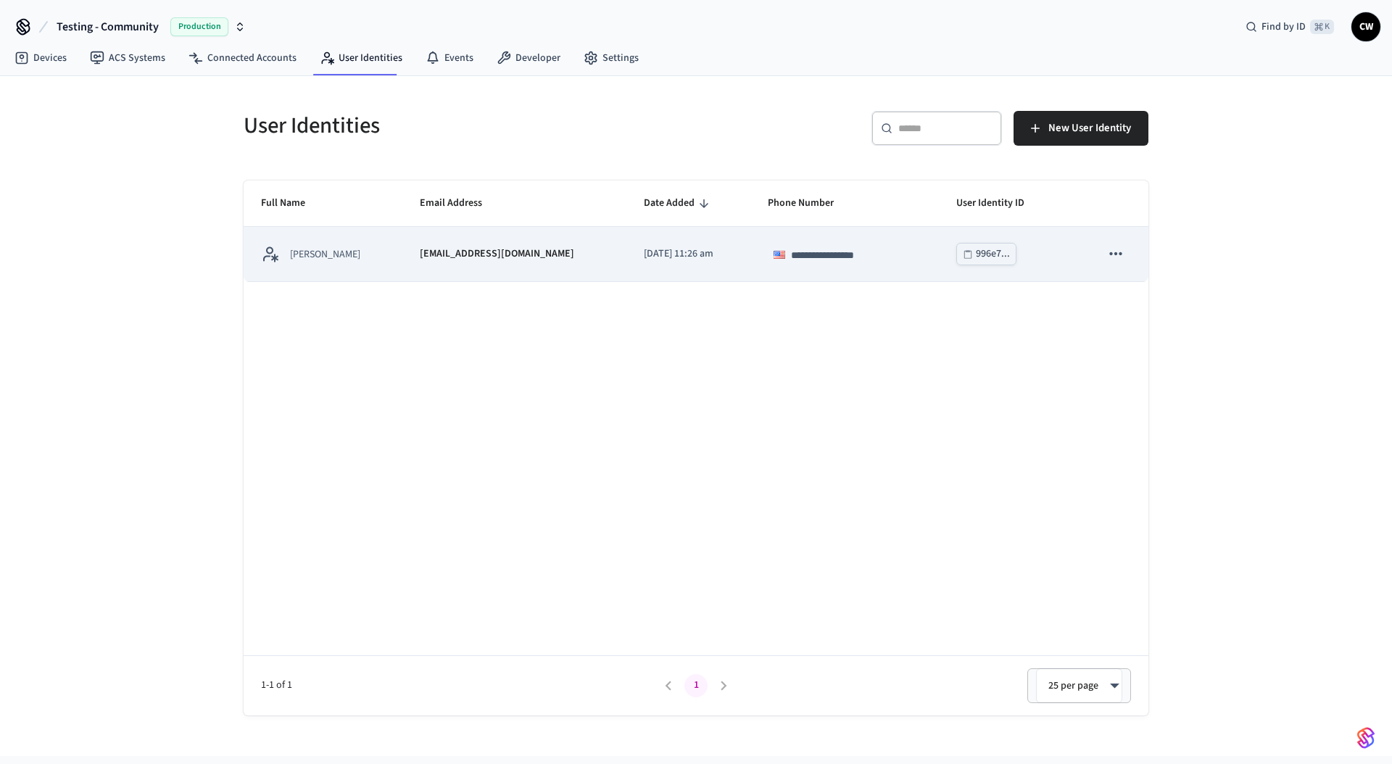
click at [406, 259] on td "collin@getseam.com" at bounding box center [514, 254] width 224 height 54
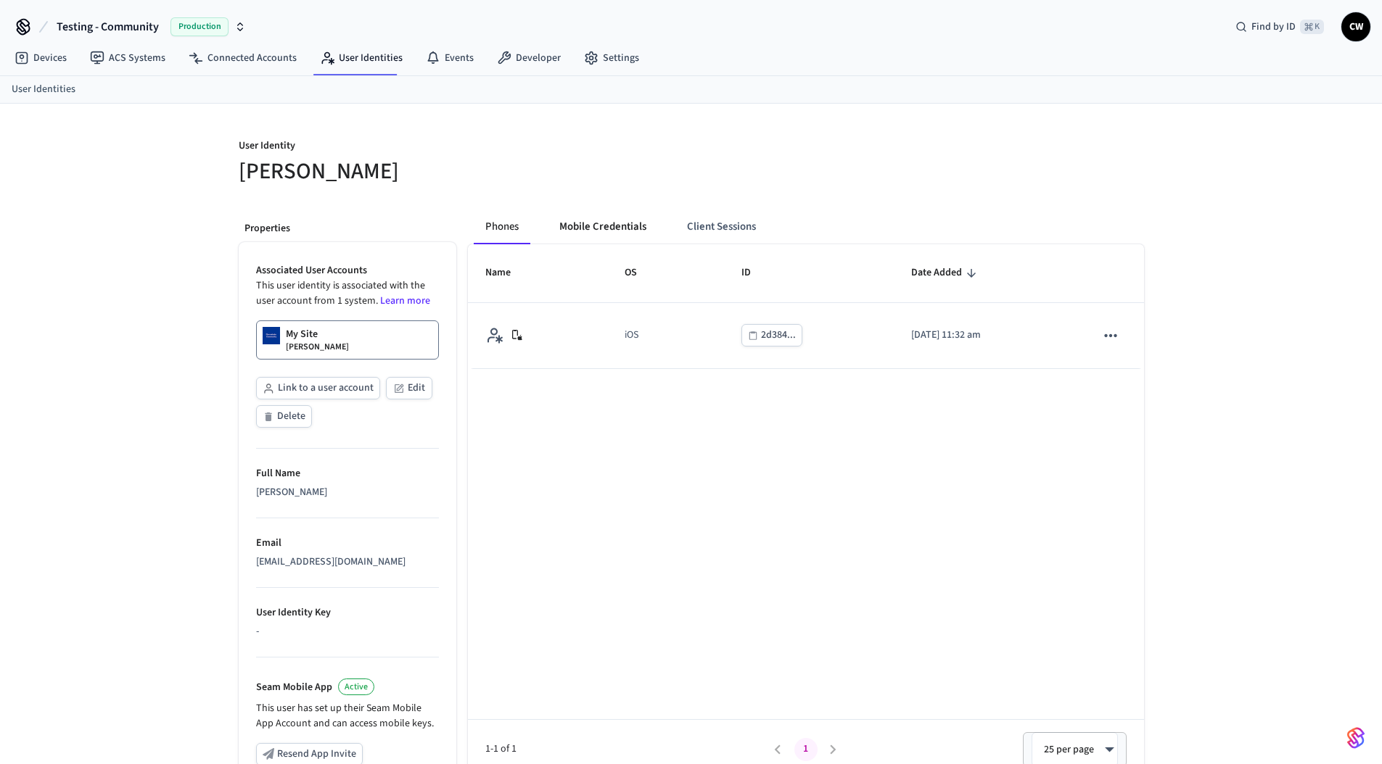
click at [635, 230] on button "Mobile Credentials" at bounding box center [603, 227] width 110 height 35
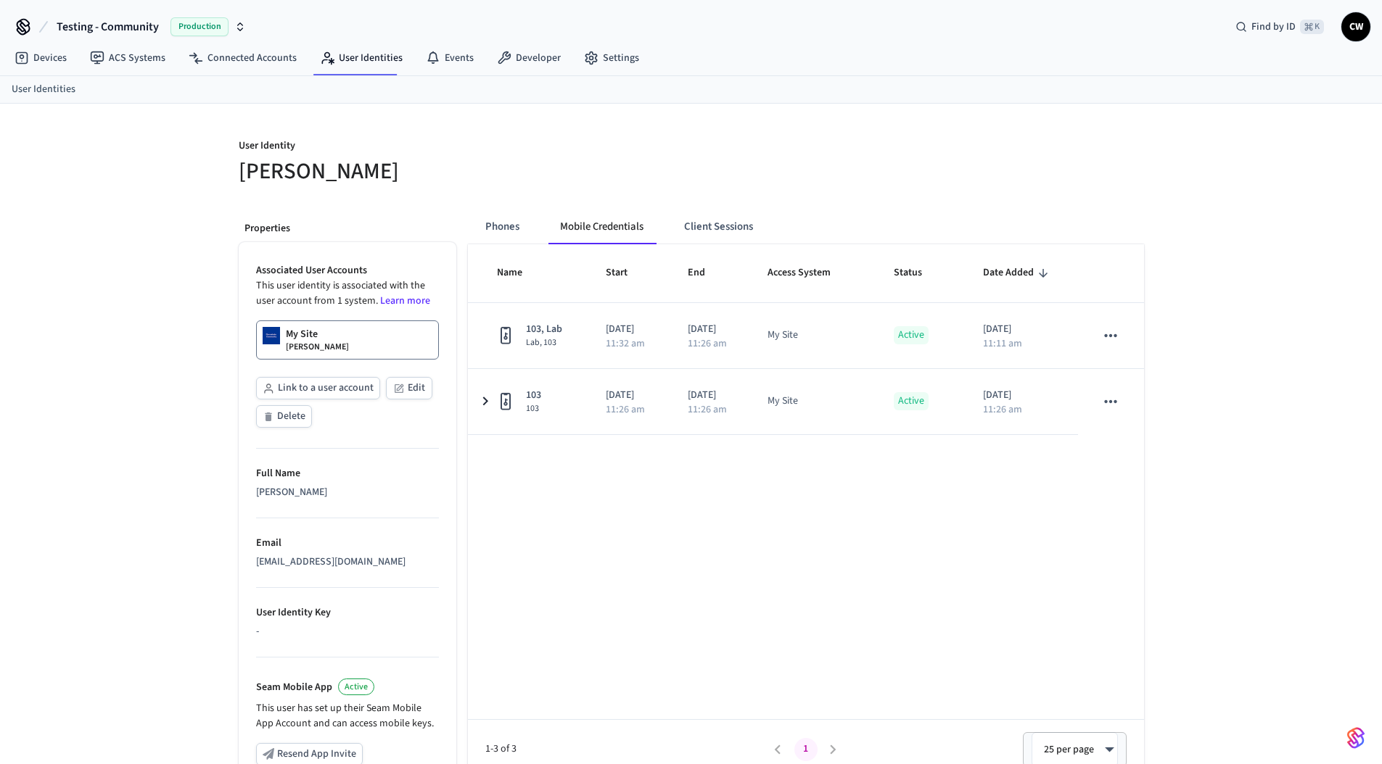
click at [633, 168] on h5 "Collin Wirkus" at bounding box center [461, 172] width 444 height 30
click at [365, 122] on div "User Identity Collin Wirkus" at bounding box center [451, 153] width 461 height 65
click at [458, 128] on div "User Identity Collin Wirkus" at bounding box center [451, 153] width 461 height 65
click at [143, 20] on span "Testing - Community" at bounding box center [108, 26] width 102 height 17
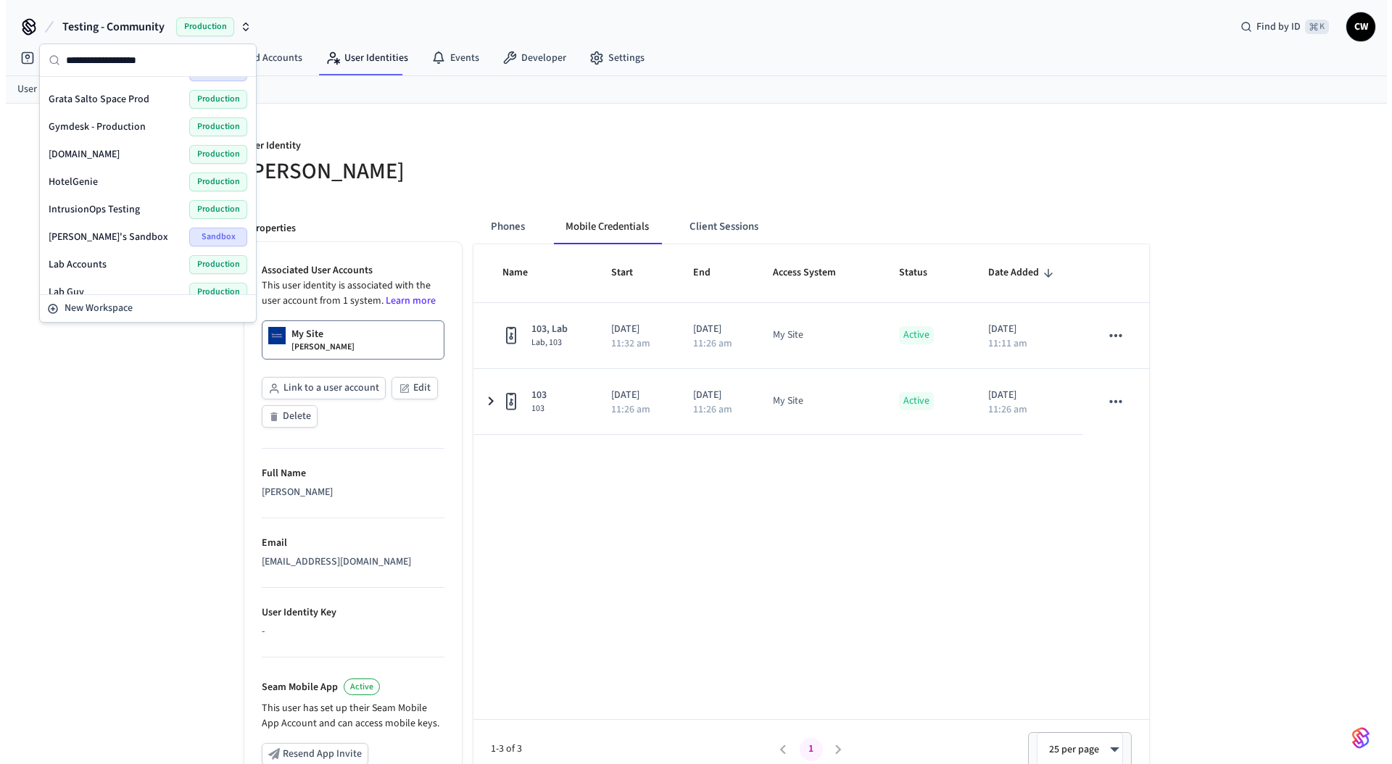
scroll to position [780, 0]
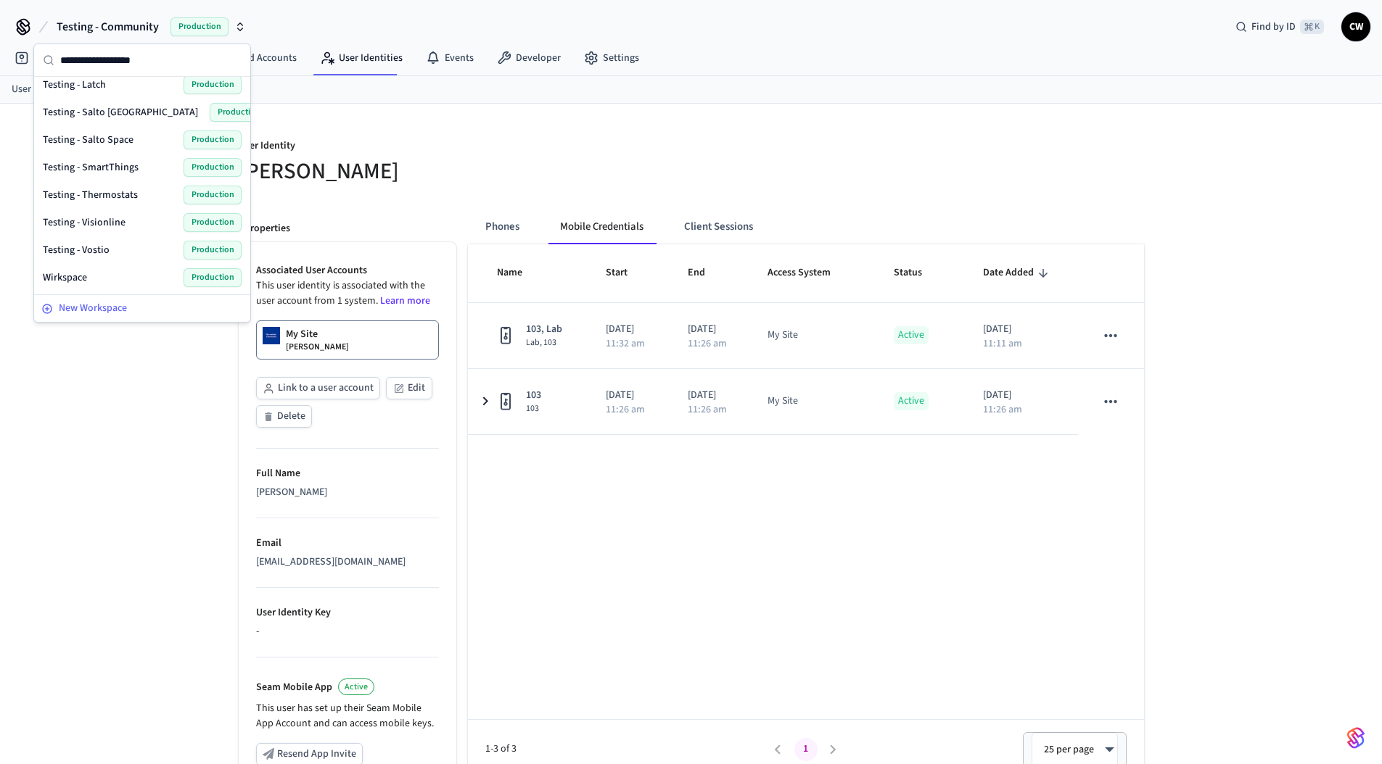
click at [164, 304] on div "New Workspace" at bounding box center [142, 308] width 202 height 15
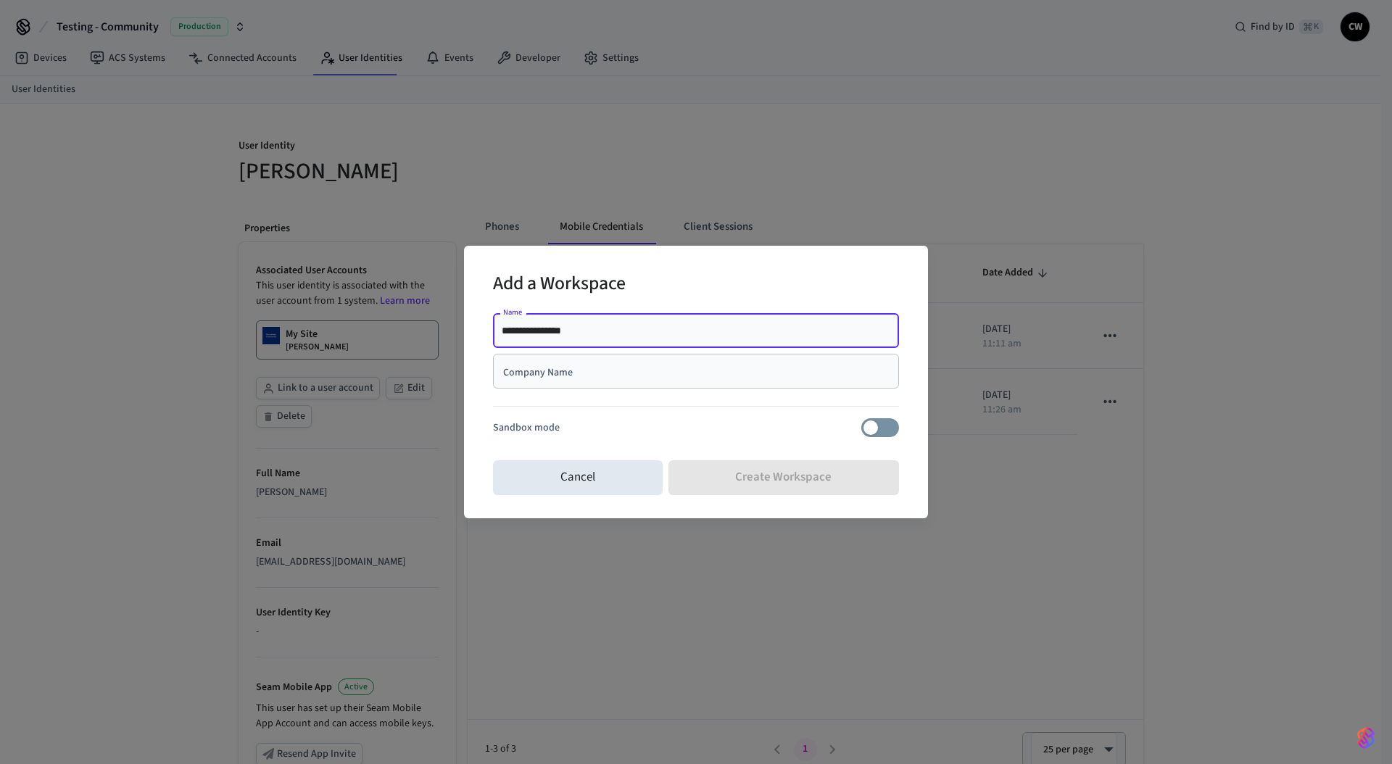
type input "**********"
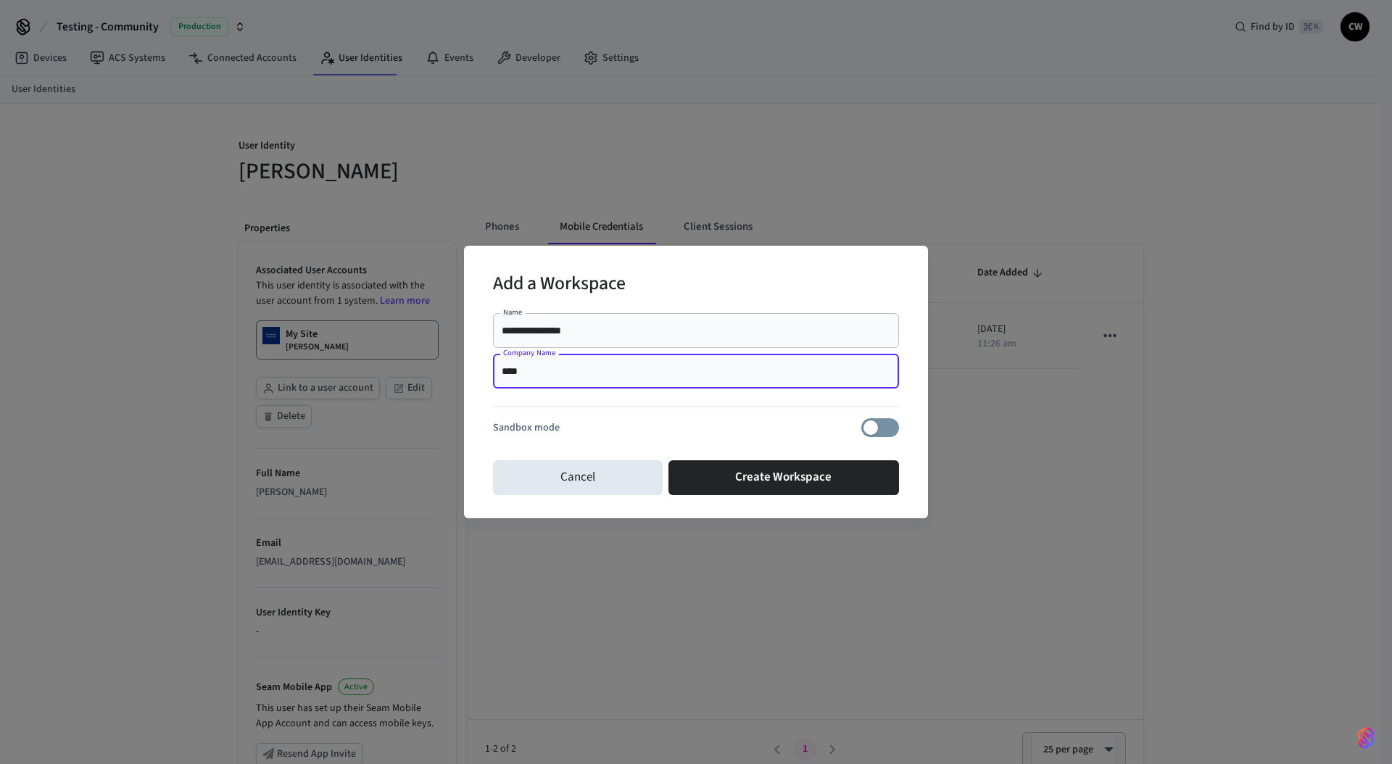
type input "****"
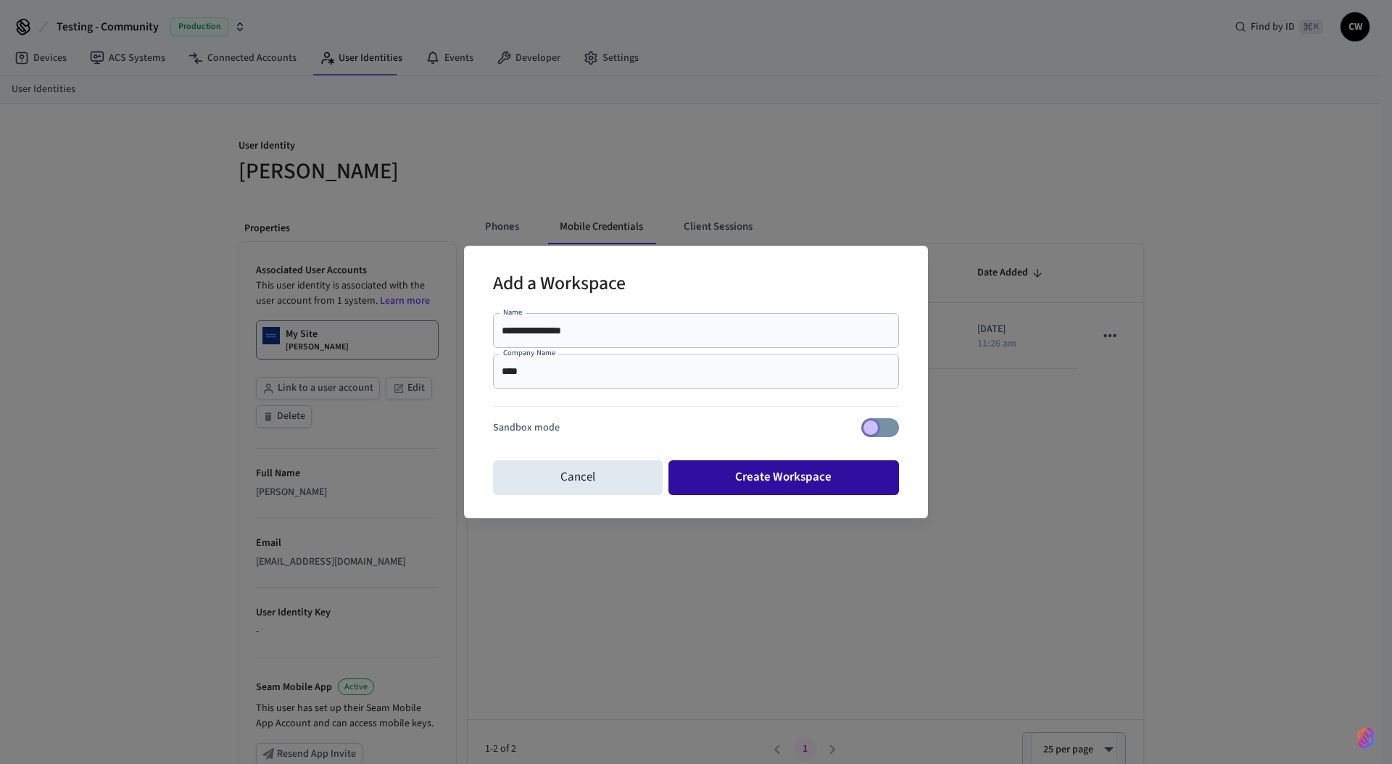
click at [818, 471] on button "Create Workspace" at bounding box center [784, 478] width 231 height 35
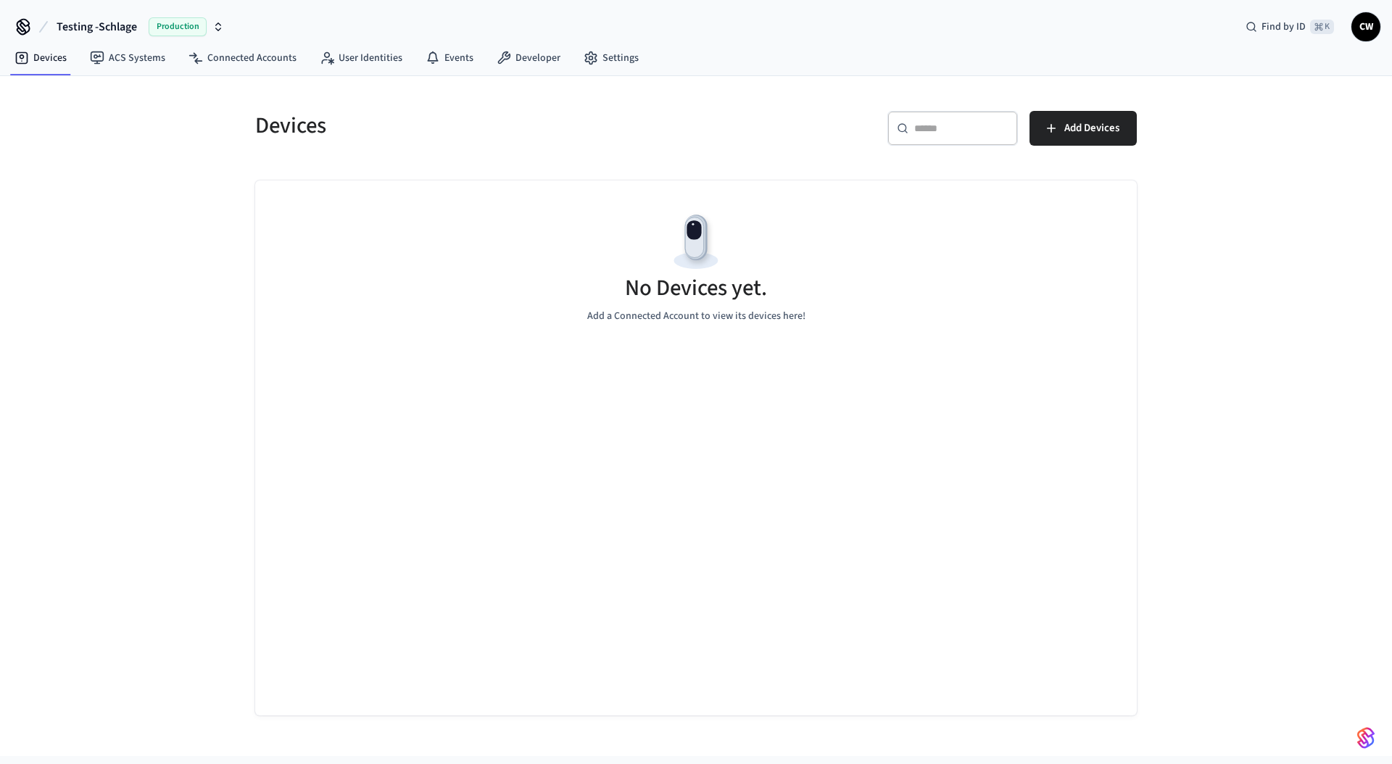
click at [146, 163] on div "Devices ​ ​ Add Devices No Devices yet. Add a Connected Account to view its dev…" at bounding box center [696, 416] width 1392 height 680
click at [238, 54] on link "Connected Accounts" at bounding box center [242, 58] width 131 height 26
click at [158, 202] on div "Connected Accounts ​ ​ Connect Account No Accounts yet. Pair a Third-Party Acco…" at bounding box center [696, 416] width 1392 height 680
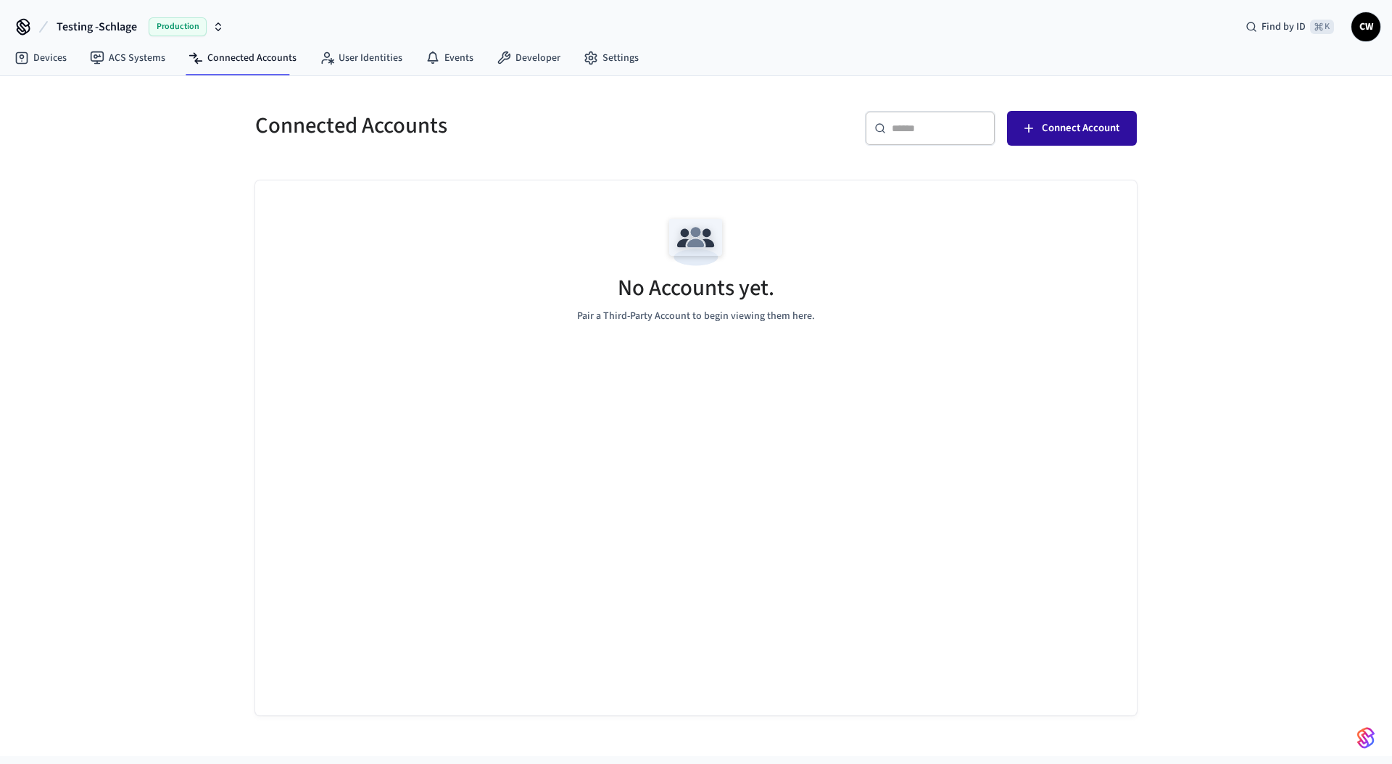
click at [1107, 122] on span "Connect Account" at bounding box center [1081, 128] width 78 height 19
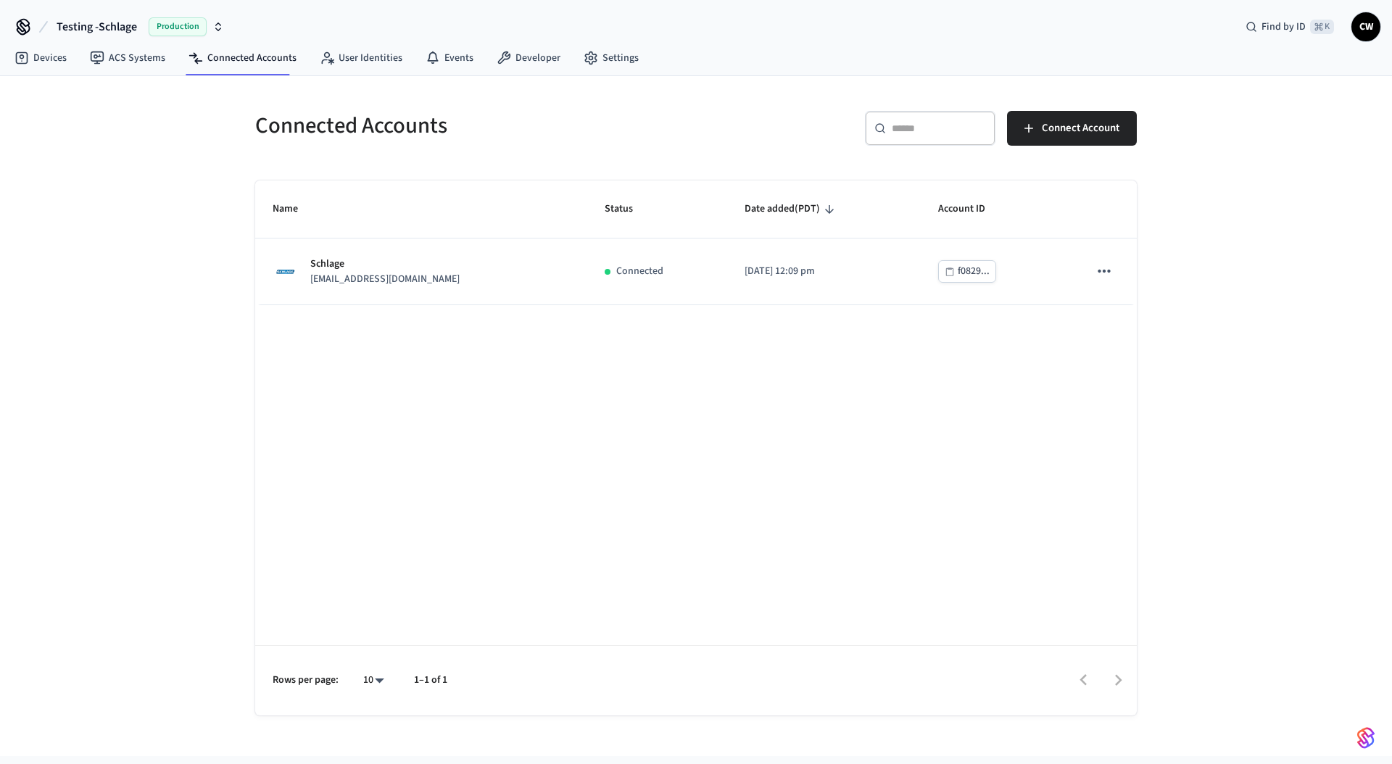
click at [332, 408] on div "Name Status Date added (PDT) Account ID Schlage [EMAIL_ADDRESS][DOMAIN_NAME] Co…" at bounding box center [696, 448] width 882 height 535
click at [54, 57] on link "Devices" at bounding box center [40, 58] width 75 height 26
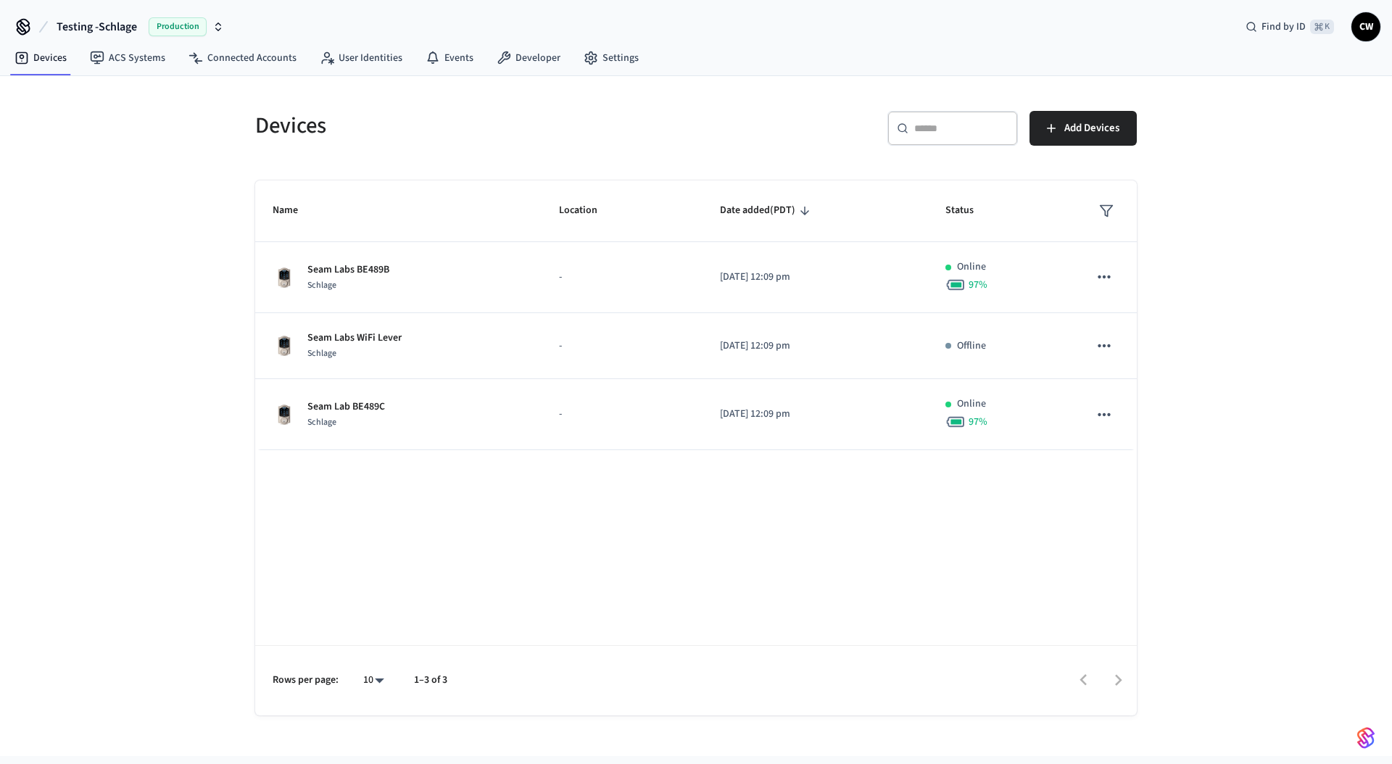
click at [120, 275] on div "Devices ​ ​ Add Devices Name Location Date added (PDT) Status Seam Labs BE489B …" at bounding box center [696, 416] width 1392 height 680
click at [186, 285] on div "Devices ​ ​ Add Devices Name Location Date added (PDT) Status Seam Labs BE489B …" at bounding box center [696, 416] width 1392 height 680
click at [613, 49] on link "Settings" at bounding box center [611, 58] width 78 height 26
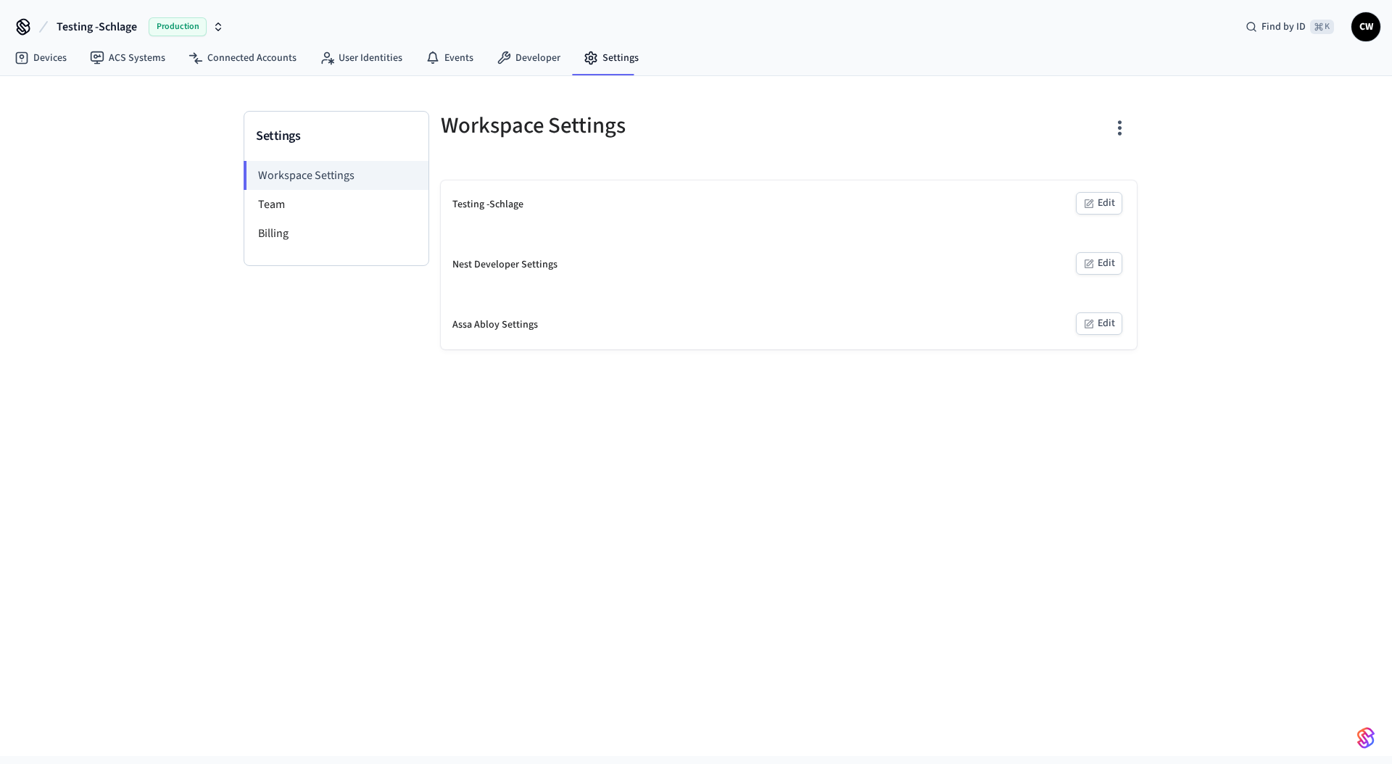
click at [1112, 197] on button "Edit" at bounding box center [1099, 203] width 46 height 22
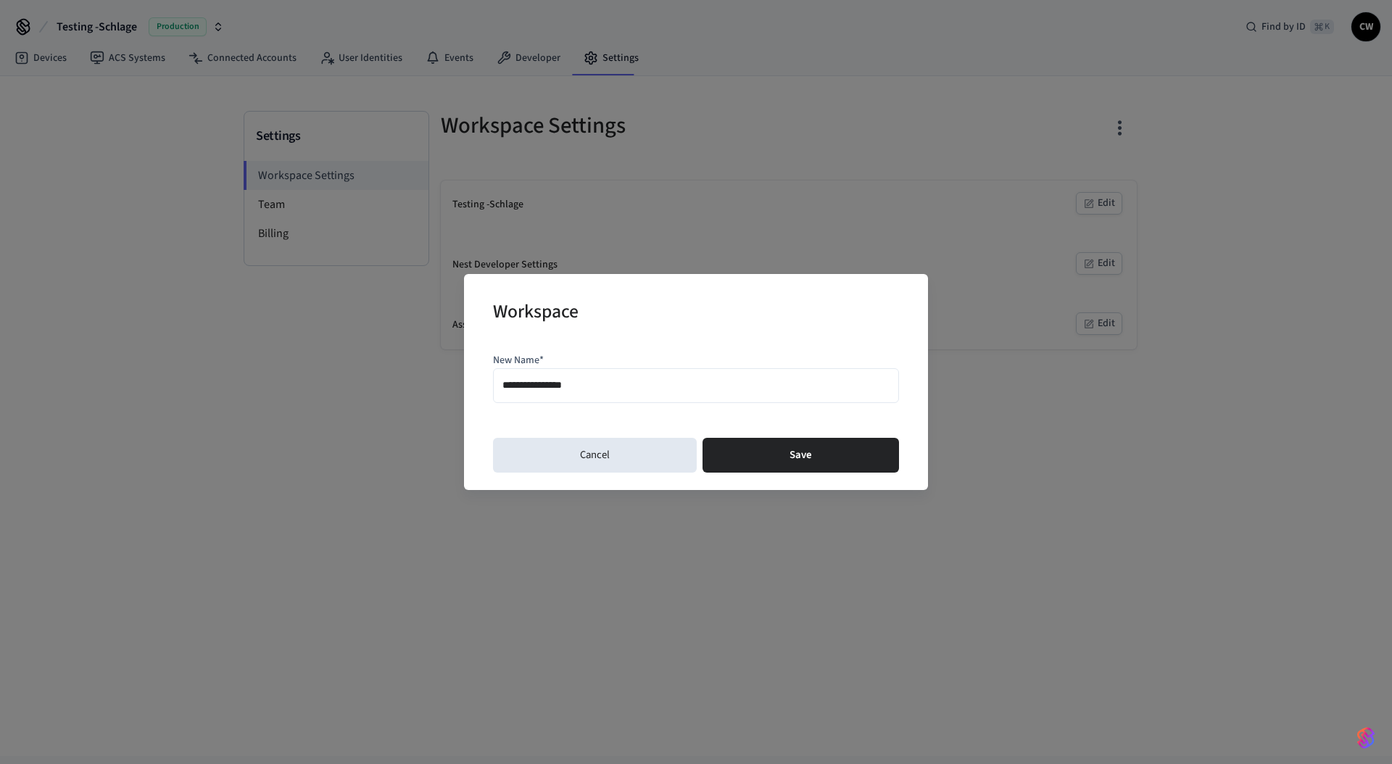
drag, startPoint x: 540, startPoint y: 382, endPoint x: 562, endPoint y: 384, distance: 22.5
click at [541, 382] on input "**********" at bounding box center [696, 386] width 387 height 21
type input "**********"
click at [798, 446] on button "Save" at bounding box center [801, 455] width 197 height 35
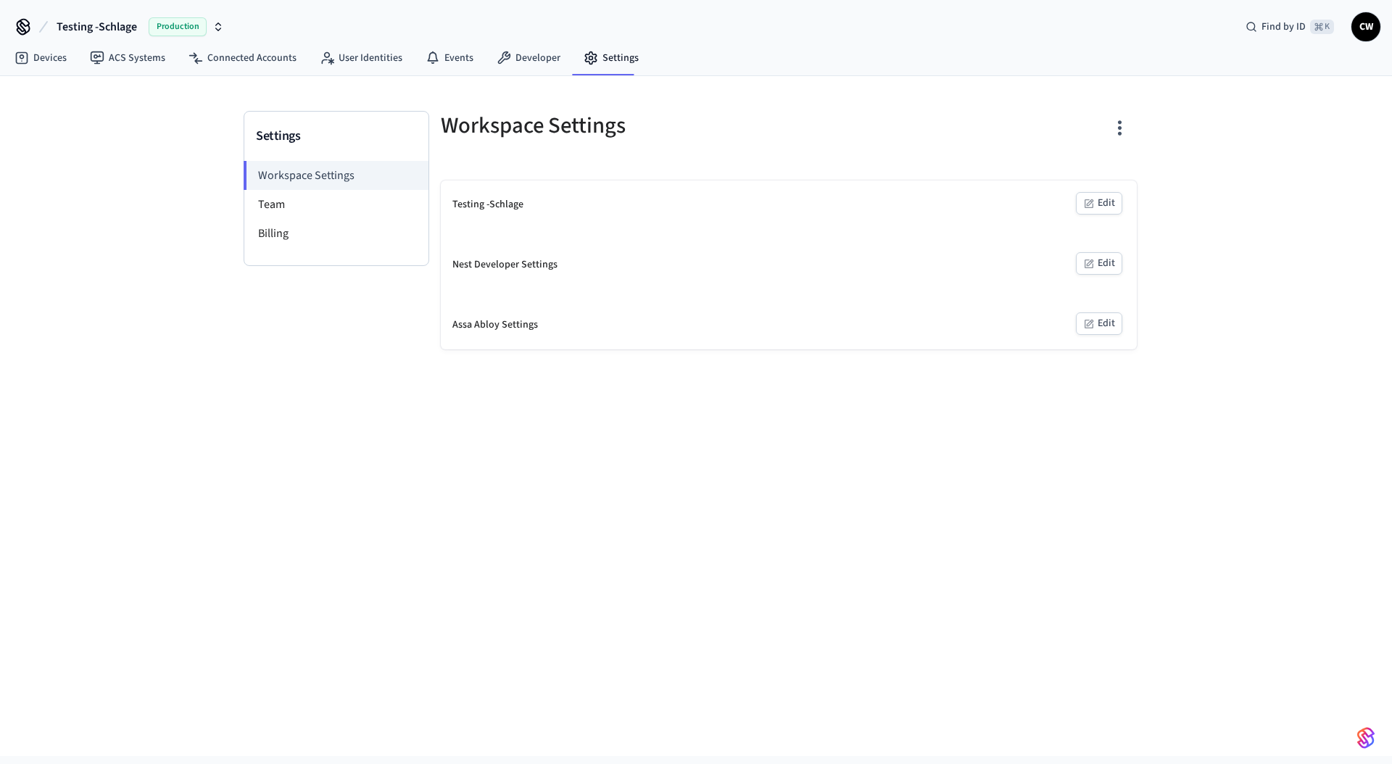
click at [239, 519] on div "Settings Workspace Settings Team Billing Workspace Settings Testing -Schlage Ed…" at bounding box center [696, 416] width 1392 height 680
click at [1089, 203] on icon "button" at bounding box center [1089, 204] width 12 height 12
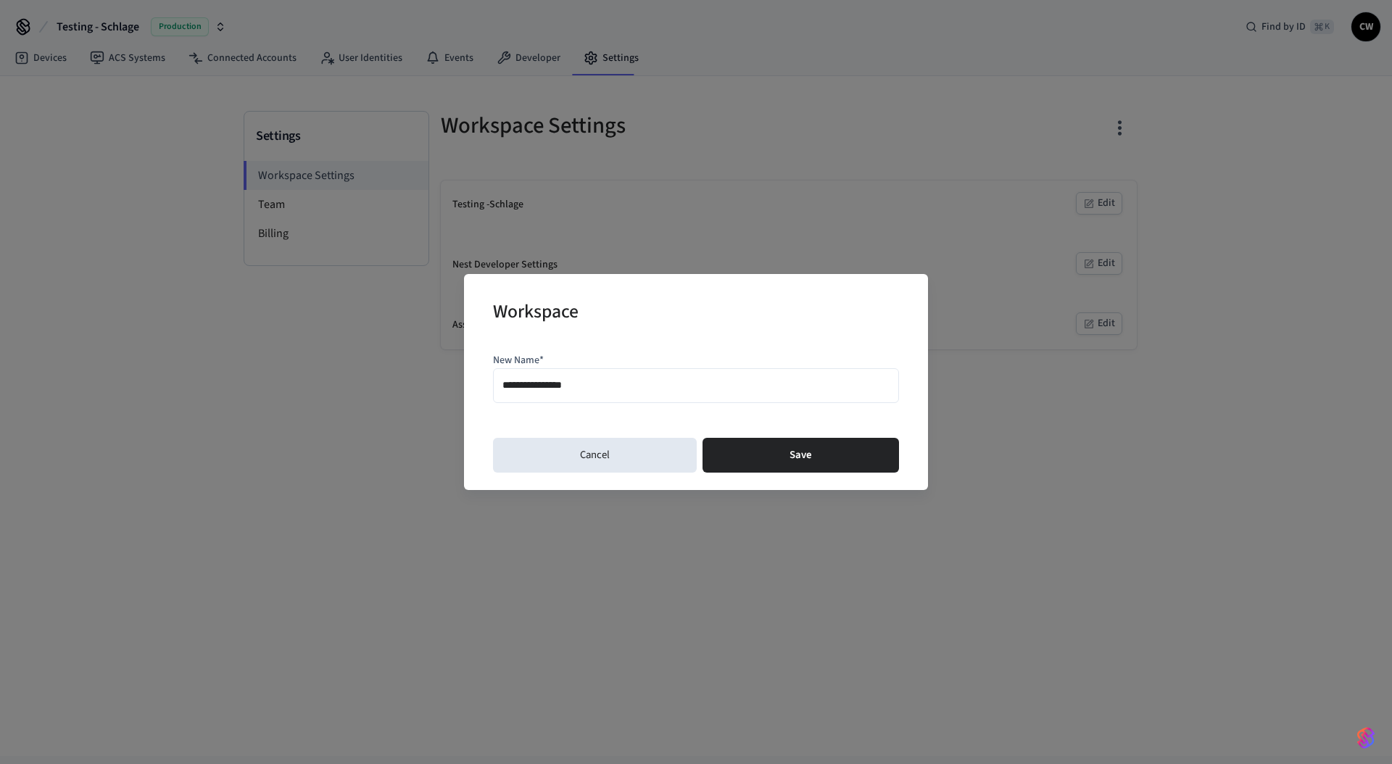
click at [540, 387] on input "**********" at bounding box center [696, 386] width 387 height 21
type input "**********"
click at [799, 457] on button "Save" at bounding box center [801, 455] width 197 height 35
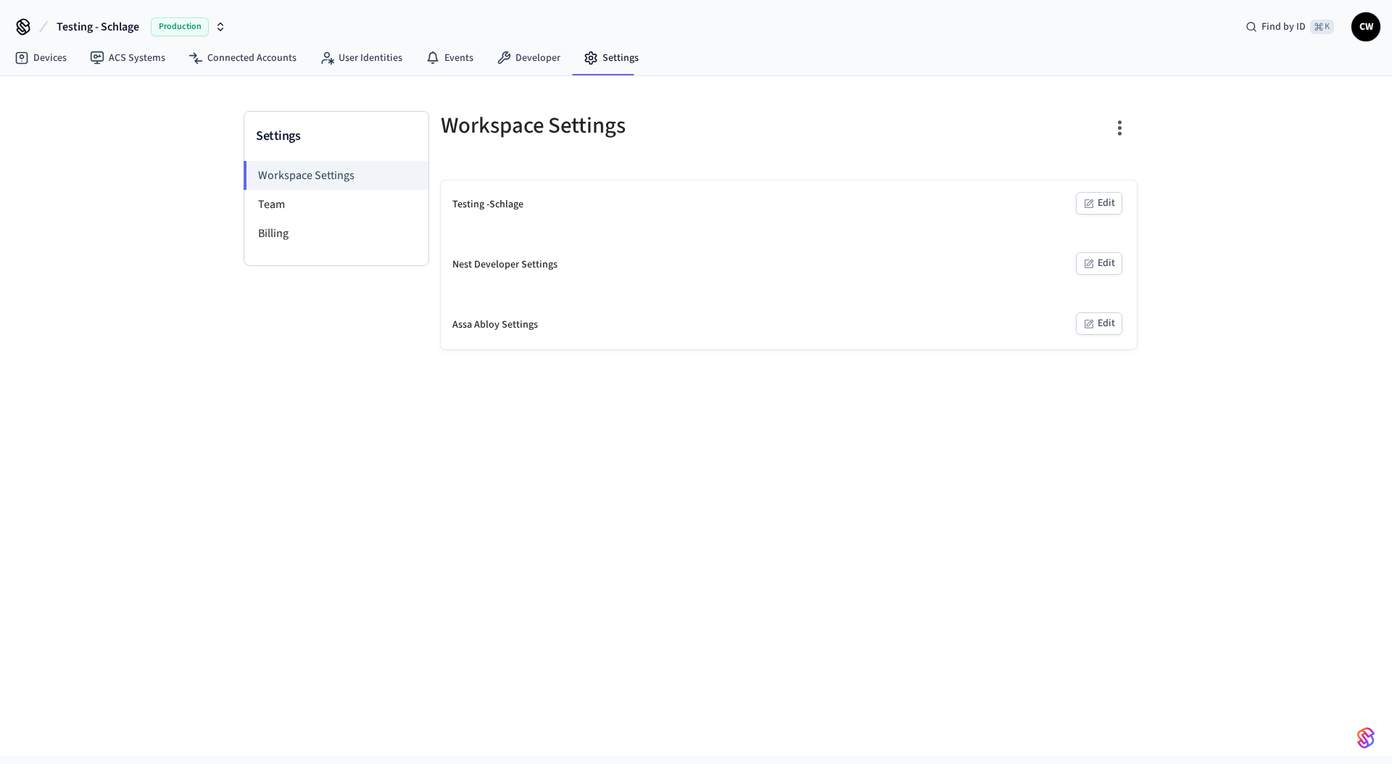
click at [331, 426] on div "Settings Workspace Settings Team Billing Workspace Settings Testing -Schlage Ed…" at bounding box center [696, 416] width 1392 height 680
click at [175, 184] on div "Settings Workspace Settings Team Billing Workspace Settings Testing -Schlage Ed…" at bounding box center [696, 416] width 1392 height 680
click at [122, 58] on link "ACS Systems" at bounding box center [127, 58] width 99 height 26
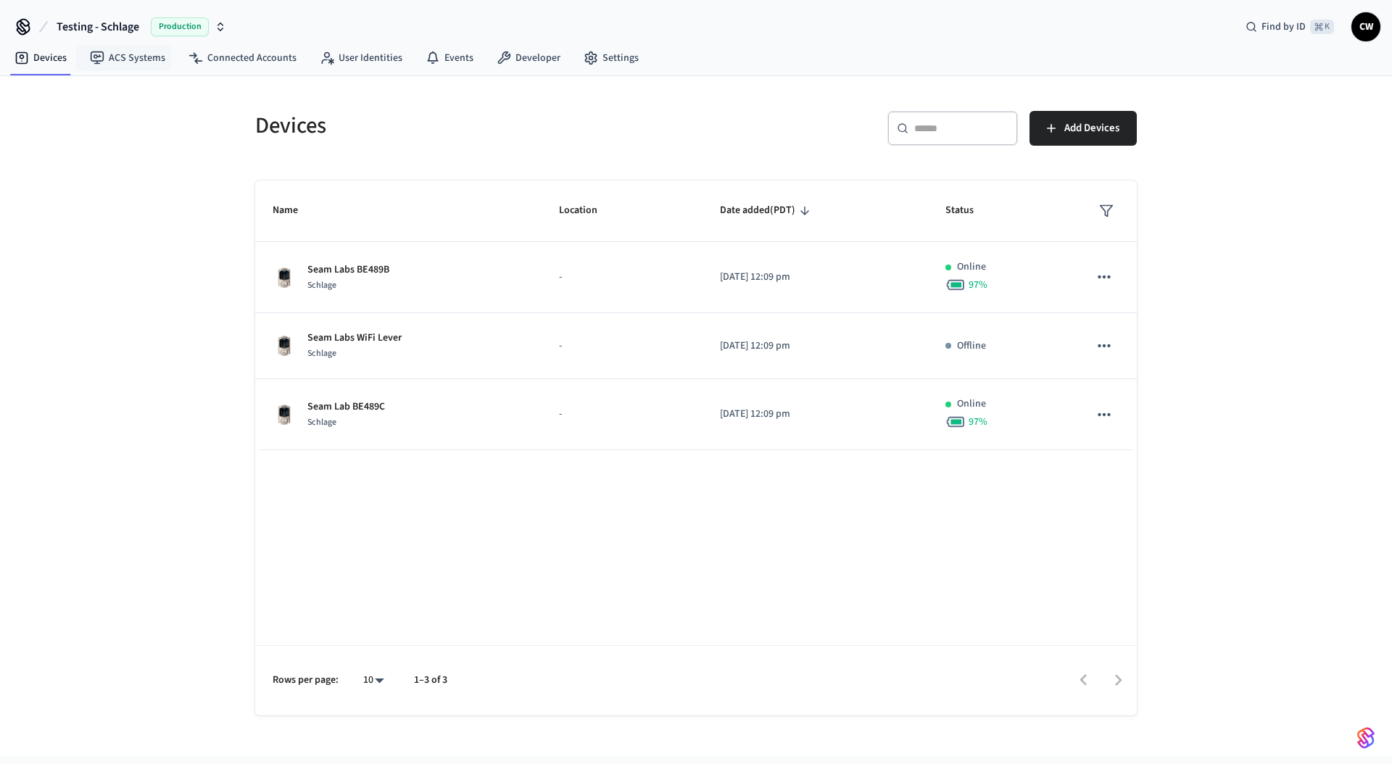
click at [134, 254] on div "Devices ​ ​ Add Devices Name Location Date added (PDT) Status Seam Labs BE489B …" at bounding box center [696, 416] width 1392 height 680
click at [170, 270] on div "Devices ​ ​ Add Devices Name Location Date added (PDT) Status Seam Labs BE489B …" at bounding box center [696, 416] width 1392 height 680
click at [146, 197] on div "Devices ​ ​ Add Devices Name Location Date added (PDT) Status Seam Labs BE489B …" at bounding box center [696, 416] width 1392 height 680
click at [136, 220] on div "Devices ​ ​ Add Devices Name Location Date added (PDT) Status Seam Labs BE489B …" at bounding box center [696, 416] width 1392 height 680
click at [192, 215] on div "Devices ​ ​ Add Devices Name Location Date added (PDT) Status Seam Labs BE489B …" at bounding box center [696, 416] width 1392 height 680
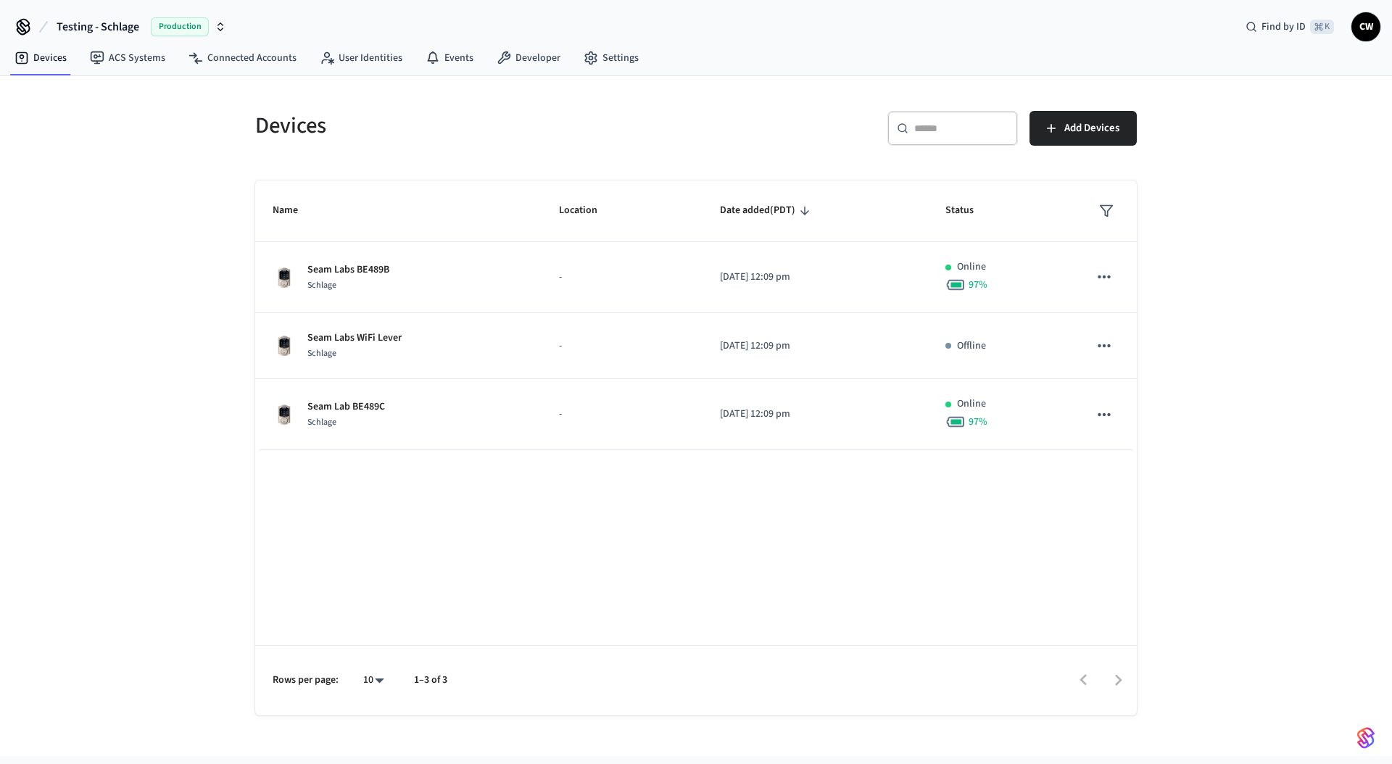
click at [128, 226] on div "Devices ​ ​ Add Devices Name Location Date added (PDT) Status Seam Labs BE489B …" at bounding box center [696, 416] width 1392 height 680
click at [220, 60] on link "Connected Accounts" at bounding box center [242, 58] width 131 height 26
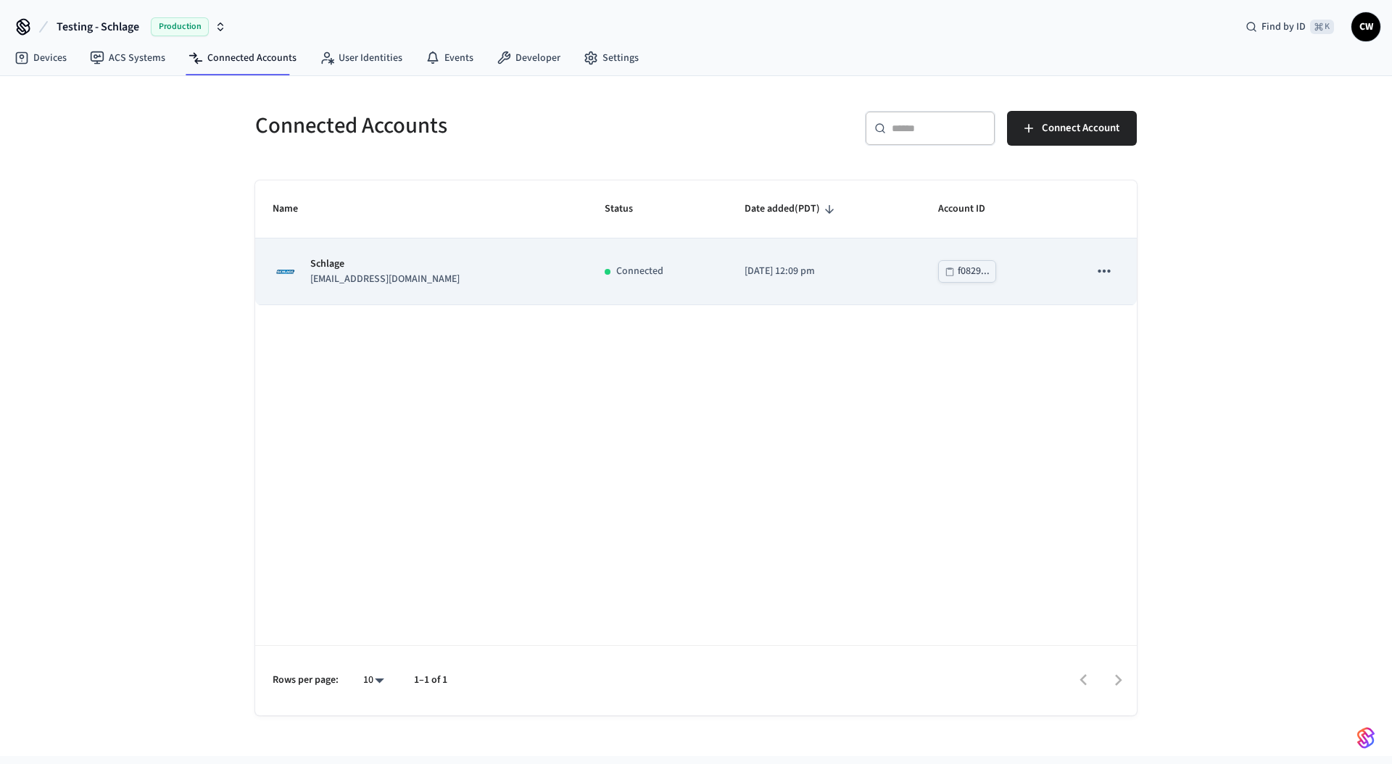
click at [1062, 271] on td "f0829..." at bounding box center [996, 272] width 151 height 66
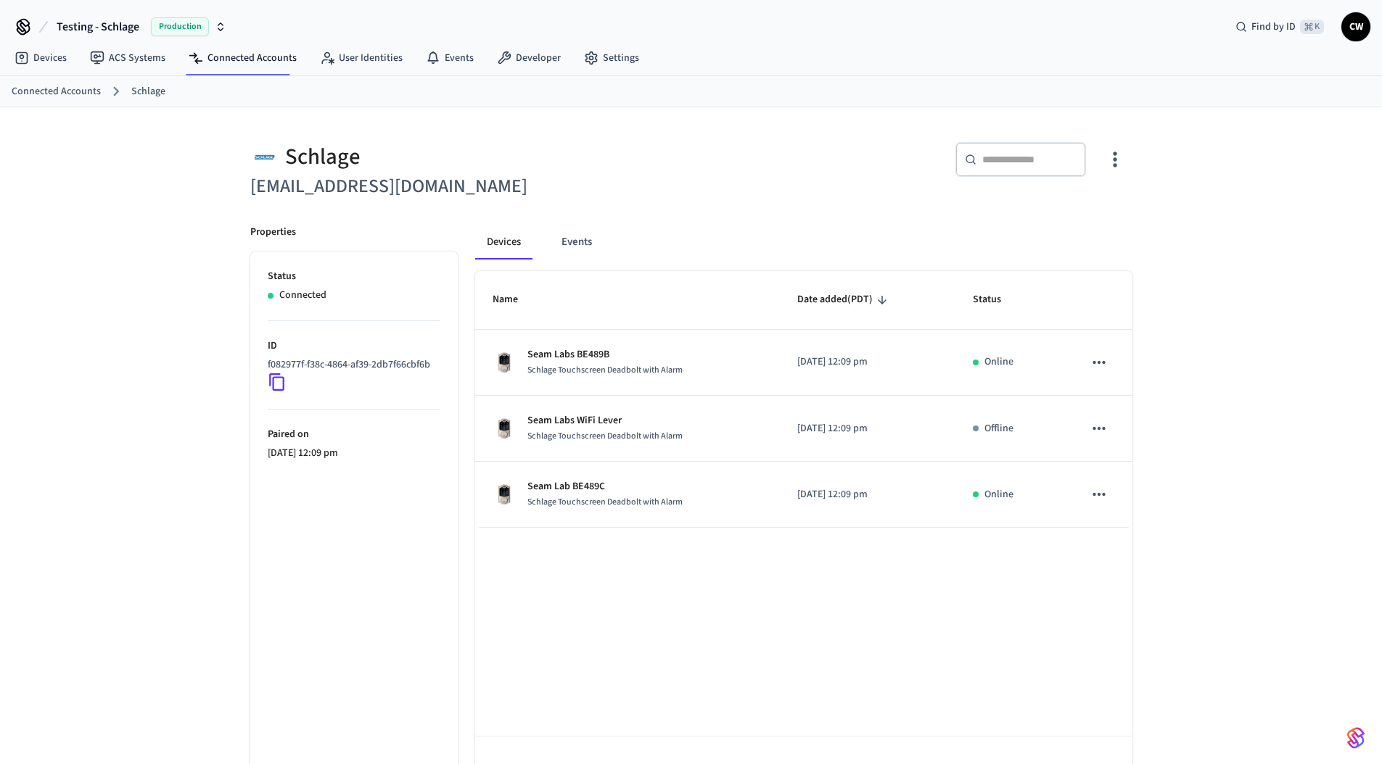
click at [1109, 154] on icon "button" at bounding box center [1114, 159] width 22 height 22
click at [1065, 214] on span "Sync Account" at bounding box center [1073, 219] width 59 height 15
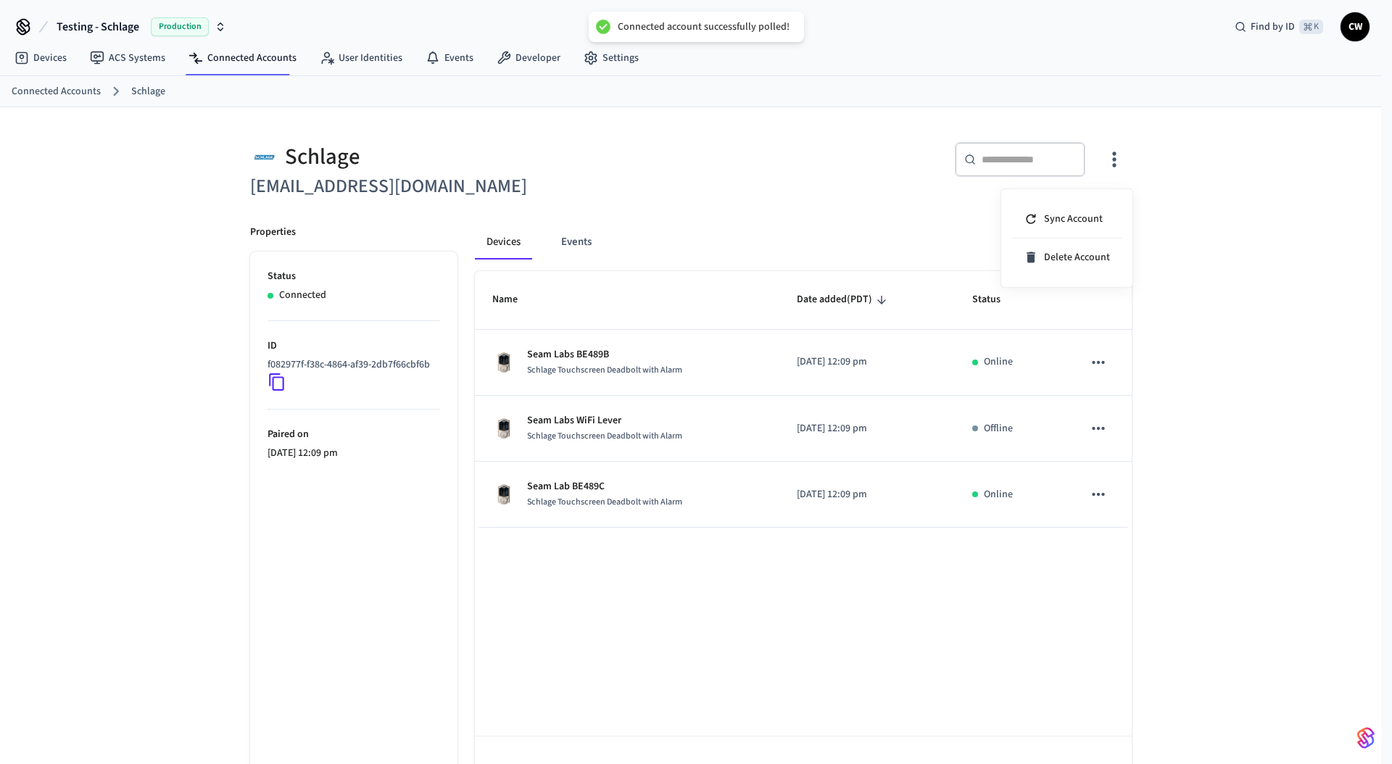
click at [656, 190] on div at bounding box center [696, 382] width 1392 height 764
click at [654, 191] on h6 "[EMAIL_ADDRESS][DOMAIN_NAME]" at bounding box center [466, 187] width 432 height 30
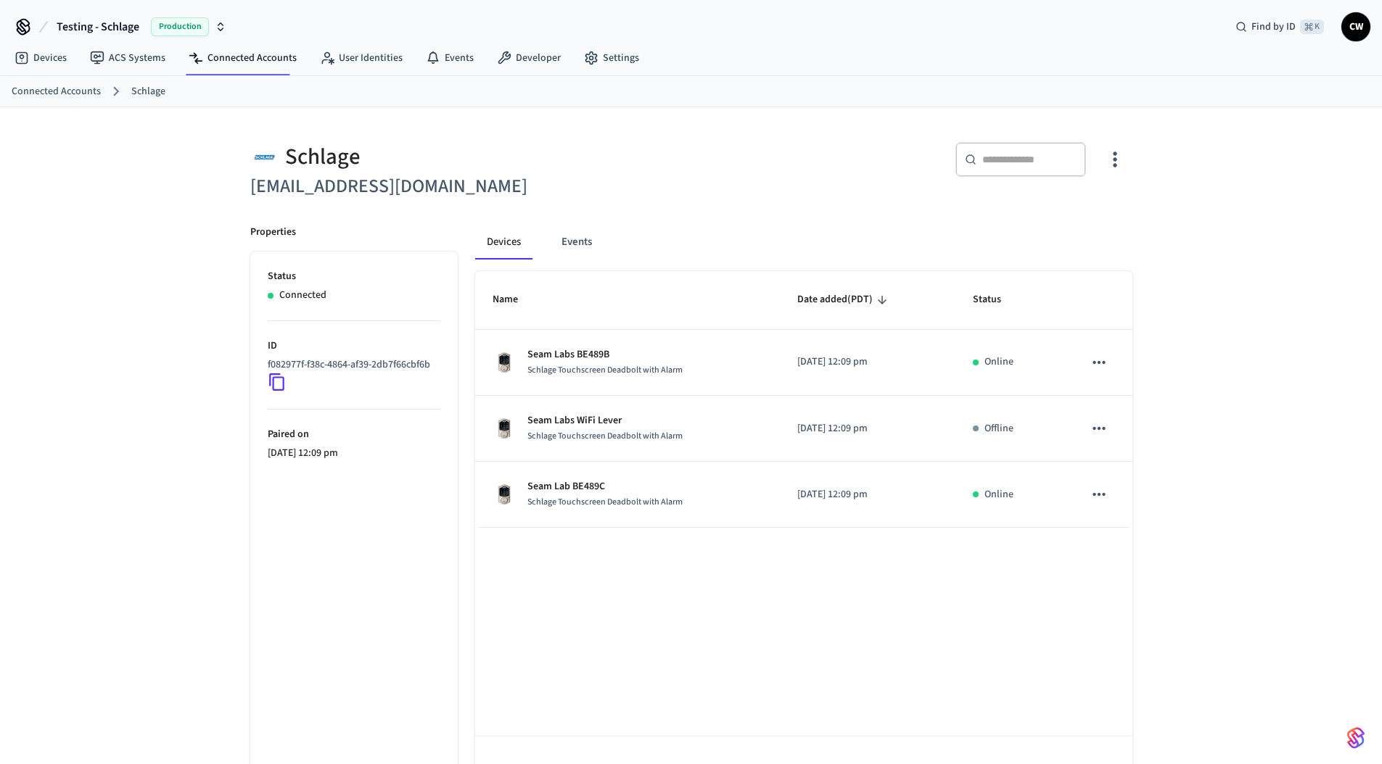
click at [651, 190] on h6 "[EMAIL_ADDRESS][DOMAIN_NAME]" at bounding box center [466, 187] width 432 height 30
click at [181, 198] on div "Schlage [EMAIL_ADDRESS][DOMAIN_NAME] ​ ​ Properties Status Connected ID f082977…" at bounding box center [691, 456] width 1382 height 699
drag, startPoint x: 130, startPoint y: 212, endPoint x: 136, endPoint y: 202, distance: 11.5
click at [134, 205] on div "Schlage [EMAIL_ADDRESS][DOMAIN_NAME] ​ ​ Properties Status Connected ID f082977…" at bounding box center [691, 456] width 1382 height 699
click at [175, 220] on div "Schlage [EMAIL_ADDRESS][DOMAIN_NAME] ​ ​ Properties Status Connected ID f082977…" at bounding box center [691, 456] width 1382 height 699
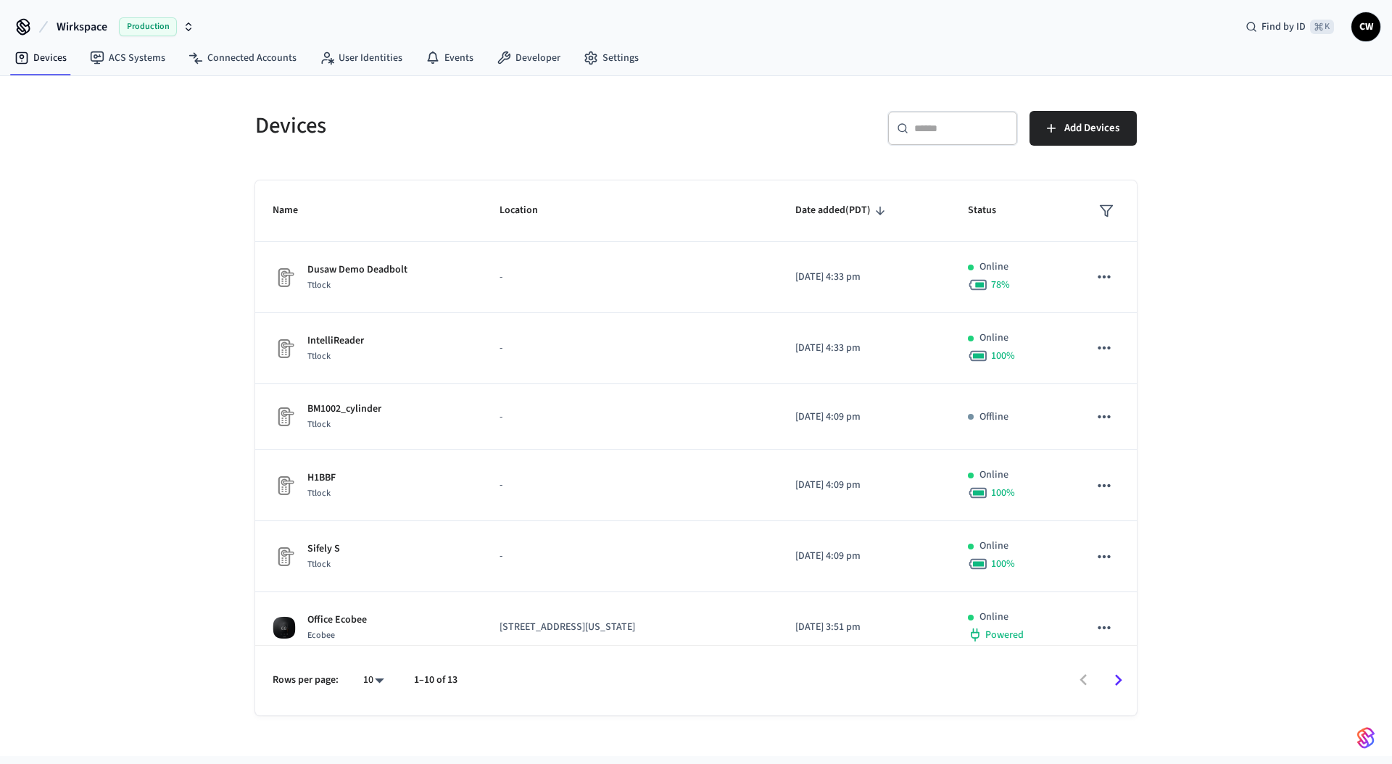
click at [212, 220] on div "Devices ​ ​ Add Devices Name Location Date added (PDT) Status Dusaw Demo Deadbo…" at bounding box center [696, 416] width 1392 height 680
click at [123, 33] on span "Production" at bounding box center [148, 26] width 58 height 19
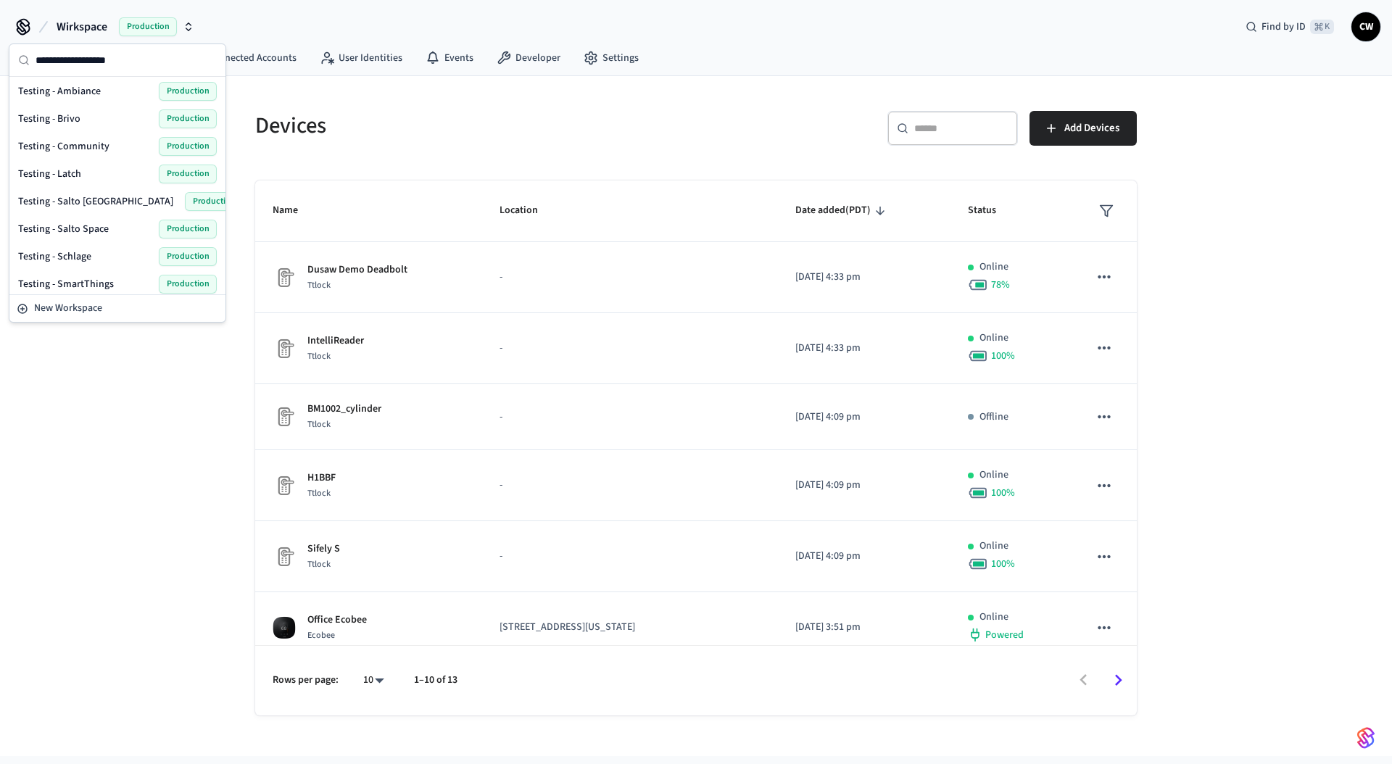
scroll to position [808, 0]
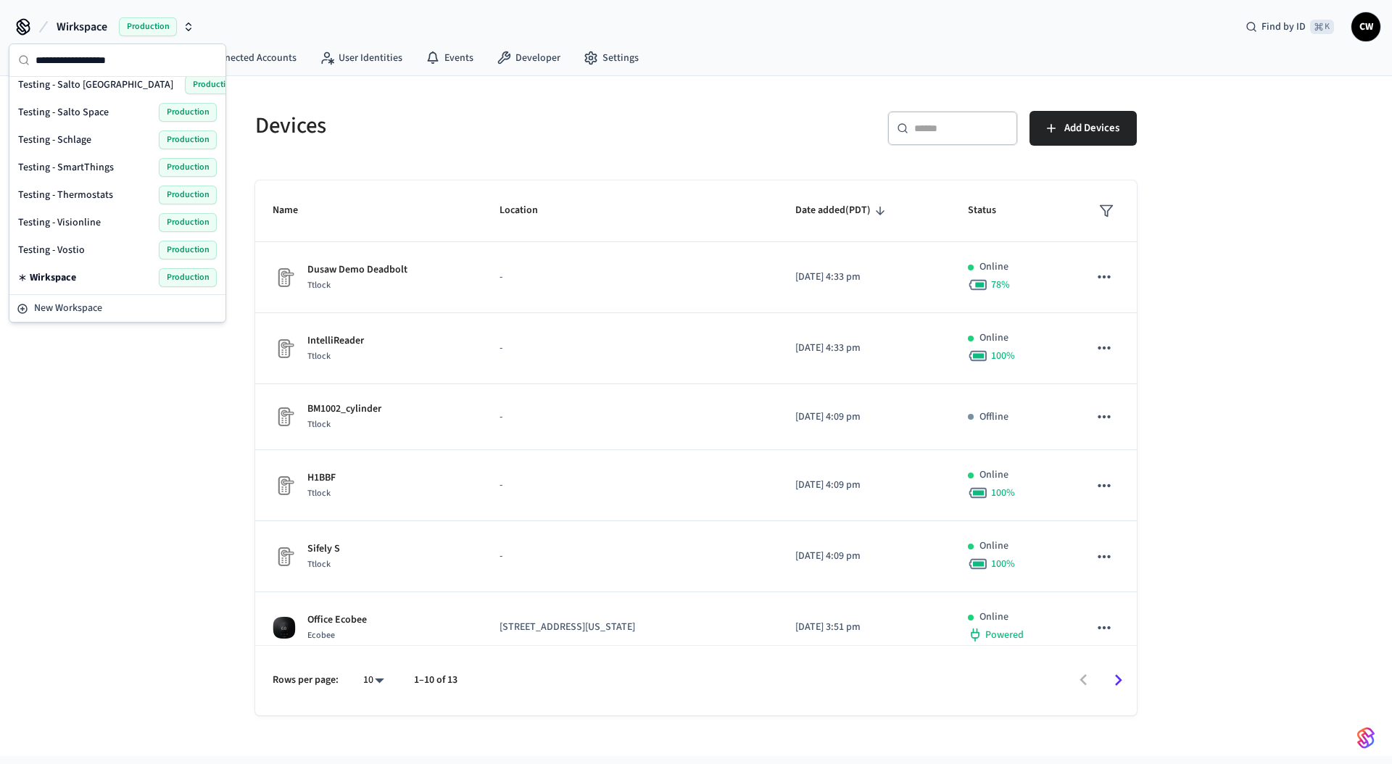
click at [67, 144] on span "Testing - Schlage" at bounding box center [54, 140] width 73 height 15
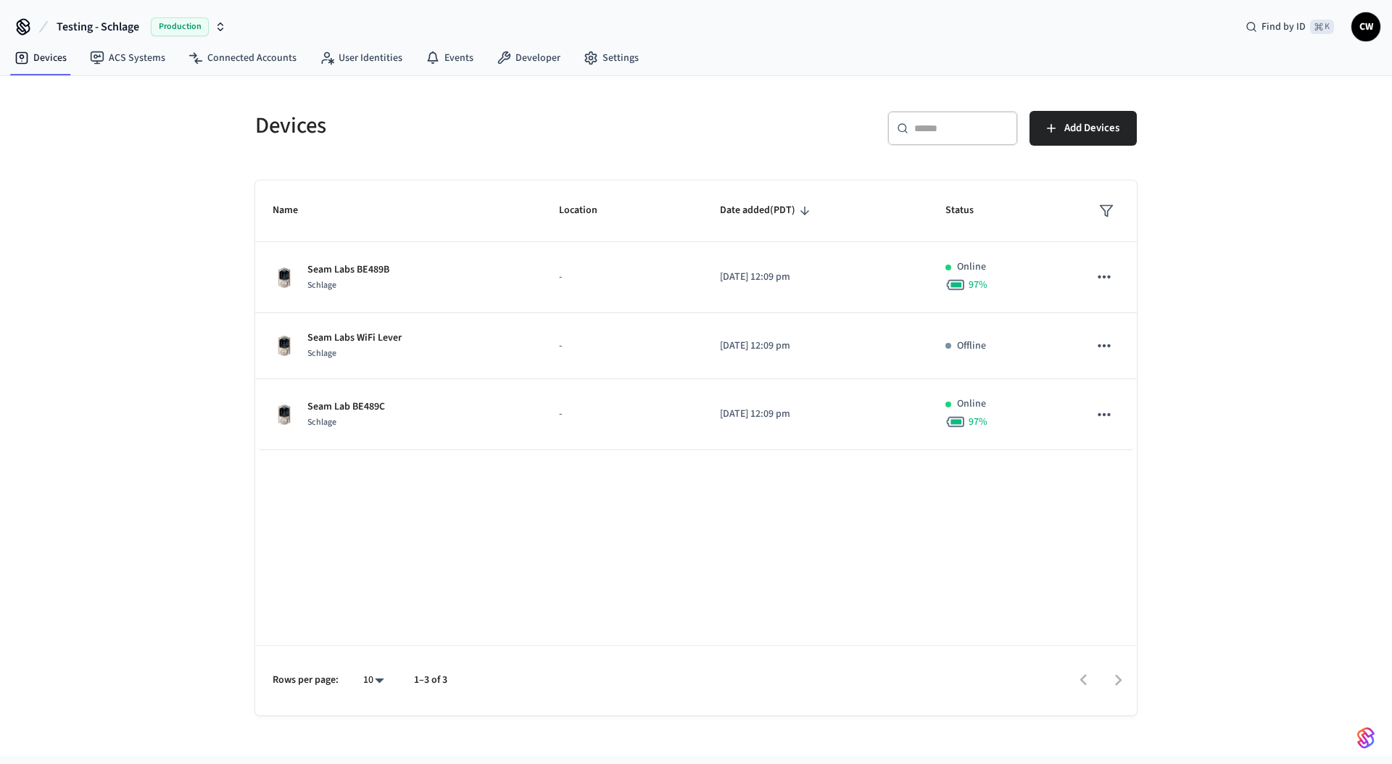
click at [144, 207] on div "Devices ​ ​ Add Devices Name Location Date added (PDT) Status Seam Labs BE489B …" at bounding box center [696, 416] width 1392 height 680
click at [183, 260] on div "Devices ​ ​ Add Devices Name Location Date added (PDT) Status Seam Labs BE489B …" at bounding box center [696, 416] width 1392 height 680
click at [257, 51] on link "Connected Accounts" at bounding box center [242, 58] width 131 height 26
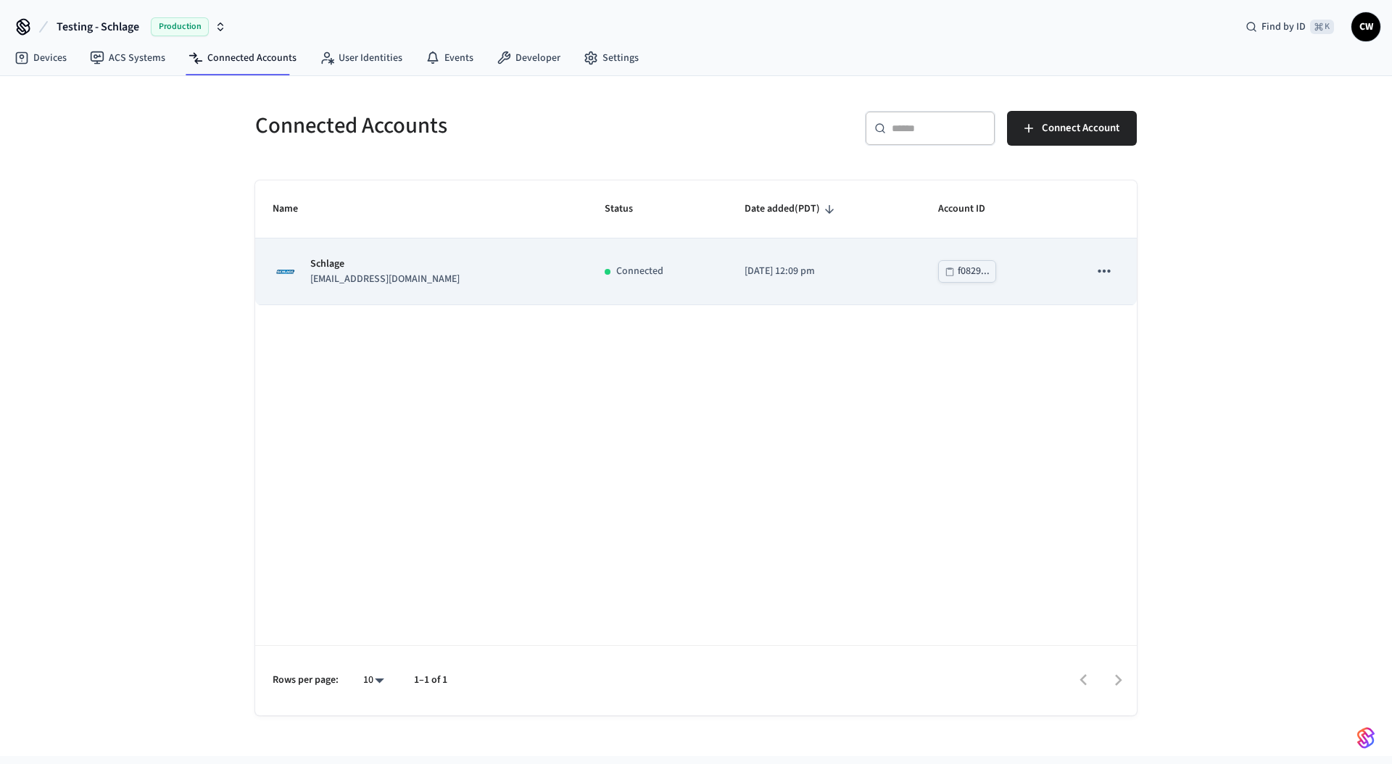
click at [484, 275] on div "Schlage lab.schlage1@getseam.com" at bounding box center [421, 272] width 297 height 30
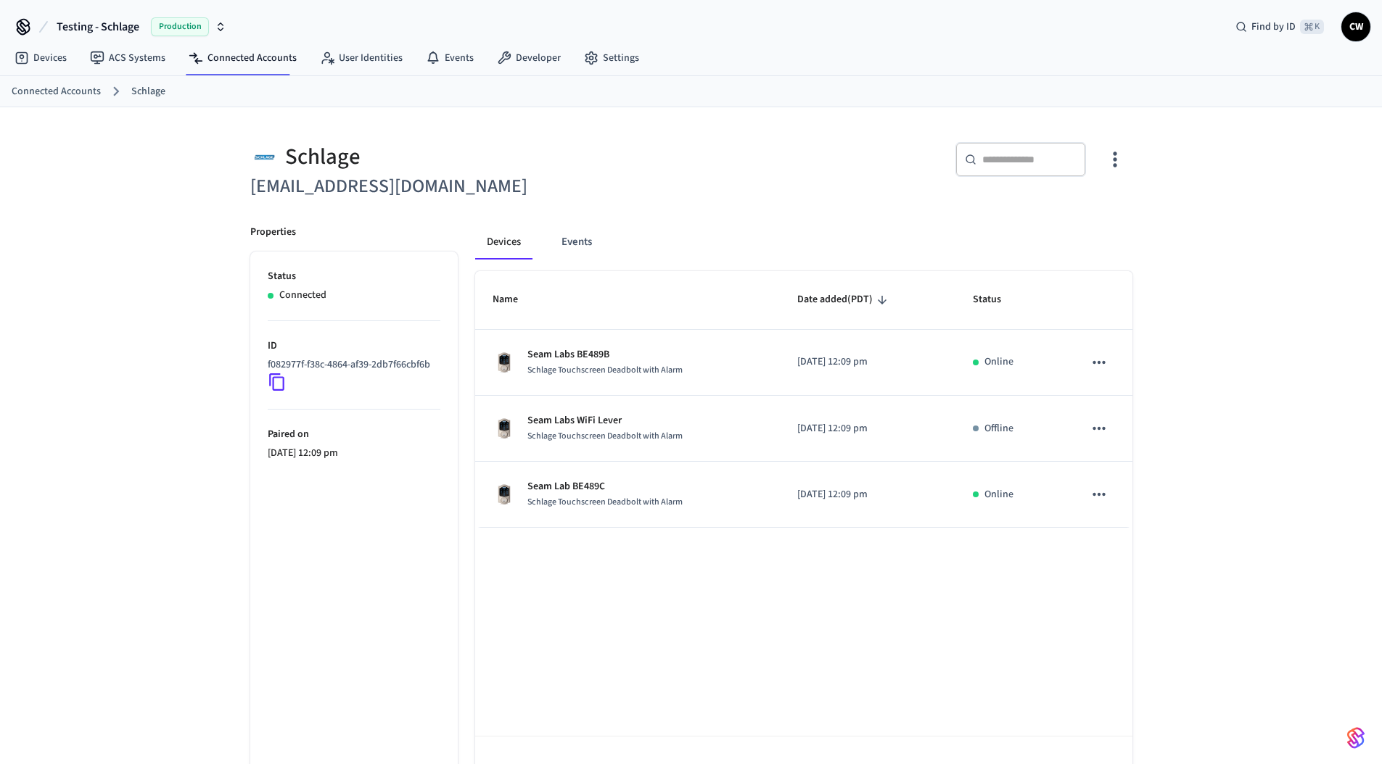
click at [1114, 162] on icon "button" at bounding box center [1114, 159] width 22 height 22
click at [1091, 212] on span "Sync Account" at bounding box center [1073, 219] width 59 height 15
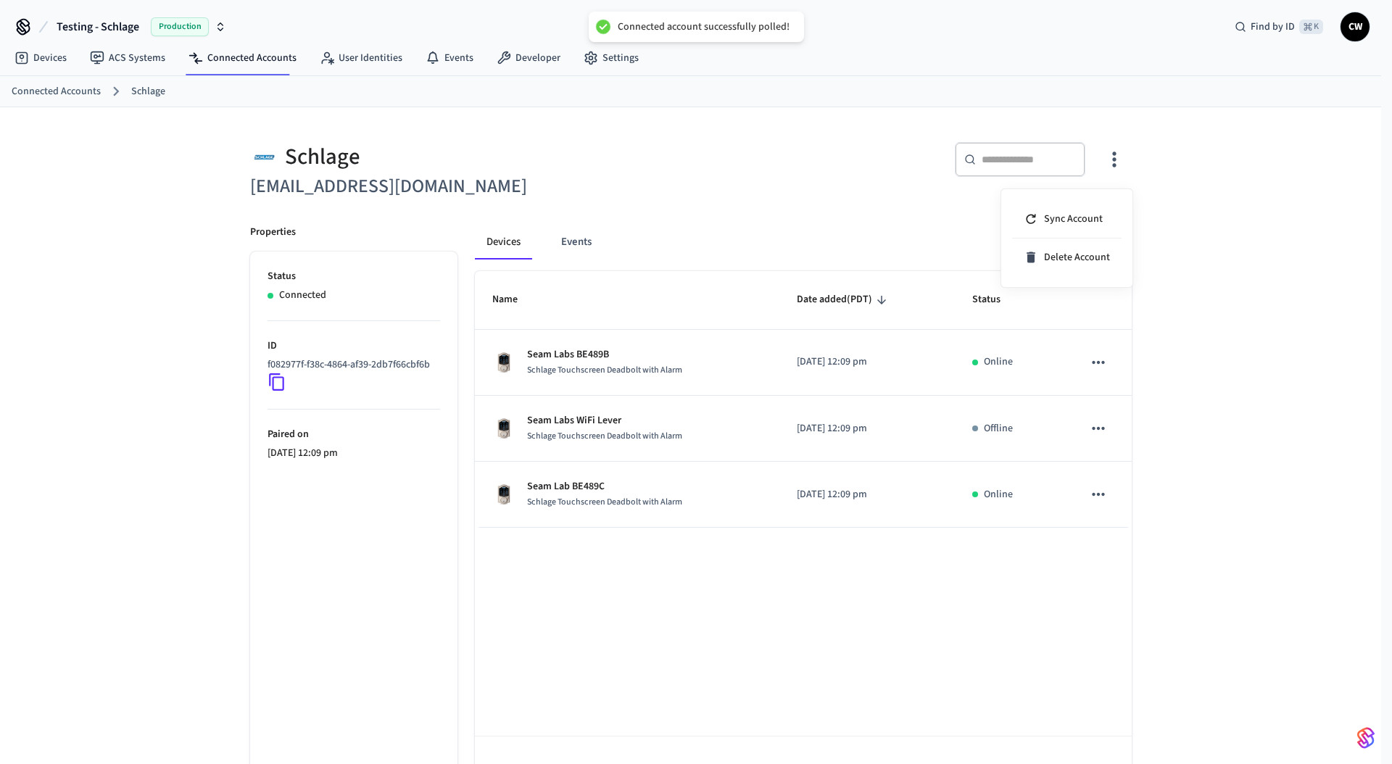
click at [503, 156] on div at bounding box center [696, 382] width 1392 height 764
click at [503, 156] on div at bounding box center [691, 382] width 1382 height 764
click at [590, 248] on button "Events" at bounding box center [577, 242] width 54 height 35
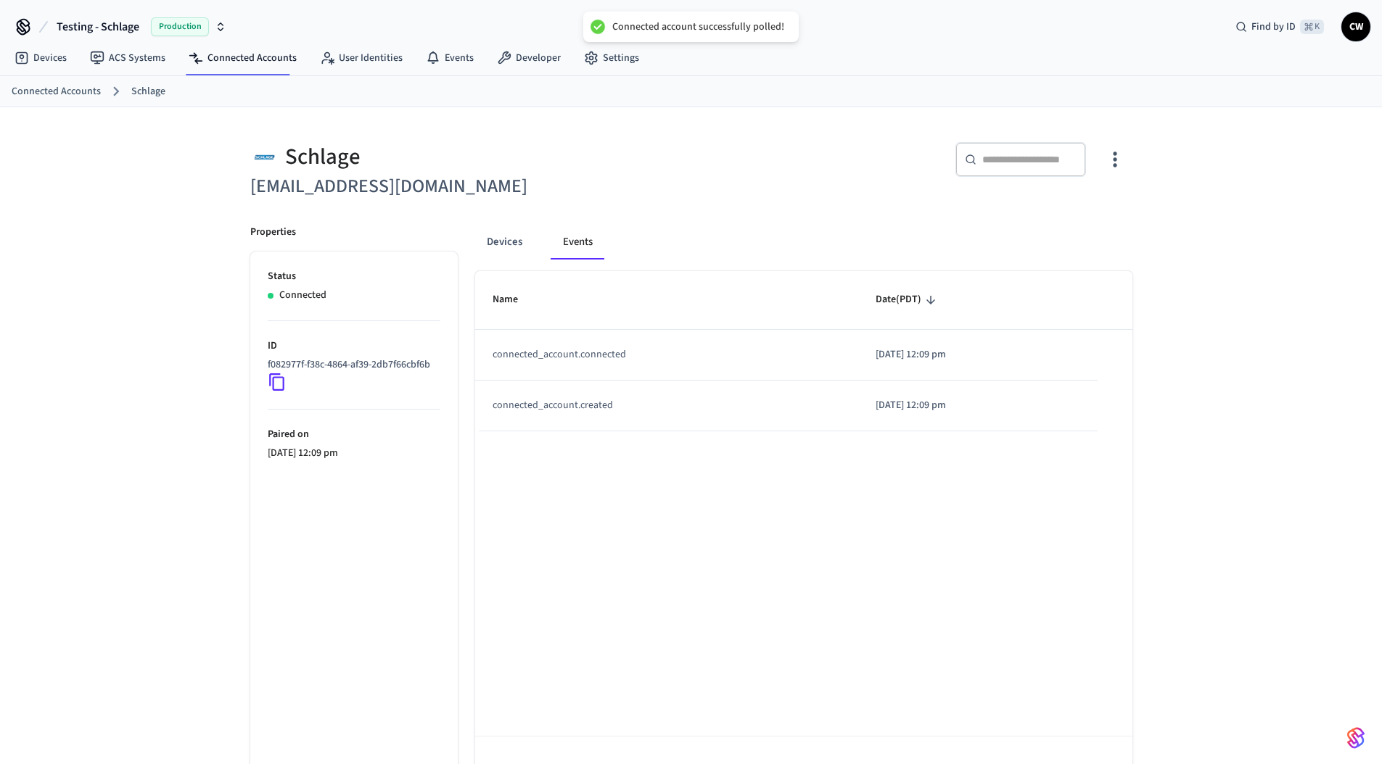
click at [550, 190] on h6 "lab.schlage1@getseam.com" at bounding box center [466, 187] width 432 height 30
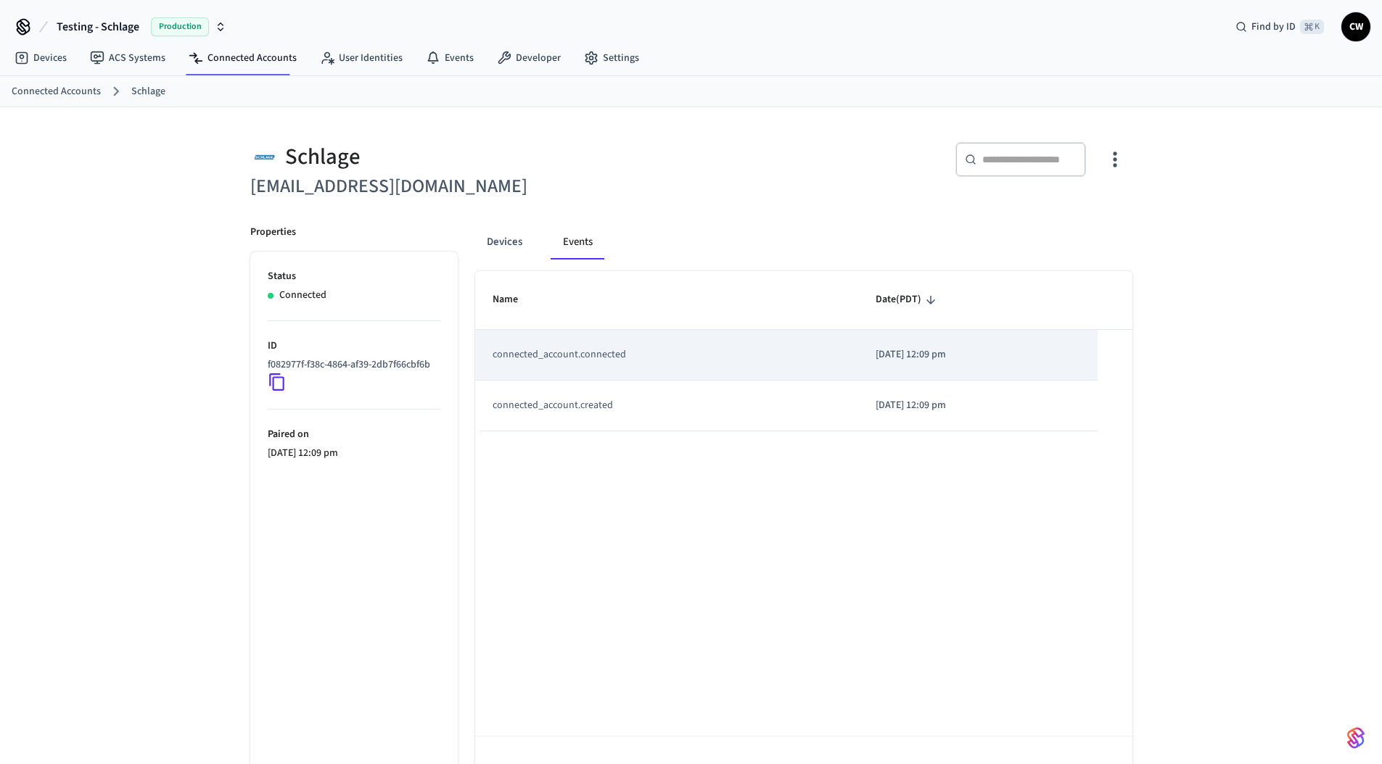
click at [750, 366] on td "connected_account.connected" at bounding box center [666, 355] width 383 height 51
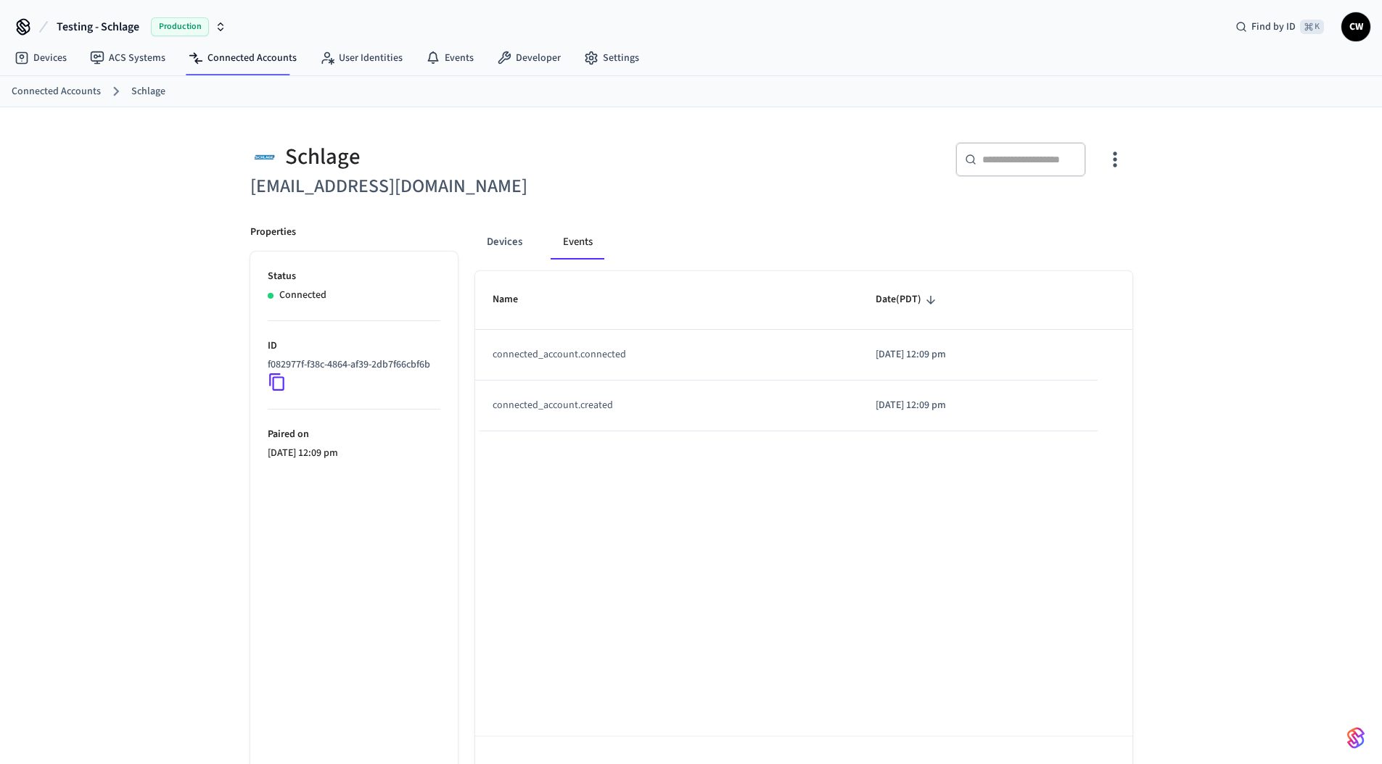
click at [269, 383] on icon at bounding box center [276, 381] width 15 height 17
click at [272, 383] on icon at bounding box center [277, 382] width 19 height 19
click at [272, 383] on icon at bounding box center [276, 381] width 15 height 17
drag, startPoint x: 125, startPoint y: 375, endPoint x: 145, endPoint y: 313, distance: 65.6
click at [124, 374] on div "Schlage lab.schlage1@getseam.com ​ ​ Properties Status Connected ID f082977f-f3…" at bounding box center [691, 456] width 1382 height 699
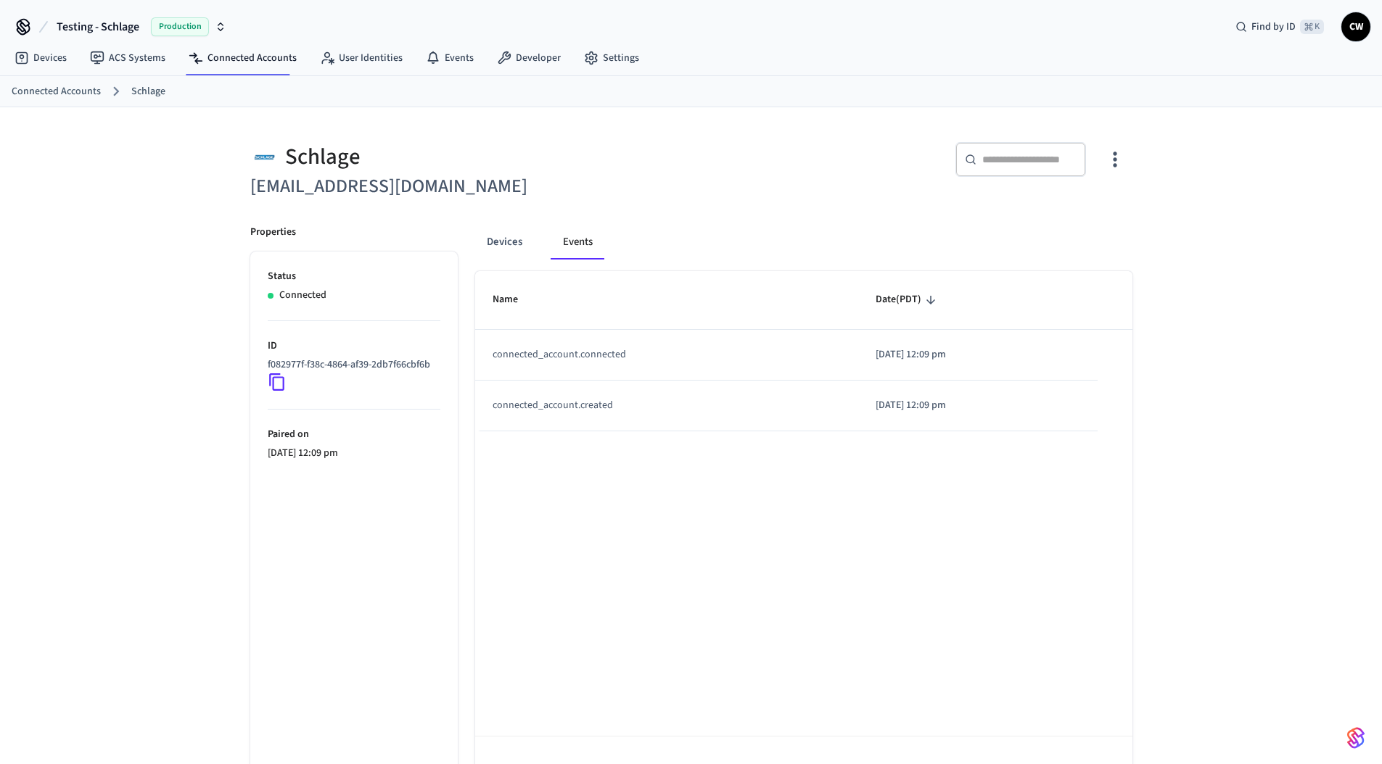
click at [139, 390] on div "Schlage lab.schlage1@getseam.com ​ ​ Properties Status Connected ID f082977f-f3…" at bounding box center [691, 456] width 1382 height 699
click at [512, 241] on button "Devices" at bounding box center [504, 242] width 59 height 35
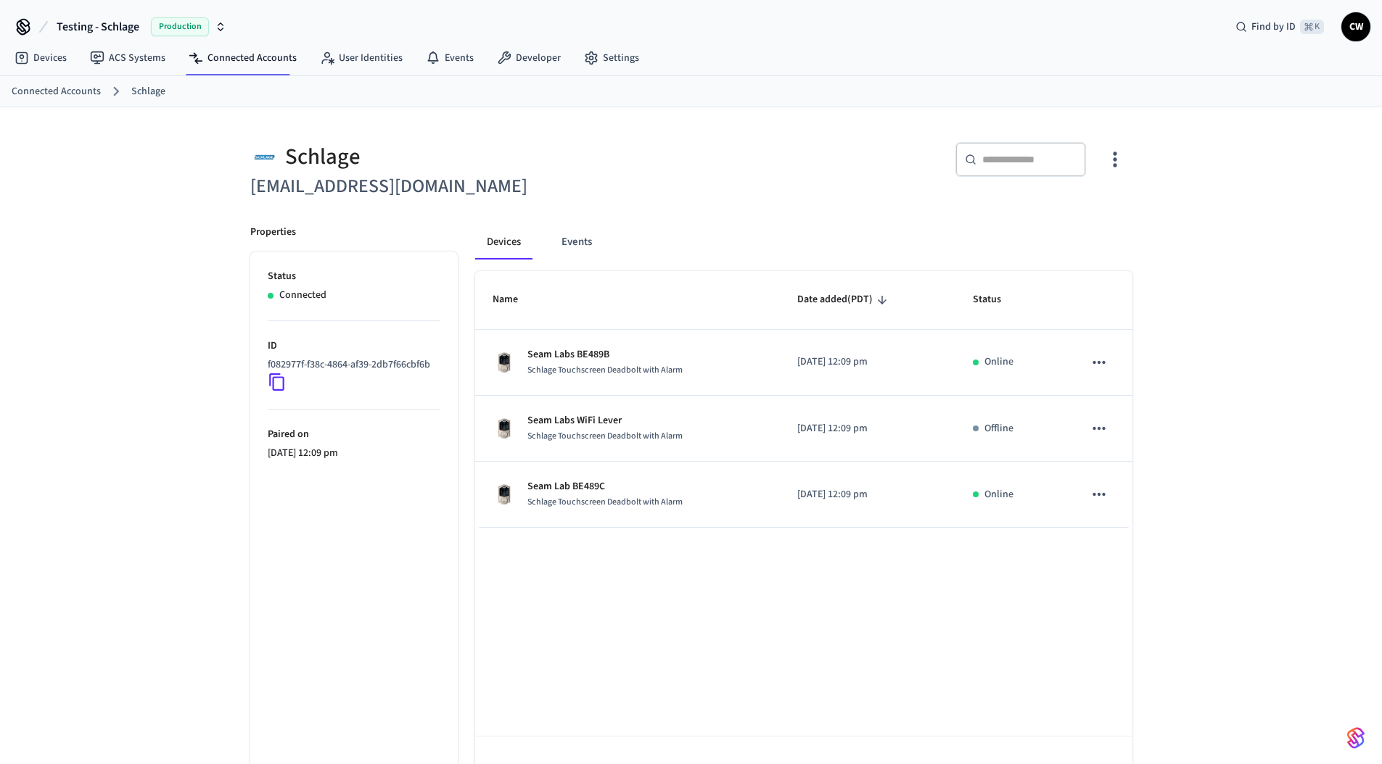
click at [611, 168] on div "Schlage" at bounding box center [466, 157] width 432 height 30
click at [722, 176] on div "​ ​" at bounding box center [916, 165] width 432 height 46
click at [1112, 157] on icon "button" at bounding box center [1114, 159] width 22 height 22
click at [1046, 205] on li "Sync Account" at bounding box center [1067, 219] width 110 height 38
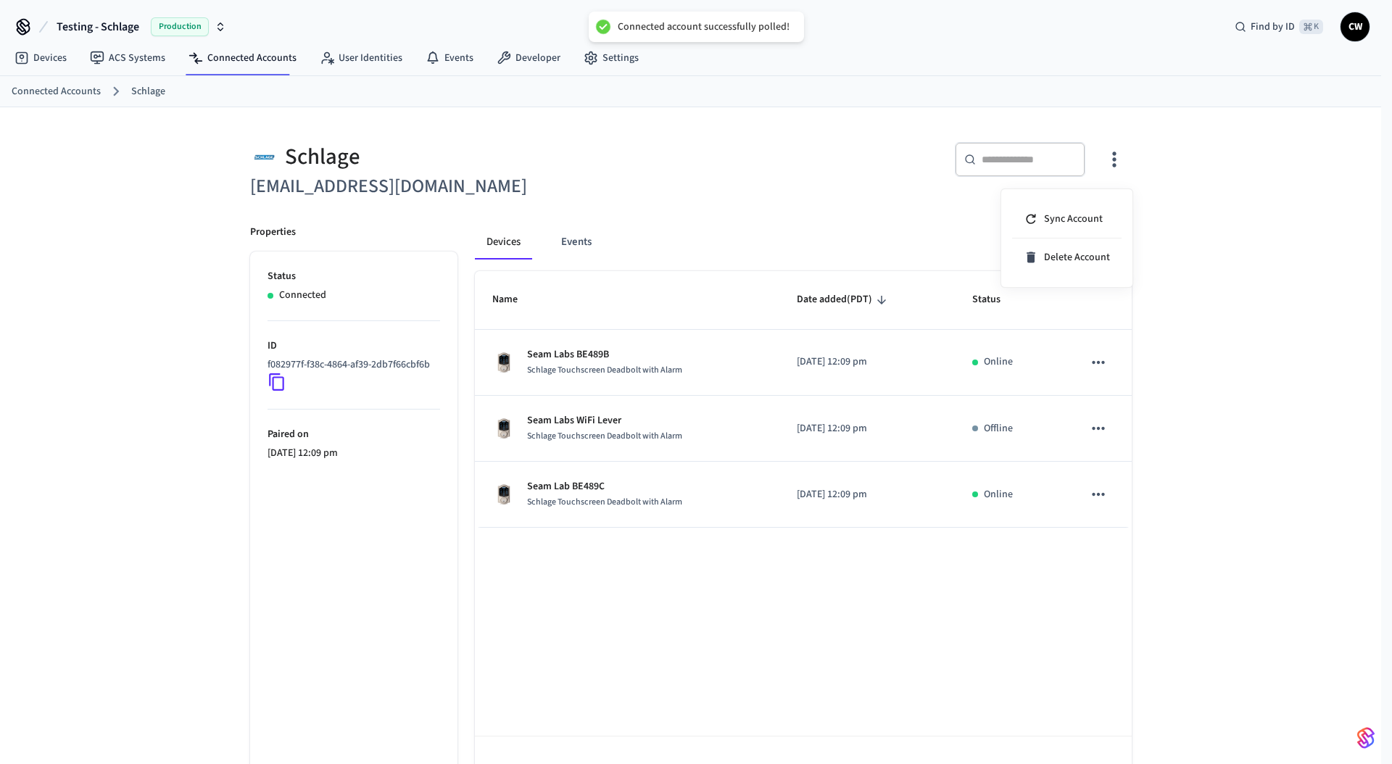
click at [812, 195] on div at bounding box center [696, 382] width 1392 height 764
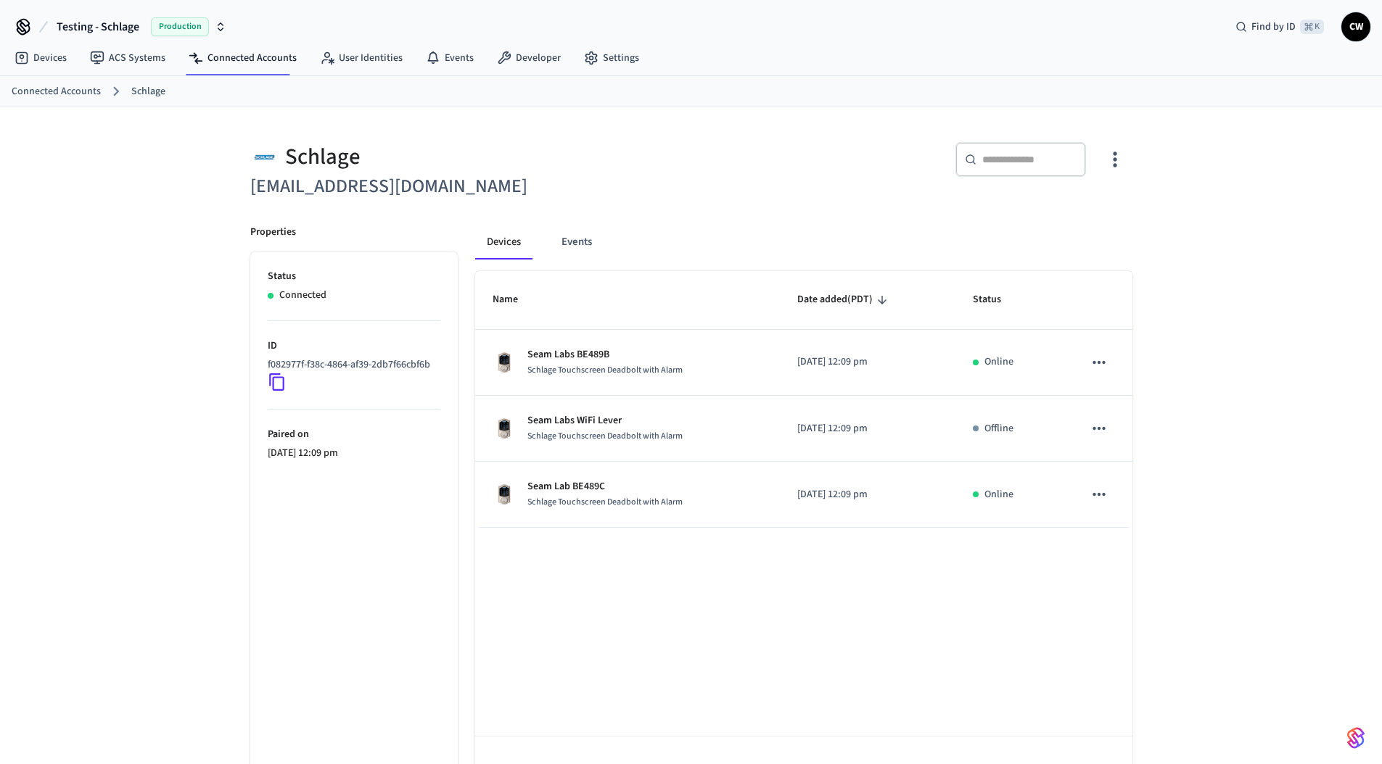
click at [172, 317] on div "Schlage lab.schlage1@getseam.com ​ ​ Properties Status Connected ID f082977f-f3…" at bounding box center [691, 456] width 1382 height 699
click at [246, 59] on link "Connected Accounts" at bounding box center [242, 58] width 131 height 26
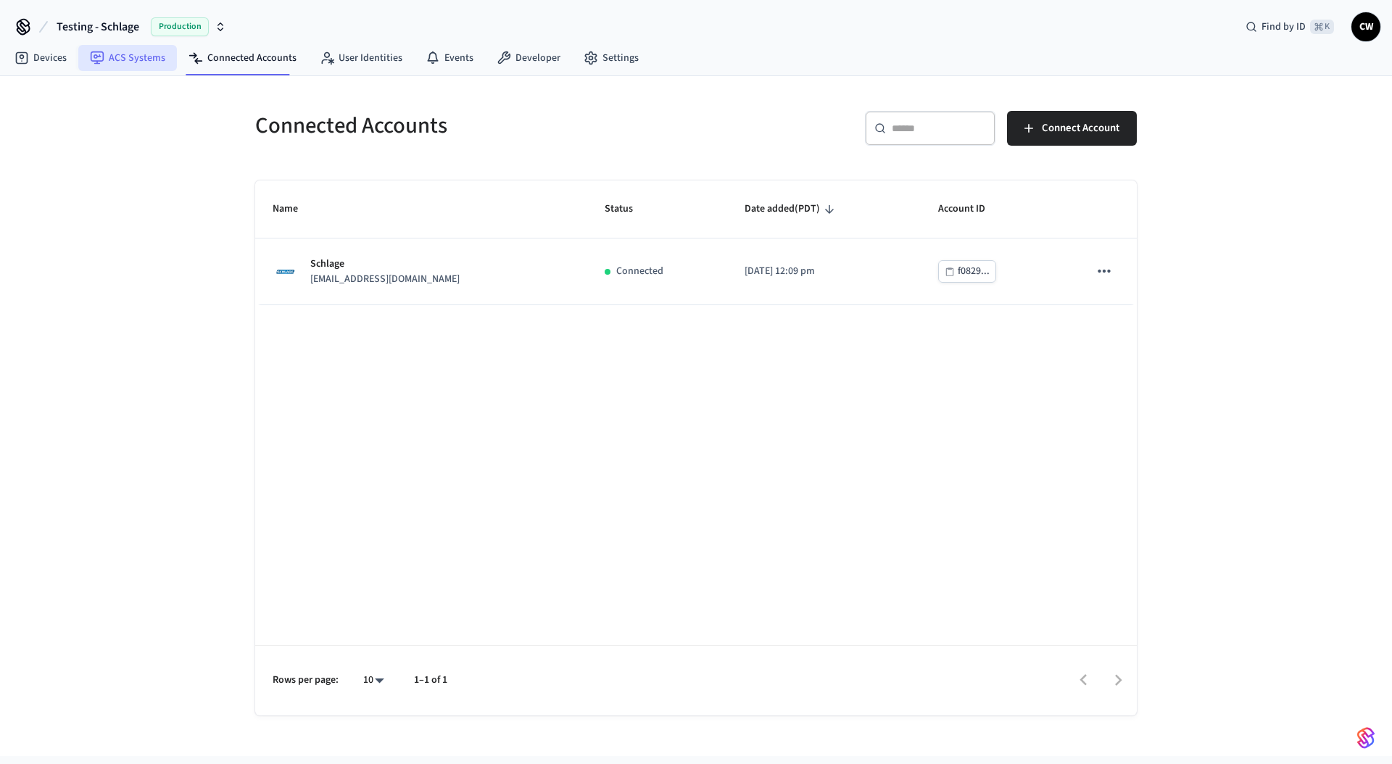
click at [141, 54] on link "ACS Systems" at bounding box center [127, 58] width 99 height 26
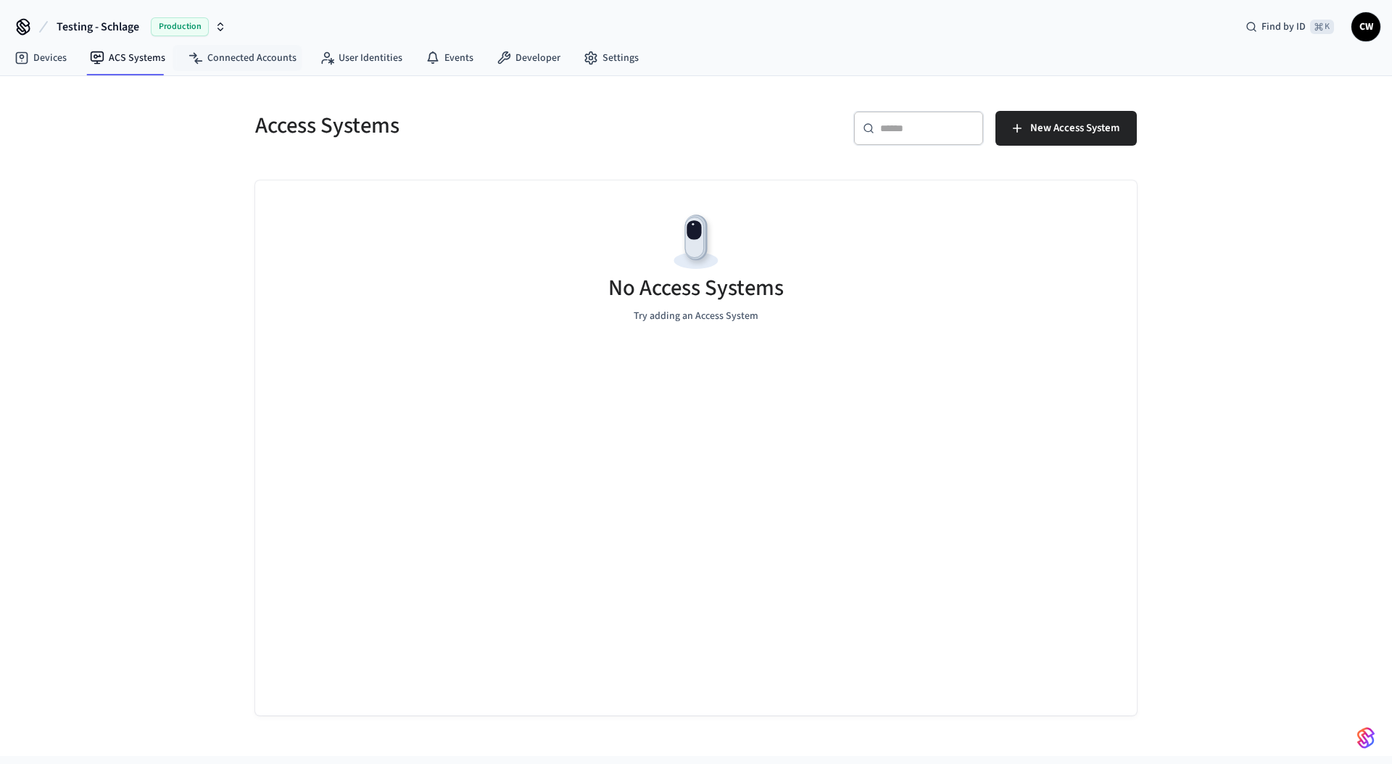
click at [215, 232] on div "Access Systems ​ ​ New Access System No Access Systems Try adding an Access Sys…" at bounding box center [696, 416] width 1392 height 680
drag, startPoint x: 231, startPoint y: 278, endPoint x: 211, endPoint y: 271, distance: 20.9
click at [222, 260] on div "Access Systems ​ ​ New Access System No Access Systems Try adding an Access Sys…" at bounding box center [696, 416] width 1392 height 680
click at [471, 527] on div "No Access Systems Try adding an Access System" at bounding box center [696, 448] width 882 height 535
click at [158, 206] on div "Access Systems ​ ​ New Access System No Access Systems Try adding an Access Sys…" at bounding box center [696, 416] width 1392 height 680
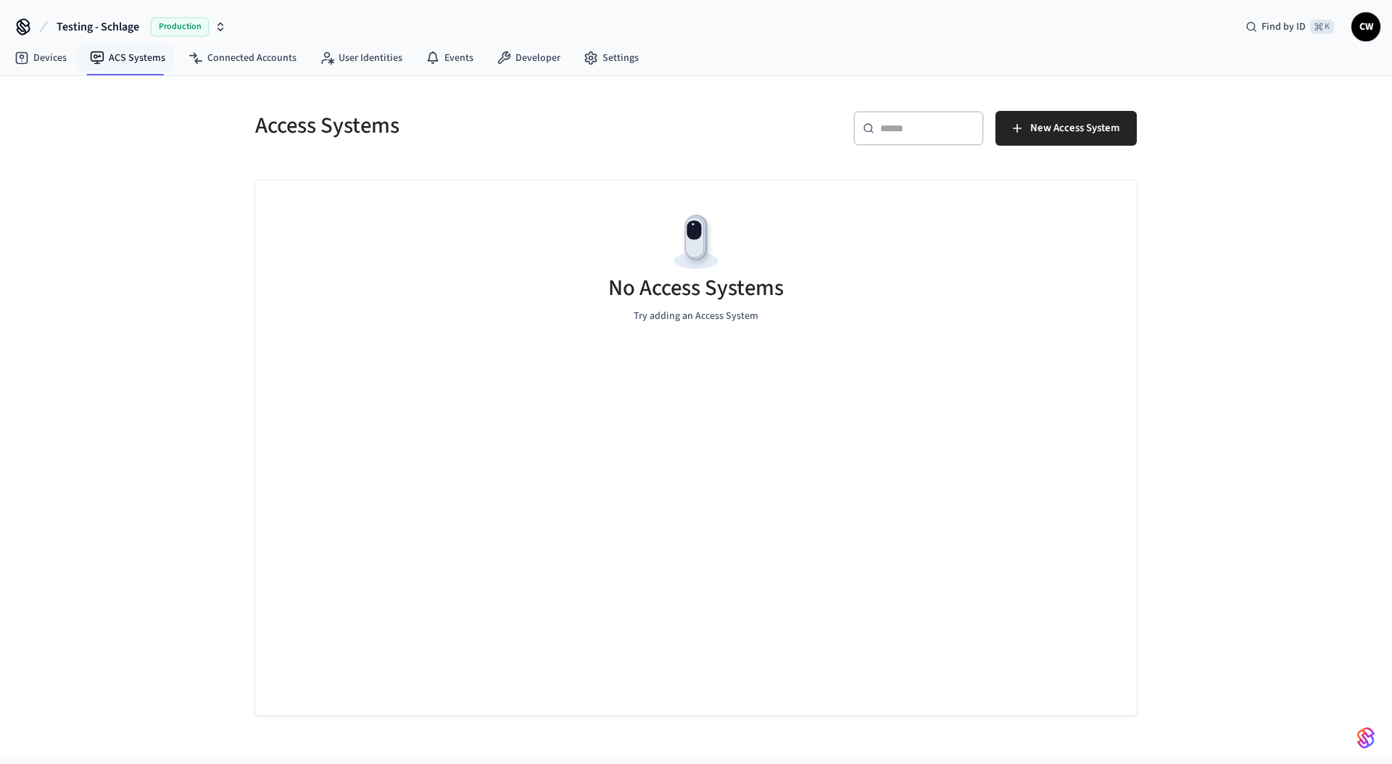
click at [123, 160] on div "Access Systems ​ ​ New Access System No Access Systems Try adding an Access Sys…" at bounding box center [696, 416] width 1392 height 680
click at [198, 233] on div "Access Systems ​ ​ New Access System No Access Systems Try adding an Access Sys…" at bounding box center [696, 416] width 1392 height 680
click at [51, 60] on link "Devices" at bounding box center [40, 58] width 75 height 26
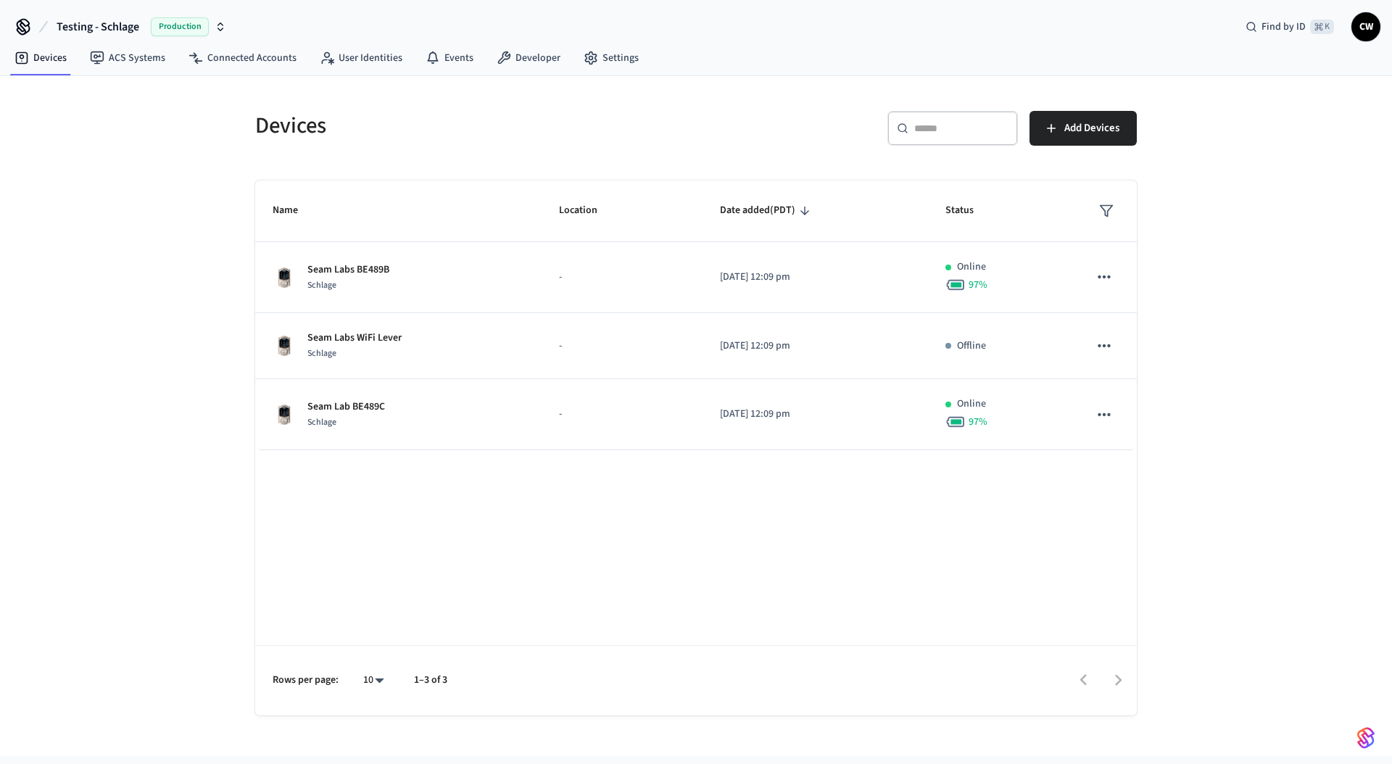
click at [97, 27] on span "Testing - Schlage" at bounding box center [98, 26] width 83 height 17
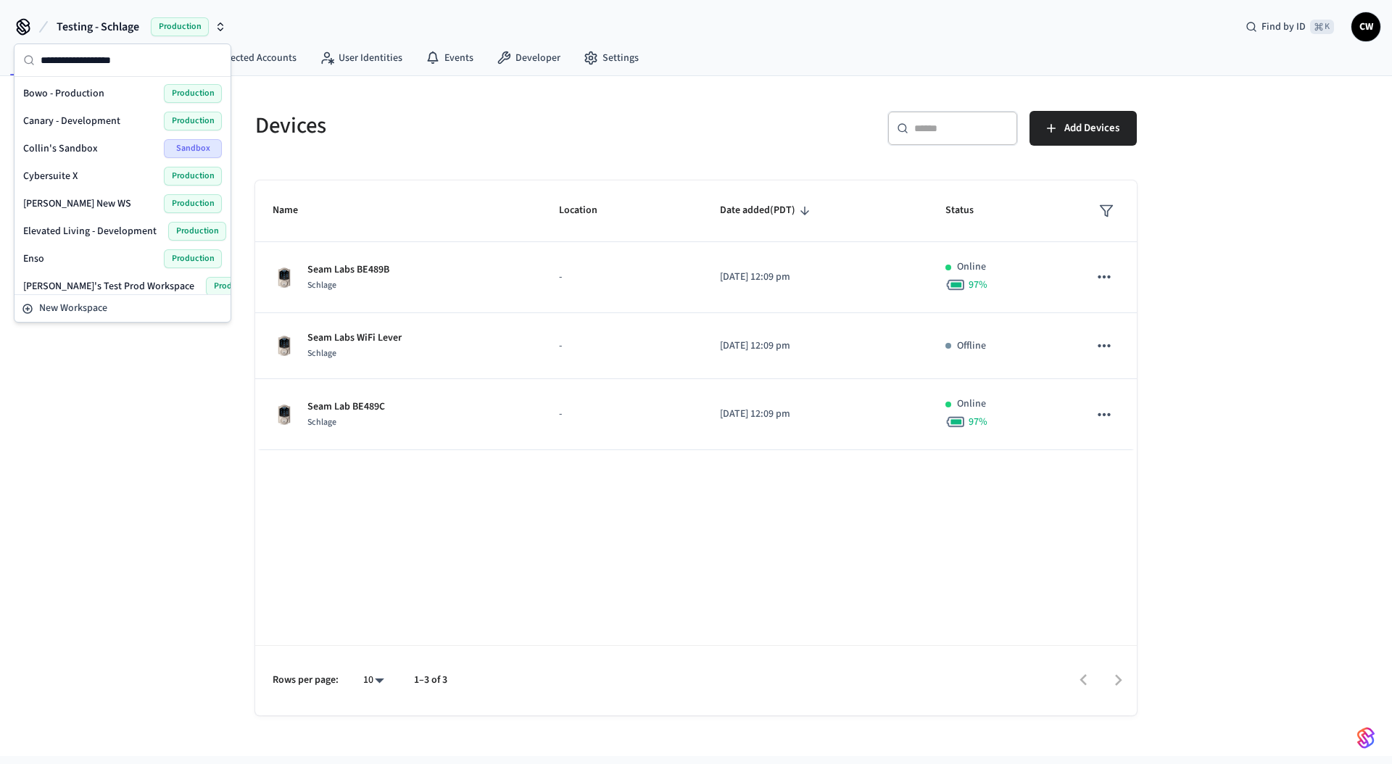
click at [46, 262] on div "Enso Production" at bounding box center [122, 258] width 199 height 19
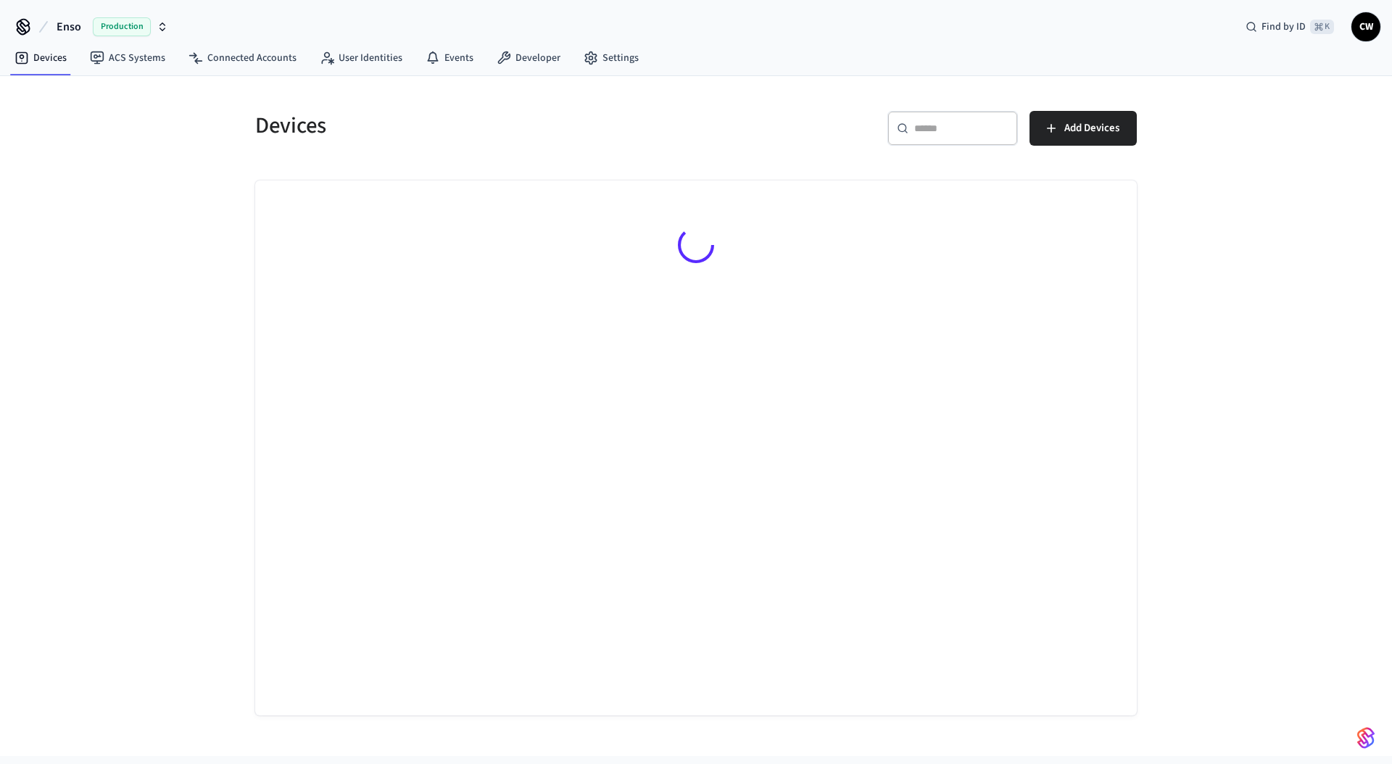
click at [136, 346] on div "Devices ​ ​ Add Devices" at bounding box center [696, 416] width 1392 height 680
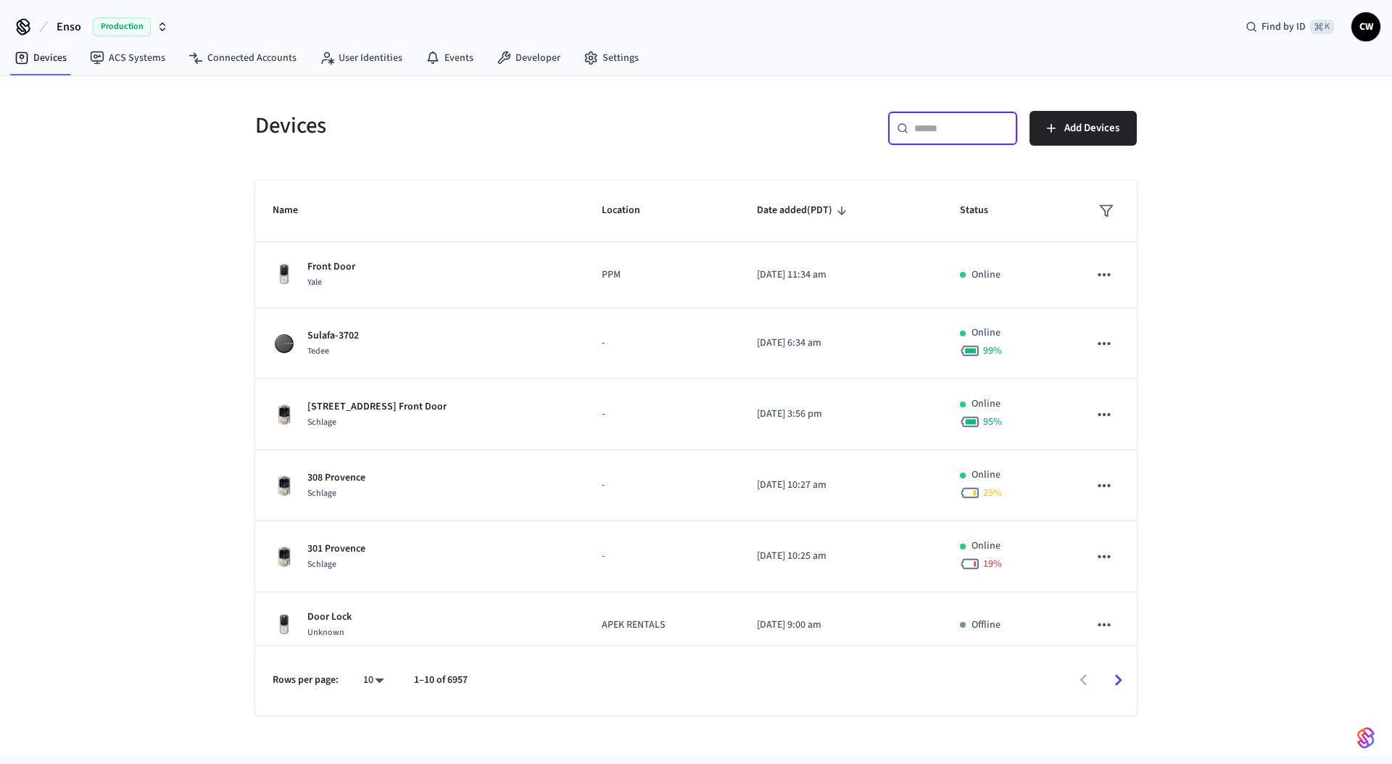
click at [925, 135] on input "text" at bounding box center [961, 128] width 94 height 15
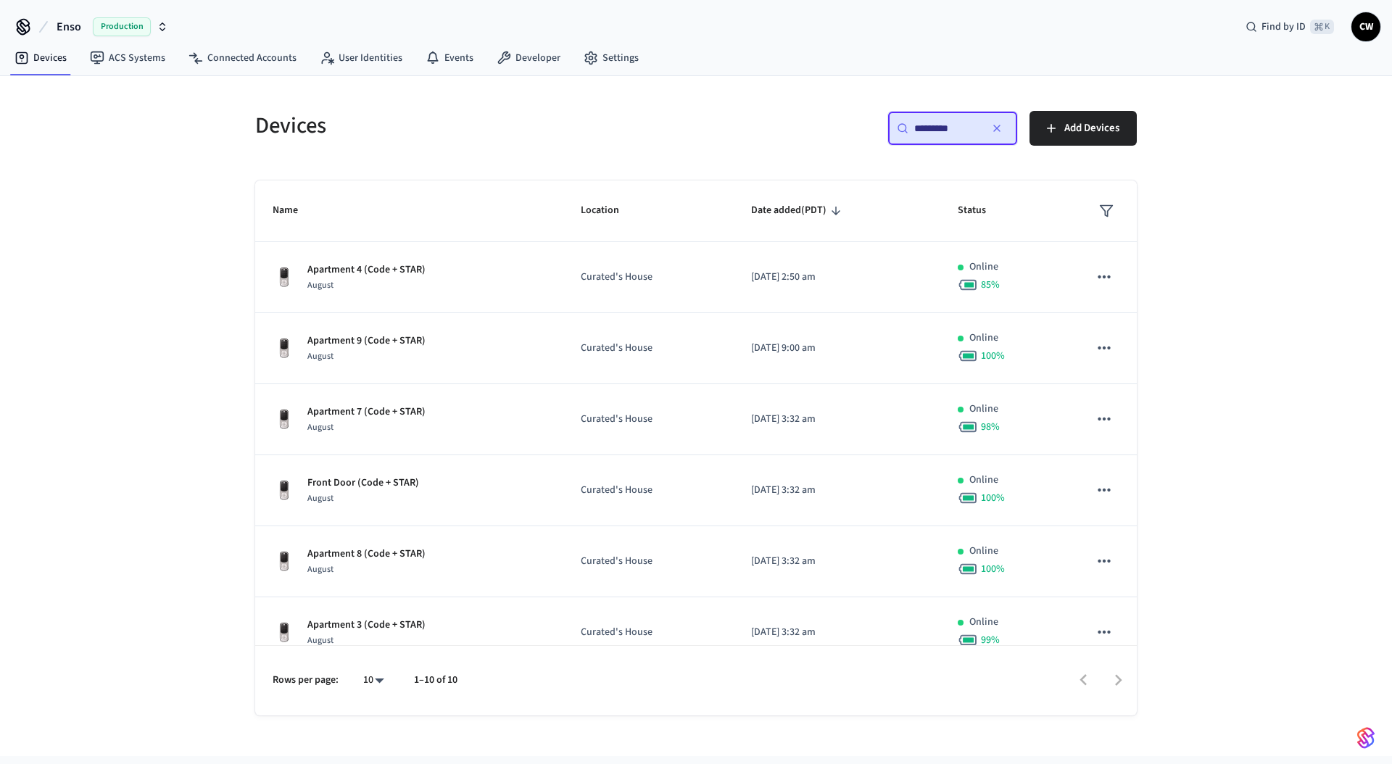
click at [971, 128] on input "*********" at bounding box center [946, 128] width 65 height 15
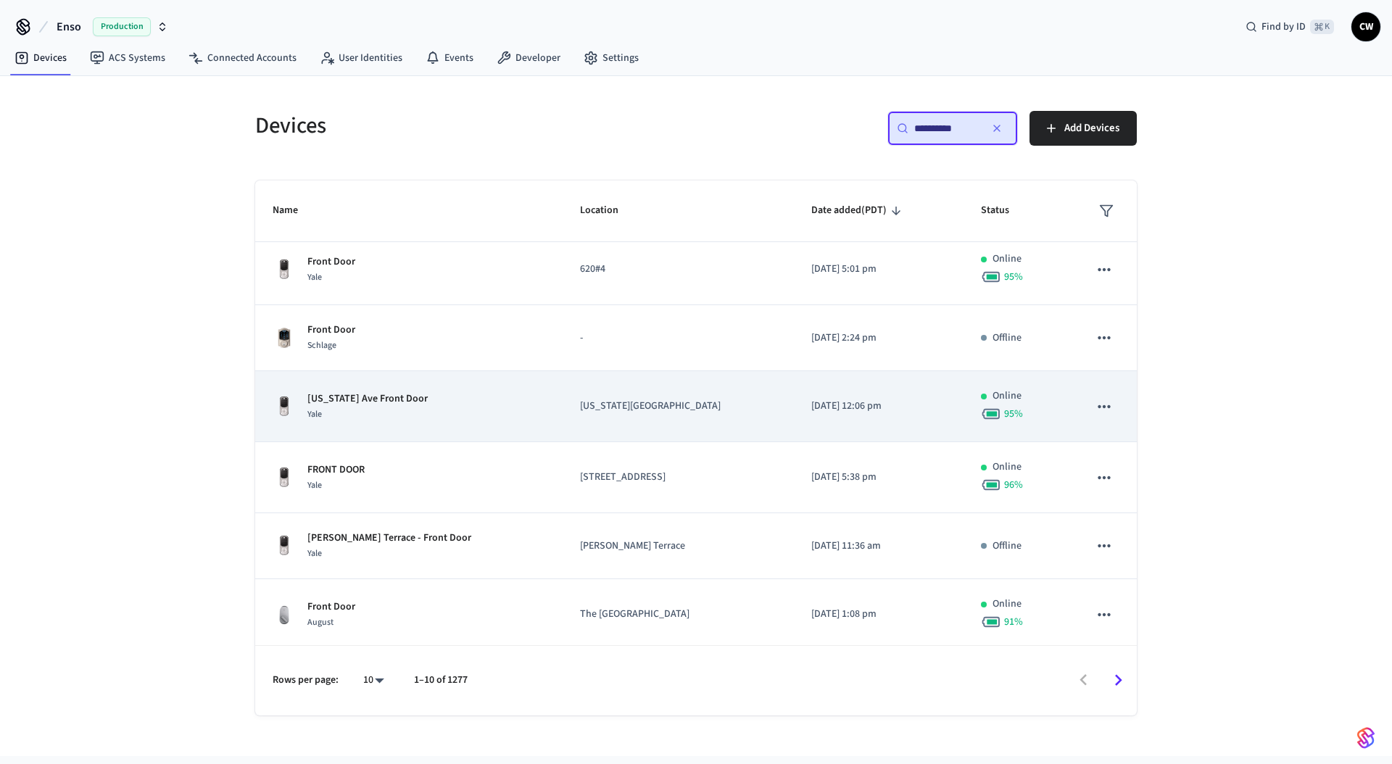
scroll to position [292, 0]
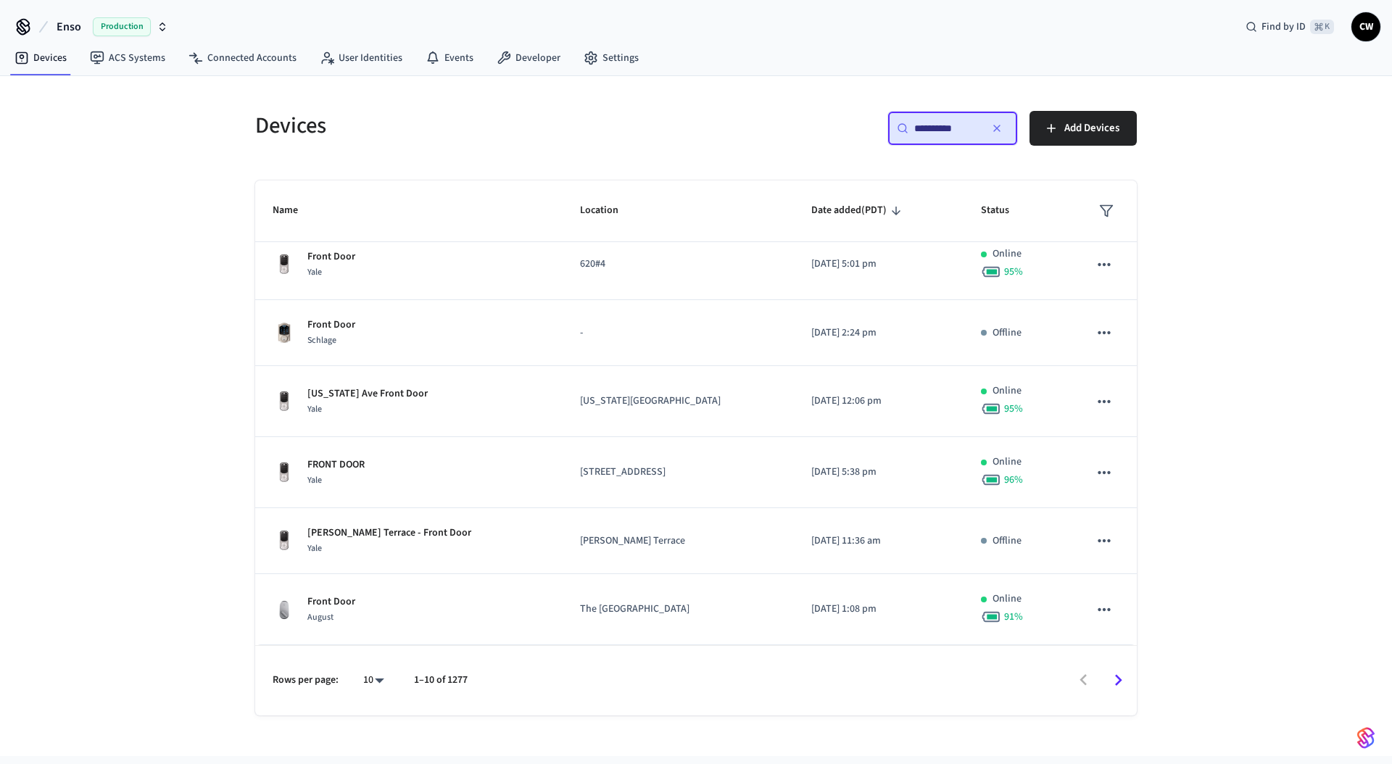
type input "**********"
click at [995, 128] on icon "button" at bounding box center [997, 129] width 12 height 12
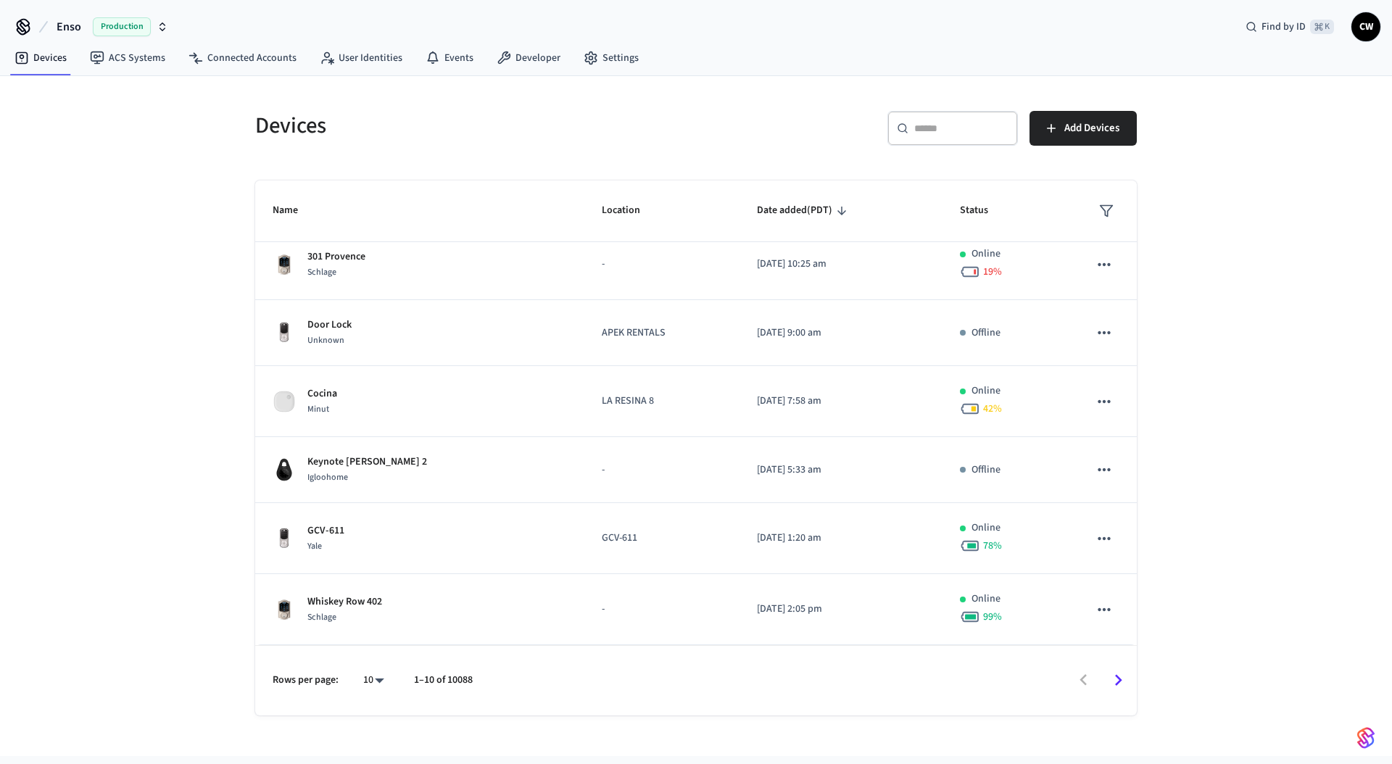
click at [912, 128] on div "​ ​" at bounding box center [953, 128] width 131 height 35
click at [945, 129] on input "text" at bounding box center [961, 128] width 94 height 15
paste input "**********"
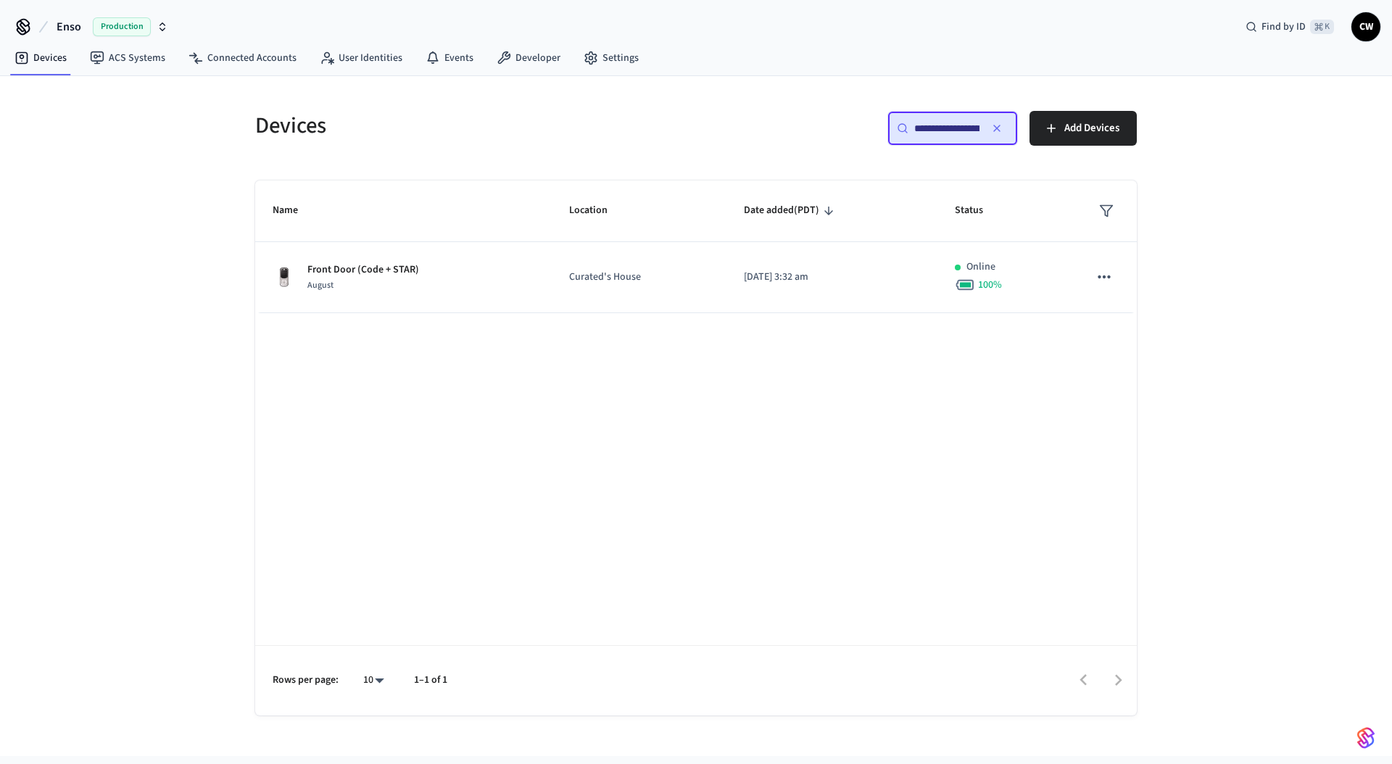
scroll to position [0, 0]
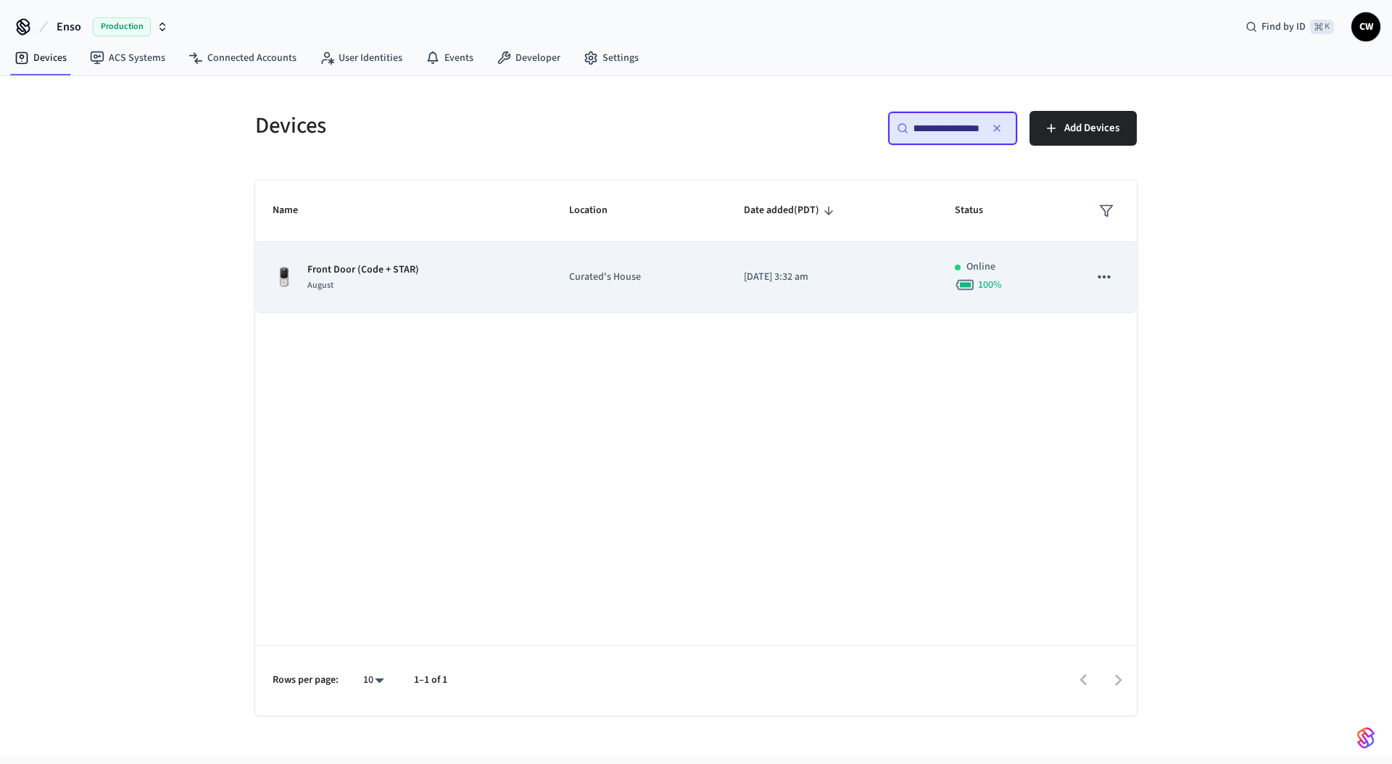
type input "**********"
click at [674, 279] on p "Curated's House" at bounding box center [639, 277] width 140 height 15
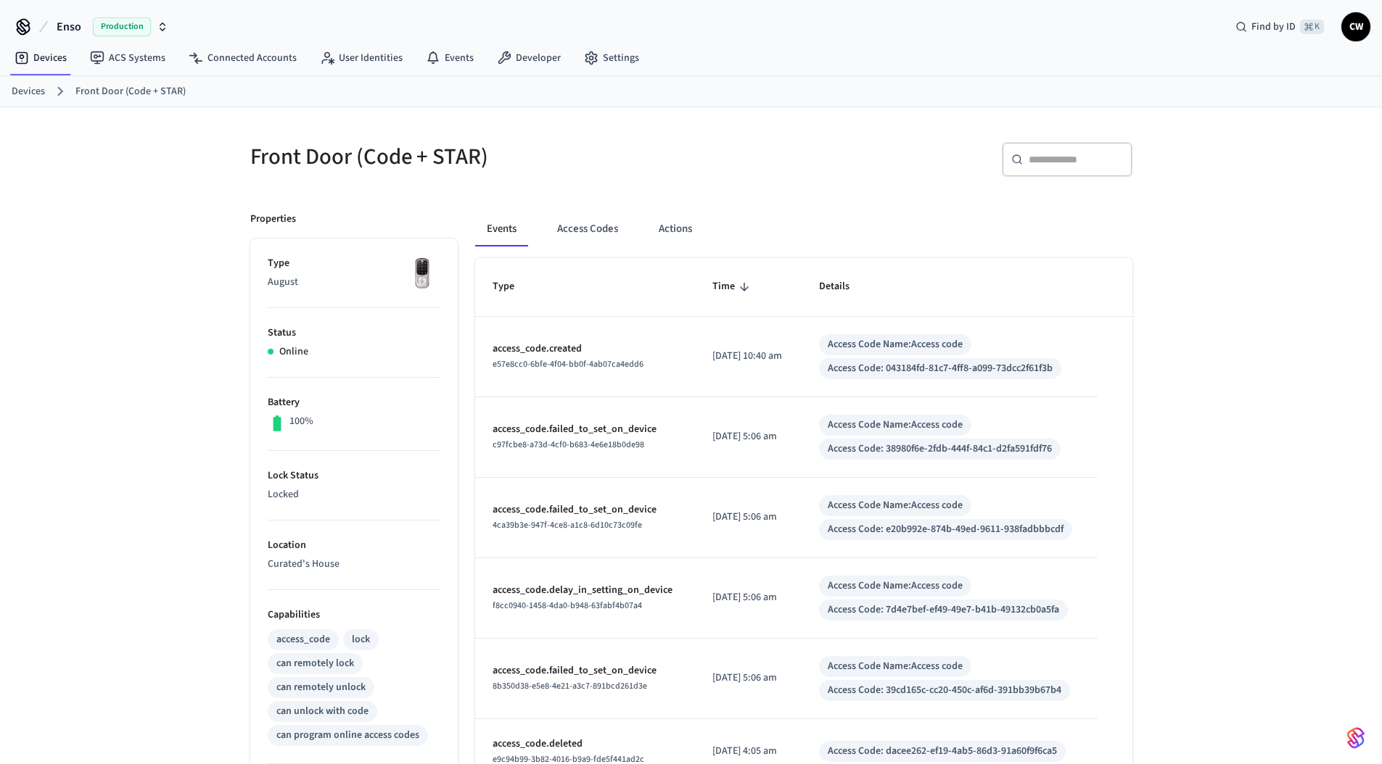
click at [424, 271] on img at bounding box center [422, 274] width 36 height 36
click at [425, 292] on img at bounding box center [422, 274] width 36 height 36
click at [421, 273] on img at bounding box center [422, 274] width 36 height 36
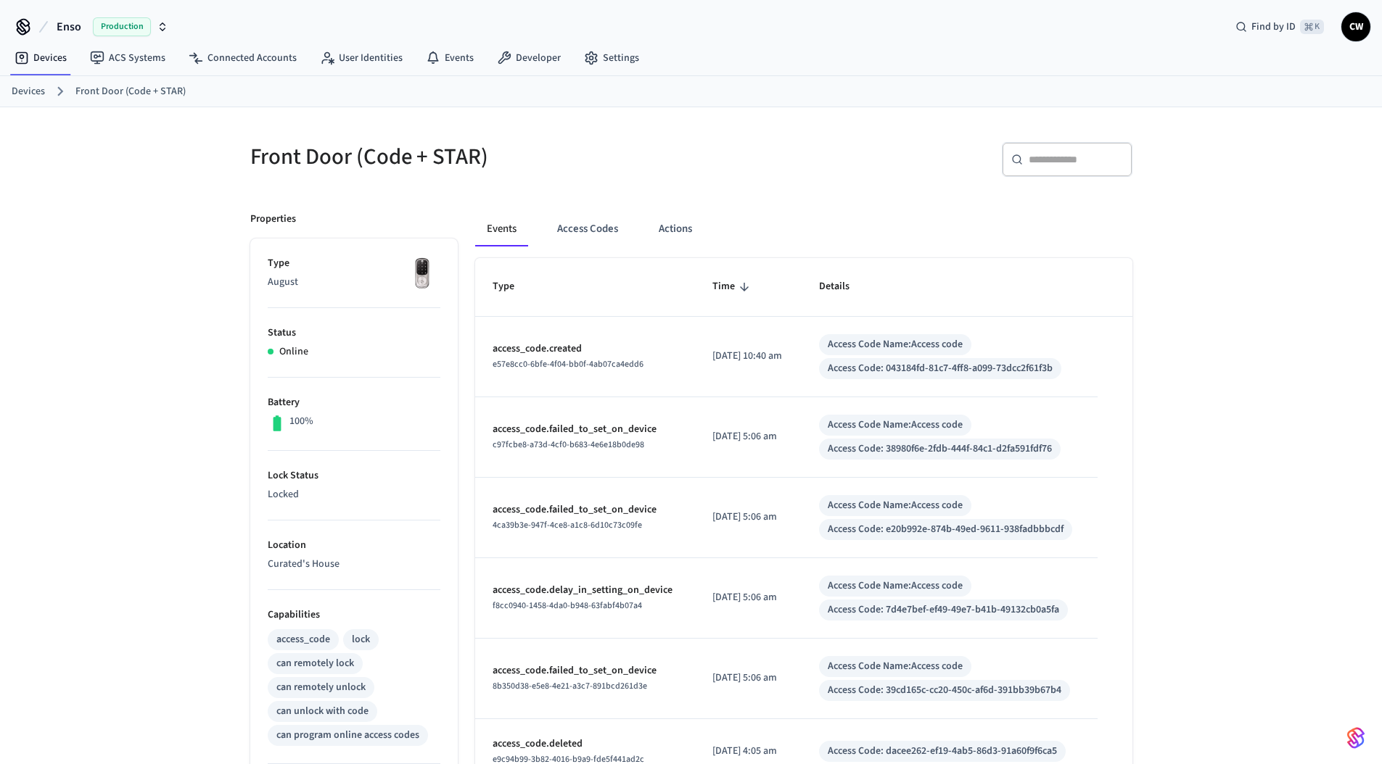
click at [153, 324] on div "Front Door (Code + STAR) ​ ​ Properties Type August Status Online Battery 100% …" at bounding box center [691, 613] width 1382 height 1012
click at [573, 231] on button "Access Codes" at bounding box center [587, 229] width 84 height 35
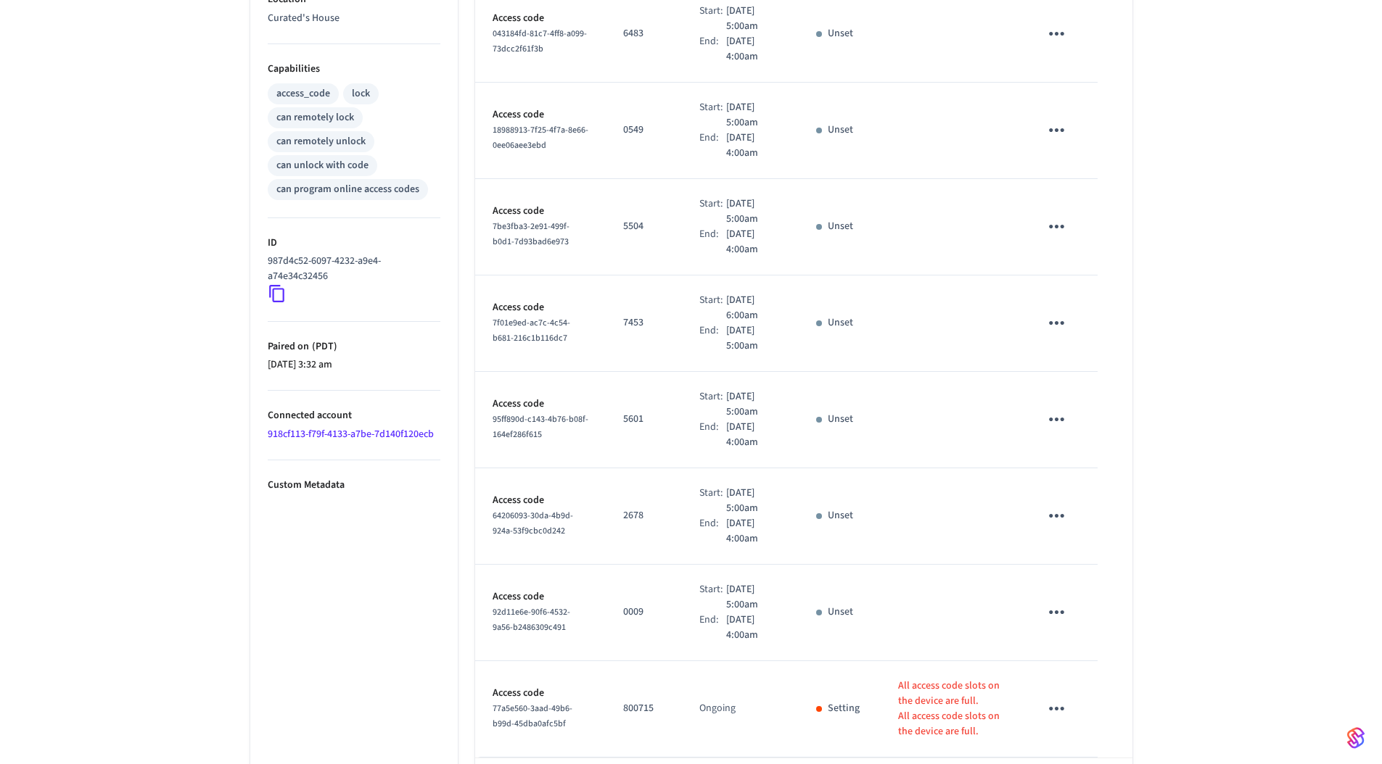
scroll to position [610, 0]
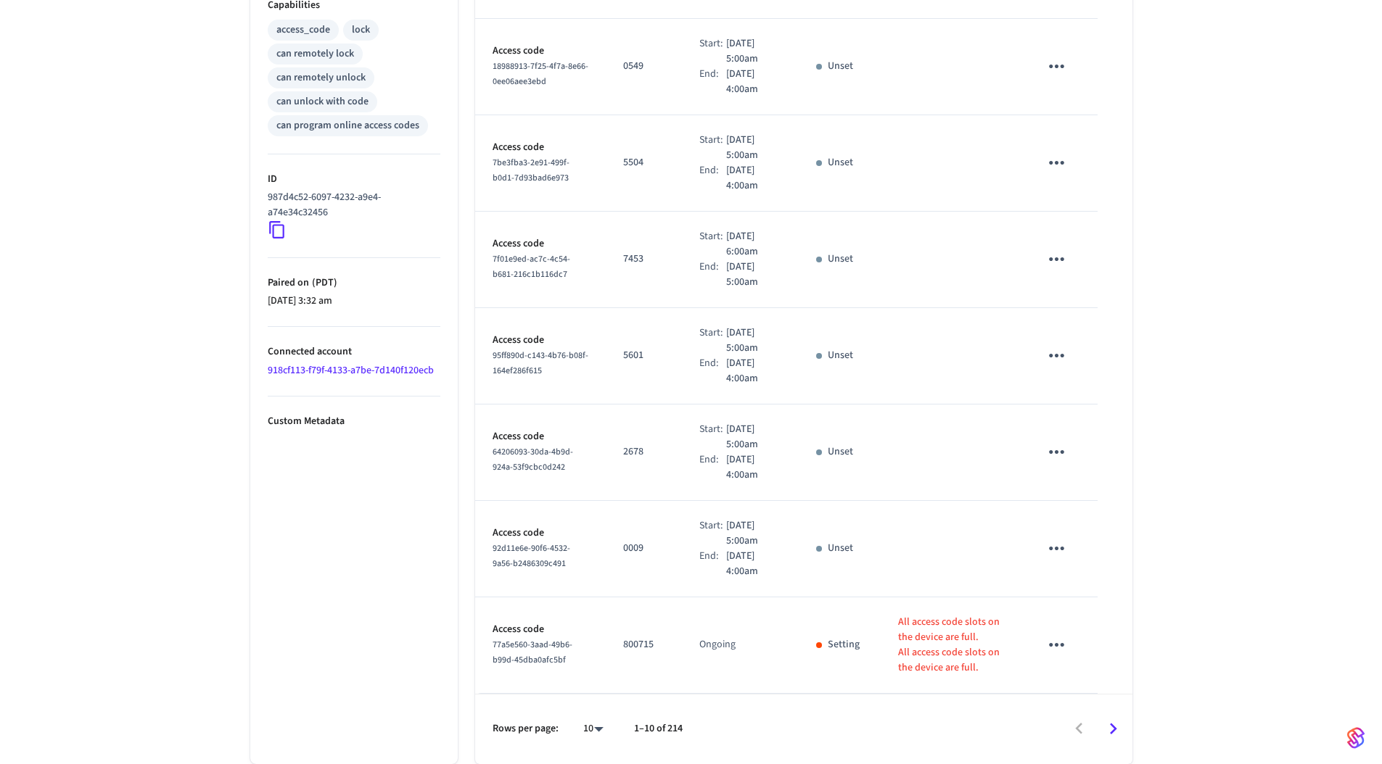
click at [347, 580] on ul "Type August Status Online Battery 100% Lock Status Locked Location Curated's Ho…" at bounding box center [353, 197] width 207 height 1136
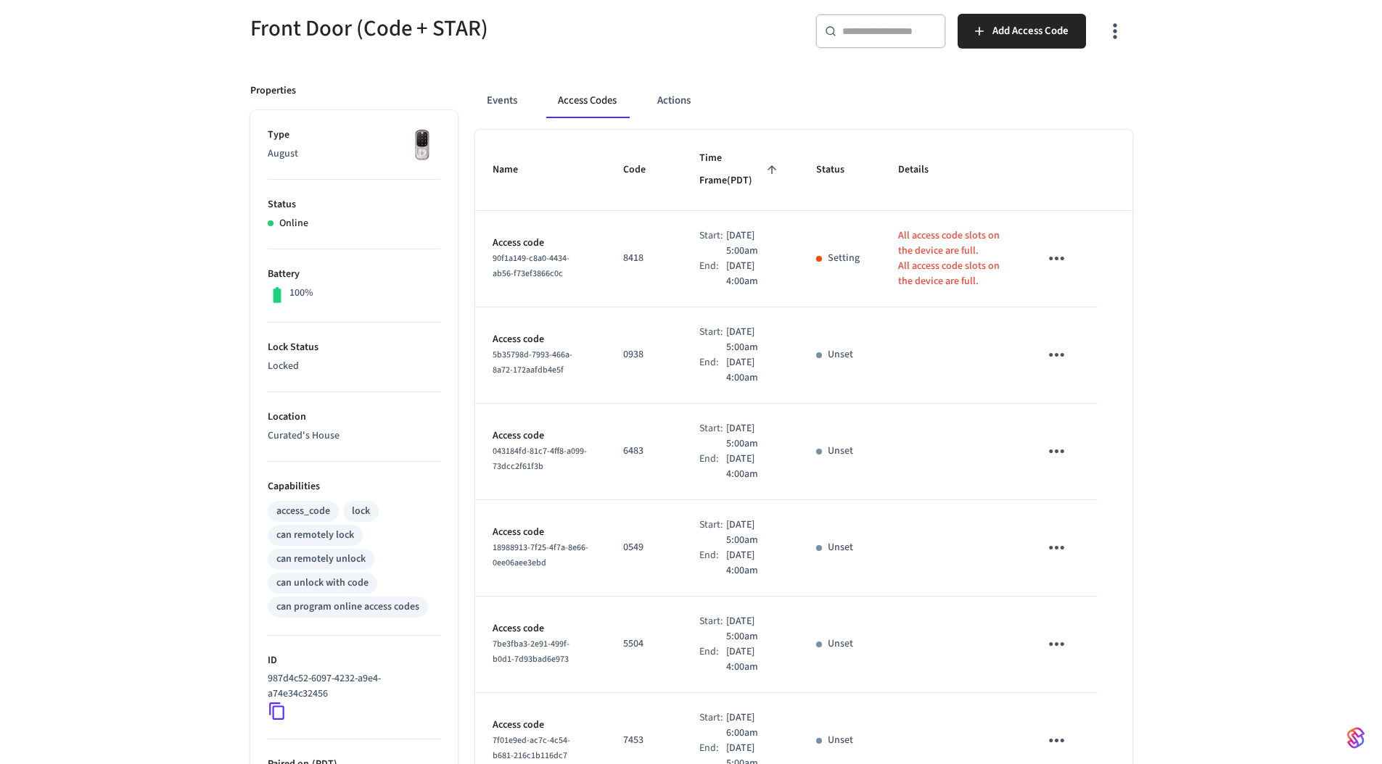
scroll to position [0, 0]
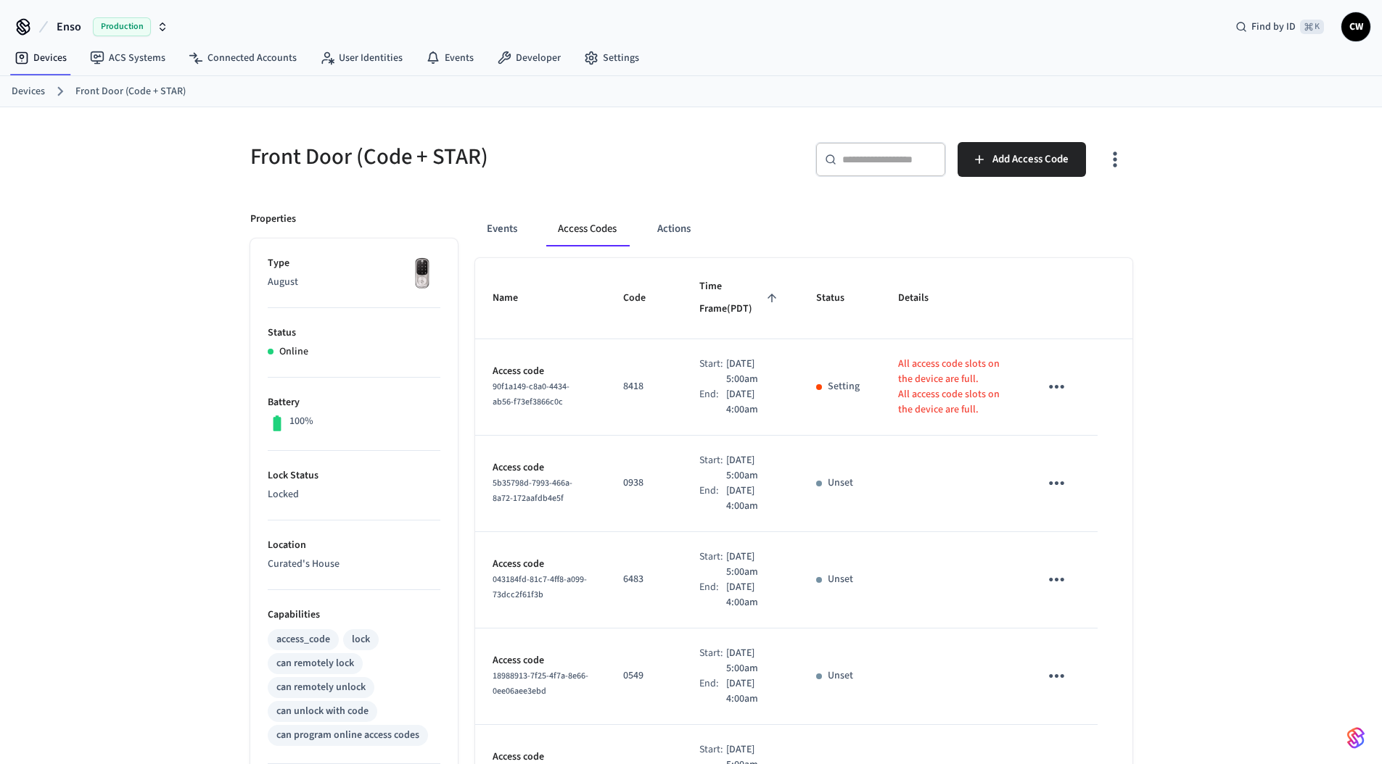
click at [817, 234] on div "Events Access Codes Actions" at bounding box center [803, 229] width 657 height 35
click at [669, 227] on button "Actions" at bounding box center [673, 229] width 57 height 35
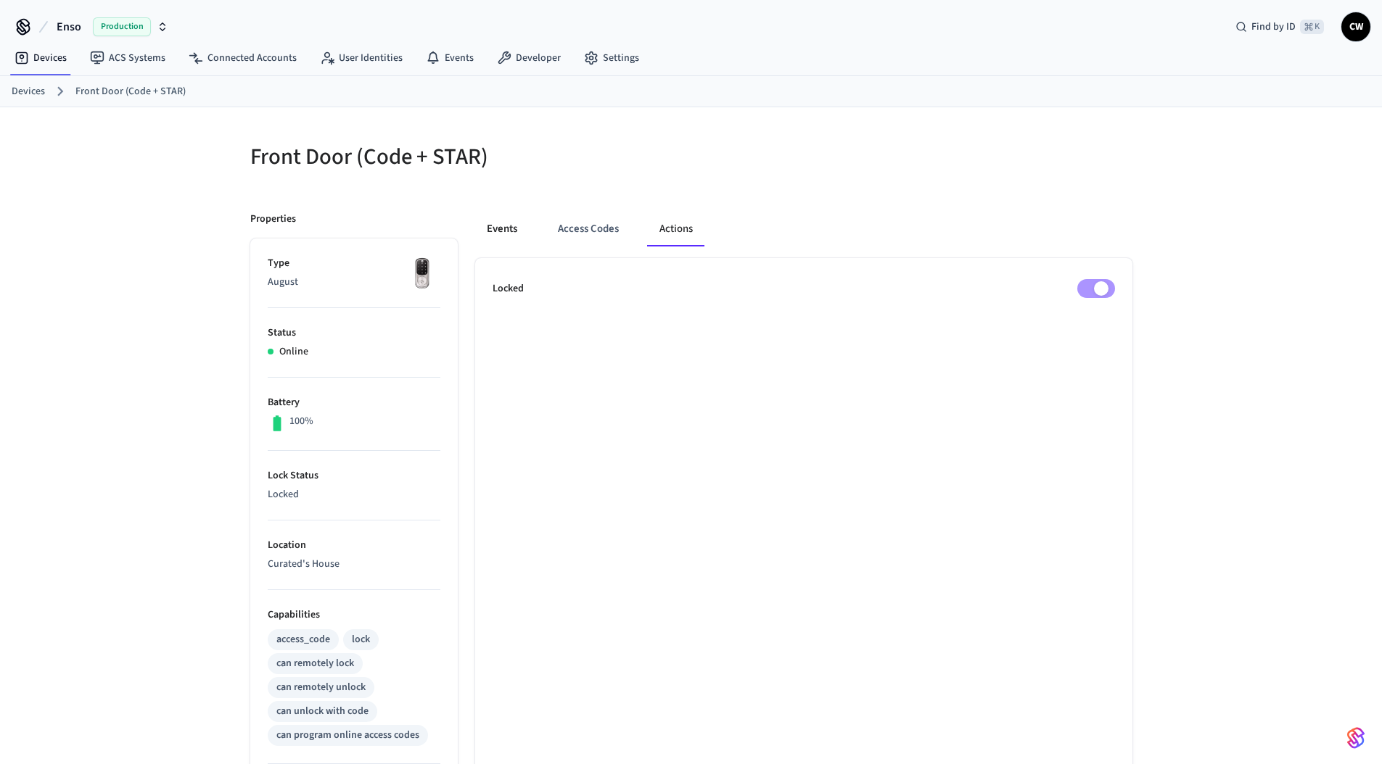
click at [486, 230] on button "Events" at bounding box center [502, 229] width 54 height 35
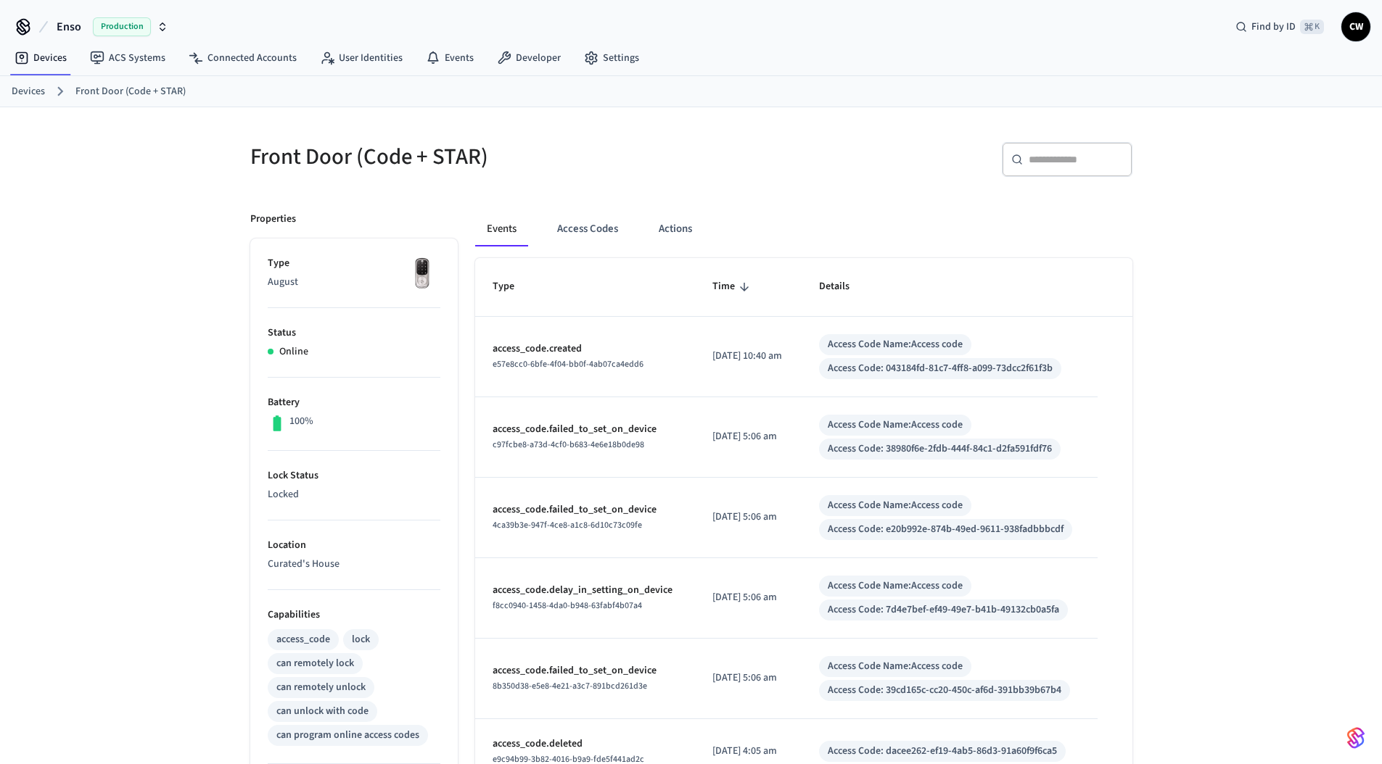
click at [664, 180] on div "Front Door (Code + STAR)" at bounding box center [458, 157] width 450 height 64
click at [192, 427] on div "Front Door (Code + STAR) ​ ​ Properties Type August Status Online Battery 100% …" at bounding box center [691, 613] width 1382 height 1012
click at [656, 219] on button "Actions" at bounding box center [675, 229] width 57 height 35
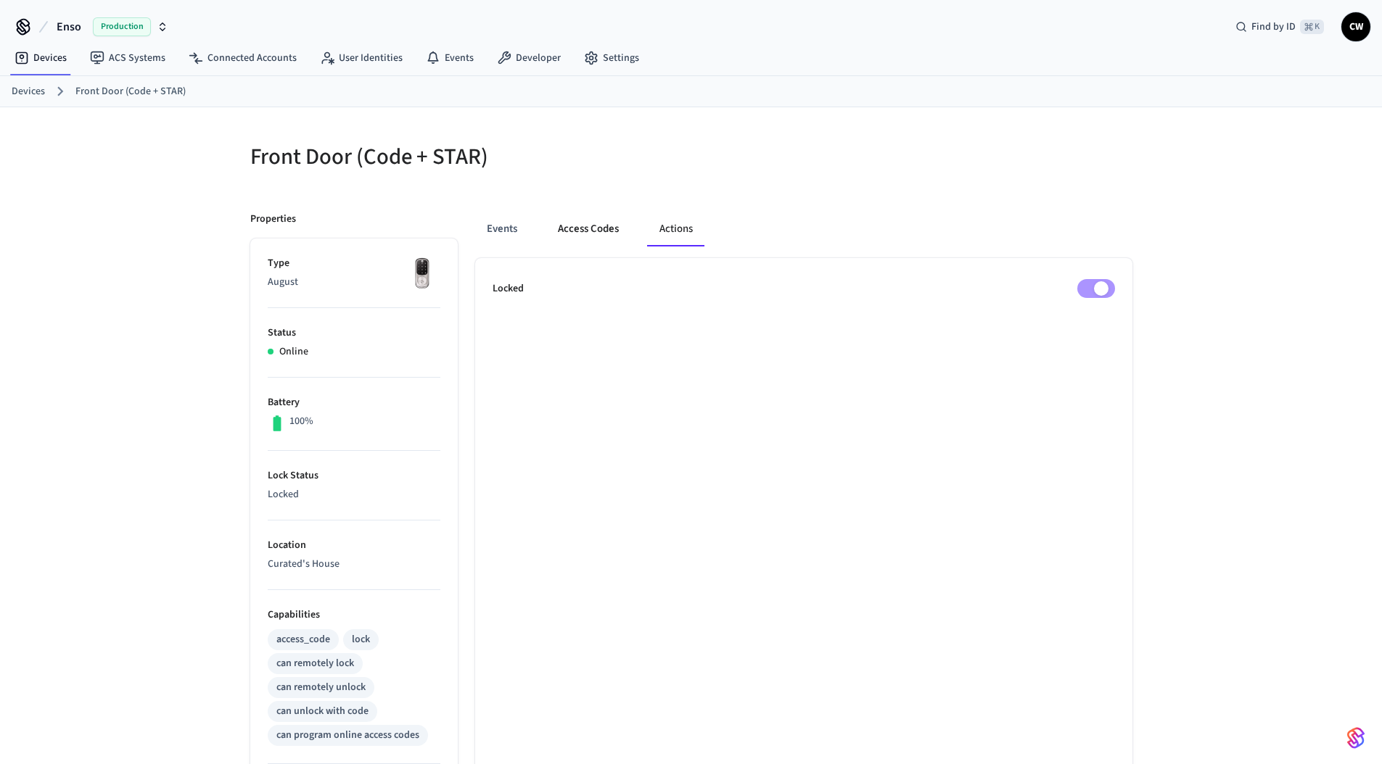
click at [582, 234] on button "Access Codes" at bounding box center [588, 229] width 84 height 35
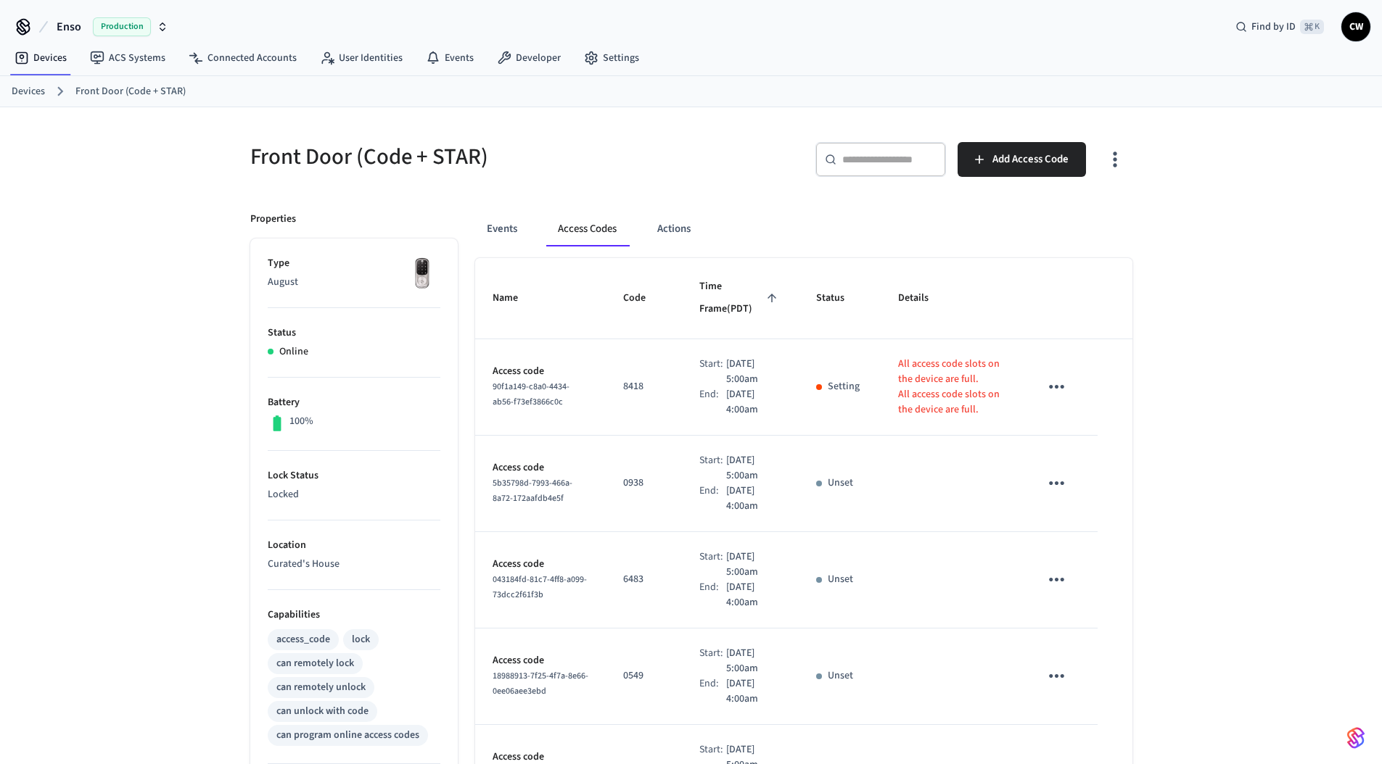
click at [892, 212] on div "Events Access Codes Actions" at bounding box center [803, 229] width 657 height 35
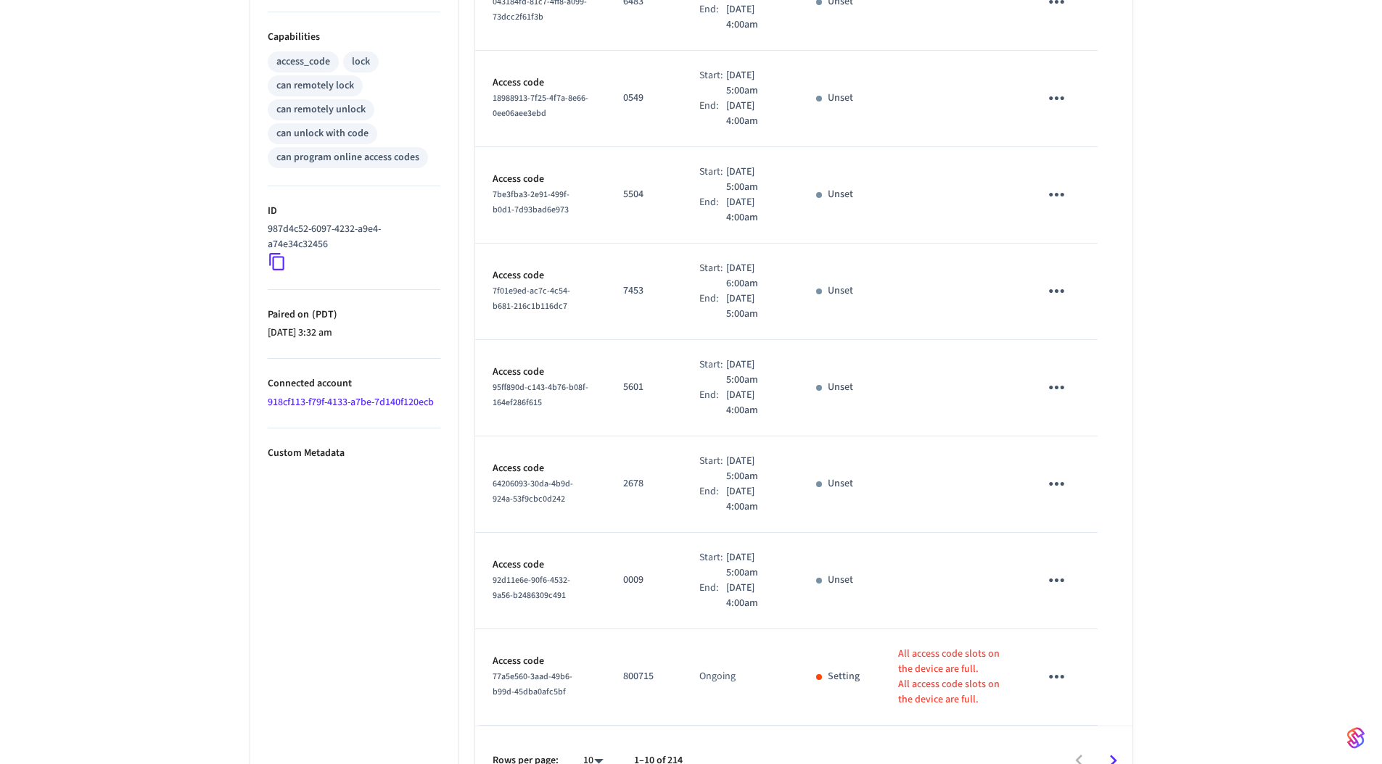
scroll to position [610, 0]
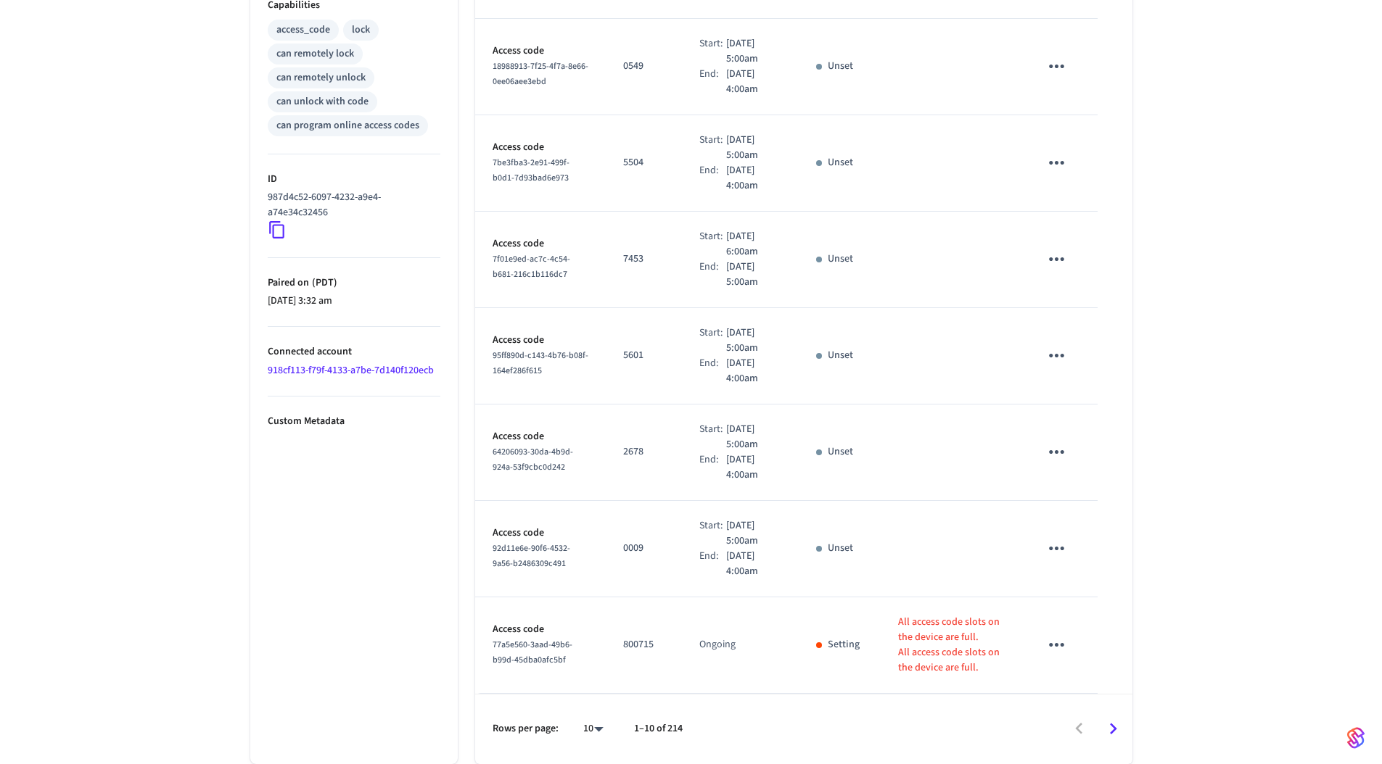
click at [1104, 735] on icon "Go to next page" at bounding box center [1113, 729] width 22 height 22
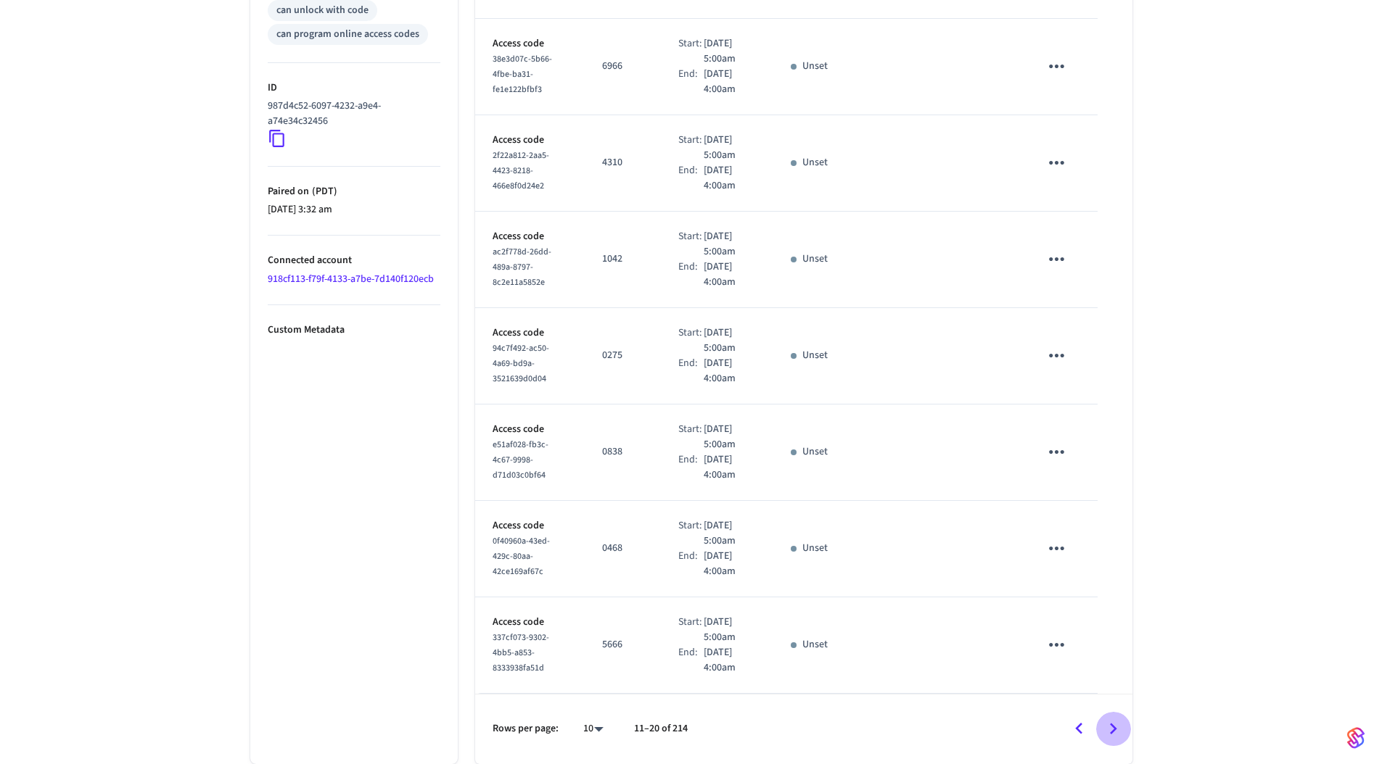
click at [1118, 730] on icon "Go to next page" at bounding box center [1113, 729] width 22 height 22
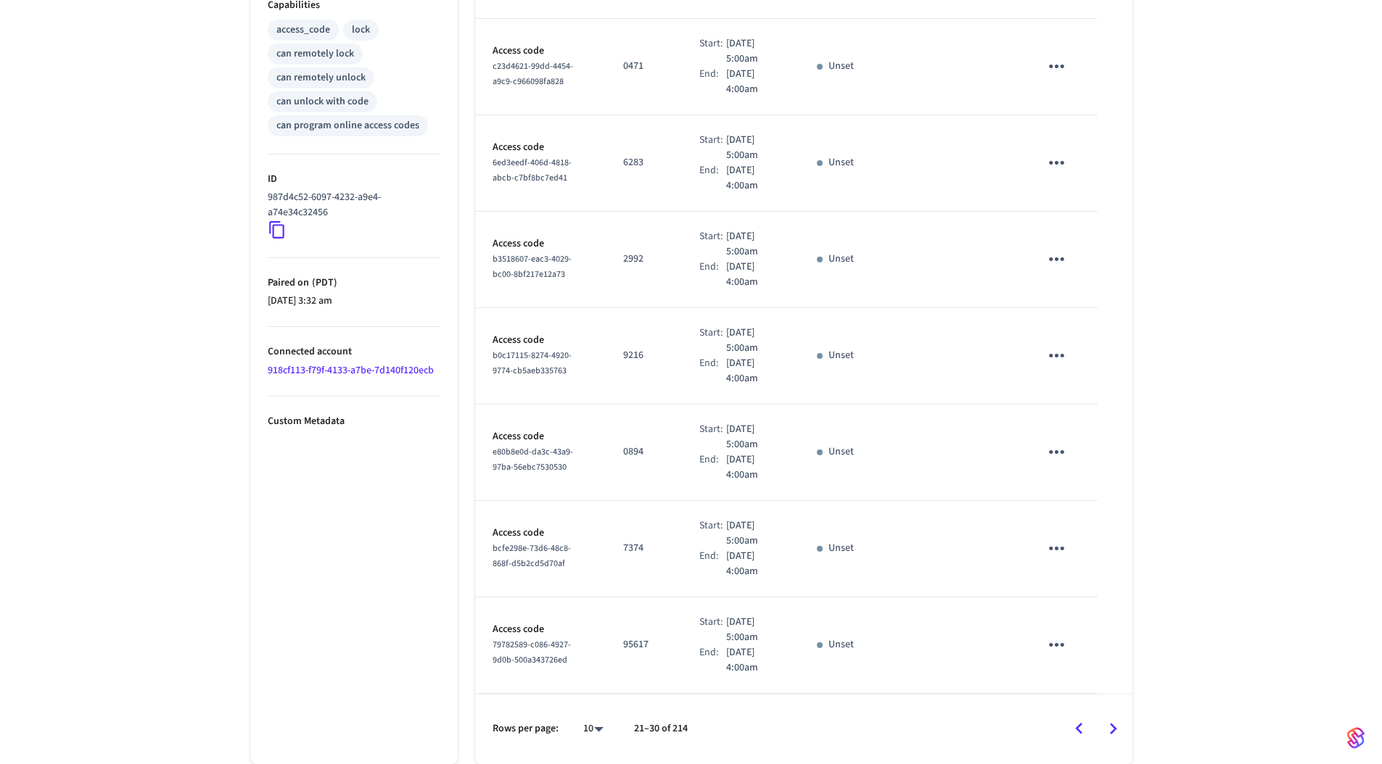
click at [1121, 730] on icon "Go to next page" at bounding box center [1113, 729] width 22 height 22
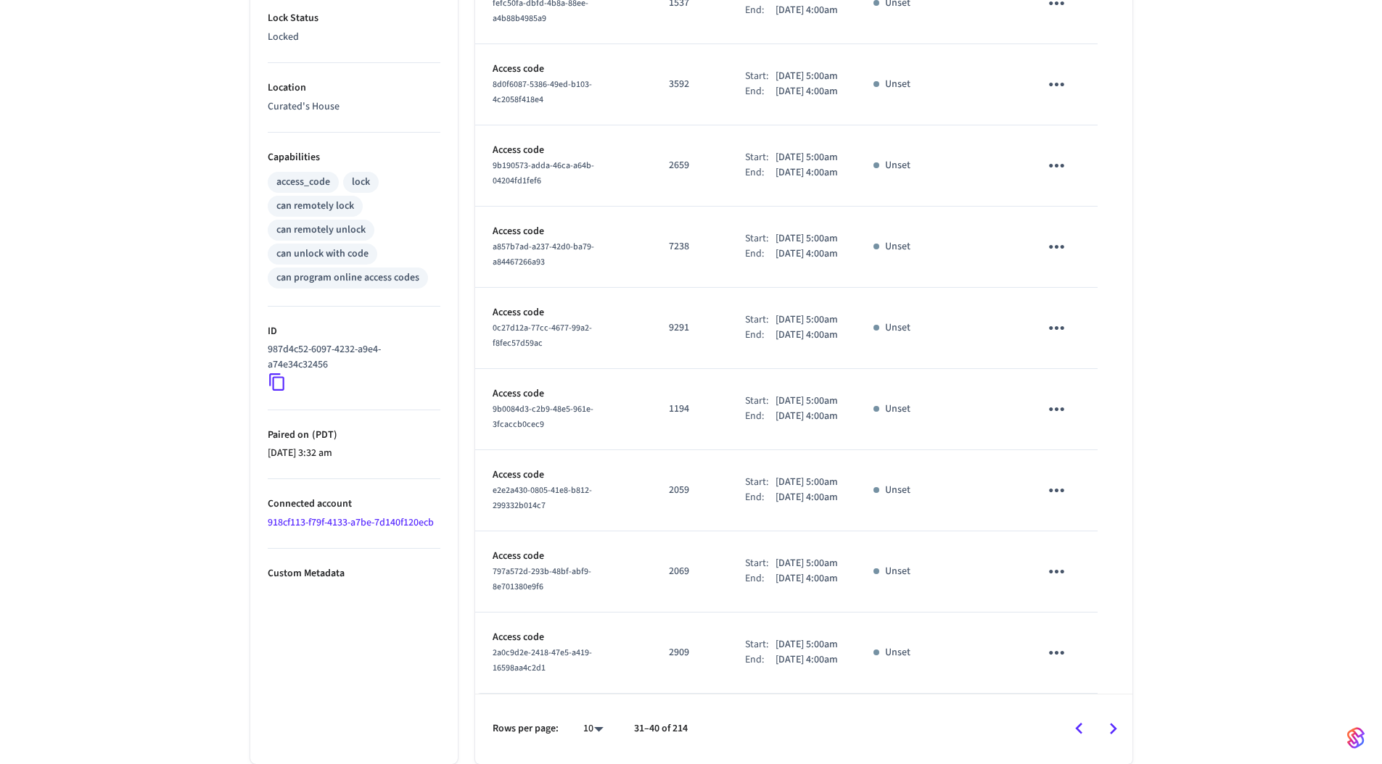
click at [1111, 731] on icon "Go to next page" at bounding box center [1113, 729] width 22 height 22
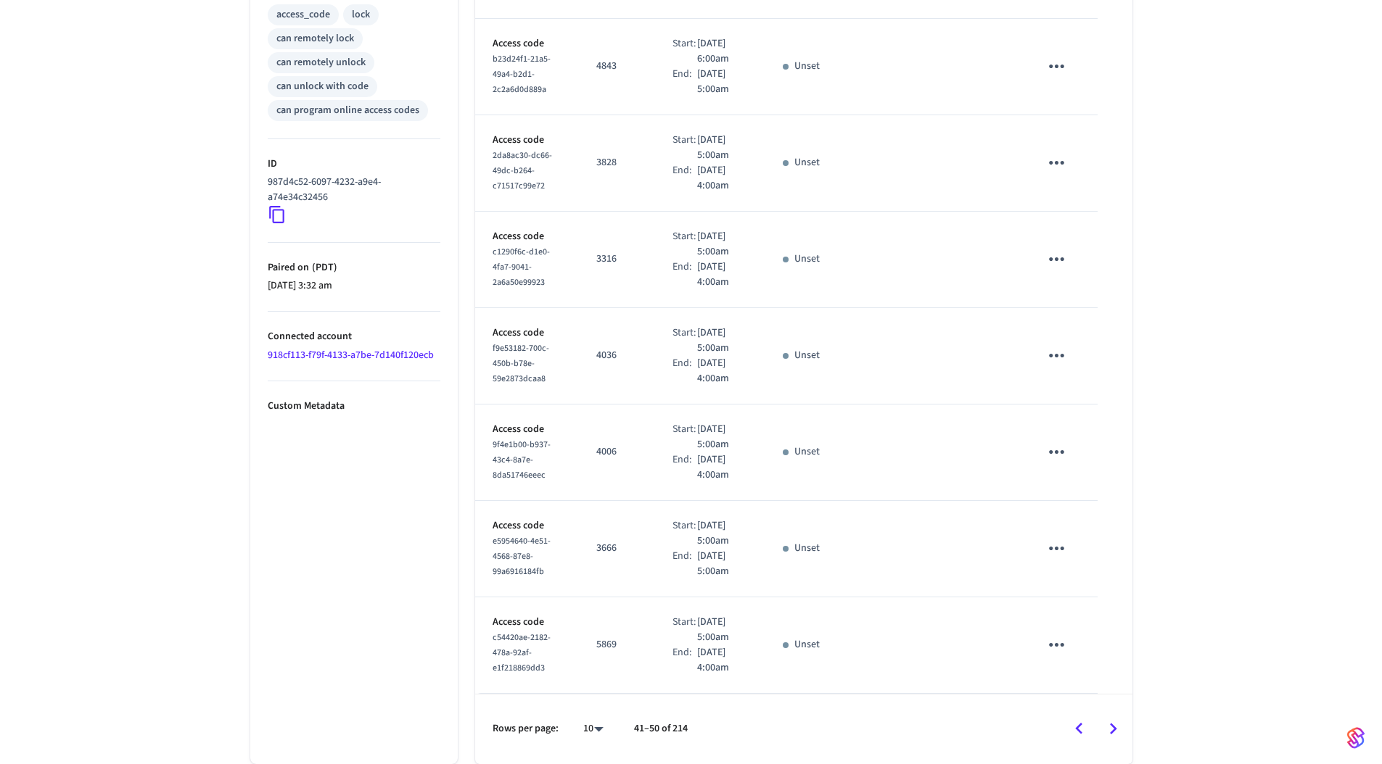
scroll to position [914, 0]
click at [1121, 724] on icon "Go to next page" at bounding box center [1113, 729] width 22 height 22
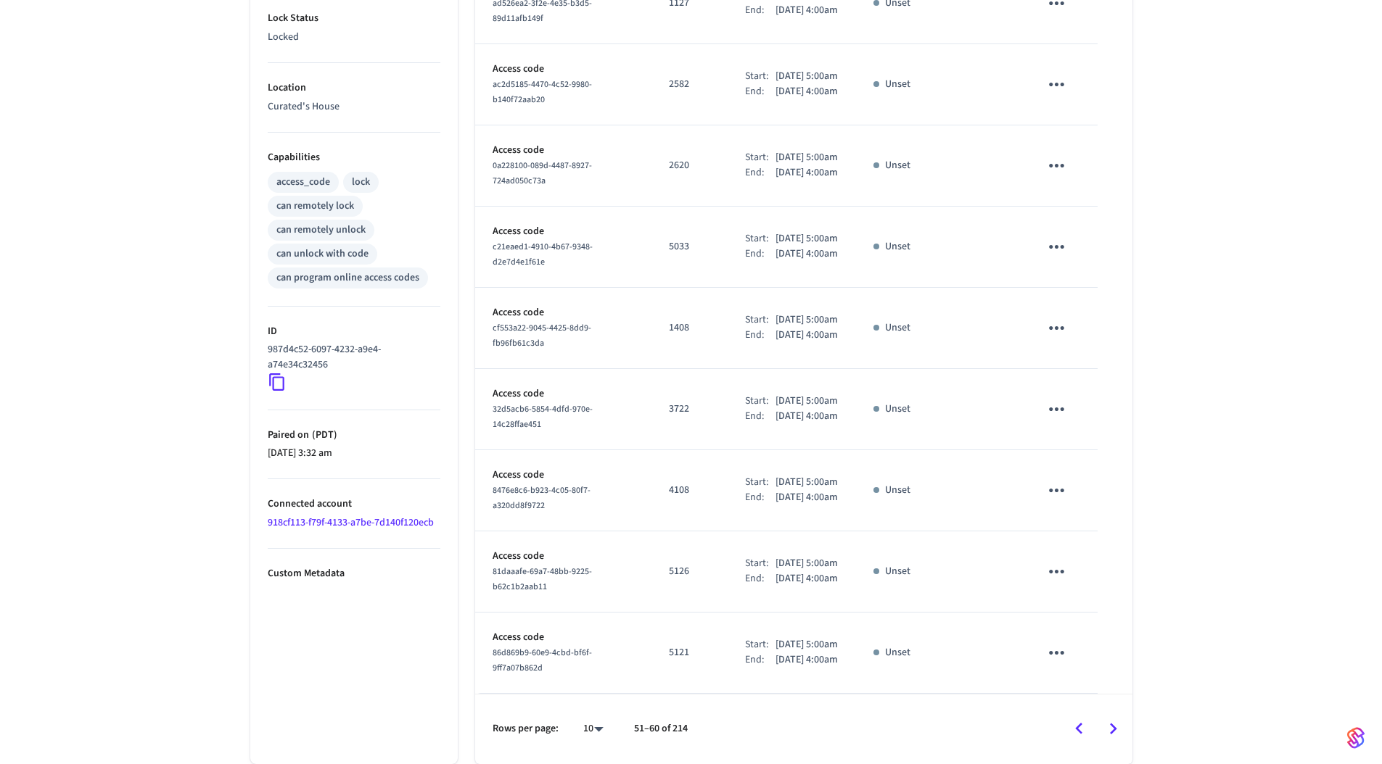
click at [1111, 730] on icon "Go to next page" at bounding box center [1113, 729] width 22 height 22
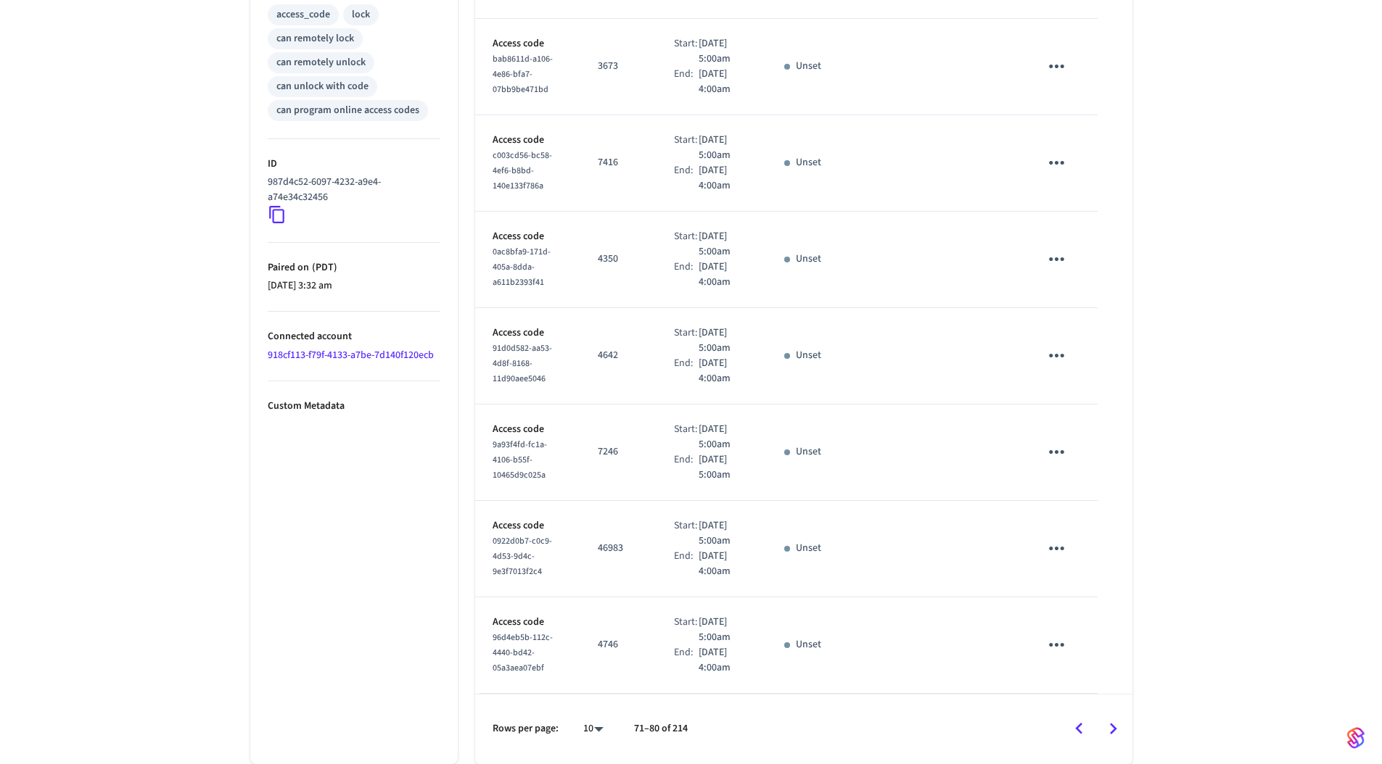
click at [1111, 730] on icon "Go to next page" at bounding box center [1113, 729] width 22 height 22
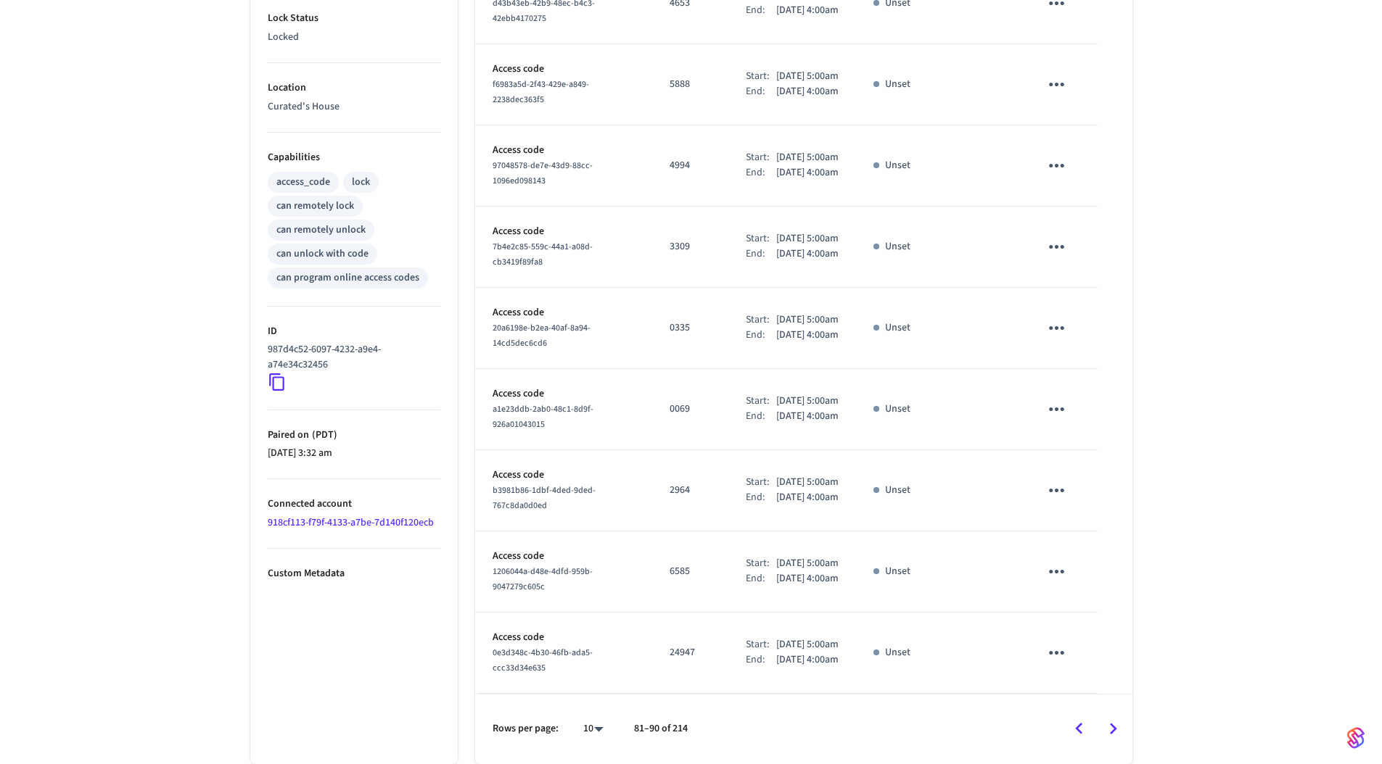
click at [1111, 730] on icon "Go to next page" at bounding box center [1113, 729] width 22 height 22
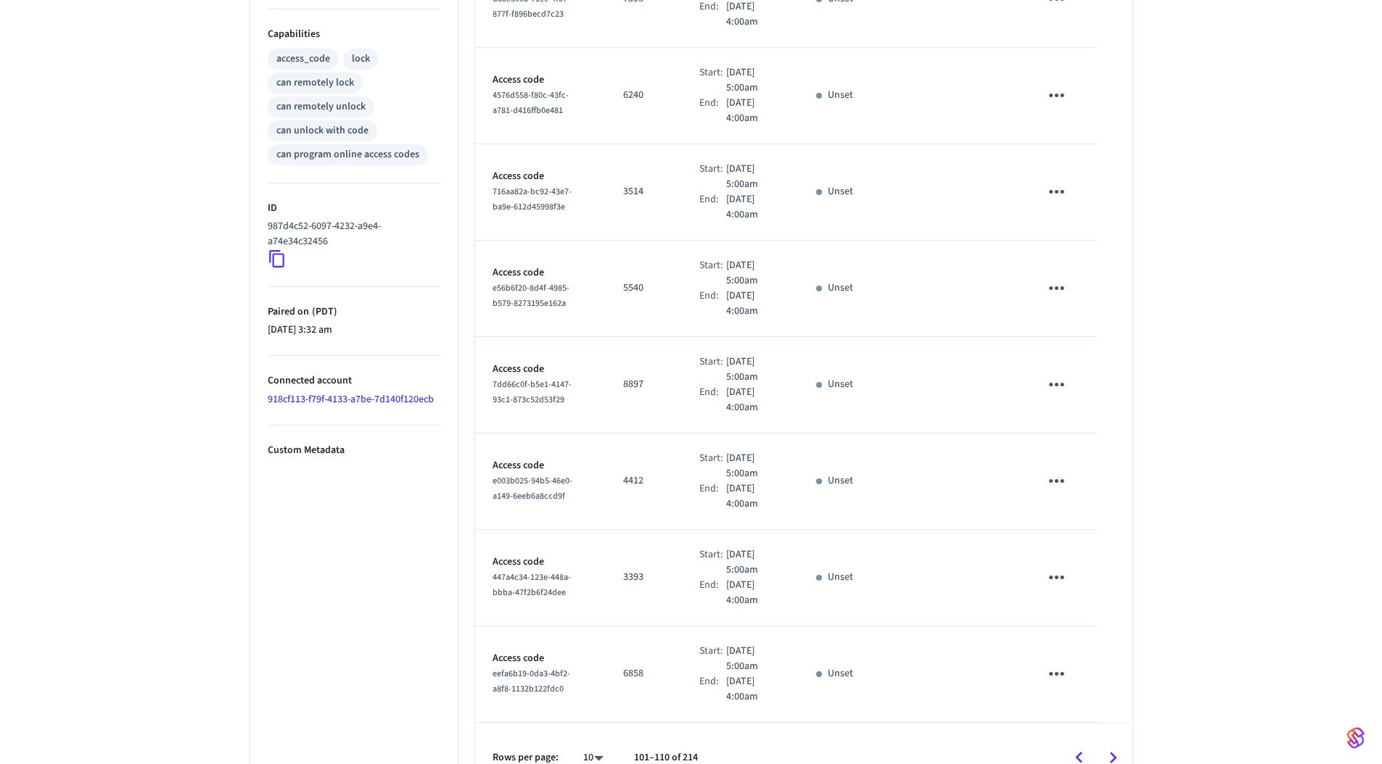
scroll to position [0, 0]
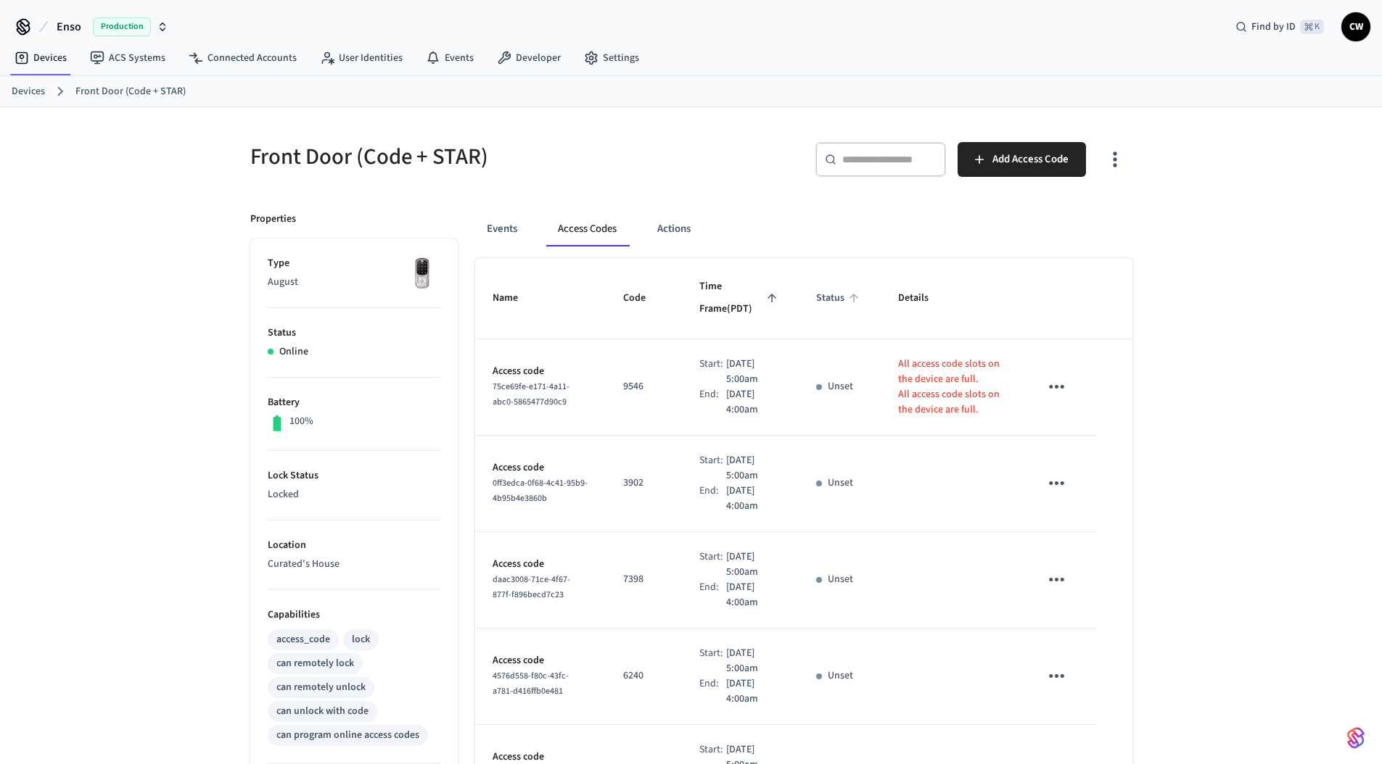
click at [843, 299] on span "Status" at bounding box center [839, 298] width 47 height 22
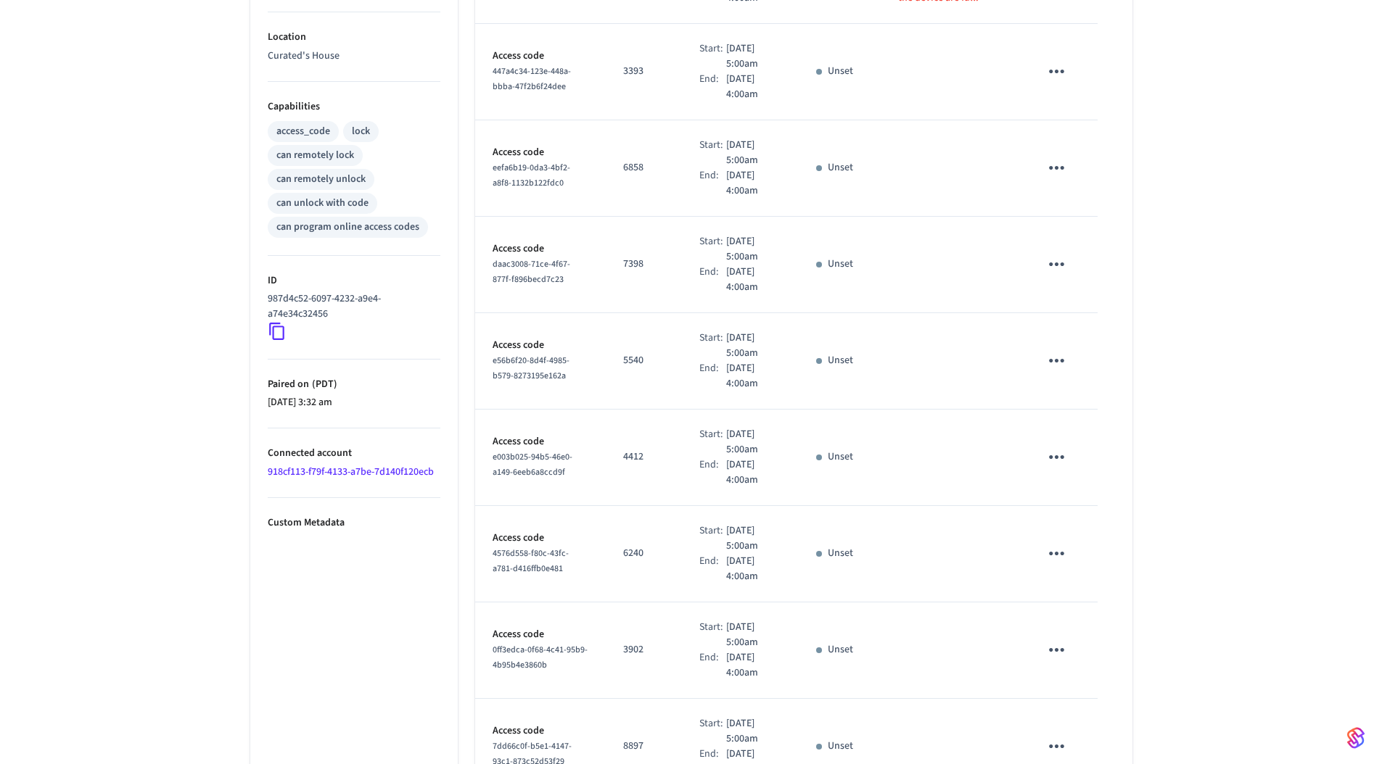
scroll to position [610, 0]
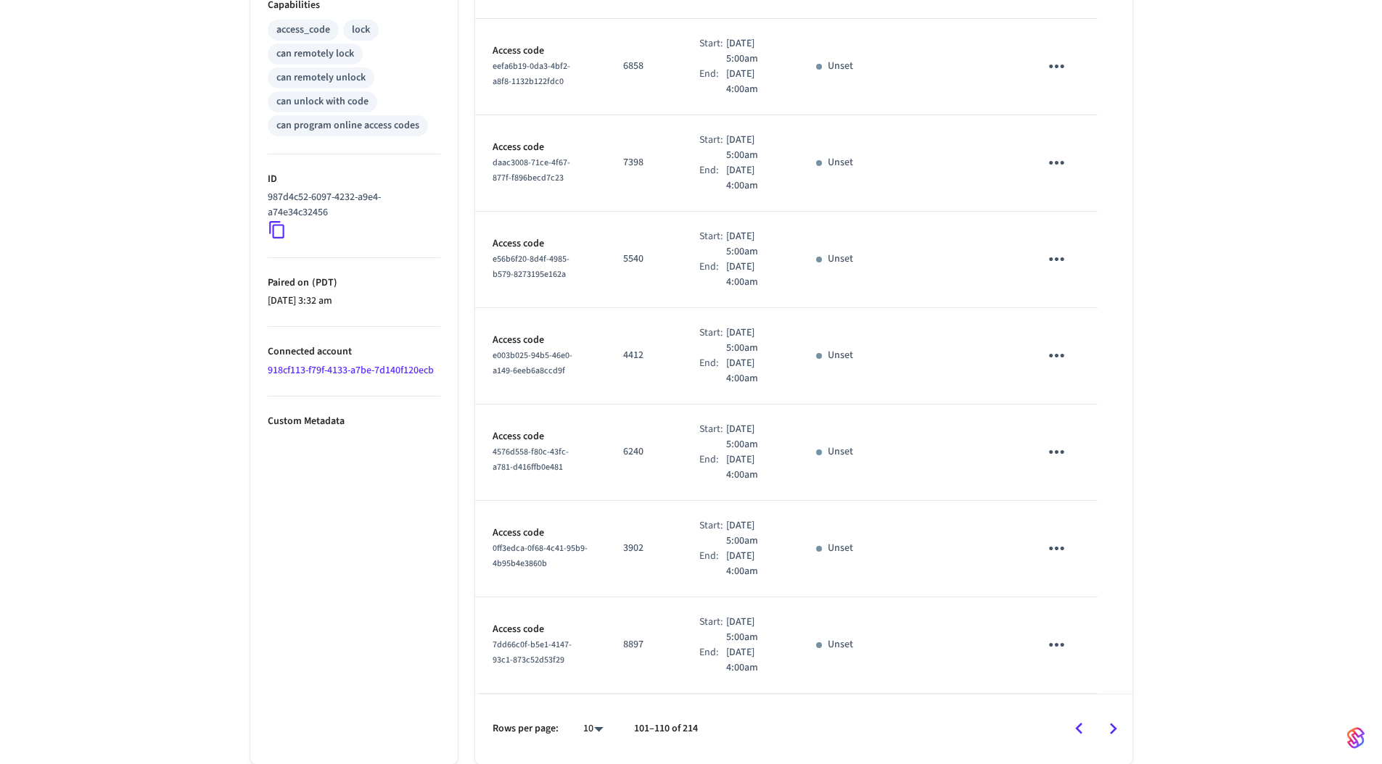
click at [218, 298] on div "Front Door (Code + STAR) ​ ​ Add Access Code Properties Type August Status Onli…" at bounding box center [691, 130] width 1382 height 1267
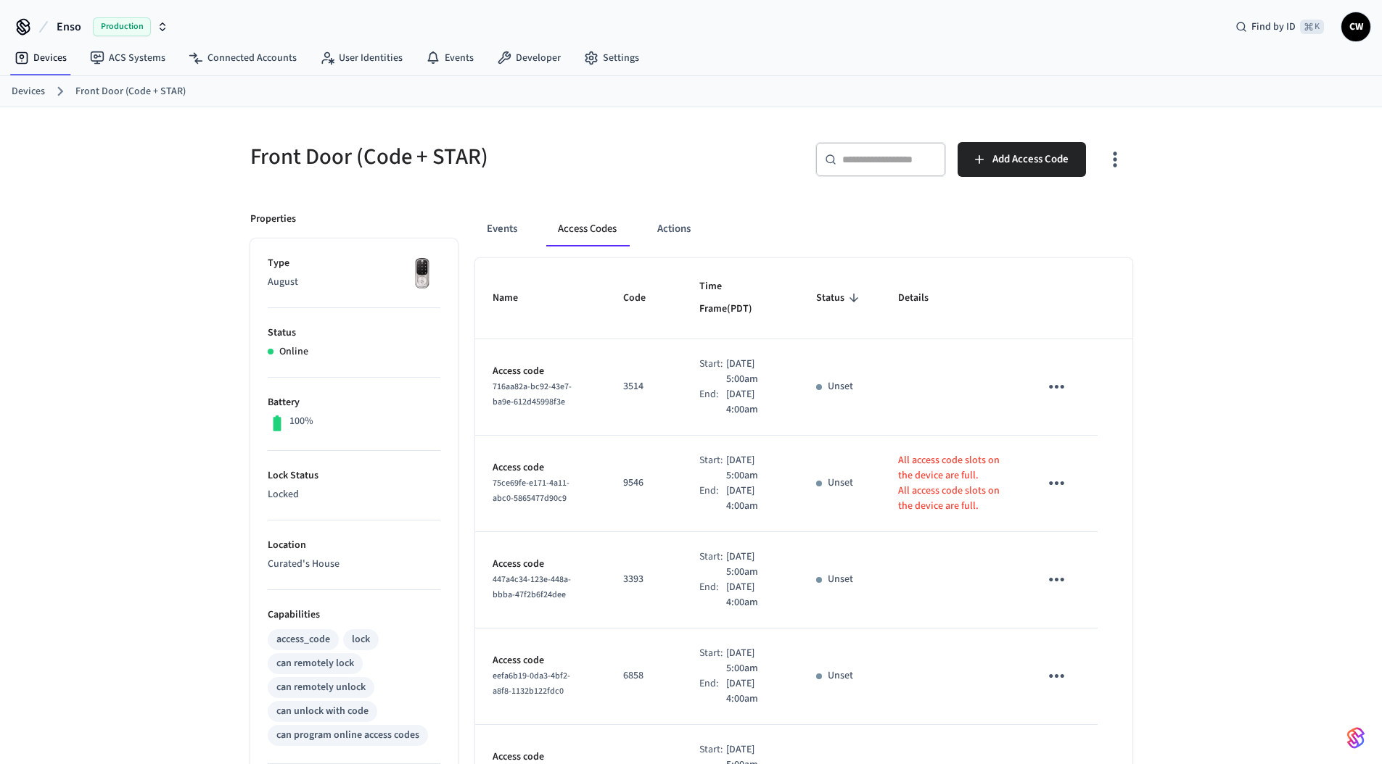
click at [146, 366] on div "Front Door (Code + STAR) ​ ​ Add Access Code Properties Type August Status Onli…" at bounding box center [691, 740] width 1382 height 1267
click at [91, 25] on button "Enso Production" at bounding box center [112, 27] width 120 height 30
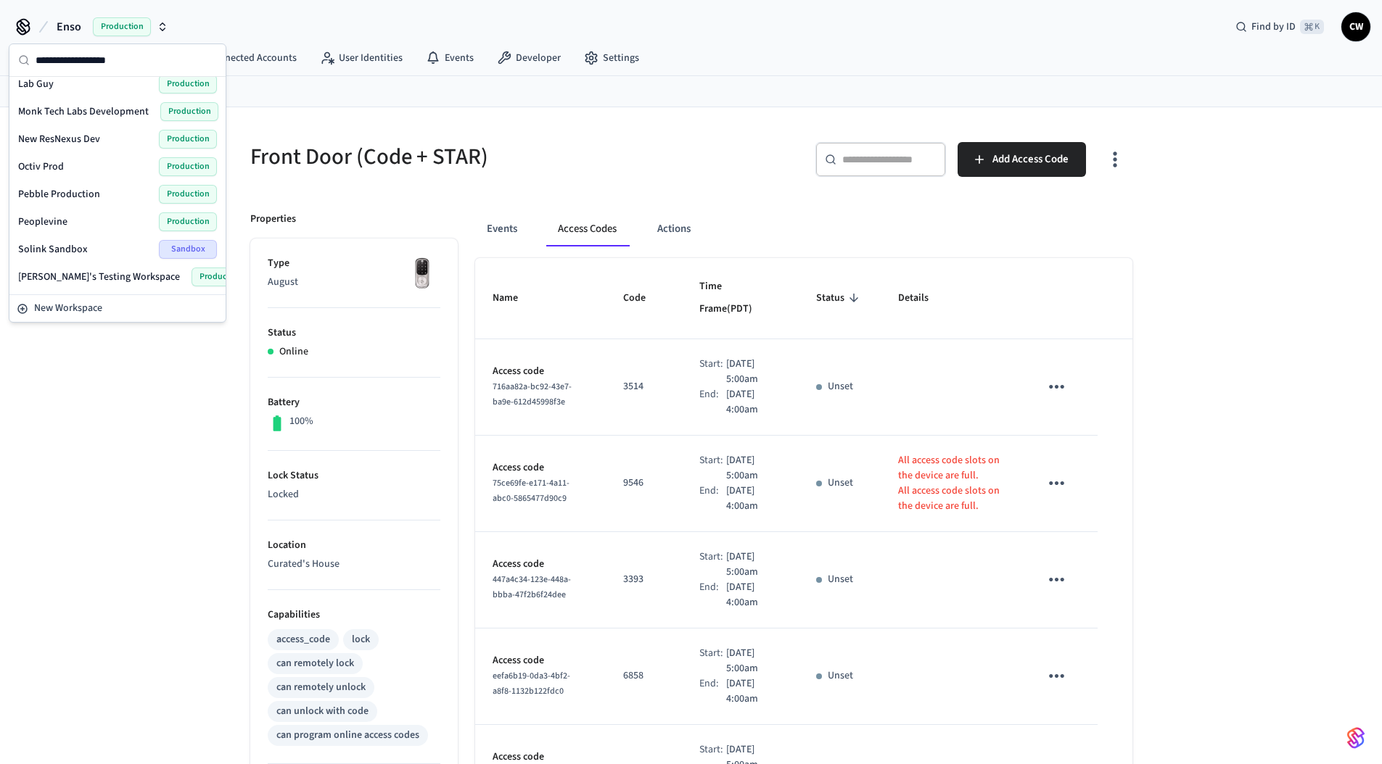
scroll to position [808, 0]
click at [67, 141] on span "Testing - Schlage" at bounding box center [54, 140] width 73 height 15
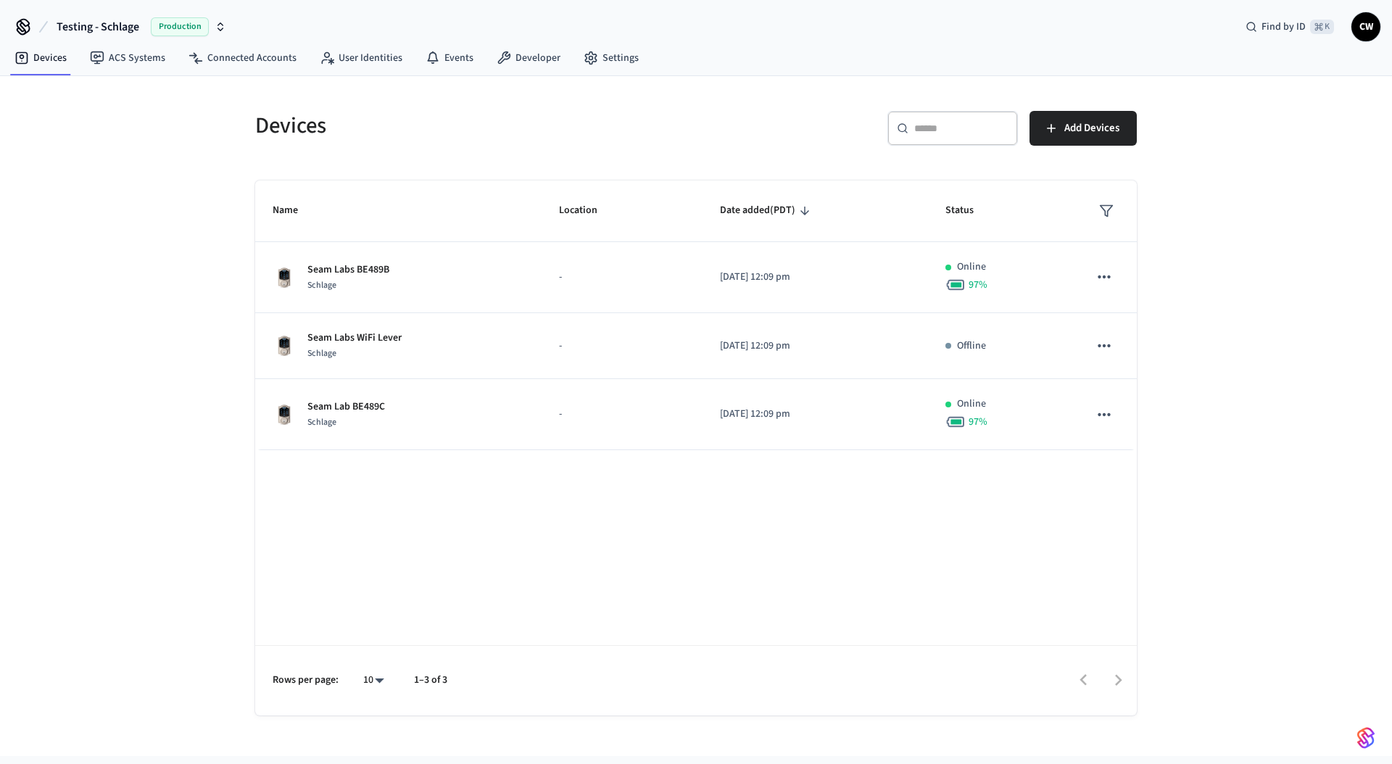
click at [154, 226] on div "Devices ​ ​ Add Devices Name Location Date added (PDT) Status Seam Labs BE489B …" at bounding box center [696, 416] width 1392 height 680
click at [149, 305] on div "Devices ​ ​ Add Devices Name Location Date added (PDT) Status Seam Labs BE489B …" at bounding box center [696, 416] width 1392 height 680
click at [149, 63] on link "ACS Systems" at bounding box center [127, 58] width 99 height 26
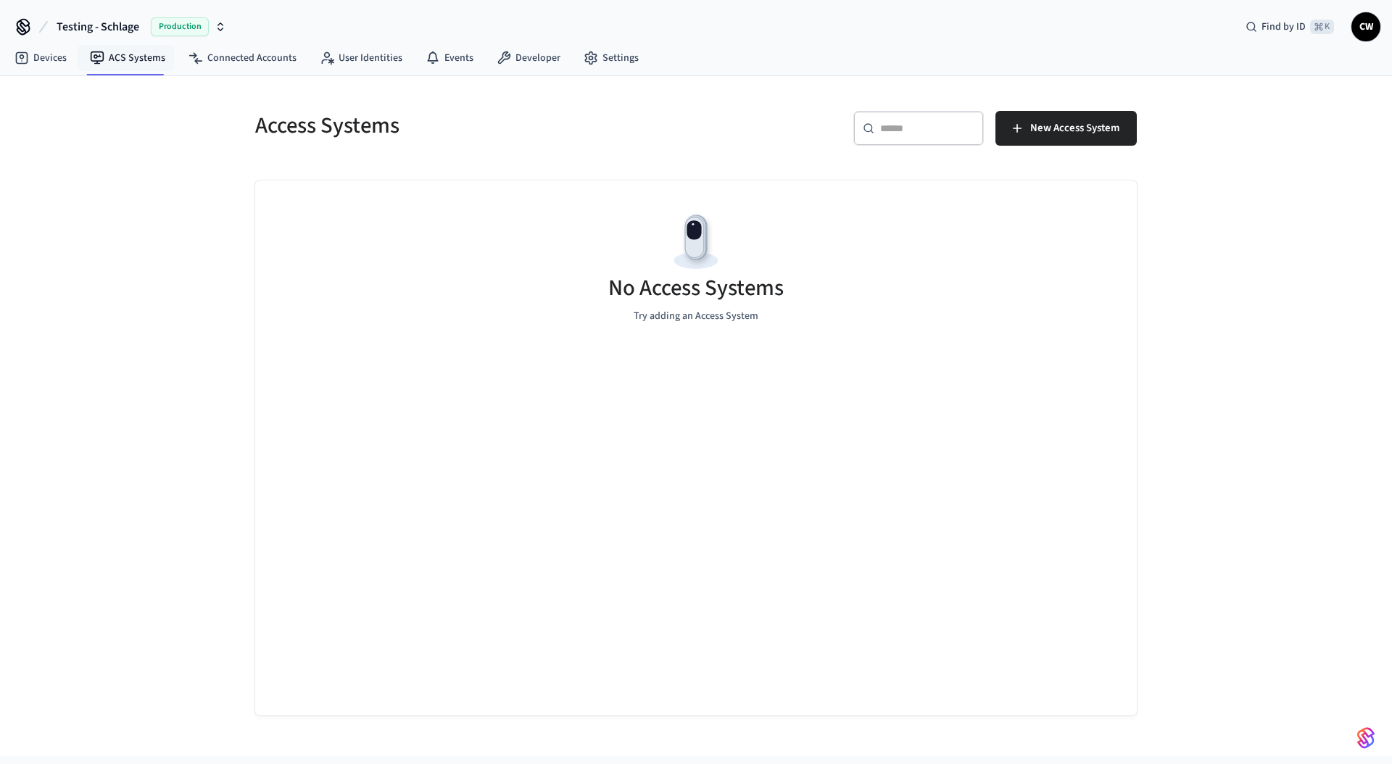
drag, startPoint x: 114, startPoint y: 249, endPoint x: 146, endPoint y: 195, distance: 63.4
click at [120, 244] on div "Access Systems ​ ​ New Access System No Access Systems Try adding an Access Sys…" at bounding box center [696, 416] width 1392 height 680
click at [232, 41] on div "Testing - Schlage Production Find by ID ⌘ K CW" at bounding box center [696, 21] width 1392 height 42
click at [241, 56] on link "Connected Accounts" at bounding box center [242, 58] width 131 height 26
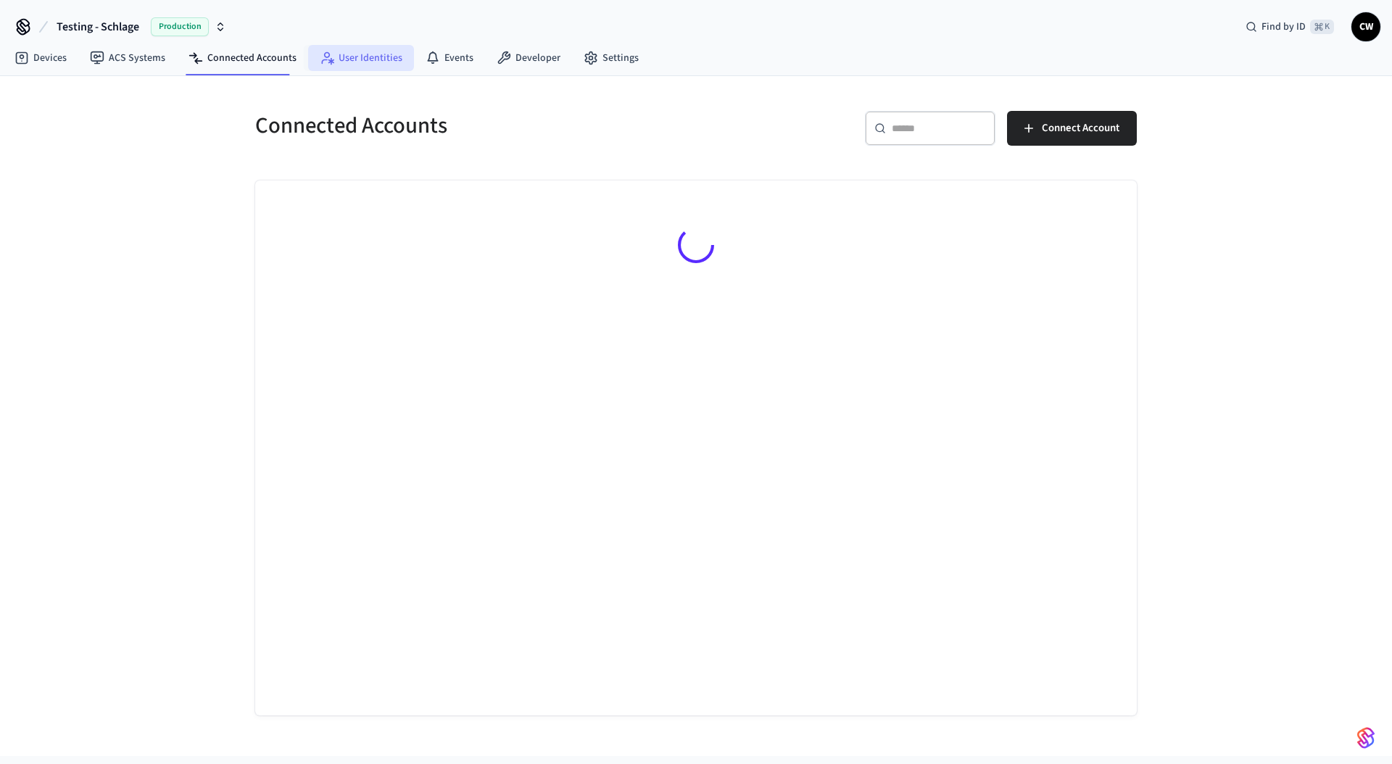
click at [348, 47] on link "User Identities" at bounding box center [361, 58] width 106 height 26
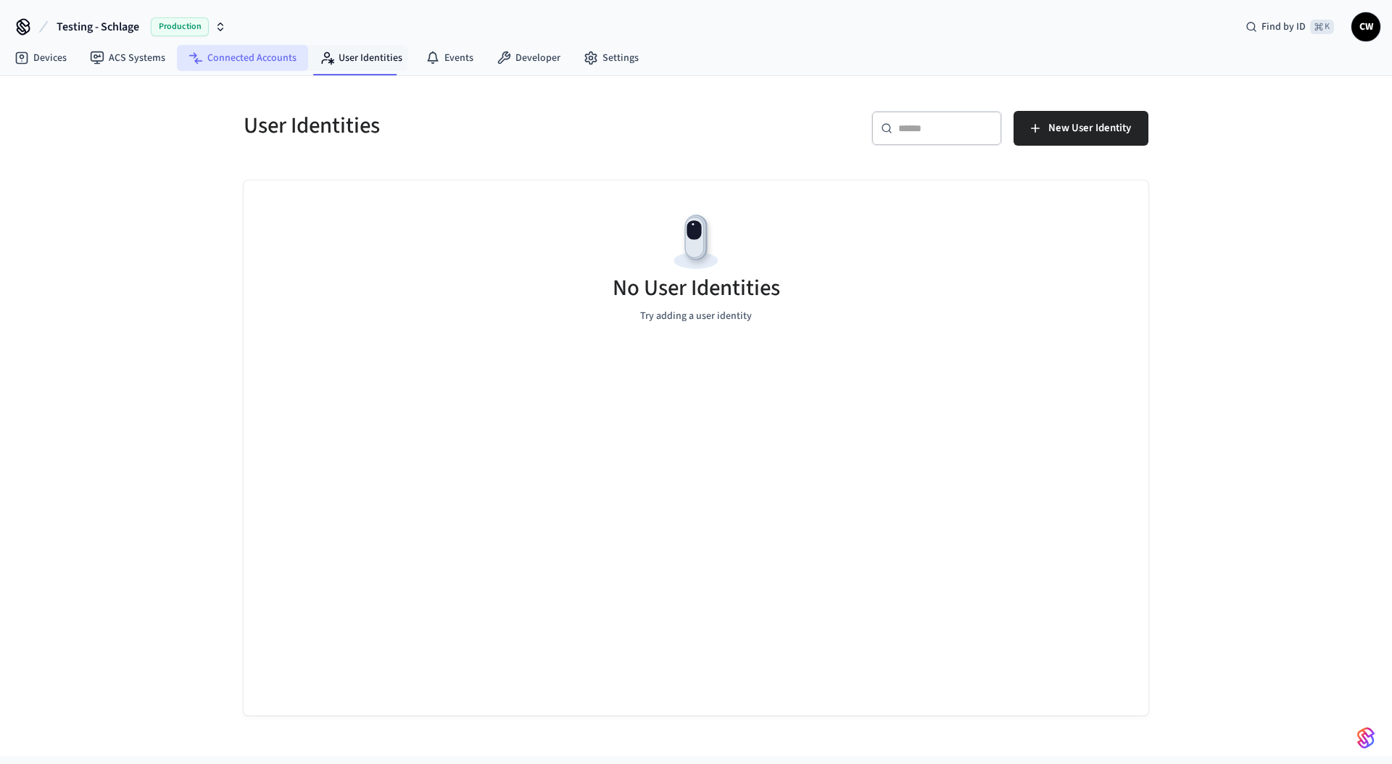
click at [245, 53] on link "Connected Accounts" at bounding box center [242, 58] width 131 height 26
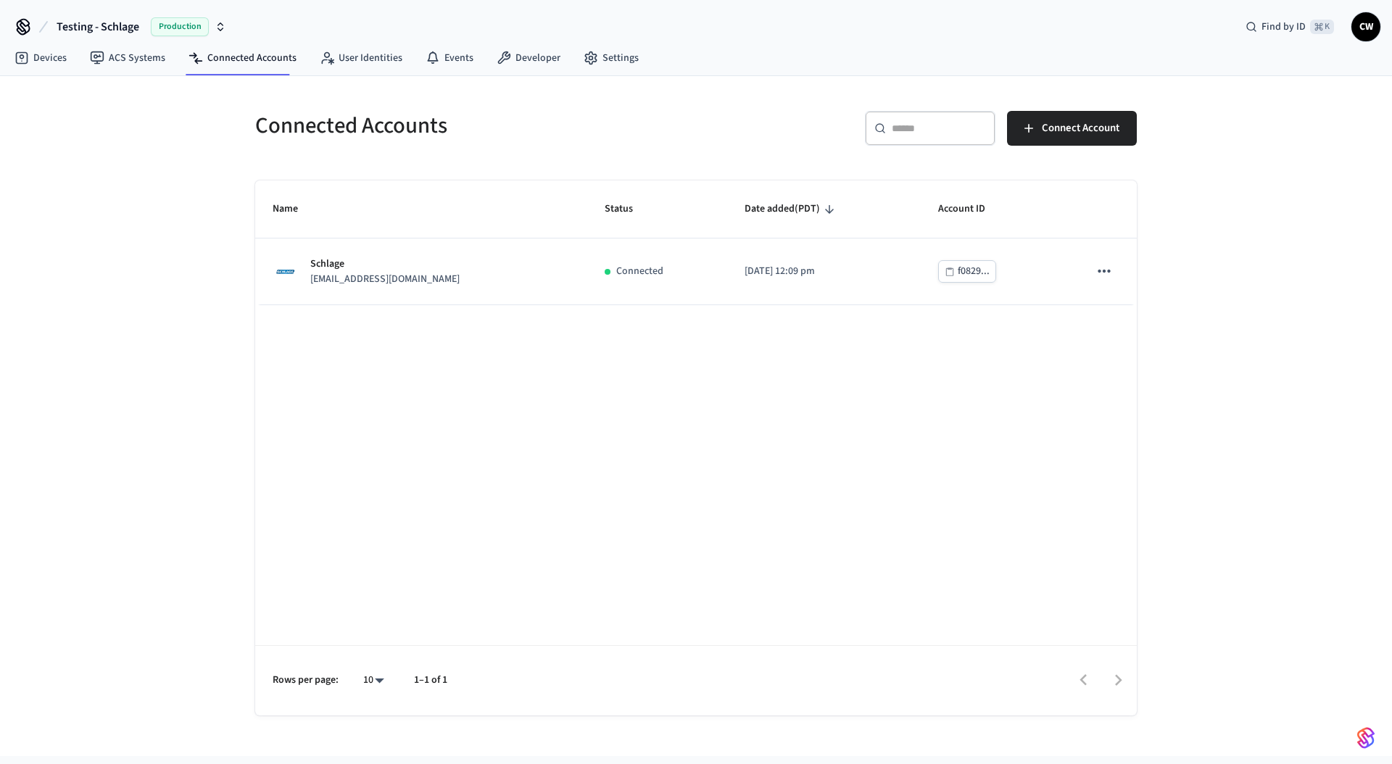
click at [176, 273] on div "Connected Accounts ​ ​ Connect Account Name Status Date added (PDT) Account ID …" at bounding box center [696, 416] width 1392 height 680
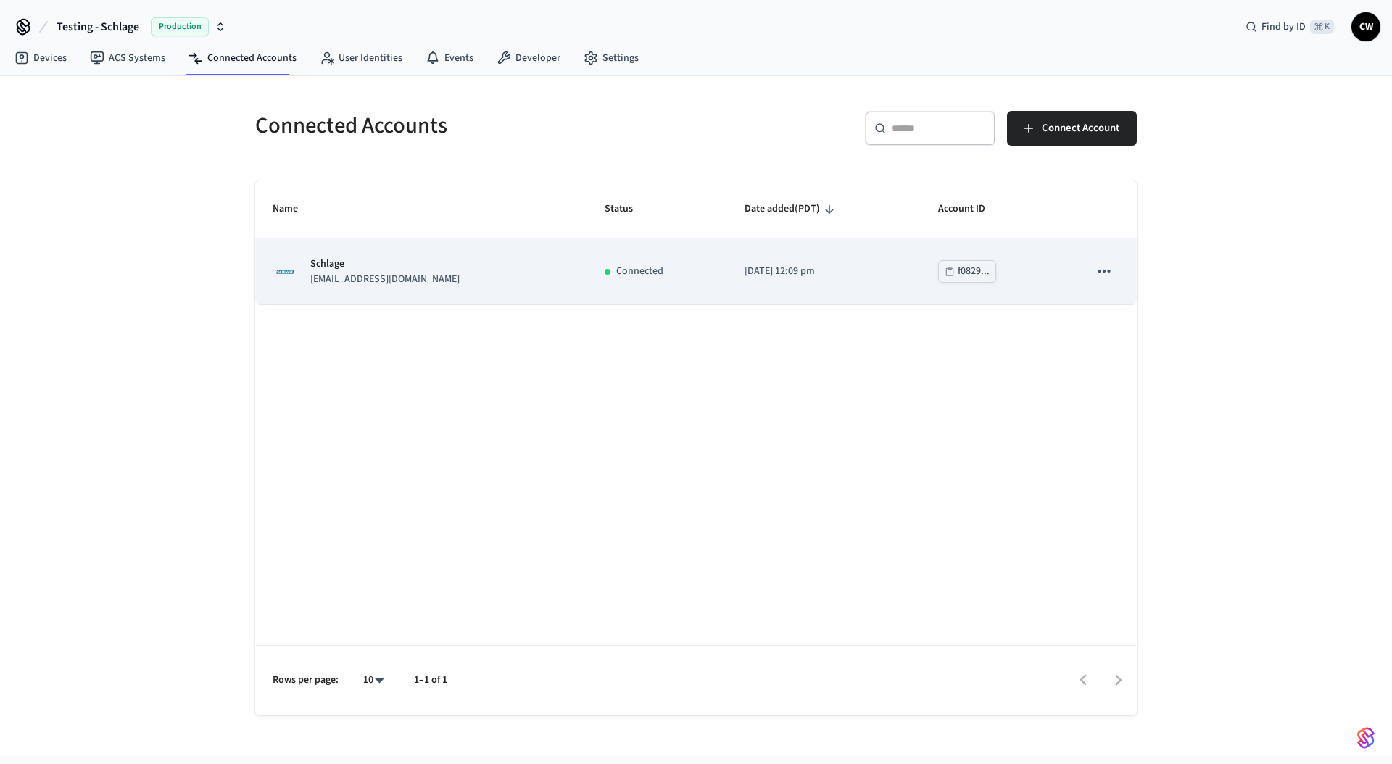
click at [395, 274] on p "lab.schlage1@getseam.com" at bounding box center [384, 279] width 149 height 15
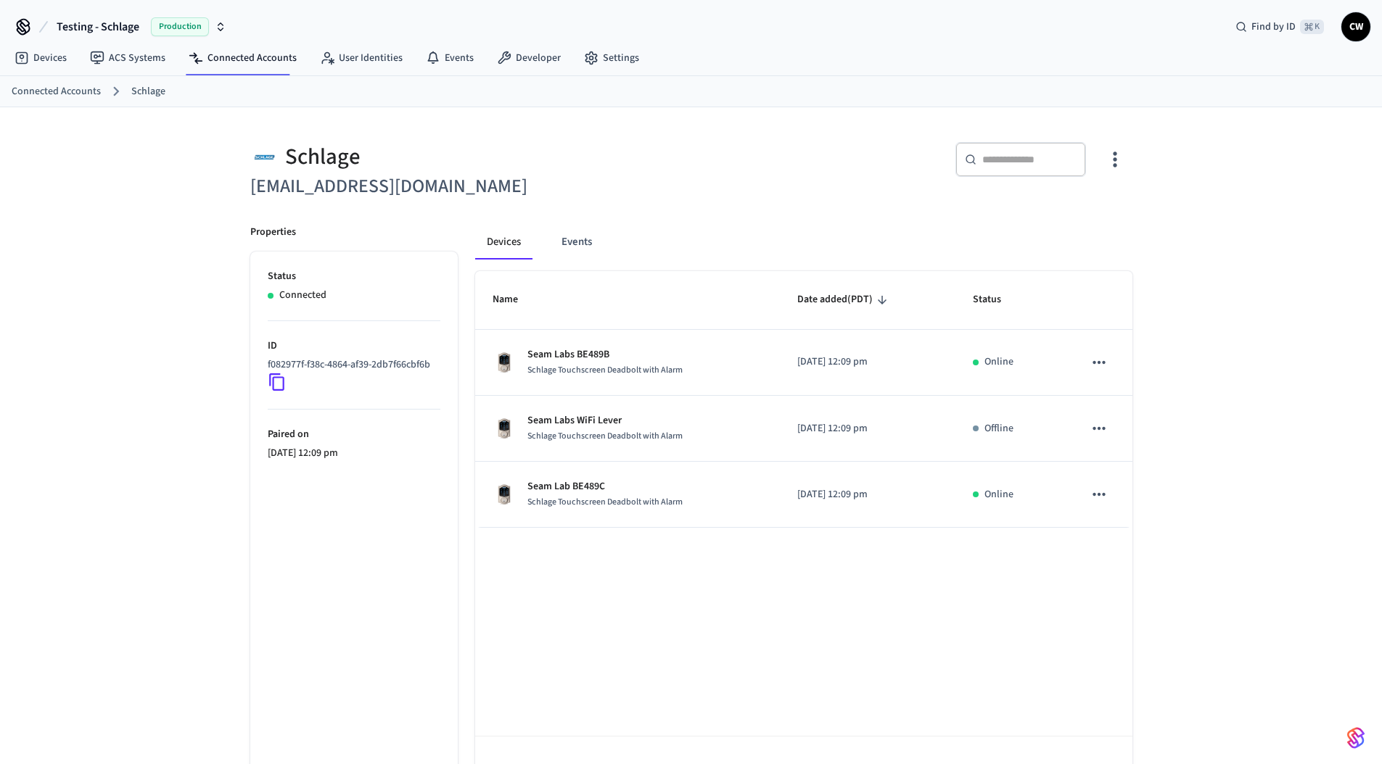
click at [111, 401] on div "Schlage lab.schlage1@getseam.com ​ ​ Properties Status Connected ID f082977f-f3…" at bounding box center [691, 456] width 1382 height 699
click at [278, 380] on icon at bounding box center [277, 382] width 19 height 19
click at [136, 373] on div "Schlage lab.schlage1@getseam.com ​ ​ Properties Status Connected ID f082977f-f3…" at bounding box center [691, 456] width 1382 height 699
click at [103, 24] on span "Testing - Schlage" at bounding box center [98, 26] width 83 height 17
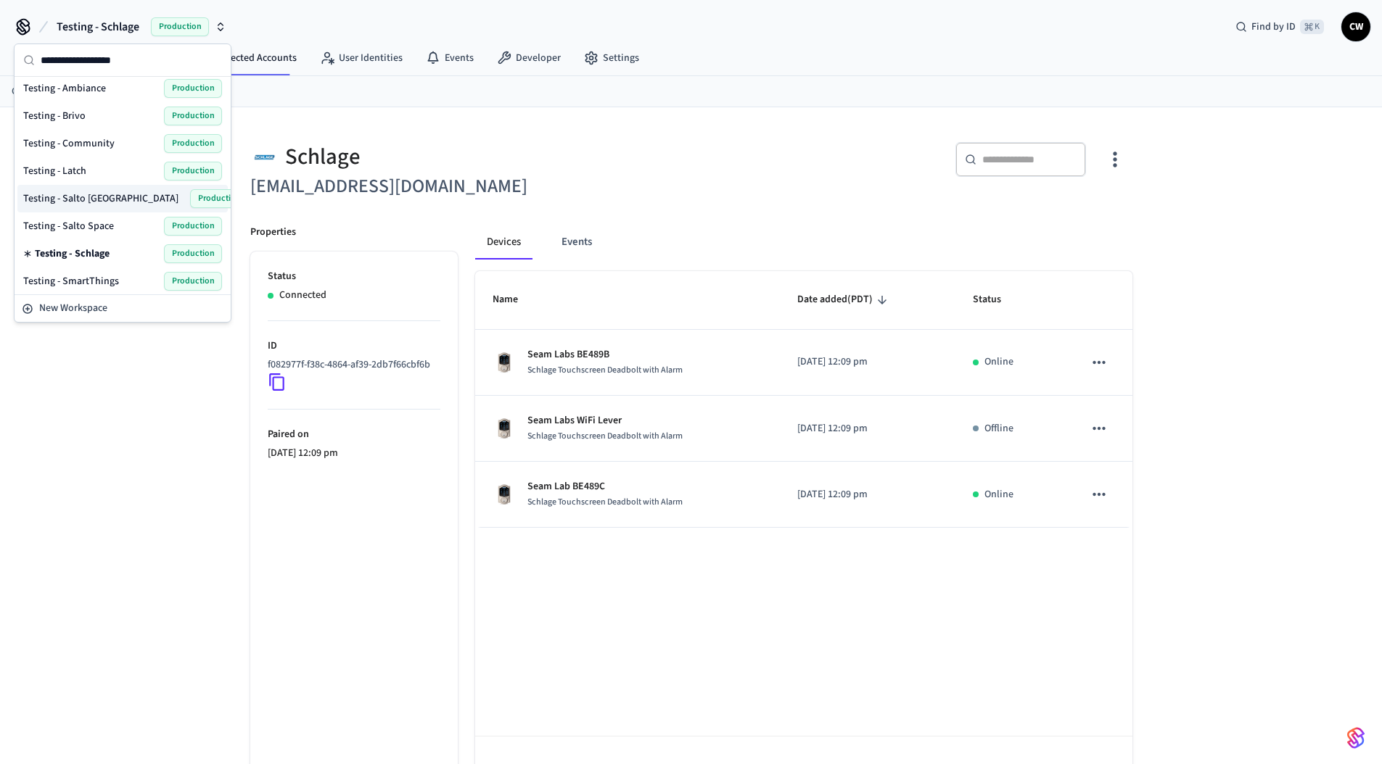
scroll to position [693, 0]
click at [96, 139] on span "Testing - Community" at bounding box center [68, 144] width 91 height 15
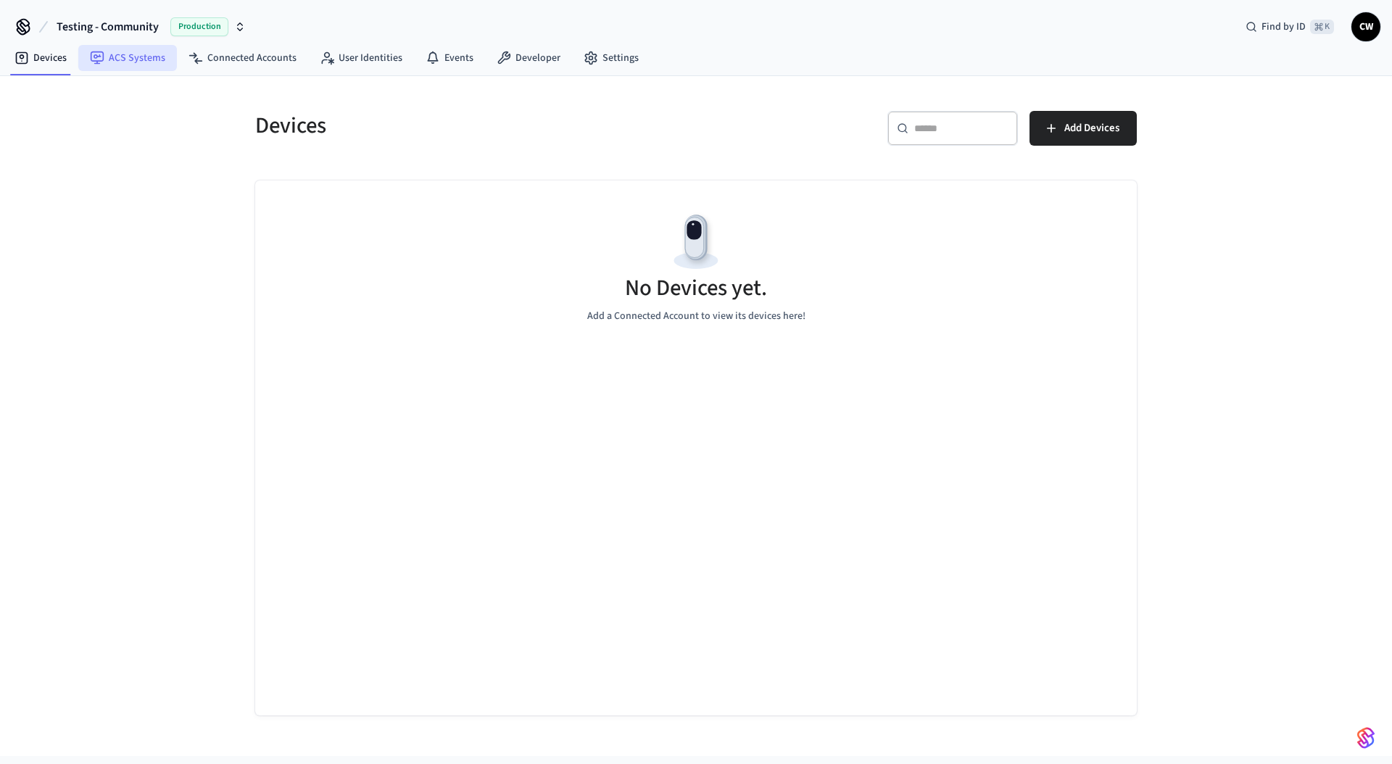
click at [129, 55] on link "ACS Systems" at bounding box center [127, 58] width 99 height 26
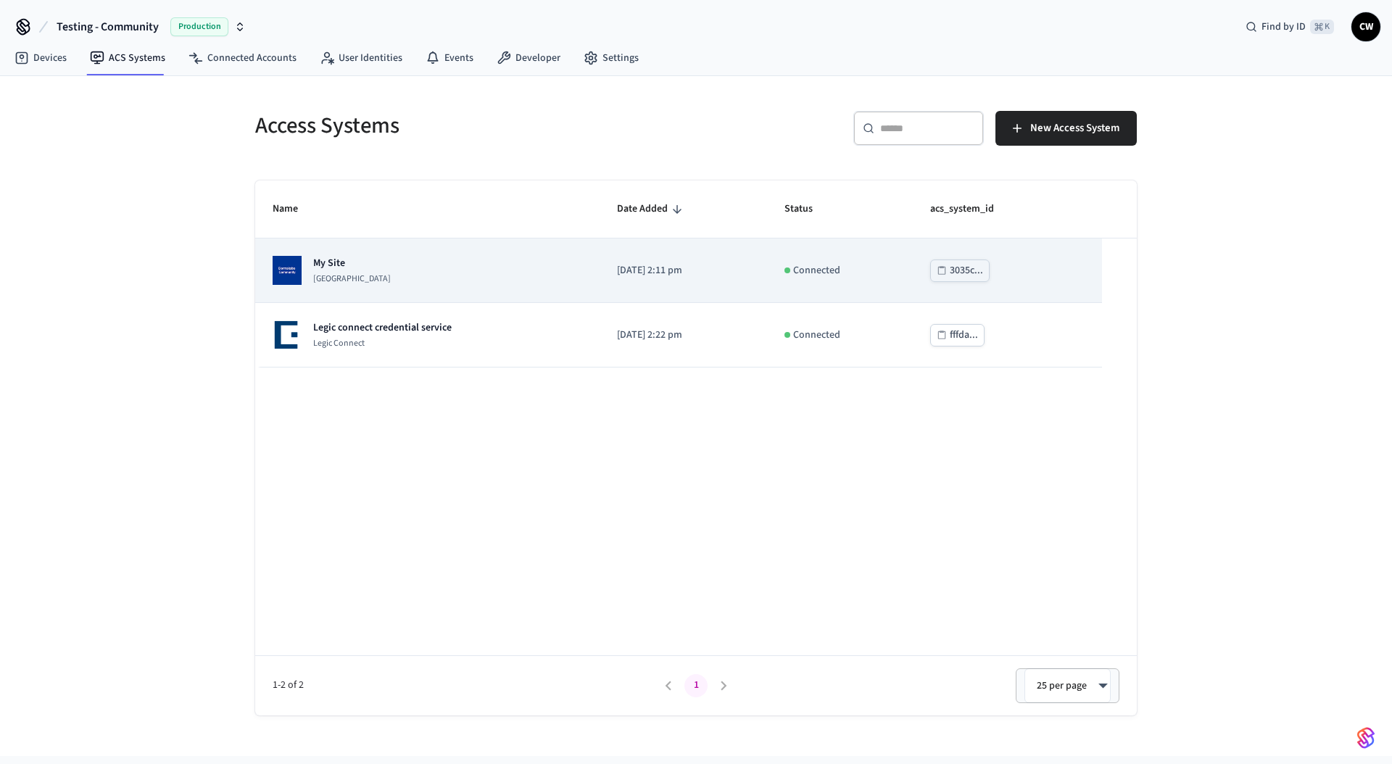
click at [391, 284] on p "Dormakaba Community Site" at bounding box center [352, 279] width 78 height 12
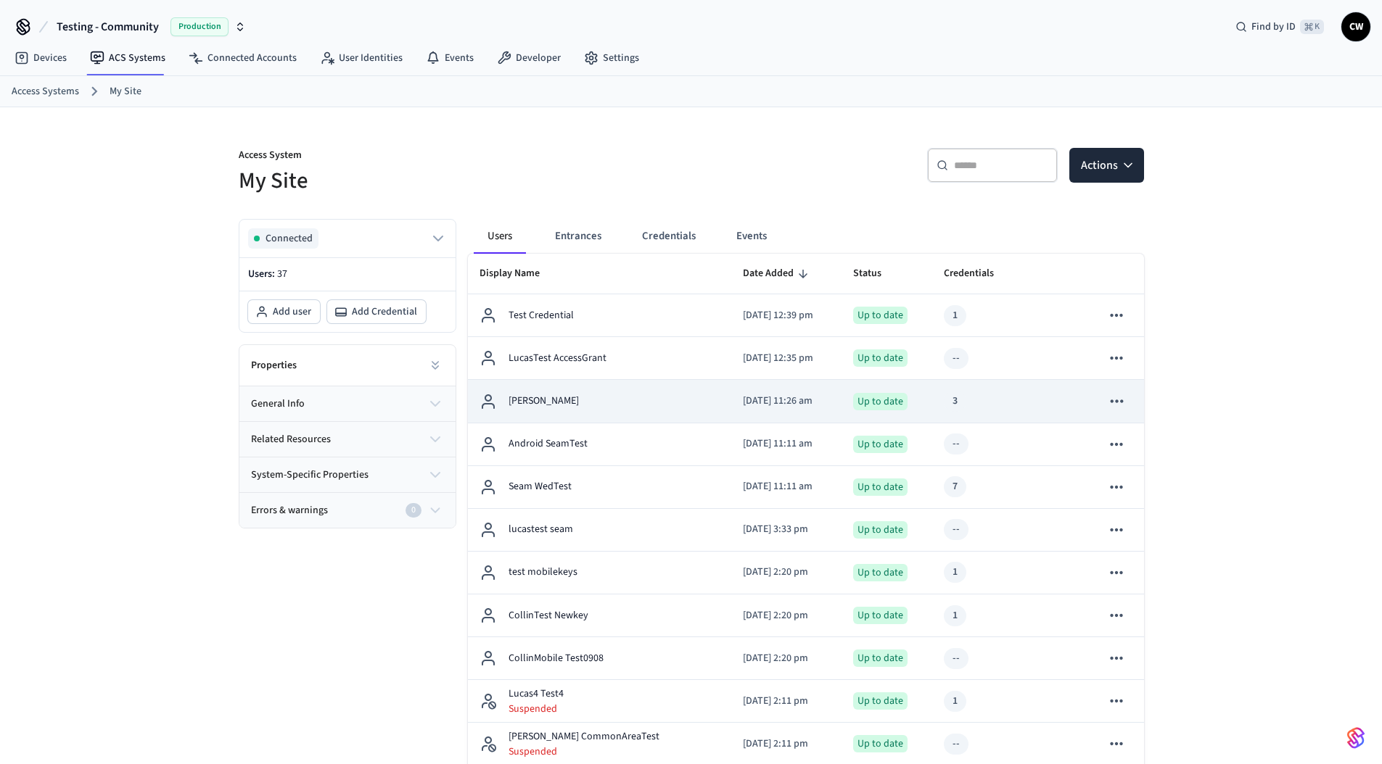
click at [595, 405] on div "[PERSON_NAME]" at bounding box center [599, 401] width 241 height 17
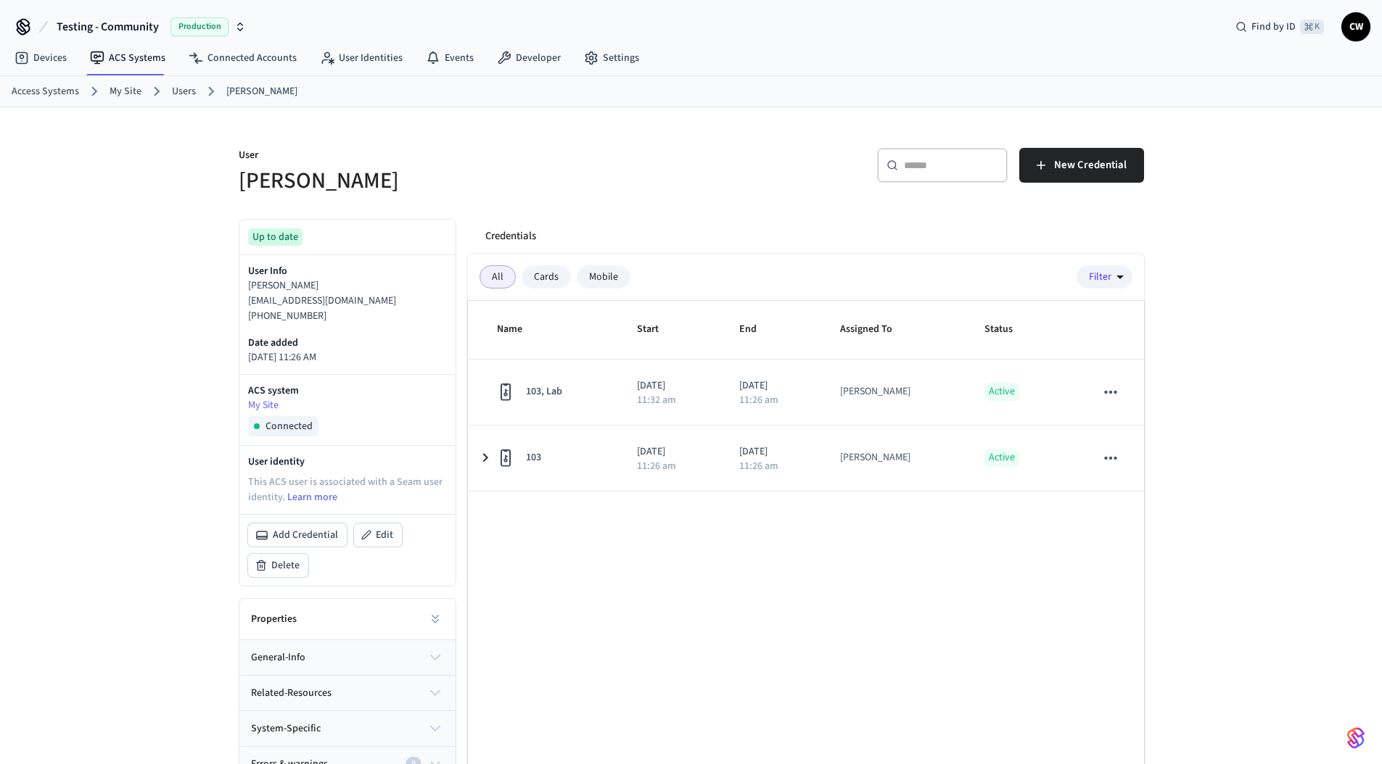
click at [519, 193] on h5 "[PERSON_NAME]" at bounding box center [461, 181] width 444 height 30
click at [607, 195] on h5 "[PERSON_NAME]" at bounding box center [461, 181] width 444 height 30
click at [600, 287] on div "Mobile" at bounding box center [604, 276] width 54 height 23
click at [550, 284] on div "Cards" at bounding box center [545, 276] width 49 height 23
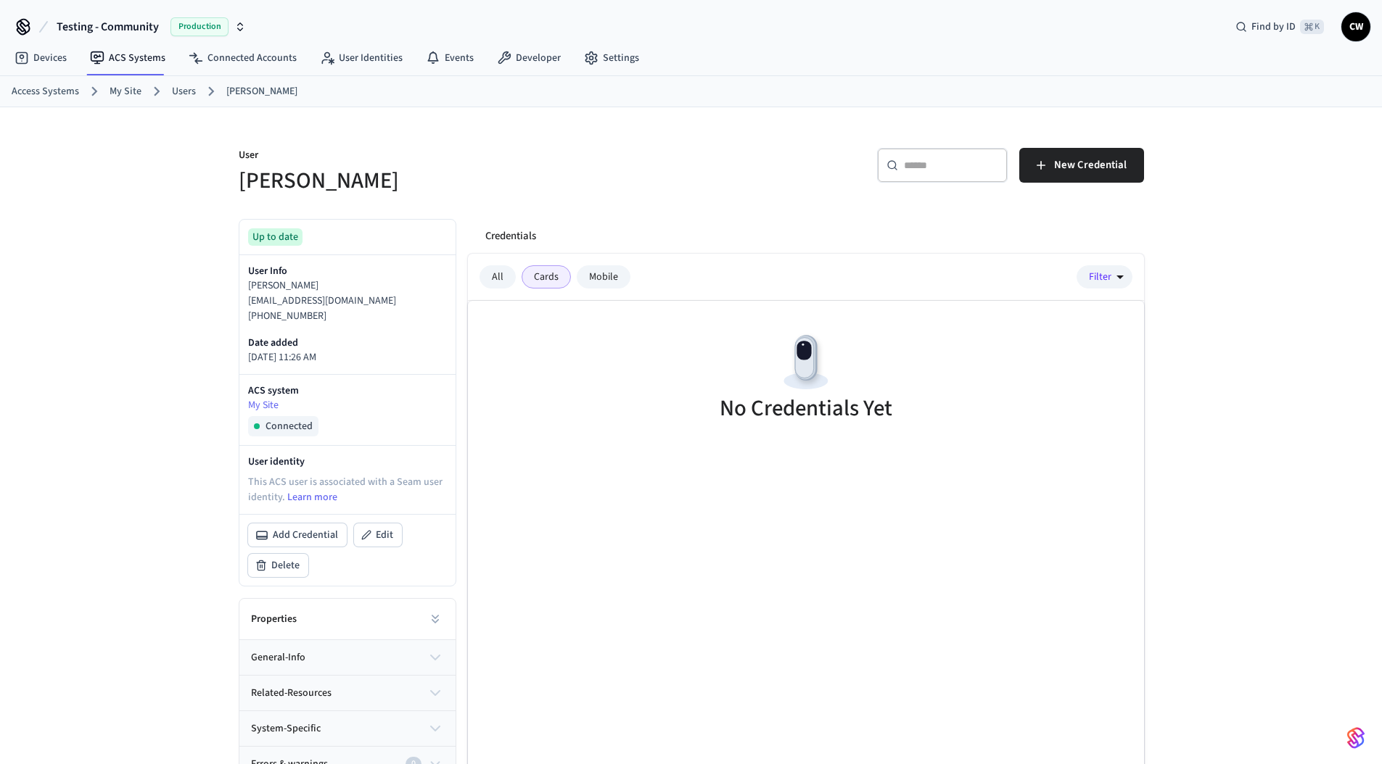
click at [503, 282] on div "All" at bounding box center [497, 276] width 36 height 23
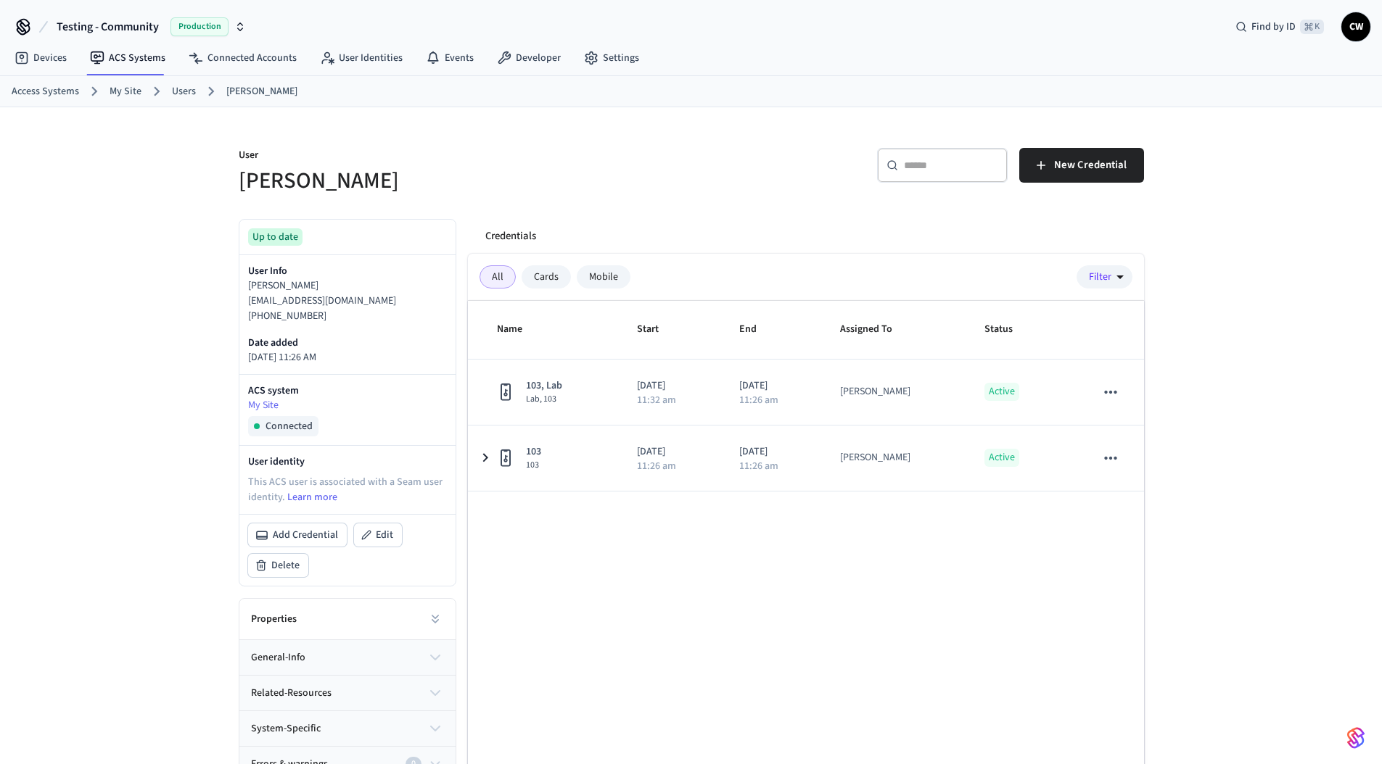
click at [544, 281] on div "Cards" at bounding box center [545, 276] width 49 height 23
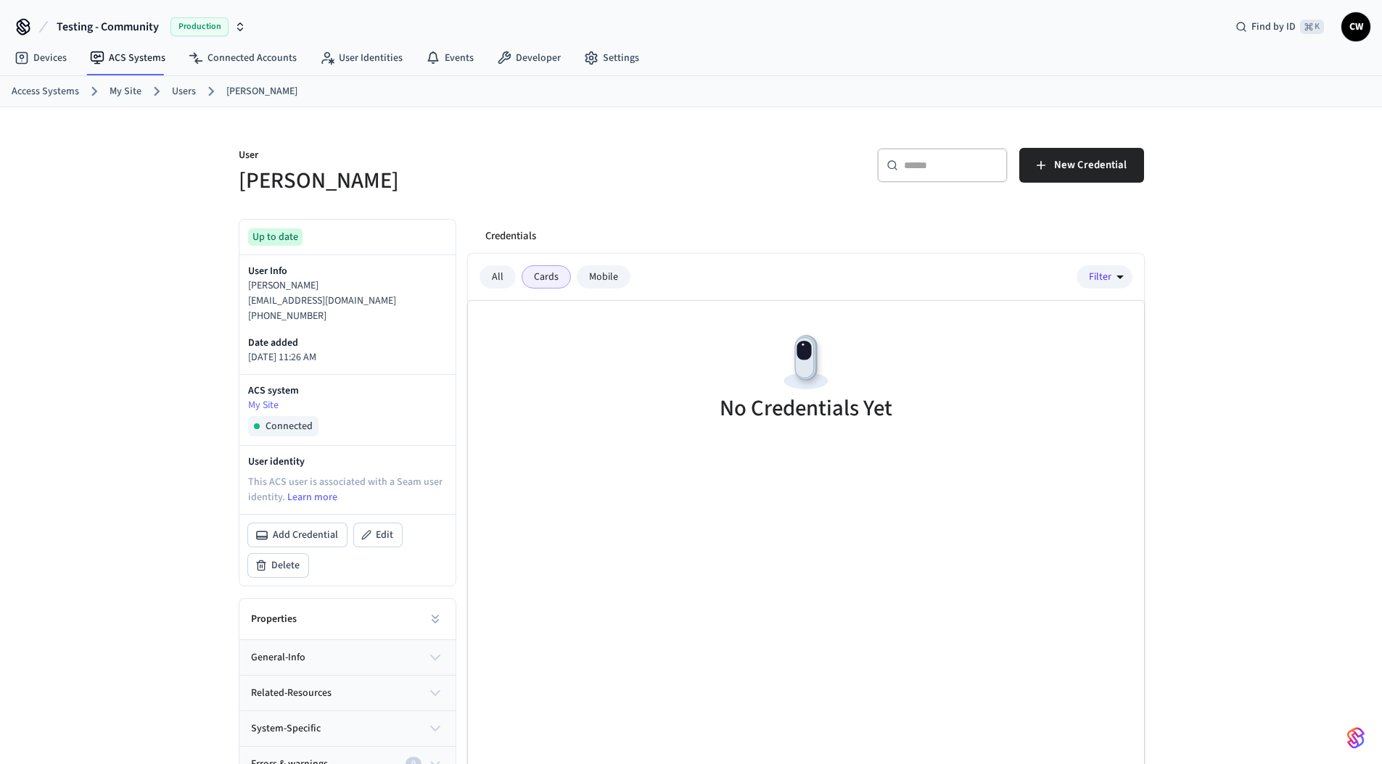
click at [591, 282] on div "Mobile" at bounding box center [604, 276] width 54 height 23
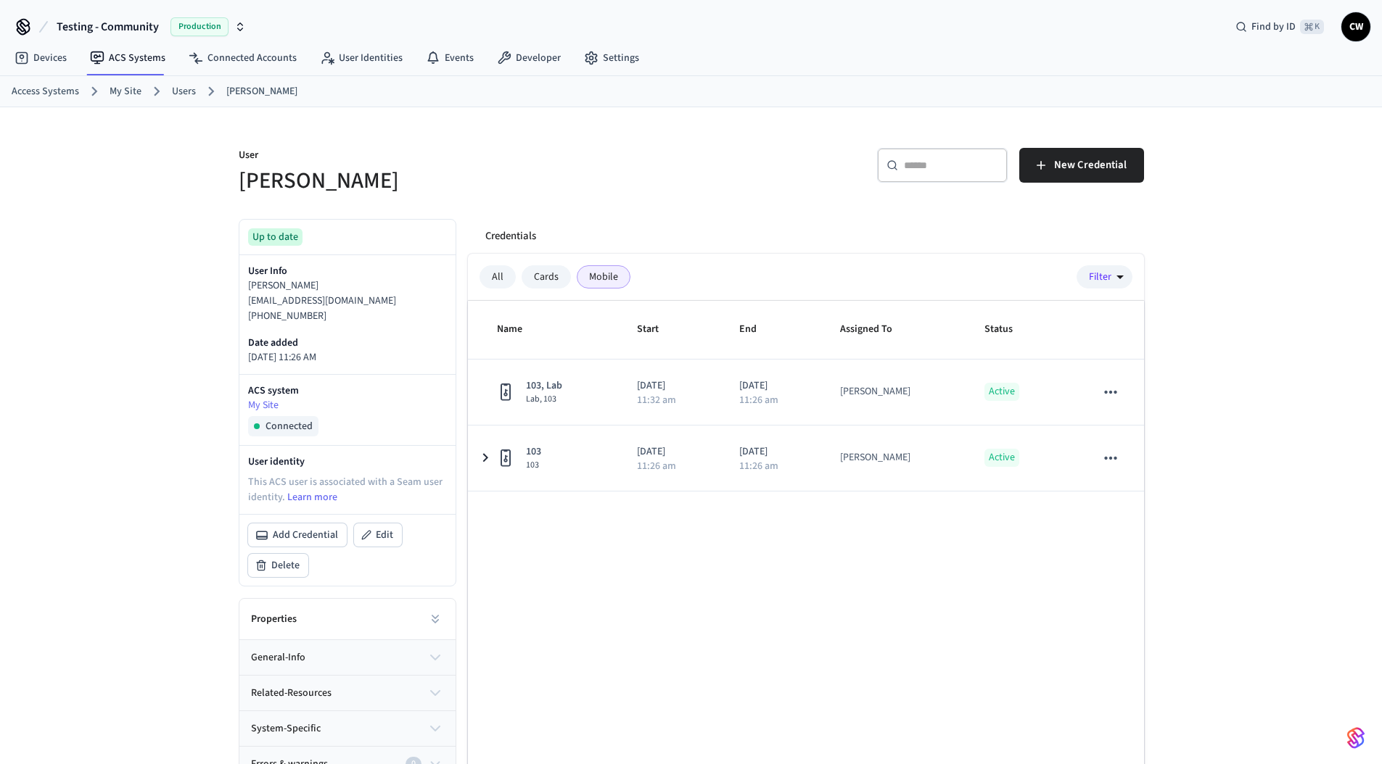
click at [614, 231] on div "Credentials" at bounding box center [809, 236] width 670 height 35
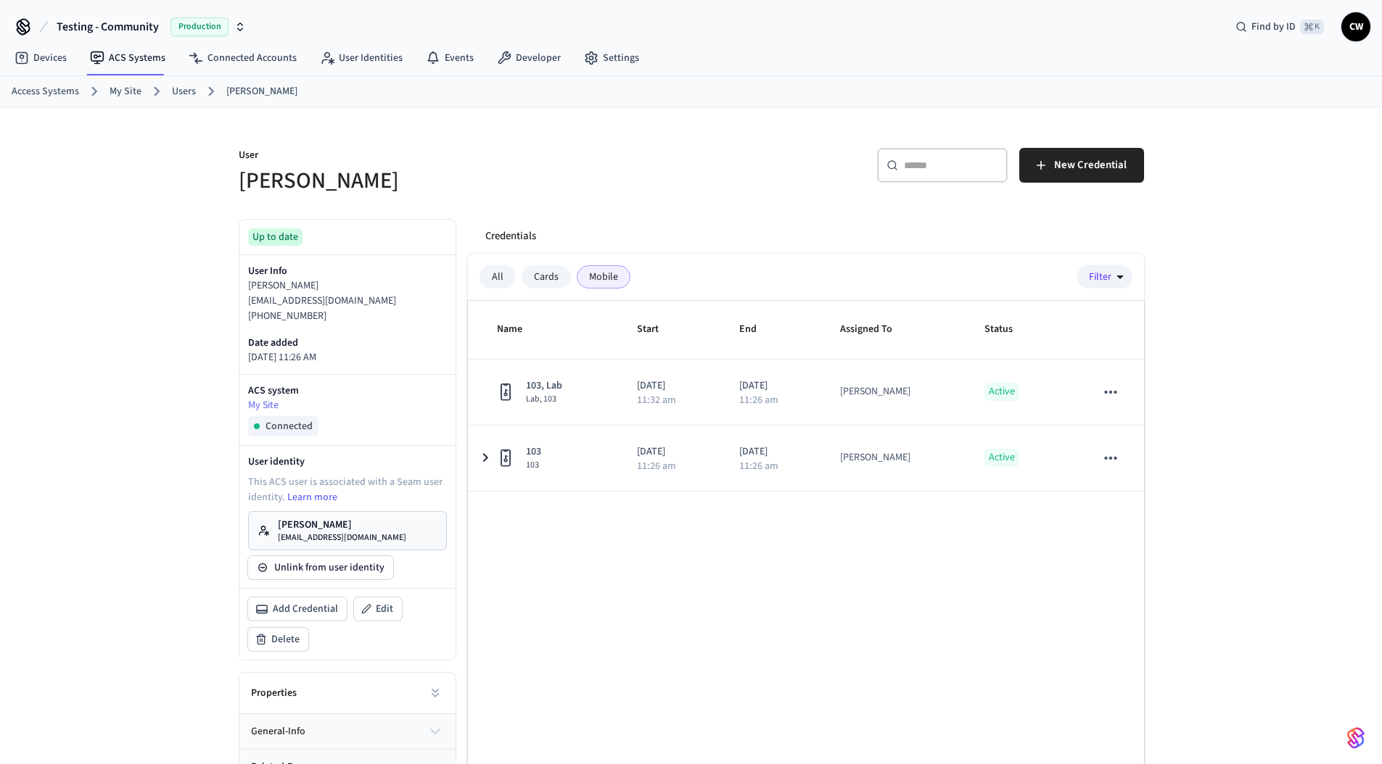
click at [336, 516] on link "Collin Wirkus collin@getseam.com" at bounding box center [347, 530] width 199 height 39
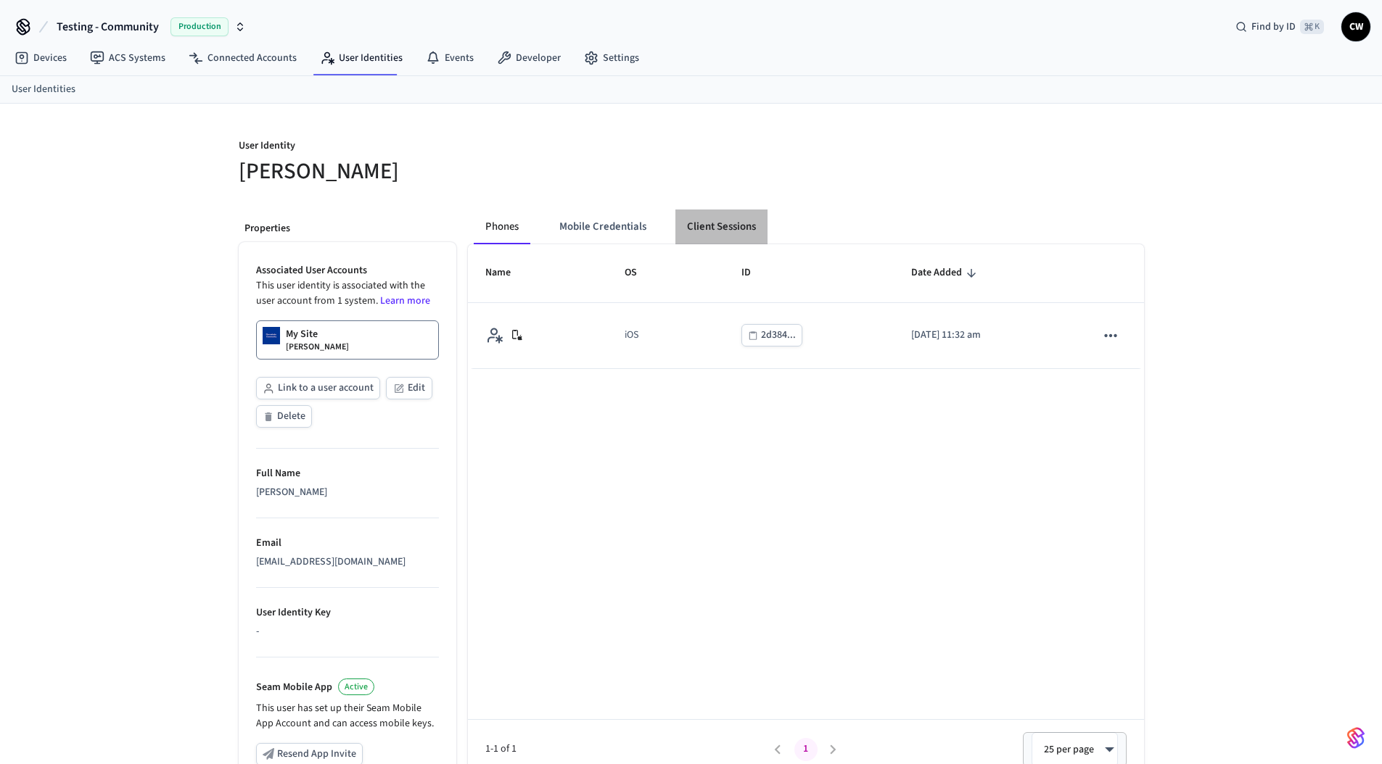
click at [713, 226] on button "Client Sessions" at bounding box center [721, 227] width 92 height 35
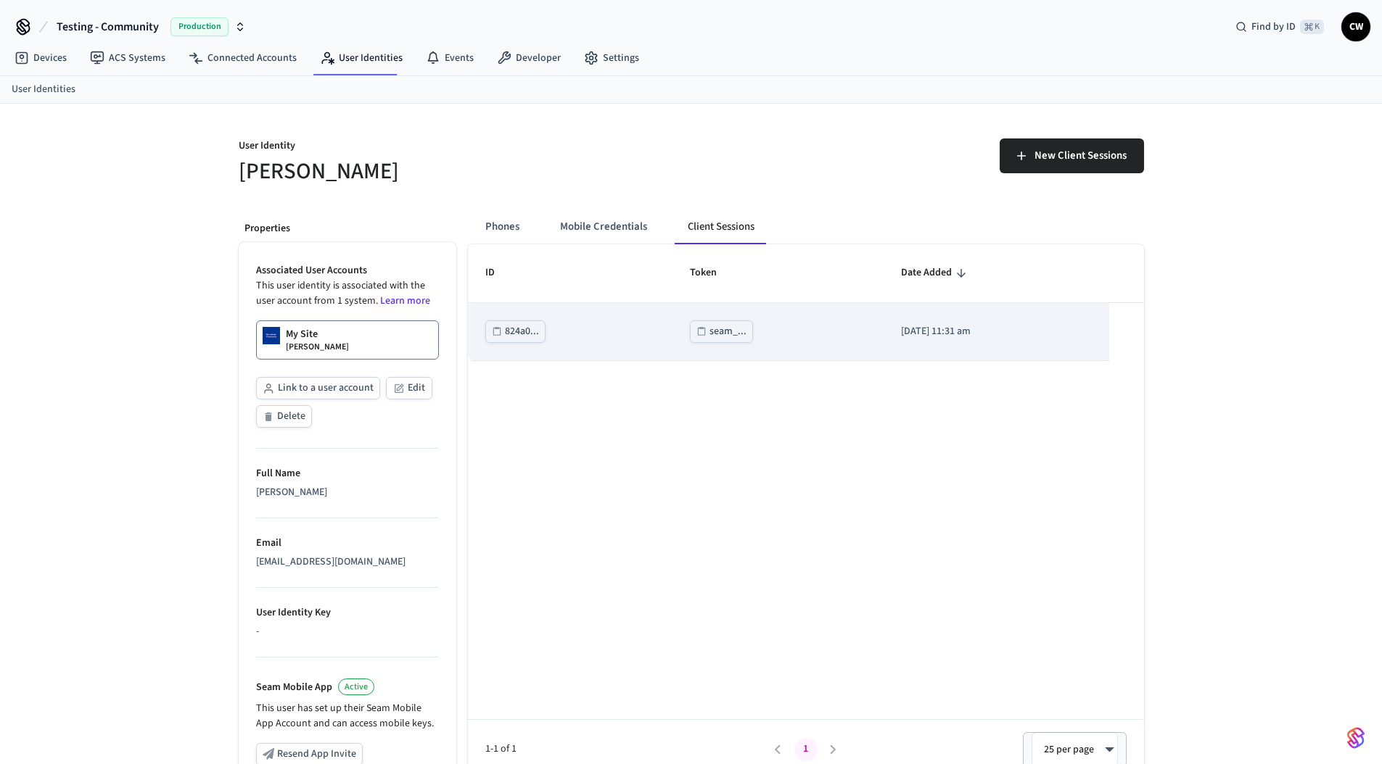
click at [711, 344] on td "seam_..." at bounding box center [777, 332] width 211 height 58
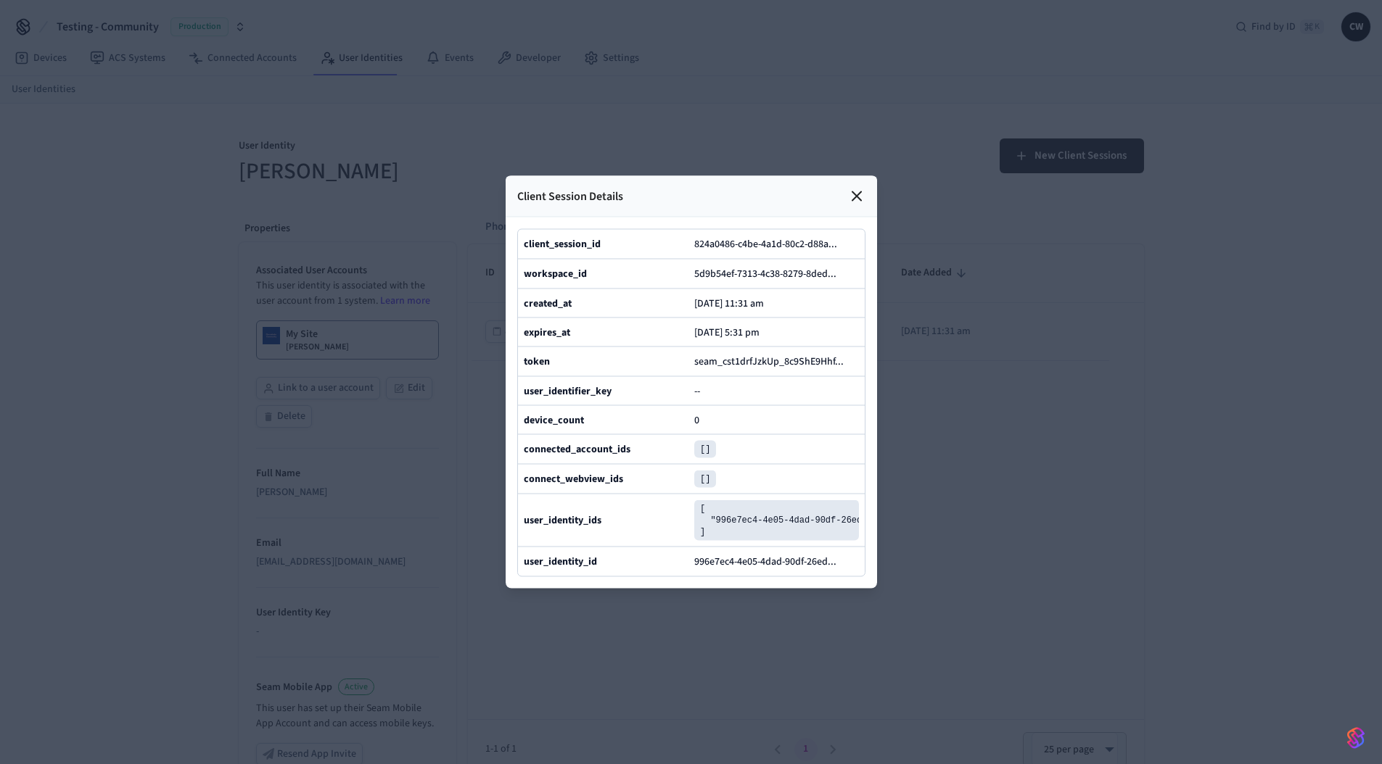
click at [1015, 401] on div at bounding box center [691, 382] width 1382 height 764
click at [1021, 284] on div at bounding box center [691, 382] width 1382 height 764
click at [861, 188] on icon at bounding box center [856, 196] width 17 height 17
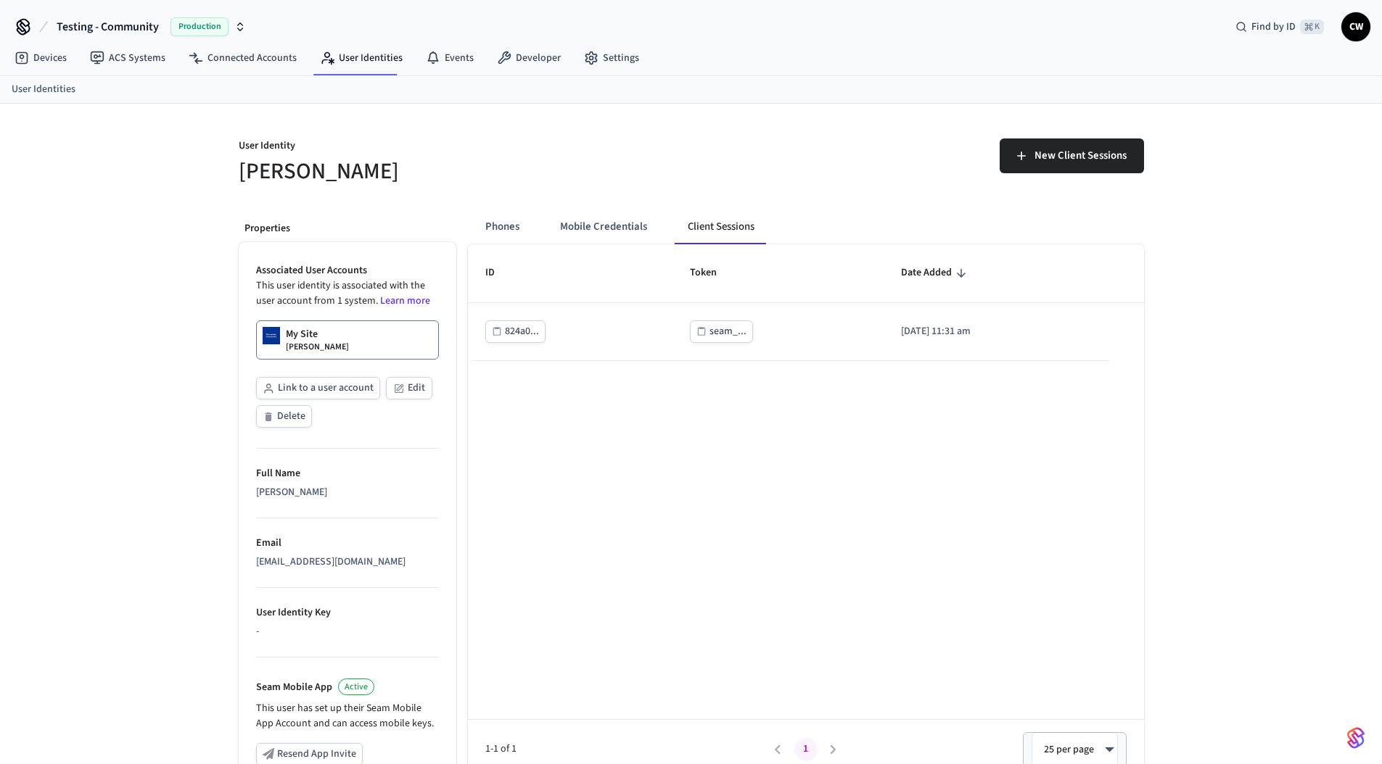
click at [611, 152] on p "User Identity" at bounding box center [461, 148] width 444 height 18
click at [521, 219] on button "Phones" at bounding box center [502, 227] width 57 height 35
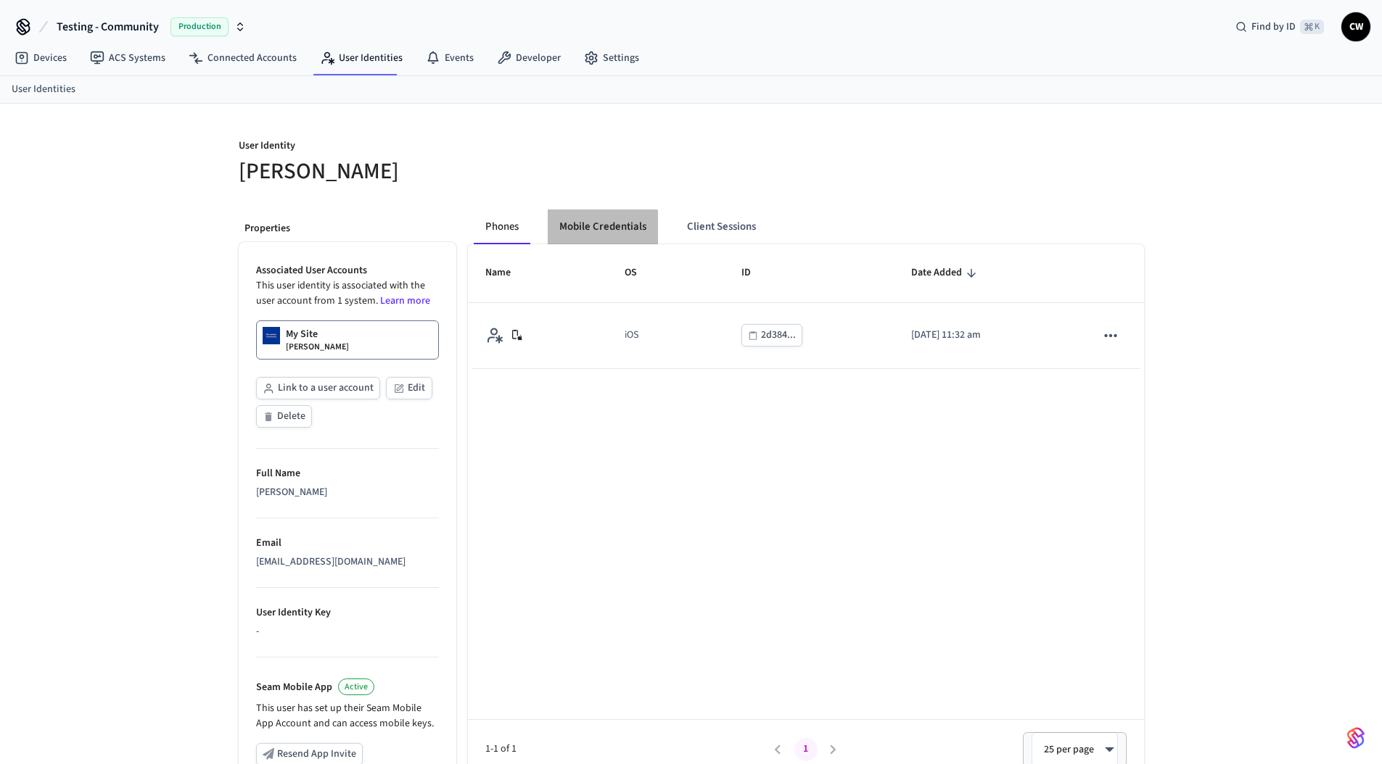
click at [573, 227] on button "Mobile Credentials" at bounding box center [603, 227] width 110 height 35
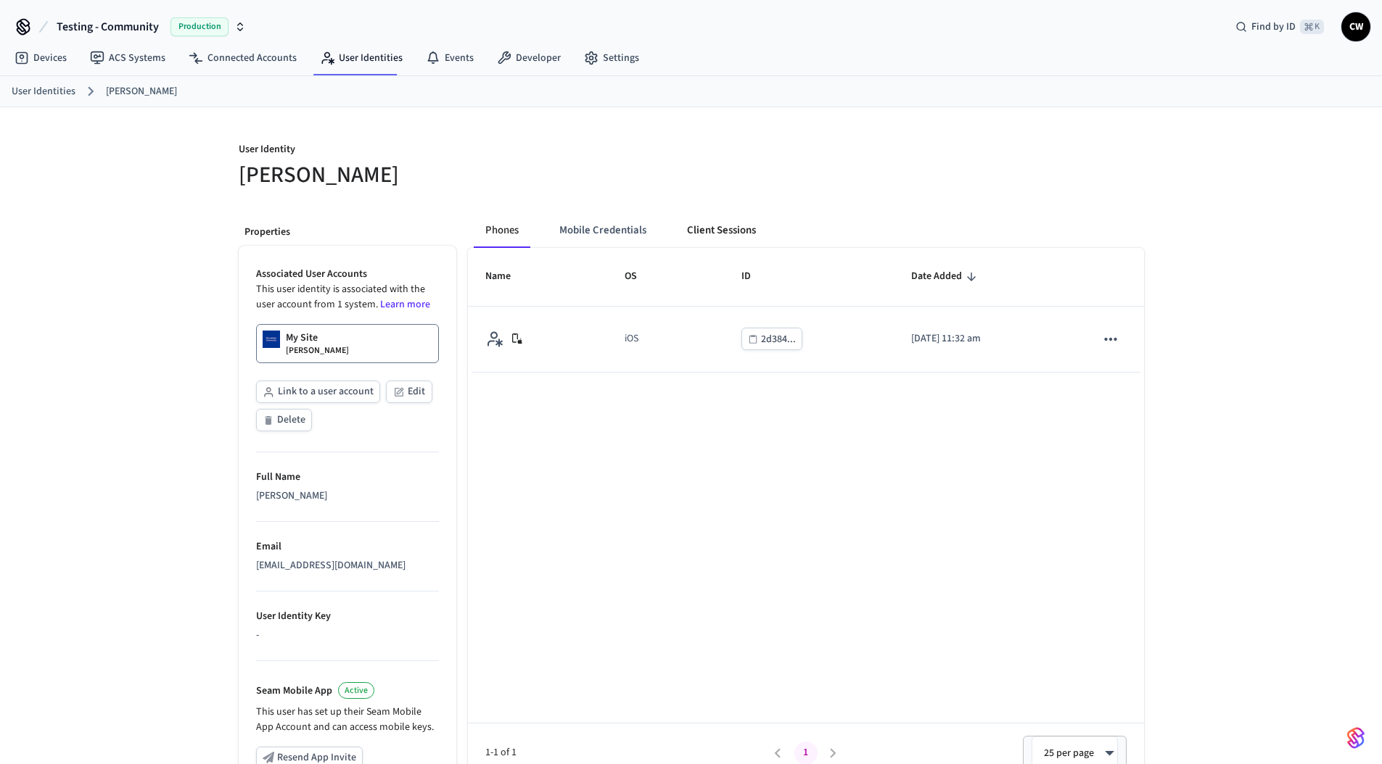
click at [713, 234] on button "Client Sessions" at bounding box center [721, 230] width 92 height 35
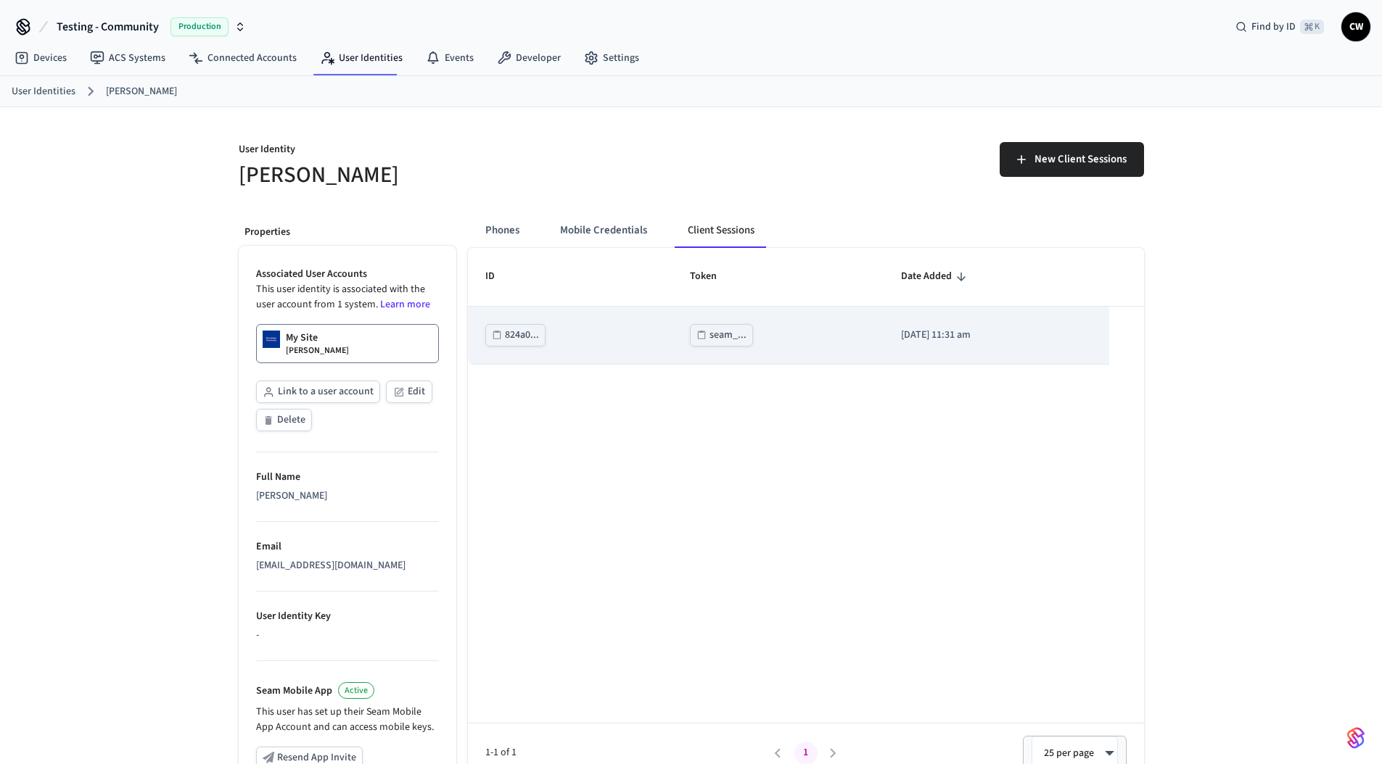
click at [709, 339] on div "seam_..." at bounding box center [727, 335] width 37 height 18
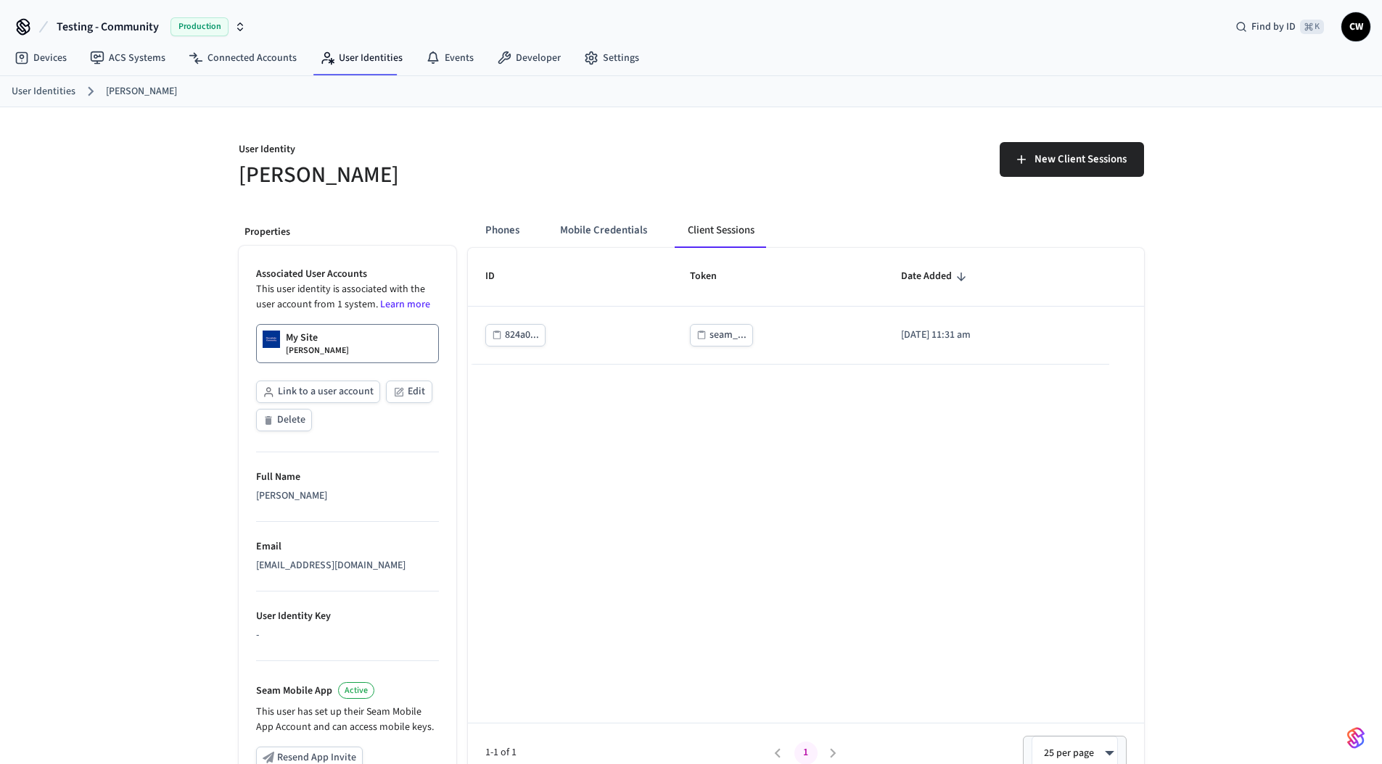
click at [141, 22] on span "Testing - Community" at bounding box center [108, 26] width 102 height 17
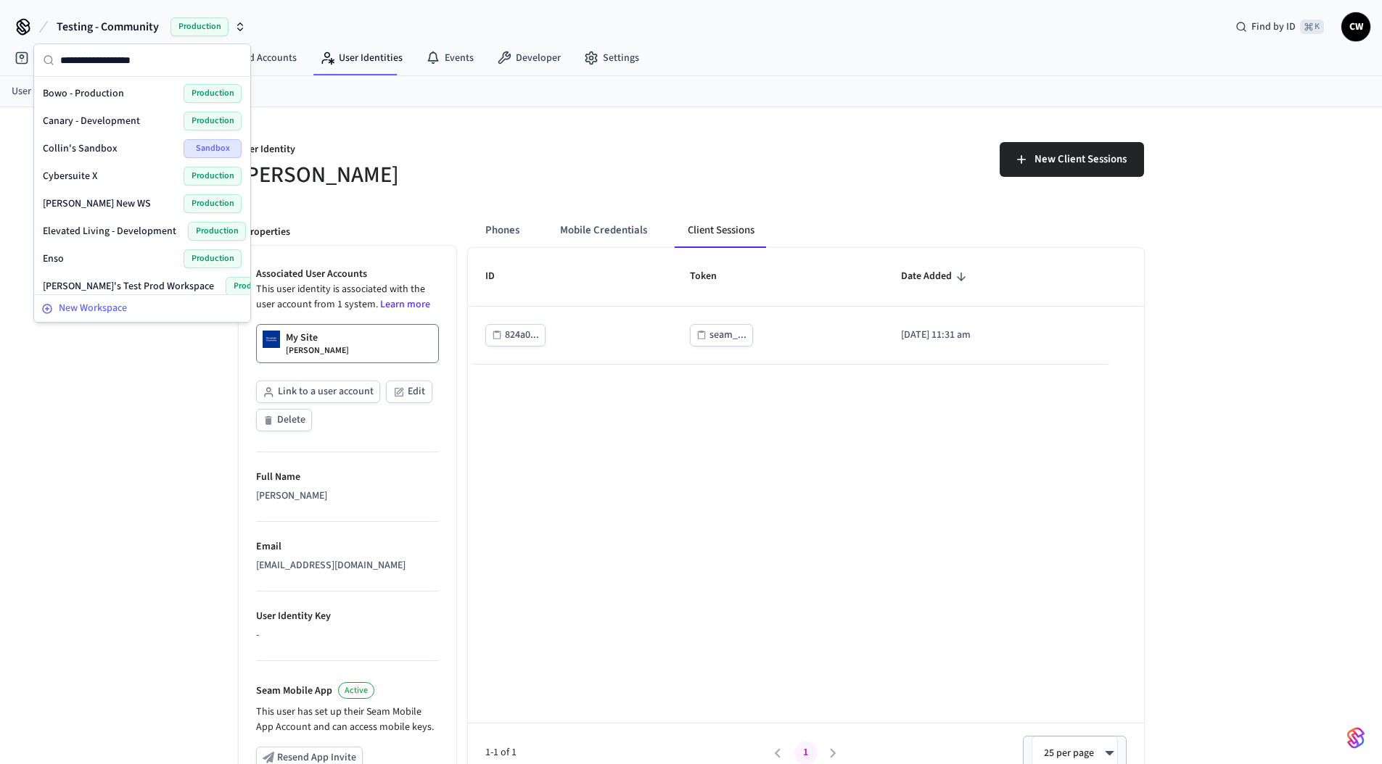
click at [141, 304] on div "New Workspace" at bounding box center [142, 308] width 202 height 15
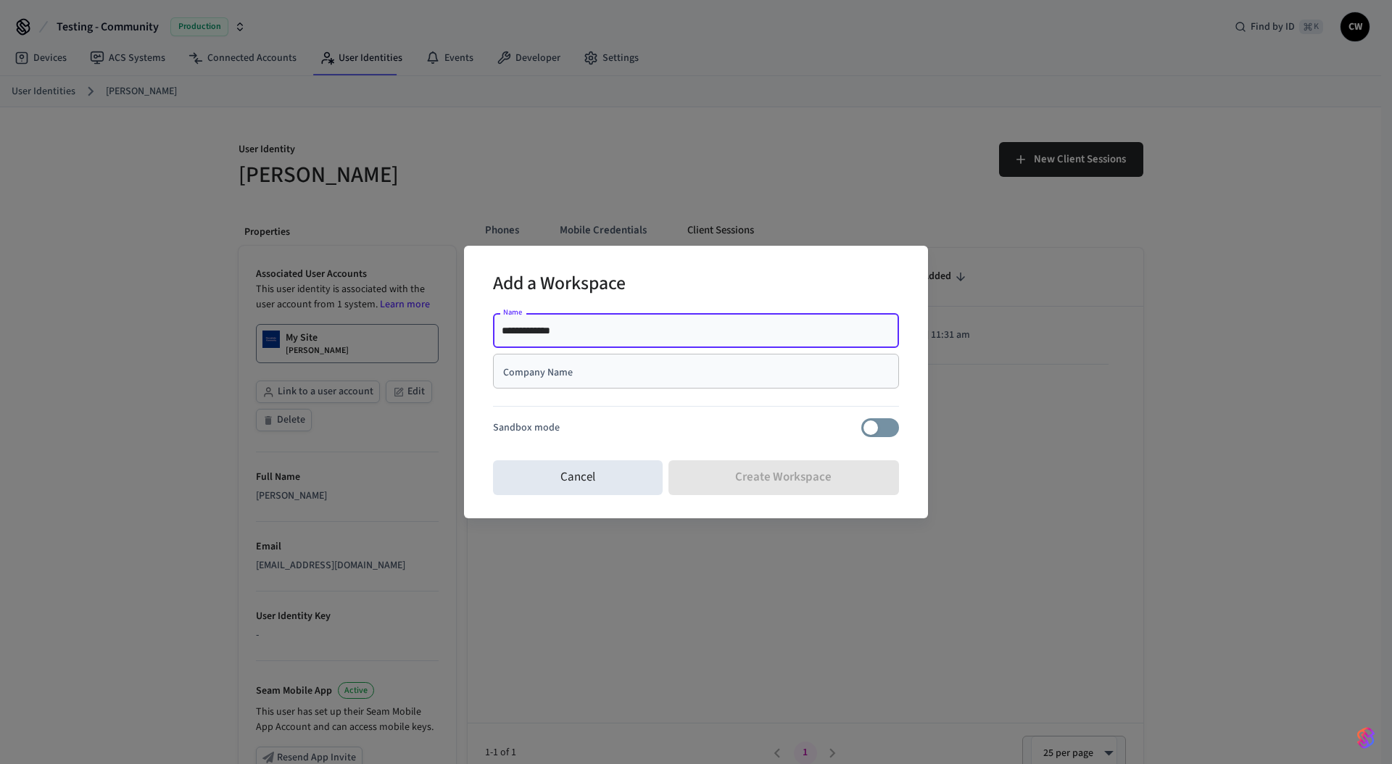
type input "**********"
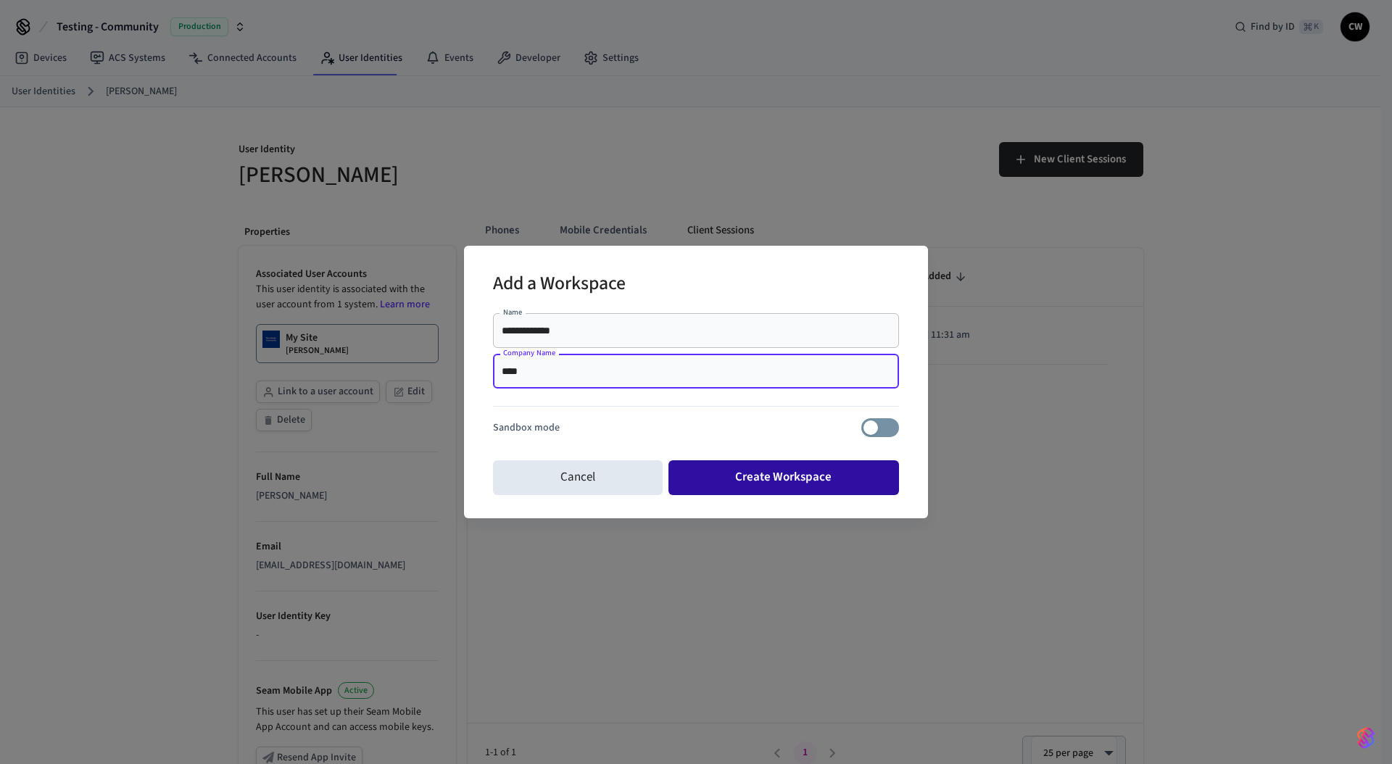
type input "****"
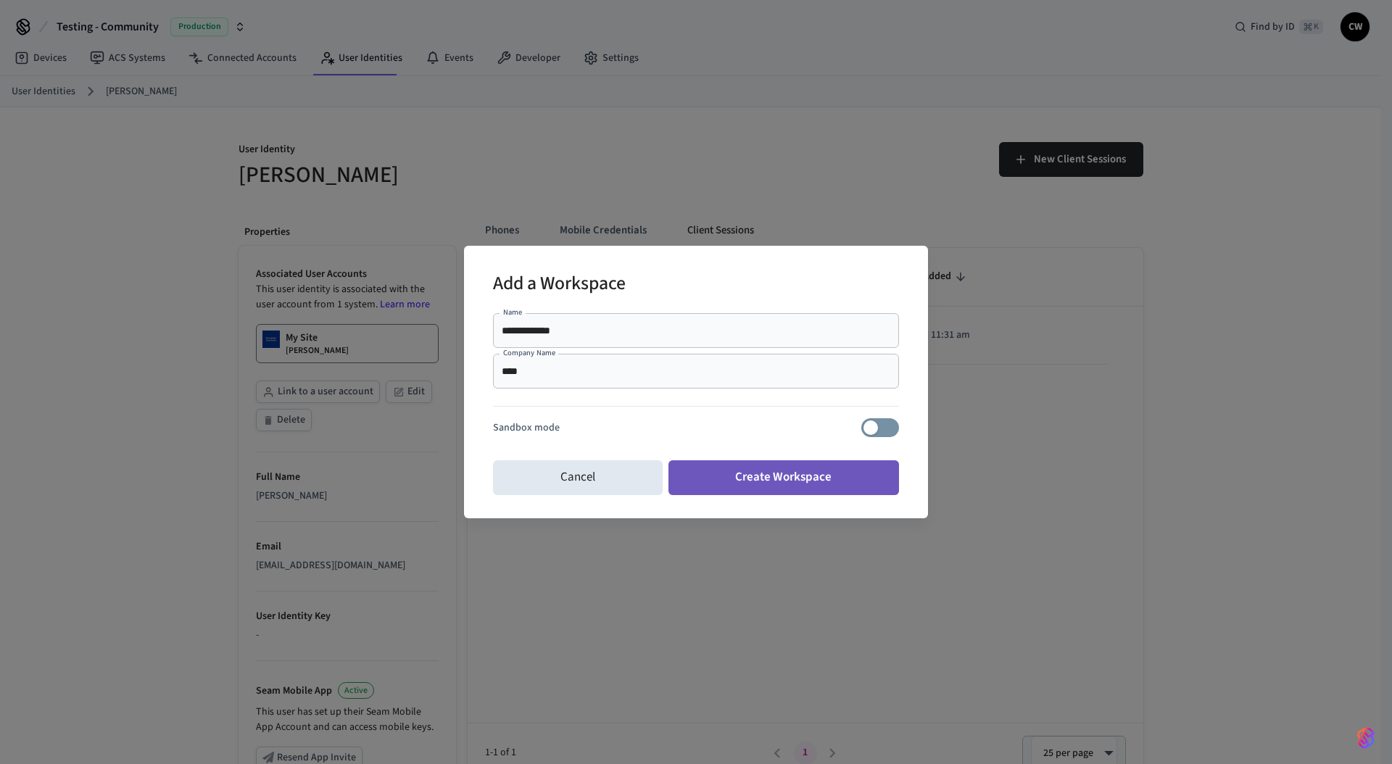
click at [822, 479] on button "Create Workspace" at bounding box center [784, 478] width 231 height 35
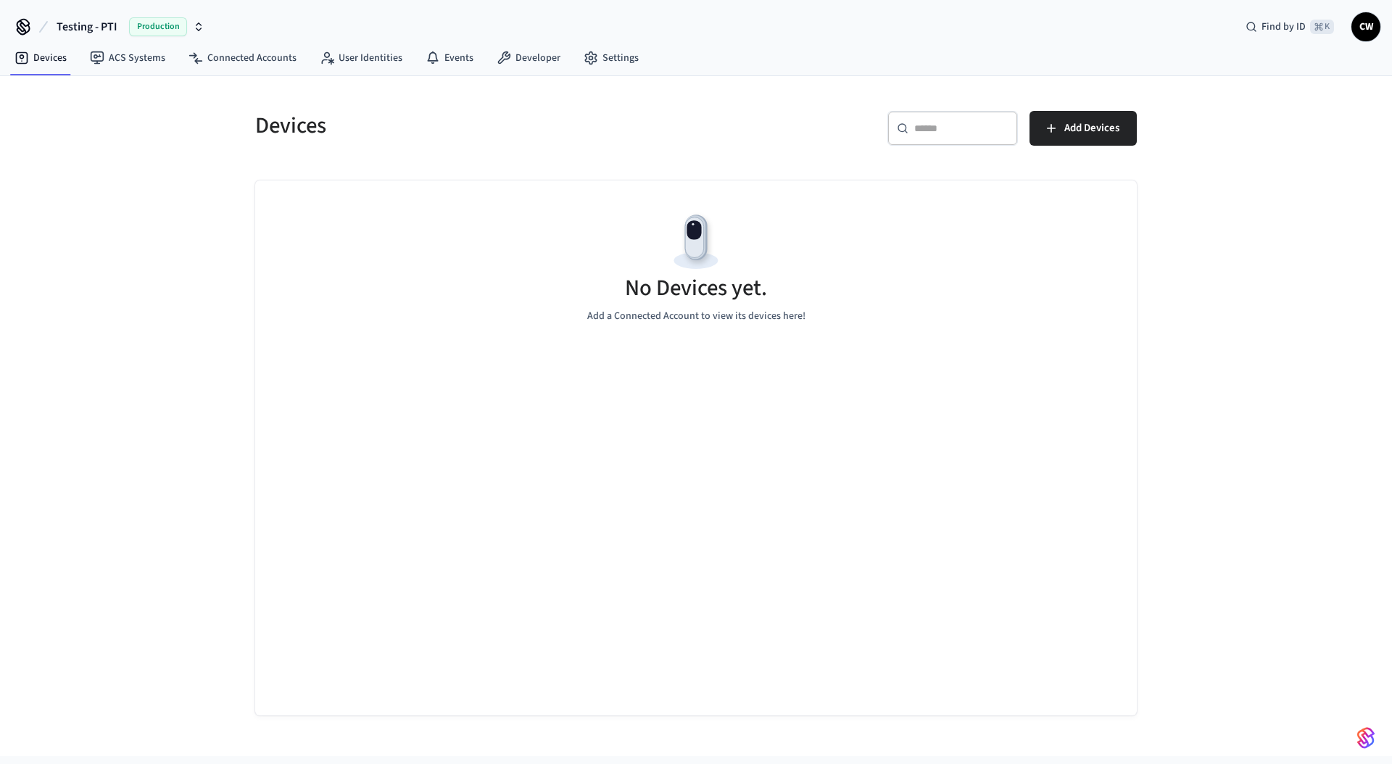
click at [133, 197] on div "Devices ​ ​ Add Devices No Devices yet. Add a Connected Account to view its dev…" at bounding box center [696, 416] width 1392 height 680
click at [117, 59] on link "ACS Systems" at bounding box center [127, 58] width 99 height 26
click at [82, 194] on div "Access Systems ​ ​ New Access System No Access Systems Try adding an Access Sys…" at bounding box center [696, 416] width 1392 height 680
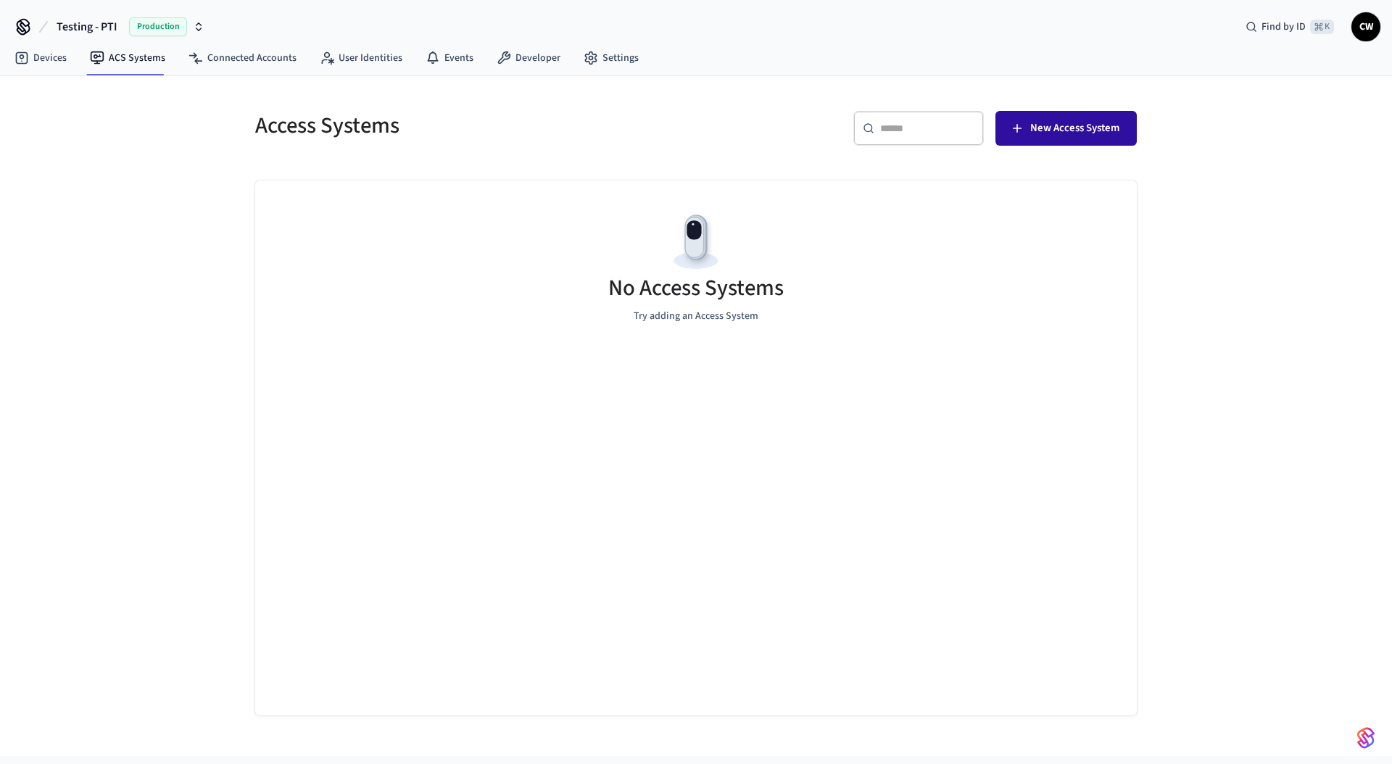
click at [1094, 131] on span "New Access System" at bounding box center [1075, 128] width 89 height 19
click at [255, 51] on link "Connected Accounts" at bounding box center [242, 58] width 131 height 26
click at [1077, 136] on span "Connect Account" at bounding box center [1081, 128] width 78 height 19
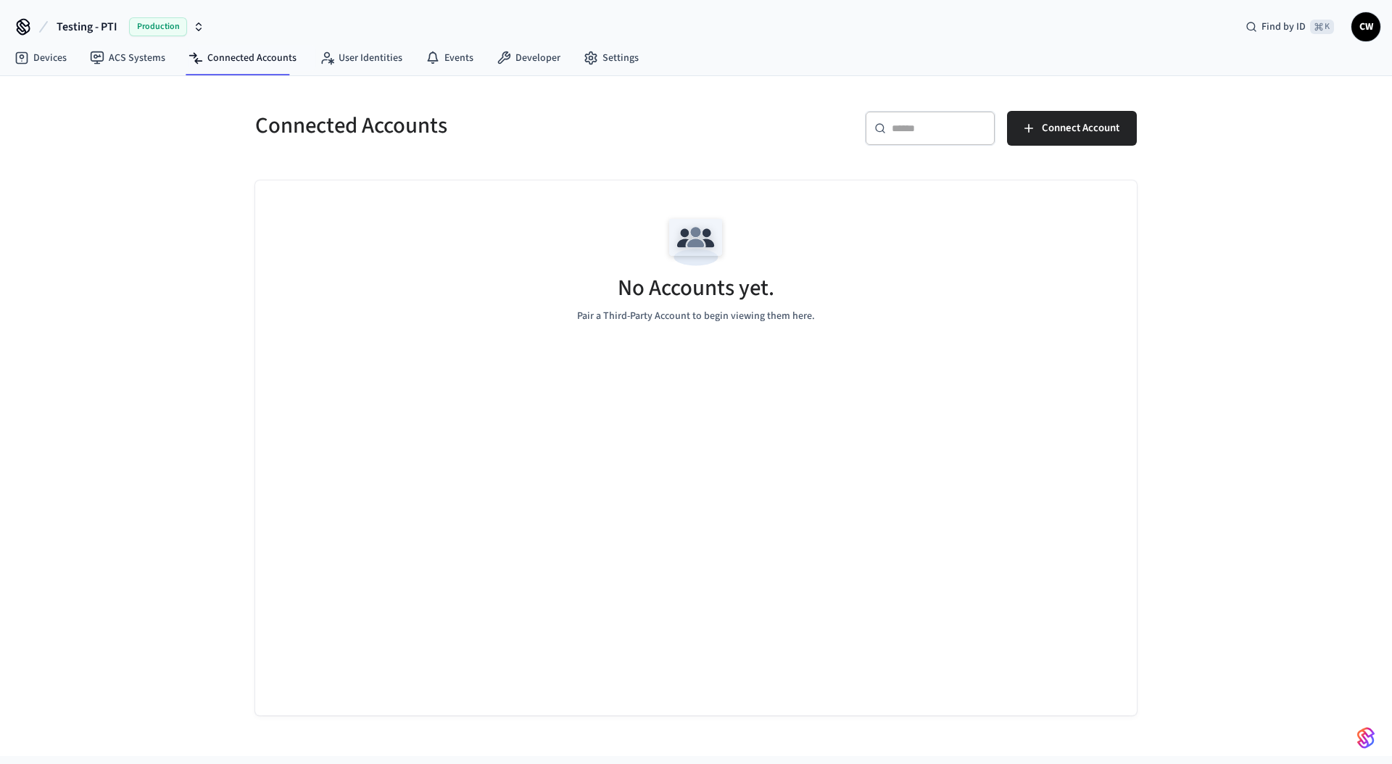
click at [172, 142] on div "Connected Accounts ​ ​ Connect Account No Accounts yet. Pair a Third-Party Acco…" at bounding box center [696, 416] width 1392 height 680
click at [30, 57] on link "Devices" at bounding box center [40, 58] width 75 height 26
click at [93, 164] on div "Devices ​ ​ Add Devices No Devices yet. Add a Connected Account to view its dev…" at bounding box center [696, 416] width 1392 height 680
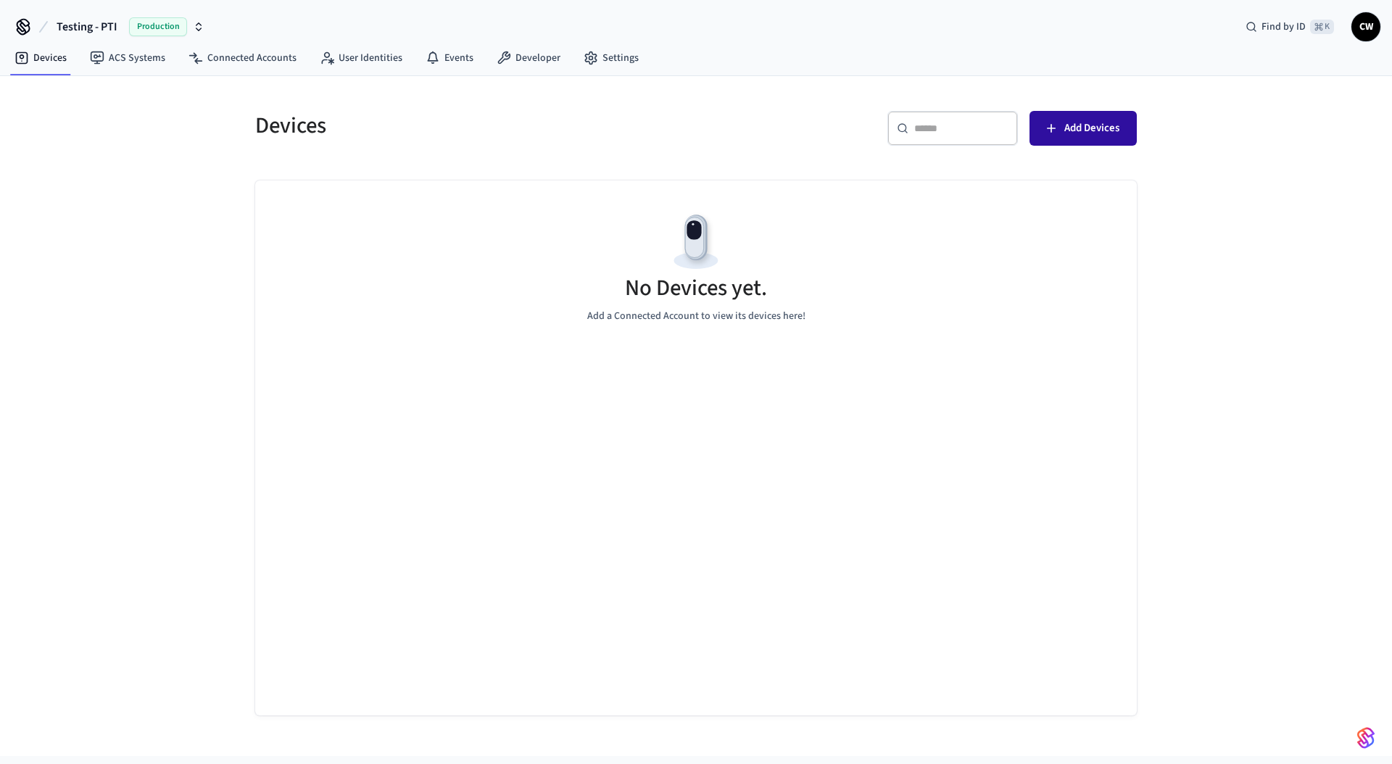
click at [1070, 133] on span "Add Devices" at bounding box center [1092, 128] width 55 height 19
click at [544, 311] on div "No Devices yet. Add a Connected Account to view its devices here!" at bounding box center [696, 267] width 882 height 173
click at [432, 151] on div "Devices" at bounding box center [463, 126] width 450 height 64
click at [135, 58] on link "ACS Systems" at bounding box center [127, 58] width 99 height 26
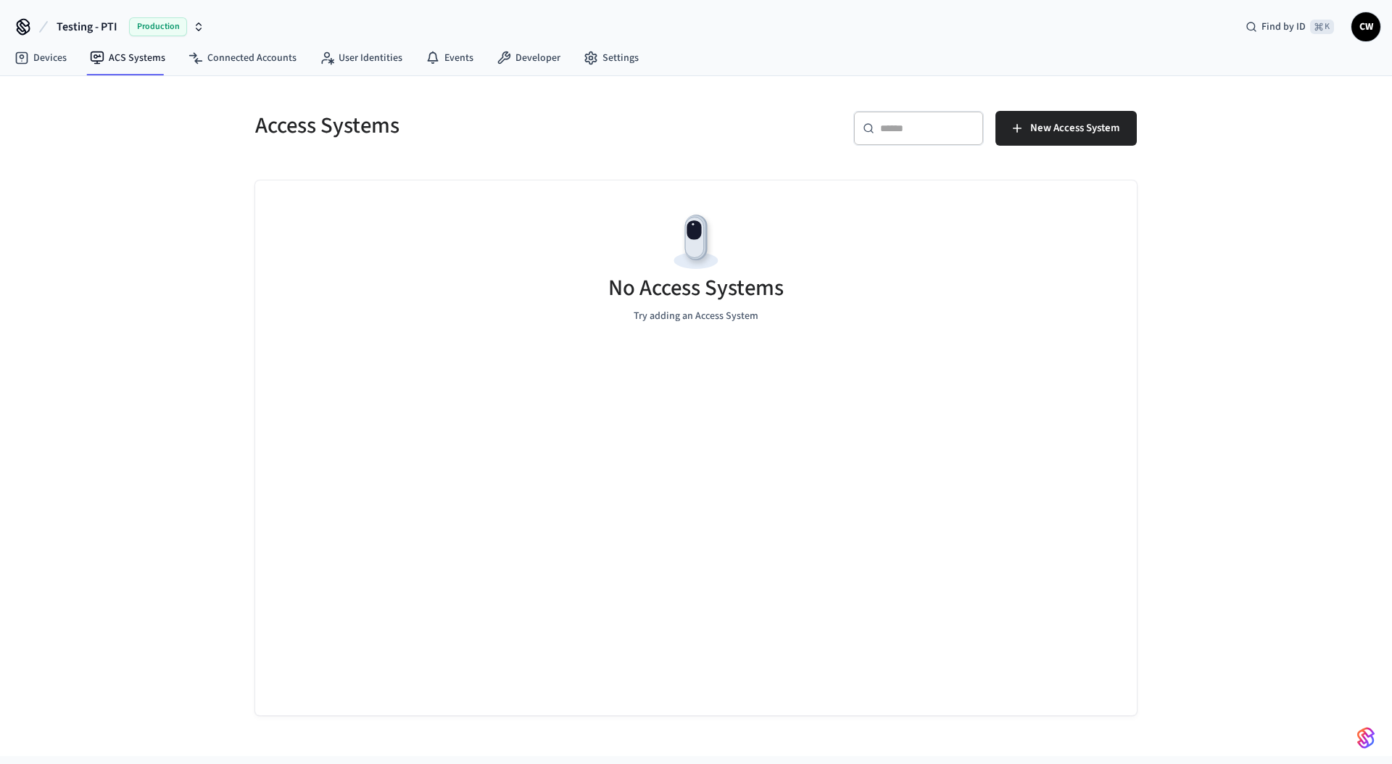
click at [128, 225] on div "Access Systems ​ ​ New Access System No Access Systems Try adding an Access Sys…" at bounding box center [696, 416] width 1392 height 680
click at [373, 67] on link "User Identities" at bounding box center [361, 58] width 106 height 26
click at [251, 59] on link "Connected Accounts" at bounding box center [242, 58] width 131 height 26
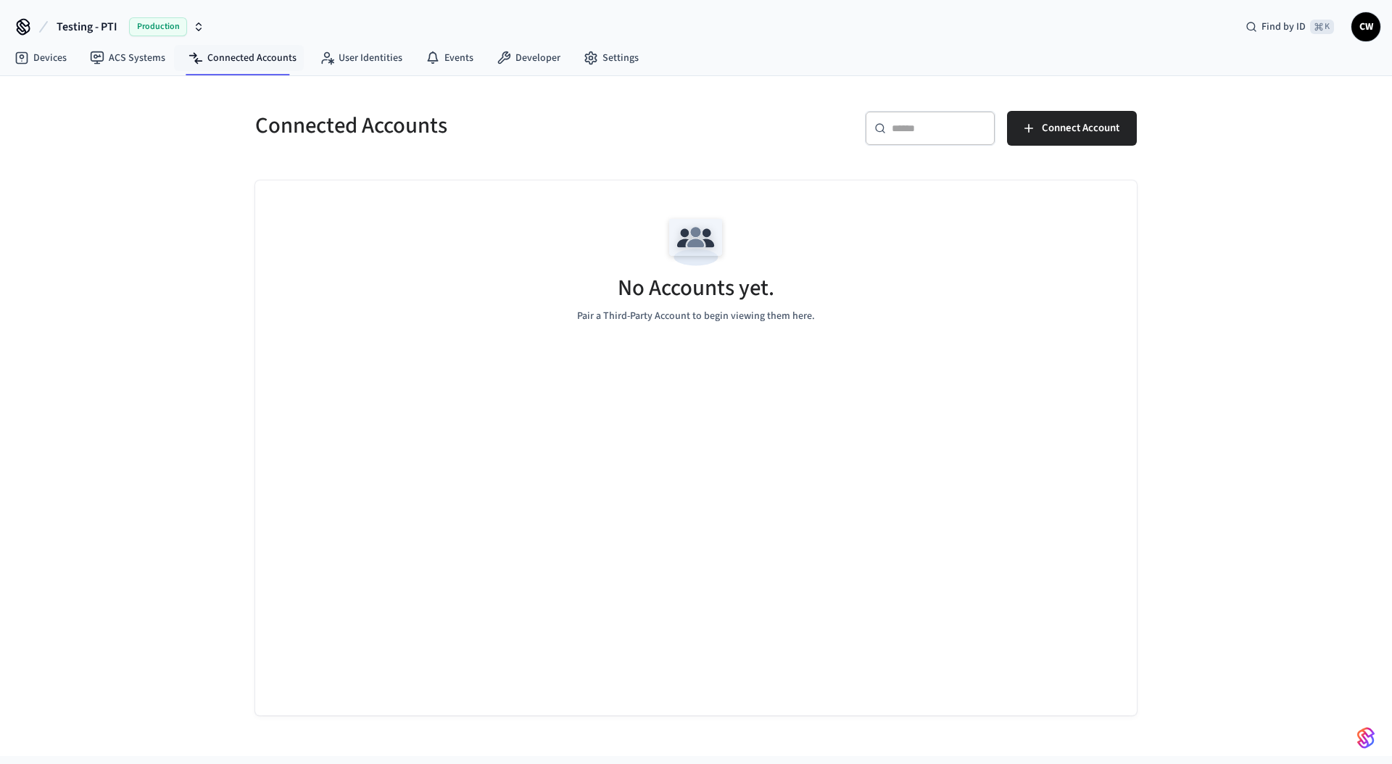
click at [134, 149] on div "Connected Accounts ​ ​ Connect Account No Accounts yet. Pair a Third-Party Acco…" at bounding box center [696, 416] width 1392 height 680
click at [121, 69] on link "ACS Systems" at bounding box center [127, 58] width 99 height 26
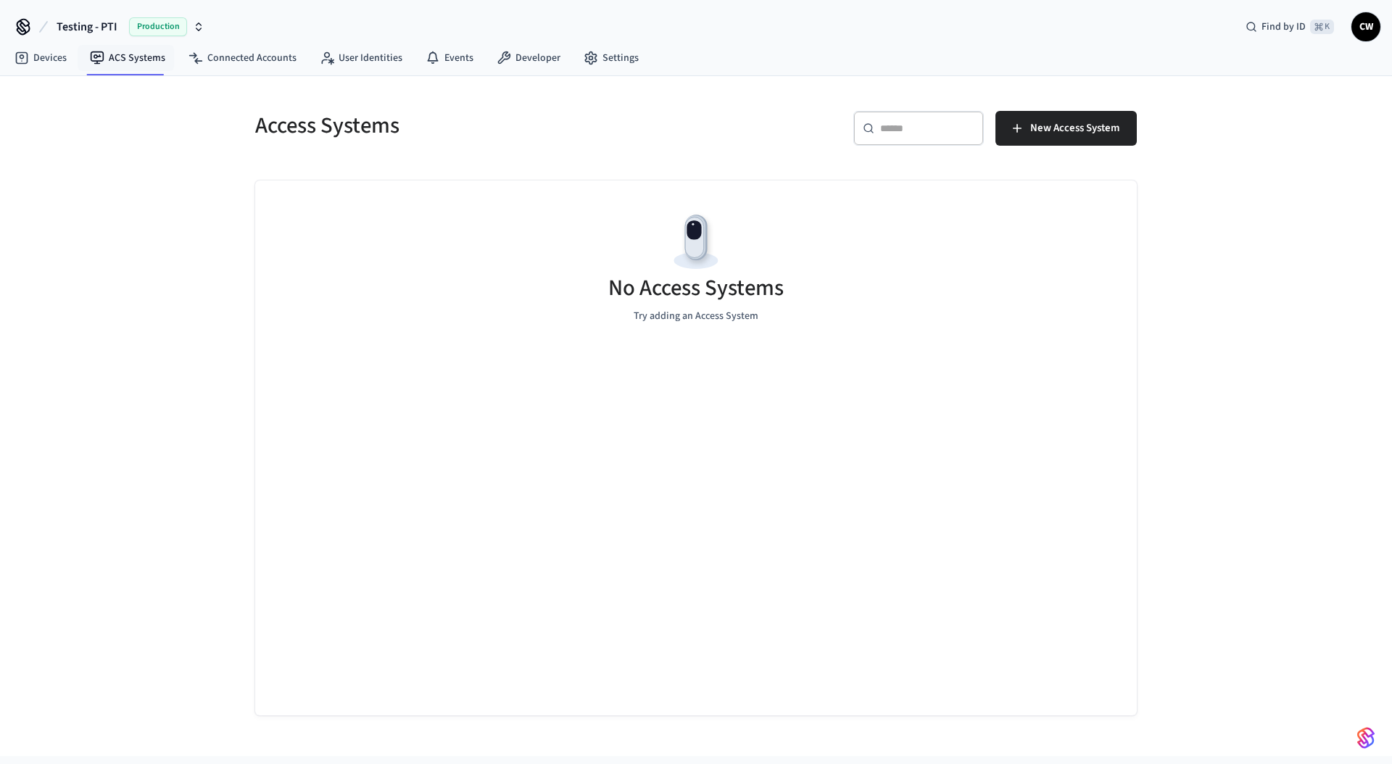
click at [157, 192] on div "Access Systems ​ ​ New Access System No Access Systems Try adding an Access Sys…" at bounding box center [696, 416] width 1392 height 680
click at [247, 61] on link "Connected Accounts" at bounding box center [242, 58] width 131 height 26
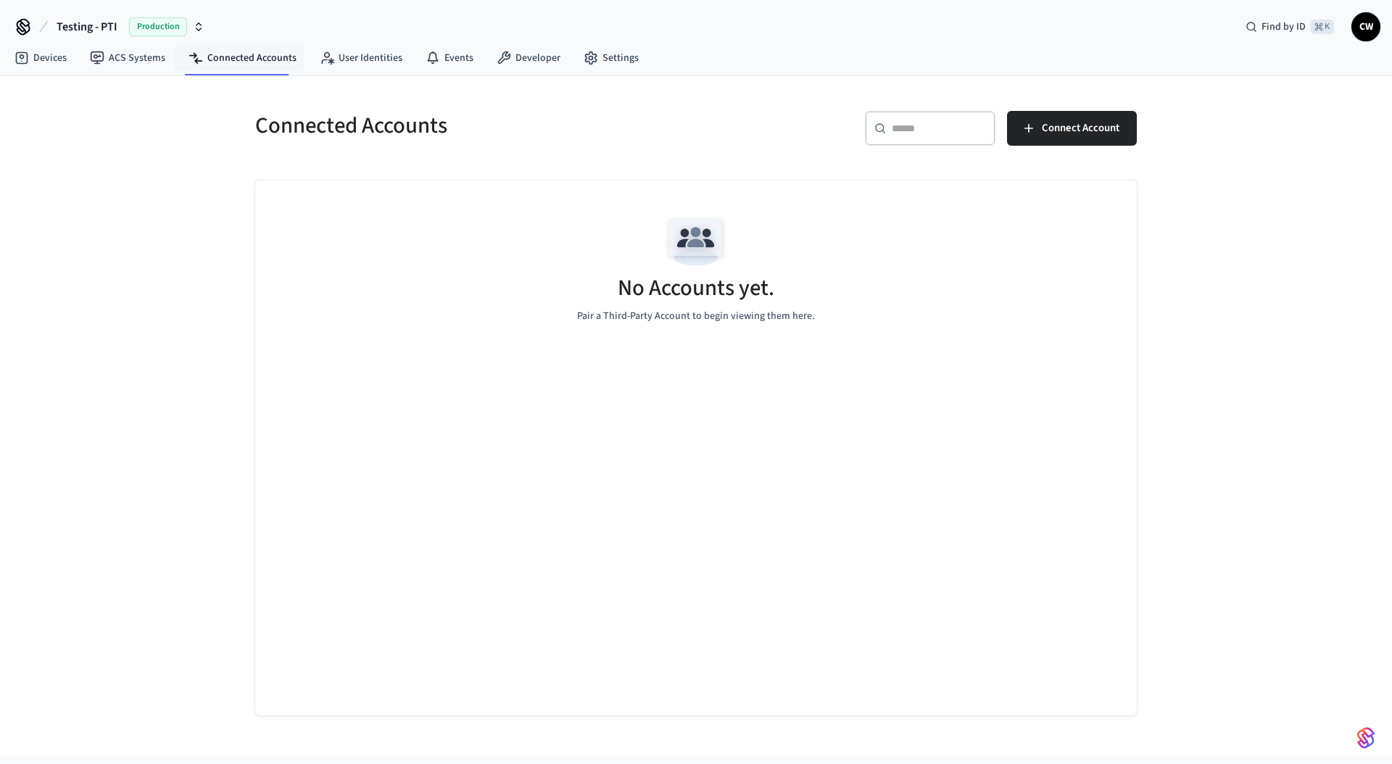
click at [201, 133] on div "Connected Accounts ​ ​ Connect Account No Accounts yet. Pair a Third-Party Acco…" at bounding box center [696, 416] width 1392 height 680
click at [145, 50] on link "ACS Systems" at bounding box center [127, 58] width 99 height 26
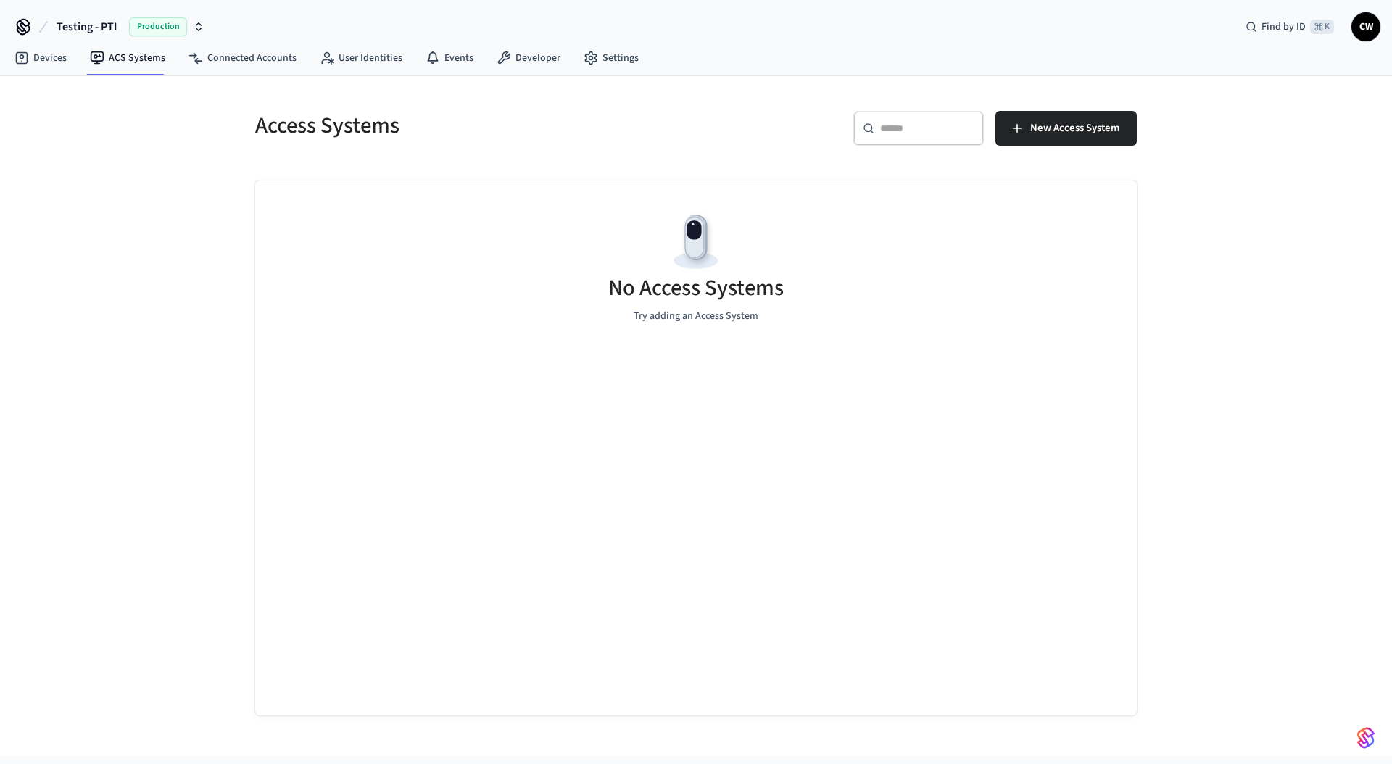
click at [143, 156] on div "Access Systems ​ ​ New Access System No Access Systems Try adding an Access Sys…" at bounding box center [696, 416] width 1392 height 680
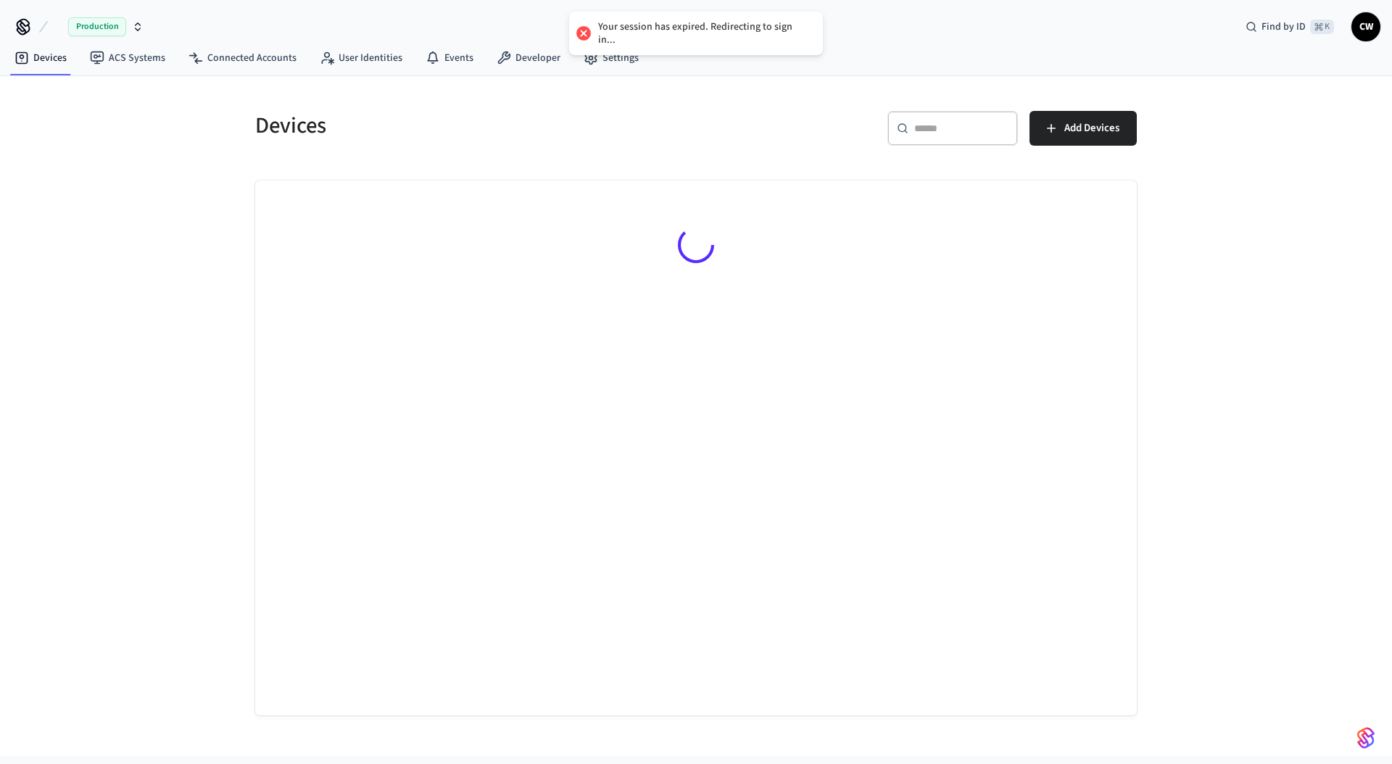
click at [134, 228] on div "Devices ​ ​ Add Devices" at bounding box center [696, 416] width 1392 height 680
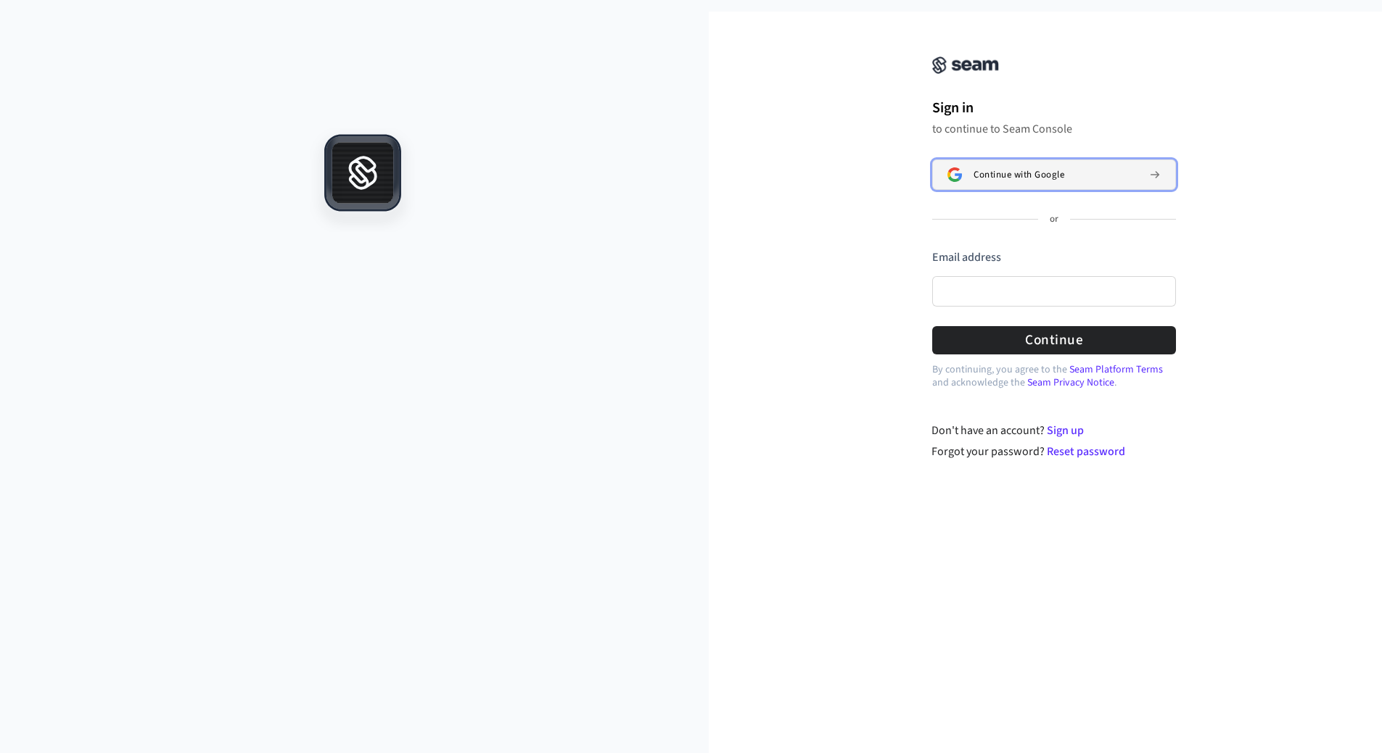
click at [1062, 177] on span "Continue with Google" at bounding box center [1018, 175] width 91 height 12
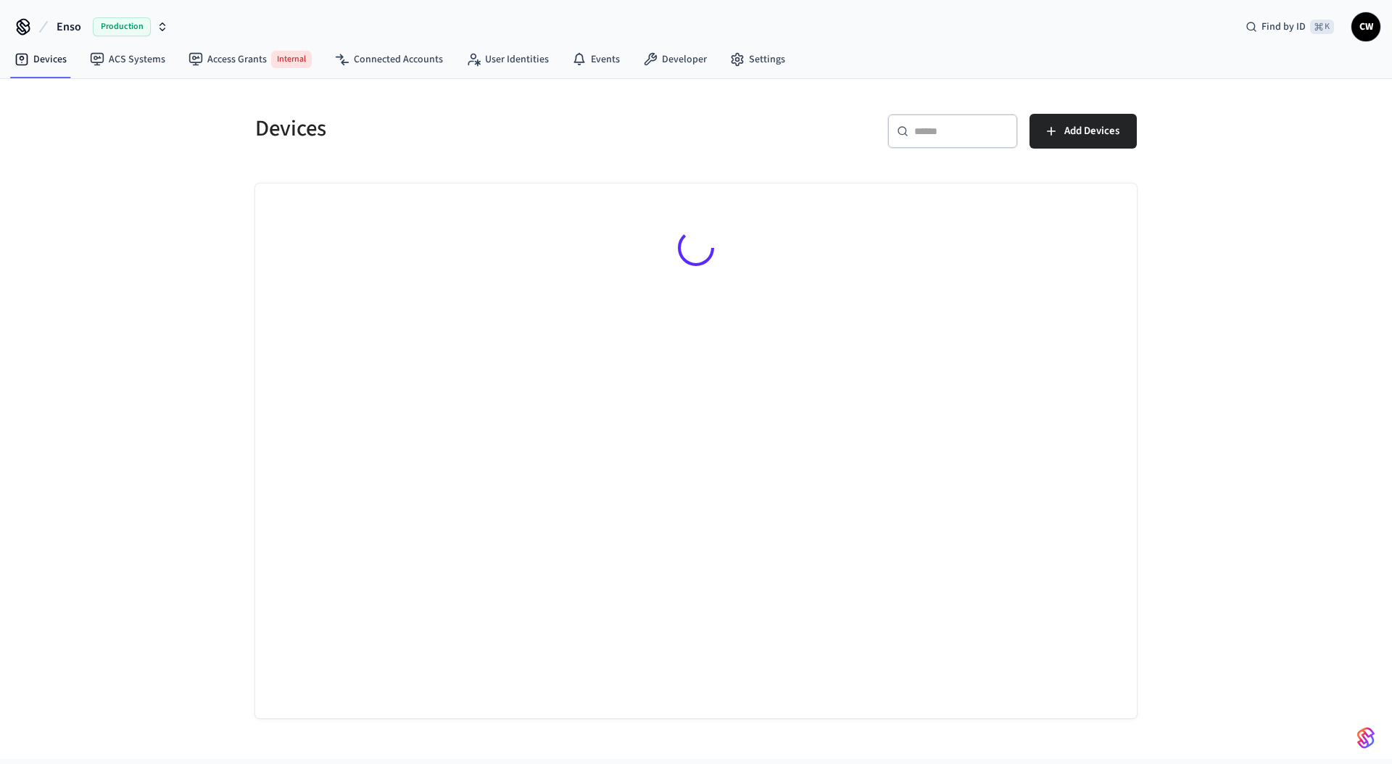
click at [124, 193] on div "Devices ​ ​ Add Devices" at bounding box center [696, 419] width 1392 height 680
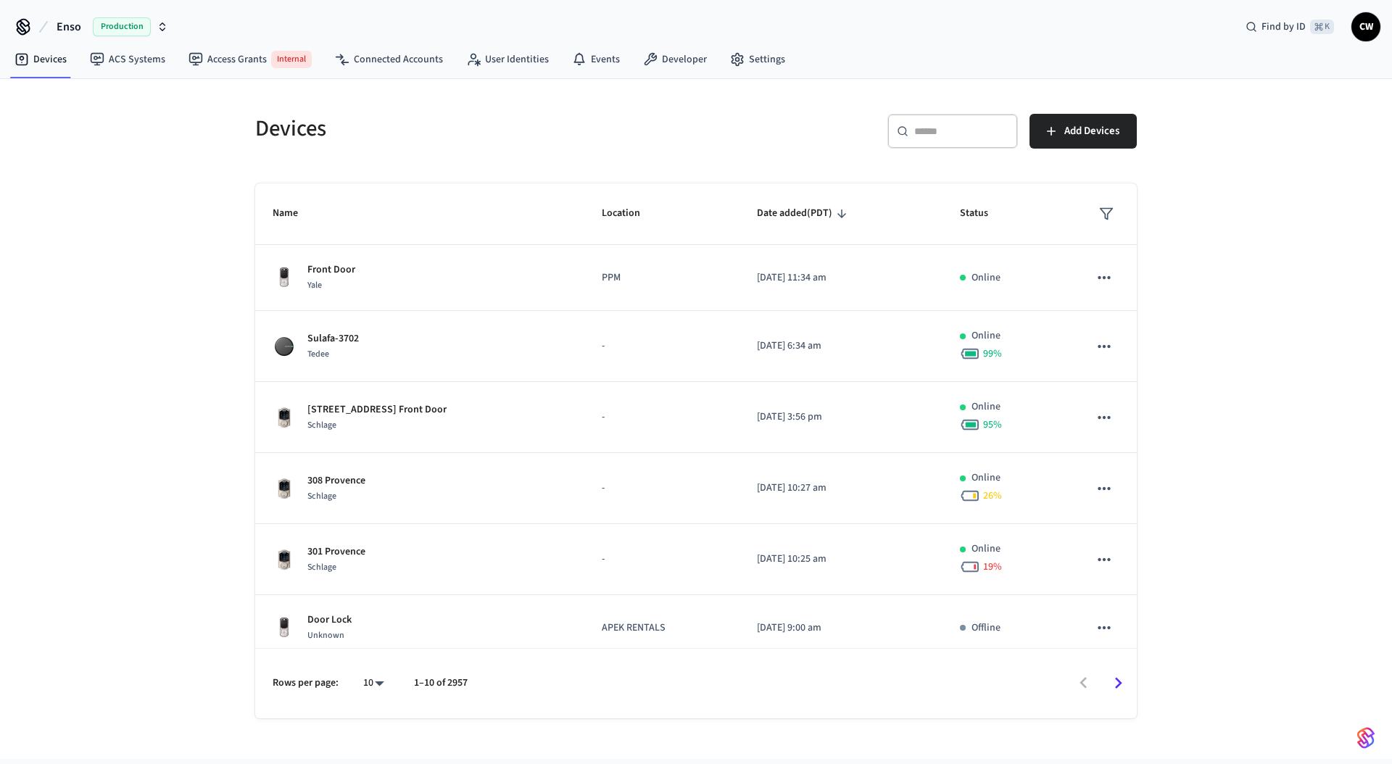
click at [184, 166] on div "Devices ​ ​ Add Devices Name Location Date added (PDT) Status Front Door Yale P…" at bounding box center [696, 419] width 1392 height 680
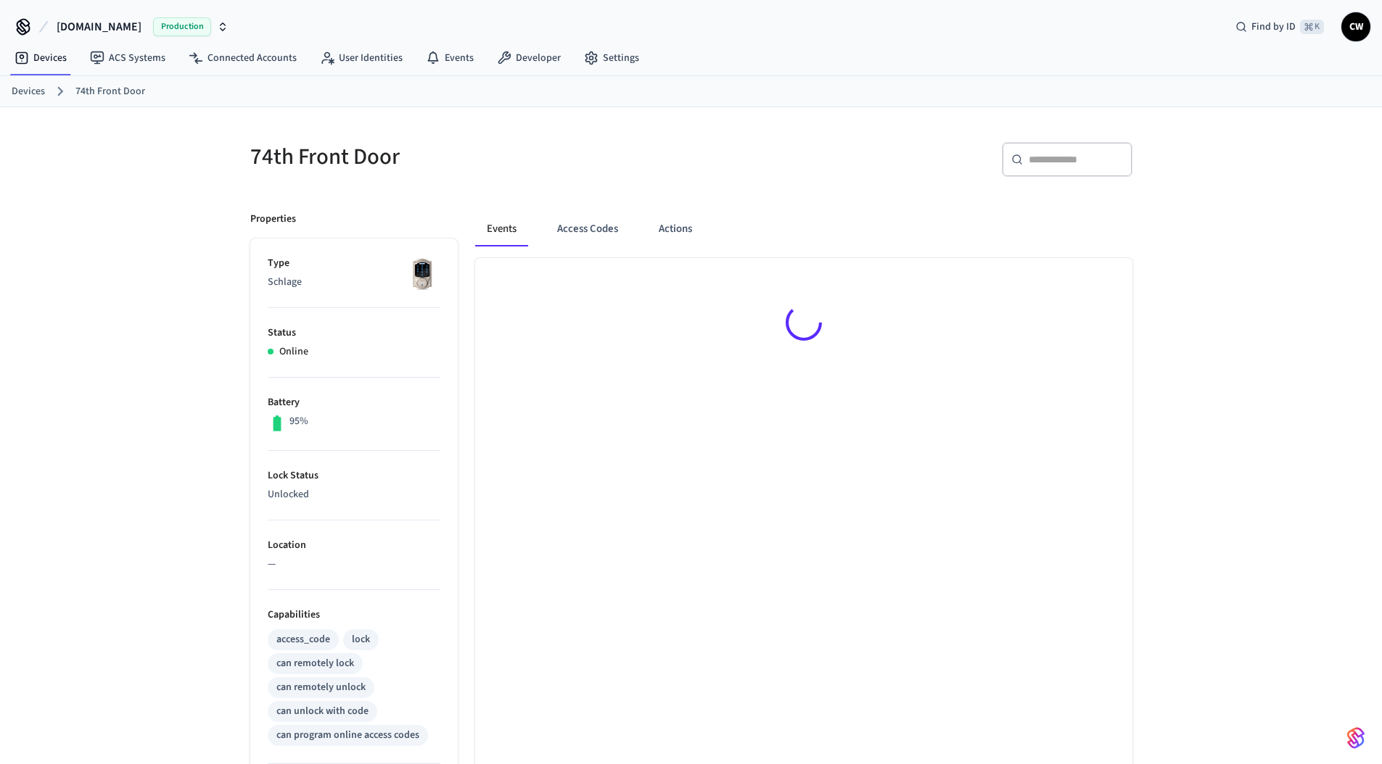
click at [131, 269] on div "74th Front Door ​ ​ Properties Type Schlage Status Online Battery 95% Lock Stat…" at bounding box center [691, 598] width 1382 height 983
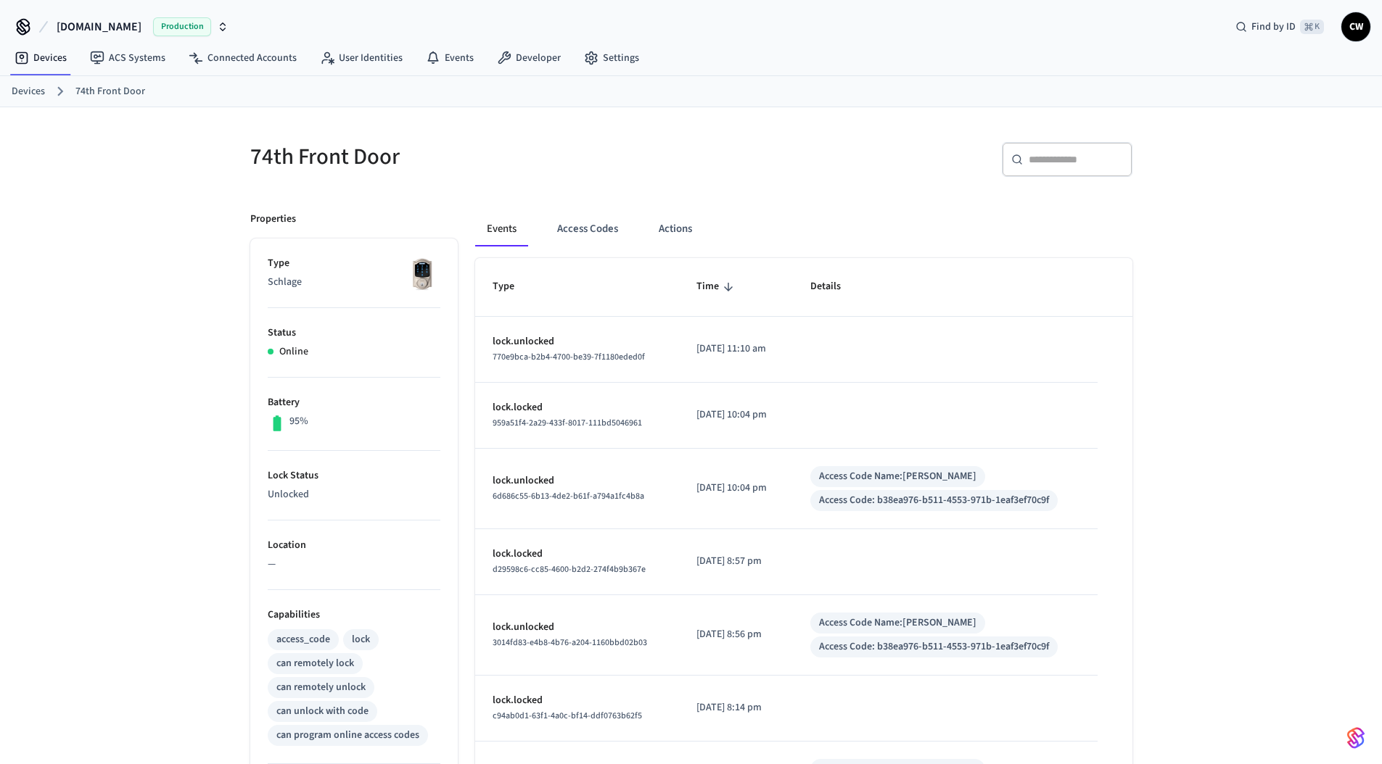
click at [147, 278] on div "74th Front Door ​ ​ Properties Type Schlage Status Online Battery 95% Lock Stat…" at bounding box center [691, 598] width 1382 height 983
click at [608, 225] on button "Access Codes" at bounding box center [587, 229] width 84 height 35
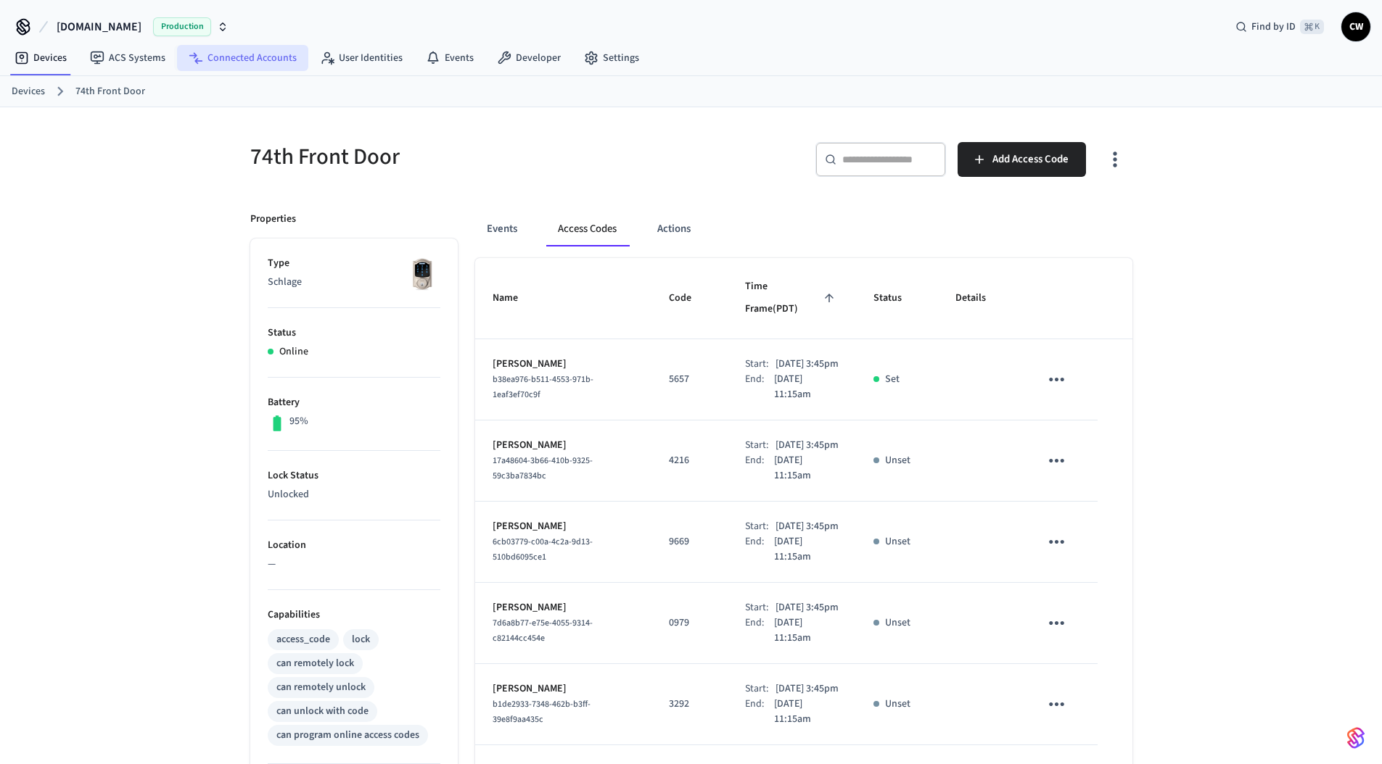
click at [240, 56] on link "Connected Accounts" at bounding box center [242, 58] width 131 height 26
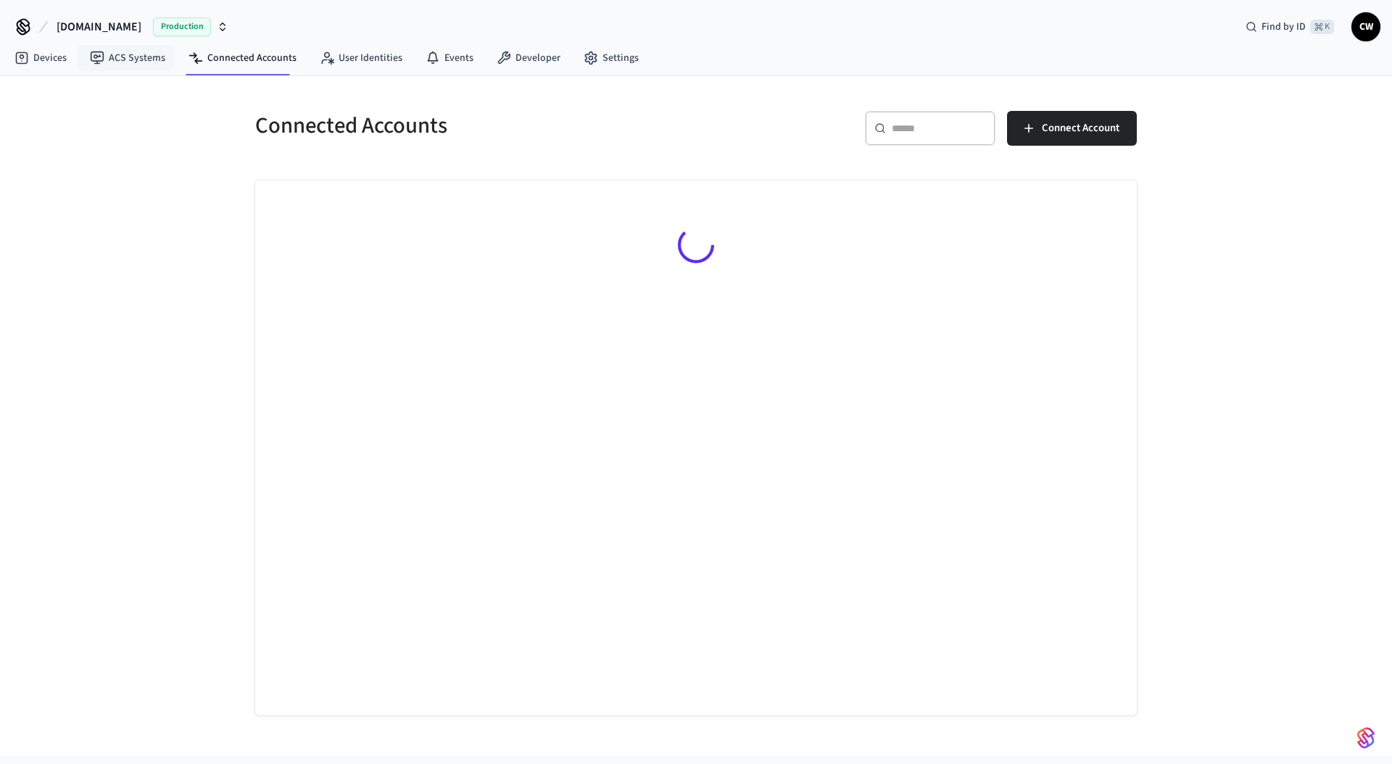
click at [104, 29] on span "[DOMAIN_NAME]" at bounding box center [99, 26] width 85 height 17
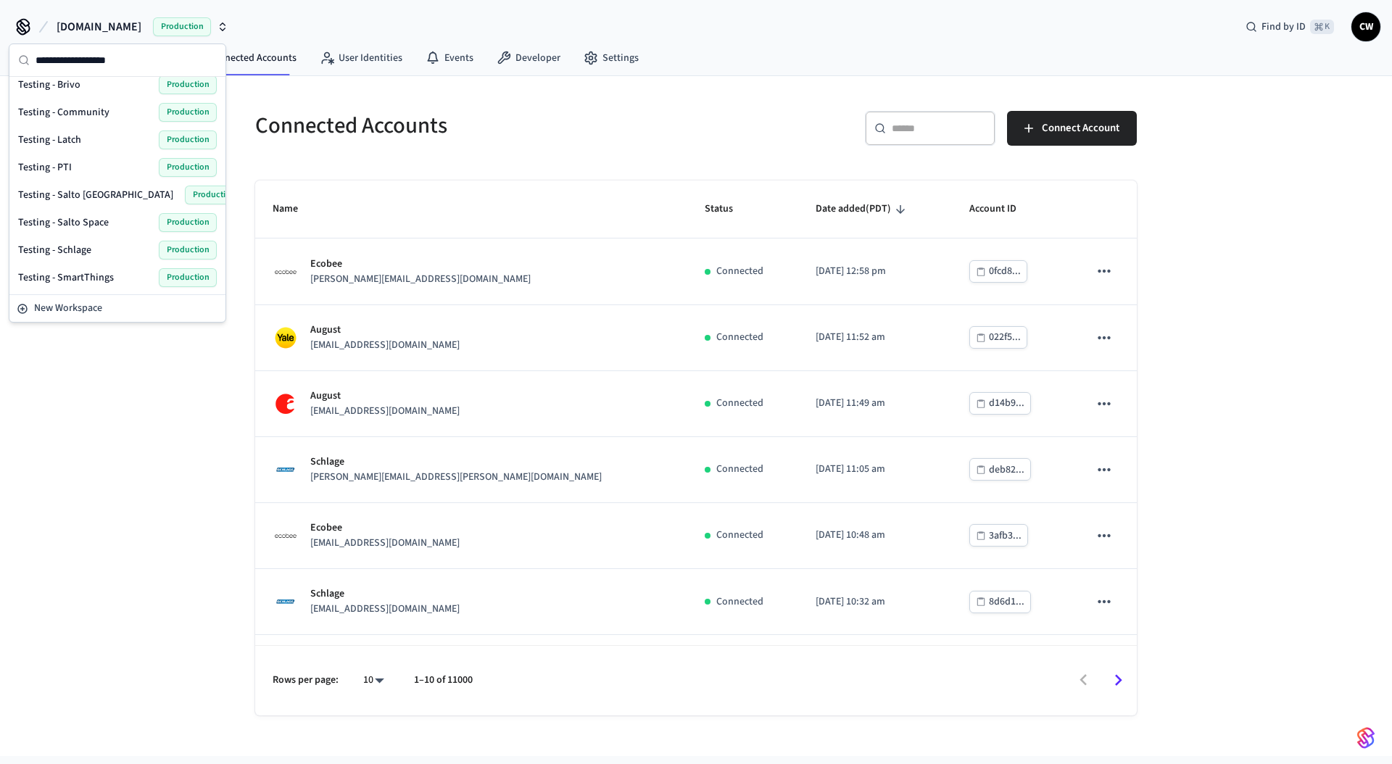
scroll to position [703, 0]
click at [93, 122] on div "Testing - Community Production" at bounding box center [117, 135] width 210 height 28
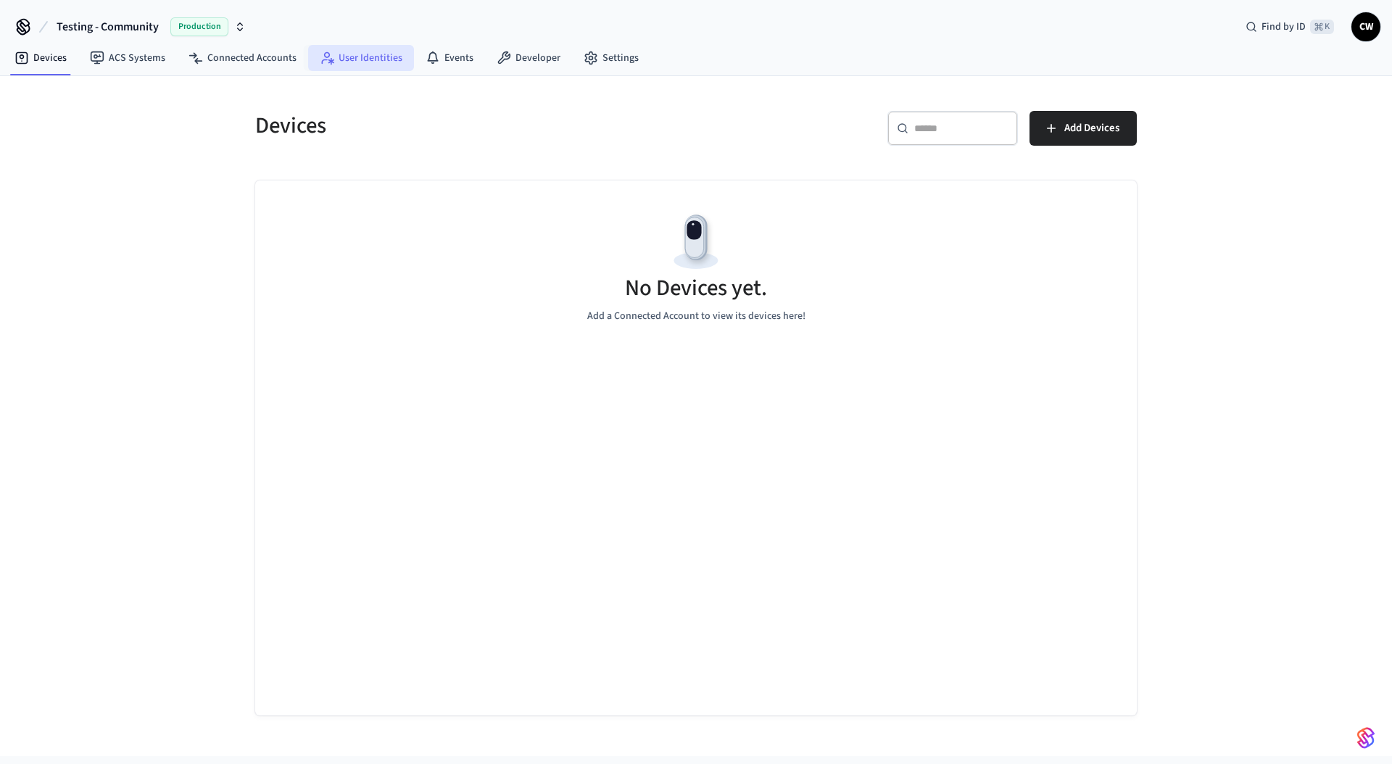
click at [341, 51] on link "User Identities" at bounding box center [361, 58] width 106 height 26
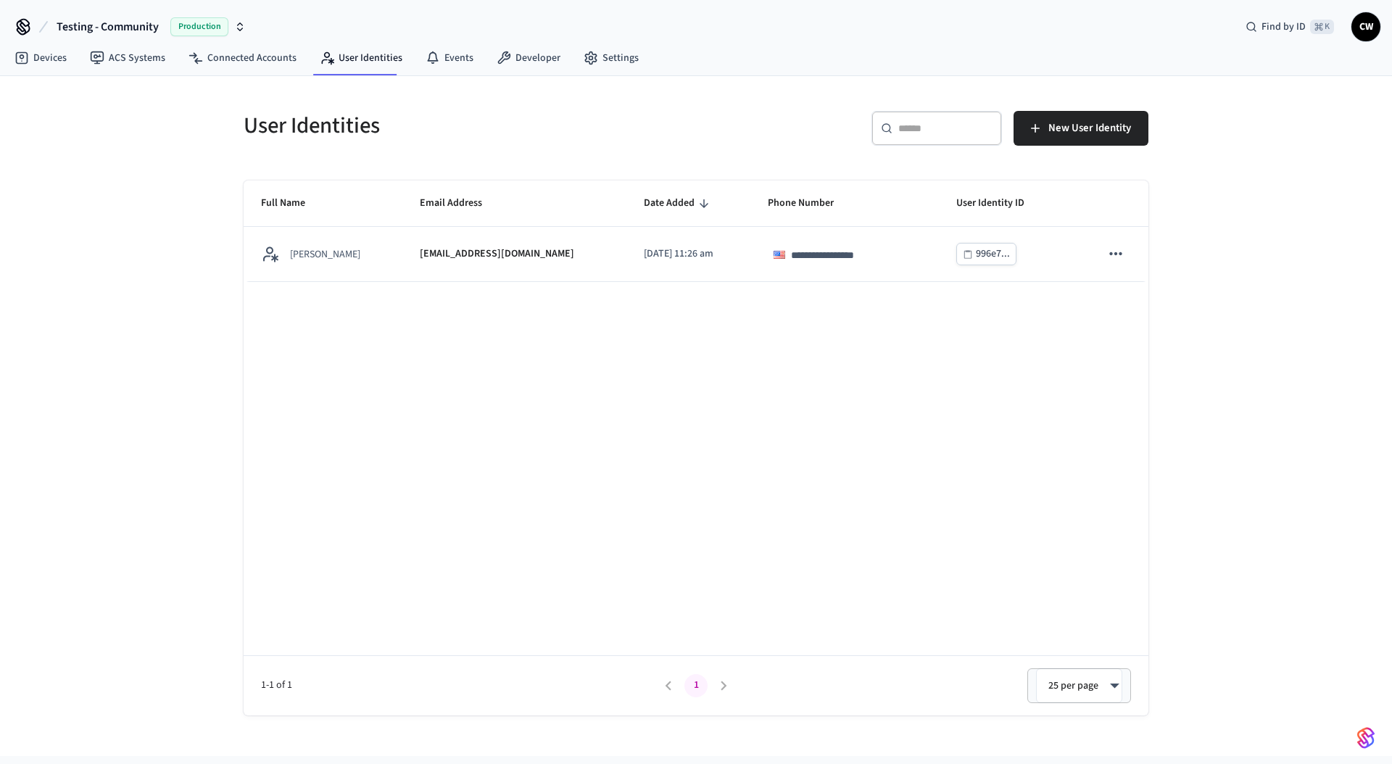
click at [420, 247] on p "[EMAIL_ADDRESS][DOMAIN_NAME]" at bounding box center [497, 254] width 154 height 15
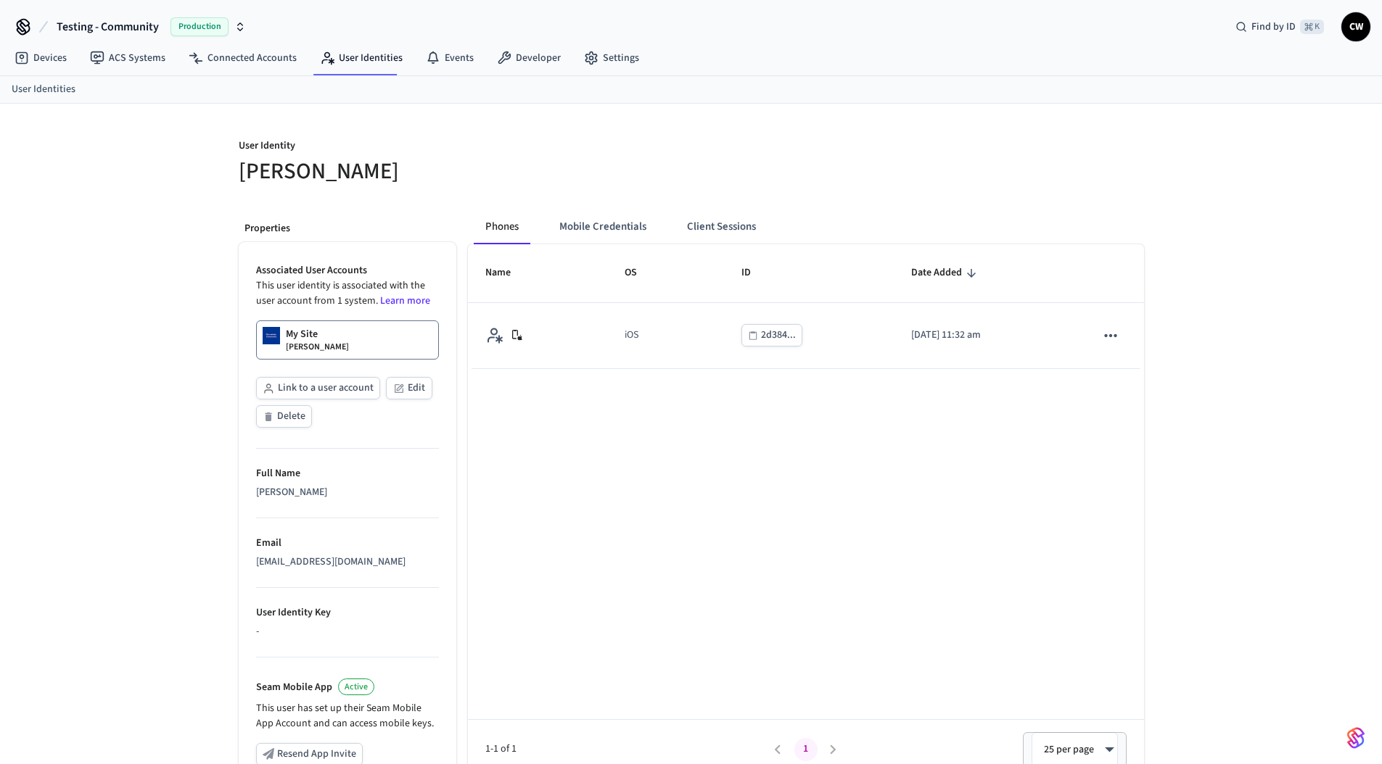
click at [790, 463] on div "Name OS ID Date Added iOS 2d384... [DATE] 11:32 am 1-1 of 1 1 25 per page ** ​" at bounding box center [806, 511] width 676 height 535
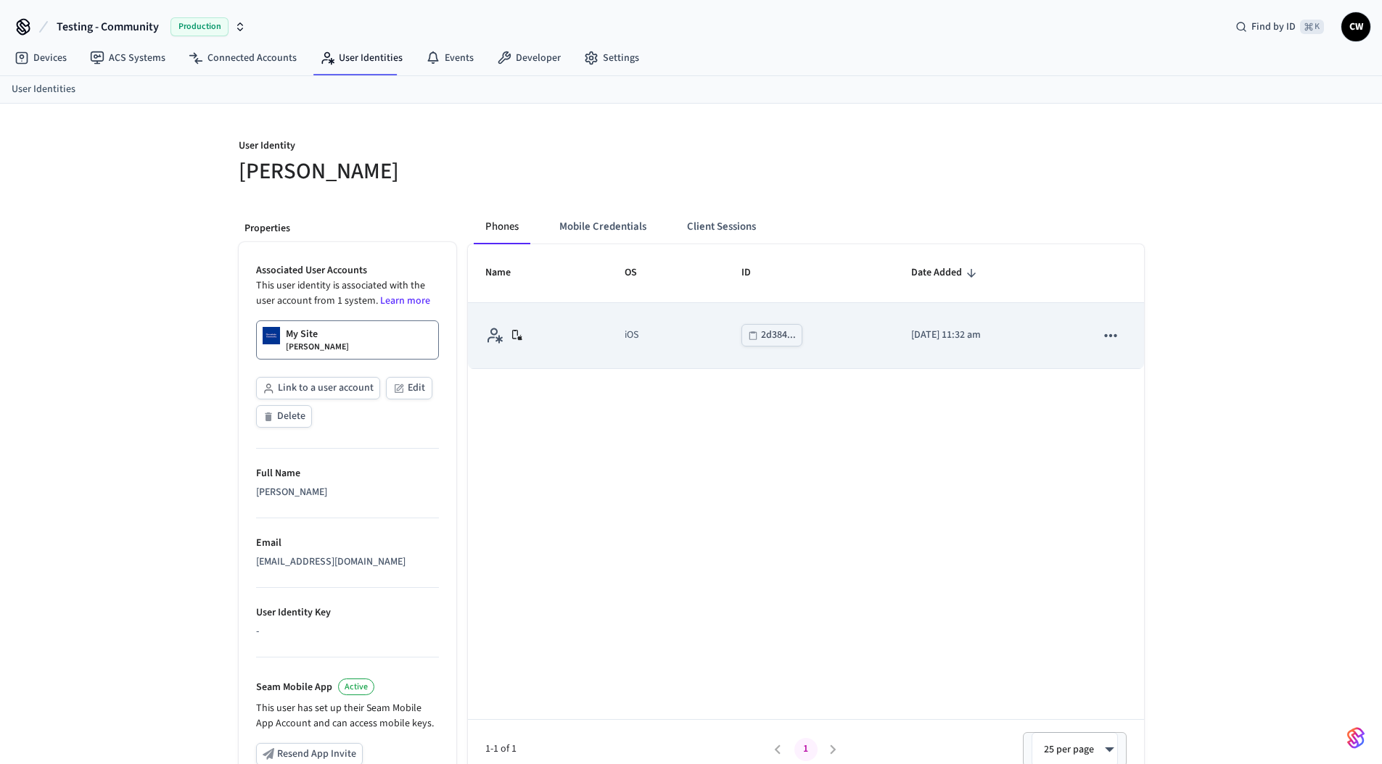
click at [761, 336] on div "2d384..." at bounding box center [778, 335] width 35 height 18
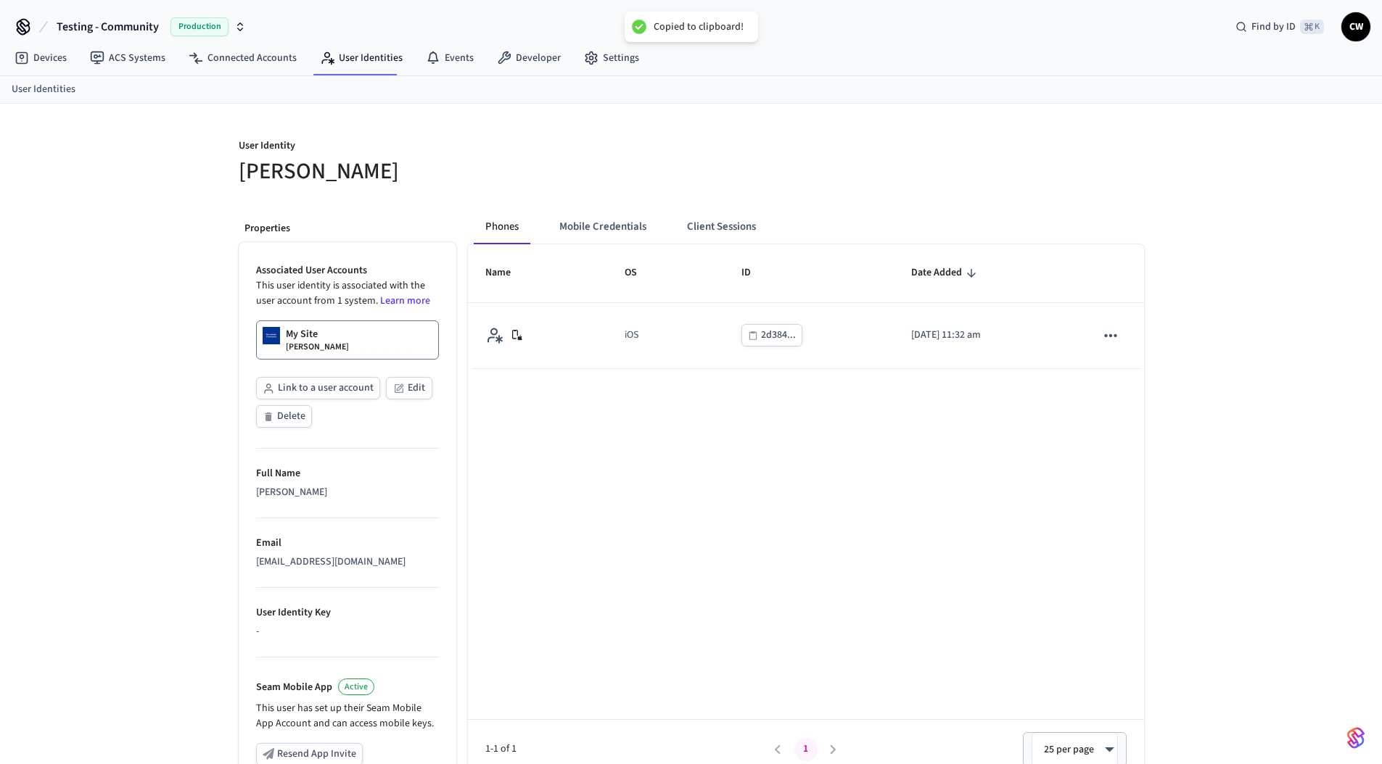
click at [730, 478] on div "Name OS ID Date Added iOS 2d384... [DATE] 11:32 am 1-1 of 1 1 25 per page ** ​" at bounding box center [806, 511] width 676 height 535
click at [606, 234] on button "Mobile Credentials" at bounding box center [603, 227] width 110 height 35
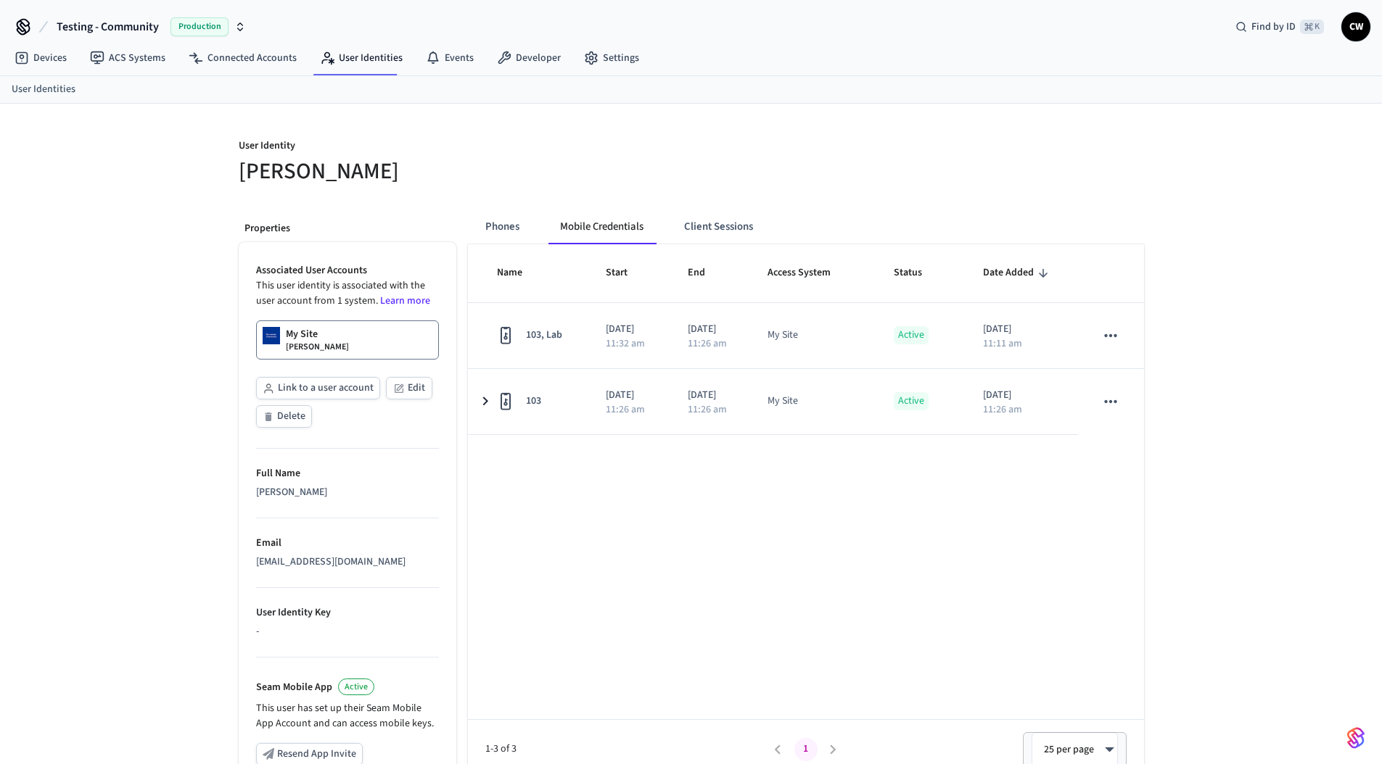
click at [592, 183] on h5 "[PERSON_NAME]" at bounding box center [461, 172] width 444 height 30
click at [714, 216] on button "Client Sessions" at bounding box center [718, 227] width 92 height 35
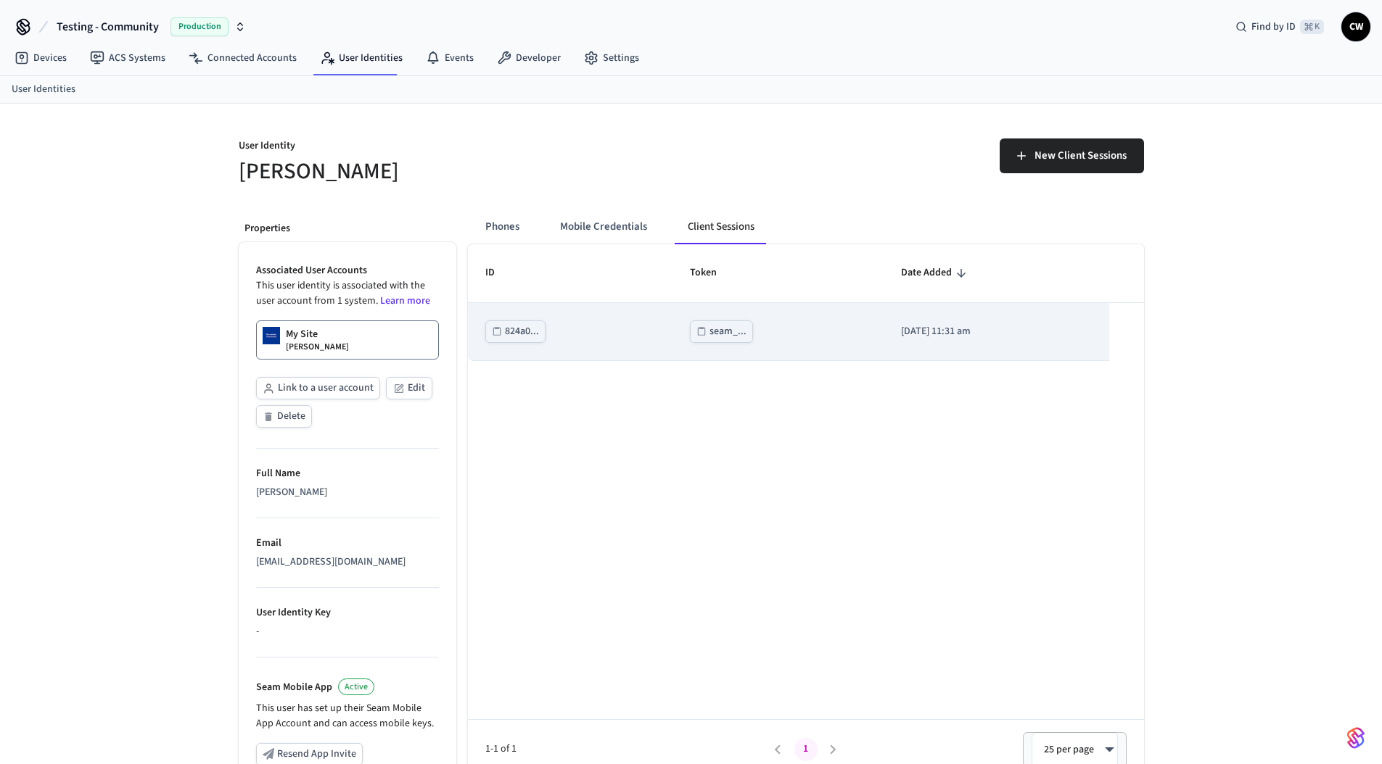
click at [715, 334] on div "seam_..." at bounding box center [727, 332] width 37 height 18
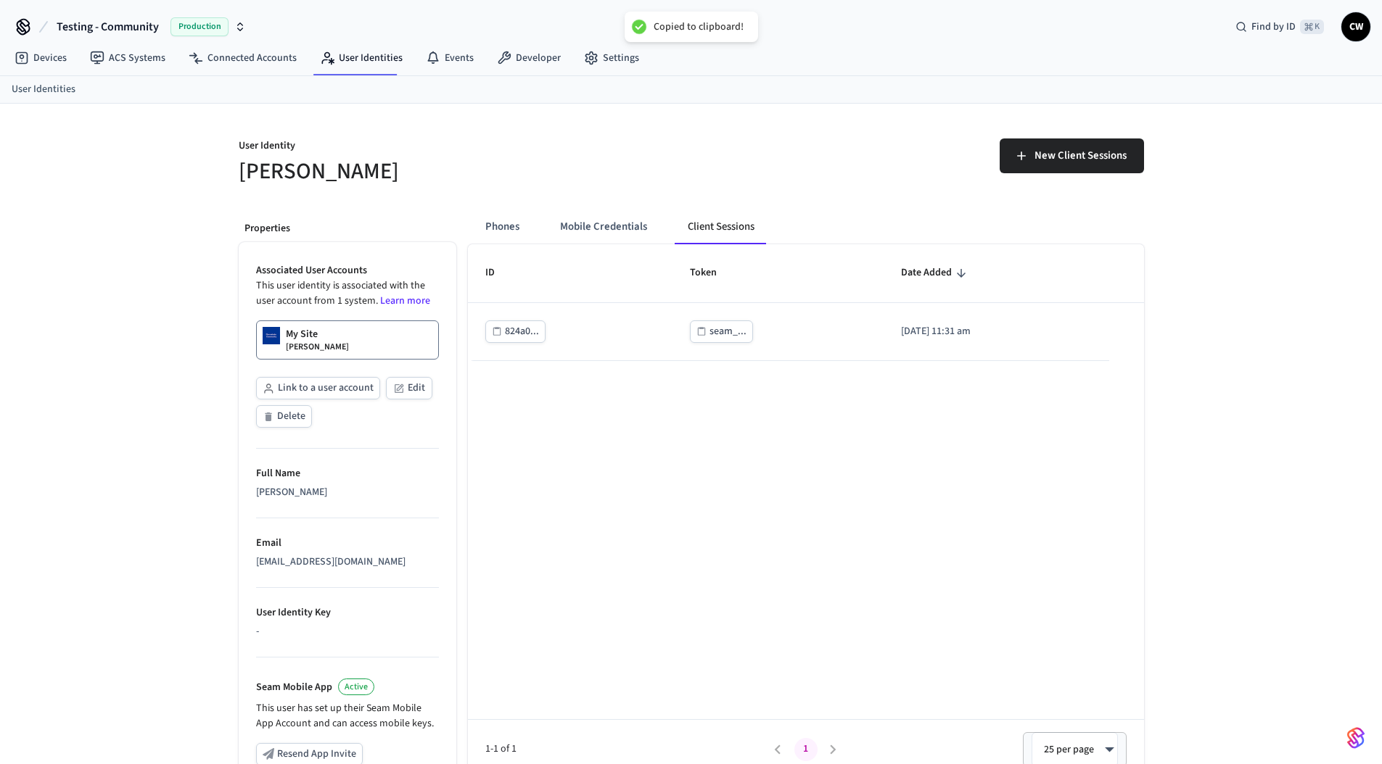
click at [675, 444] on div "ID Token Date Added 824a0... seam_... [DATE] 11:31 am 1-1 of 1 1 25 per page **…" at bounding box center [806, 511] width 676 height 535
click at [818, 188] on div "User Identity [PERSON_NAME] New Client Sessions Properties Associated User Acco…" at bounding box center [691, 546] width 928 height 884
click at [607, 49] on link "Settings" at bounding box center [611, 58] width 78 height 26
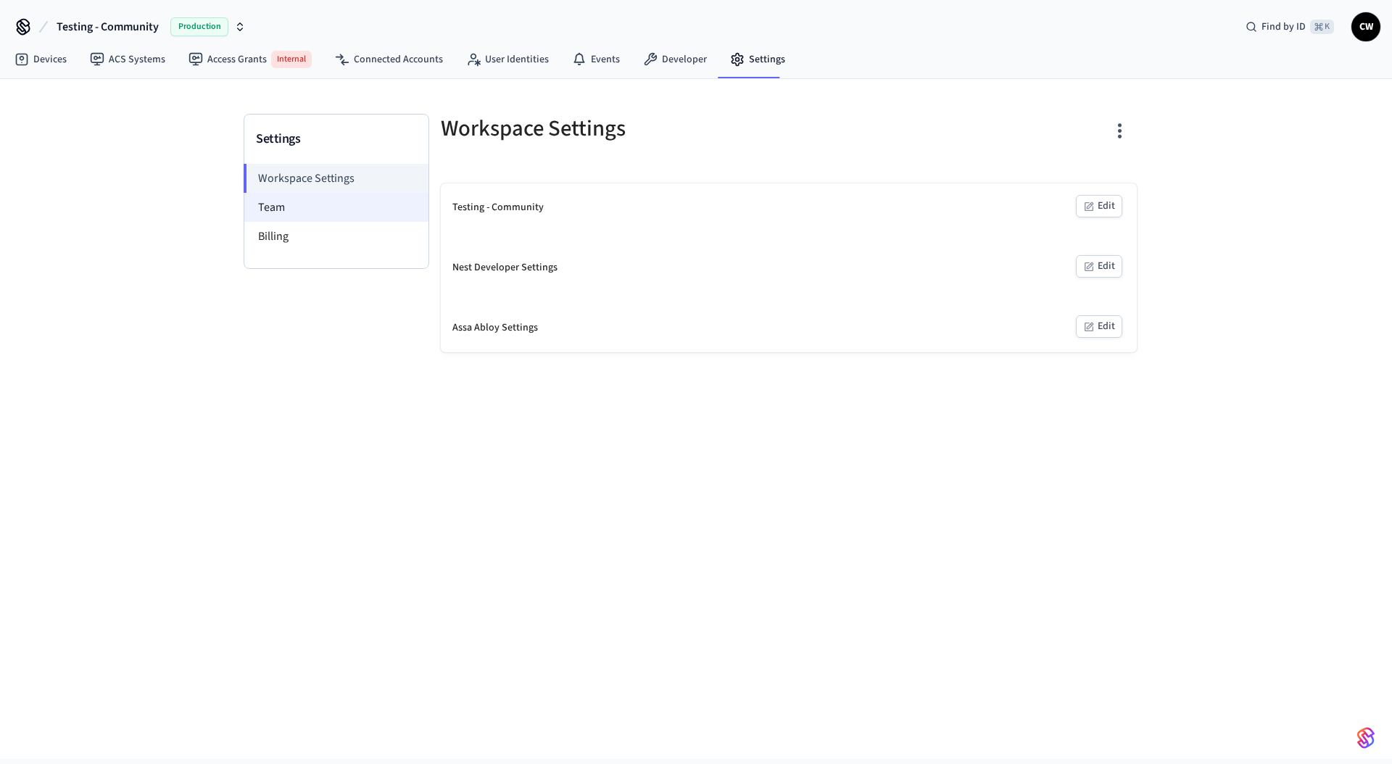
click at [313, 202] on li "Team" at bounding box center [336, 207] width 184 height 29
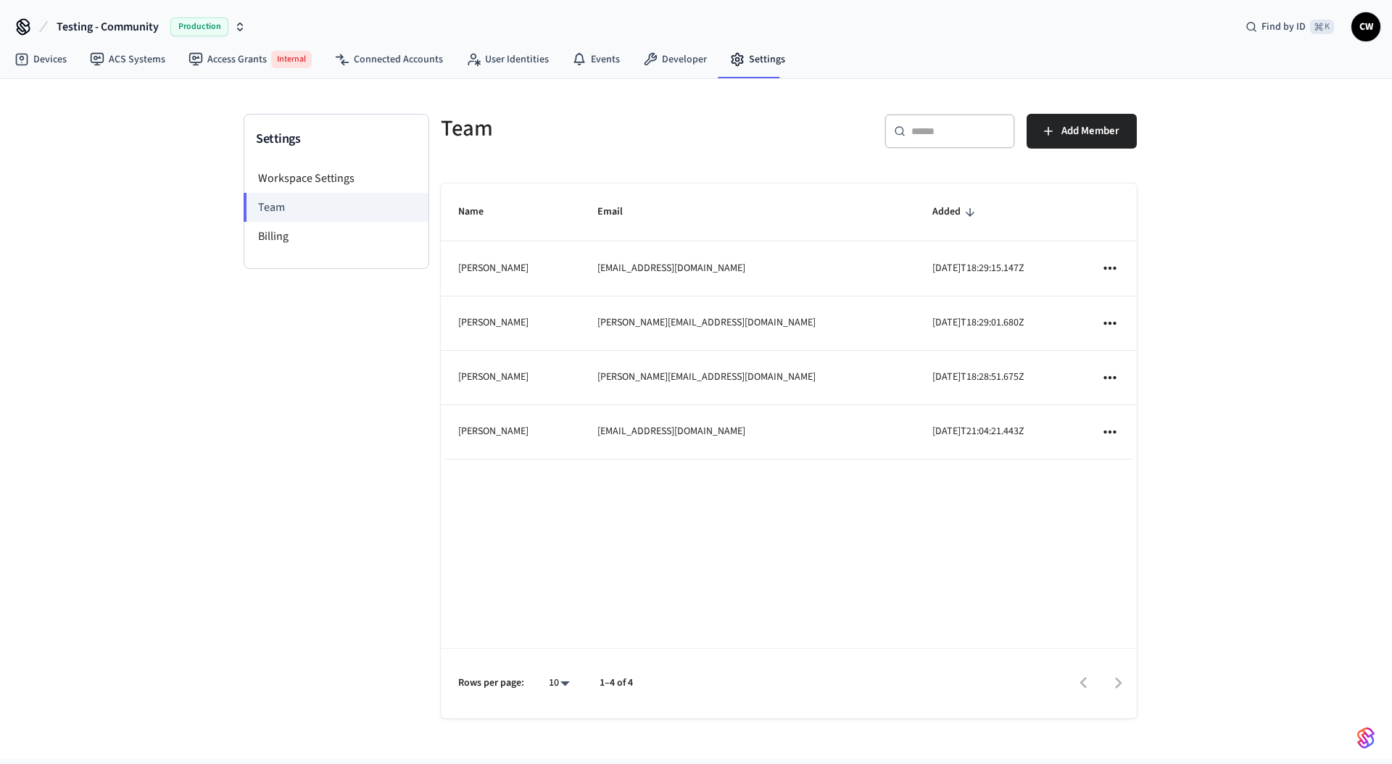
click at [1236, 243] on div "Settings Workspace Settings Team Billing Team ​ ​ Add Member Name Email Added P…" at bounding box center [696, 419] width 1392 height 680
click at [181, 318] on div "Settings Workspace Settings Team Billing Team ​ ​ Add Member Name Email Added P…" at bounding box center [696, 419] width 1392 height 680
